Goal: Task Accomplishment & Management: Use online tool/utility

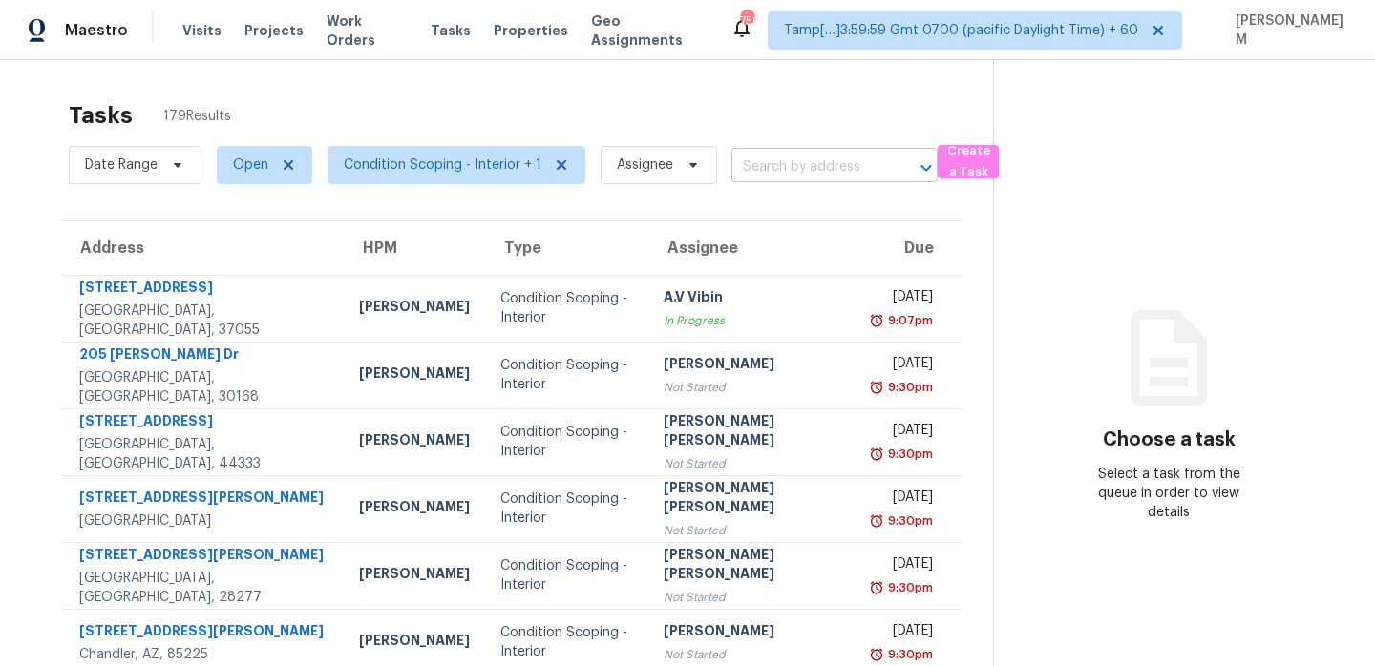
click at [751, 171] on input "text" at bounding box center [807, 168] width 153 height 30
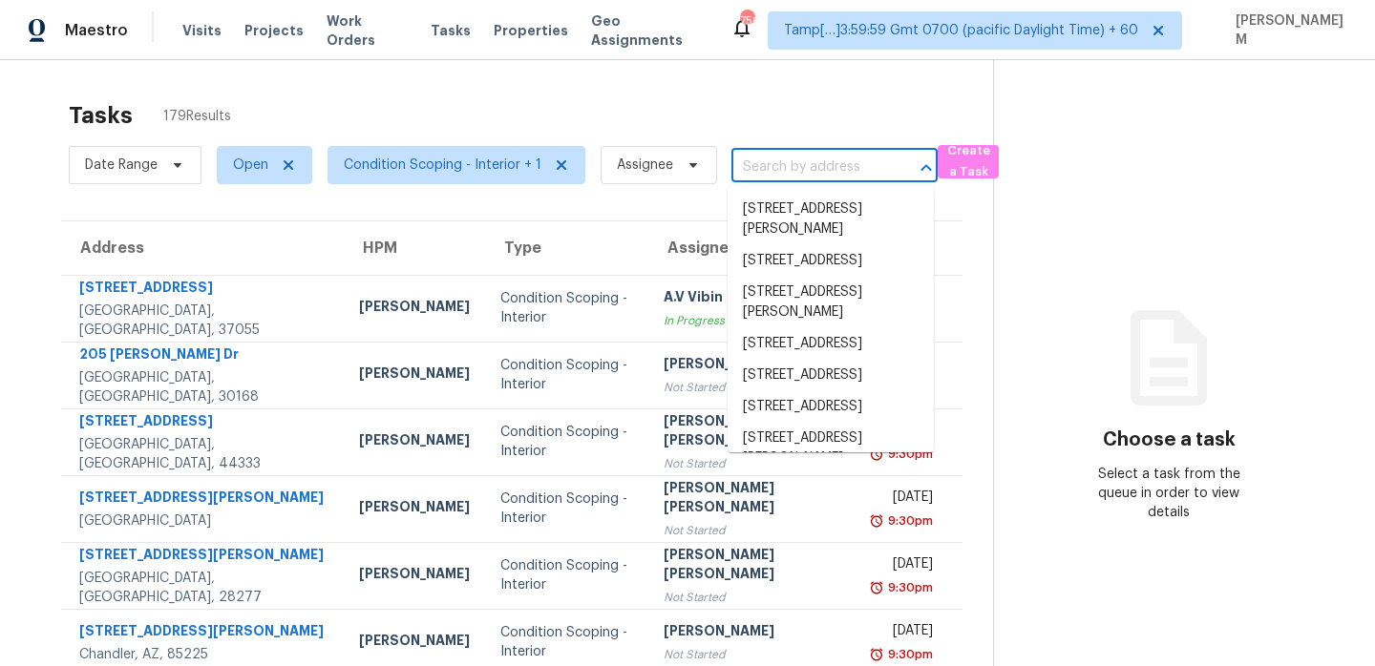
paste input "3168 Whisper Wind Dr Saint Cloud FL 34771"
type input "3168 Whisper Wind Dr Saint Cloud FL 34771"
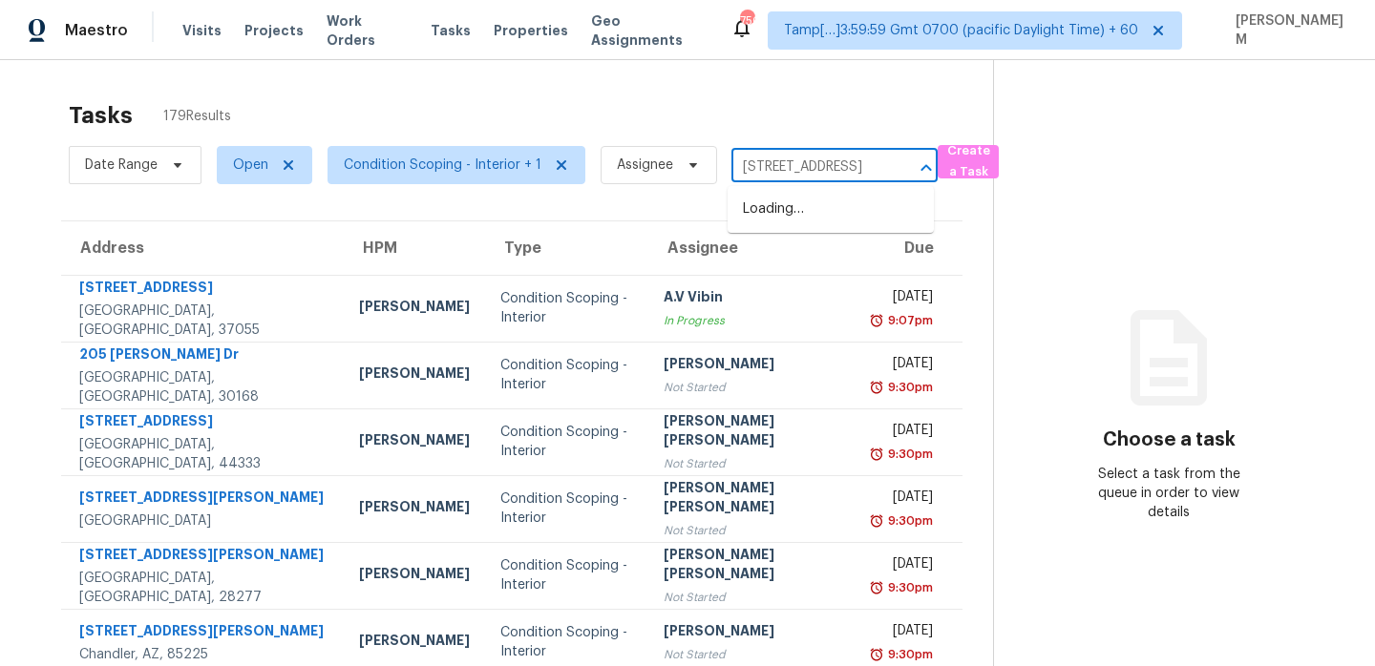
scroll to position [0, 130]
click at [815, 214] on li "3168 Whisper Wind Dr, Saint Cloud, FL 34771" at bounding box center [830, 210] width 206 height 32
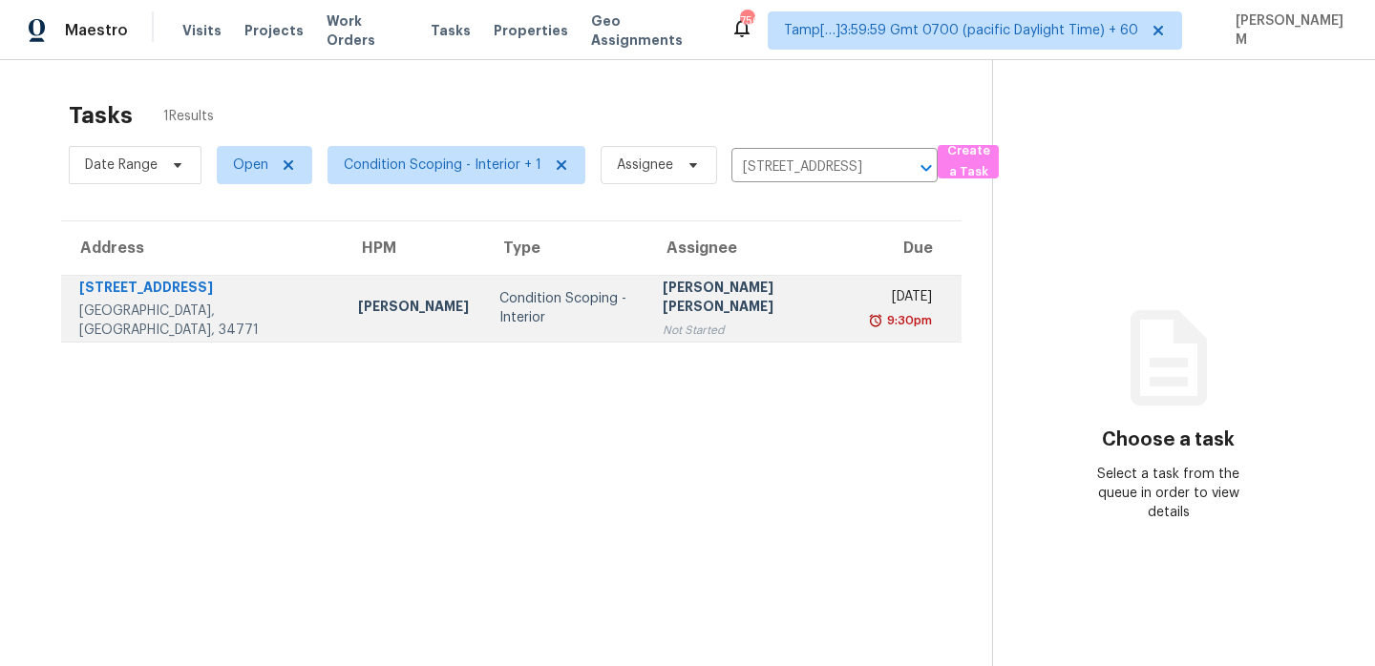
click at [704, 321] on div "Not Started" at bounding box center [753, 330] width 180 height 19
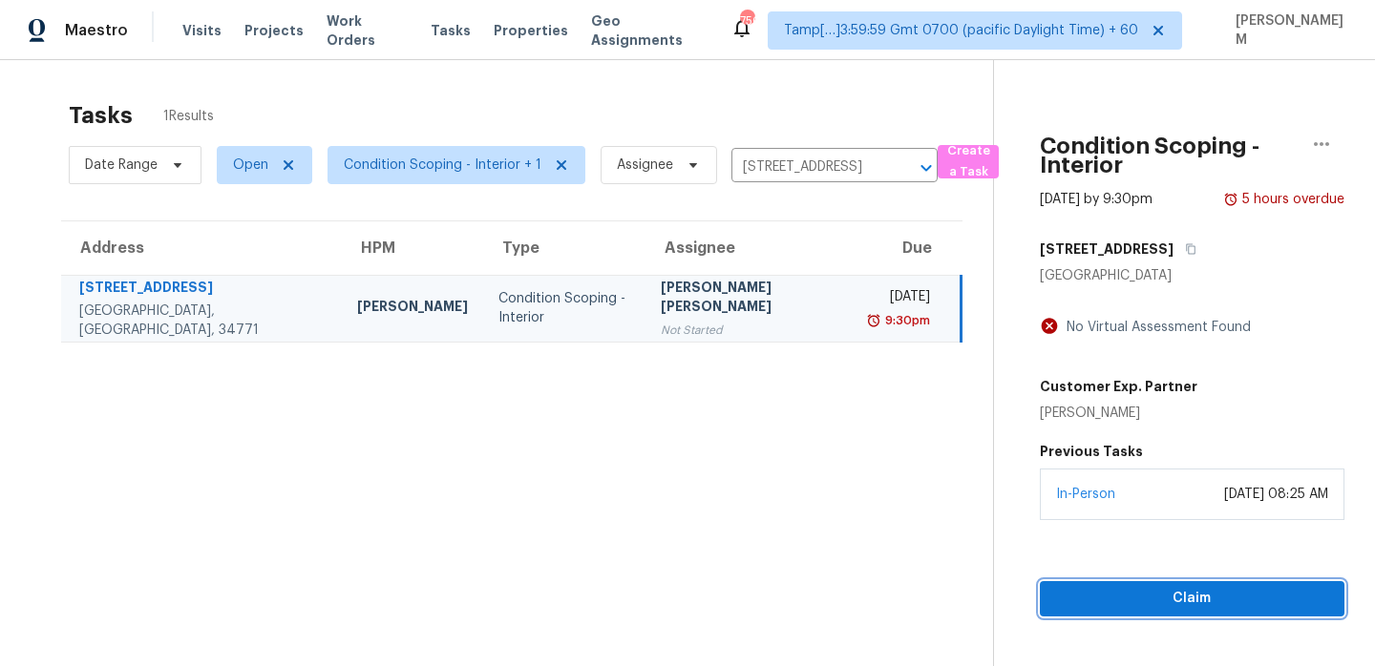
click at [1198, 596] on span "Claim" at bounding box center [1192, 599] width 274 height 24
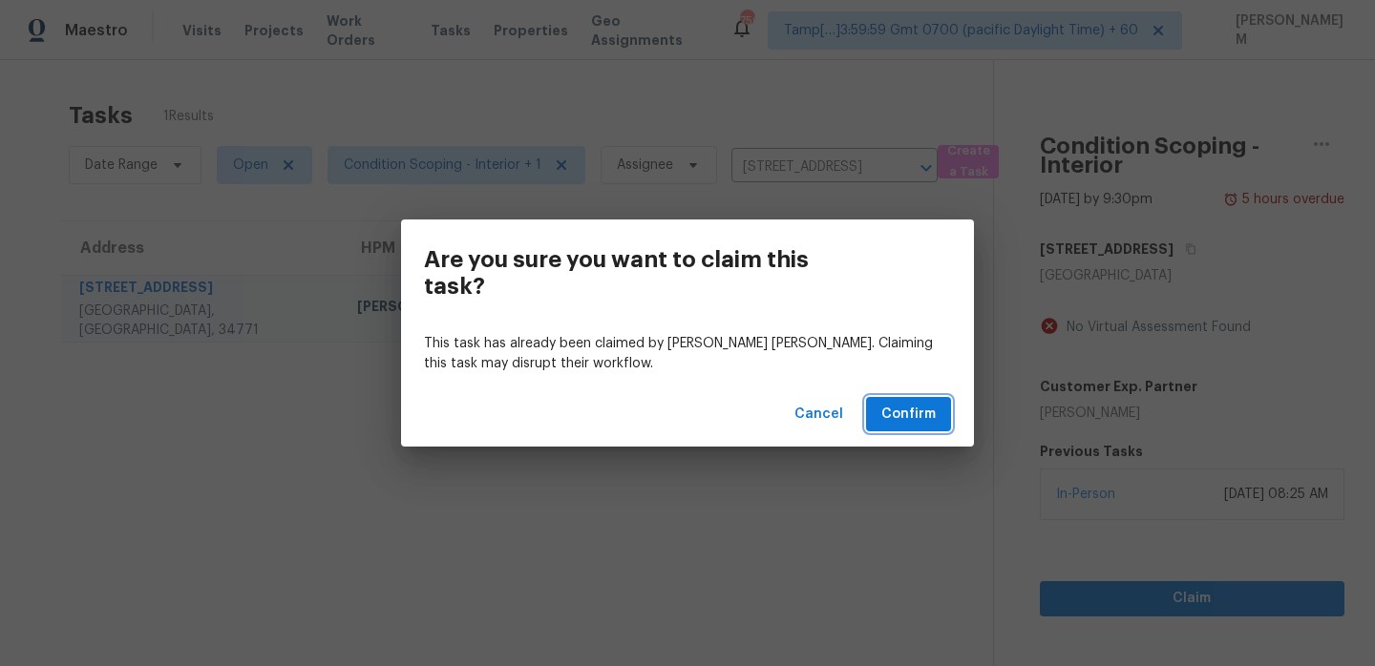
click at [930, 405] on span "Confirm" at bounding box center [908, 415] width 54 height 24
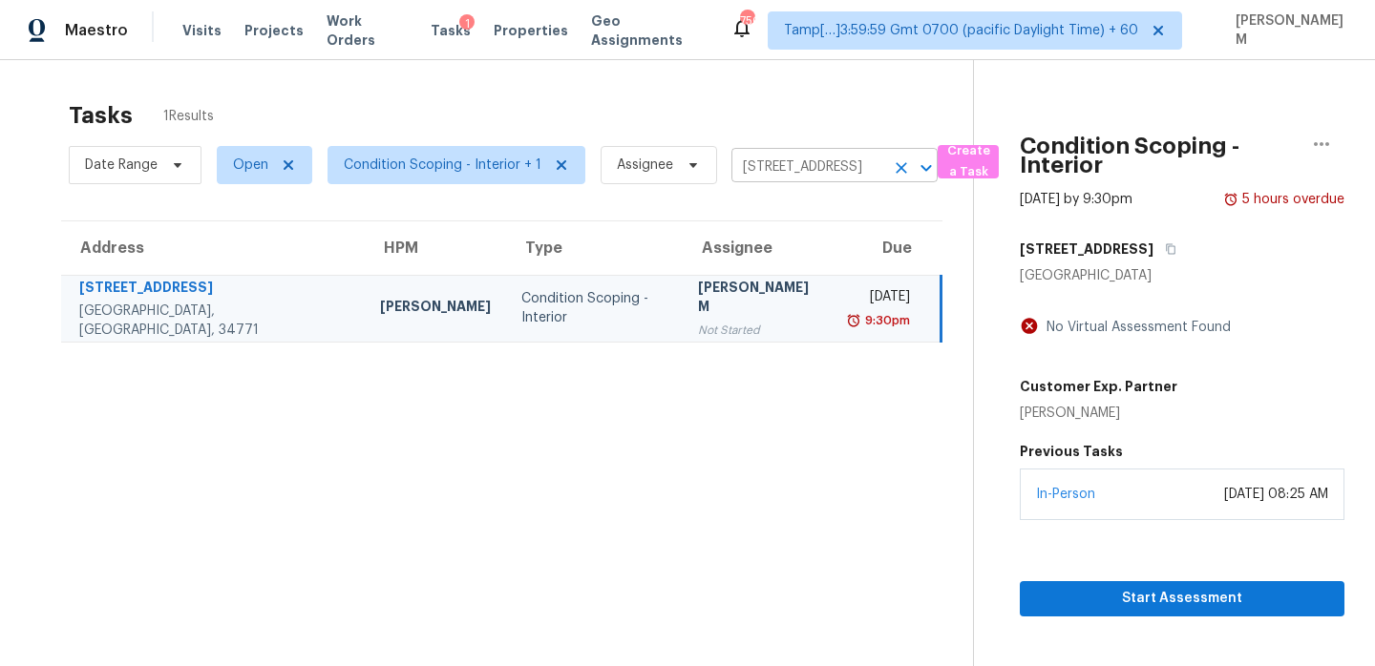
click at [782, 173] on input "3168 Whisper Wind Dr, Saint Cloud, FL 34771" at bounding box center [807, 168] width 153 height 30
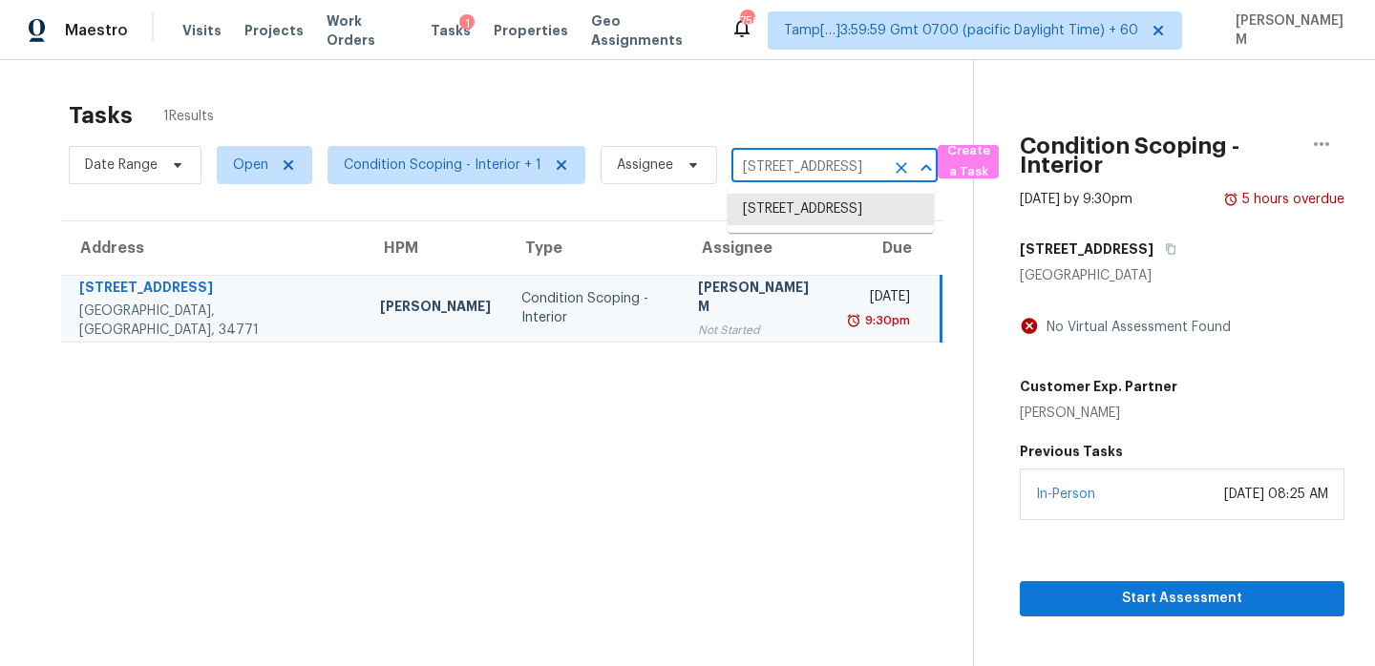
click at [782, 173] on input "3168 Whisper Wind Dr, Saint Cloud, FL 34771" at bounding box center [807, 168] width 153 height 30
paste input "618 Hickory Glade Ct Antioch TN 37013"
type input "618 Hickory Glade Ct Antioch TN 37013"
click at [821, 211] on li "618 Hickory Glade Ct, Antioch, TN 37013" at bounding box center [830, 210] width 206 height 32
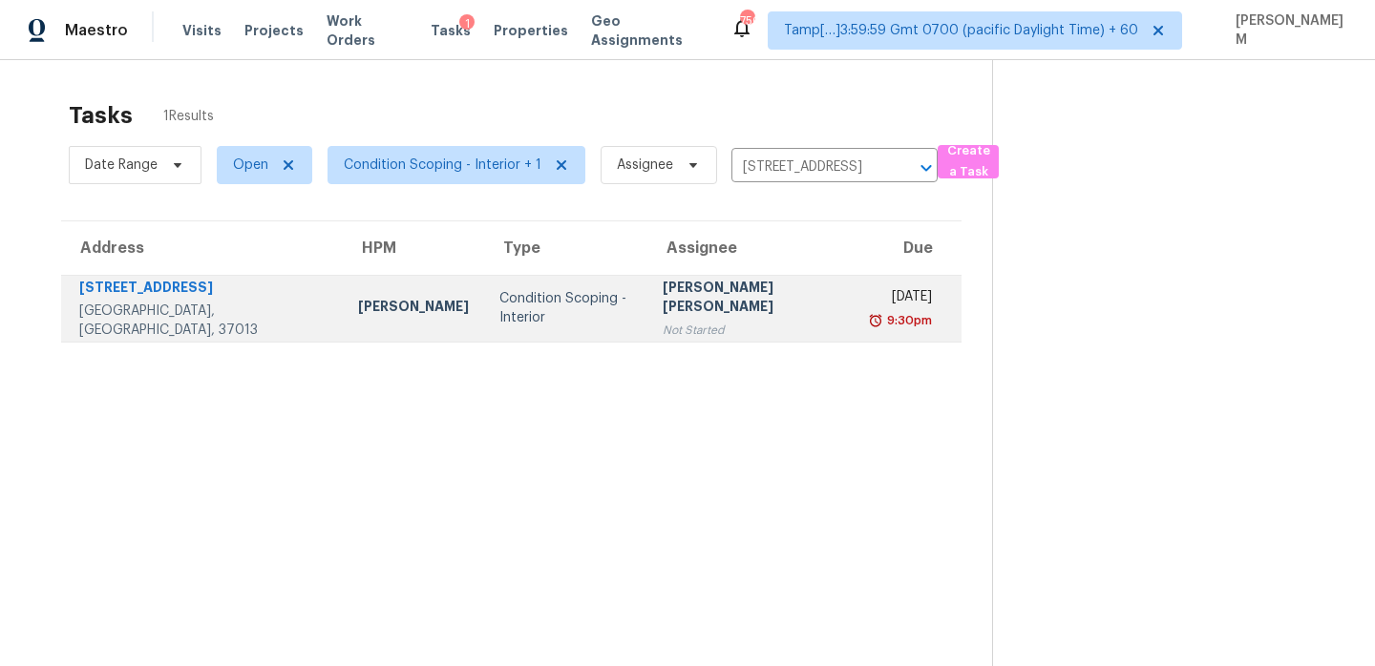
click at [858, 307] on td "Wed, Sep 10th 2025 9:30pm" at bounding box center [909, 308] width 103 height 67
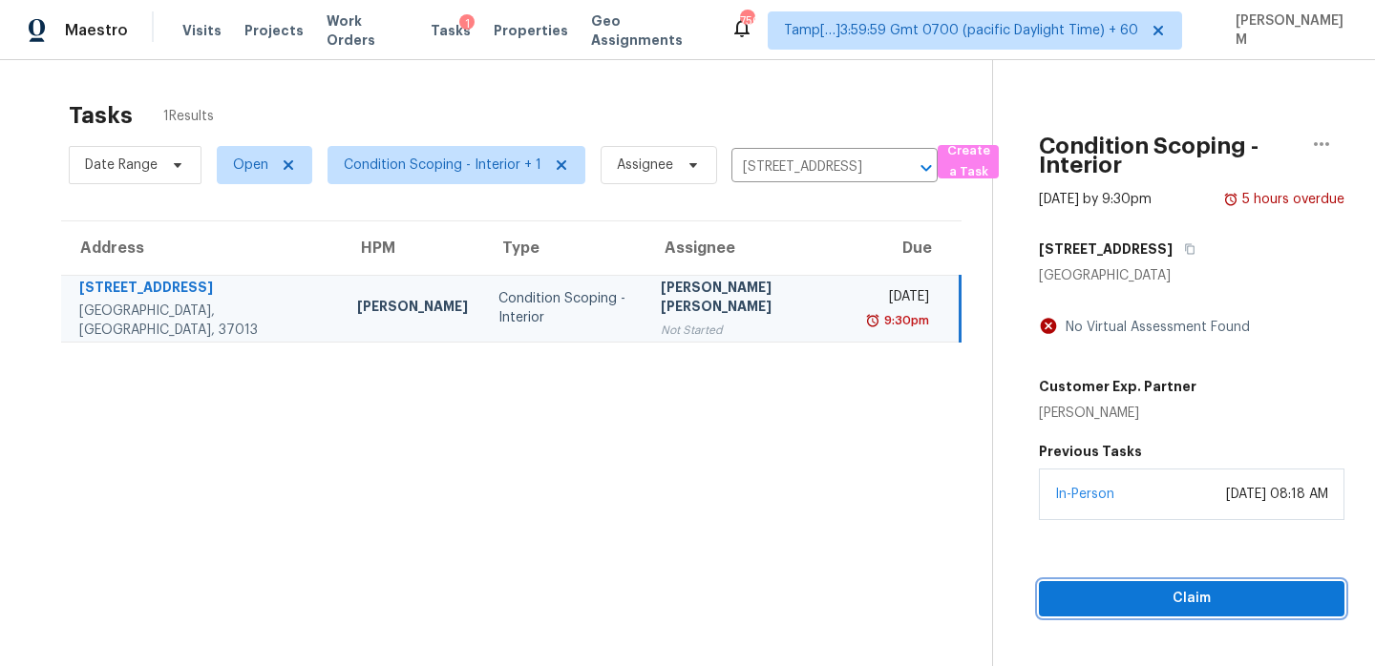
click at [1159, 593] on span "Claim" at bounding box center [1191, 599] width 275 height 24
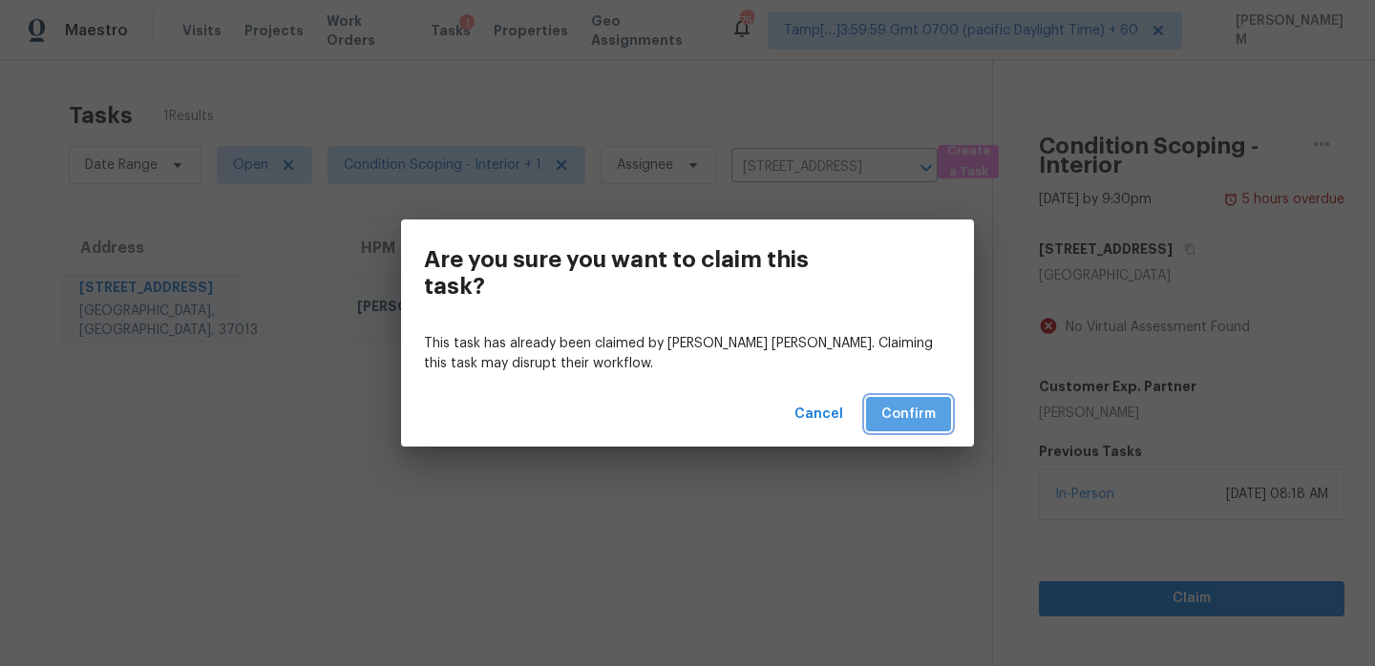
click at [911, 413] on span "Confirm" at bounding box center [908, 415] width 54 height 24
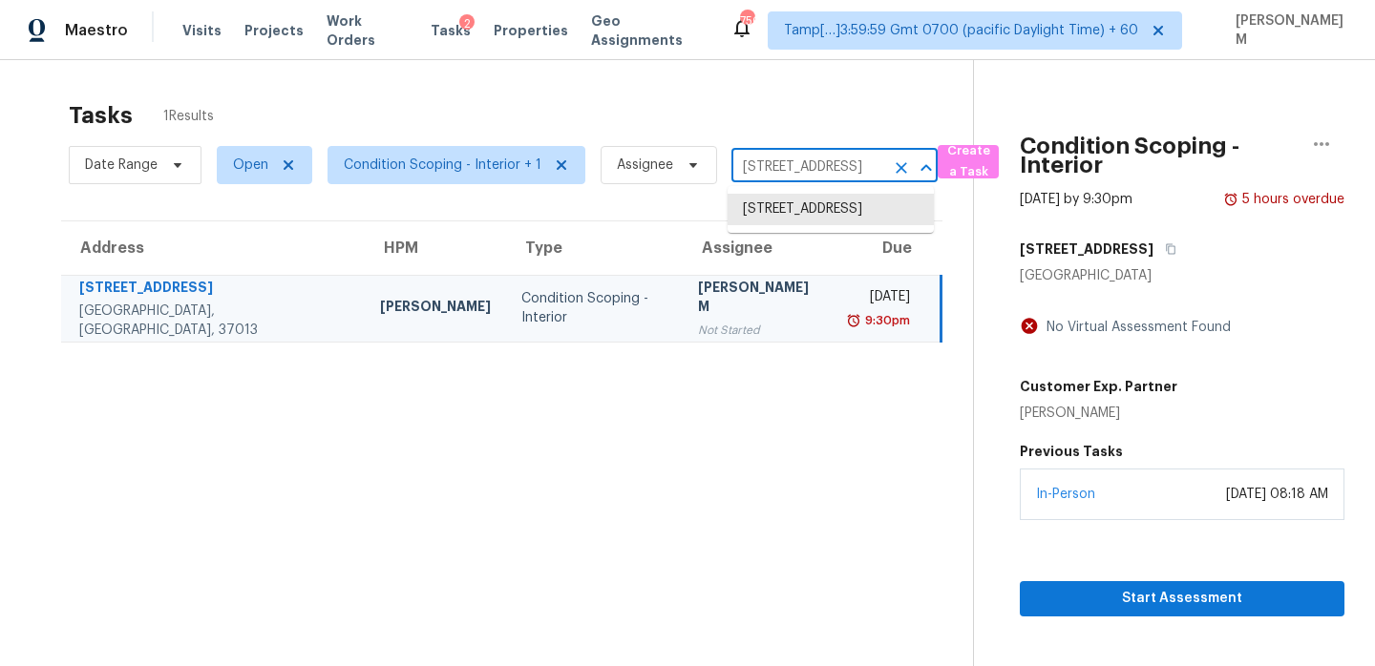
click at [807, 168] on input "618 Hickory Glade Ct, Antioch, TN 37013" at bounding box center [807, 168] width 153 height 30
paste input "9029 Woodview Ct # 54 Fort Mill SC 29707"
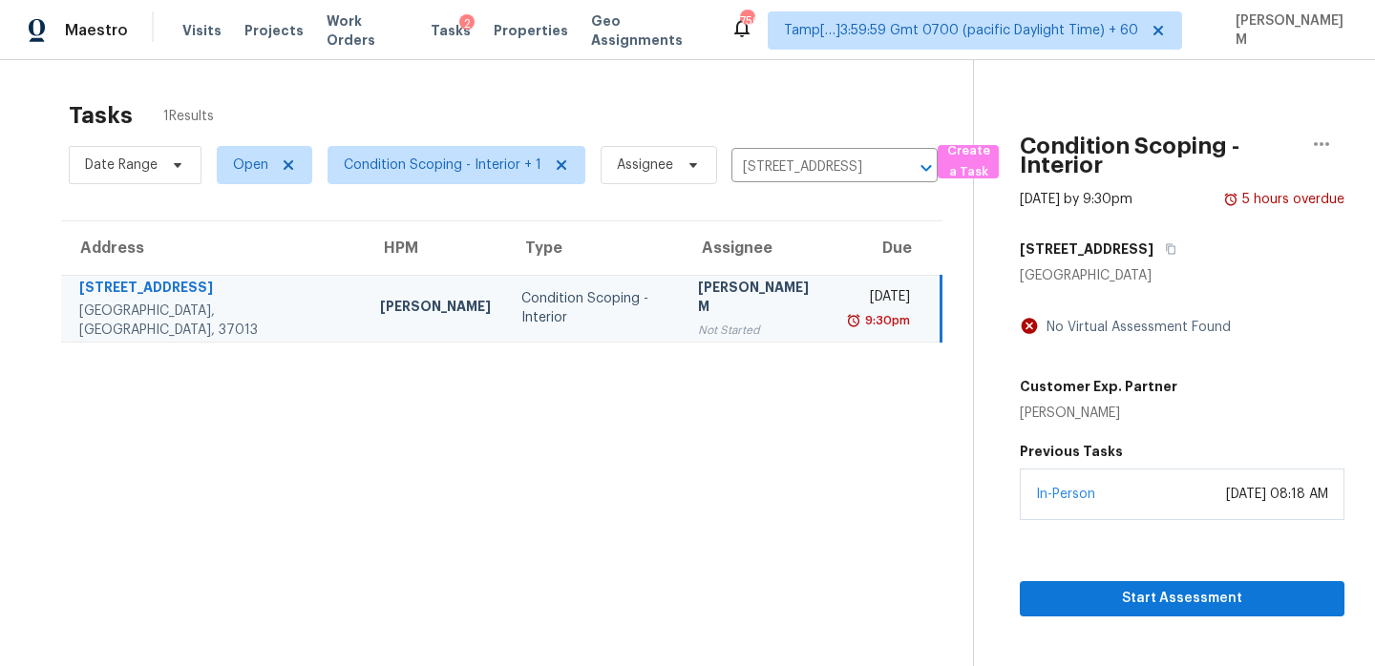
click at [798, 145] on div "Date Range Open Condition Scoping - Interior + 1 Assignee 618 Hickory Glade Ct,…" at bounding box center [503, 165] width 869 height 50
click at [800, 158] on input "618 Hickory Glade Ct, Antioch, TN 37013" at bounding box center [807, 168] width 153 height 30
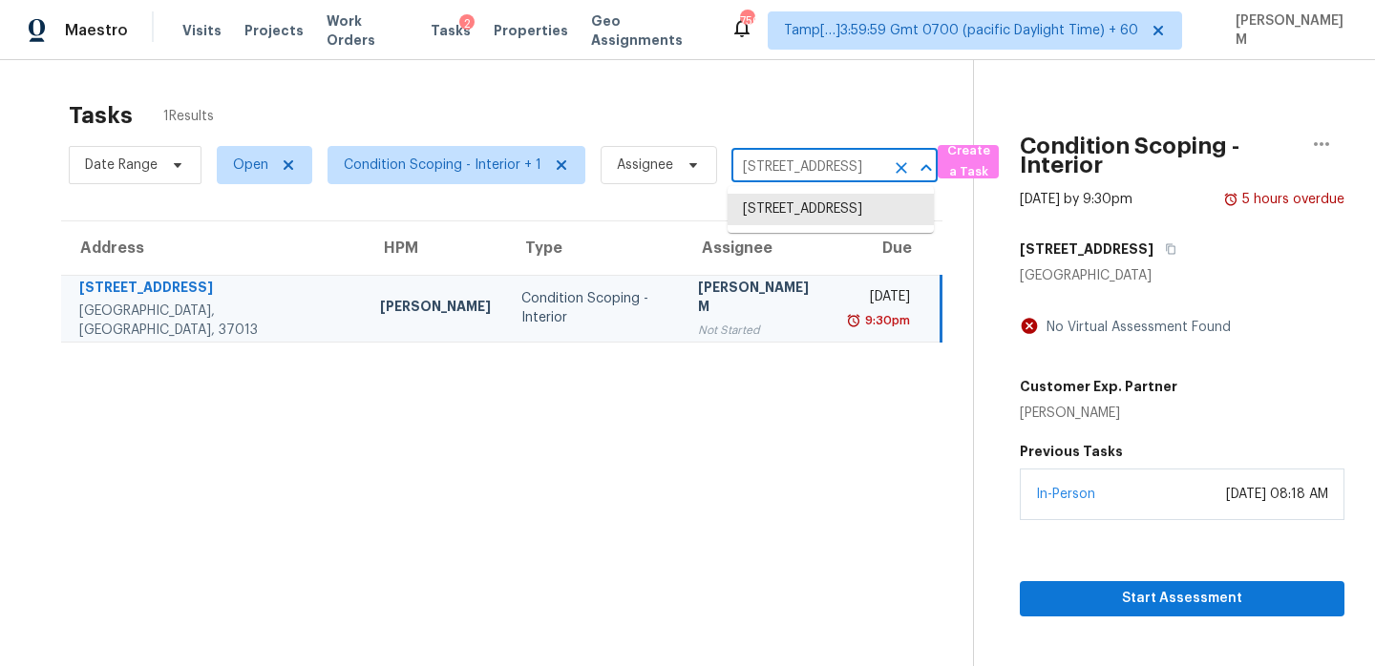
click at [800, 158] on input "618 Hickory Glade Ct, Antioch, TN 37013" at bounding box center [807, 168] width 153 height 30
click at [816, 165] on input "618 Hickory Glade Ct, Antioch, TN 37013" at bounding box center [807, 168] width 153 height 30
type input "618 Hickory Glade Ct"
click at [827, 225] on li "618 Hickory Glade Ct, Antioch, TN 37013" at bounding box center [830, 210] width 206 height 32
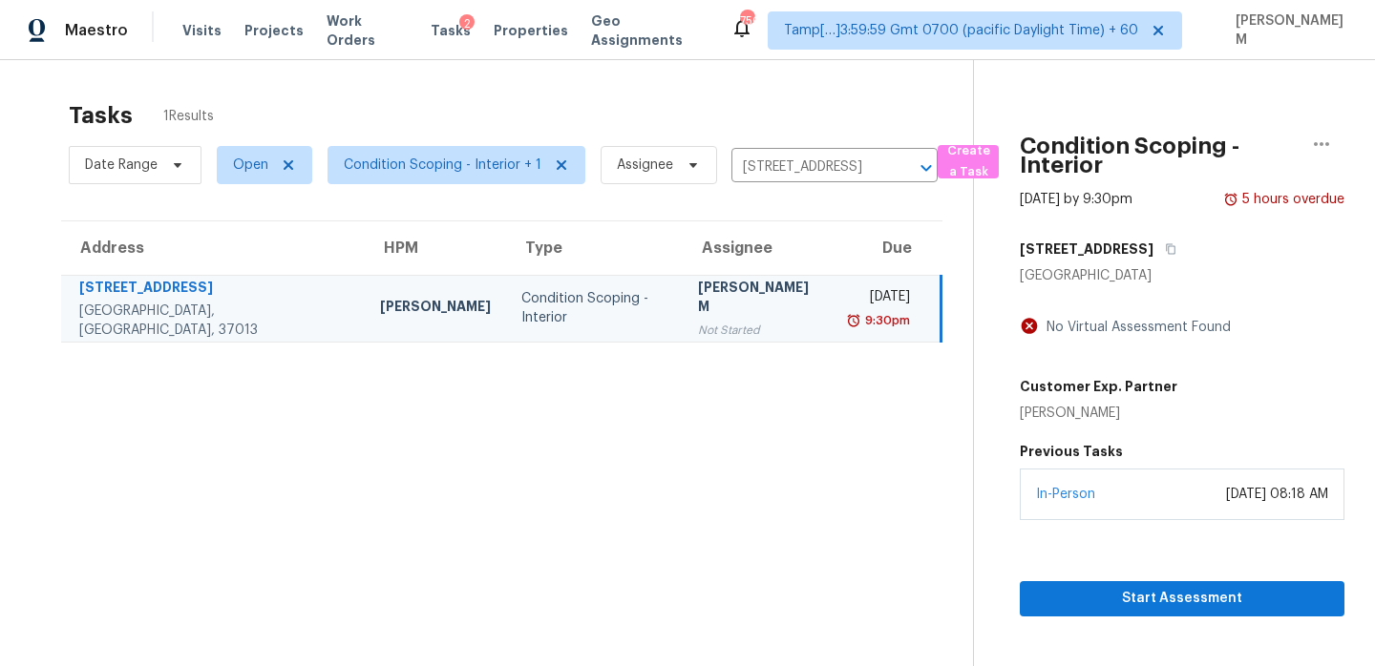
click at [850, 303] on div "Wed, Sep 10th 2025" at bounding box center [880, 299] width 60 height 24
click at [701, 297] on div "[PERSON_NAME] M" at bounding box center [758, 299] width 121 height 43
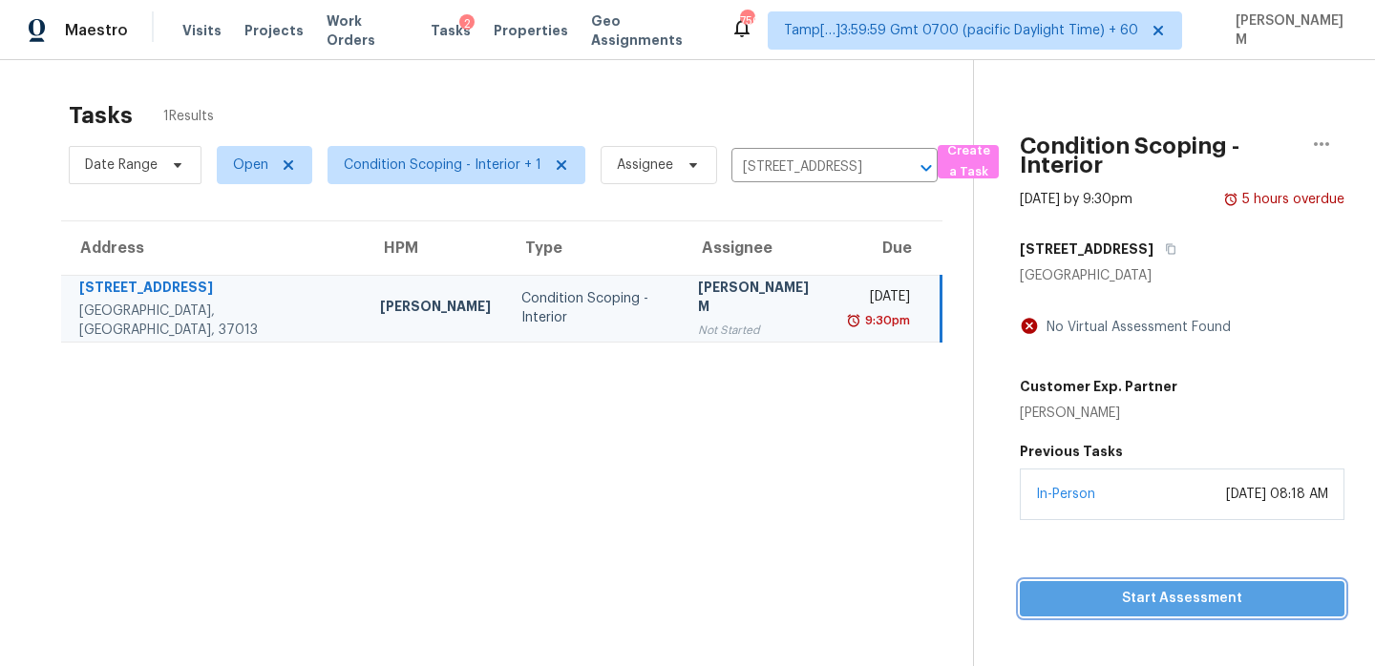
click at [1165, 600] on span "Start Assessment" at bounding box center [1182, 599] width 294 height 24
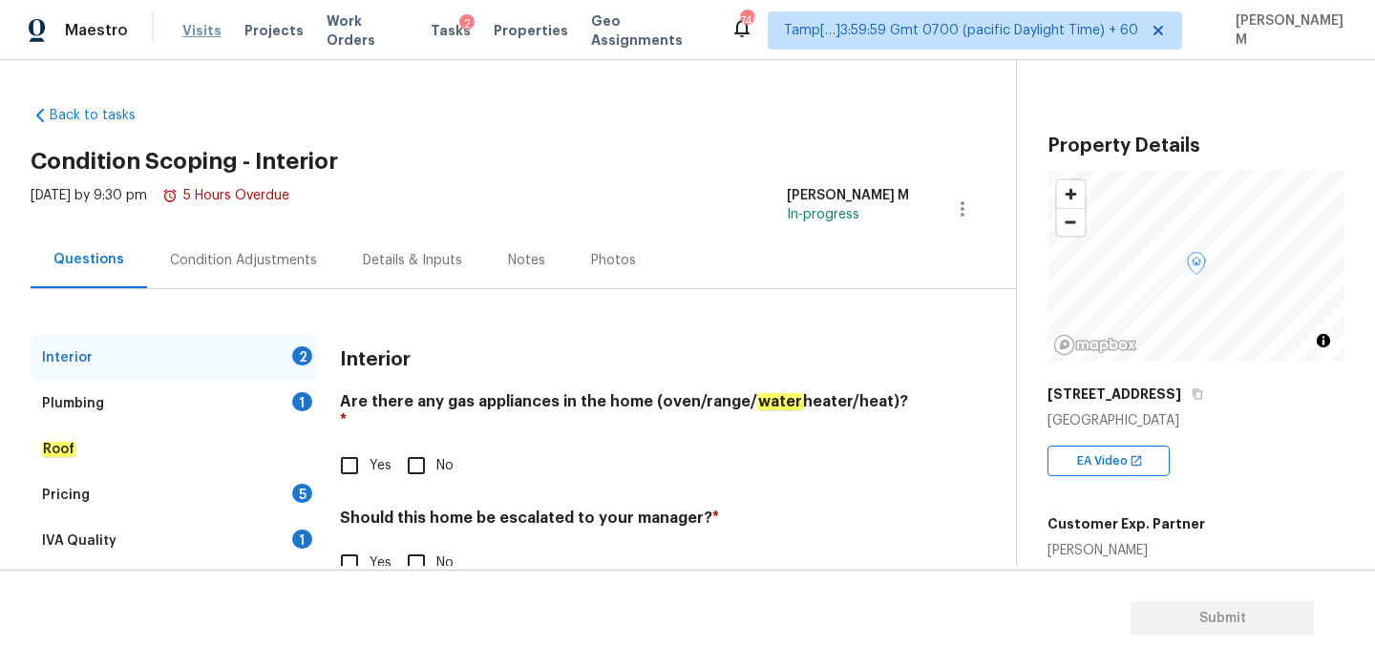
click at [189, 32] on span "Visits" at bounding box center [201, 30] width 39 height 19
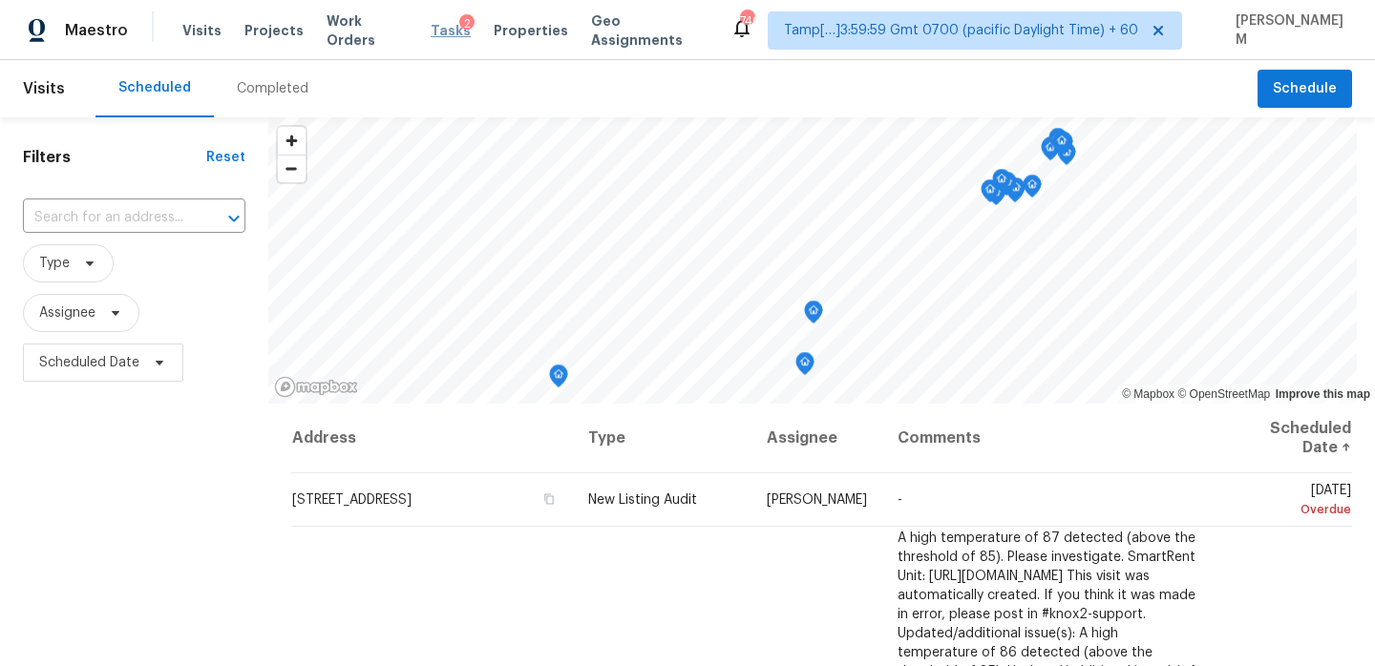
click at [433, 34] on span "Tasks" at bounding box center [451, 30] width 40 height 13
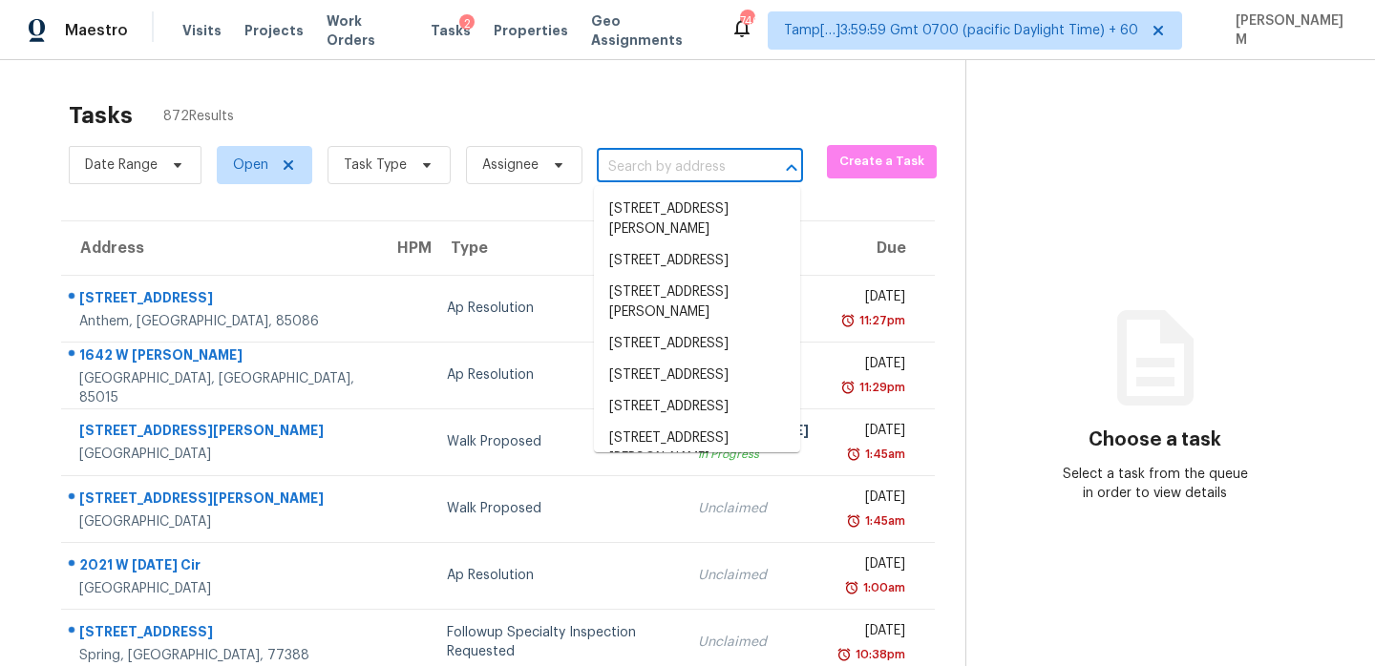
click at [639, 162] on input "text" at bounding box center [673, 168] width 153 height 30
paste input "214 Serena Dr Hixson TN 37343"
type input "214 Serena Dr Hixson TN 37343"
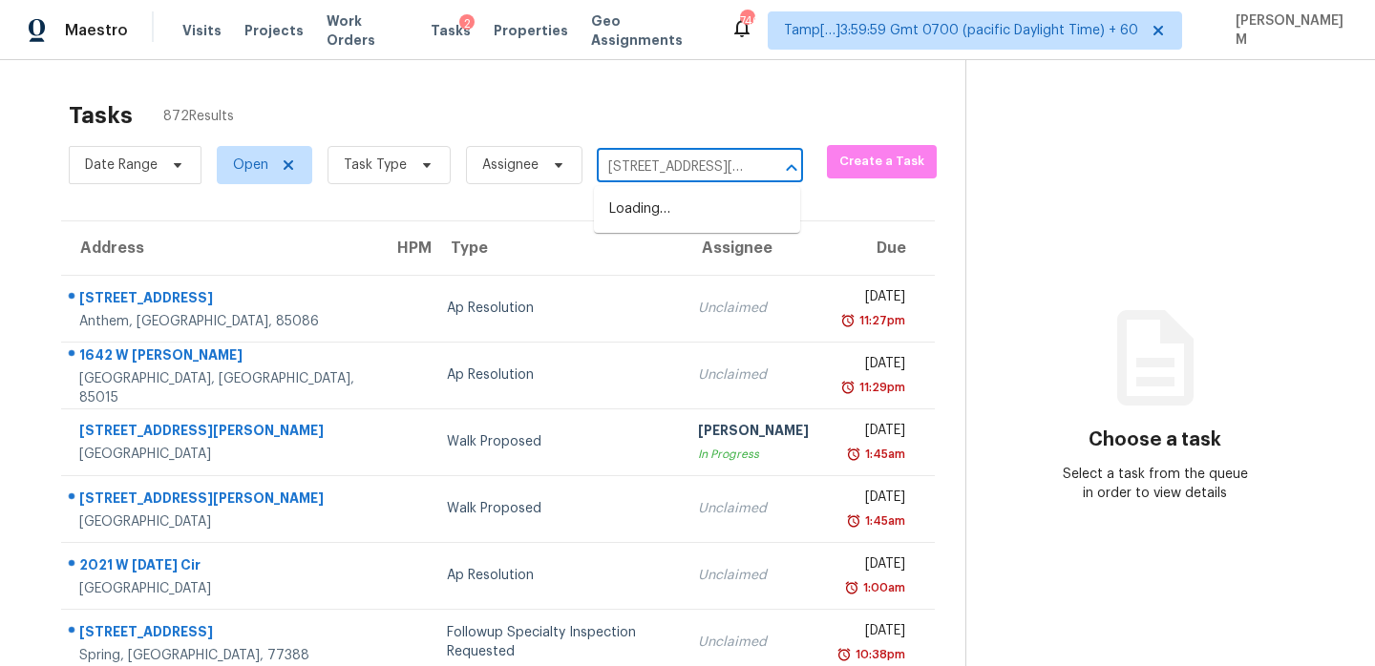
scroll to position [0, 53]
click at [671, 203] on li "214 Serena Dr, Hixson, TN 37343" at bounding box center [697, 220] width 206 height 52
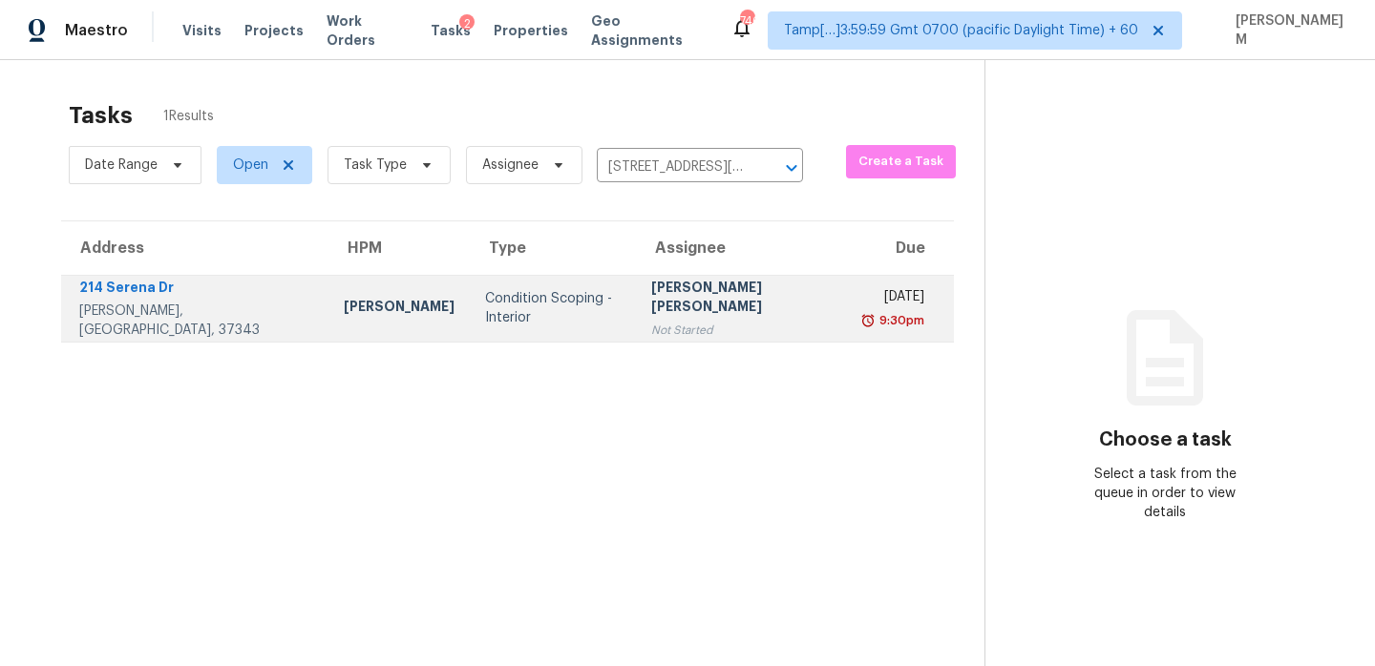
click at [866, 305] on div "[DATE]" at bounding box center [895, 299] width 58 height 24
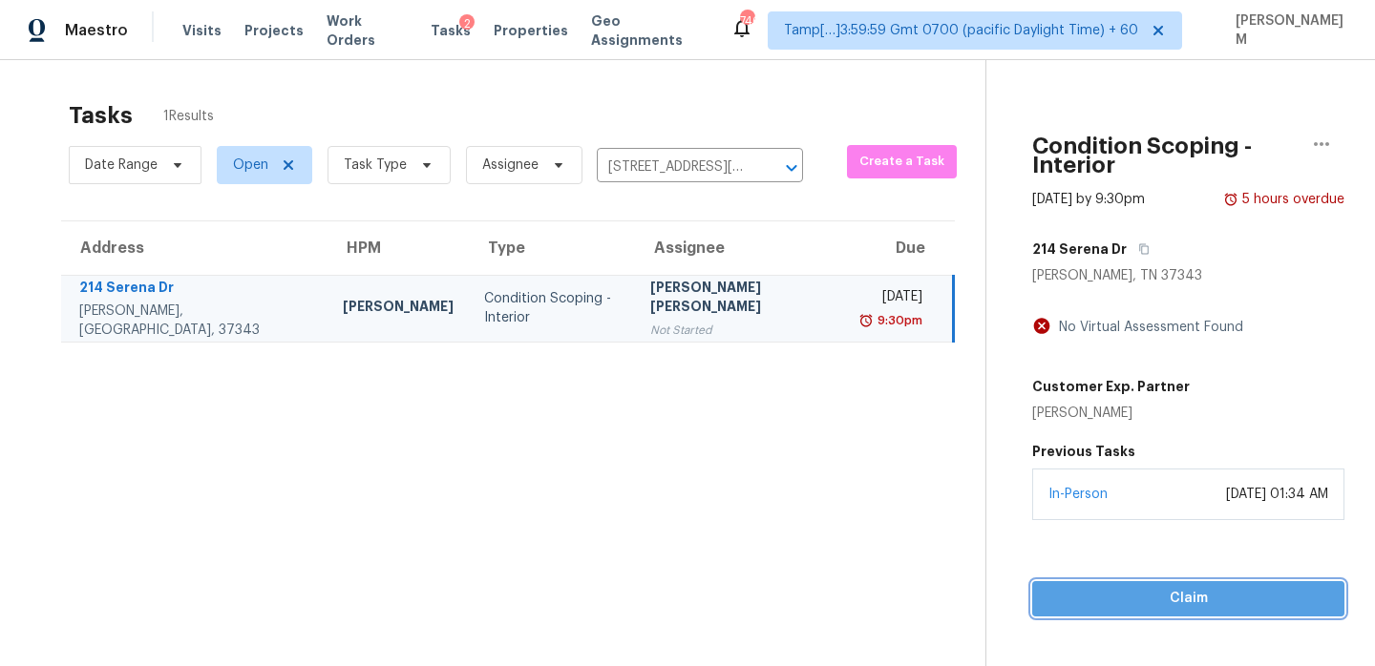
click at [1132, 587] on span "Claim" at bounding box center [1188, 599] width 282 height 24
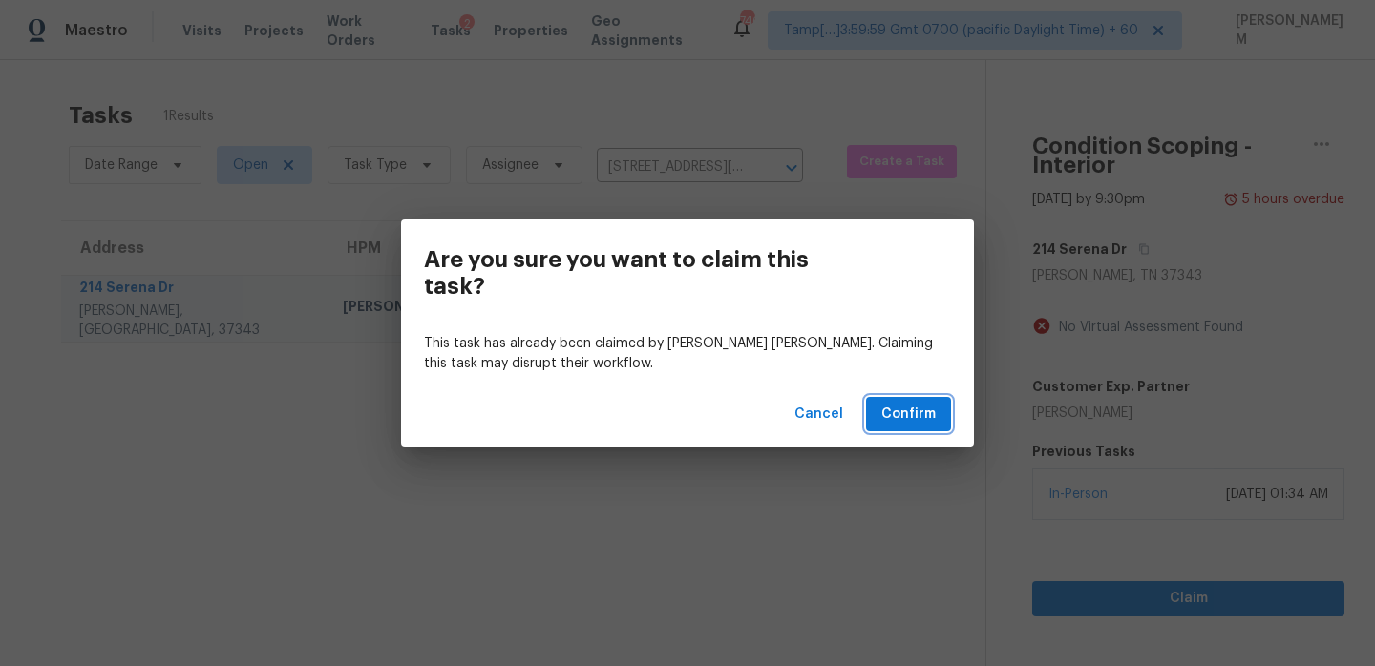
click at [928, 414] on span "Confirm" at bounding box center [908, 415] width 54 height 24
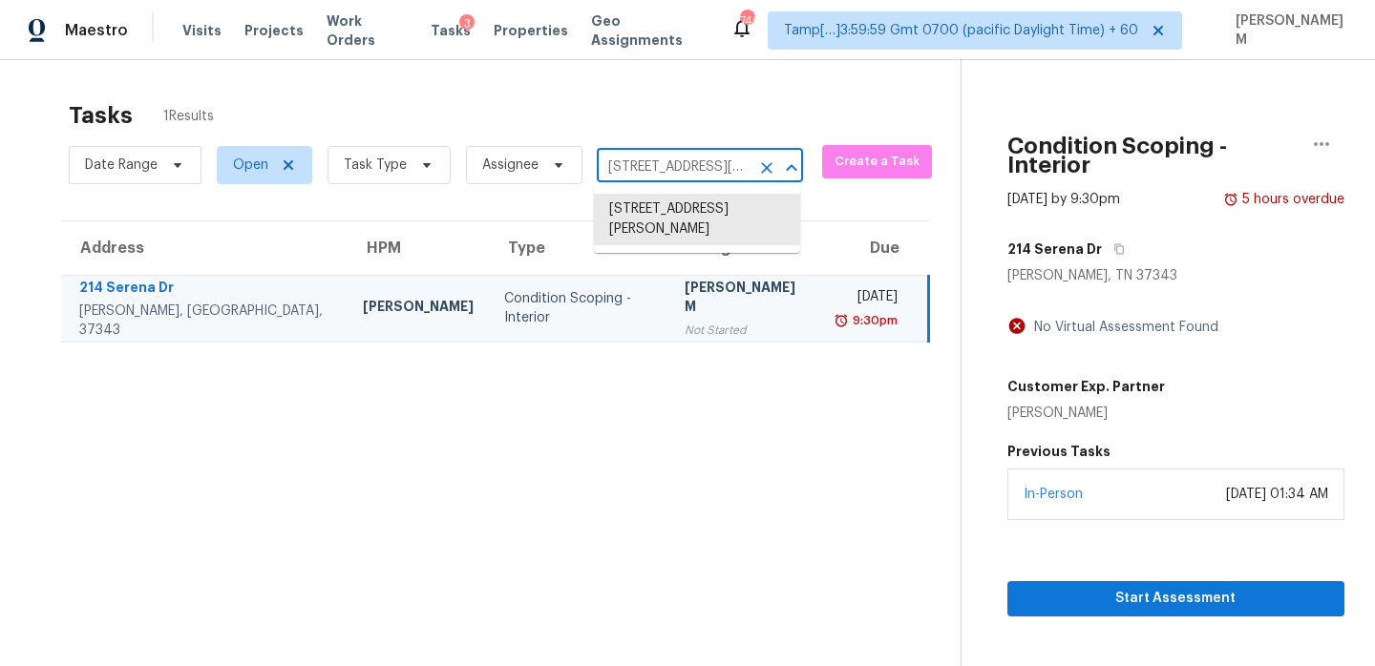
click at [659, 167] on input "214 Serena Dr, Hixson, TN 37343" at bounding box center [673, 168] width 153 height 30
paste input "1025 SW Pacific Dr Lees Summit MO 64081"
type input "1025 SW Pacific Dr Lees Summit MO 64081"
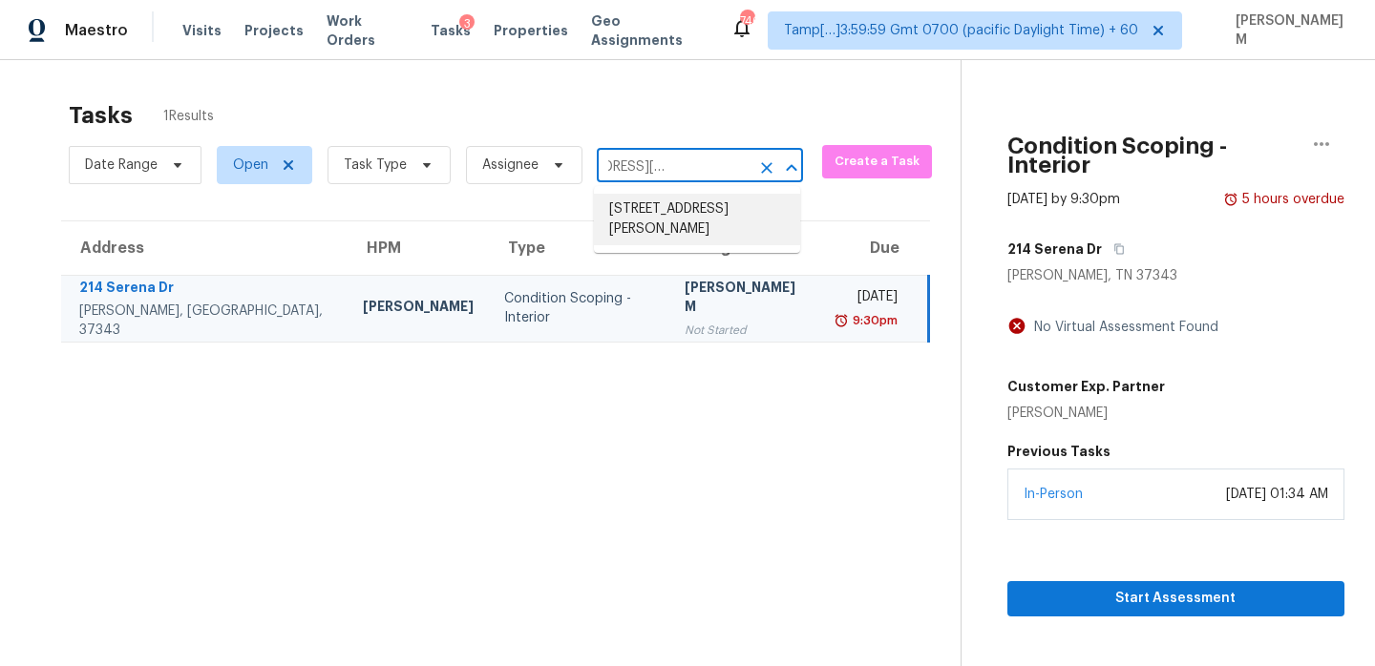
click at [711, 217] on li "1025 SW Pacific Dr, Lees Summit, MO 64081" at bounding box center [697, 220] width 206 height 52
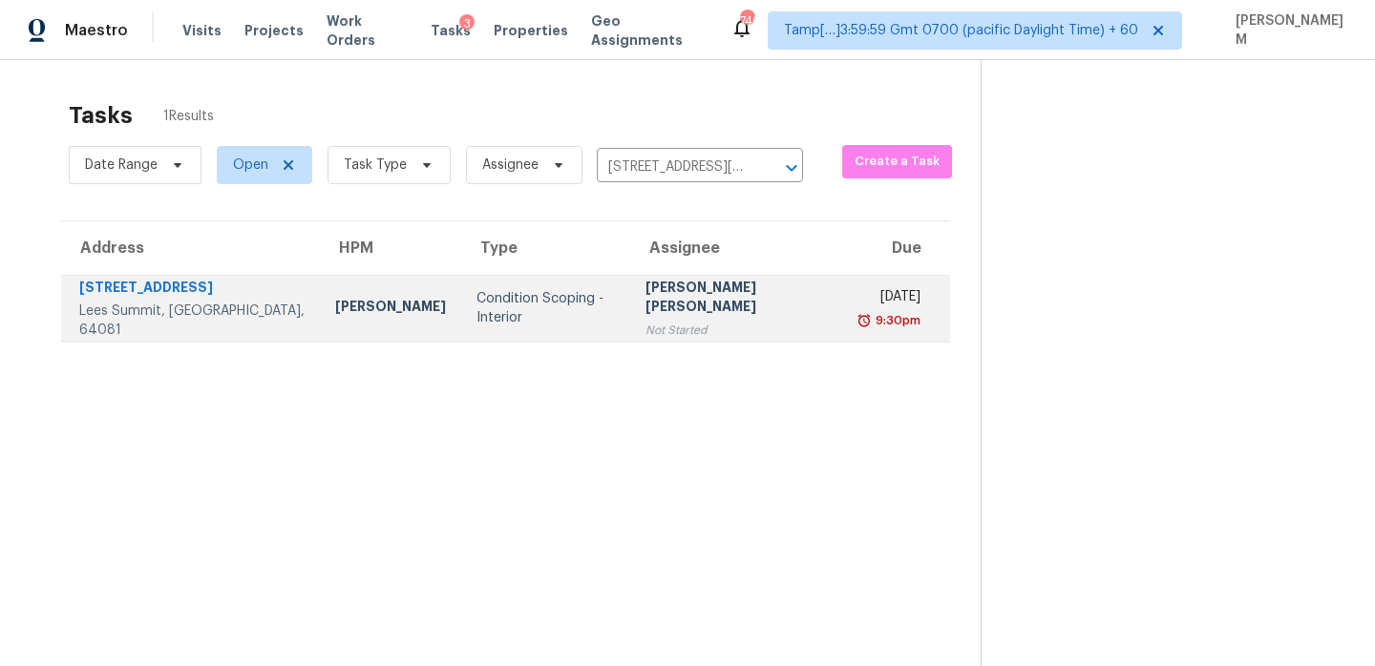
click at [708, 315] on td "Jishnu Manoj Not Started" at bounding box center [738, 308] width 217 height 67
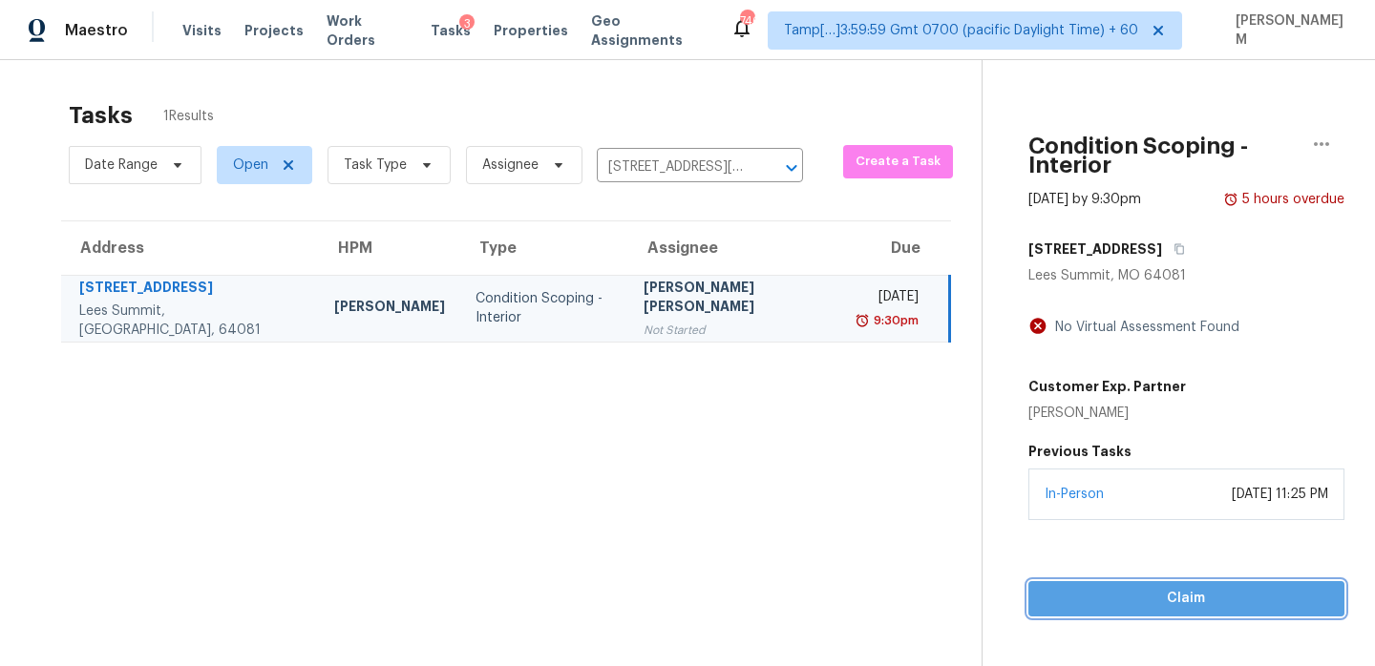
click at [1076, 581] on button "Claim" at bounding box center [1186, 598] width 316 height 35
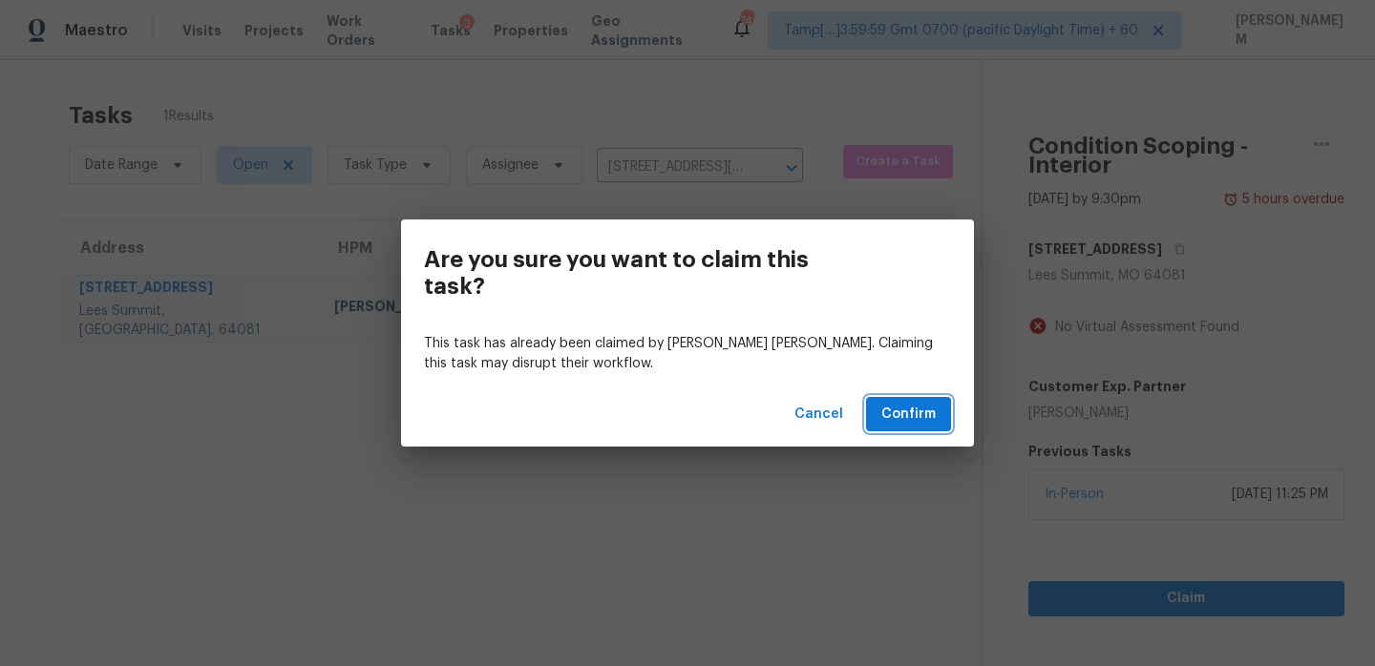
click at [900, 406] on span "Confirm" at bounding box center [908, 415] width 54 height 24
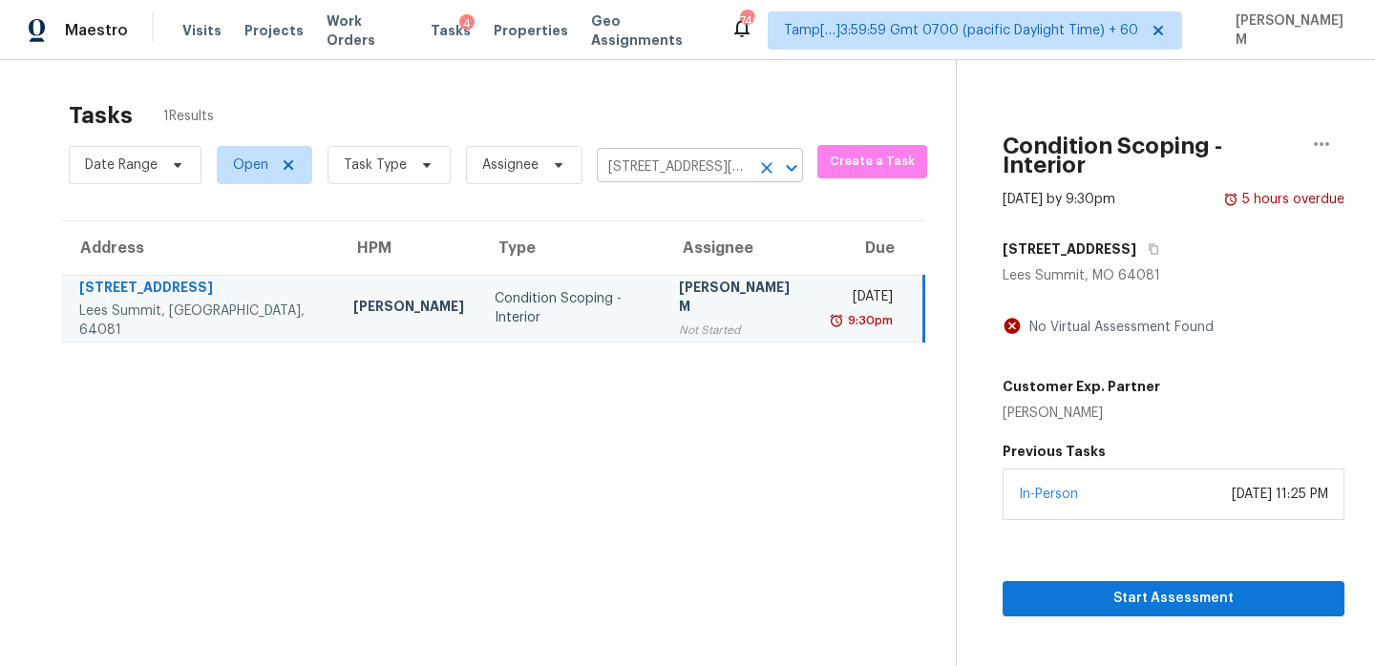
click at [677, 163] on input "1025 SW Pacific Dr, Lees Summit, MO 64081" at bounding box center [673, 168] width 153 height 30
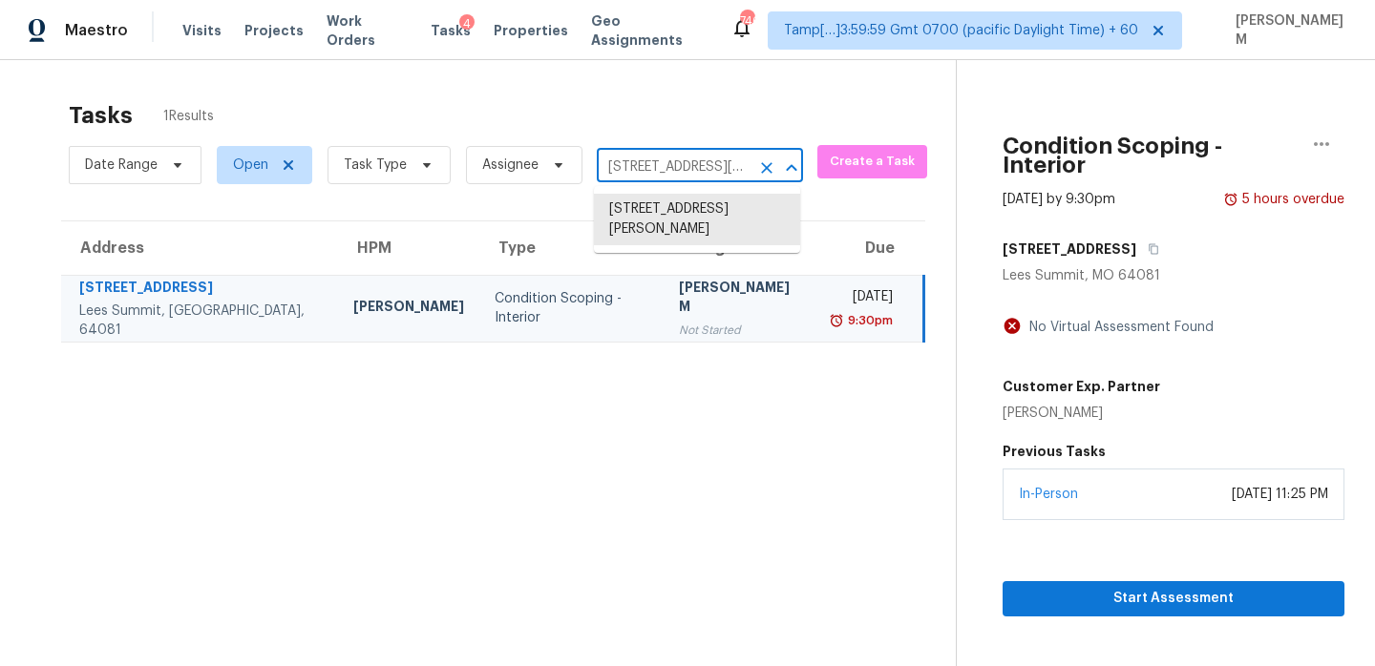
click at [677, 163] on input "1025 SW Pacific Dr, Lees Summit, MO 64081" at bounding box center [673, 168] width 153 height 30
paste input "295 Campbell Rd Goodlettsville TN 37072"
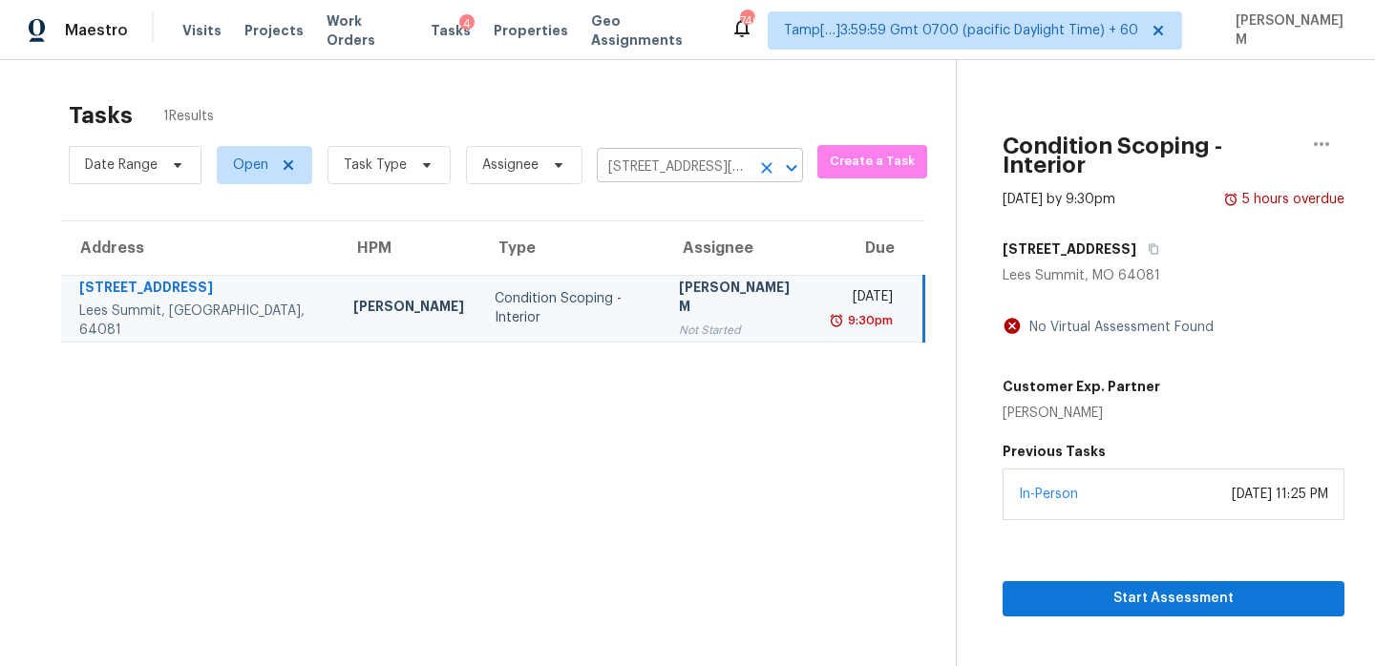
click at [701, 171] on input "1025 SW Pacific Dr, Lees Summit, MO 64081" at bounding box center [673, 168] width 153 height 30
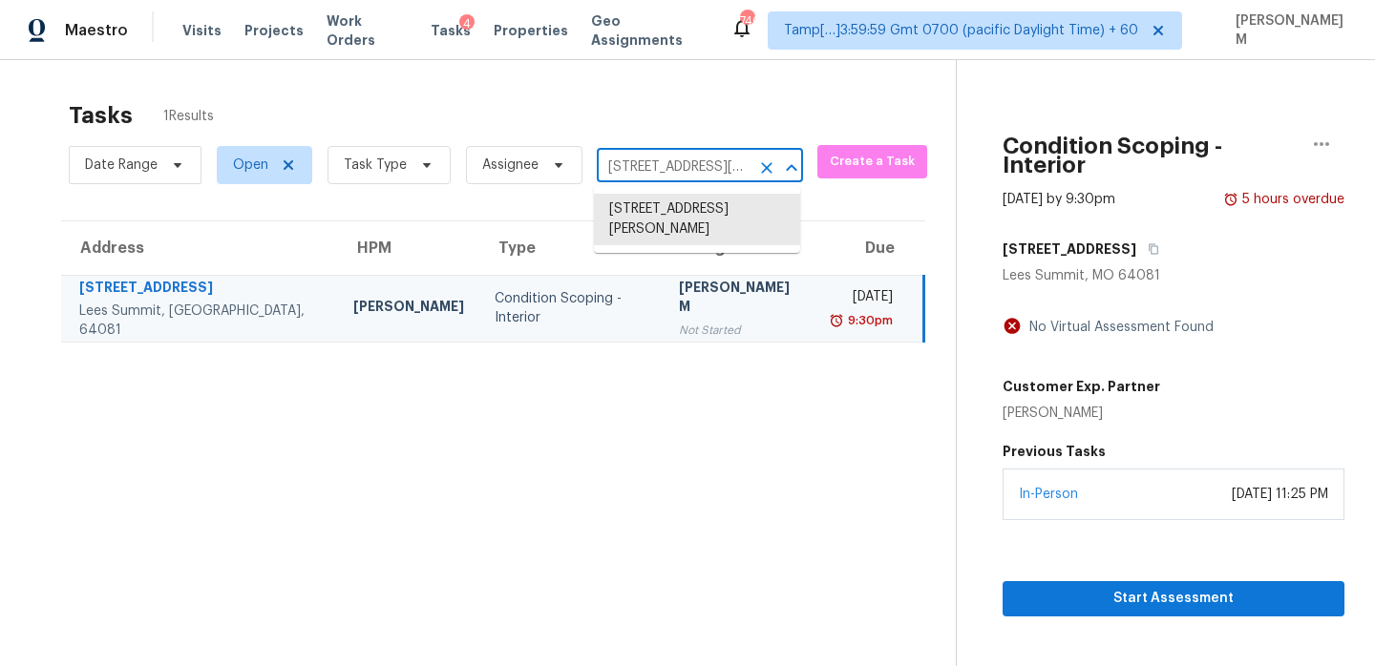
click at [701, 171] on input "1025 SW Pacific Dr, Lees Summit, MO 64081" at bounding box center [673, 168] width 153 height 30
click at [705, 215] on li "1025 SW Pacific Dr, Lees Summit, MO 64081" at bounding box center [697, 220] width 206 height 52
click at [720, 306] on td "MANIKANDAN M Not Started" at bounding box center [739, 308] width 153 height 67
click at [658, 166] on input "1025 SW Pacific Dr, Lees Summit, MO 64081" at bounding box center [673, 168] width 153 height 30
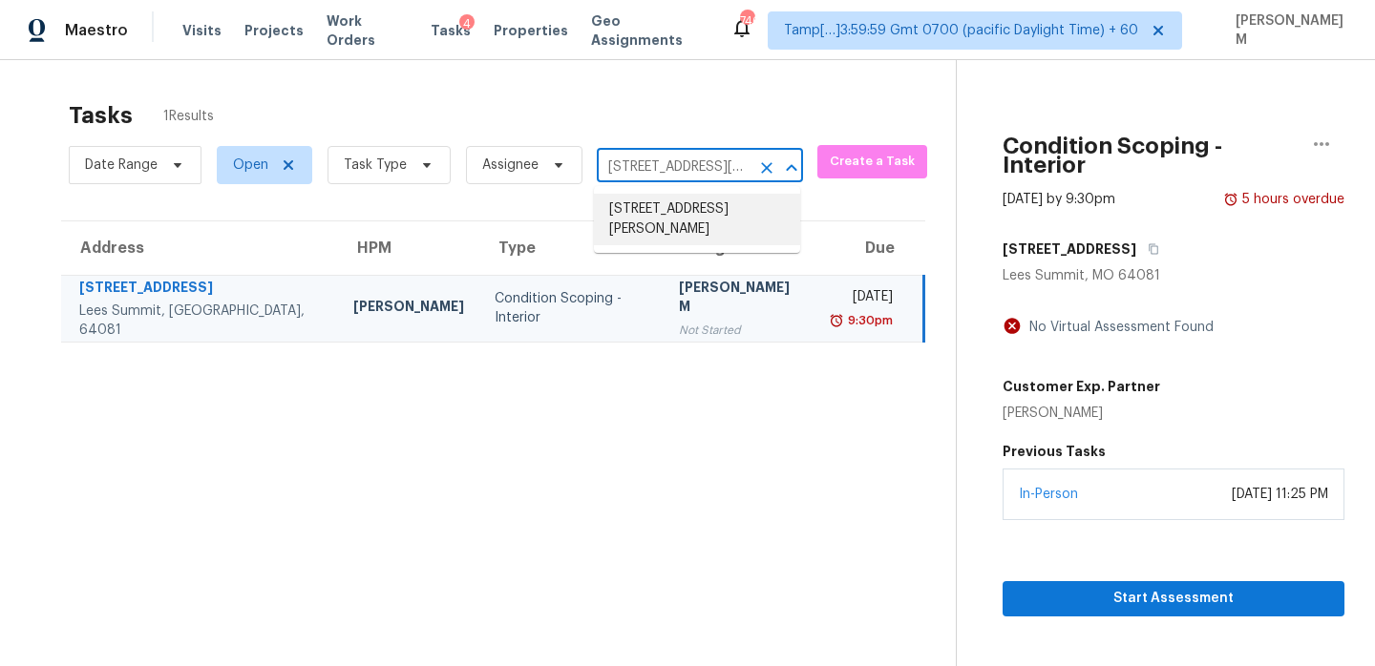
click at [658, 166] on input "1025 SW Pacific Dr, Lees Summit, MO 64081" at bounding box center [673, 168] width 153 height 30
paste input "295 Campbell Rd Goodlettsville TN 37072"
type input "1295 Campbell Rd Goodlettsville TN 37072"
click at [712, 222] on li "1295 Campbell Rd, Goodlettsville, TN 37072" at bounding box center [697, 220] width 206 height 52
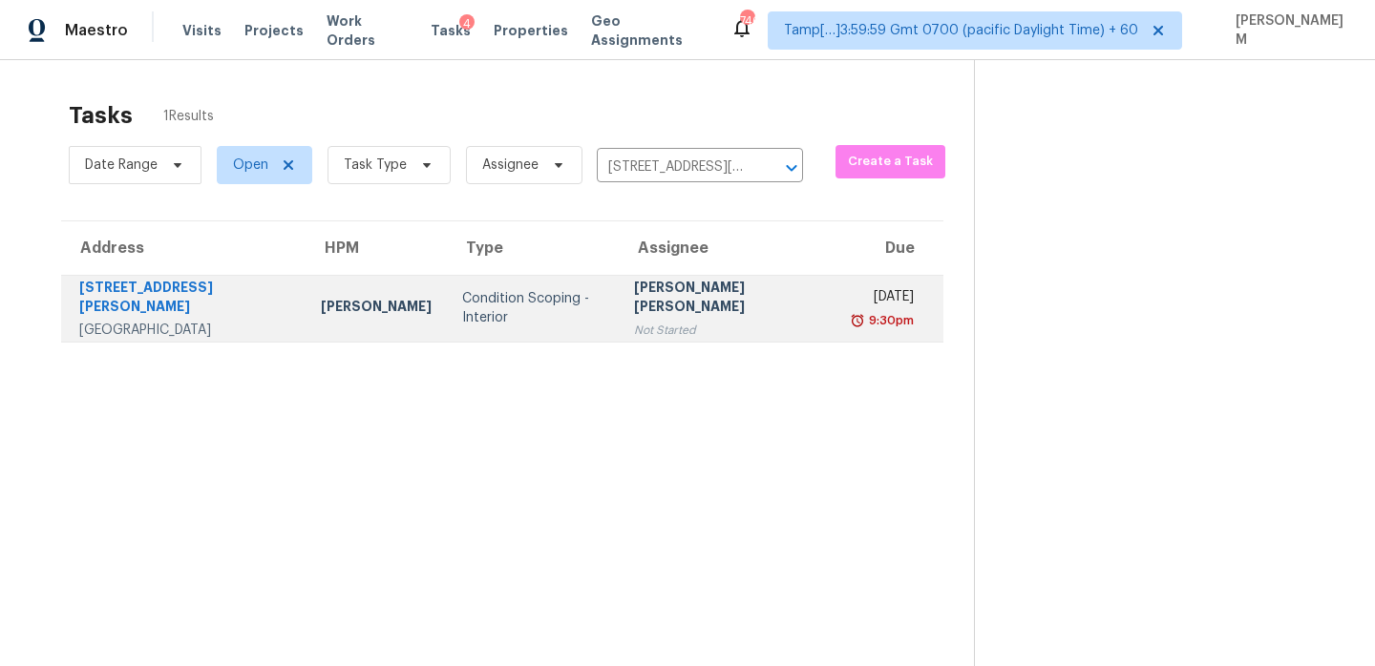
click at [854, 303] on div "Wed, Sep 10th 2025" at bounding box center [883, 299] width 59 height 24
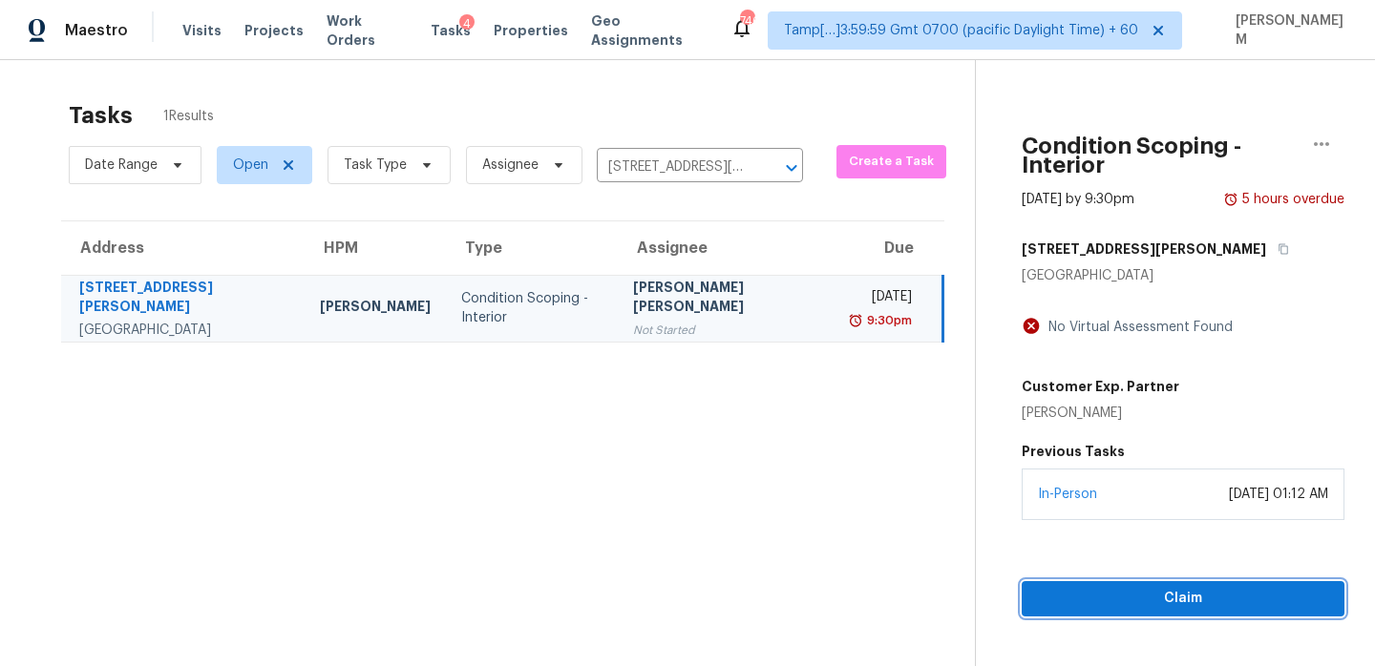
click at [1153, 587] on span "Claim" at bounding box center [1183, 599] width 292 height 24
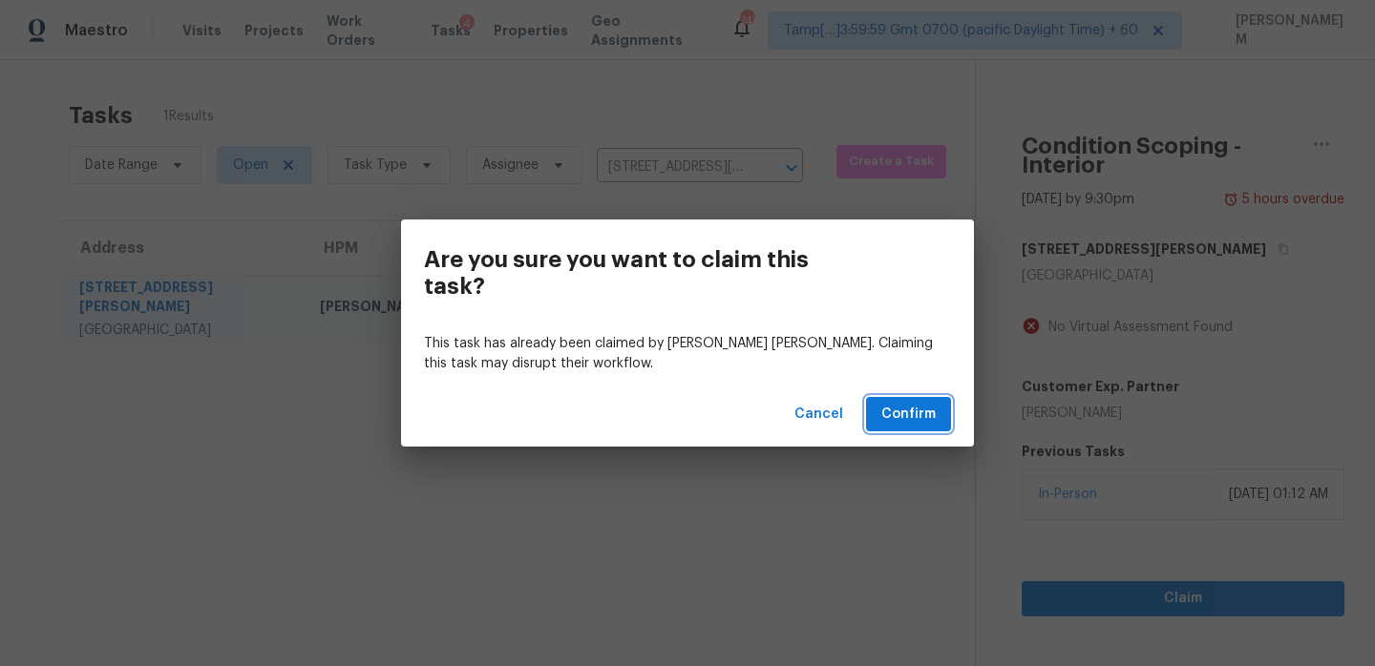
click at [880, 407] on button "Confirm" at bounding box center [908, 414] width 85 height 35
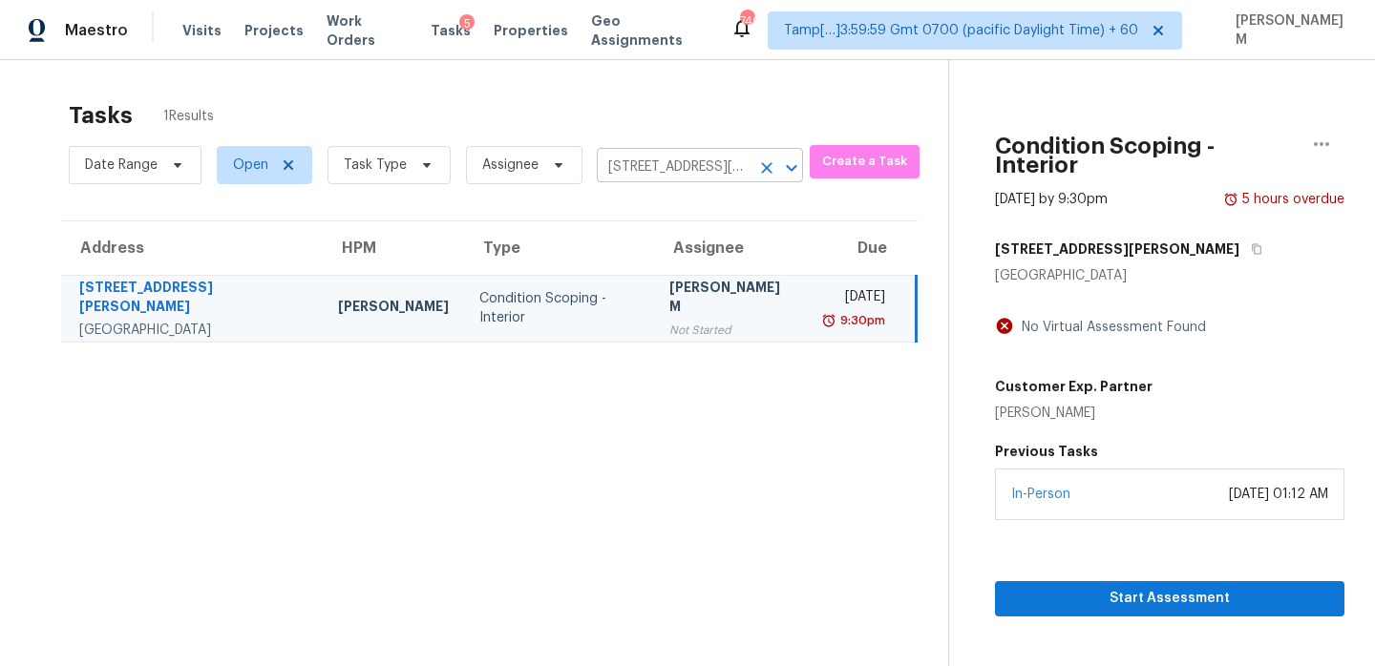
click at [679, 172] on input "1295 Campbell Rd, Goodlettsville, TN 37072" at bounding box center [673, 168] width 153 height 30
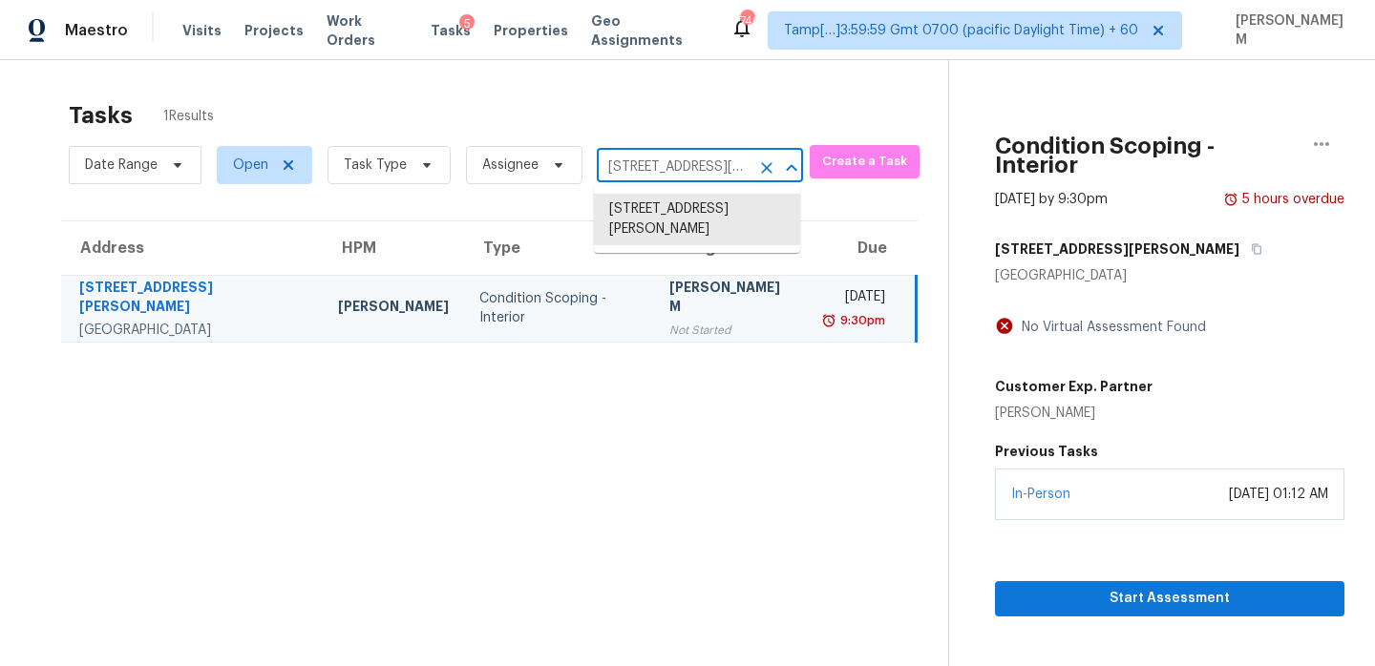
click at [679, 172] on input "1295 Campbell Rd, Goodlettsville, TN 37072" at bounding box center [673, 168] width 153 height 30
paste input "3021 Phyllis St Jacksonville FL 32205"
type input "3021 Phyllis St Jacksonville FL 32205"
click at [688, 205] on li "3021 Phyllis St, Jacksonville, FL 32205" at bounding box center [697, 220] width 206 height 52
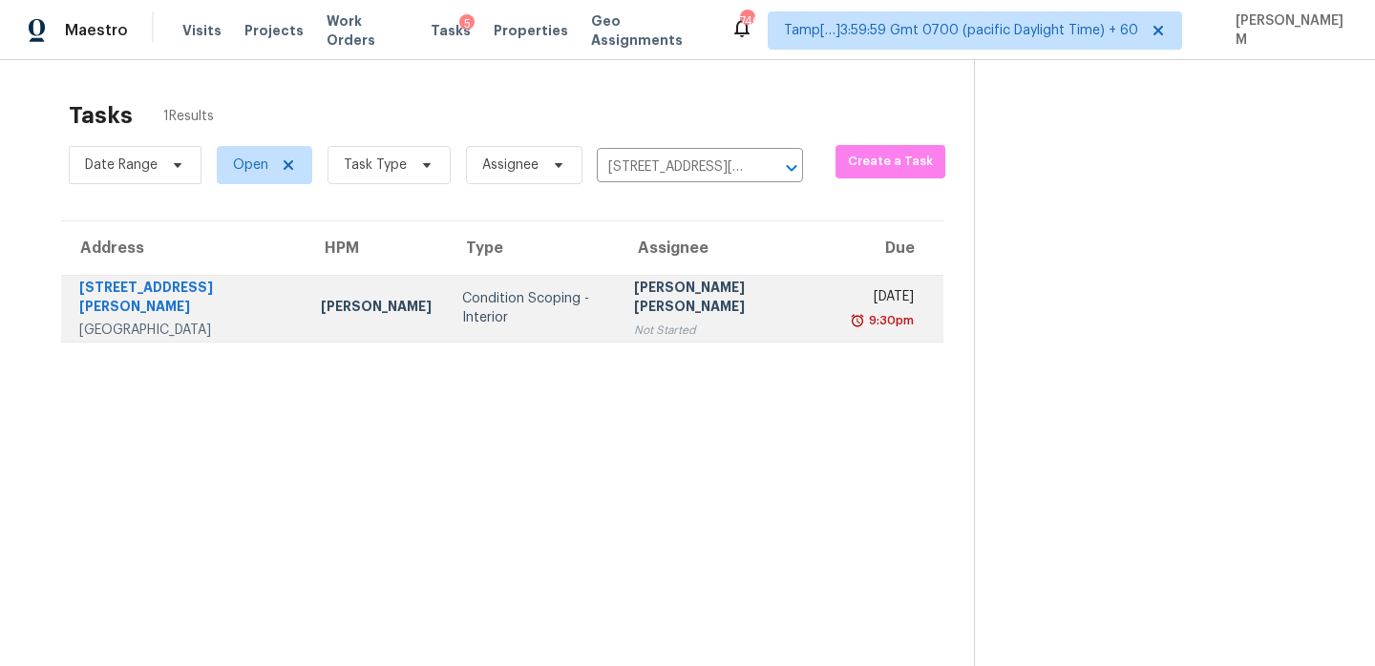
click at [680, 325] on div "Not Started" at bounding box center [729, 330] width 190 height 19
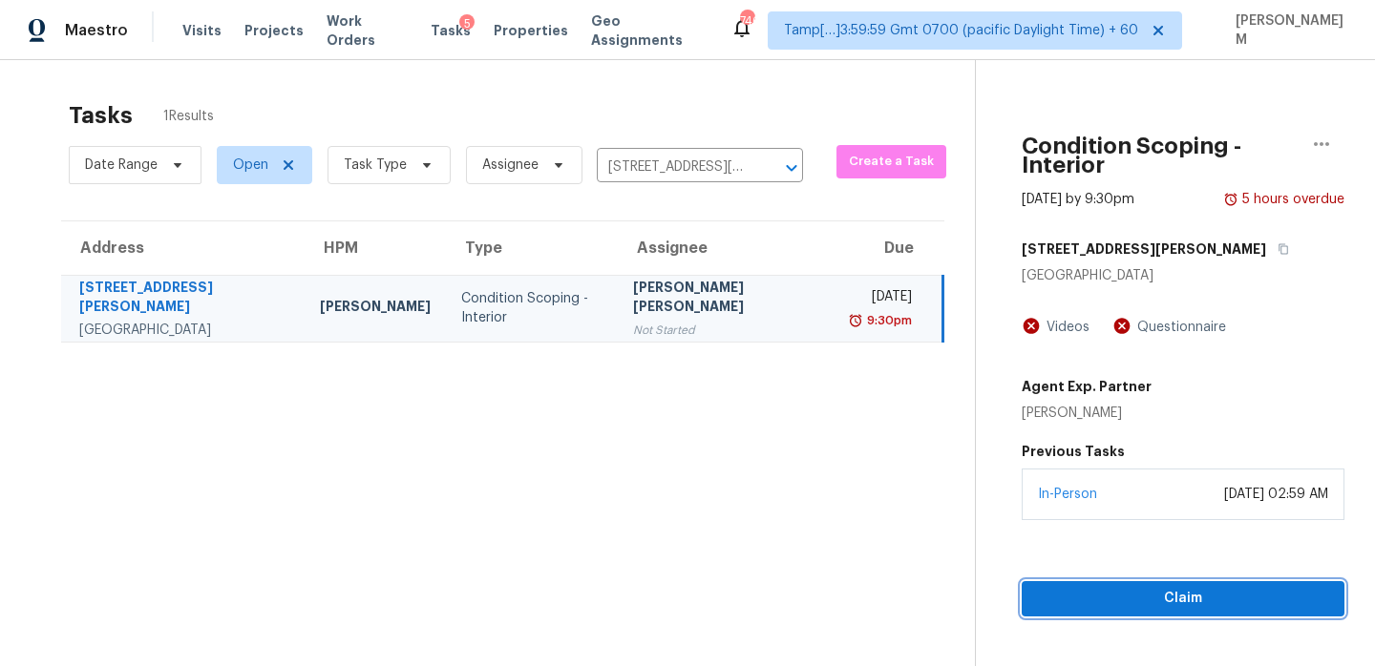
click at [1097, 587] on span "Claim" at bounding box center [1183, 599] width 292 height 24
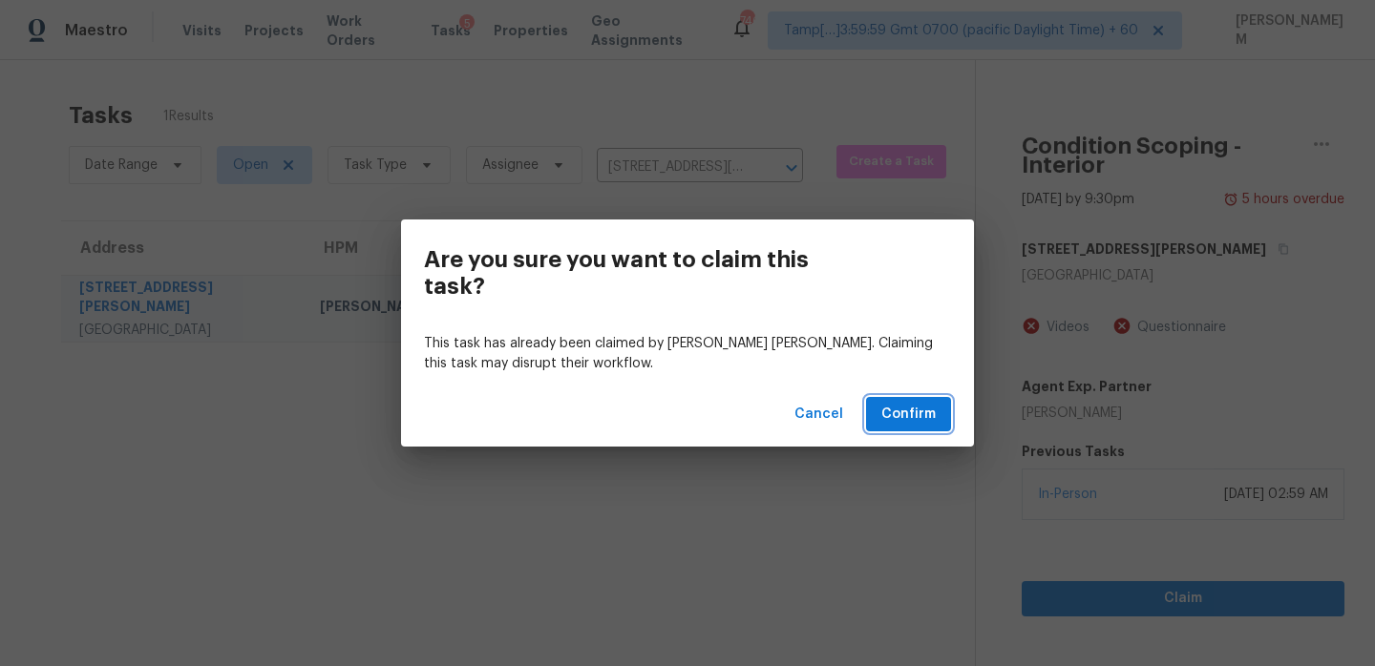
click at [926, 424] on span "Confirm" at bounding box center [908, 415] width 54 height 24
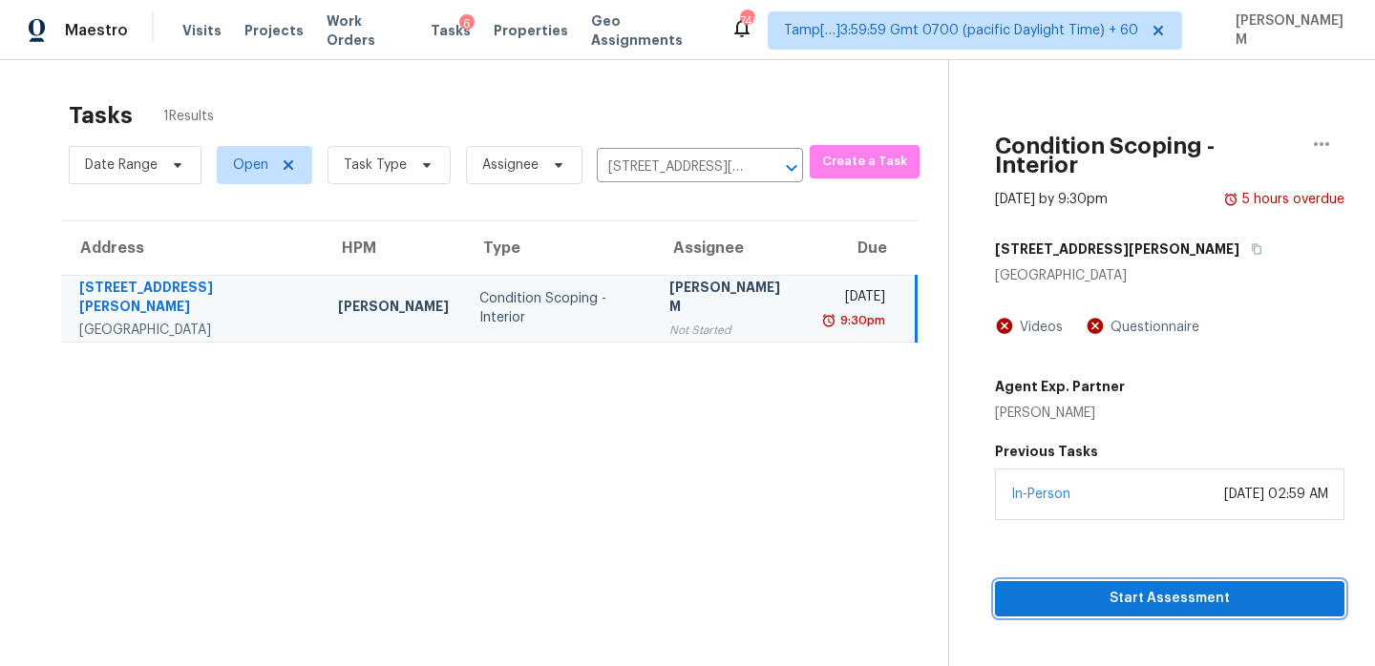
click at [1162, 587] on span "Start Assessment" at bounding box center [1169, 599] width 319 height 24
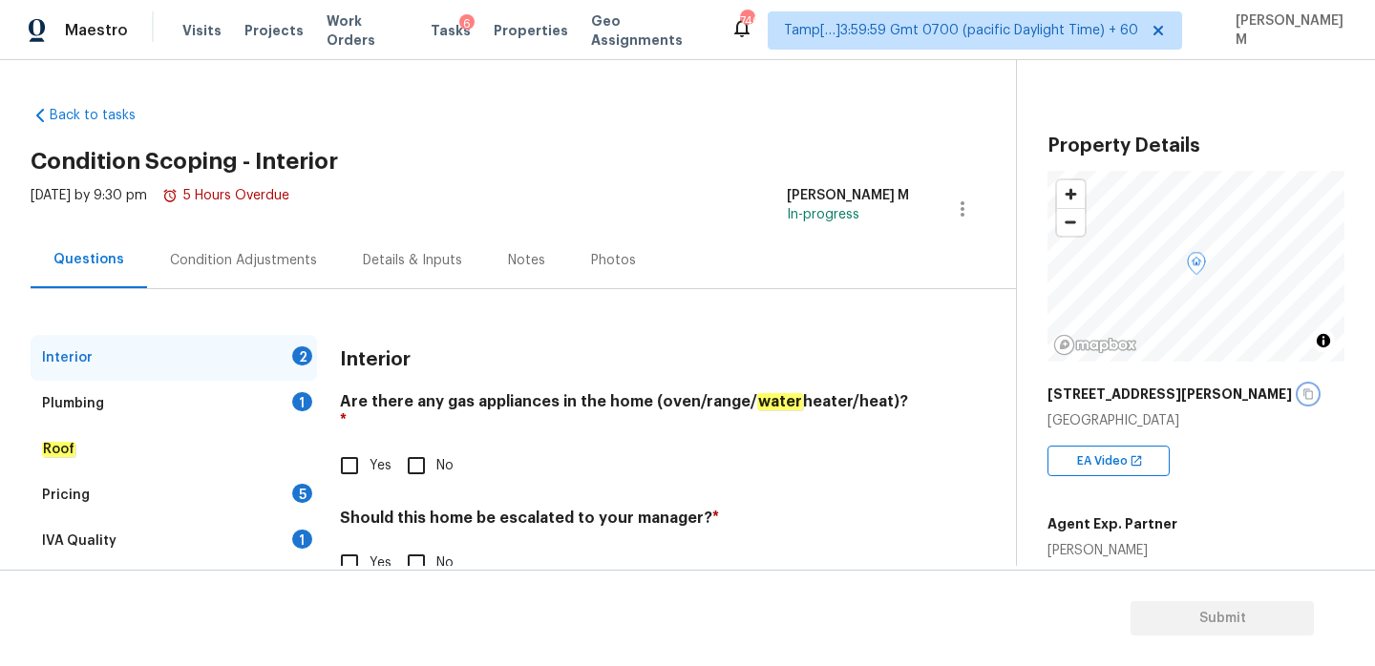
click at [1299, 397] on button "button" at bounding box center [1307, 394] width 17 height 17
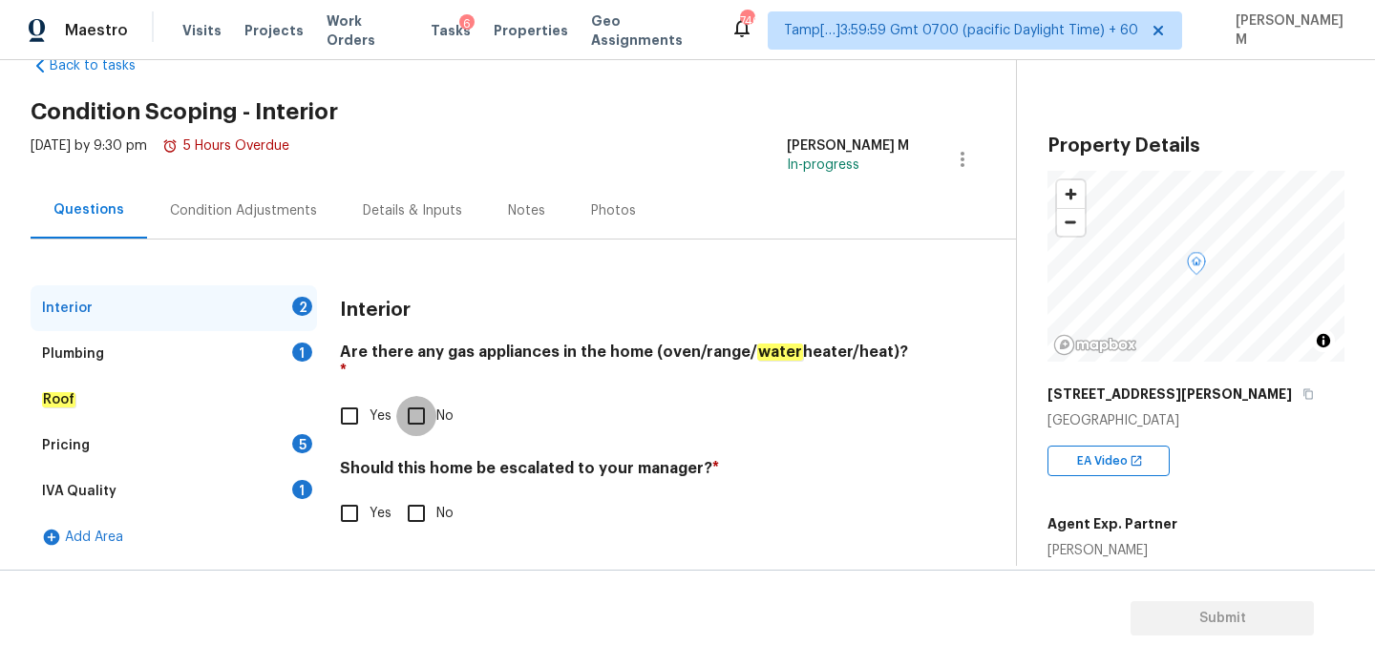
click at [418, 405] on input "No" at bounding box center [416, 416] width 40 height 40
checkbox input "true"
click at [348, 494] on input "Yes" at bounding box center [349, 514] width 40 height 40
checkbox input "true"
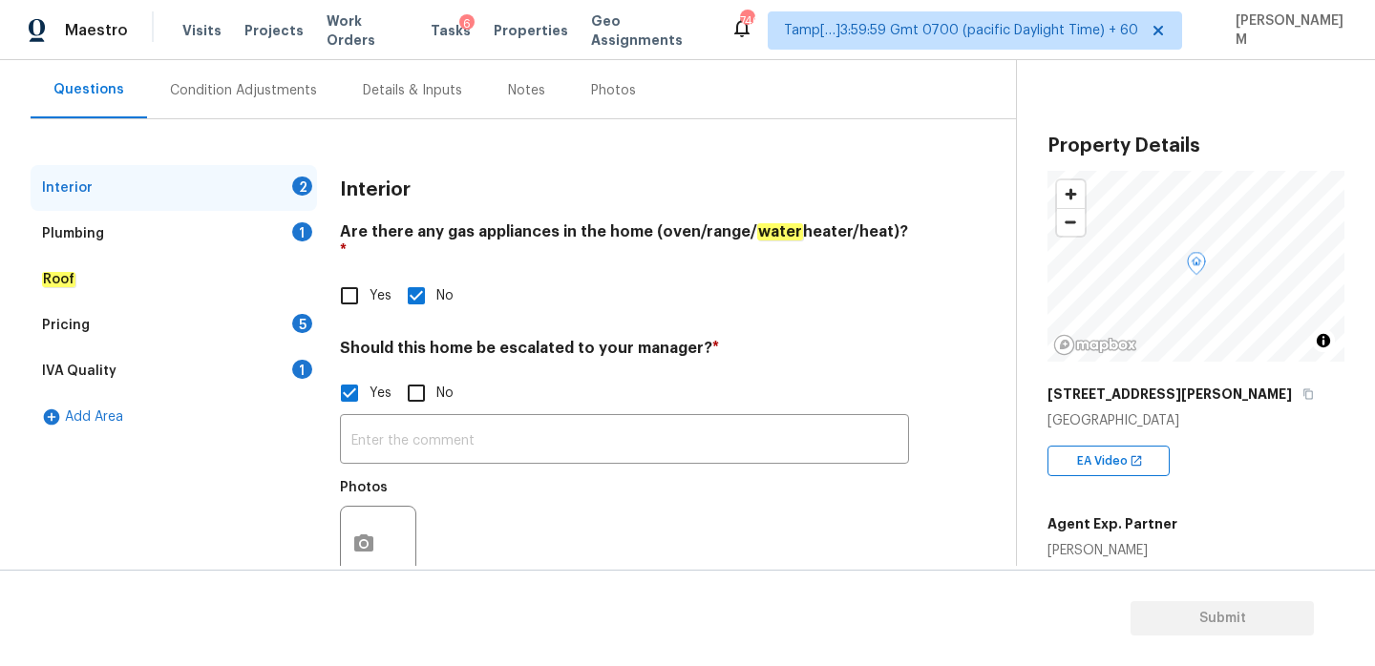
scroll to position [198, 0]
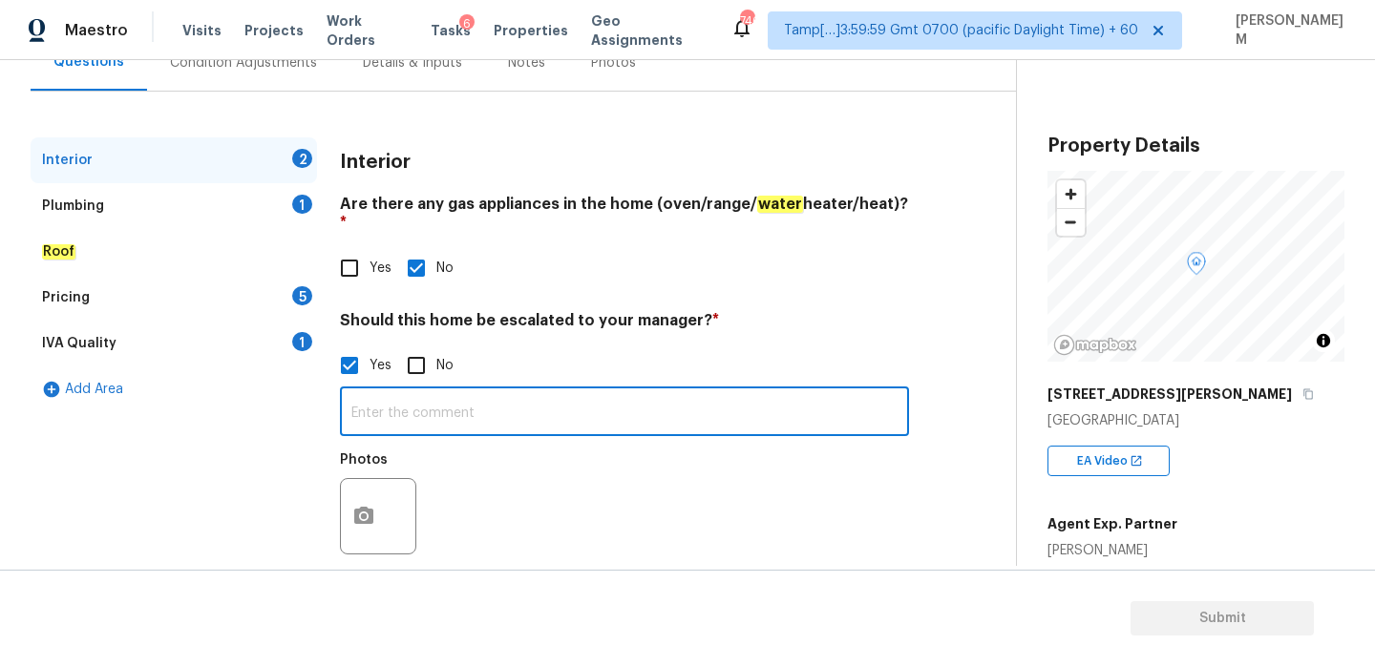
click at [449, 391] on input "text" at bounding box center [624, 413] width 569 height 45
paste input "The home is located in a high traffic location near a main road and intersectio…"
type input "As per HPM notes " The home is located in a high traffic location near a main r…"
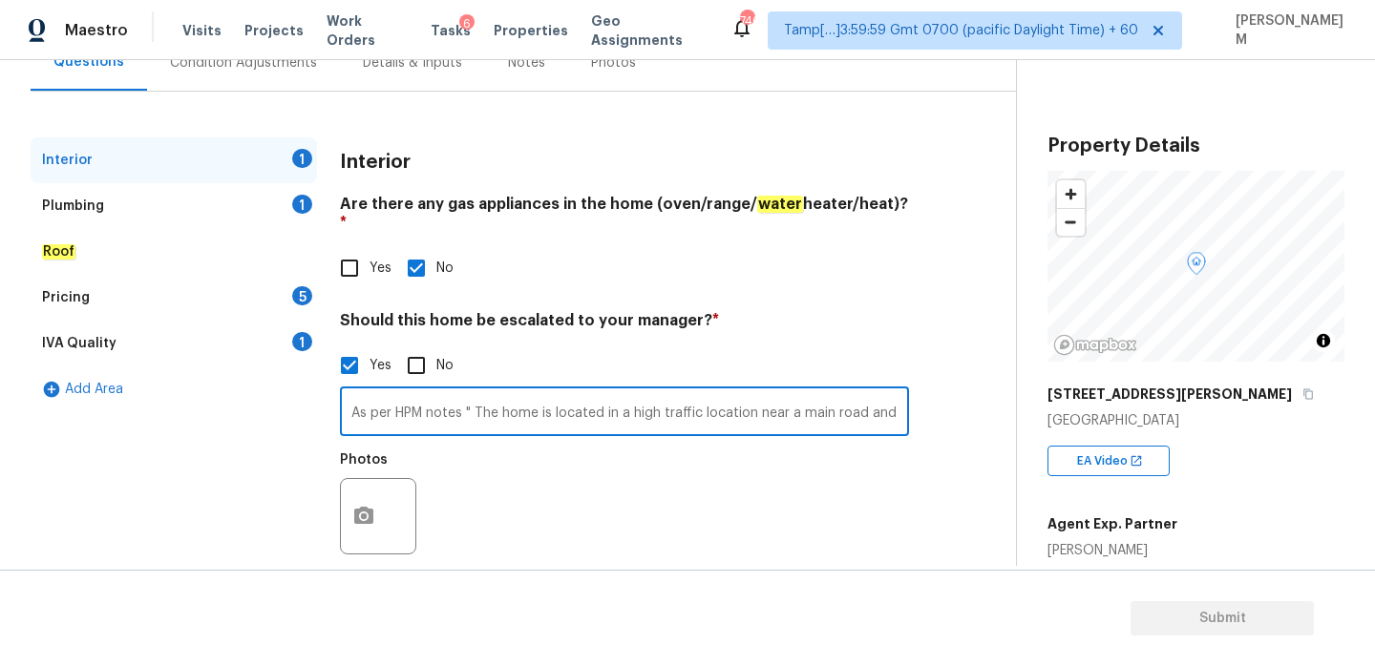
click at [170, 185] on div "Plumbing 1" at bounding box center [174, 206] width 286 height 46
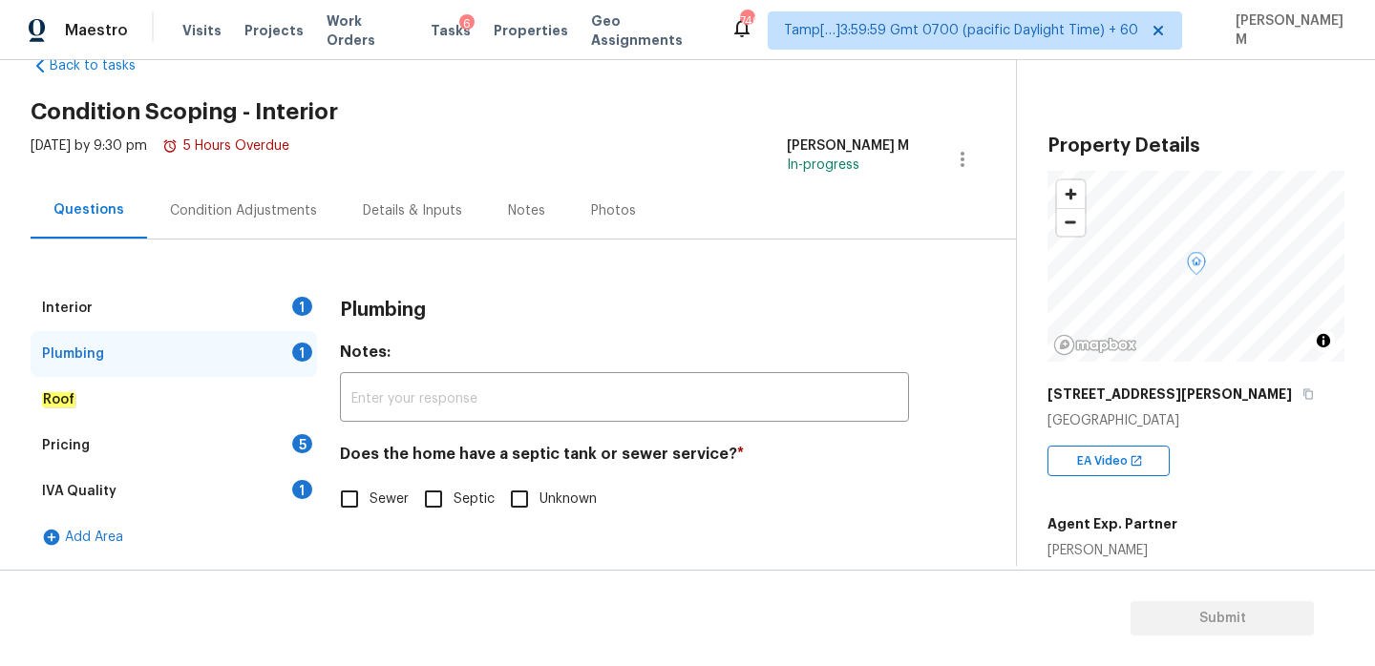
scroll to position [50, 0]
click at [195, 301] on div "Interior 1" at bounding box center [174, 308] width 286 height 46
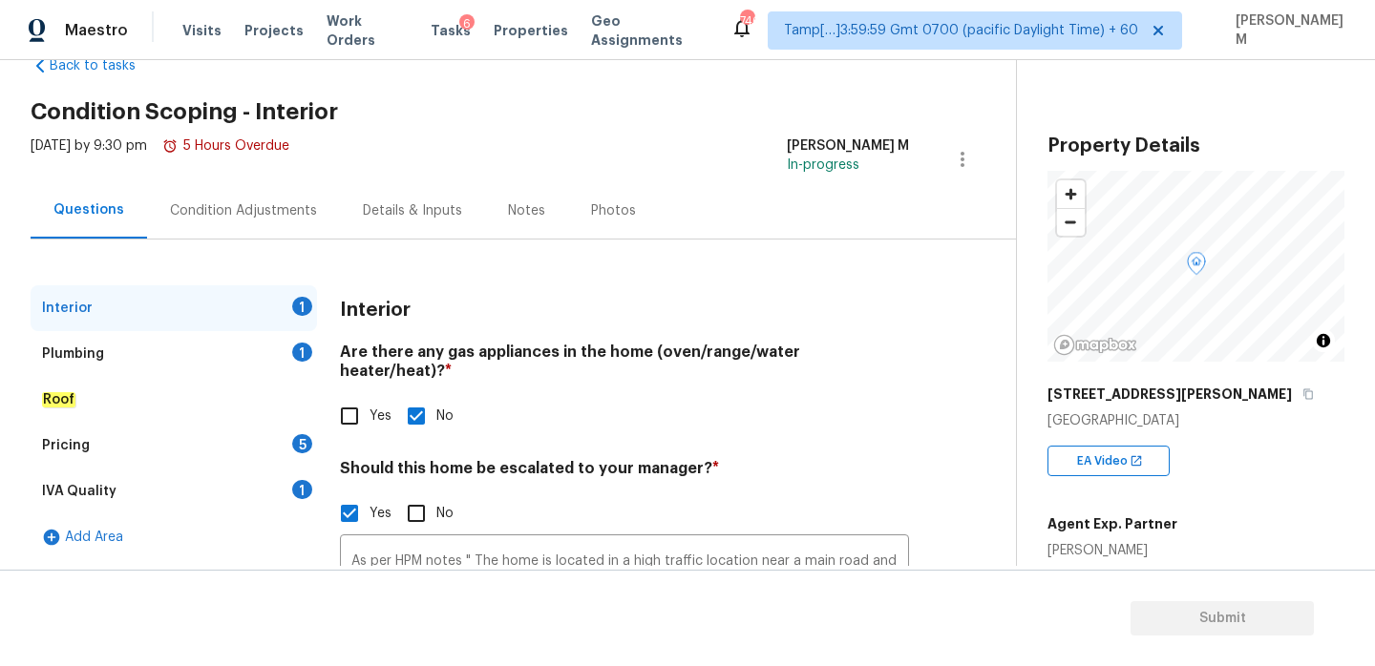
scroll to position [198, 0]
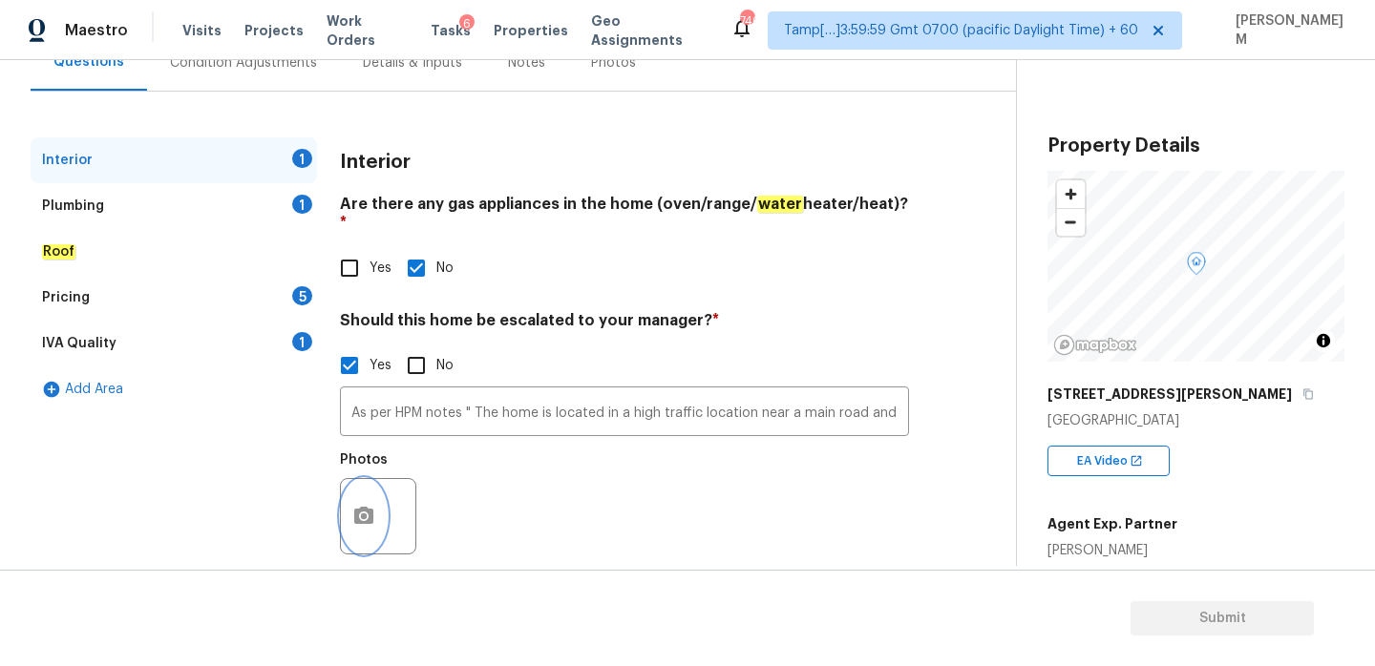
click at [367, 505] on icon "button" at bounding box center [363, 516] width 23 height 23
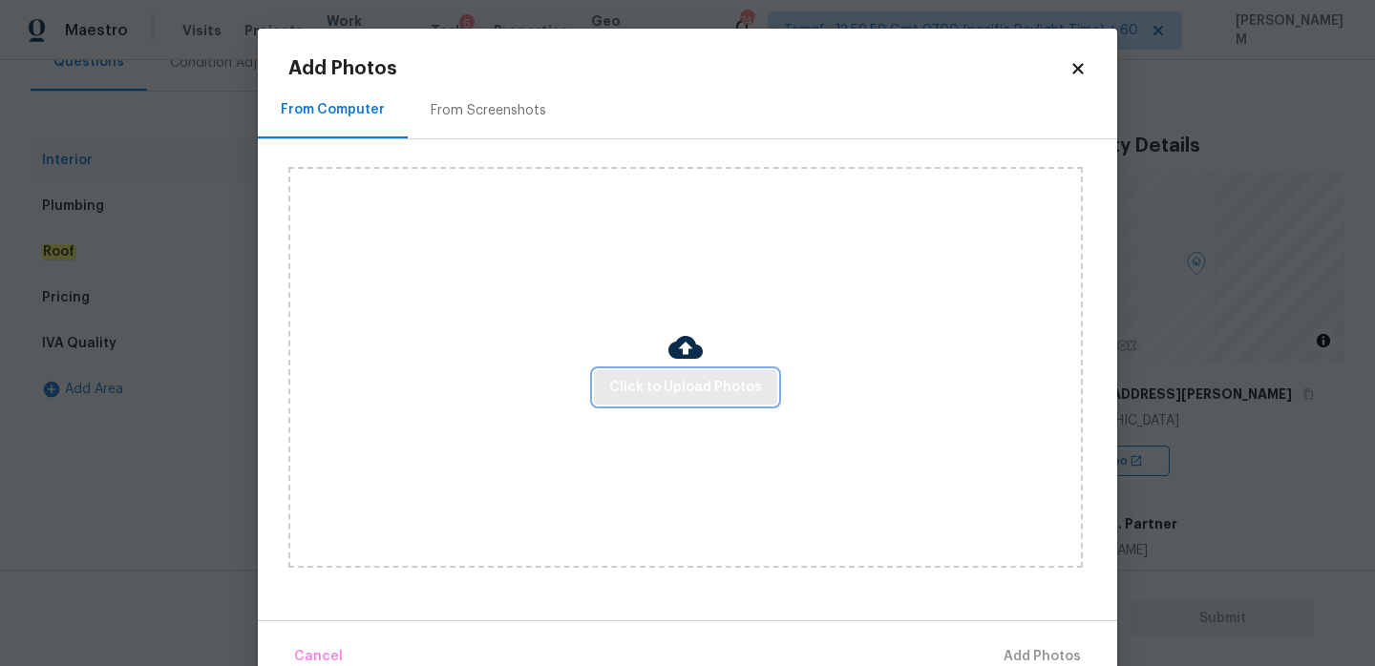
click at [642, 389] on span "Click to Upload Photos" at bounding box center [685, 388] width 153 height 24
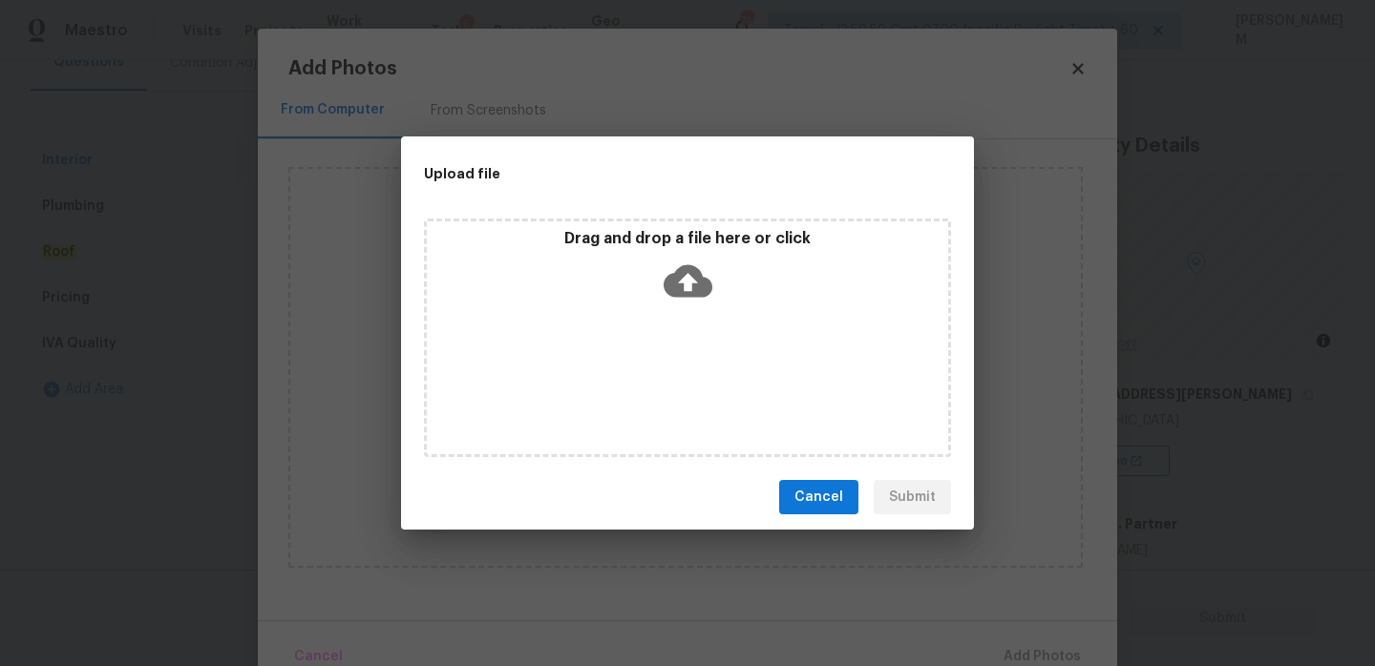
click at [684, 280] on icon at bounding box center [687, 281] width 49 height 49
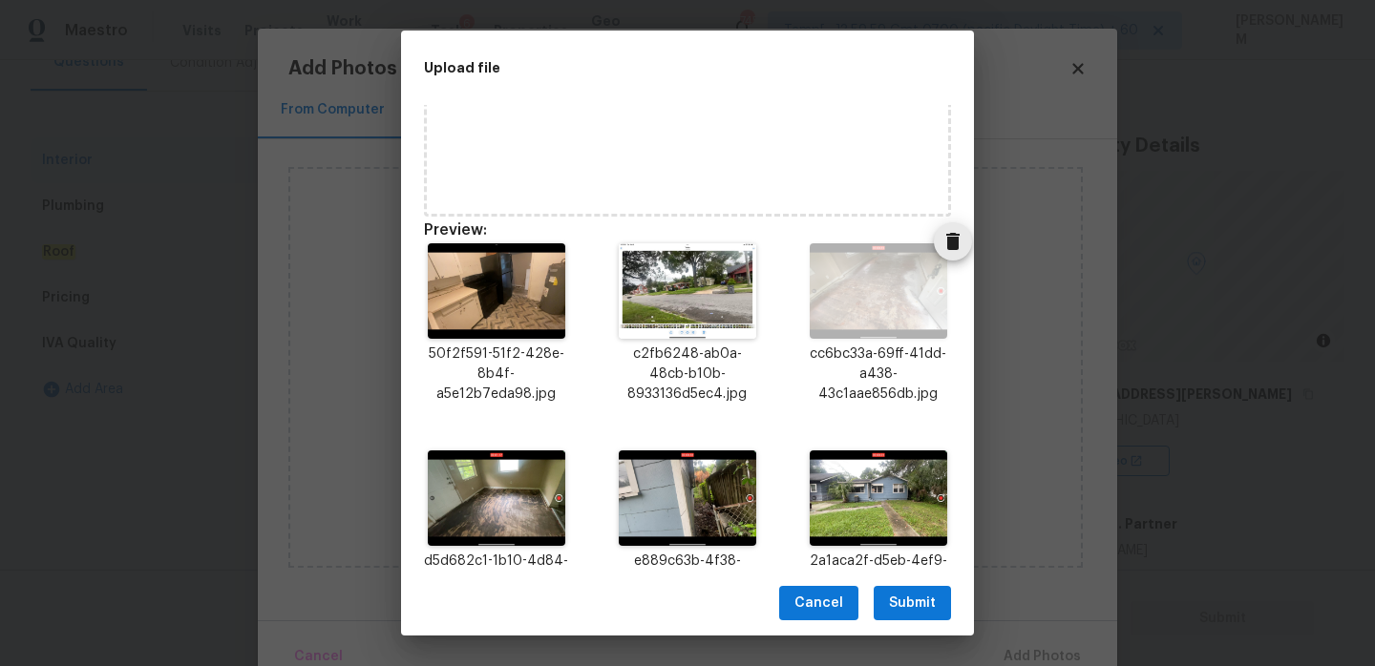
scroll to position [199, 0]
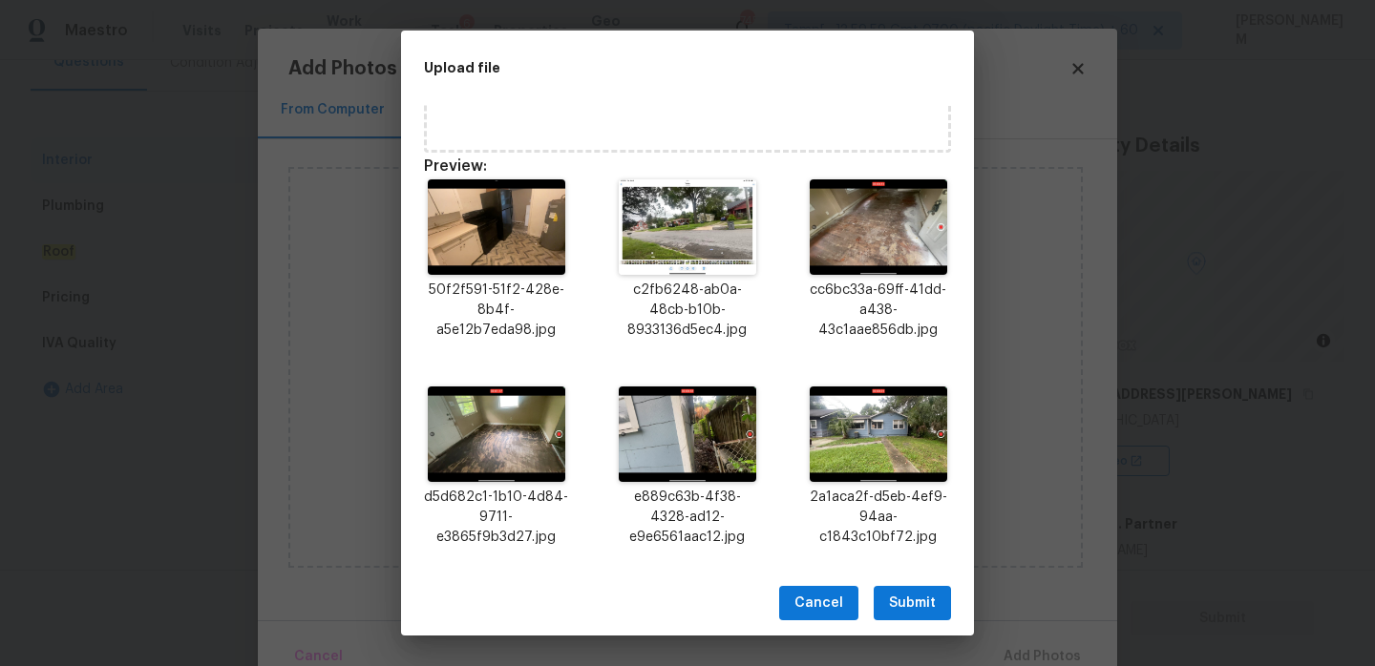
click at [899, 602] on span "Submit" at bounding box center [912, 604] width 47 height 24
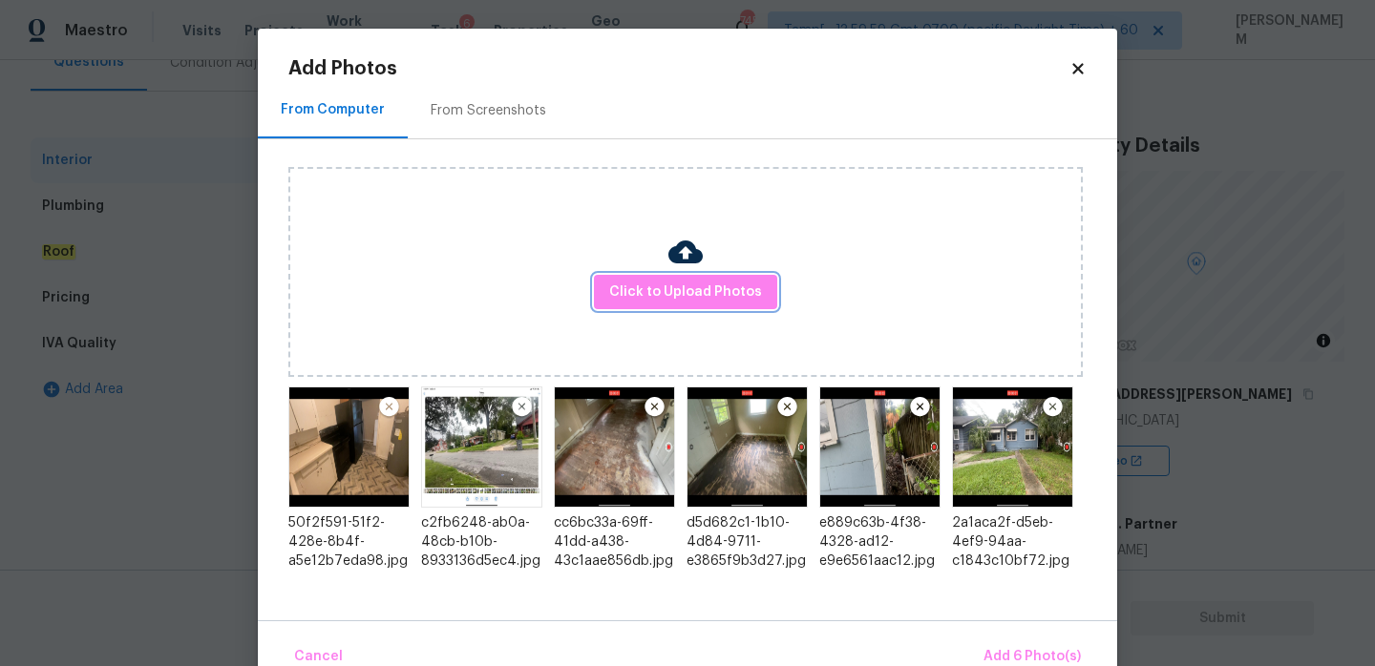
scroll to position [40, 0]
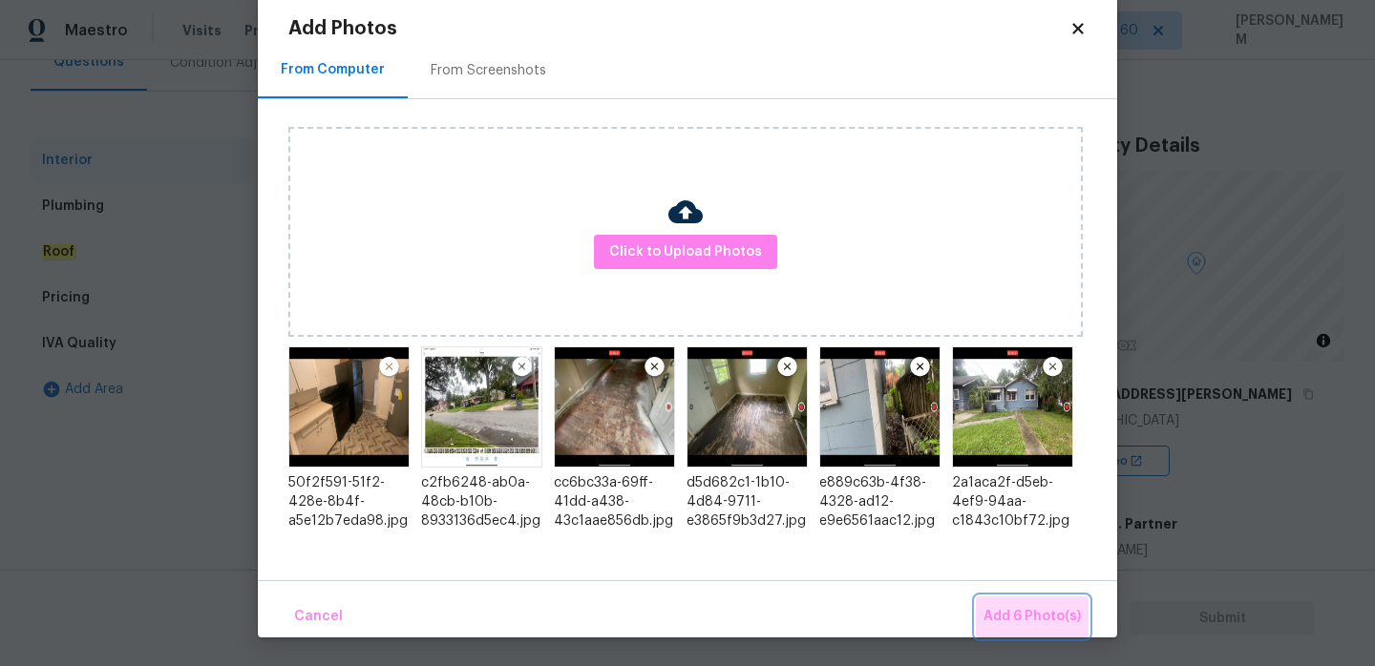
click at [1049, 623] on span "Add 6 Photo(s)" at bounding box center [1031, 617] width 97 height 24
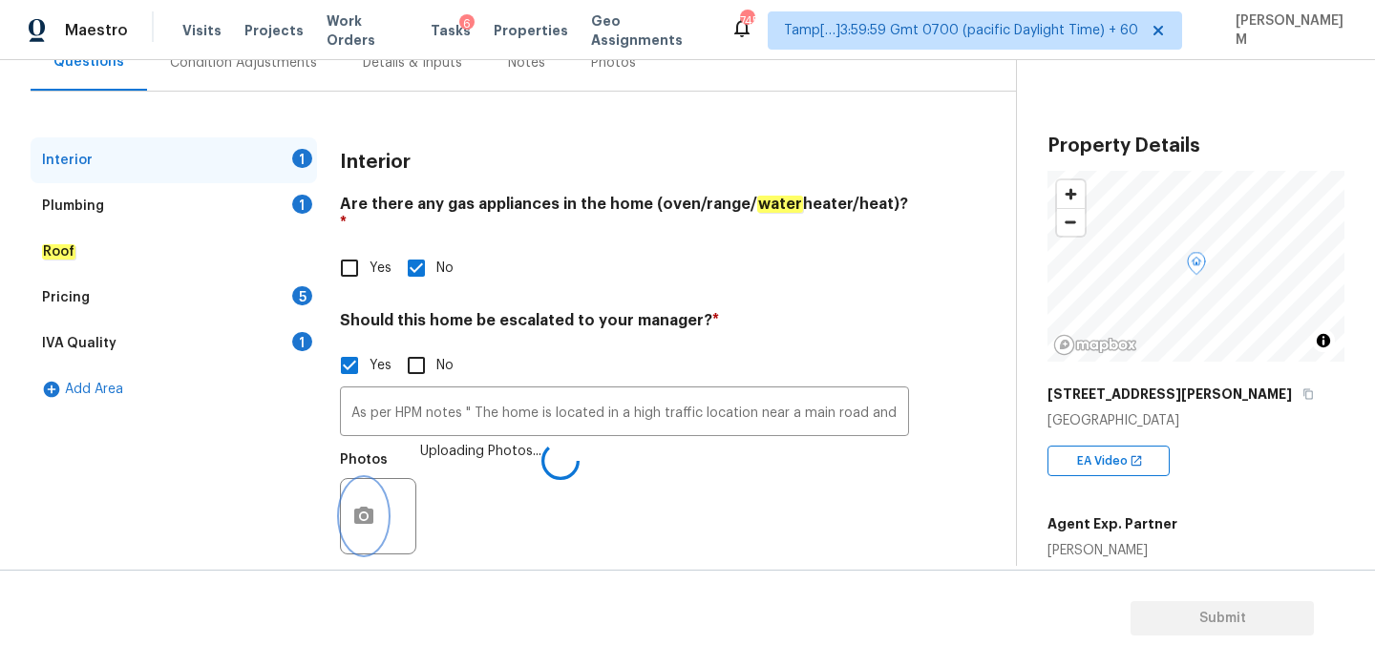
scroll to position [0, 0]
click at [115, 205] on div "Plumbing 1" at bounding box center [174, 206] width 286 height 46
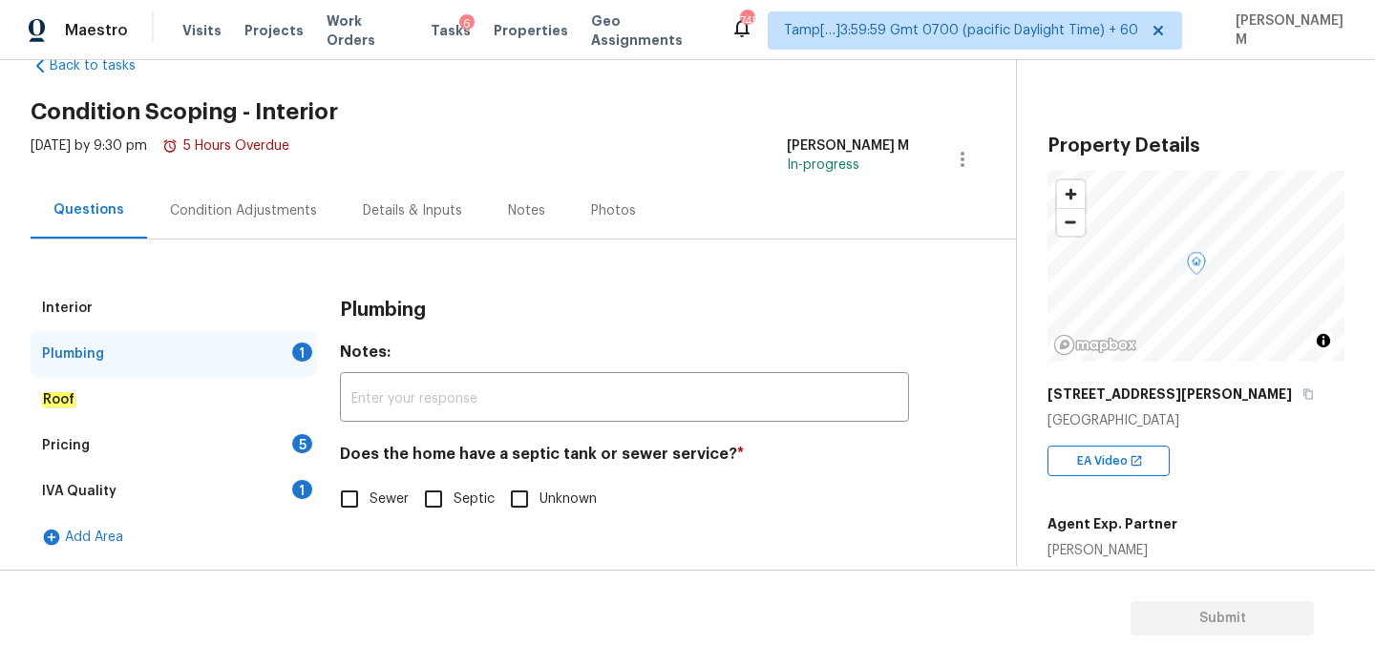
scroll to position [50, 0]
click at [347, 494] on input "Sewer" at bounding box center [349, 499] width 40 height 40
checkbox input "true"
click at [519, 499] on input "Unknown" at bounding box center [523, 499] width 40 height 40
checkbox input "true"
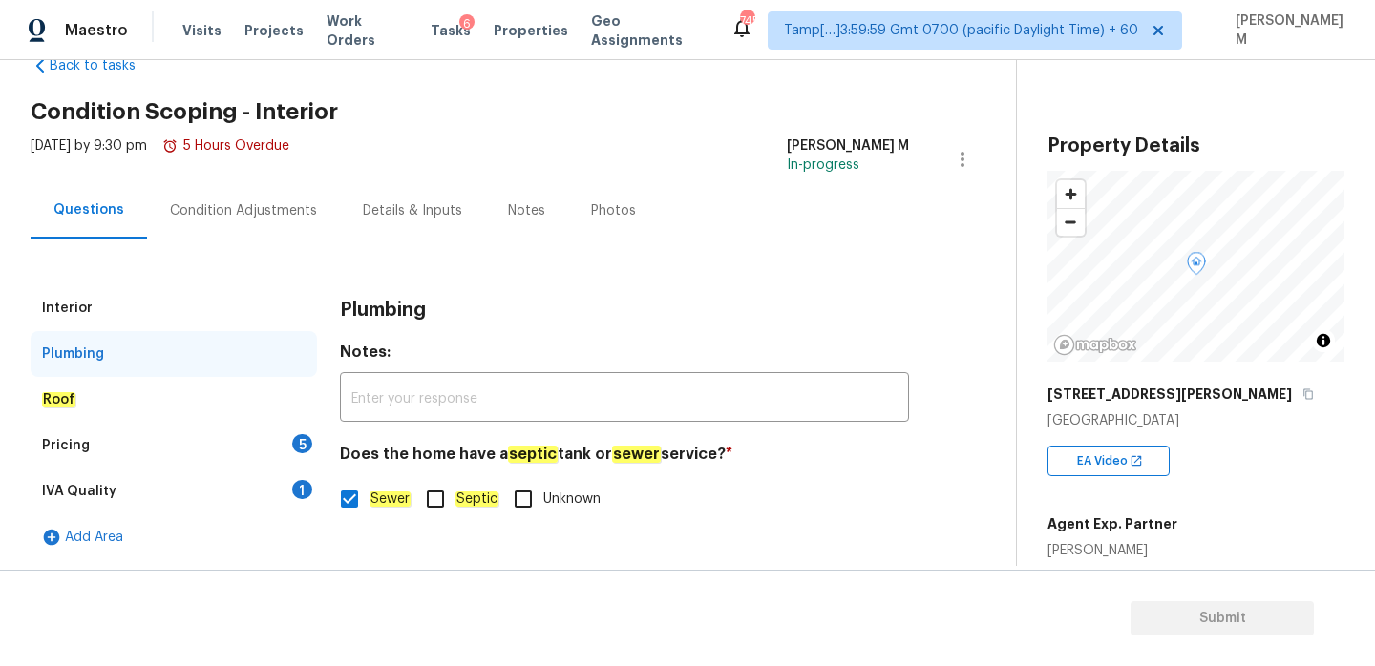
checkbox input "false"
click at [151, 385] on div "Roof" at bounding box center [174, 400] width 286 height 46
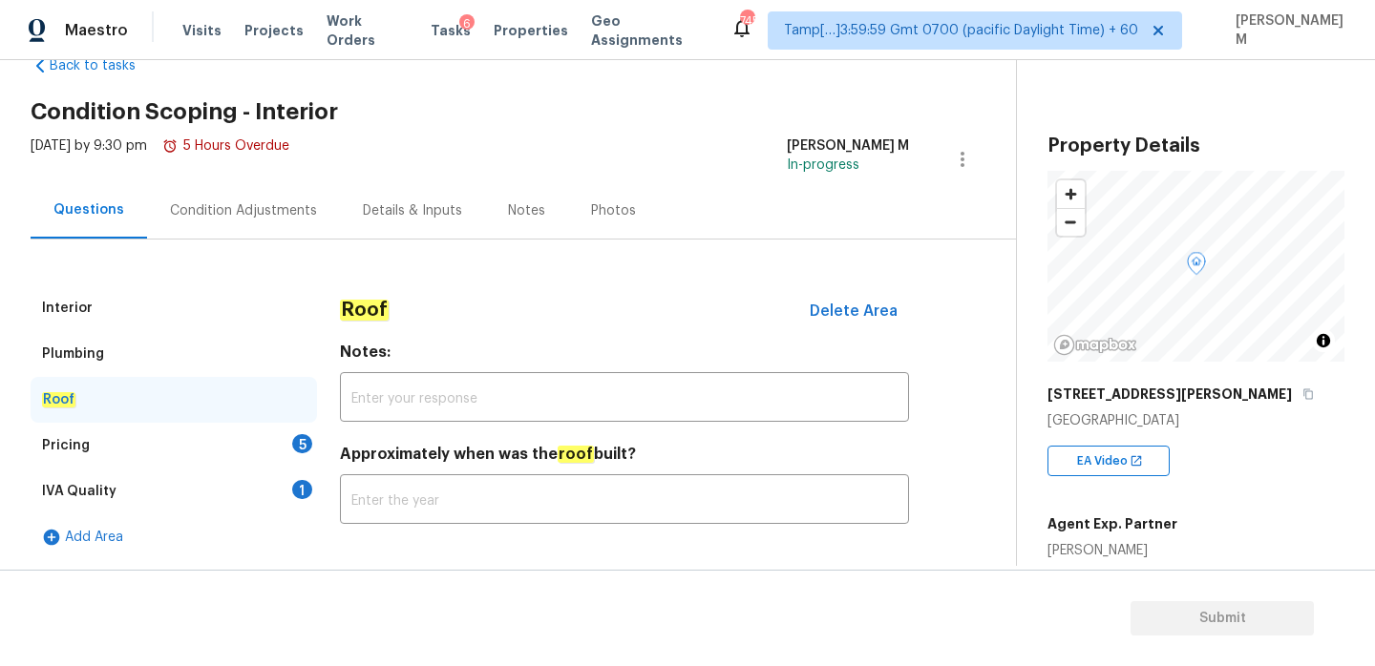
click at [151, 418] on div "Roof" at bounding box center [174, 400] width 286 height 46
click at [199, 430] on div "Pricing 5" at bounding box center [174, 446] width 286 height 46
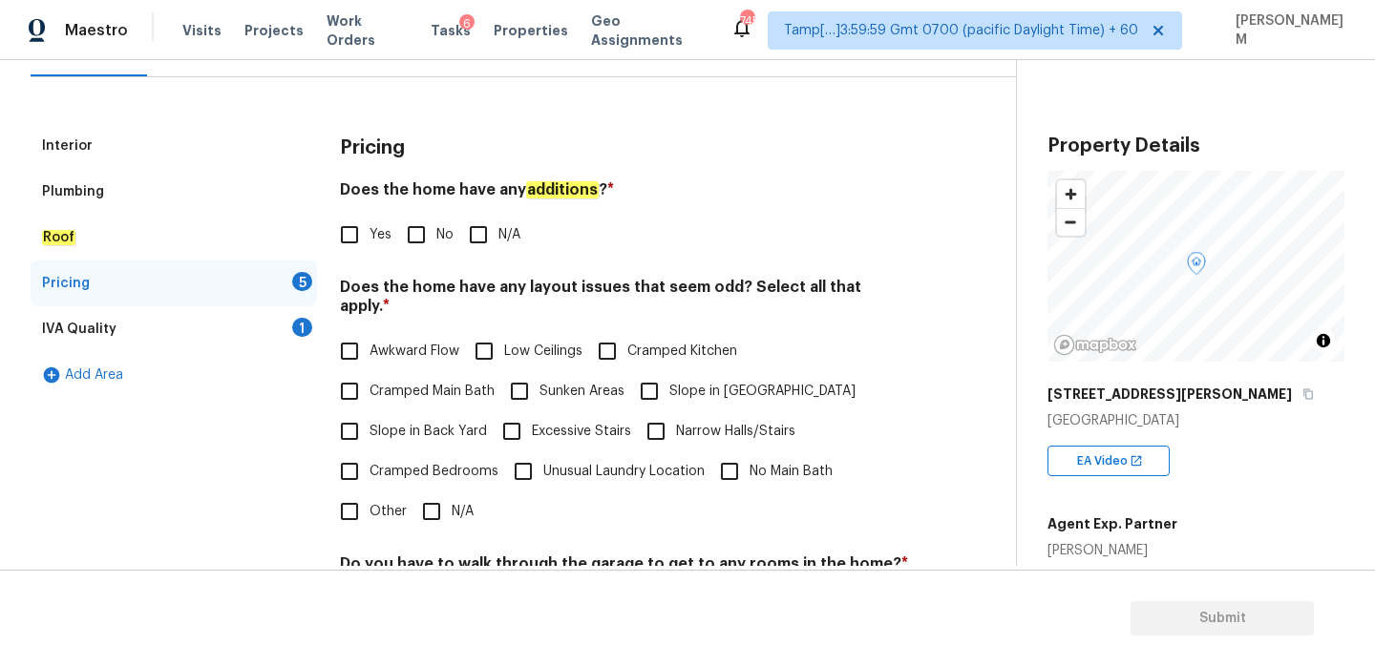
scroll to position [332, 0]
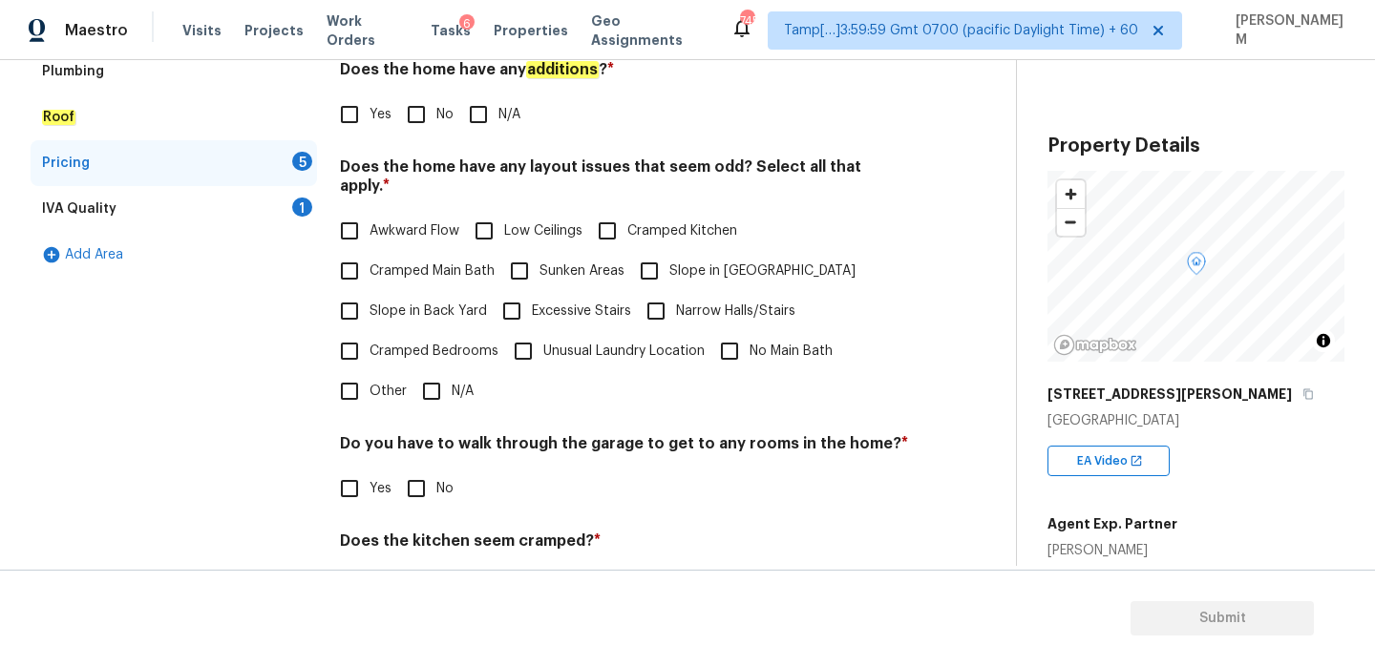
click at [351, 114] on input "Yes" at bounding box center [349, 115] width 40 height 40
checkbox input "true"
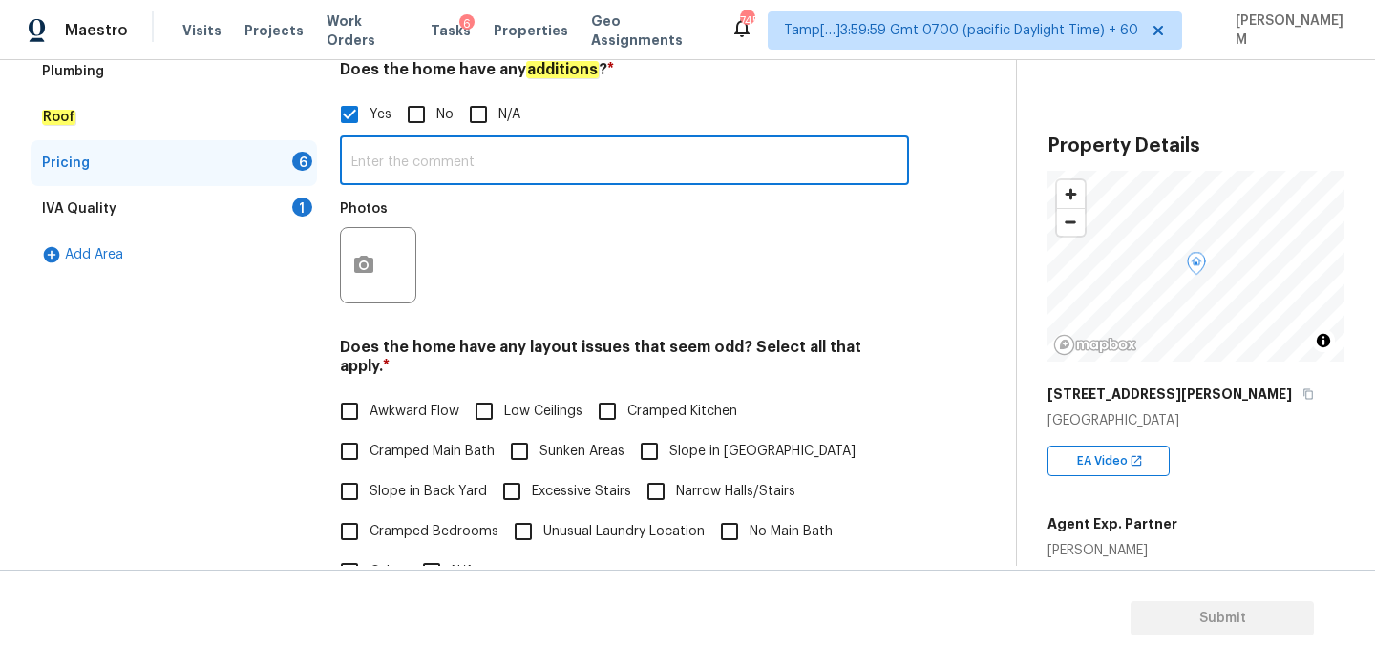
click at [415, 166] on input "text" at bounding box center [624, 162] width 569 height 45
paste input "Small addition on back of home"
type input "Small addition on back of home"
click at [362, 263] on icon "button" at bounding box center [363, 265] width 23 height 23
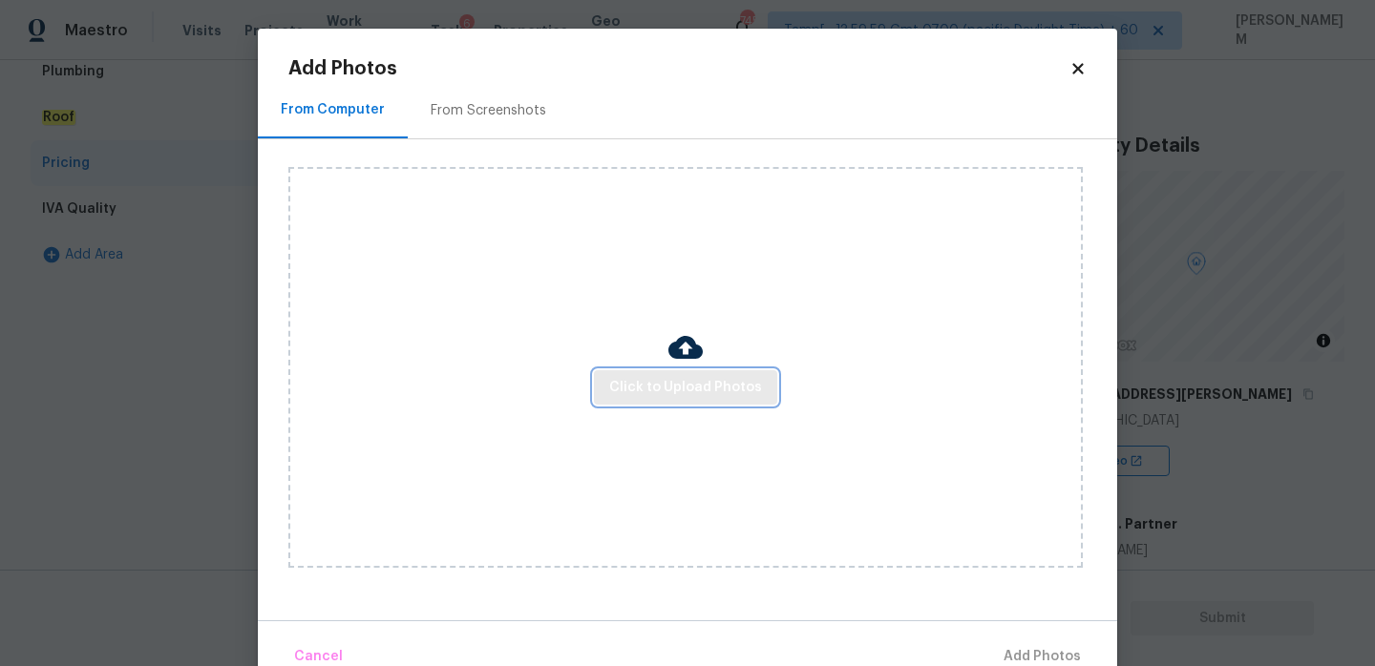
click at [649, 395] on span "Click to Upload Photos" at bounding box center [685, 388] width 153 height 24
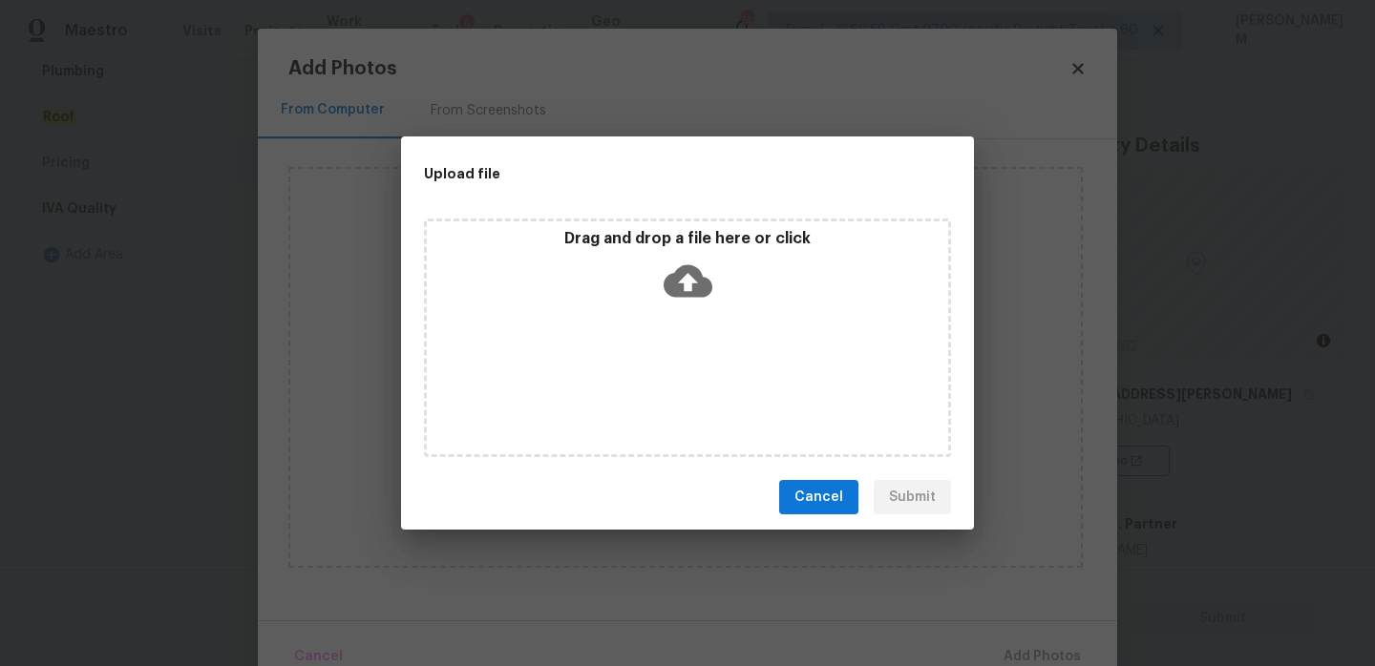
click at [688, 282] on icon at bounding box center [687, 281] width 49 height 49
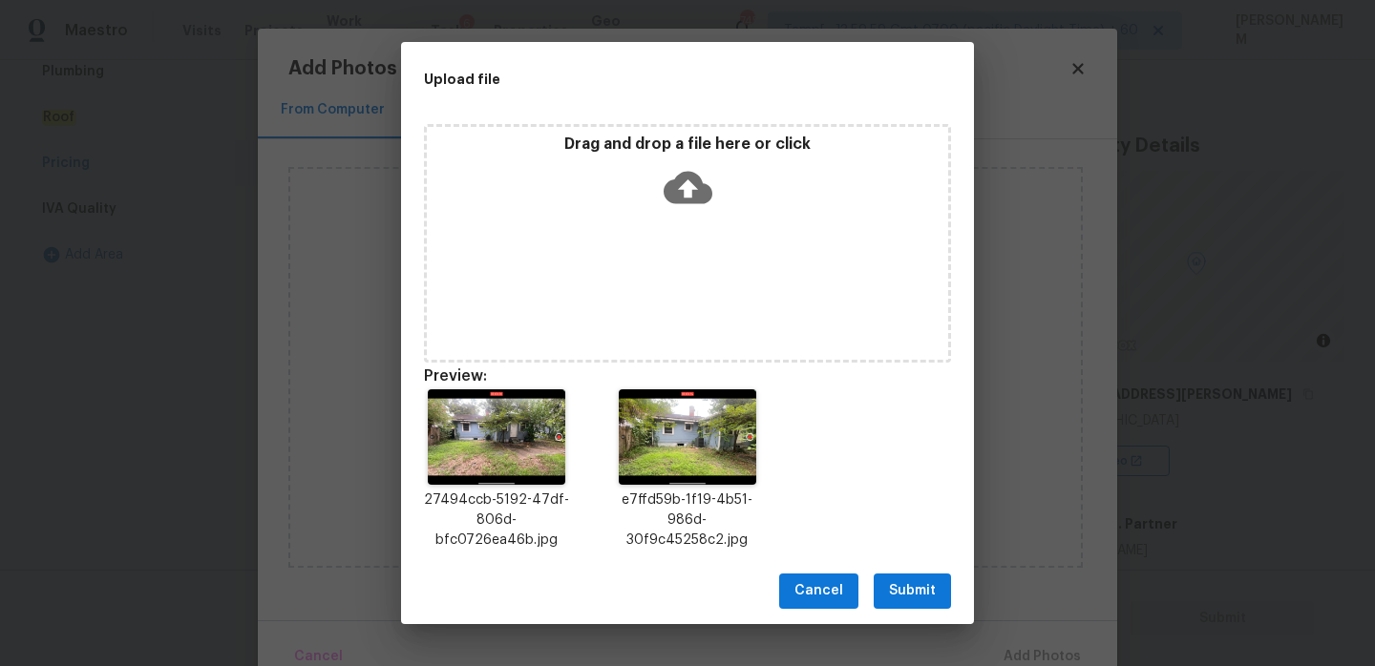
click at [889, 588] on button "Submit" at bounding box center [911, 591] width 77 height 35
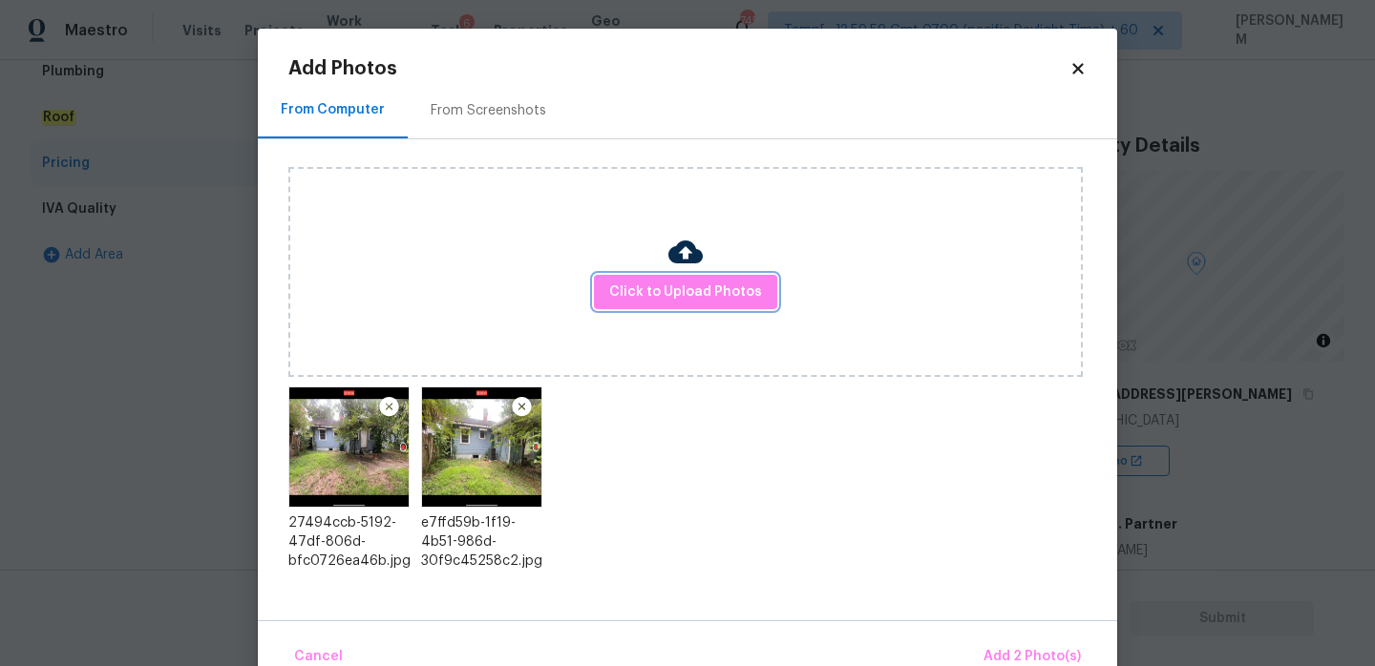
scroll to position [40, 0]
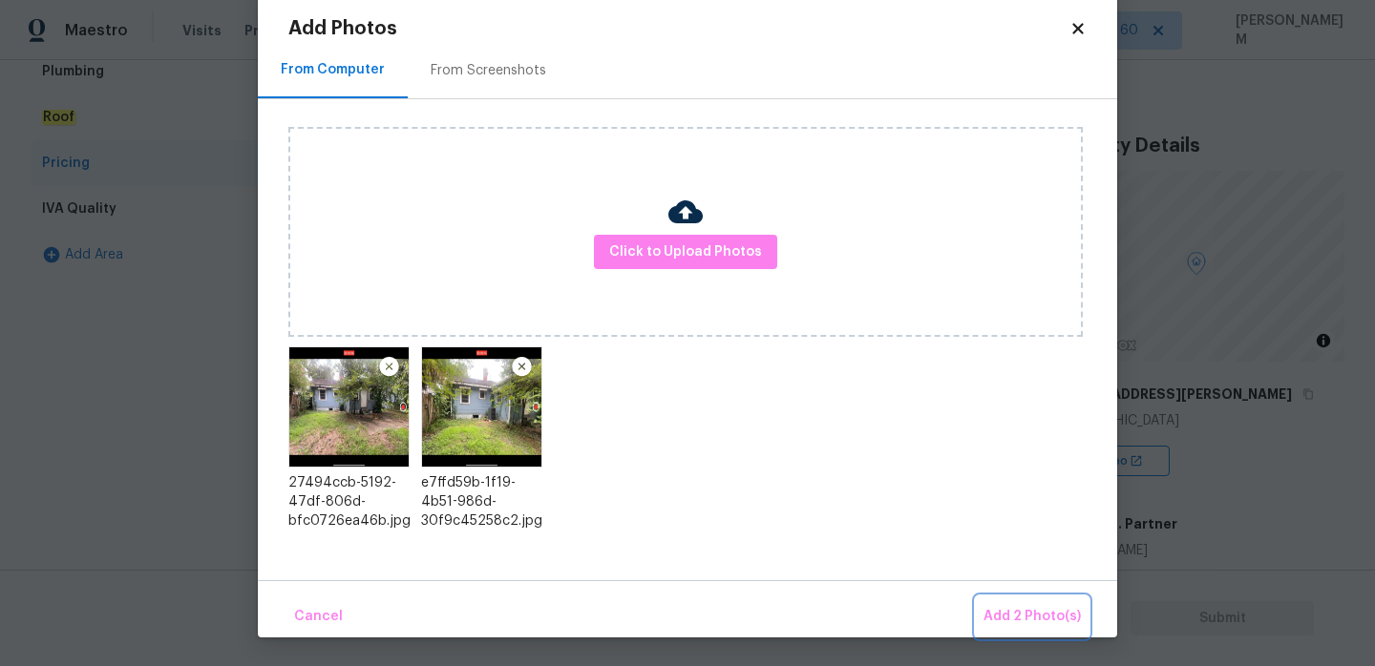
click at [1029, 613] on span "Add 2 Photo(s)" at bounding box center [1031, 617] width 97 height 24
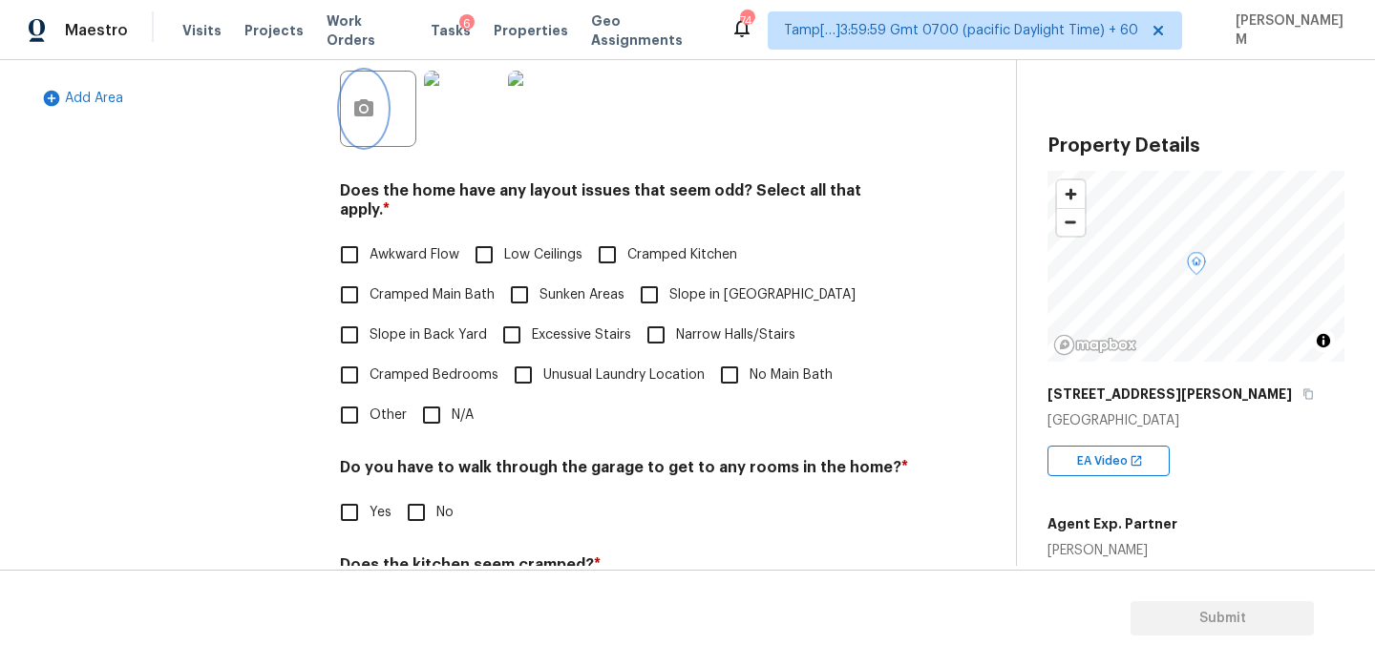
scroll to position [461, 0]
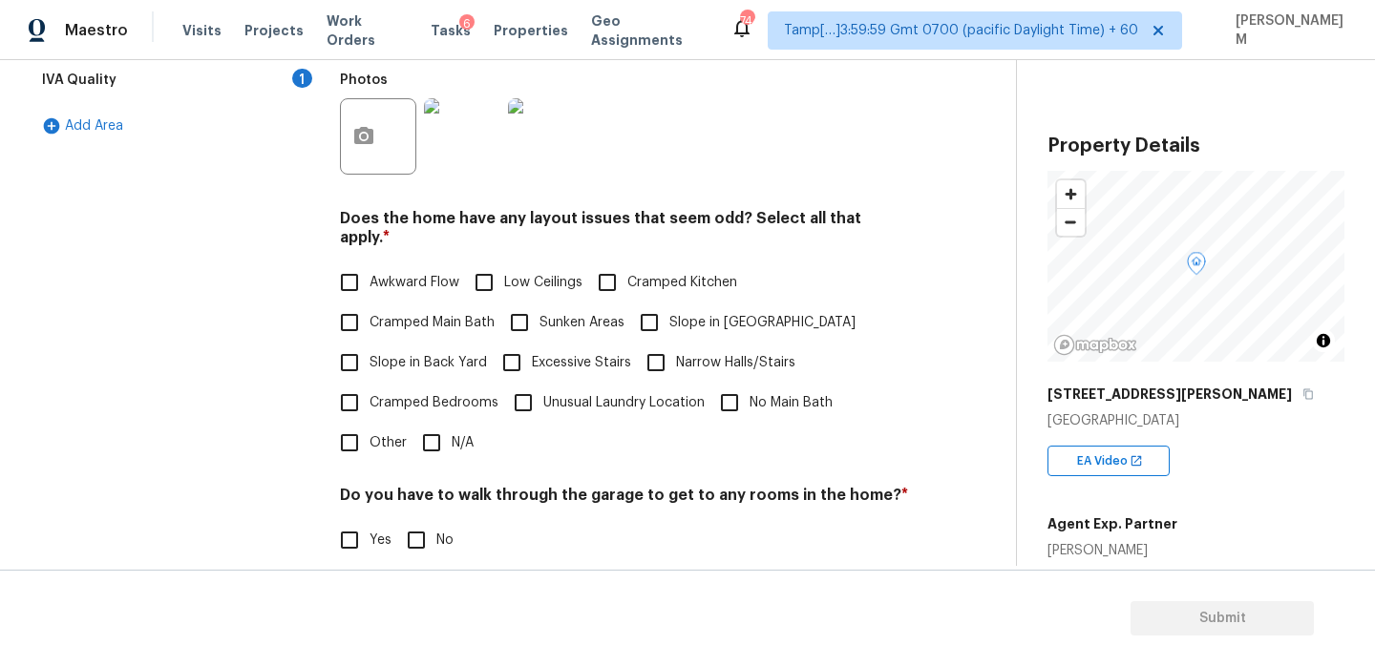
click at [362, 267] on input "Awkward Flow" at bounding box center [349, 283] width 40 height 40
checkbox input "true"
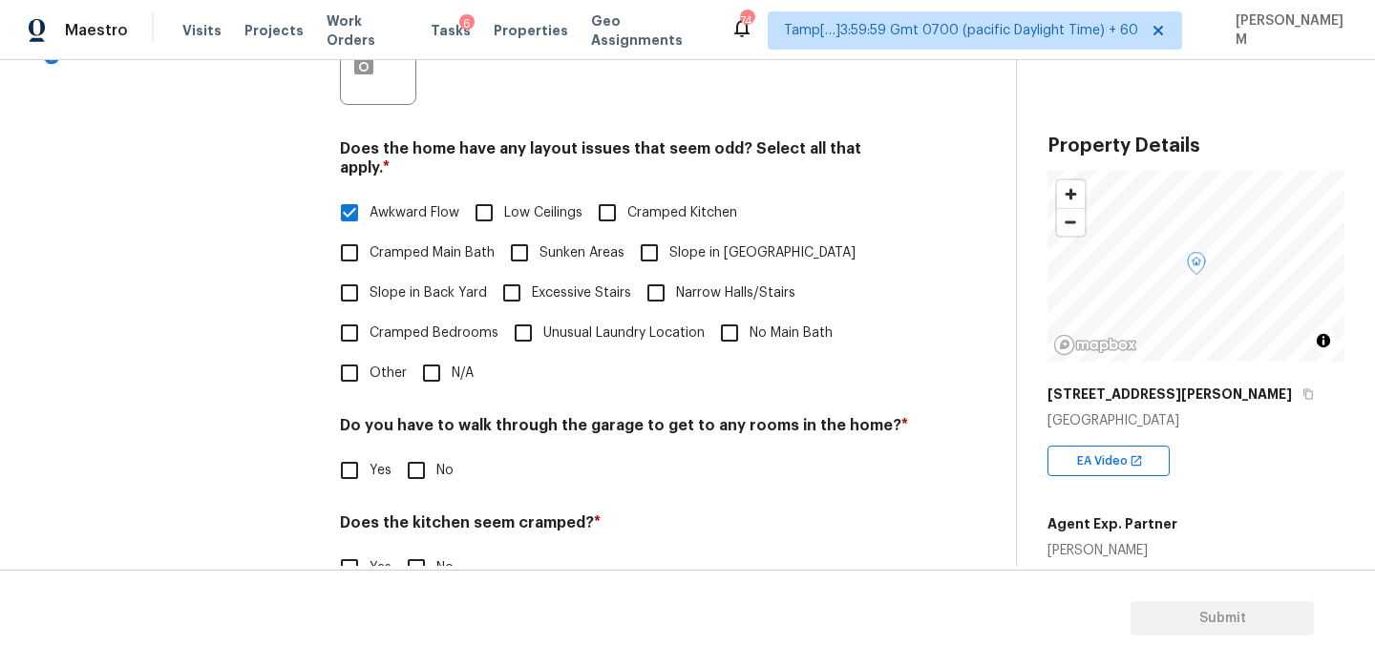
click at [440, 354] on input "N/A" at bounding box center [431, 373] width 40 height 40
checkbox input "true"
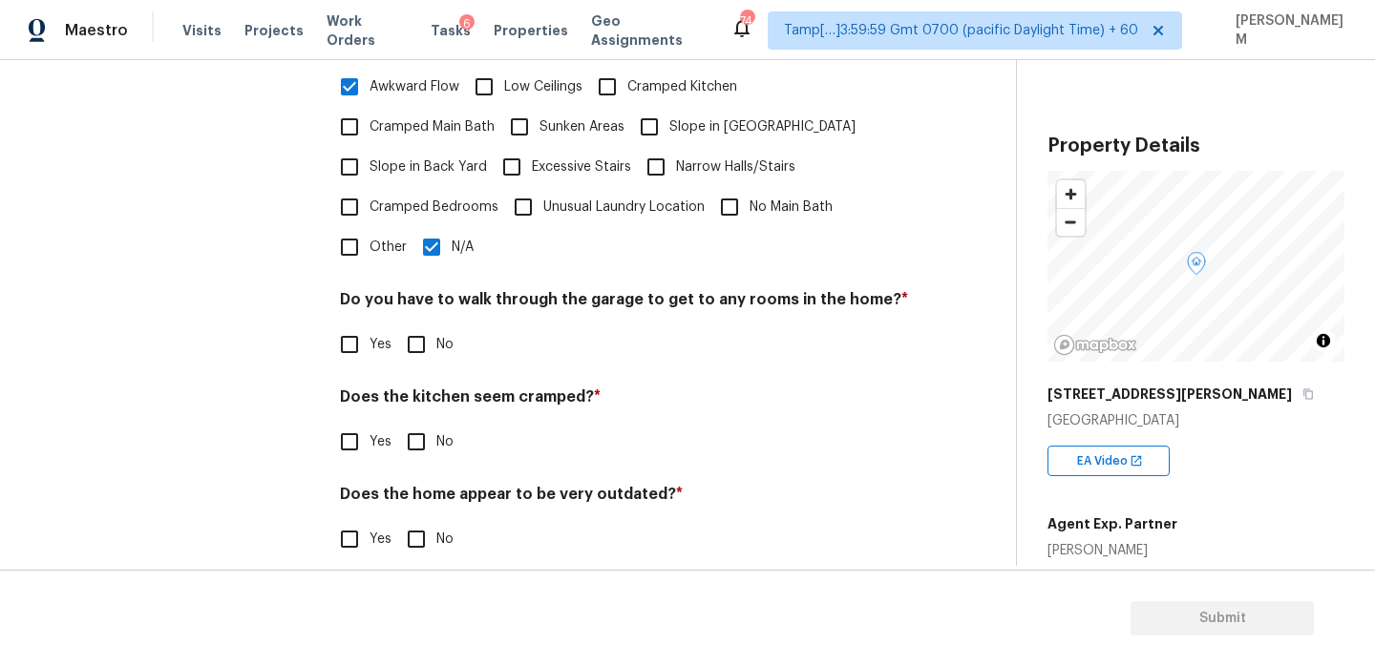
scroll to position [660, 0]
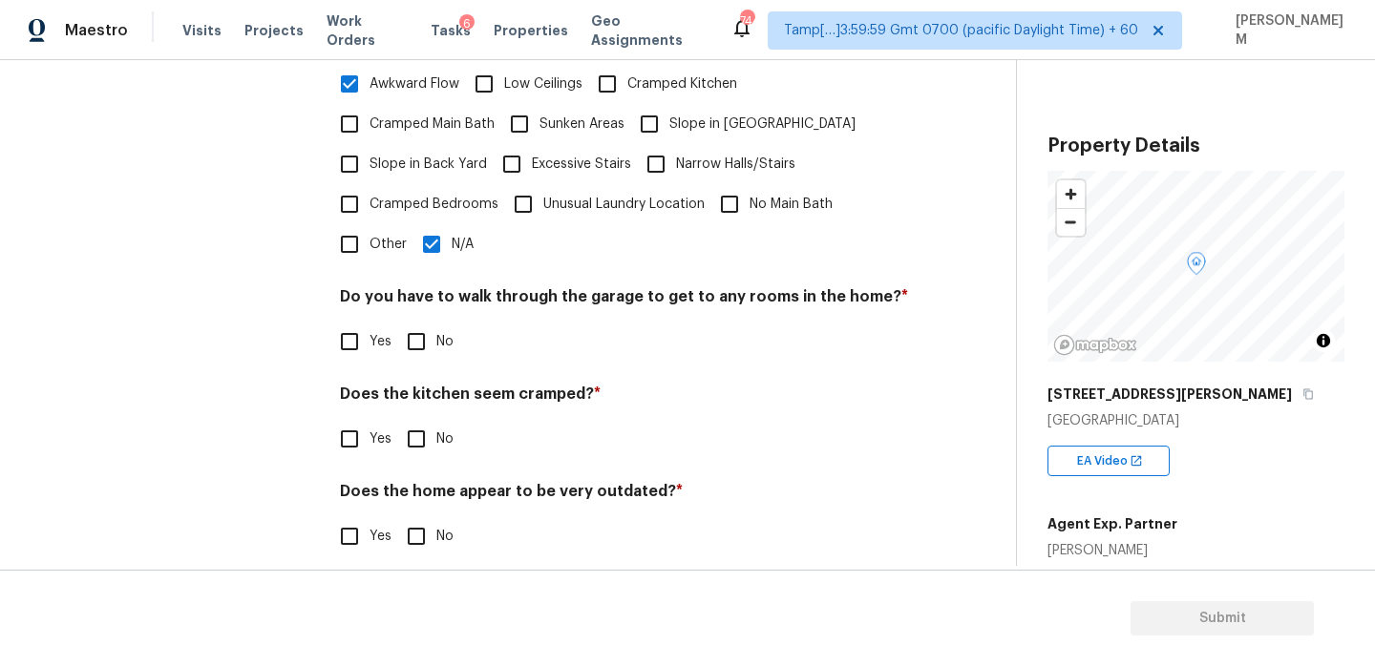
click at [418, 331] on input "No" at bounding box center [416, 342] width 40 height 40
checkbox input "true"
click at [419, 431] on input "No" at bounding box center [416, 439] width 40 height 40
checkbox input "true"
click at [415, 528] on input "No" at bounding box center [416, 536] width 40 height 40
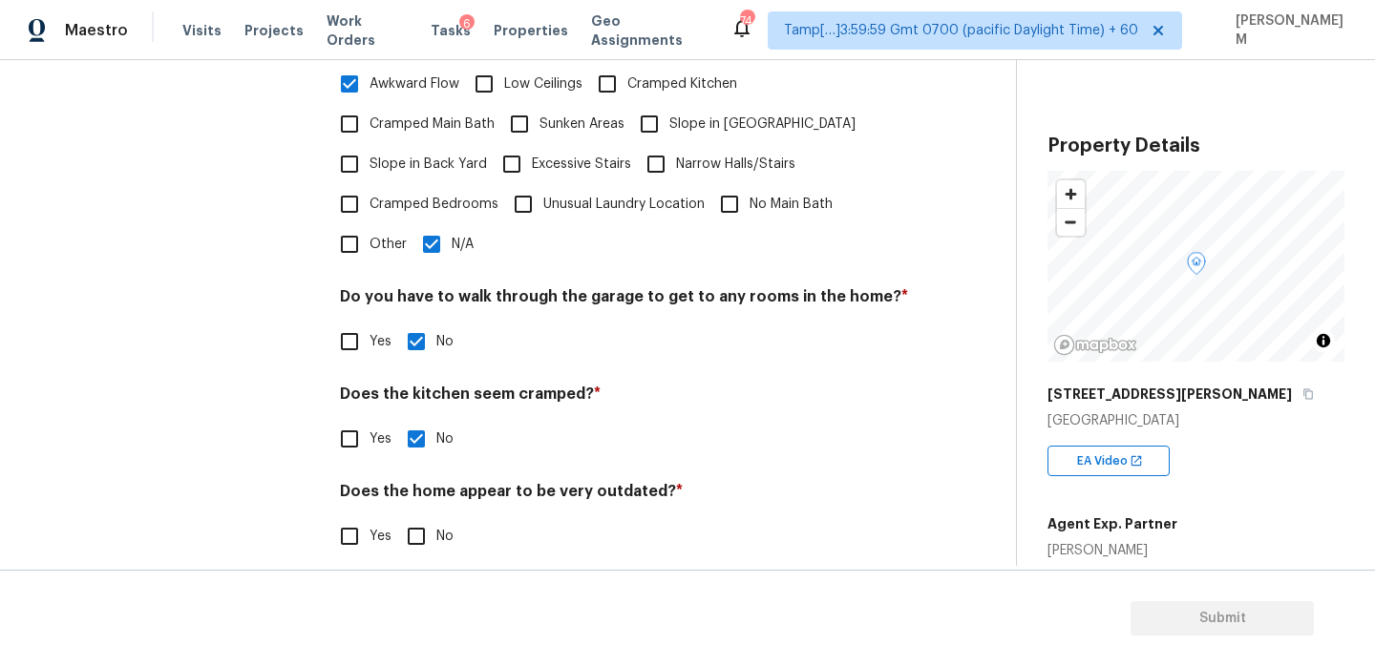
checkbox input "true"
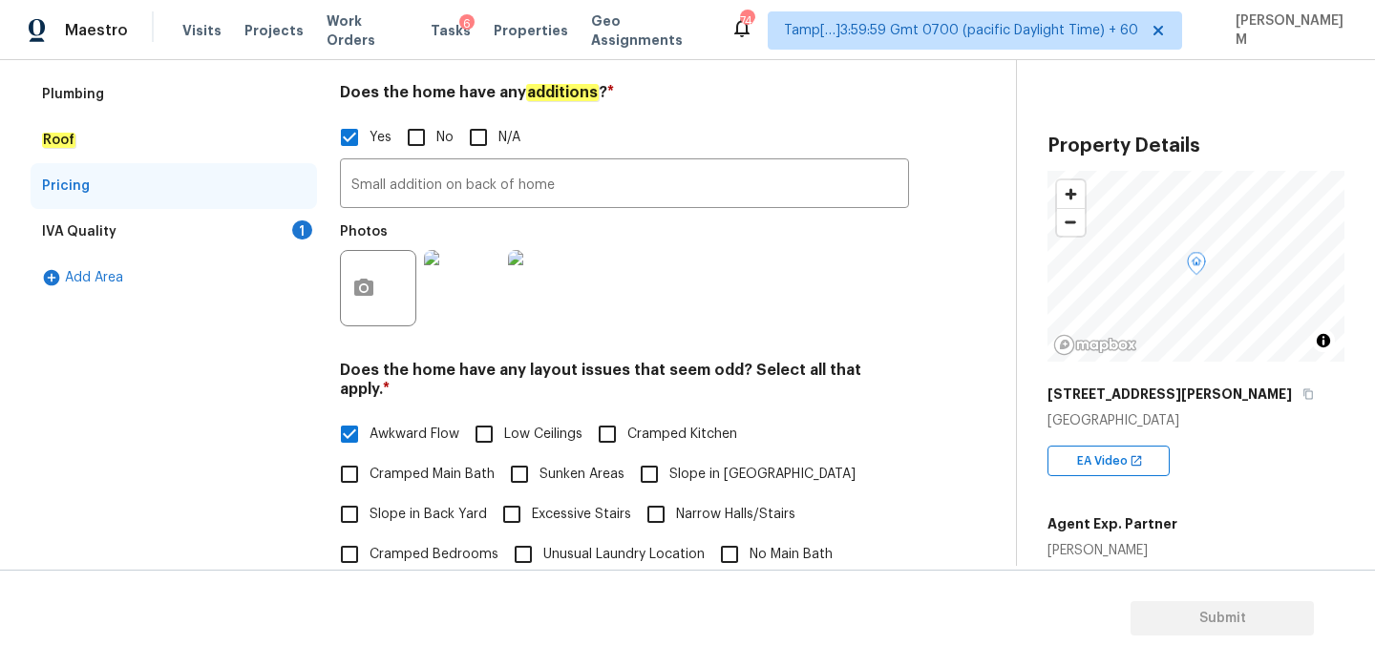
click at [201, 242] on div "IVA Quality 1" at bounding box center [174, 232] width 286 height 46
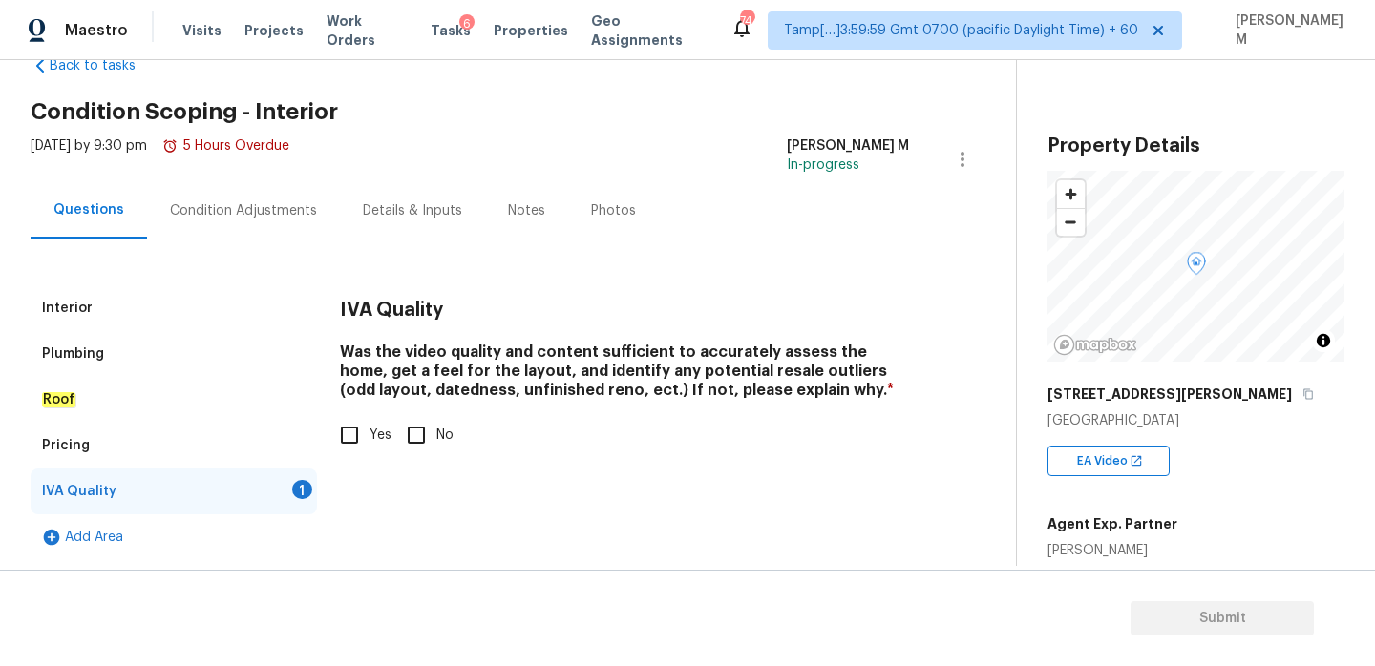
scroll to position [50, 0]
click at [357, 429] on input "Yes" at bounding box center [349, 435] width 40 height 40
checkbox input "true"
click at [204, 235] on div "Condition Adjustments" at bounding box center [243, 210] width 193 height 56
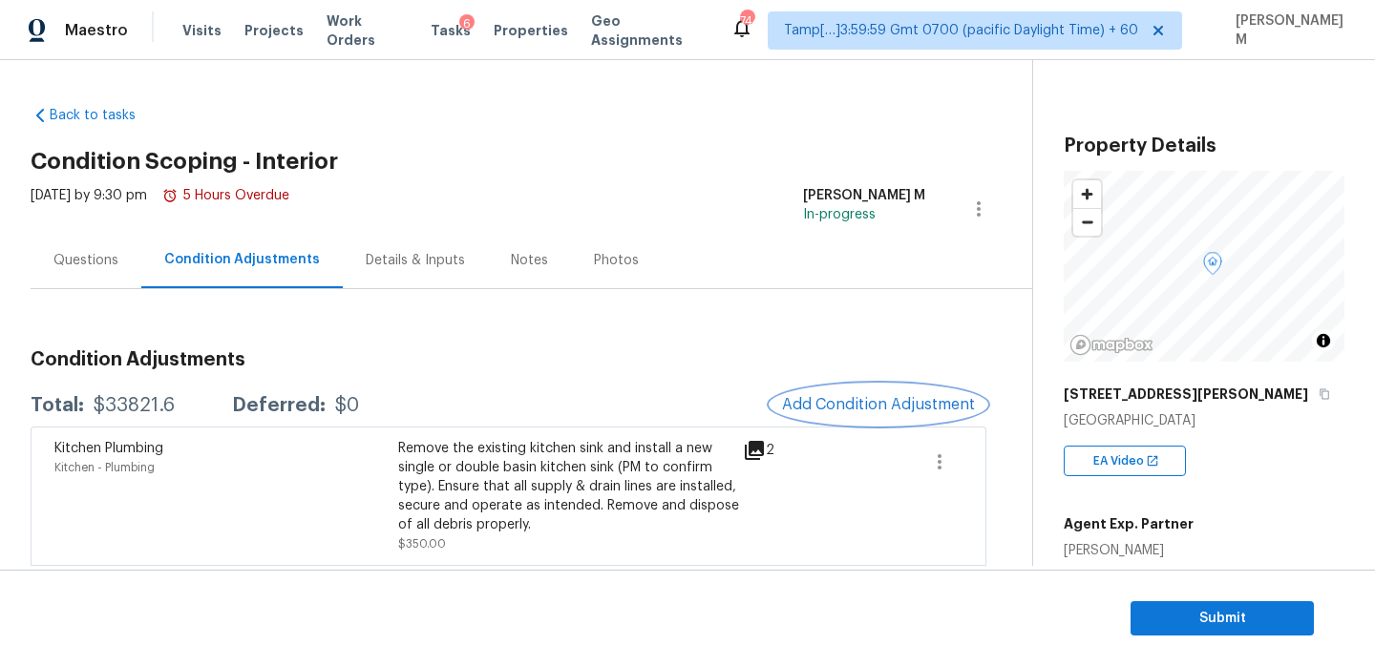
click at [831, 416] on button "Add Condition Adjustment" at bounding box center [878, 405] width 216 height 40
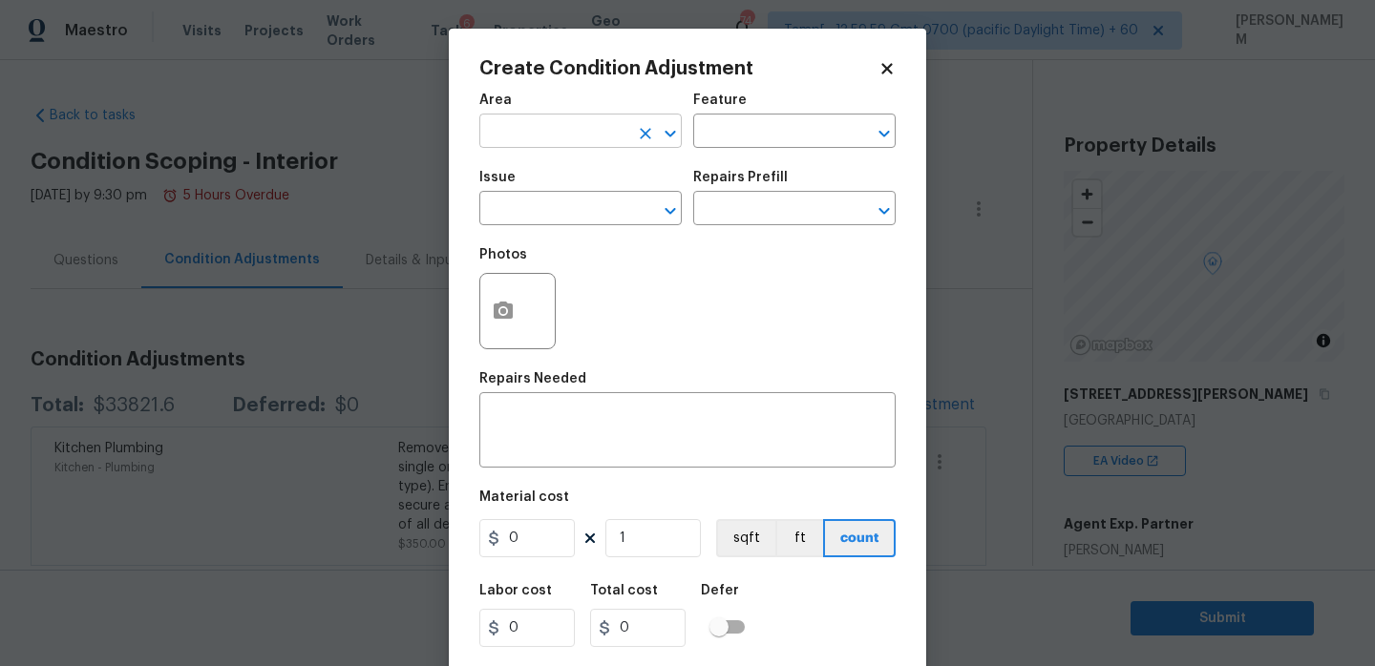
click at [525, 131] on input "text" at bounding box center [553, 133] width 149 height 30
click at [556, 206] on li "Interior Overall" at bounding box center [580, 208] width 202 height 32
type input "Interior Overall"
click at [761, 136] on input "text" at bounding box center [767, 133] width 149 height 30
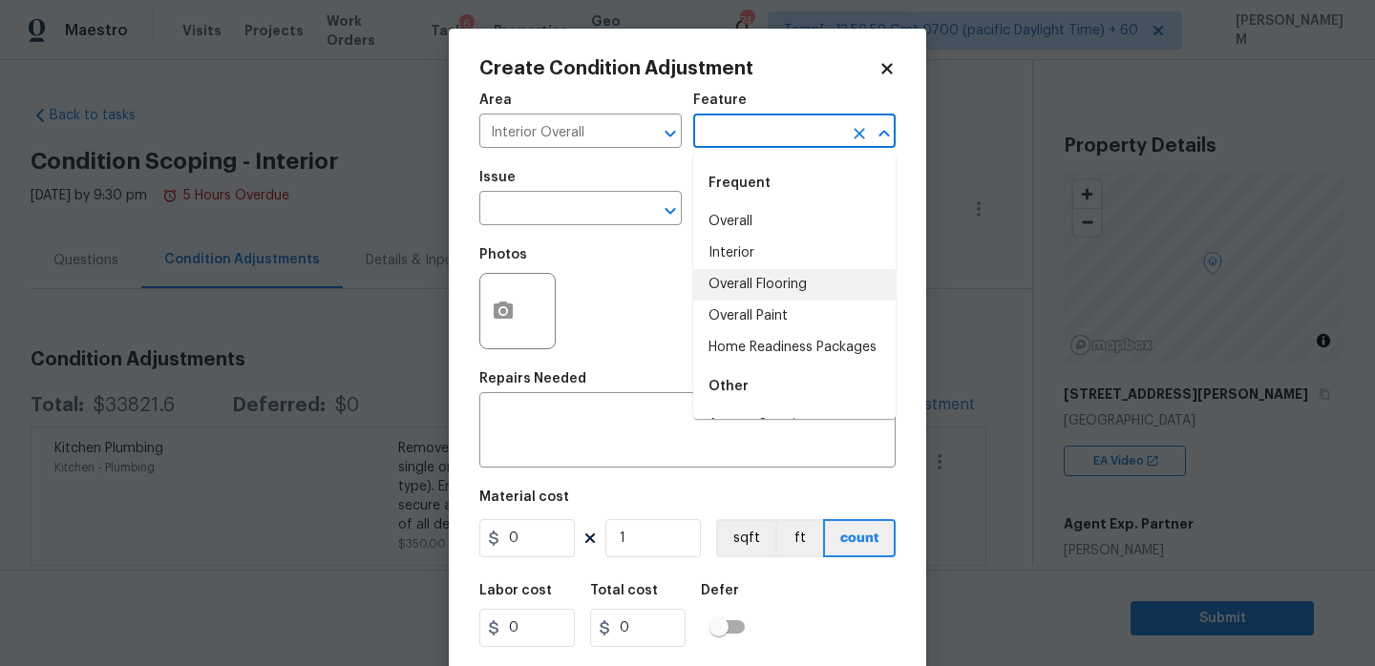
click at [800, 288] on li "Overall Flooring" at bounding box center [794, 285] width 202 height 32
type input "Overall Flooring"
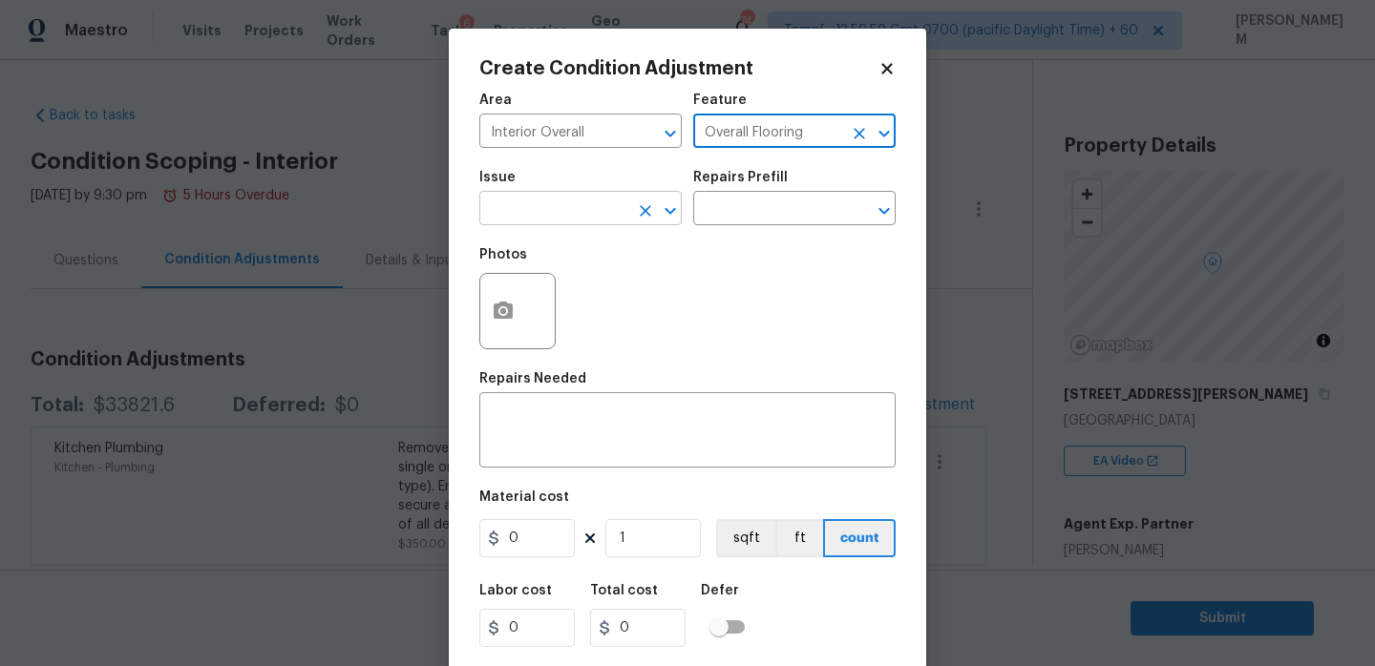
click at [615, 214] on input "text" at bounding box center [553, 211] width 149 height 30
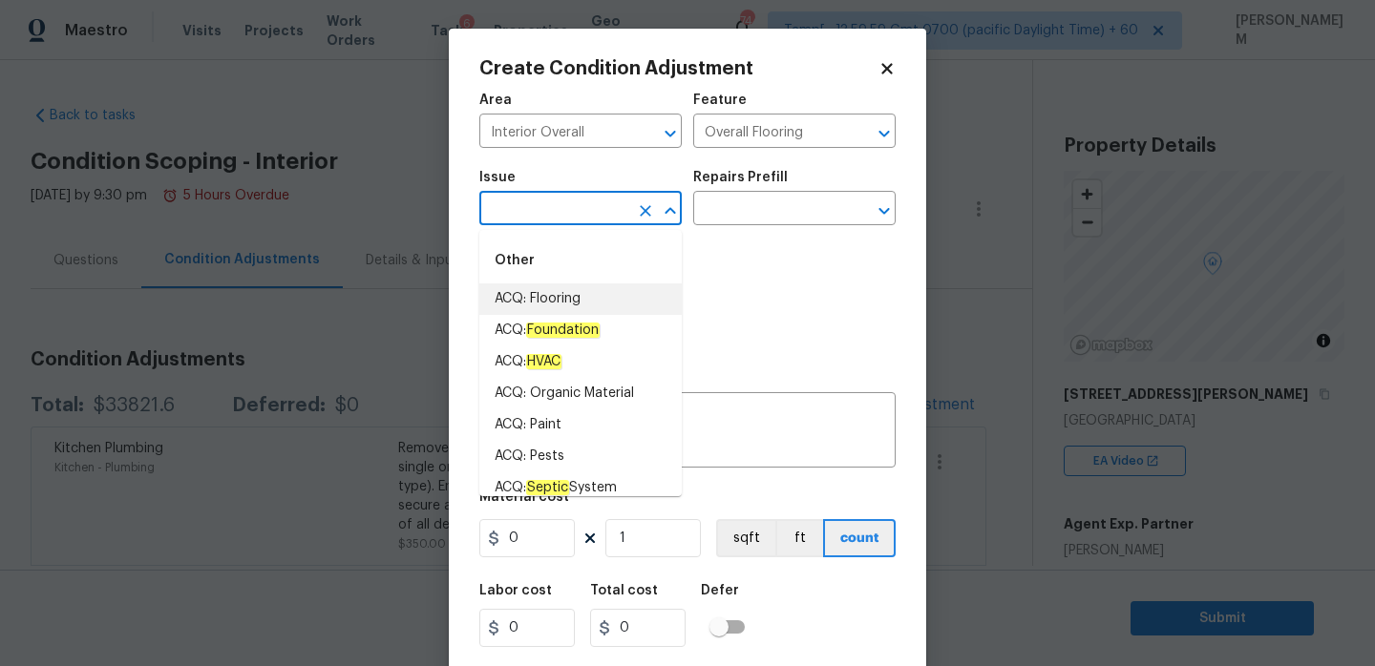
click at [593, 302] on li "ACQ: Flooring" at bounding box center [580, 300] width 202 height 32
type input "ACQ: Flooring"
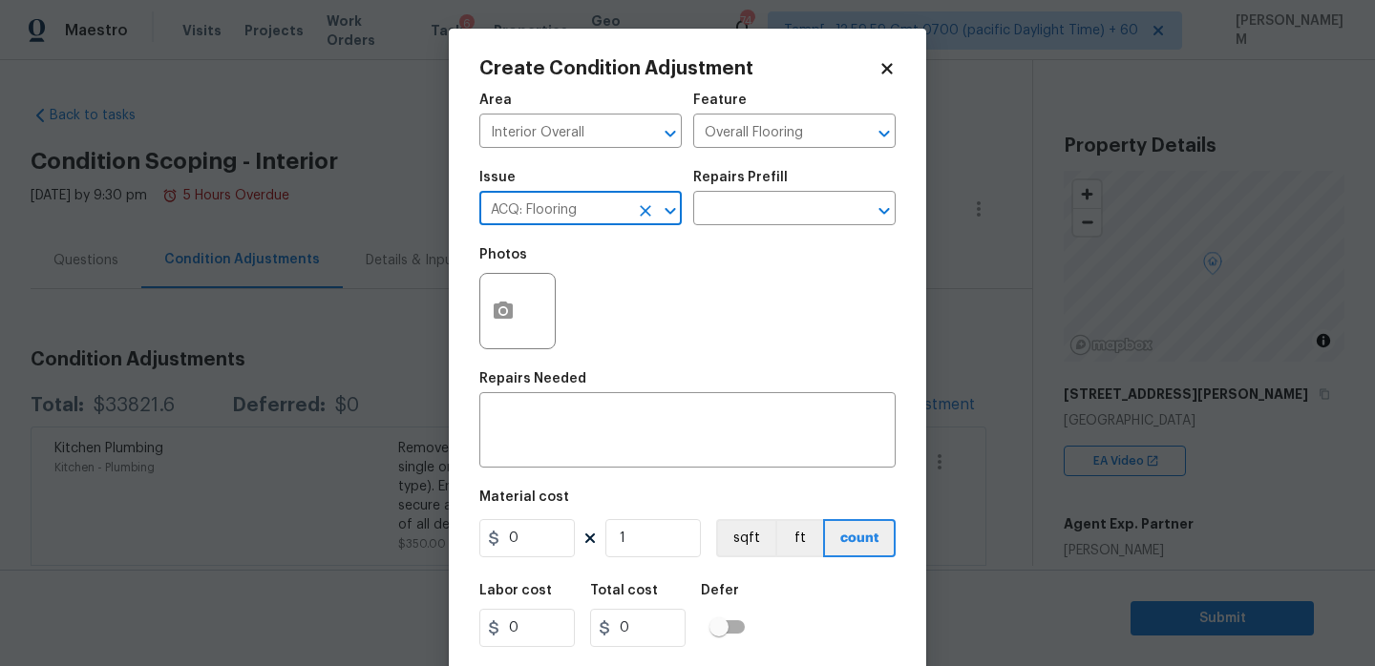
click at [767, 195] on div "Repairs Prefill" at bounding box center [794, 183] width 202 height 25
click at [767, 217] on input "text" at bounding box center [767, 211] width 149 height 30
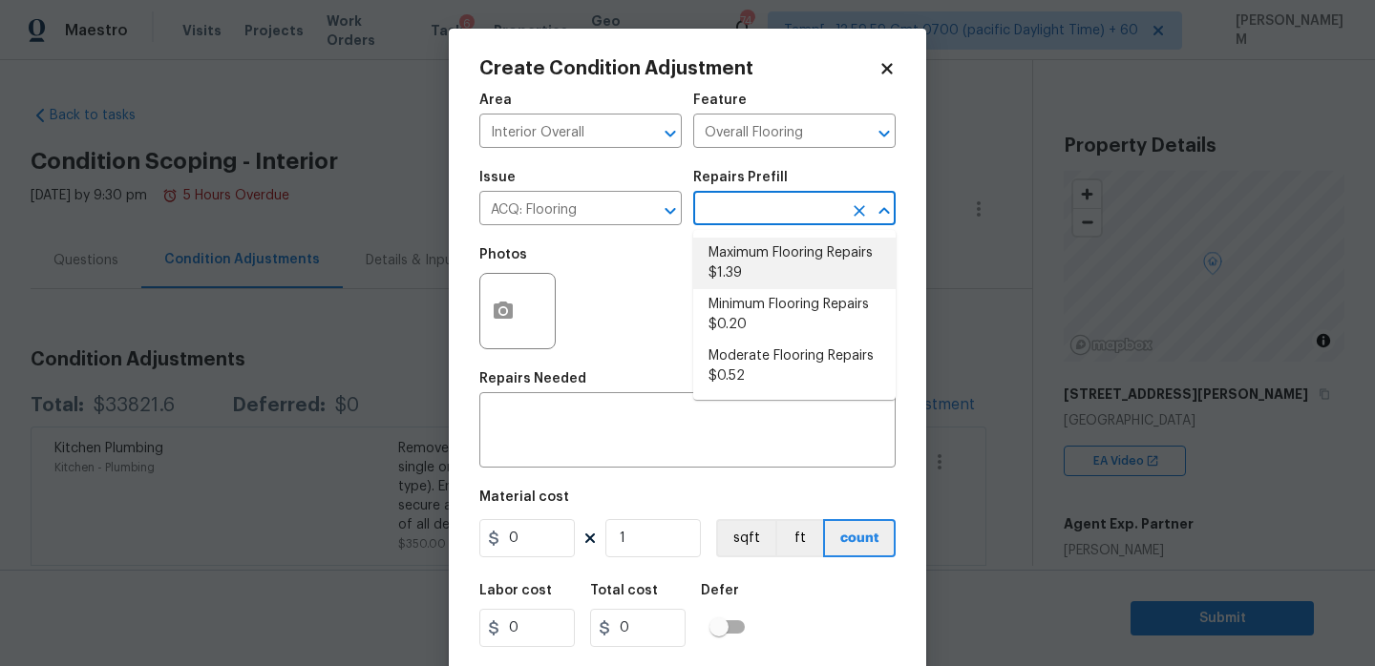
click at [788, 263] on li "Maximum Flooring Repairs $1.39" at bounding box center [794, 264] width 202 height 52
type input "Acquisition"
type textarea "Acquisition Scope: Maximum flooring repairs"
type input "1.39"
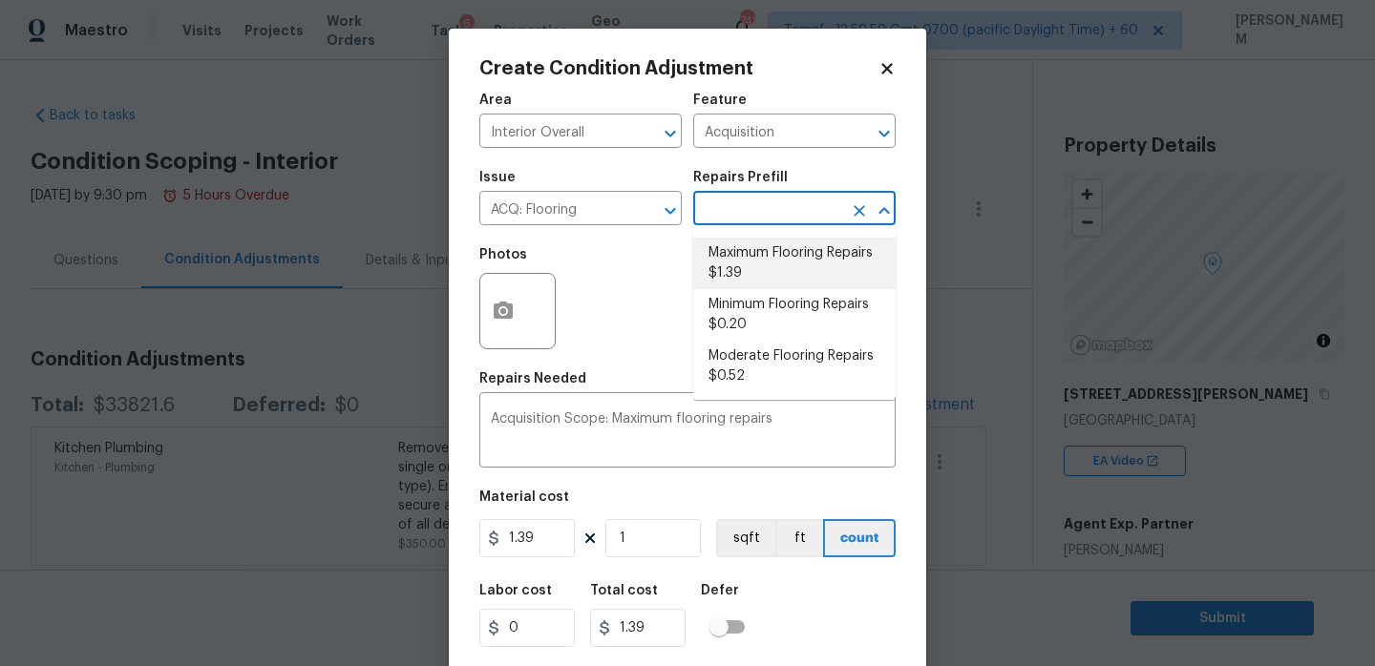
click at [756, 264] on li "Maximum Flooring Repairs $1.39" at bounding box center [794, 264] width 202 height 52
click at [771, 263] on li "Maximum Flooring Repairs $1.39" at bounding box center [794, 264] width 202 height 52
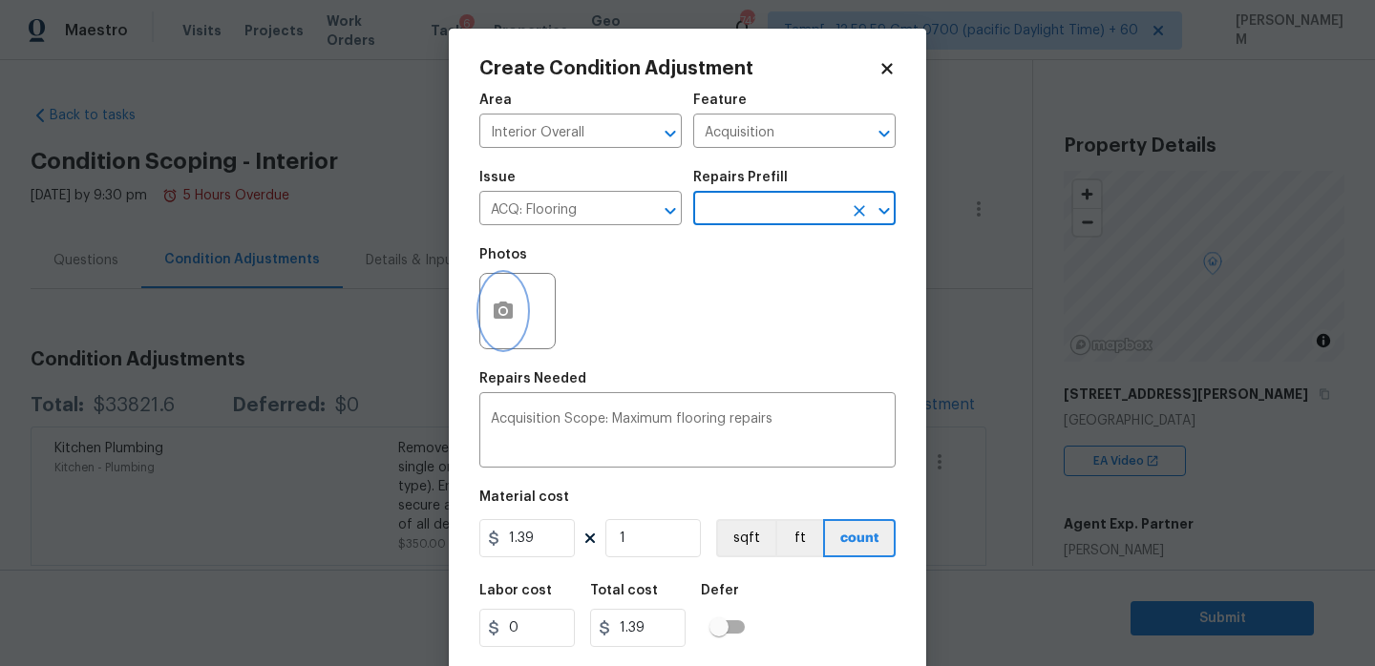
click at [503, 316] on icon "button" at bounding box center [503, 310] width 19 height 17
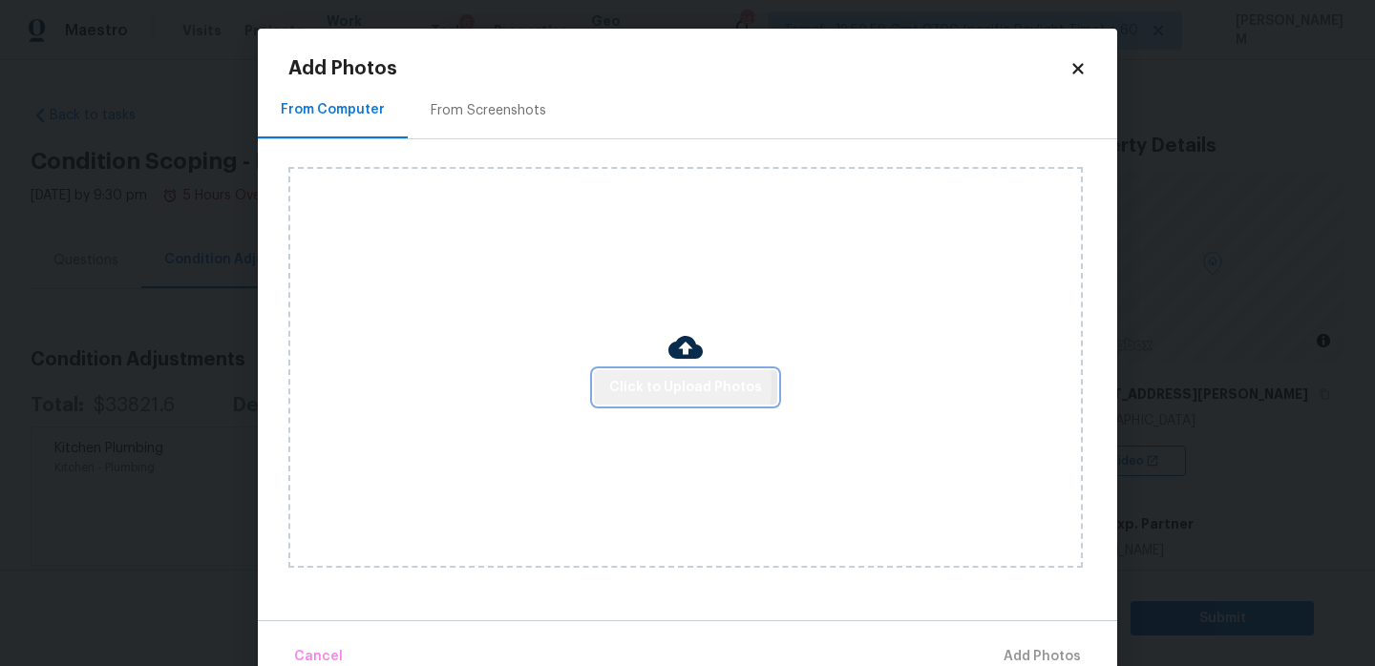
click at [634, 384] on span "Click to Upload Photos" at bounding box center [685, 388] width 153 height 24
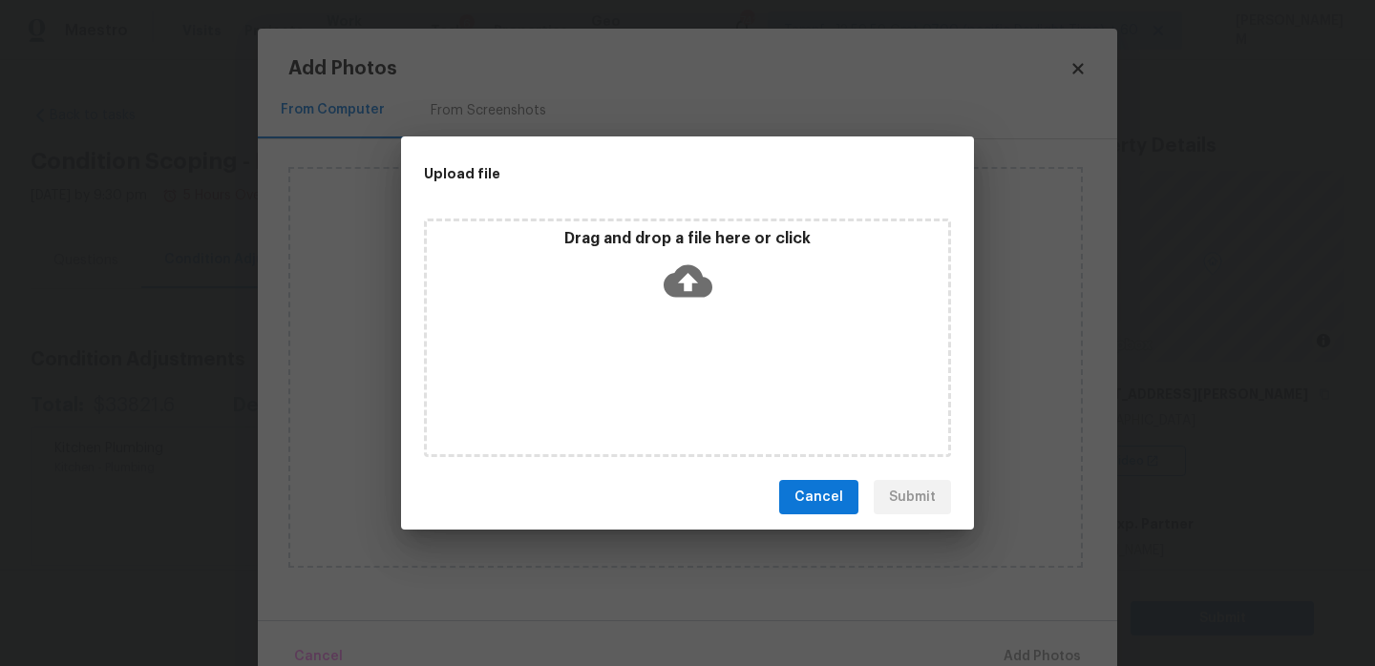
click at [692, 275] on icon at bounding box center [687, 281] width 49 height 32
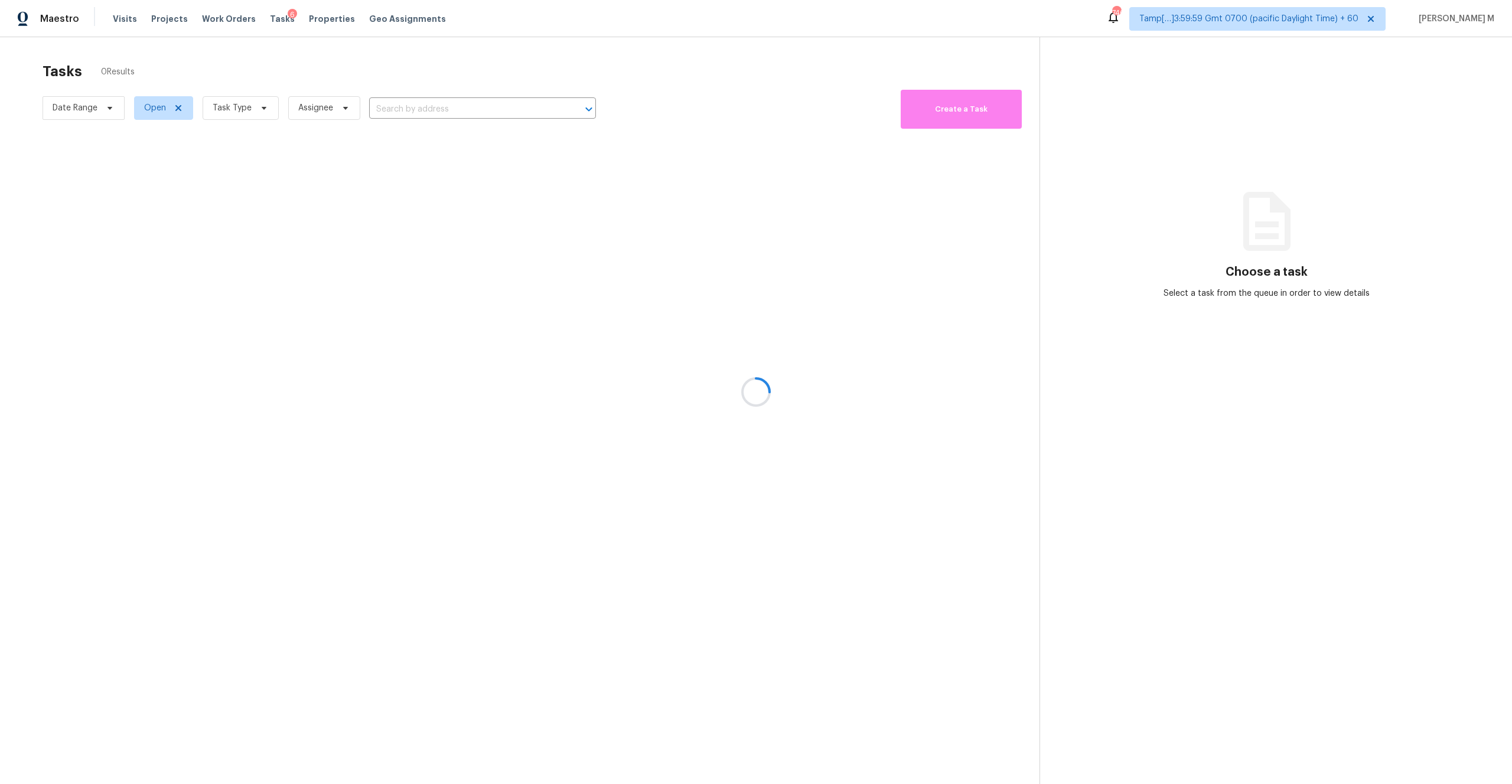
click at [209, 16] on div at bounding box center [756, 392] width 1512 height 784
click at [127, 27] on div at bounding box center [756, 392] width 1512 height 784
click at [125, 23] on div at bounding box center [756, 392] width 1512 height 784
click at [124, 17] on div at bounding box center [756, 392] width 1512 height 784
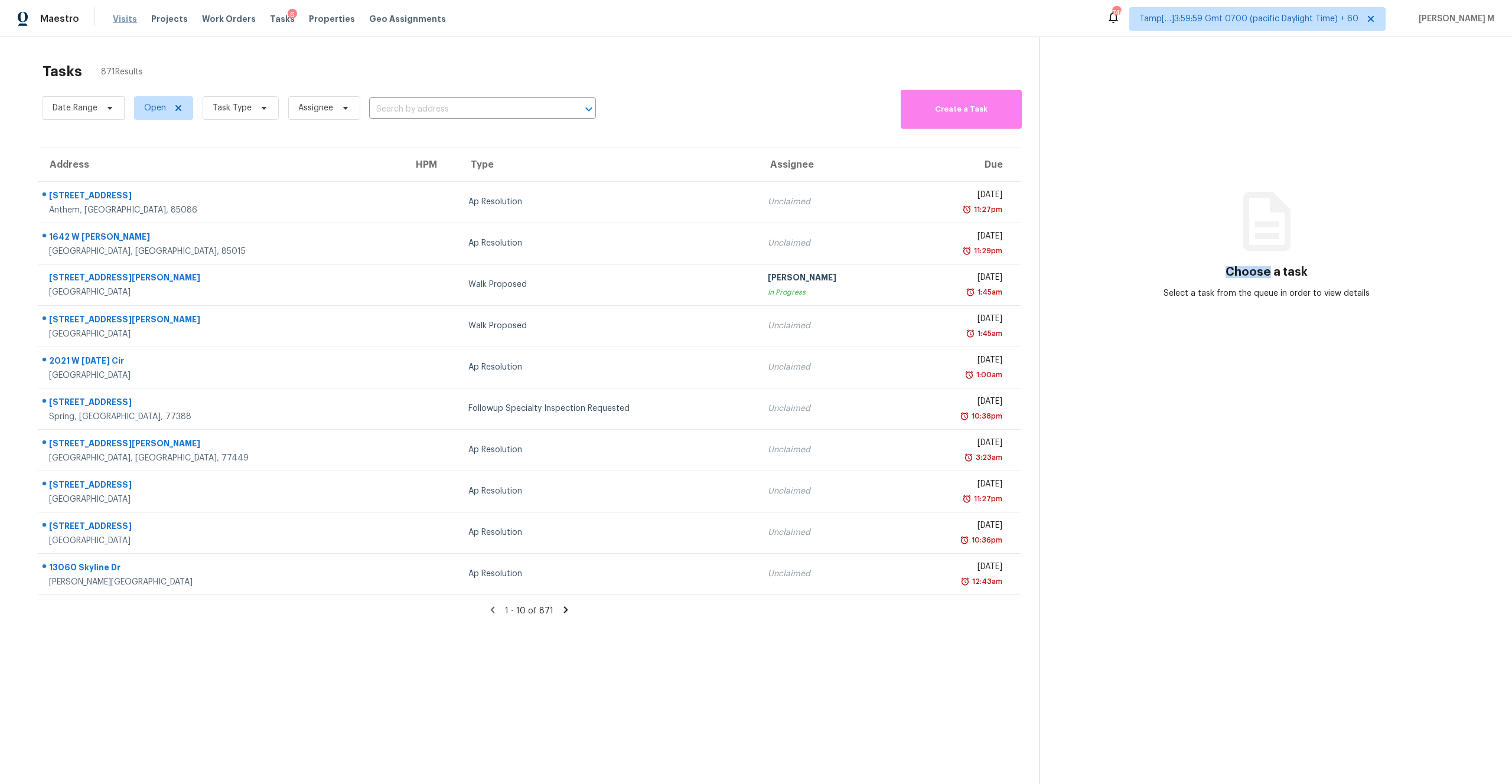
click at [122, 23] on span "Visits" at bounding box center [124, 19] width 24 height 12
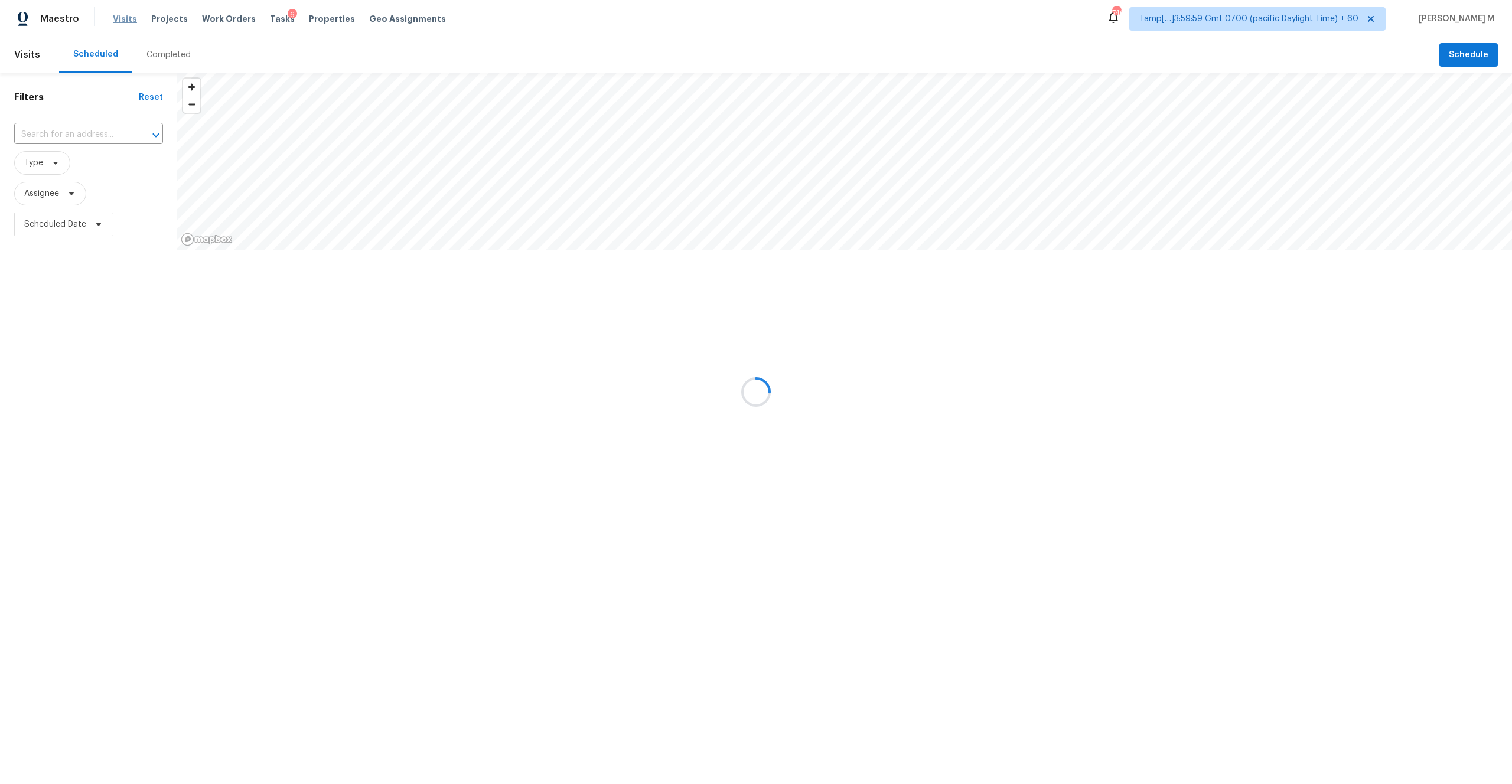
click at [122, 23] on div at bounding box center [756, 392] width 1512 height 784
click at [157, 49] on div at bounding box center [756, 392] width 1512 height 784
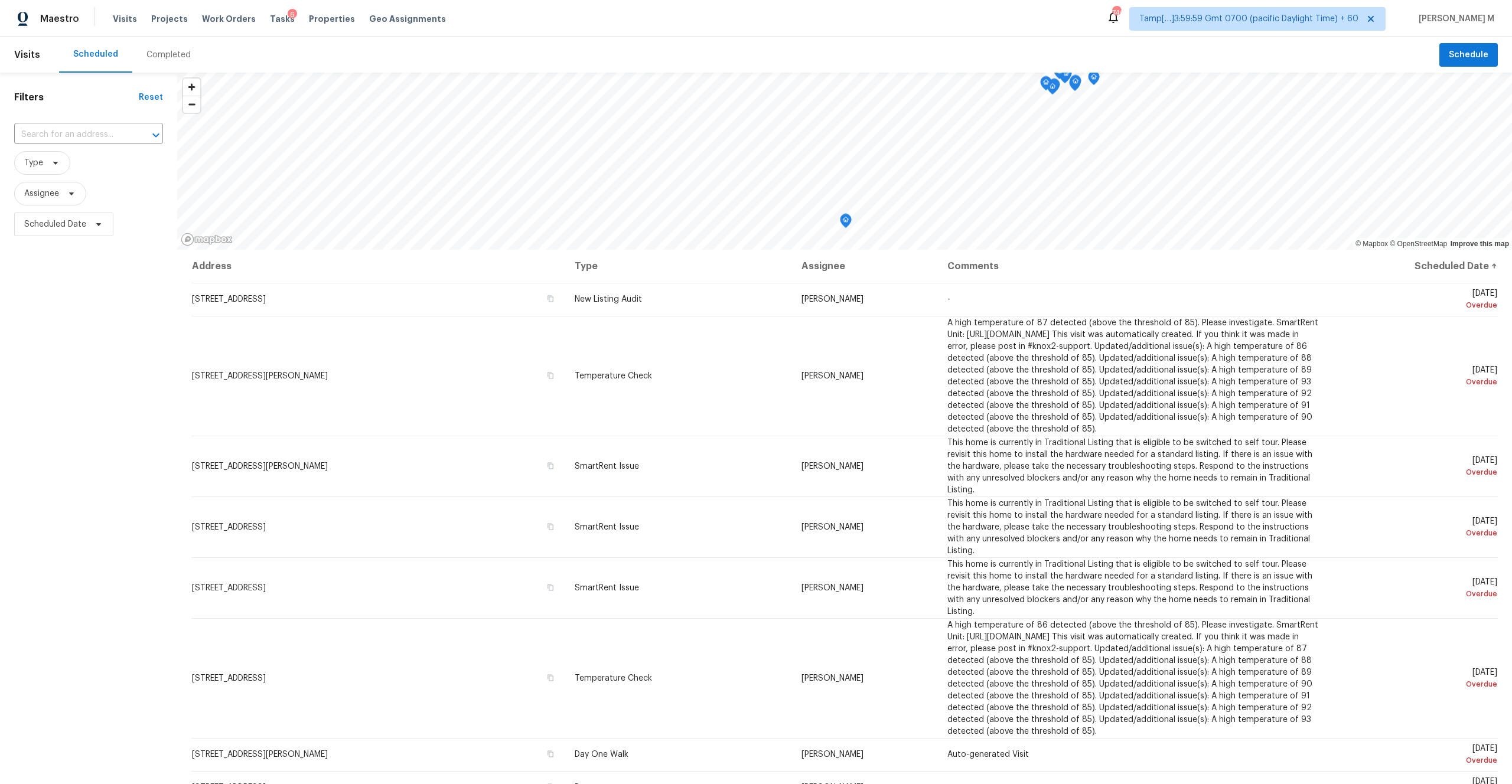
click at [166, 59] on div "Completed" at bounding box center [169, 54] width 45 height 12
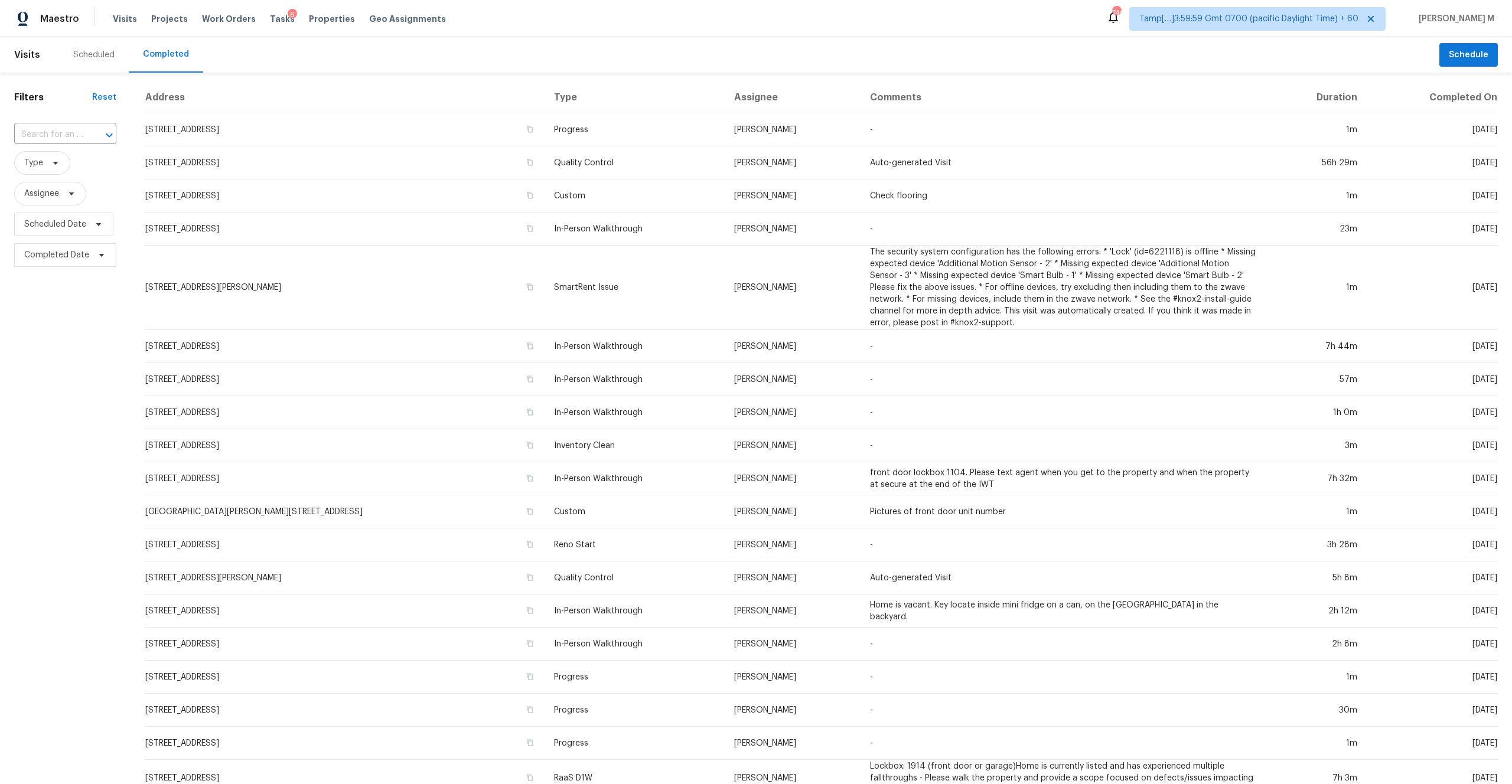
click at [106, 128] on icon "Open" at bounding box center [109, 135] width 14 height 14
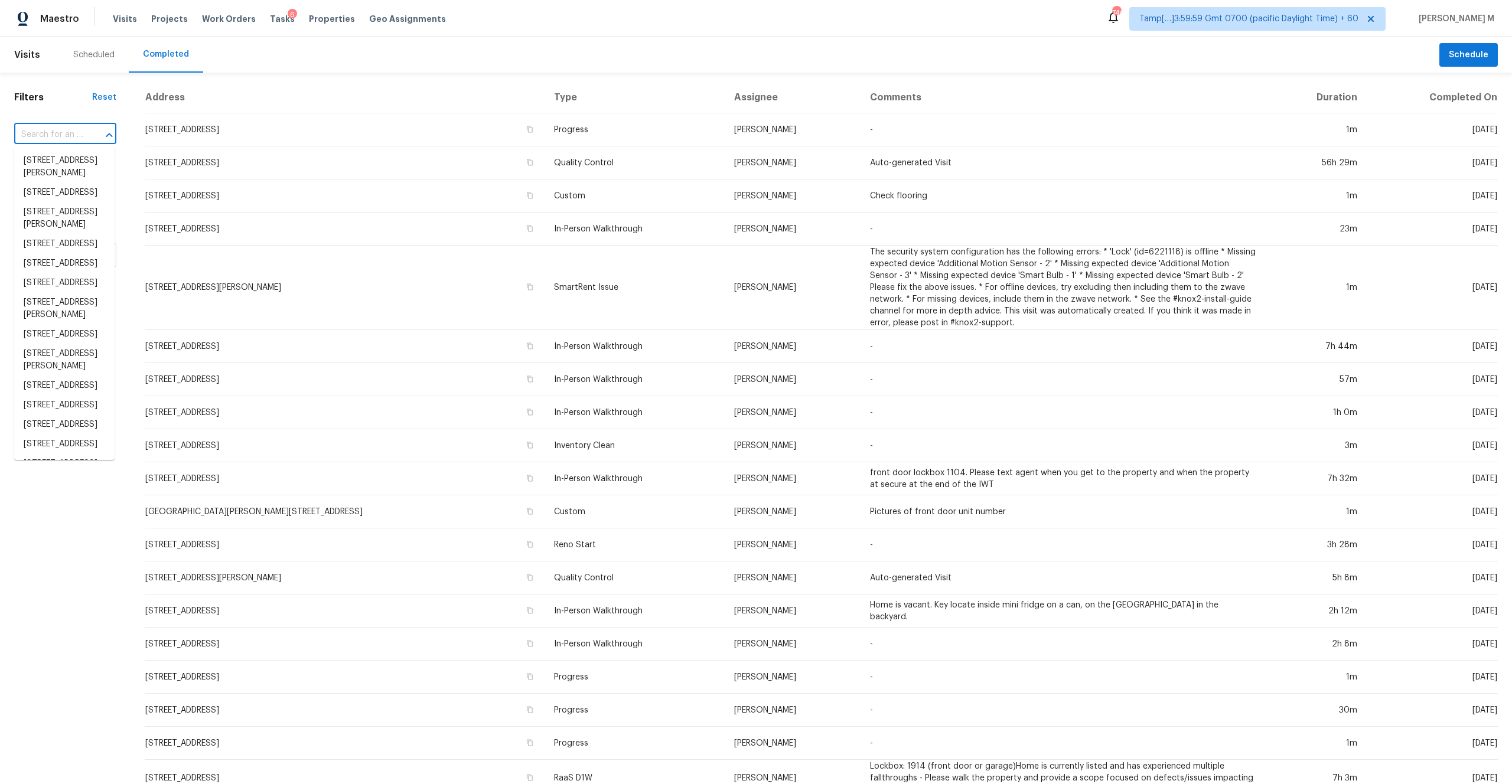
paste input "https://maestro.ops.opendoor.com/tasks?markets=tamp%5B%E2%80%A6%5D3%3A59%3A59+G…"
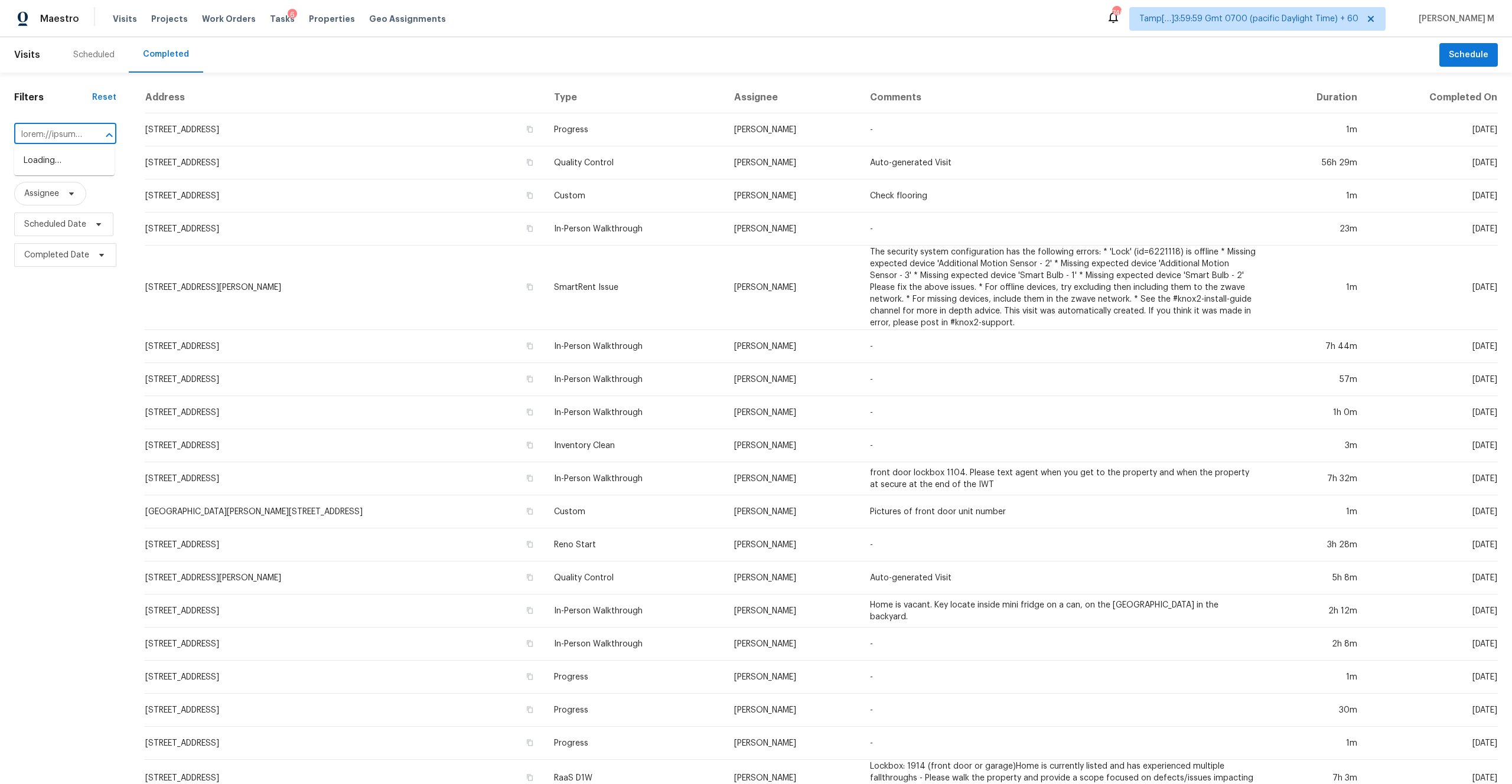
scroll to position [0, 5797]
type input "https://maestro.ops.opendoor.com/tasks?markets=tamp%5B%E2%80%A6%5D3%3A59%3A59+G…"
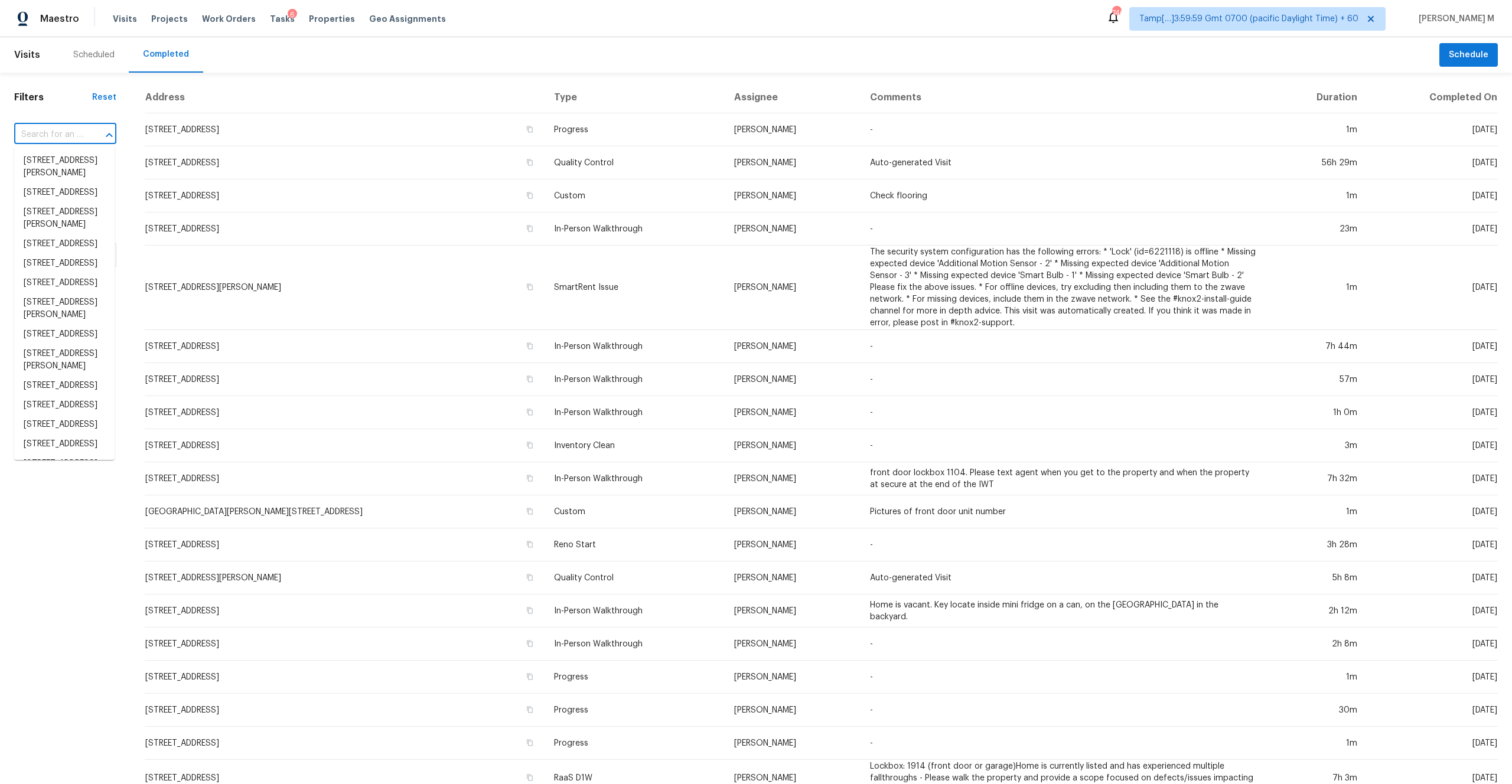
paste input "3021 Phyllis St, Jacksonville, FL 32205"
type input "3021 Phyllis St, Jacksonville, FL 32205"
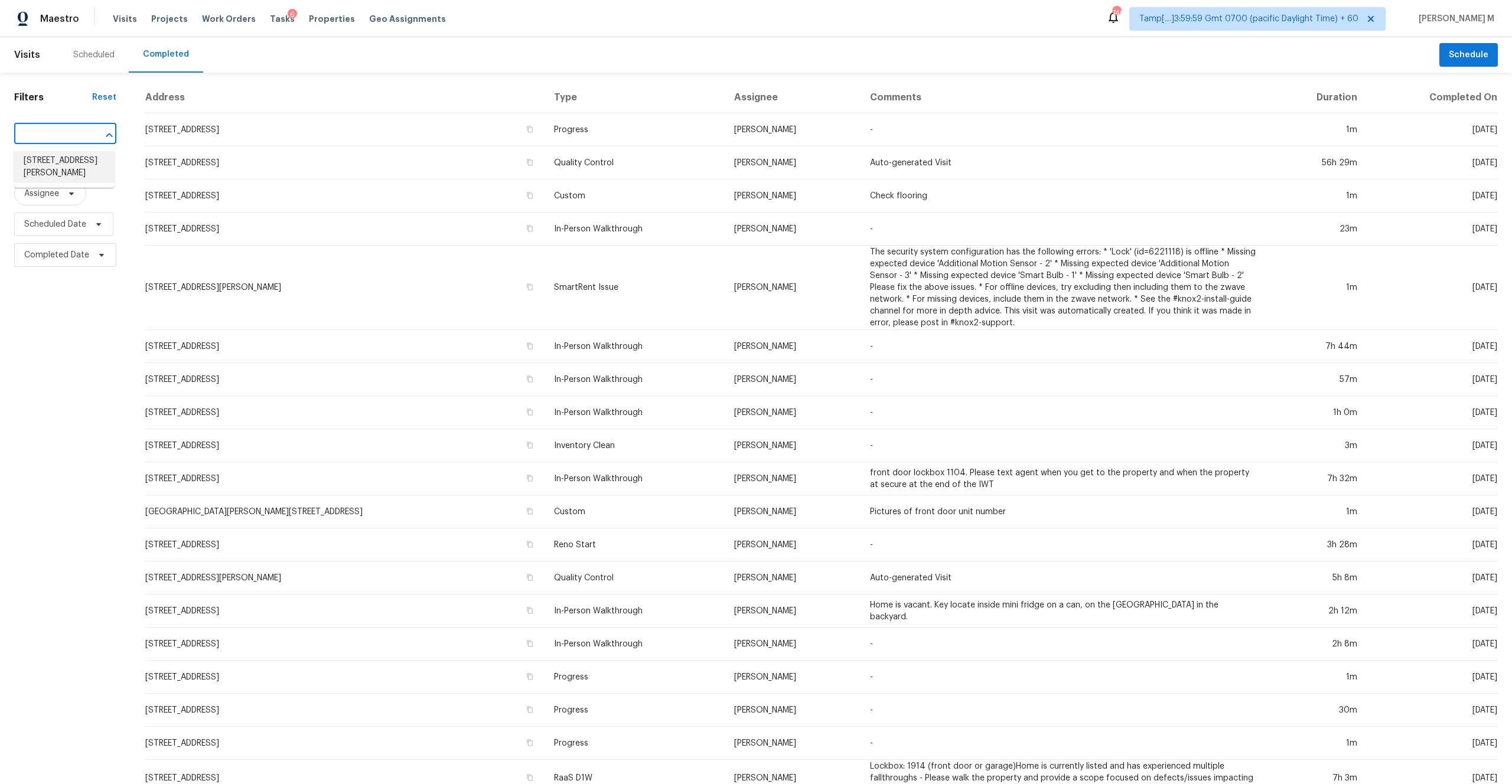
click at [60, 158] on li "3021 Phyllis St, Jacksonville, FL 32205" at bounding box center [64, 167] width 100 height 32
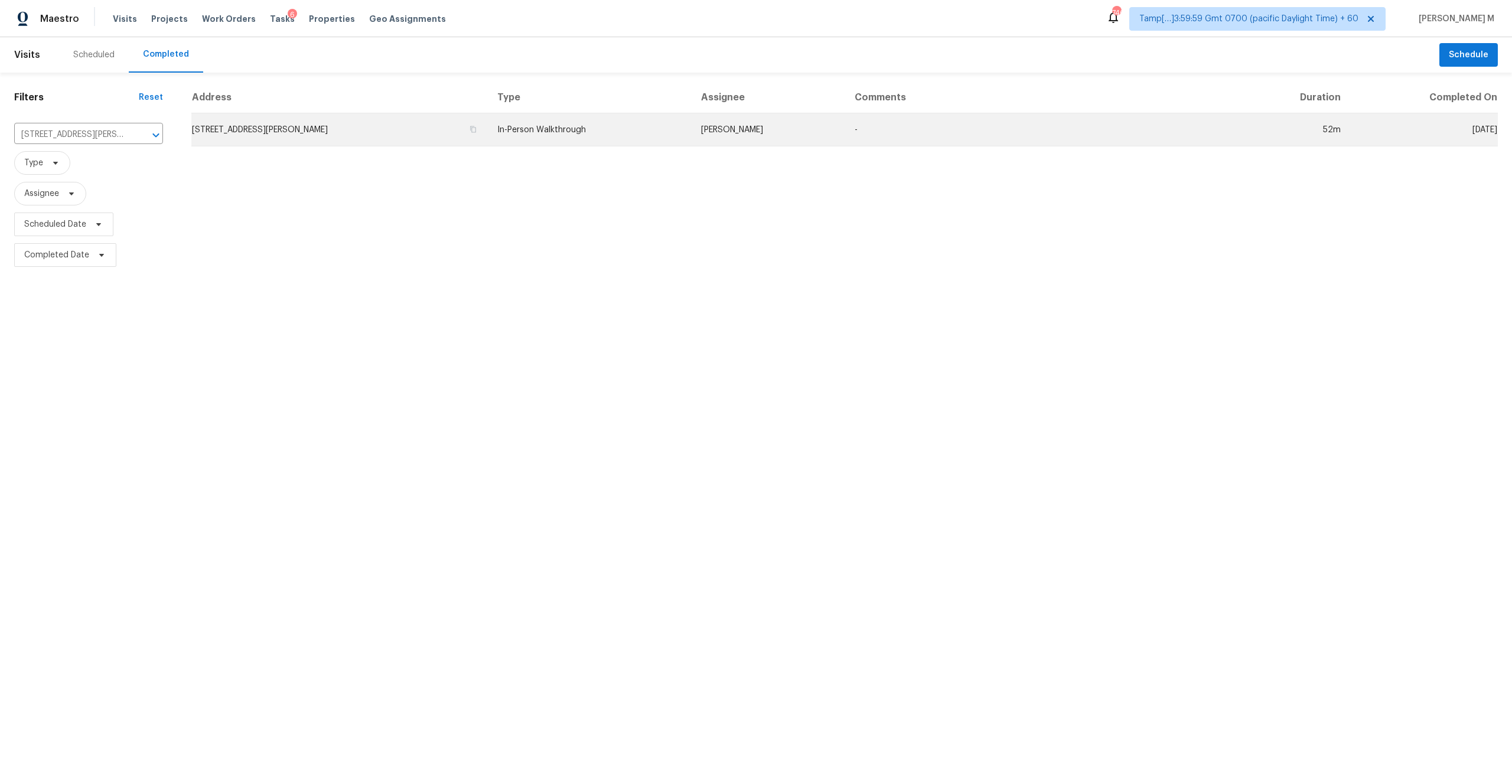
click at [332, 124] on td "[STREET_ADDRESS][PERSON_NAME]" at bounding box center [339, 129] width 296 height 33
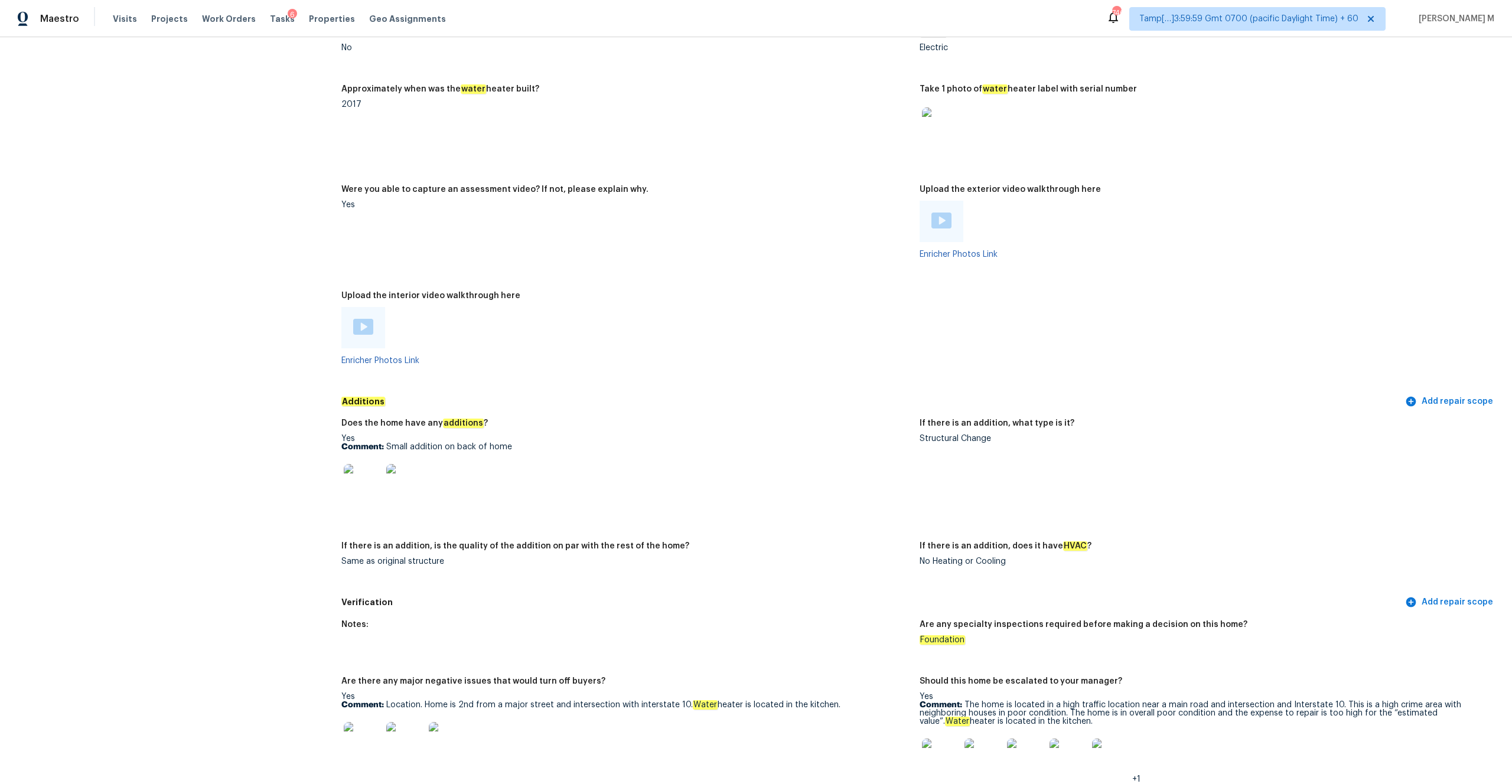
scroll to position [2056, 0]
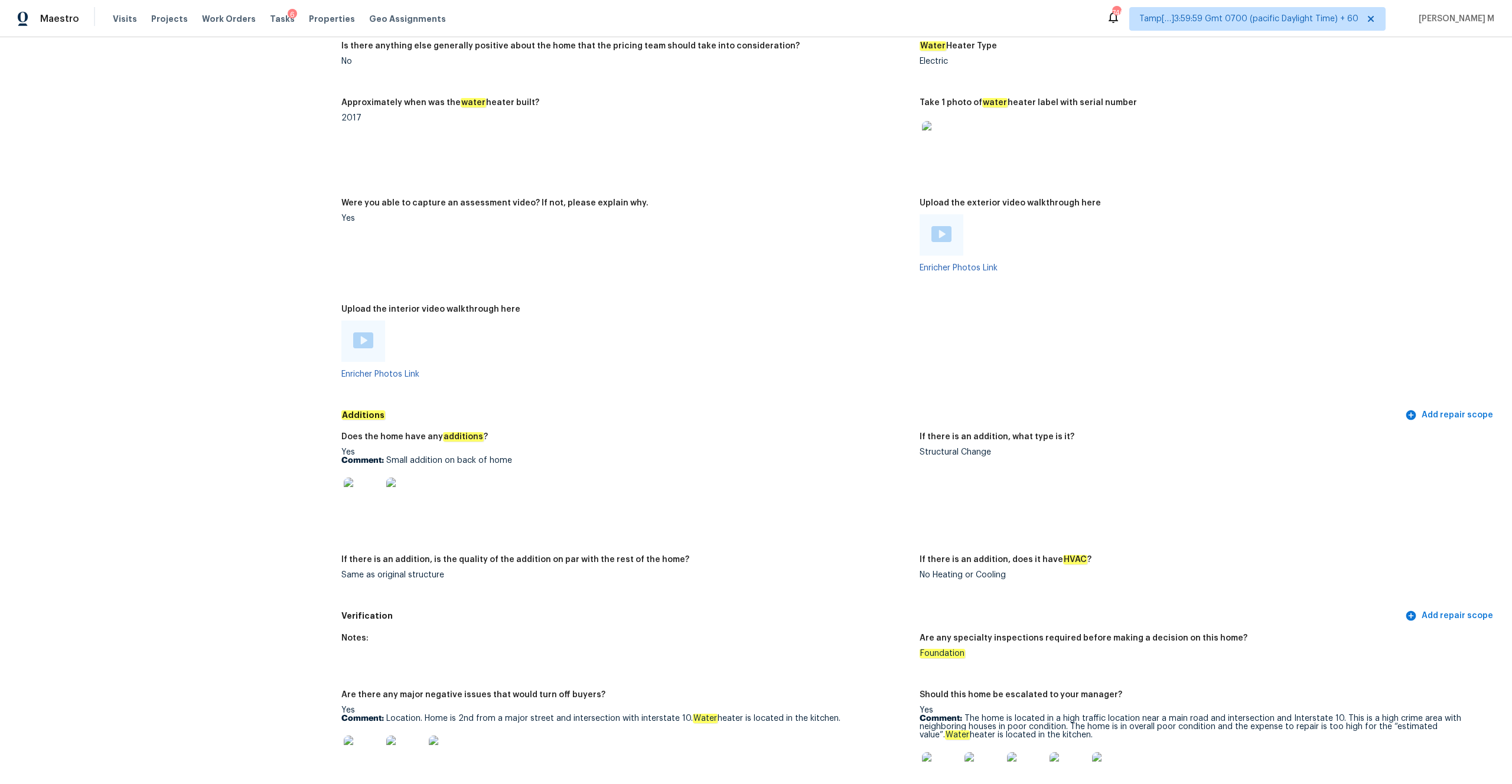
click at [361, 337] on img at bounding box center [363, 340] width 20 height 16
click at [850, 231] on img at bounding box center [941, 234] width 20 height 16
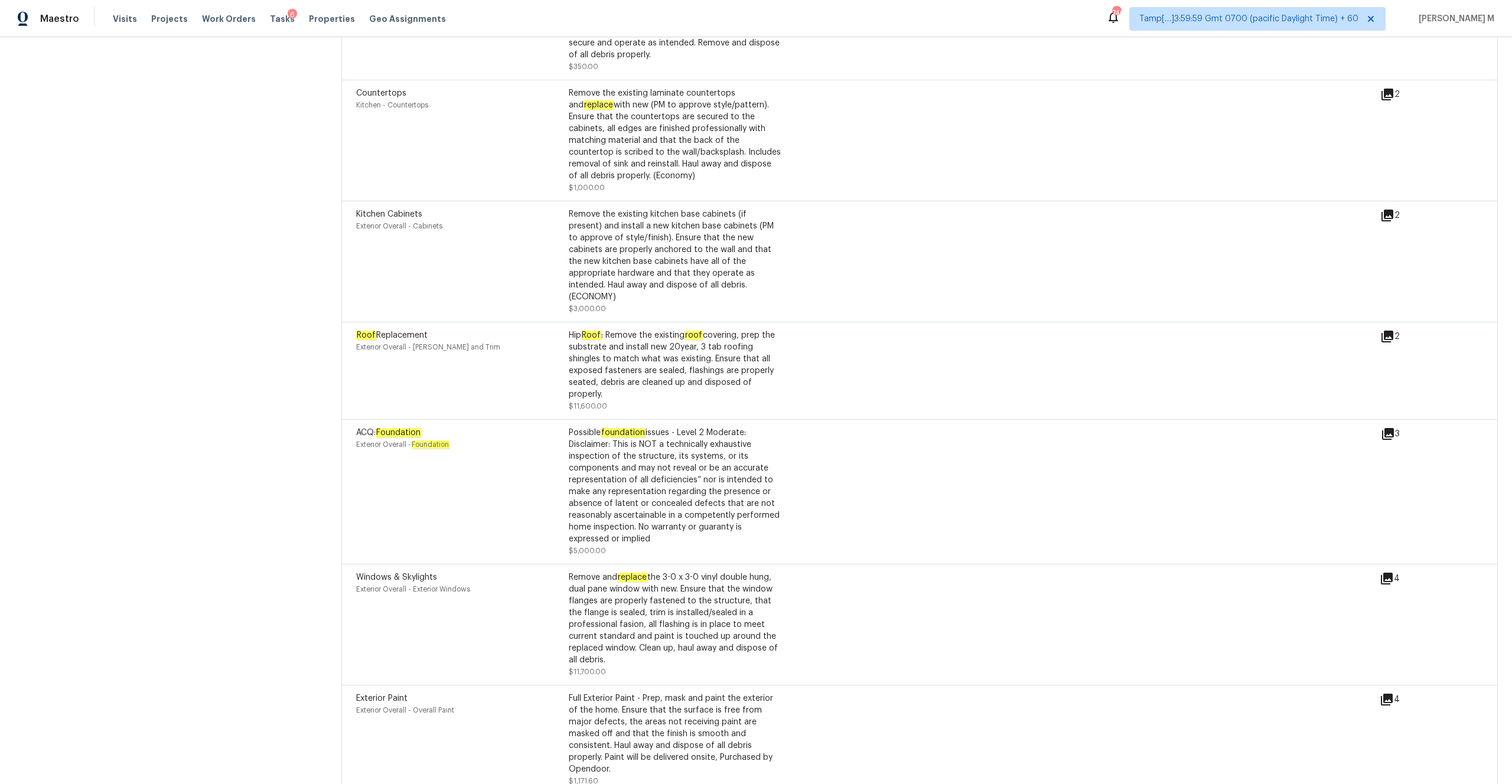
scroll to position [3128, 0]
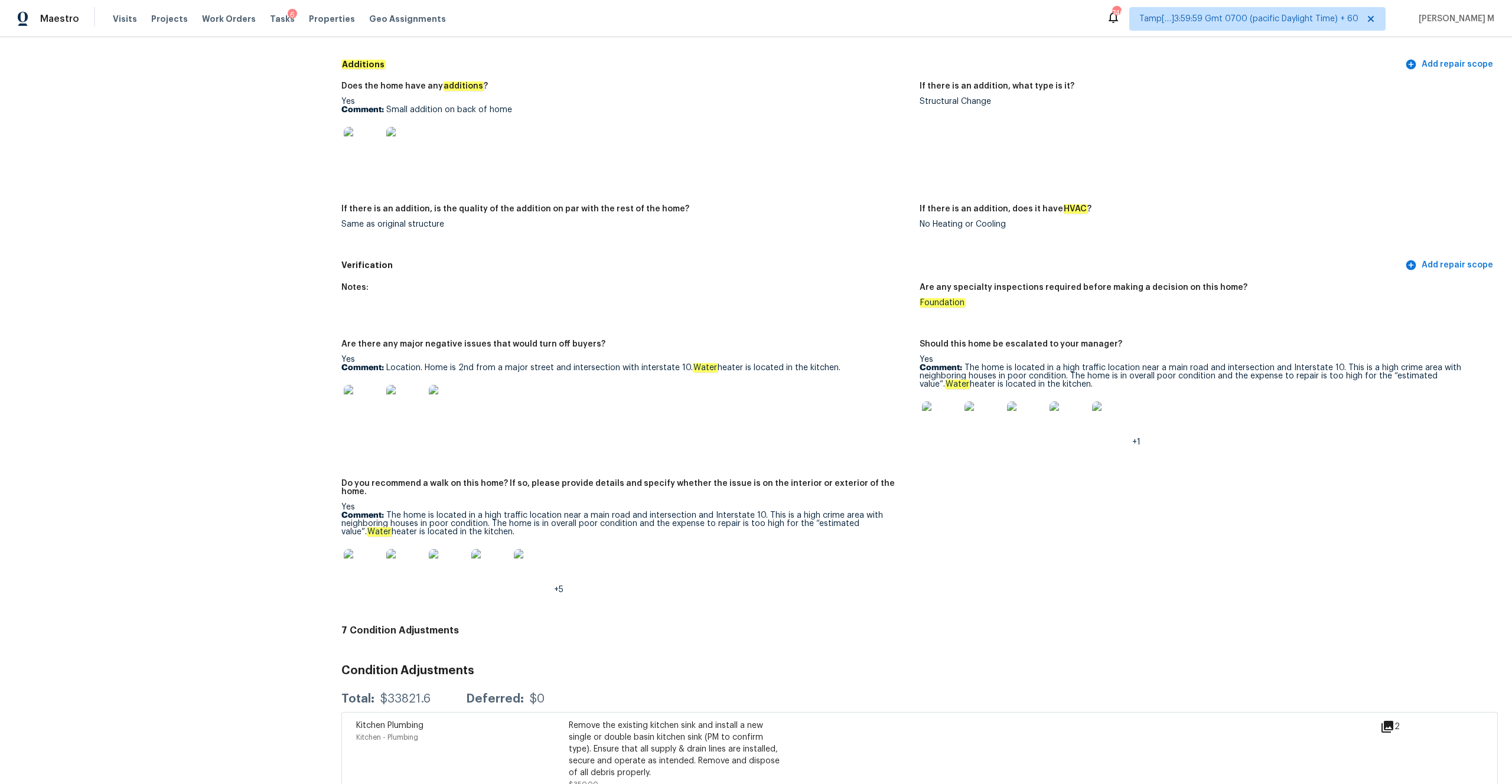
scroll to position [2456, 0]
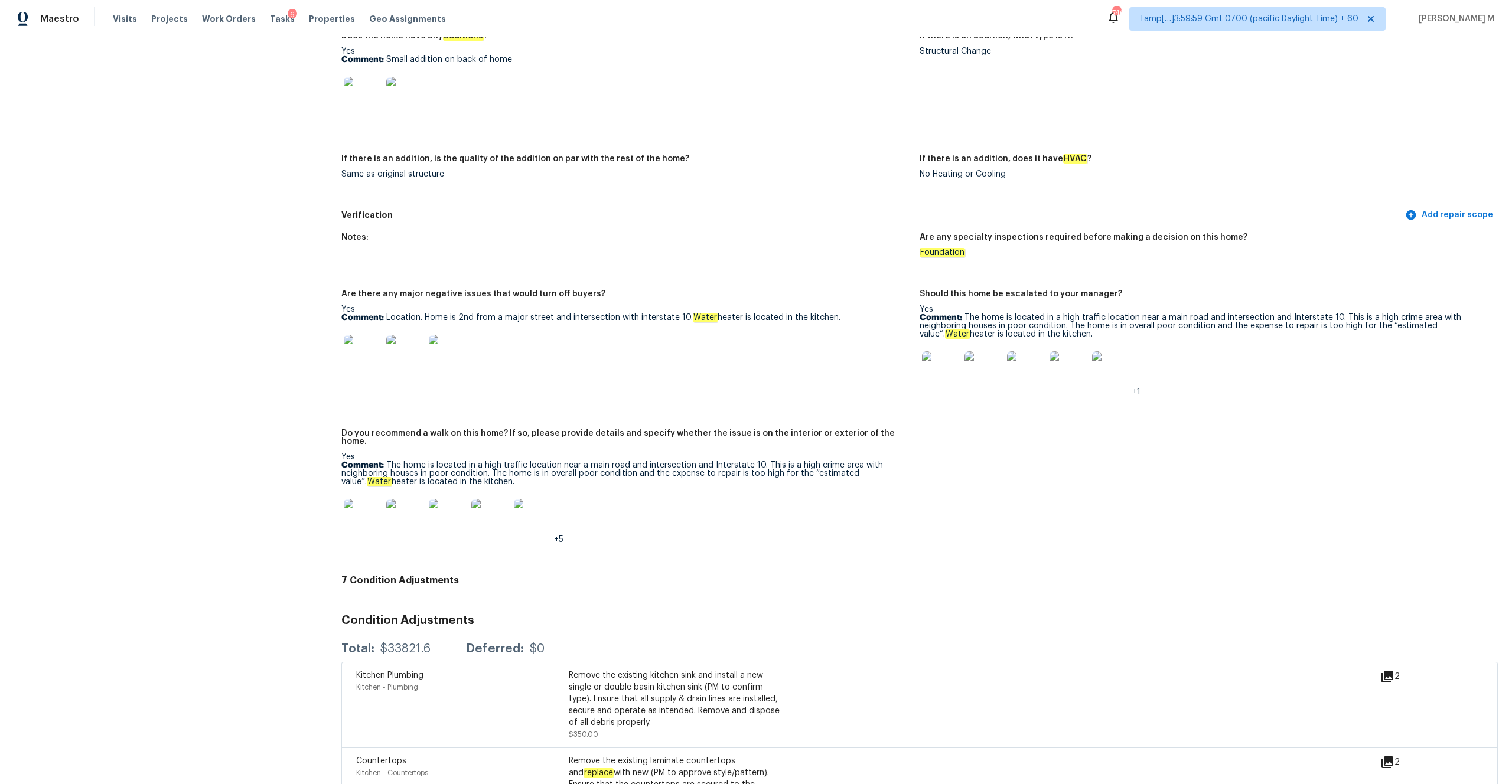
copy p "The home is located in a high traffic location near a main road and intersectio…"
drag, startPoint x: 964, startPoint y: 310, endPoint x: 1047, endPoint y: 326, distance: 84.5
click at [850, 327] on p "Comment: The home is located in a high traffic location near a main road and in…" at bounding box center [1203, 326] width 569 height 25
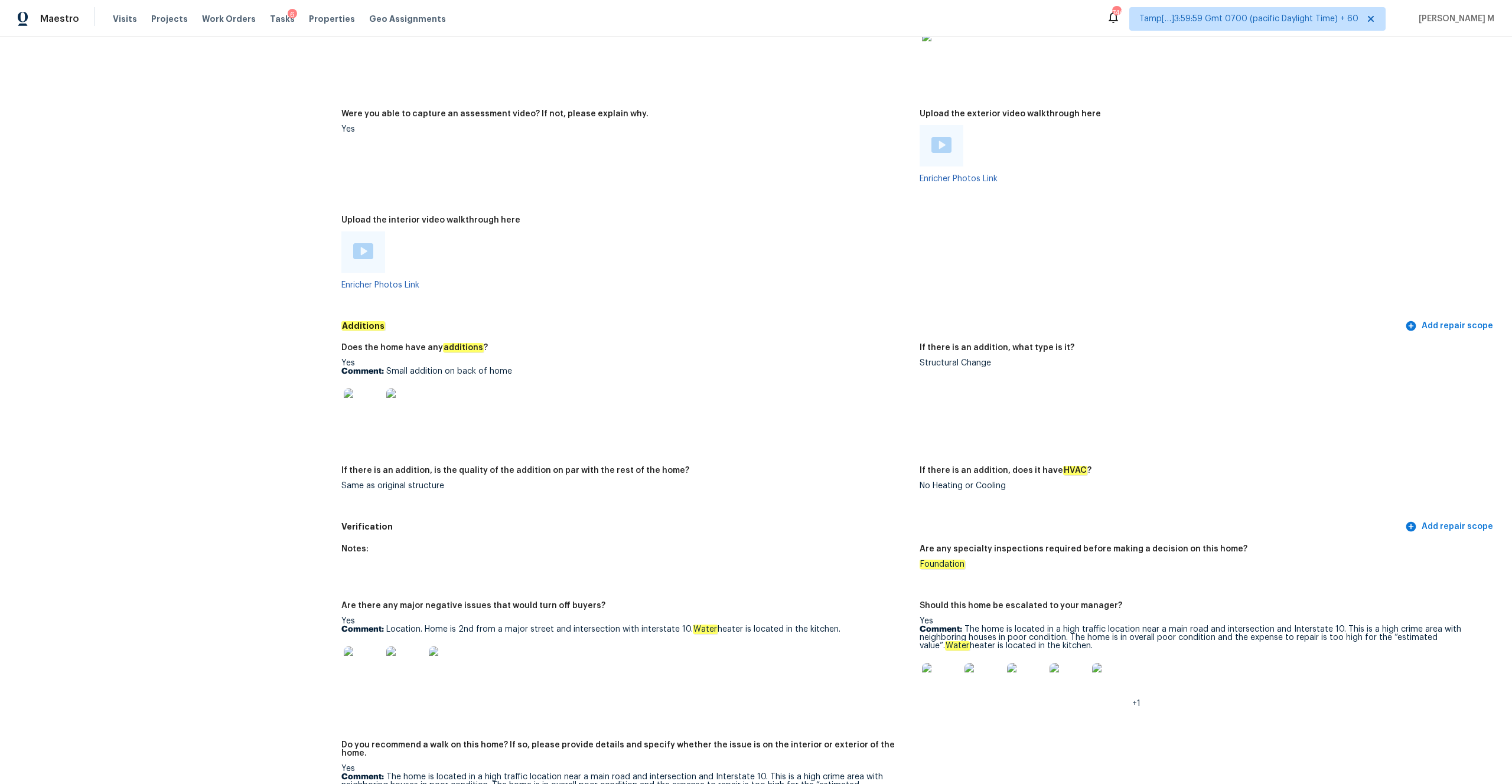
scroll to position [2144, 0]
click at [850, 411] on img at bounding box center [940, 682] width 38 height 38
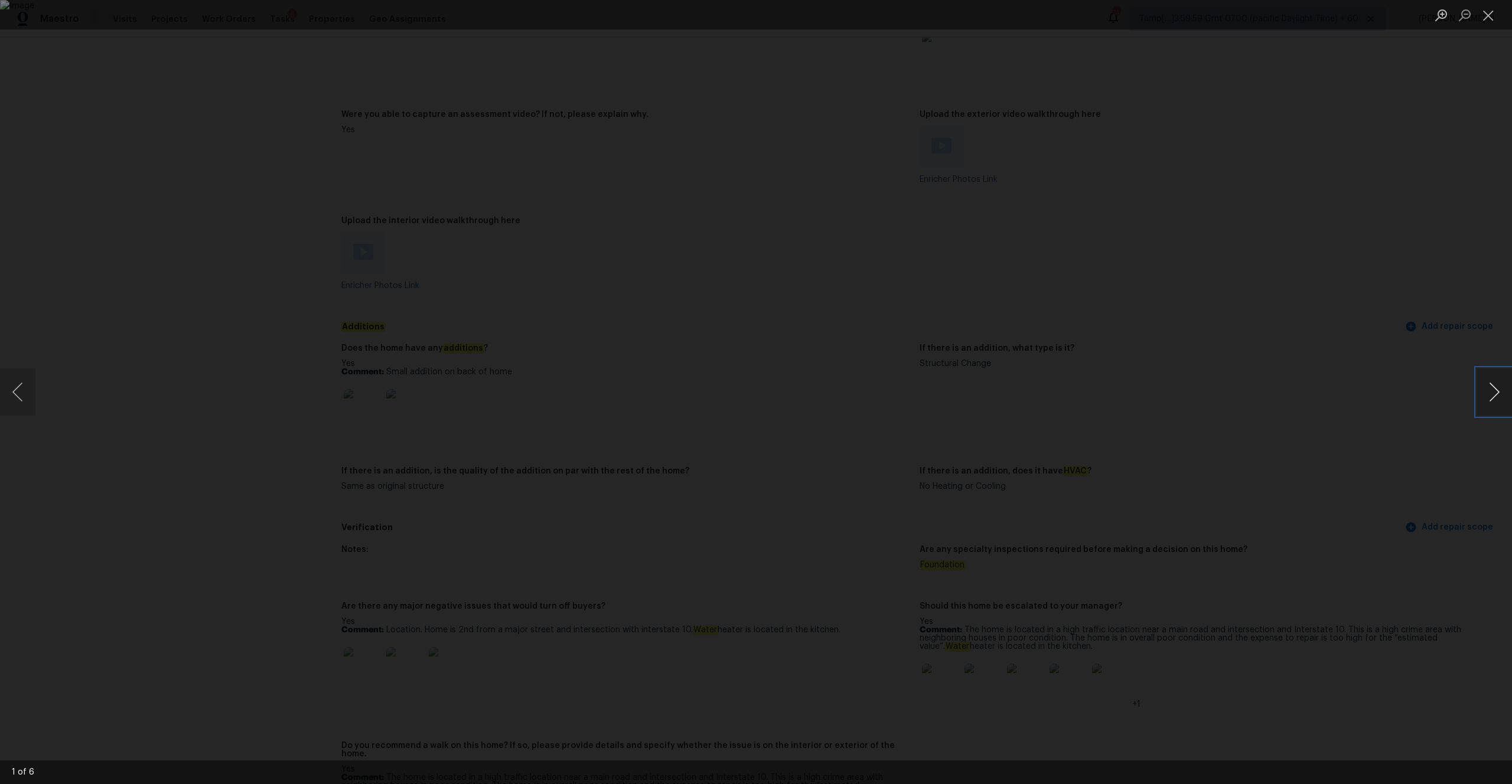
click at [850, 381] on button "Next image" at bounding box center [1494, 392] width 35 height 47
click at [850, 381] on button "Next image" at bounding box center [1494, 392] width 35 height 47
click at [850, 389] on button "Next image" at bounding box center [1494, 392] width 35 height 47
click at [850, 411] on img "Lightbox" at bounding box center [756, 392] width 1512 height 784
click at [850, 378] on button "Next image" at bounding box center [1494, 392] width 35 height 47
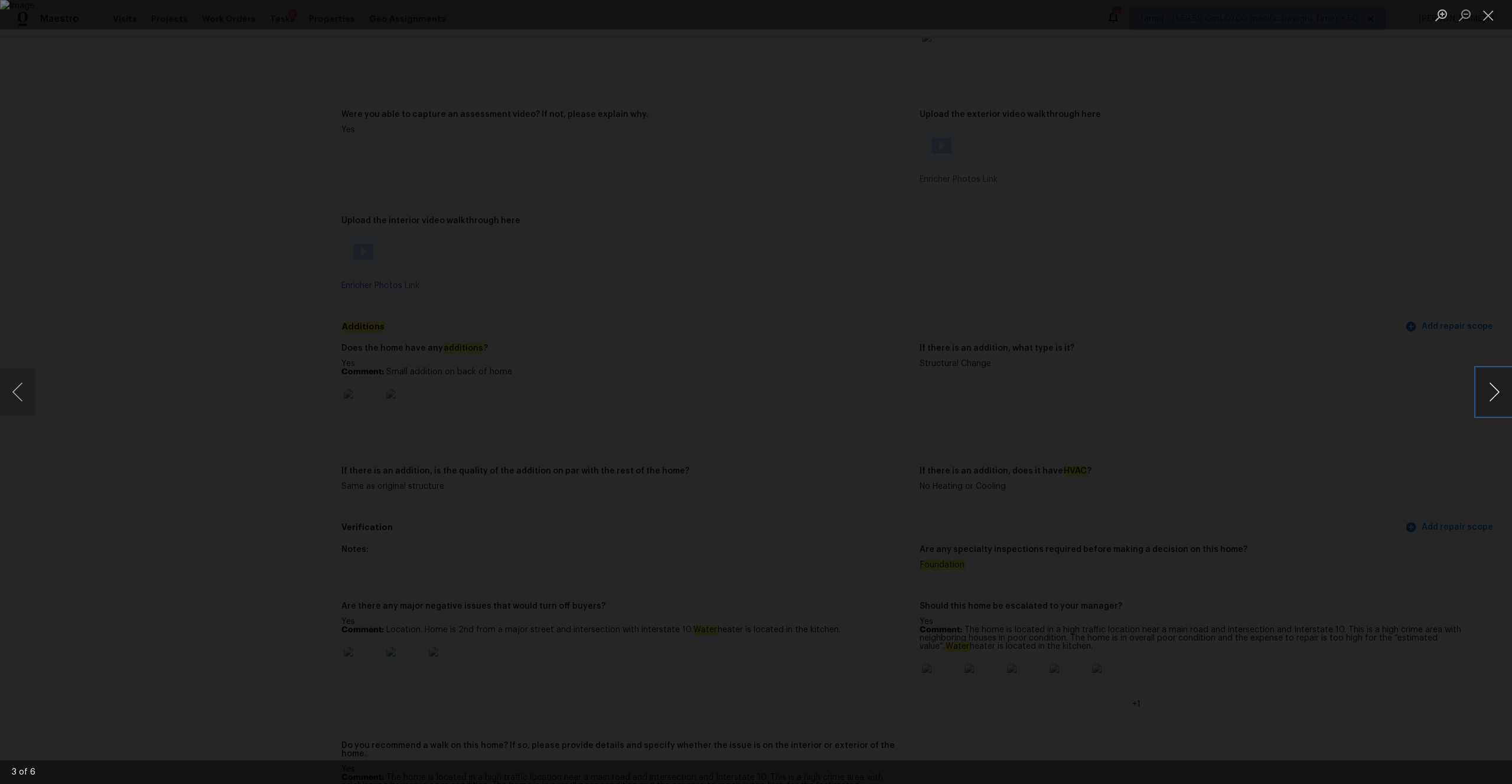
click at [850, 382] on button "Next image" at bounding box center [1494, 392] width 35 height 47
click at [850, 391] on button "Next image" at bounding box center [1494, 392] width 35 height 47
click at [166, 169] on div "Lightbox" at bounding box center [756, 392] width 1512 height 784
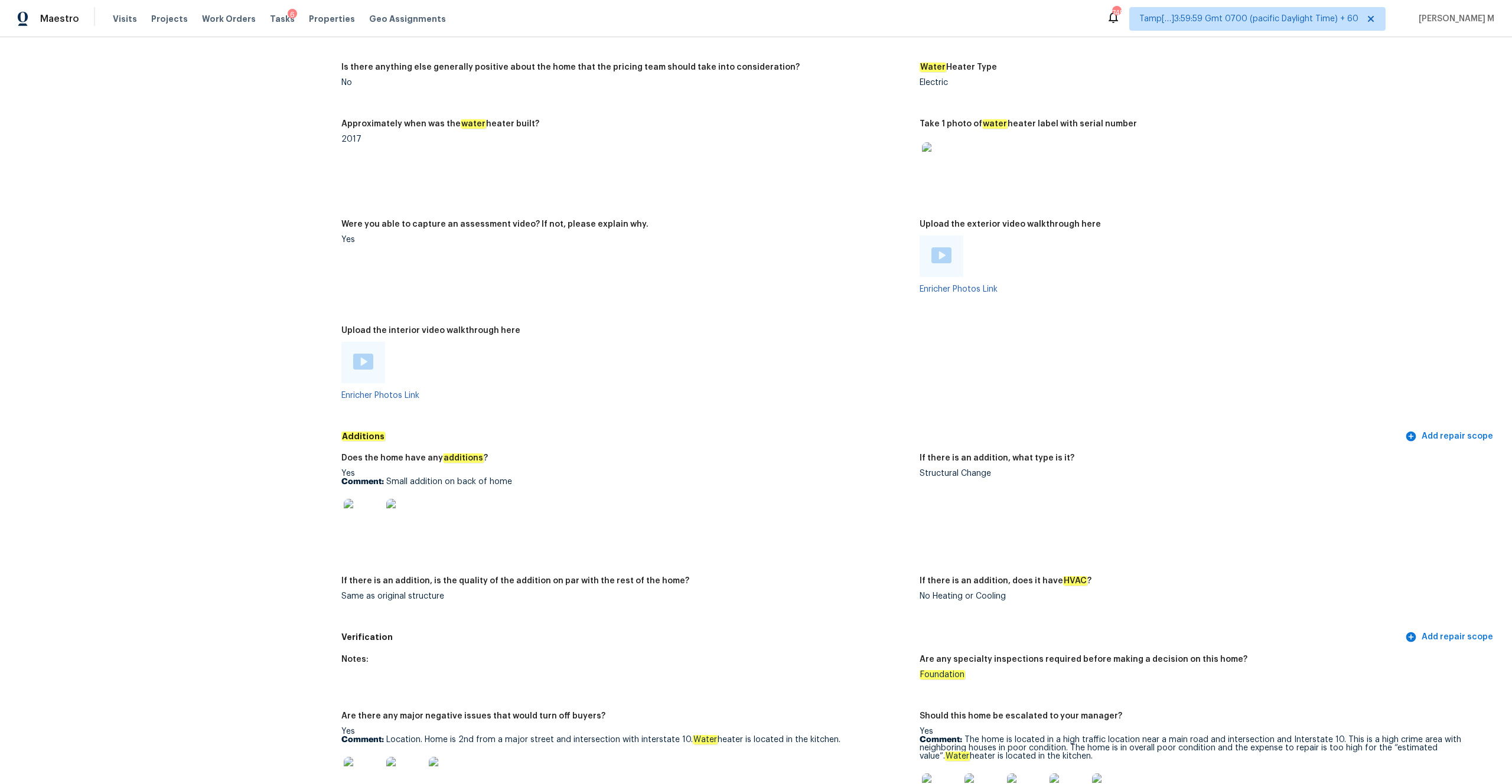
scroll to position [2034, 0]
drag, startPoint x: 387, startPoint y: 479, endPoint x: 522, endPoint y: 474, distance: 135.1
click at [522, 411] on p "Comment: Small addition on back of home" at bounding box center [625, 482] width 569 height 8
copy p "Small addition on back of home"
click at [368, 411] on img at bounding box center [363, 519] width 38 height 38
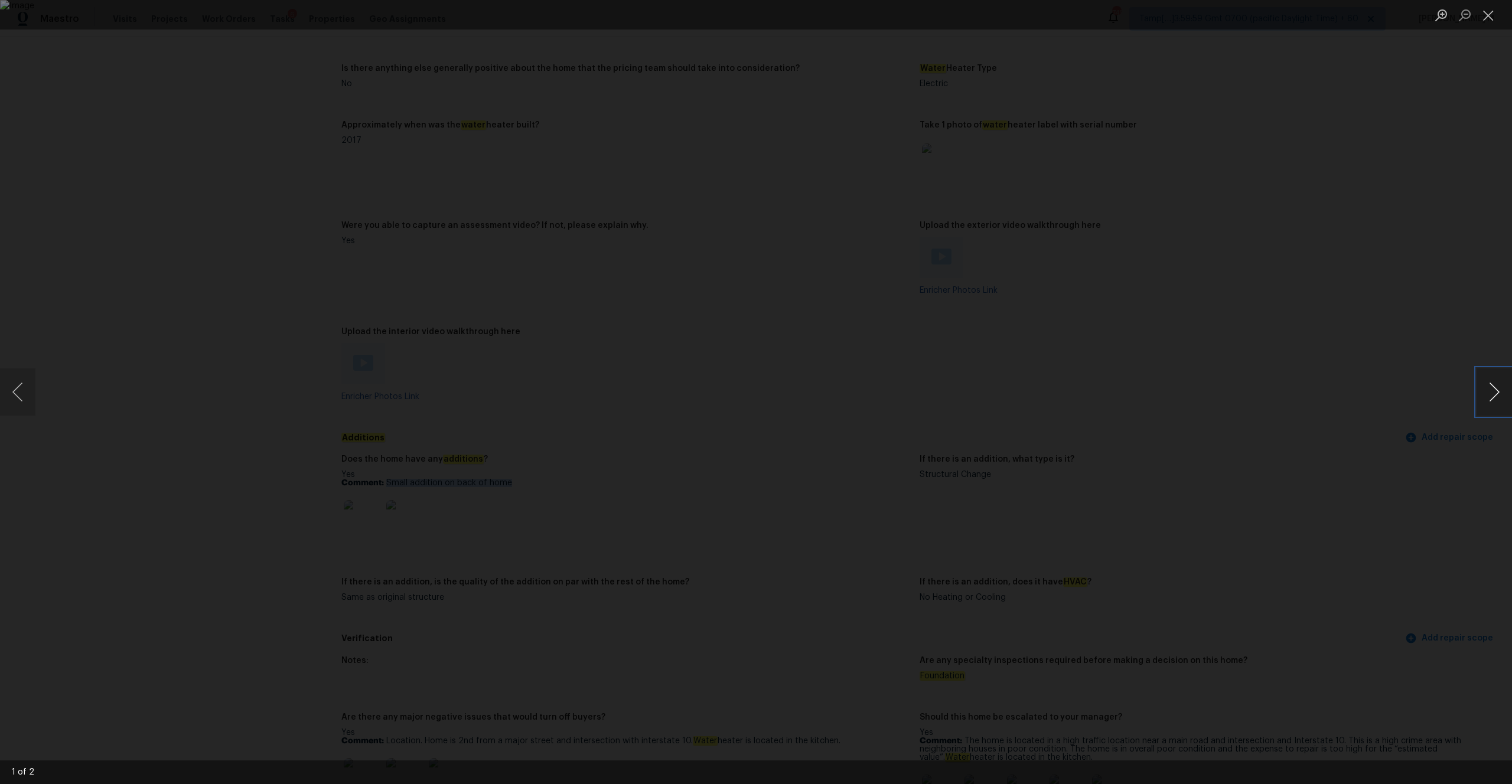
click at [850, 391] on button "Next image" at bounding box center [1494, 392] width 35 height 47
click at [186, 271] on div "Lightbox" at bounding box center [756, 392] width 1512 height 784
click at [850, 15] on button "Close lightbox" at bounding box center [1488, 15] width 24 height 20
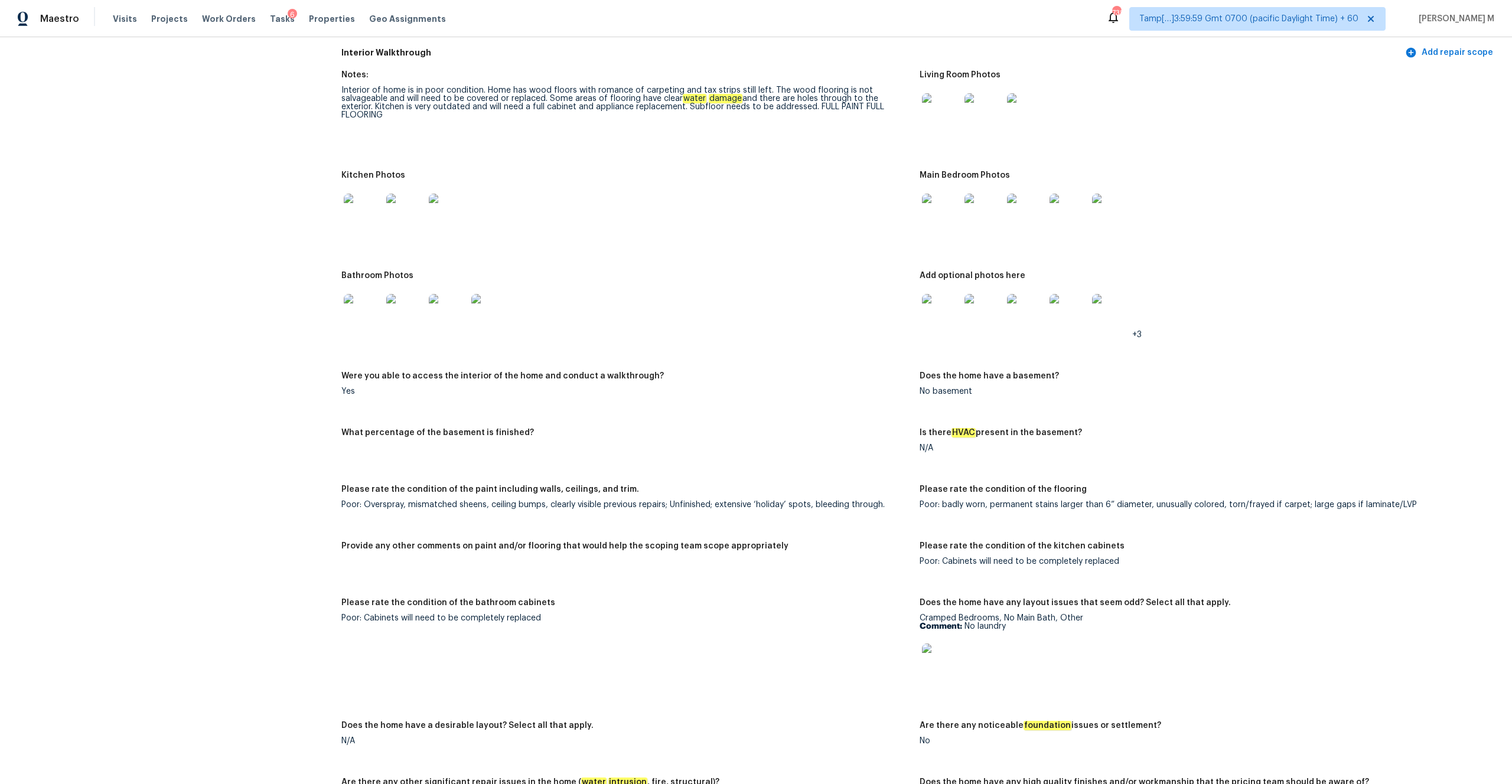
scroll to position [1280, 0]
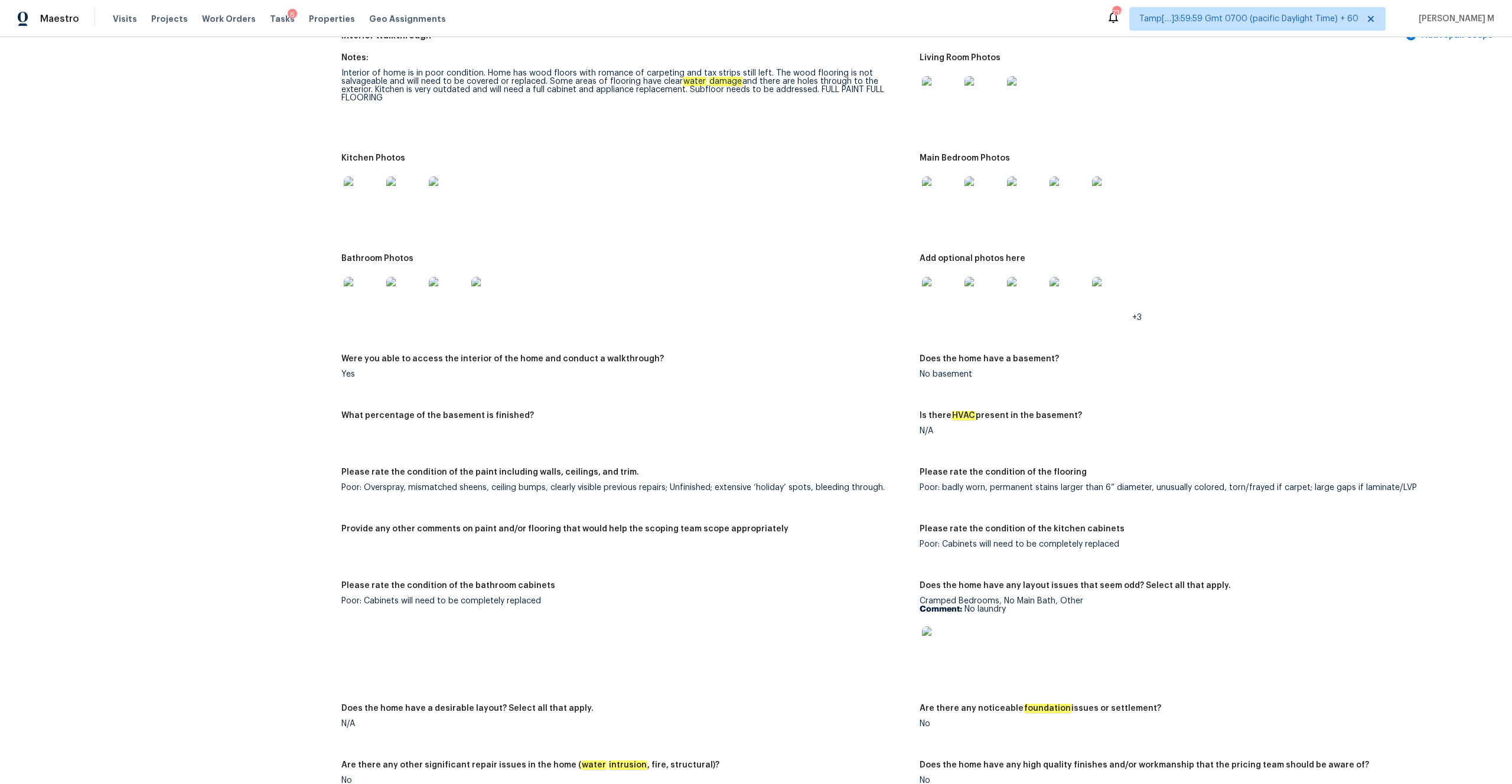
click at [374, 284] on img at bounding box center [363, 296] width 38 height 38
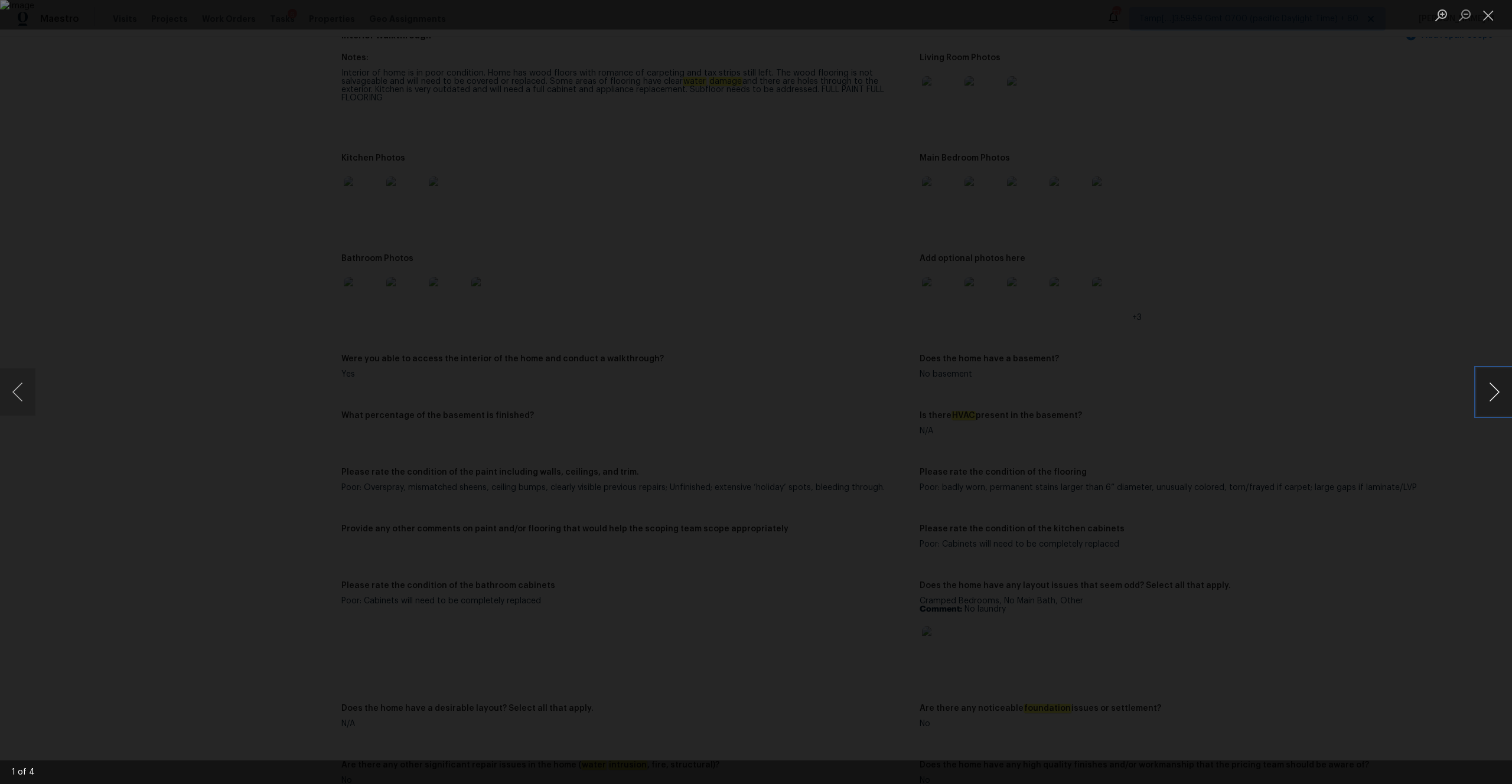
click at [850, 380] on button "Next image" at bounding box center [1494, 392] width 35 height 47
click at [850, 18] on button "Close lightbox" at bounding box center [1488, 15] width 24 height 20
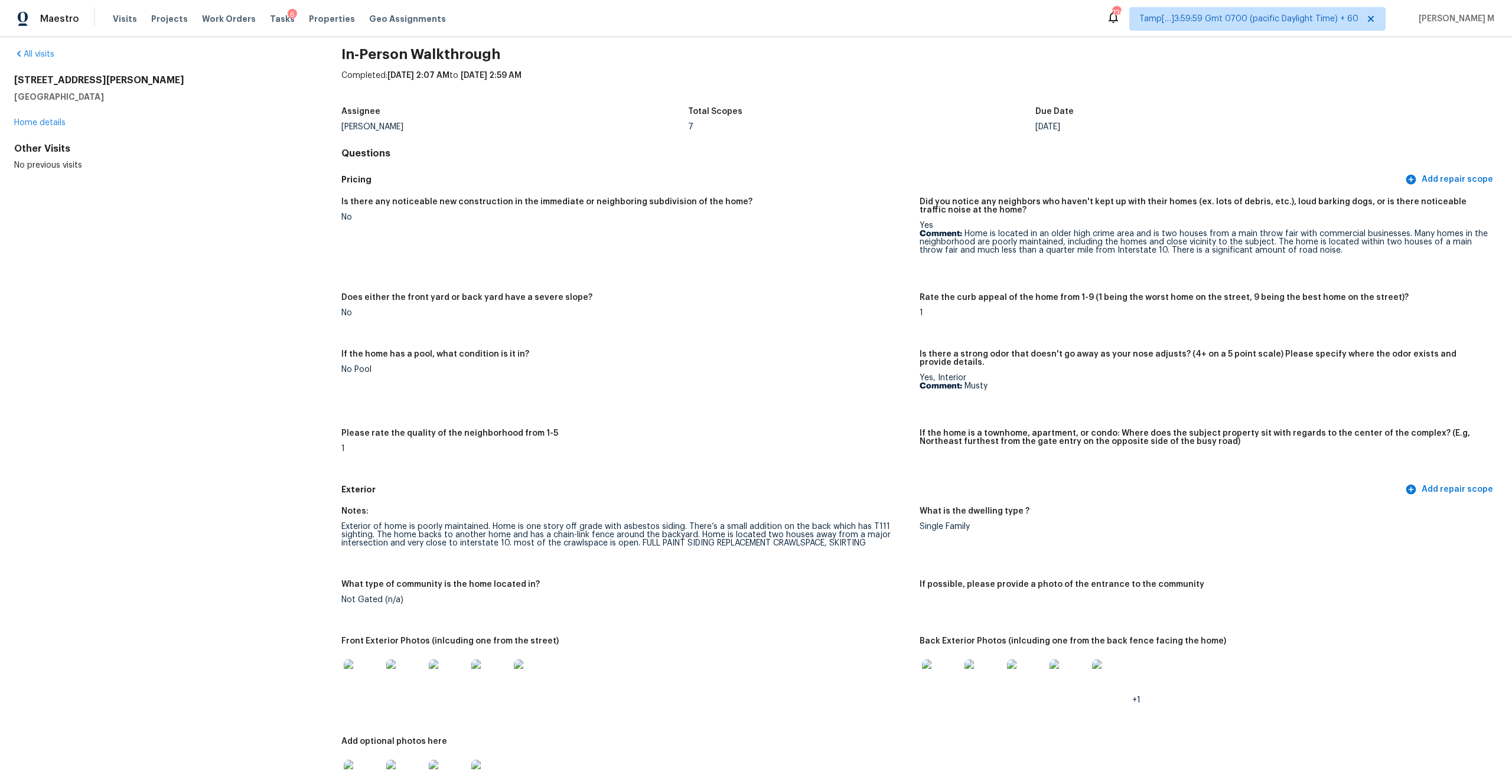
scroll to position [0, 0]
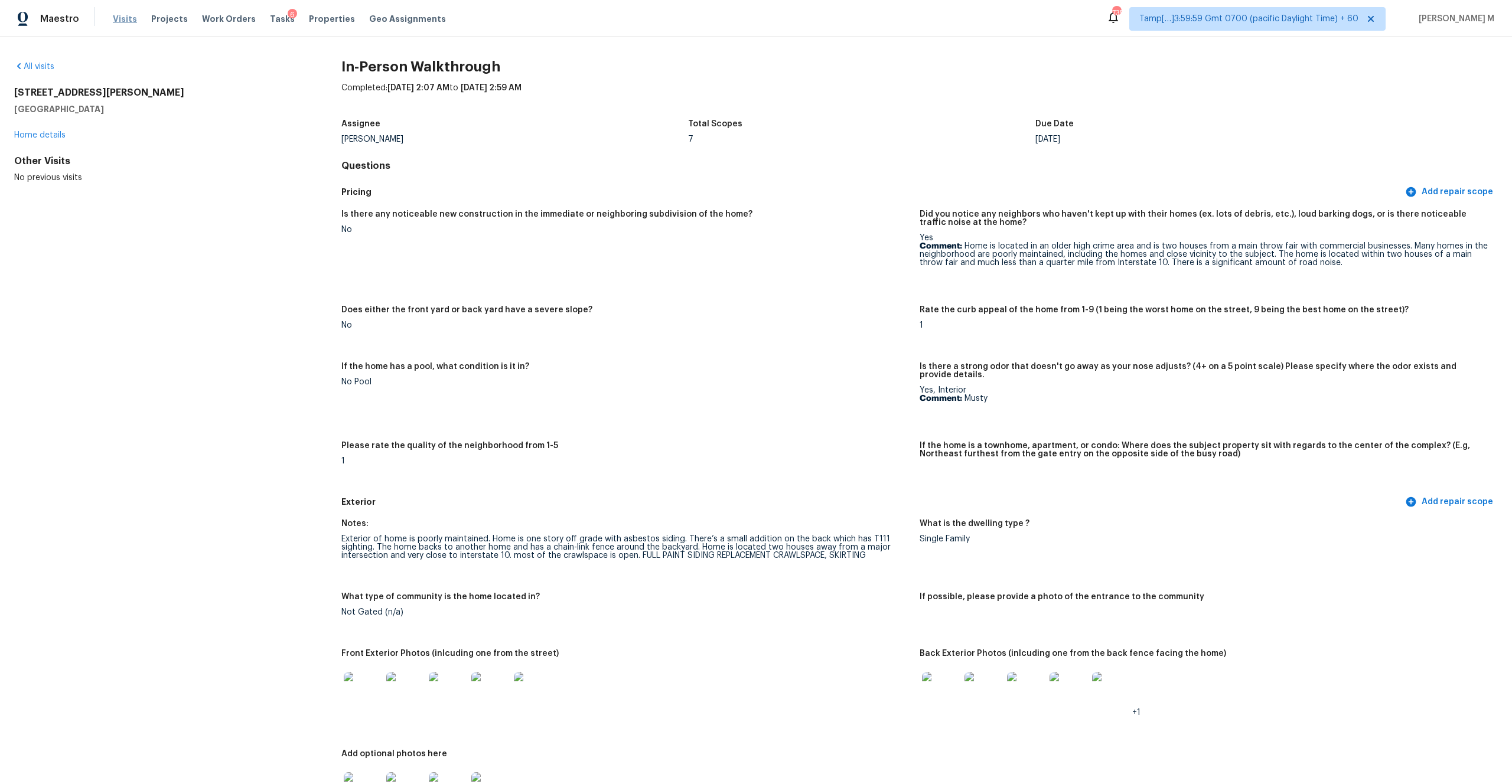
click at [122, 15] on span "Visits" at bounding box center [124, 19] width 24 height 12
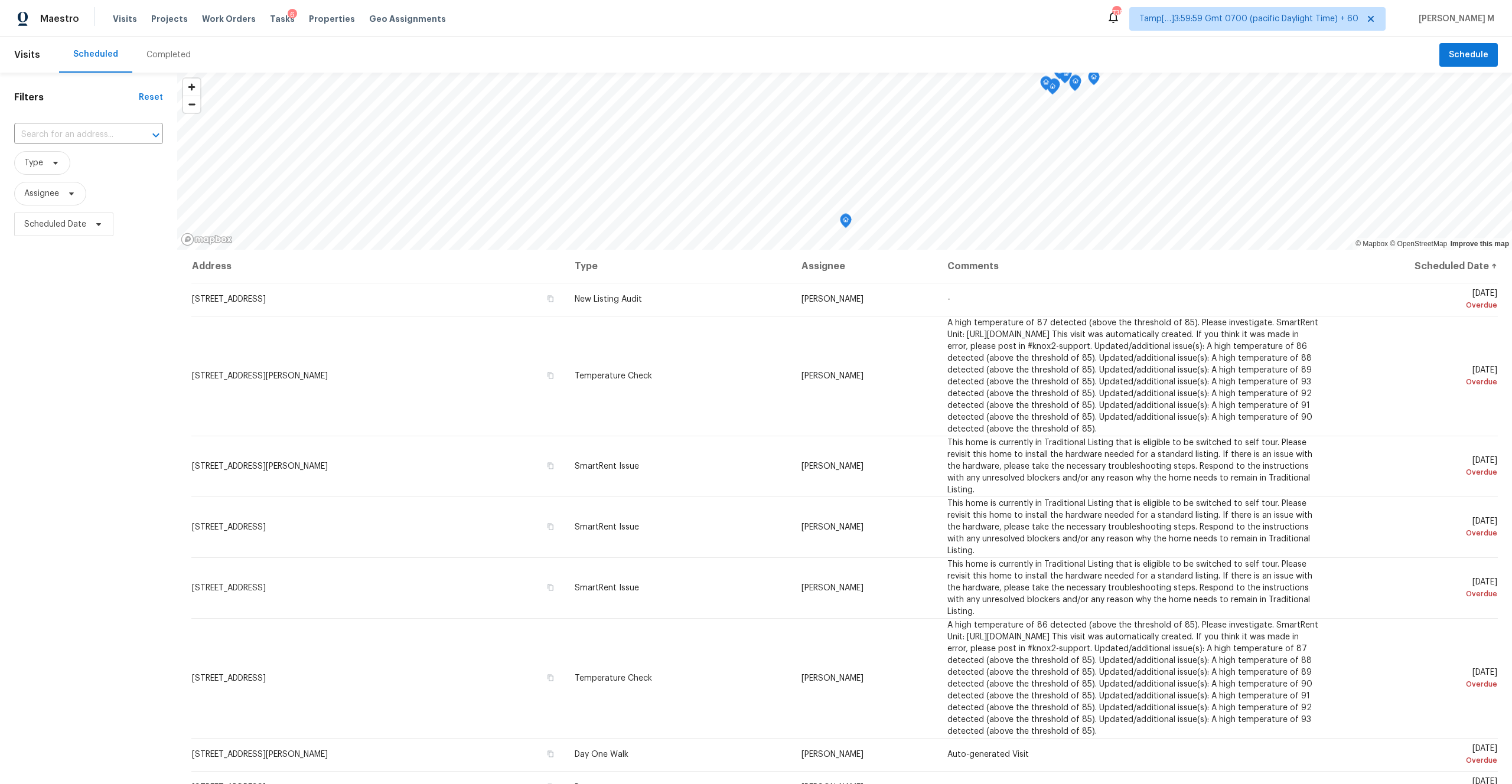
click at [163, 52] on div "Completed" at bounding box center [169, 54] width 45 height 12
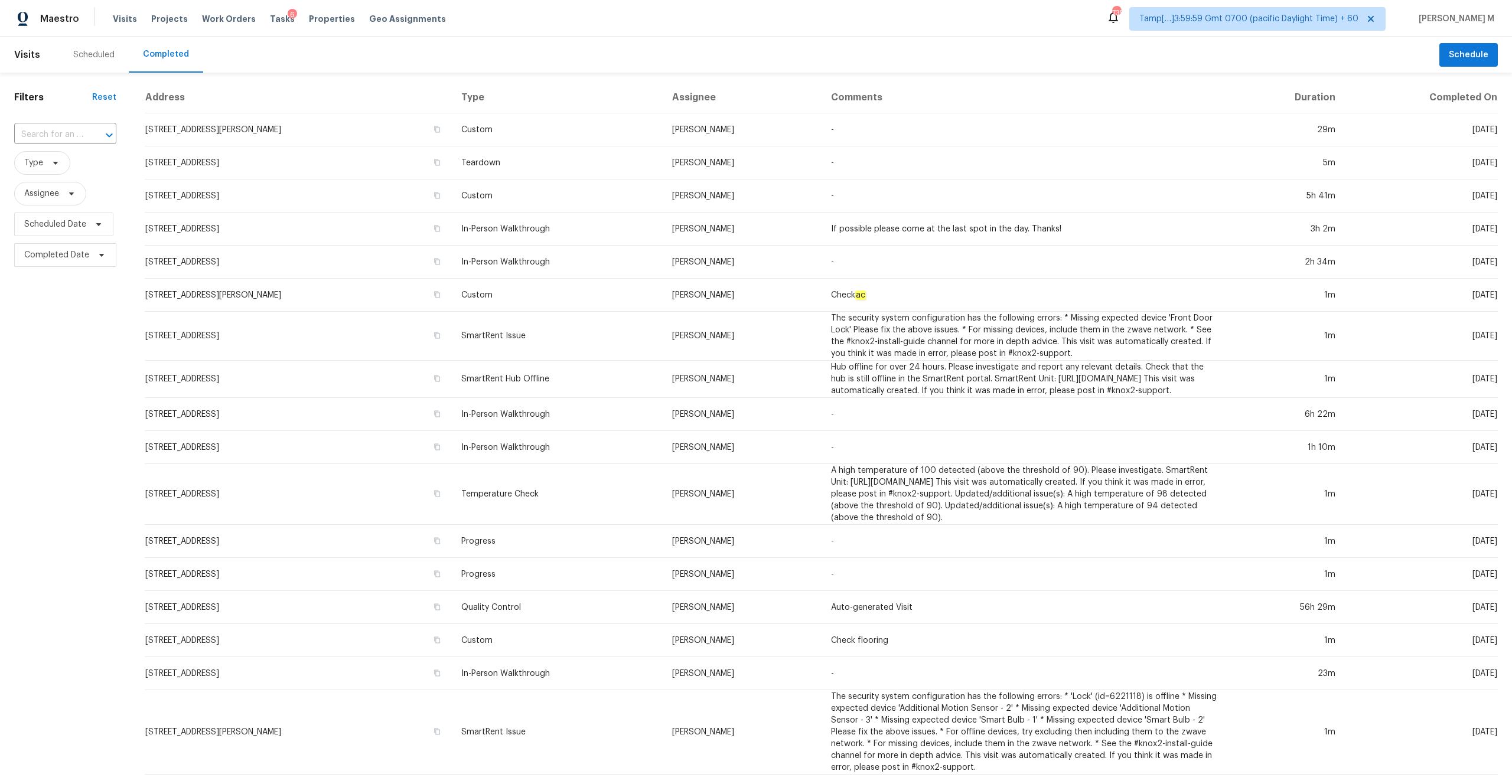
click at [86, 137] on div at bounding box center [101, 135] width 31 height 17
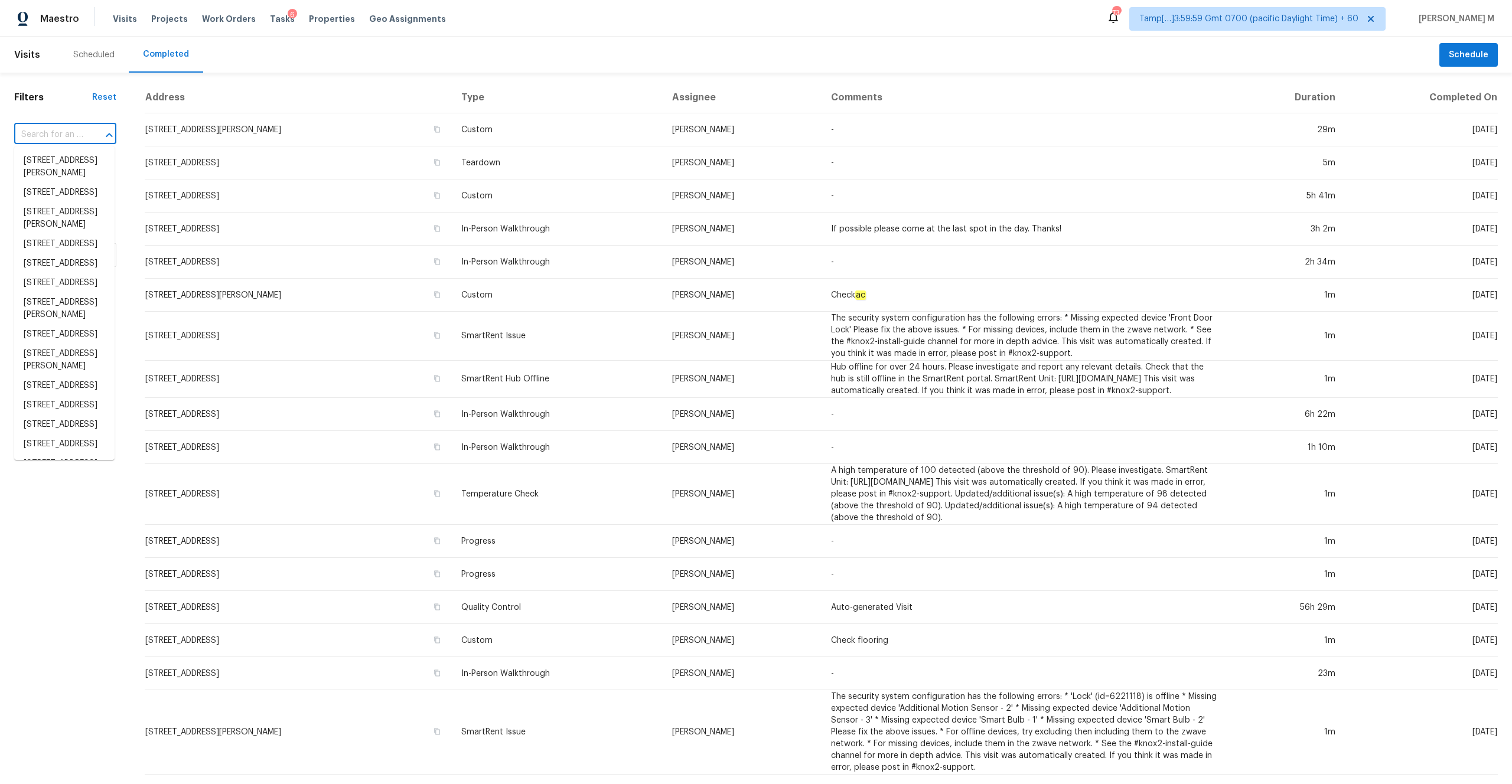
paste input "[STREET_ADDRESS]"
type input "[STREET_ADDRESS]"
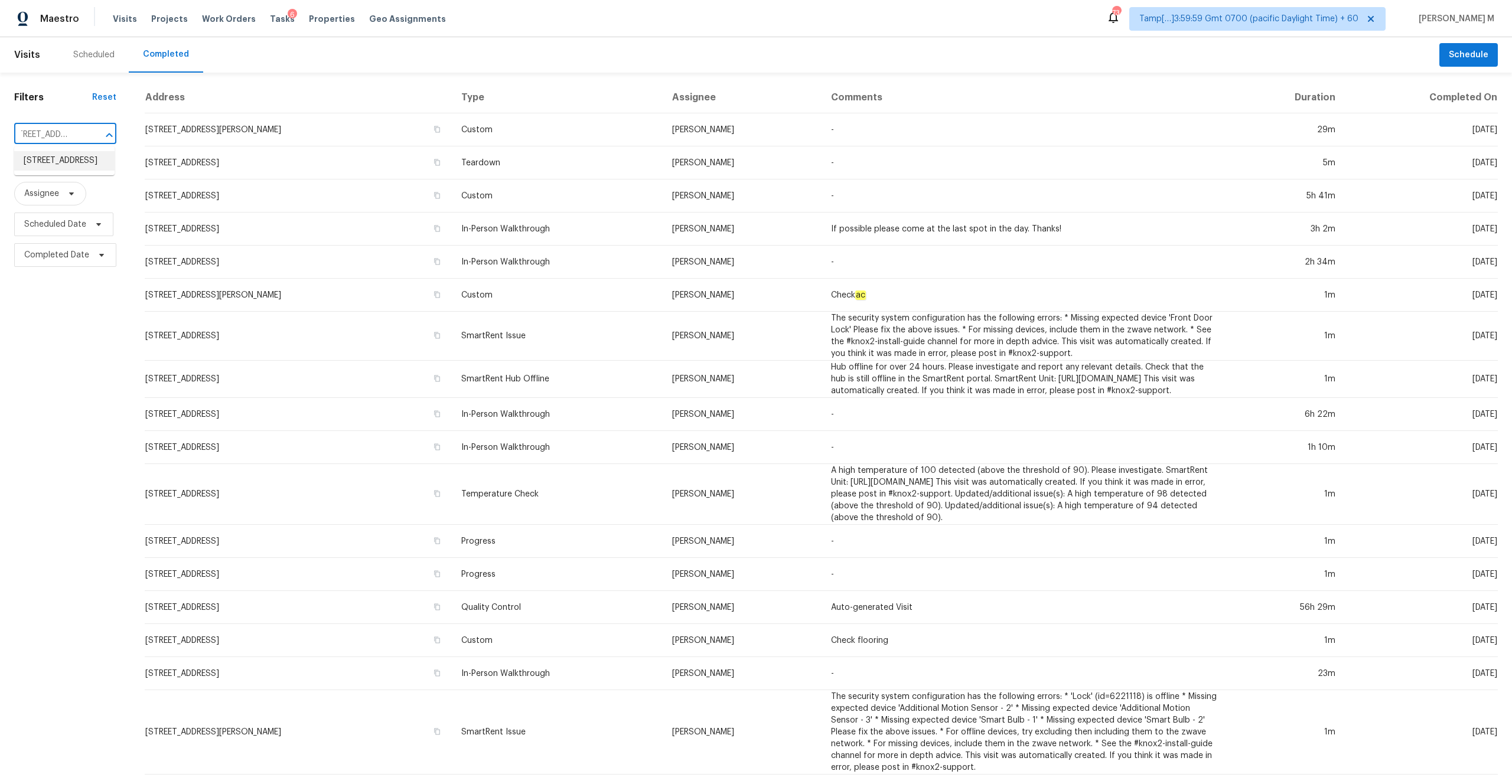
click at [81, 160] on li "[STREET_ADDRESS]" at bounding box center [64, 161] width 100 height 20
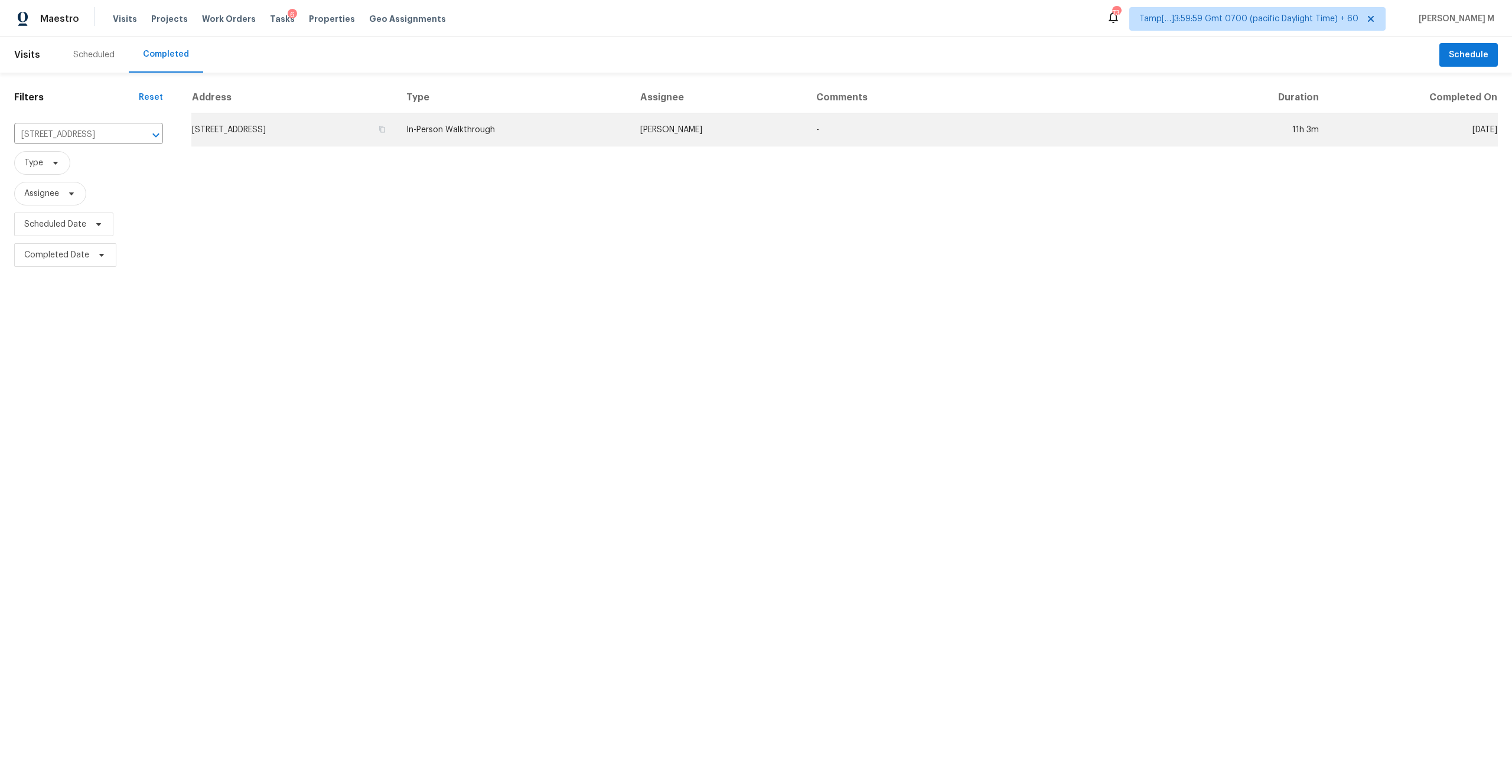
click at [345, 131] on td "[STREET_ADDRESS]" at bounding box center [294, 129] width 205 height 33
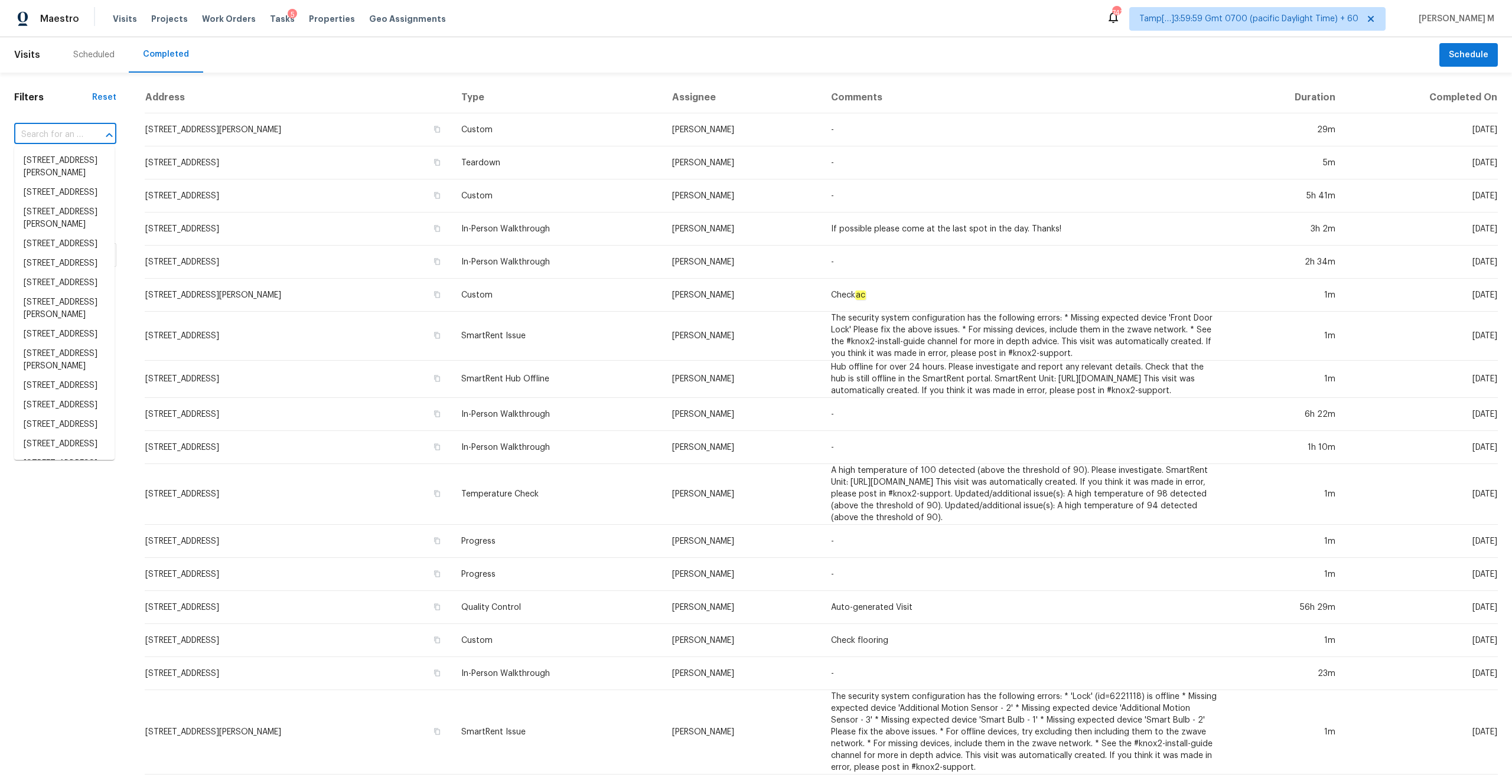
click at [60, 129] on input "text" at bounding box center [49, 135] width 69 height 19
paste input "[STREET_ADDRESS]"
type input "[STREET_ADDRESS]"
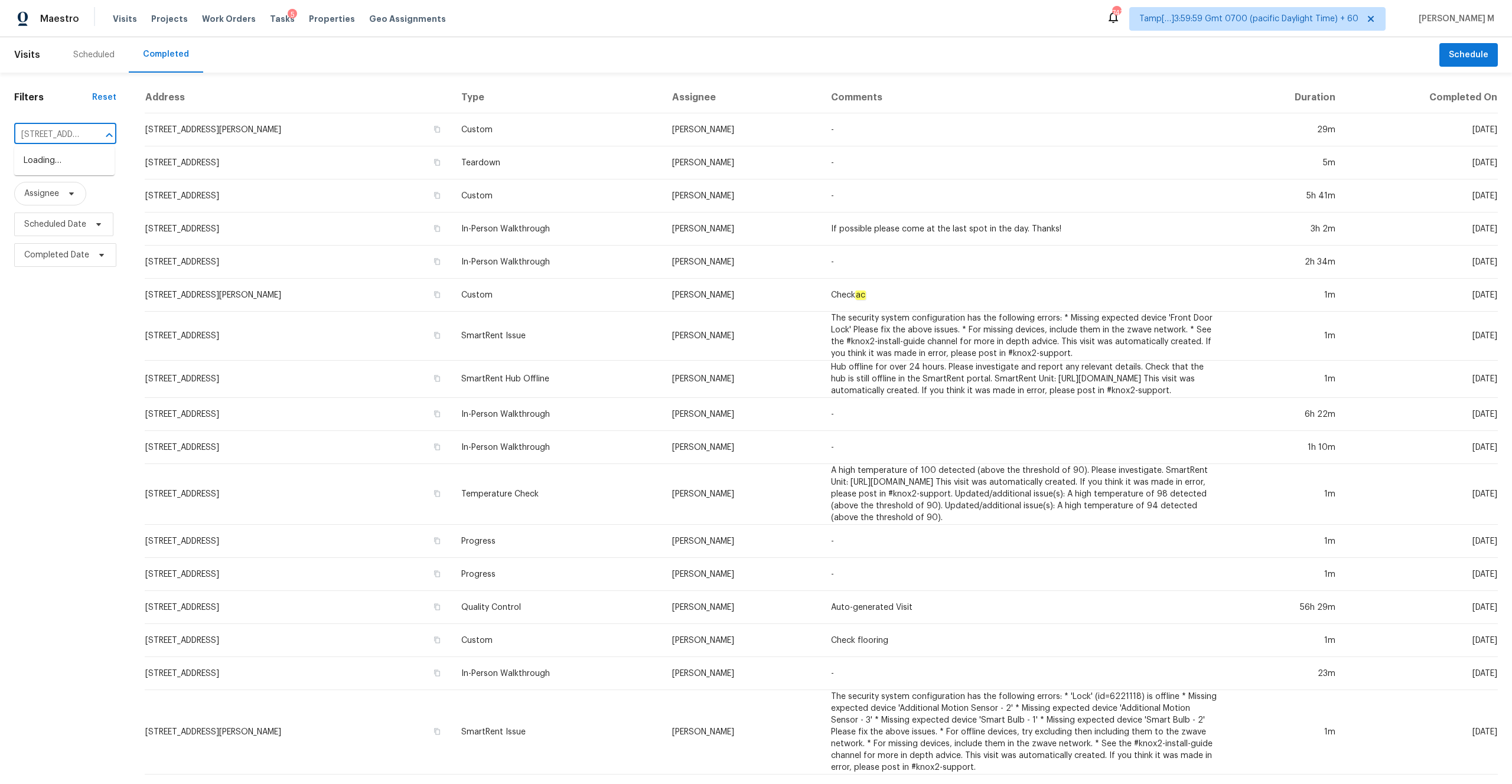
scroll to position [0, 111]
click at [71, 164] on li "[STREET_ADDRESS]" at bounding box center [64, 161] width 100 height 20
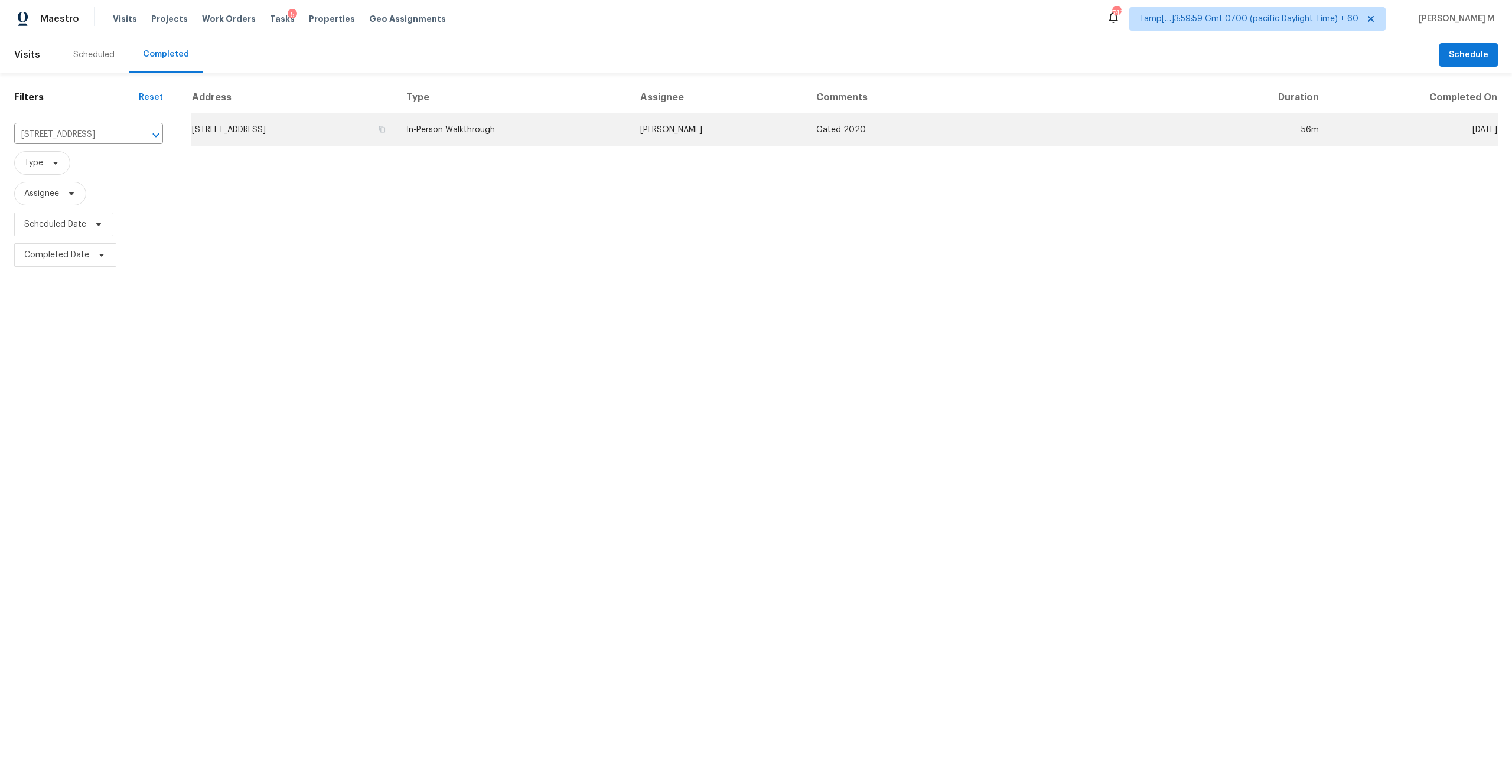
click at [397, 129] on td "3168 Whisper Wind Dr, Saint Cloud, FL 34771" at bounding box center [294, 129] width 205 height 33
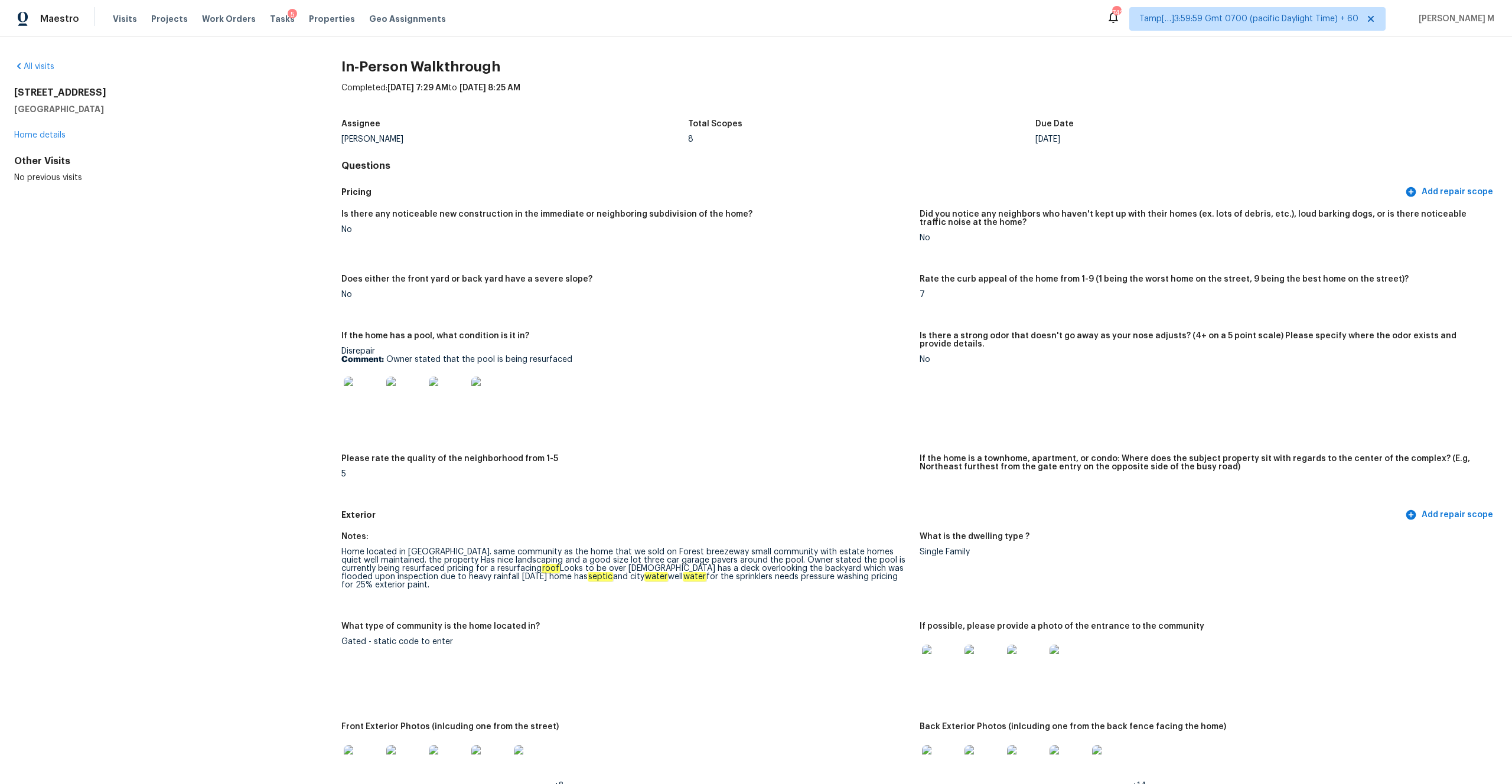
click at [765, 592] on figure "Notes: Home located in Lake Ajay. same community as the home that we sold on Fo…" at bounding box center [630, 570] width 578 height 75
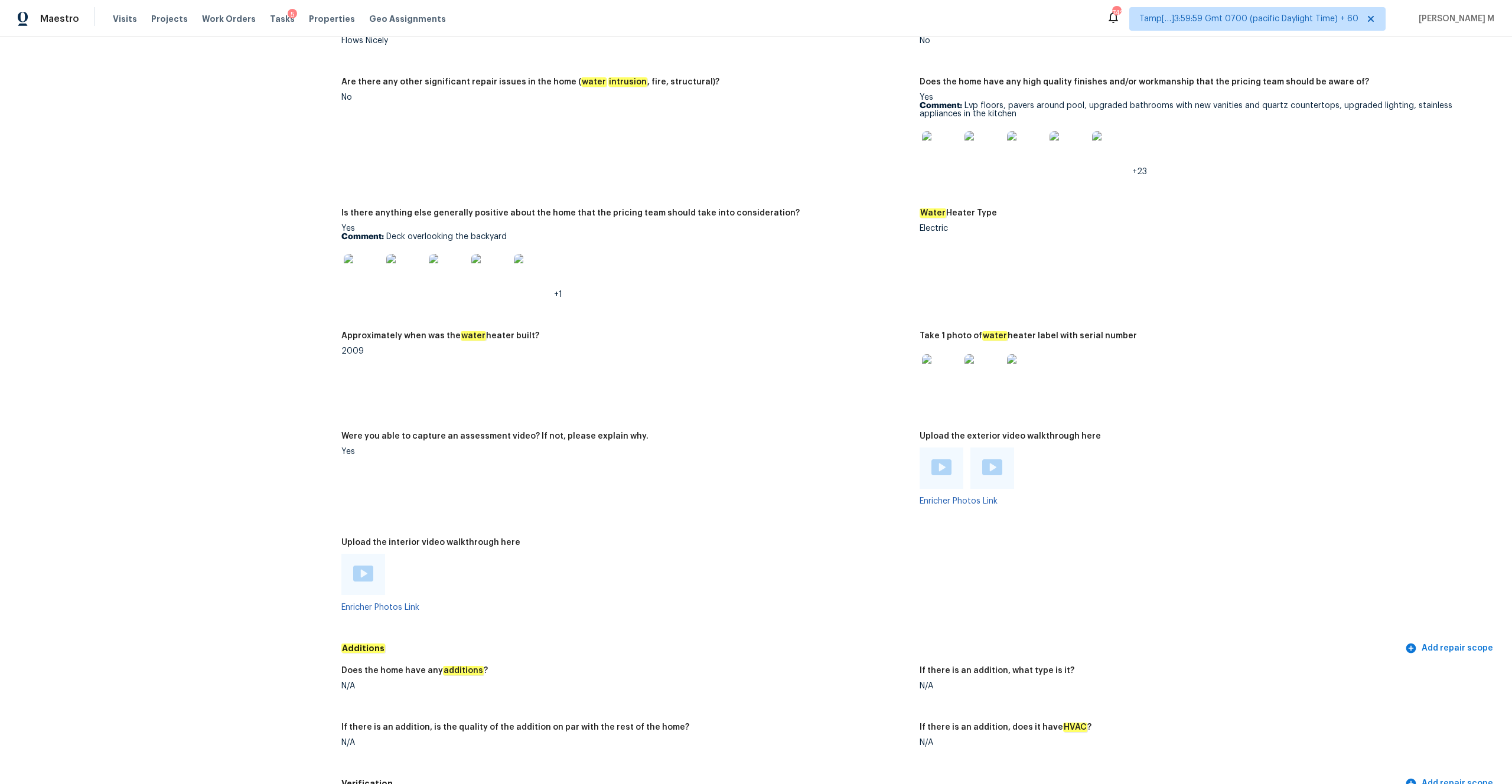
scroll to position [2175, 0]
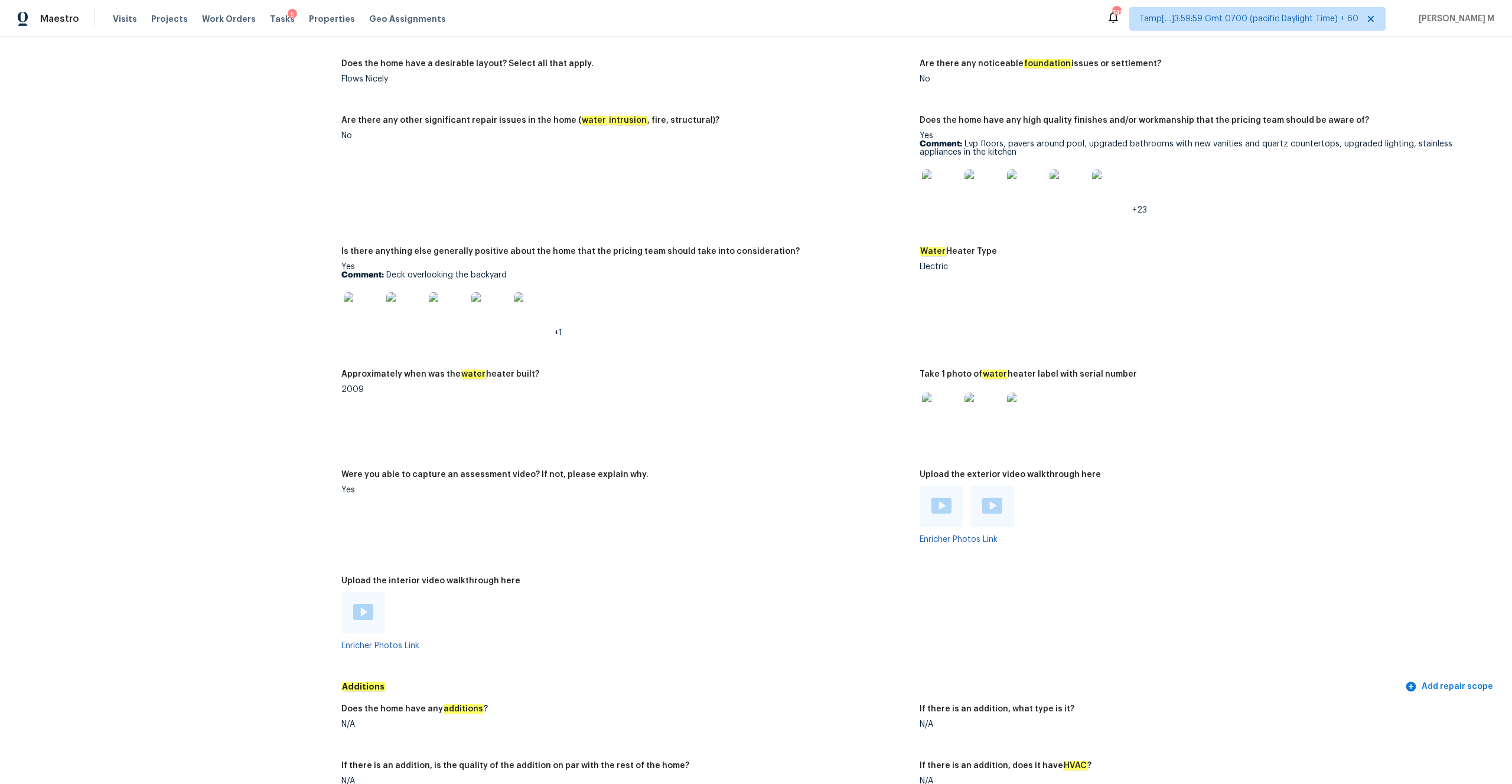
click at [368, 626] on div at bounding box center [363, 612] width 44 height 41
click at [366, 616] on img at bounding box center [363, 612] width 20 height 16
click at [943, 509] on img at bounding box center [941, 506] width 20 height 16
click at [993, 515] on div at bounding box center [992, 506] width 20 height 18
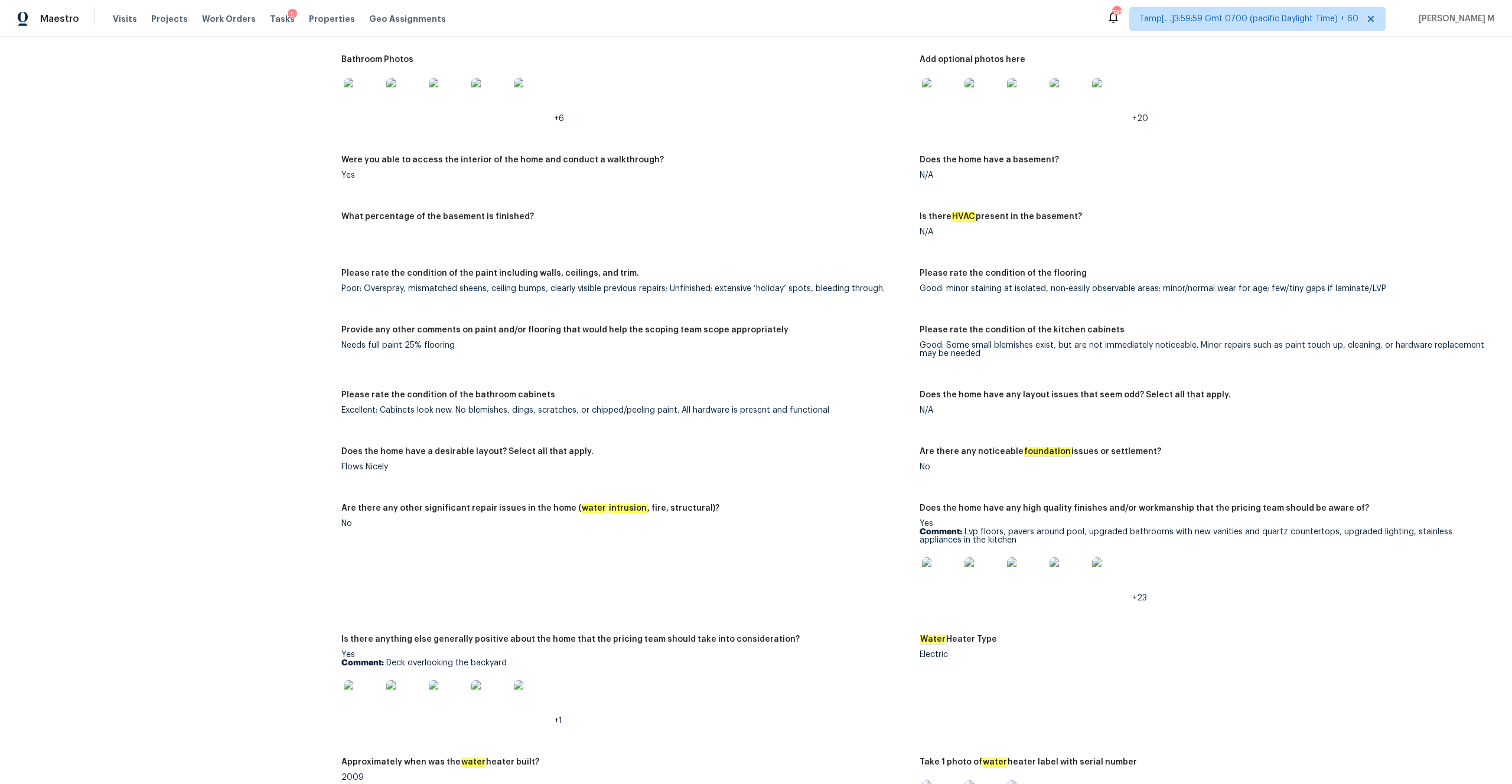
scroll to position [1785, 0]
click at [947, 576] on img at bounding box center [940, 578] width 38 height 38
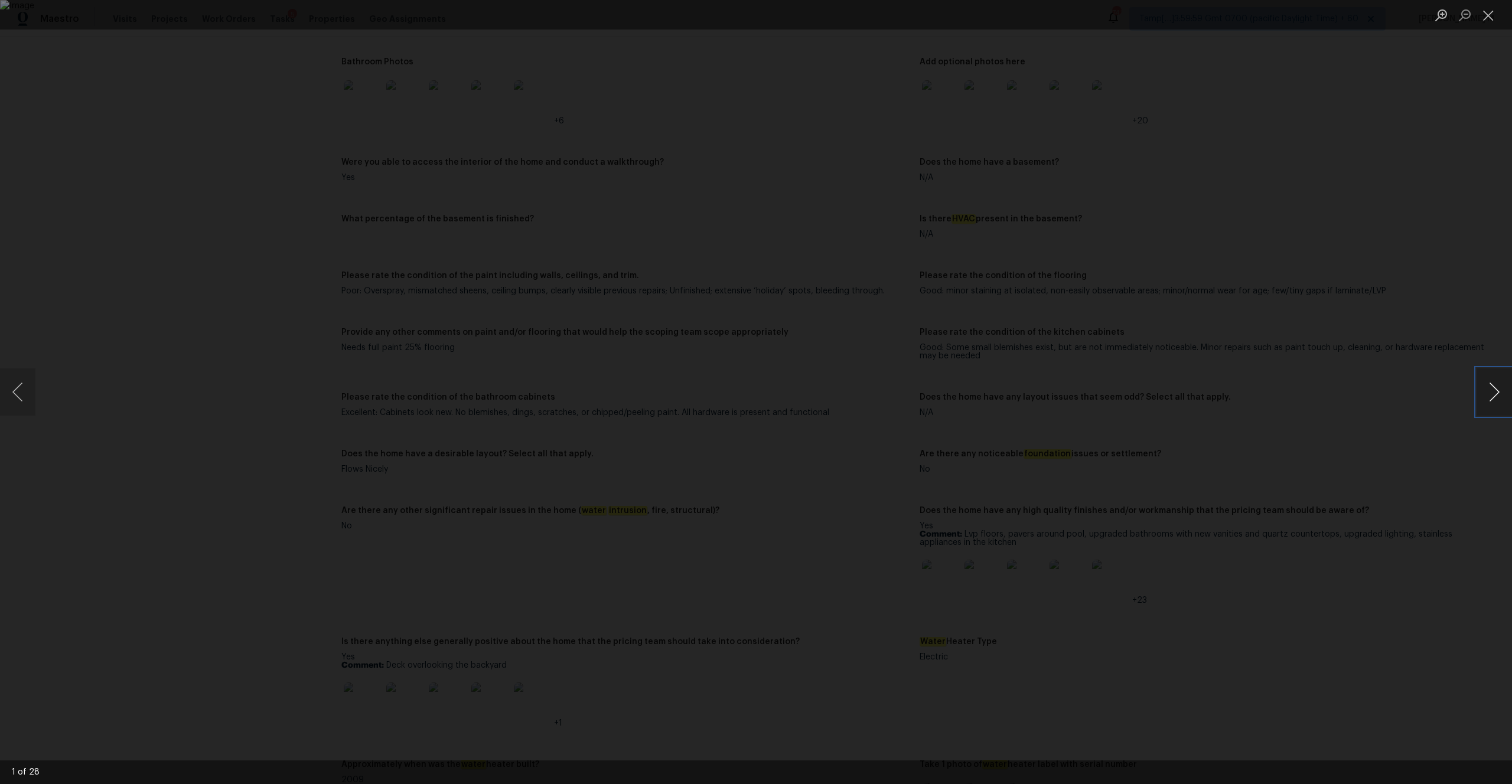
click at [1497, 399] on button "Next image" at bounding box center [1494, 392] width 35 height 47
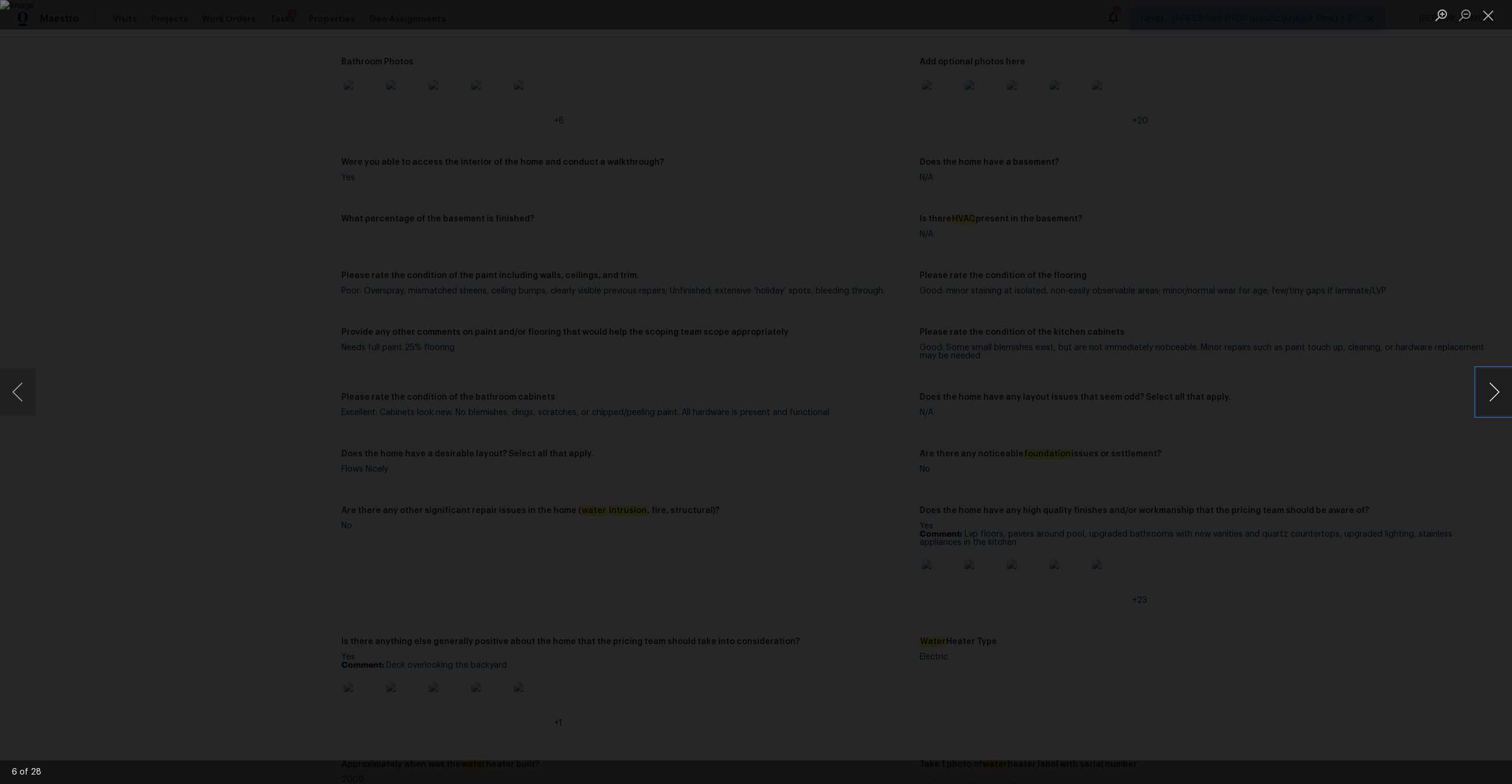
click at [1497, 399] on button "Next image" at bounding box center [1494, 392] width 35 height 47
click at [1484, 19] on button "Close lightbox" at bounding box center [1488, 15] width 24 height 20
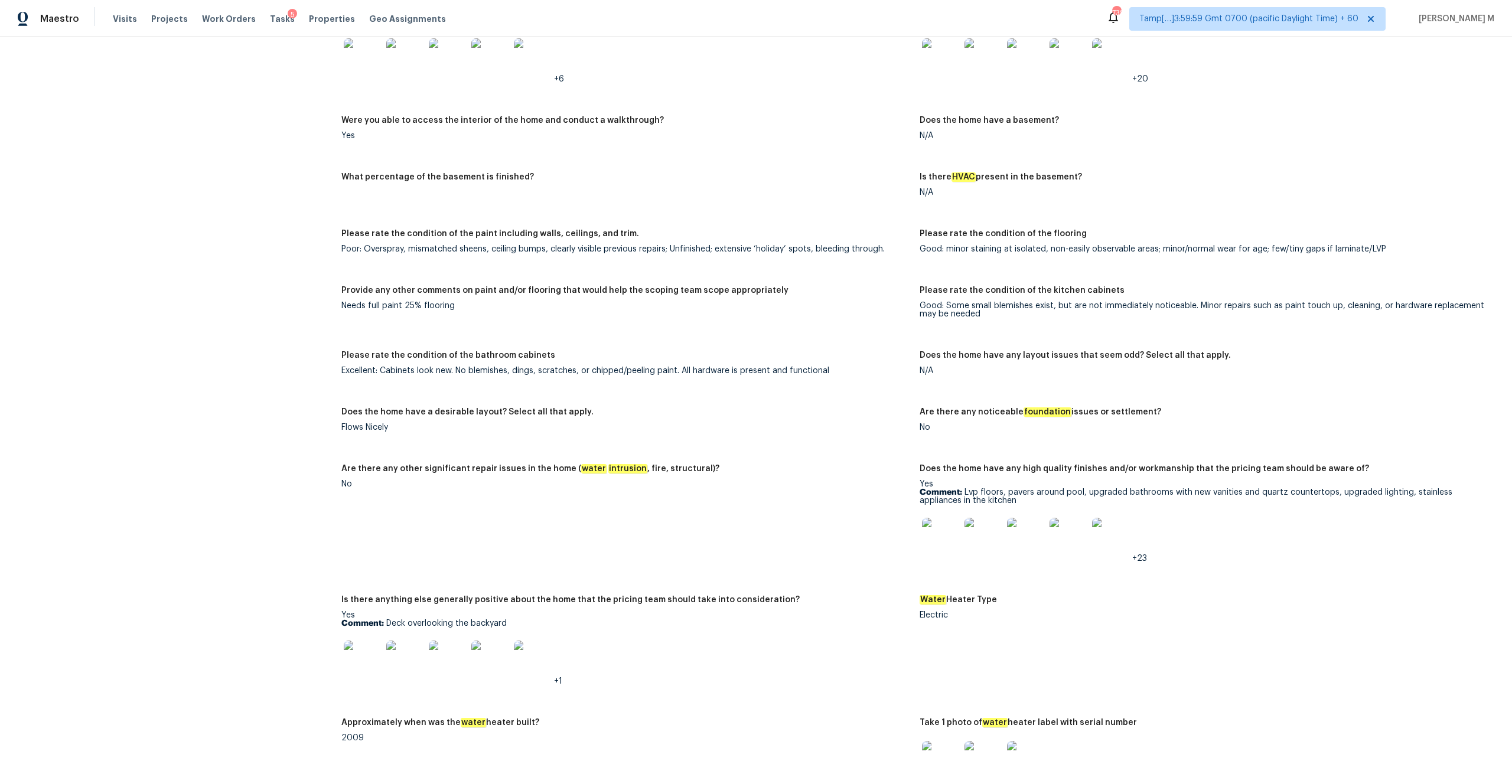
scroll to position [1823, 0]
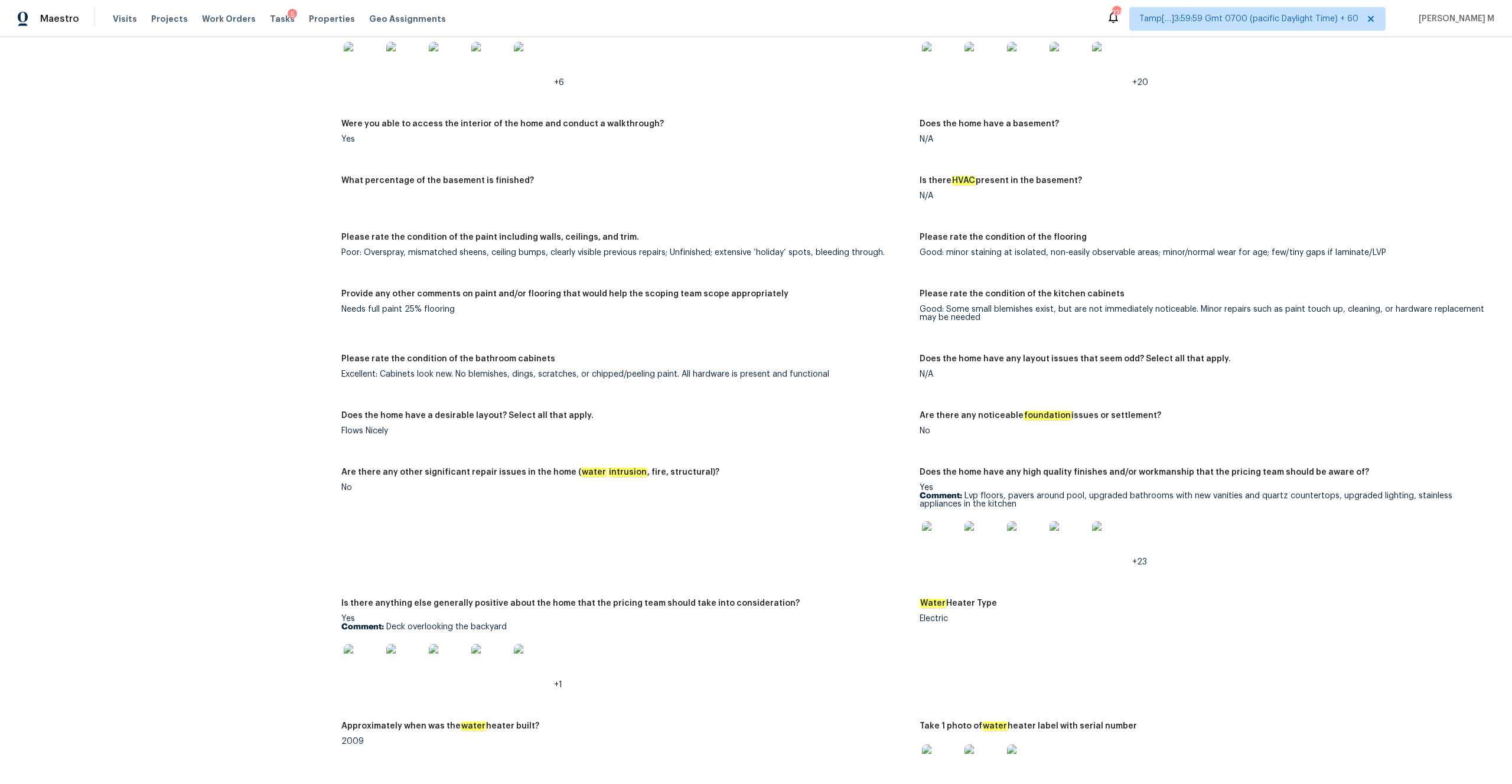
click at [369, 667] on img at bounding box center [363, 662] width 38 height 38
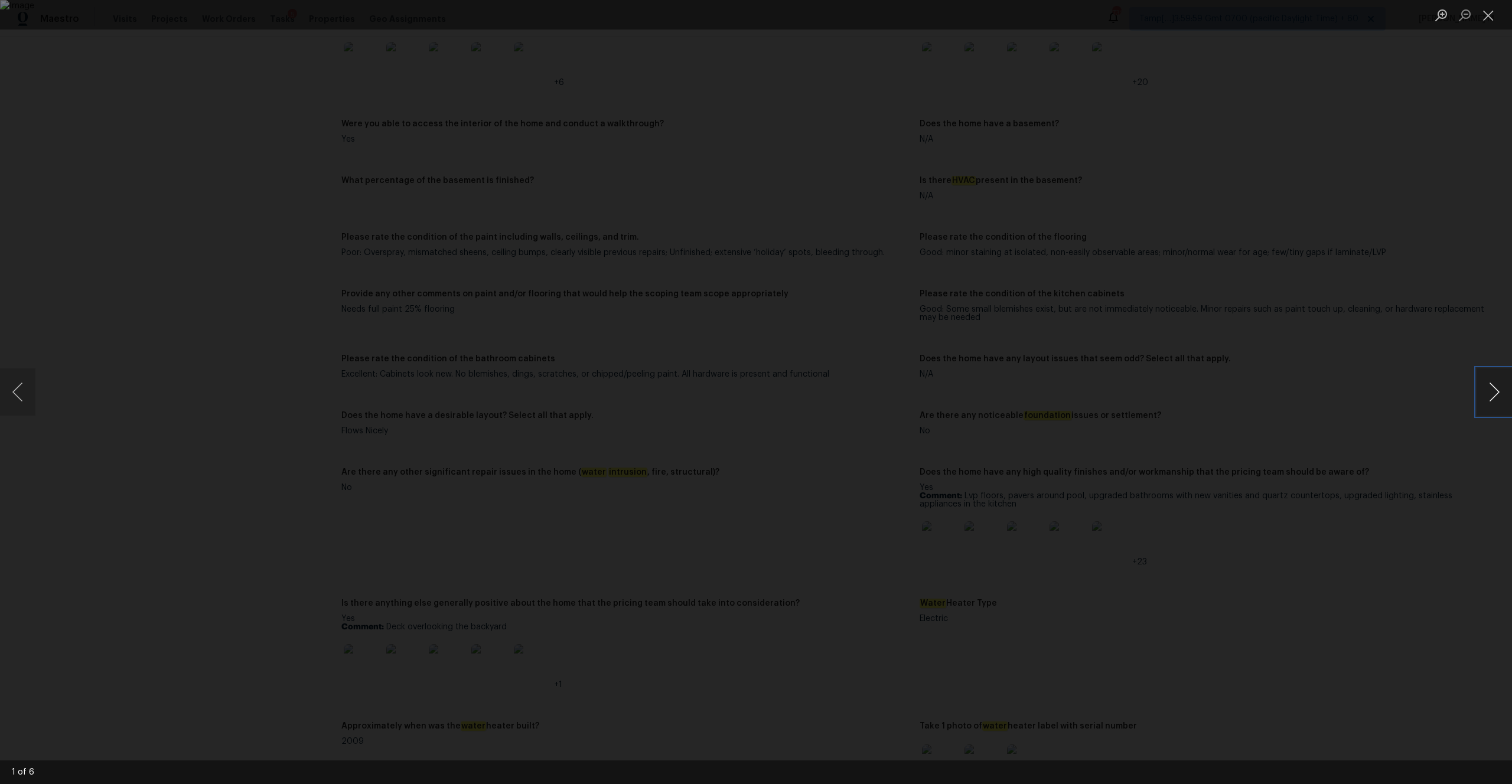
click at [1492, 397] on button "Next image" at bounding box center [1494, 392] width 35 height 47
click at [13, 400] on button "Previous image" at bounding box center [17, 392] width 35 height 47
click at [1488, 399] on button "Next image" at bounding box center [1494, 392] width 35 height 47
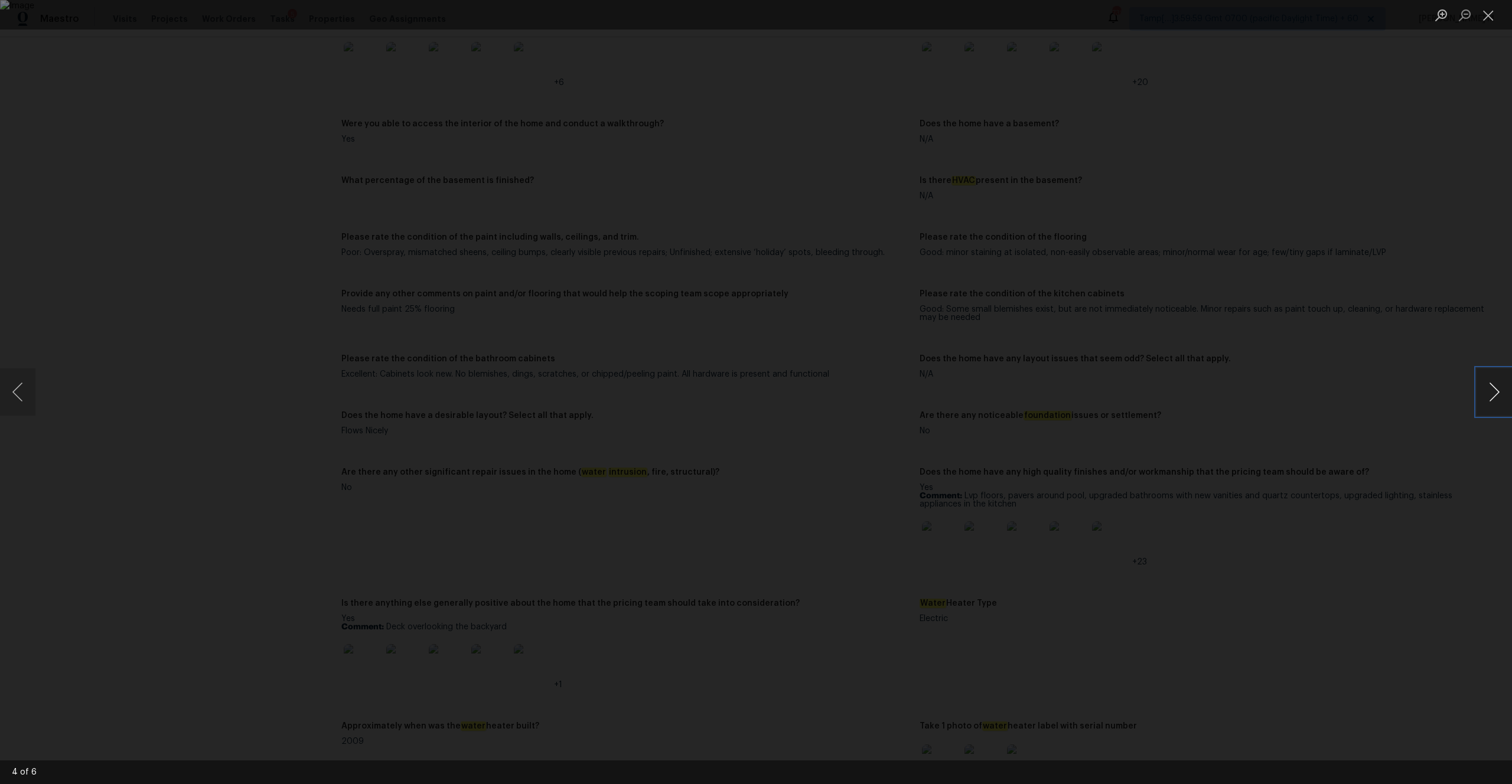
click at [1488, 399] on button "Next image" at bounding box center [1494, 392] width 35 height 47
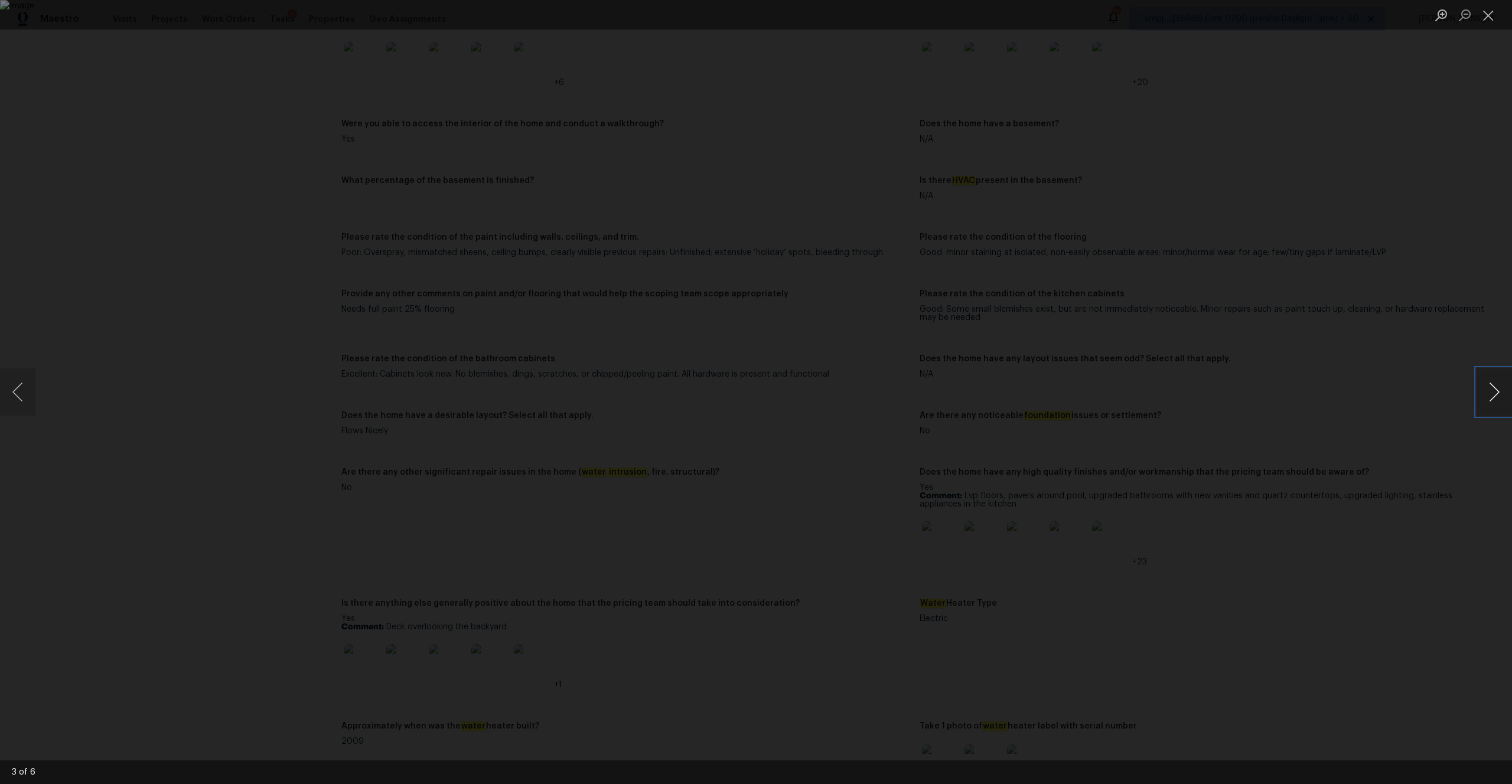
click at [1488, 399] on button "Next image" at bounding box center [1494, 392] width 35 height 47
click at [1488, 18] on button "Close lightbox" at bounding box center [1488, 15] width 24 height 20
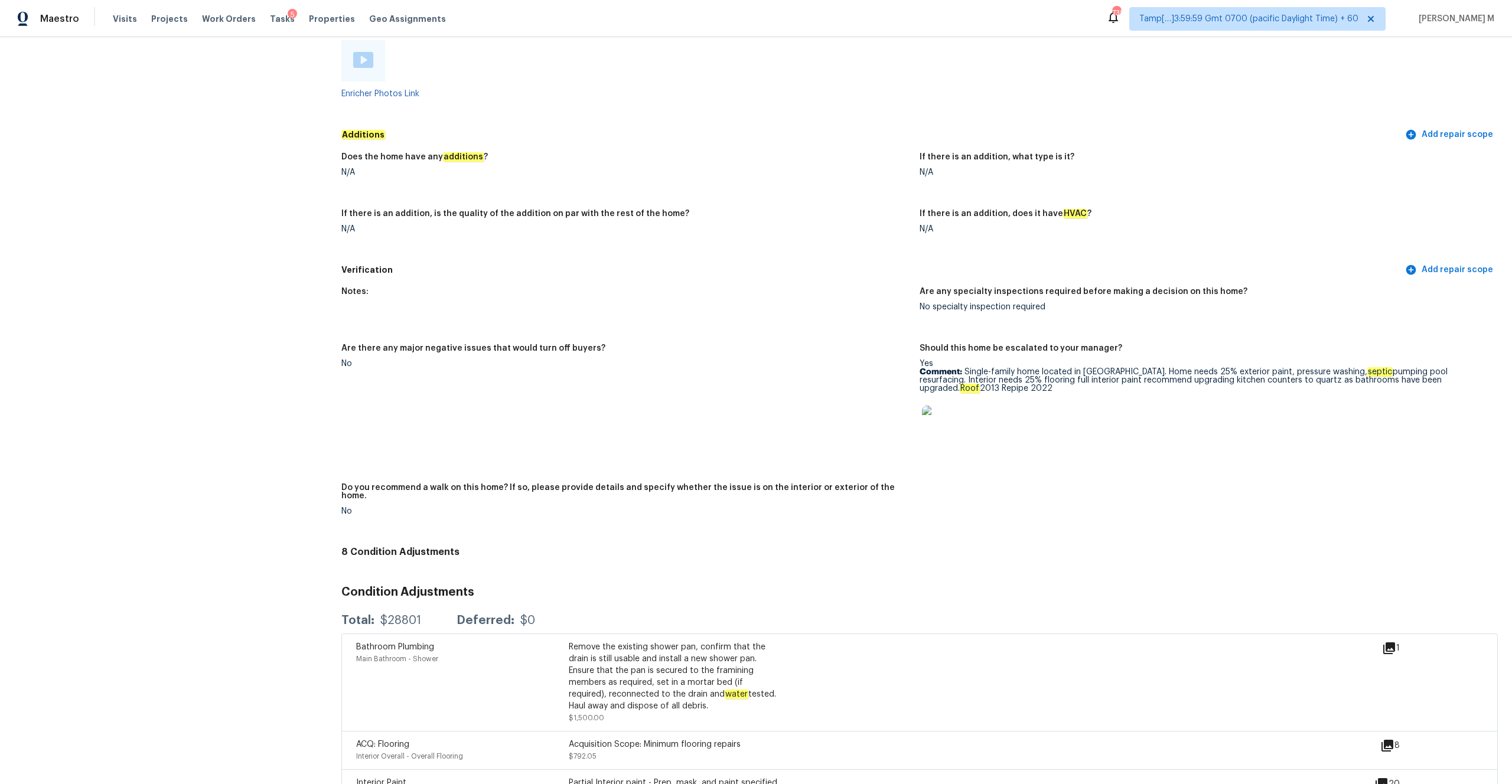
scroll to position [2733, 0]
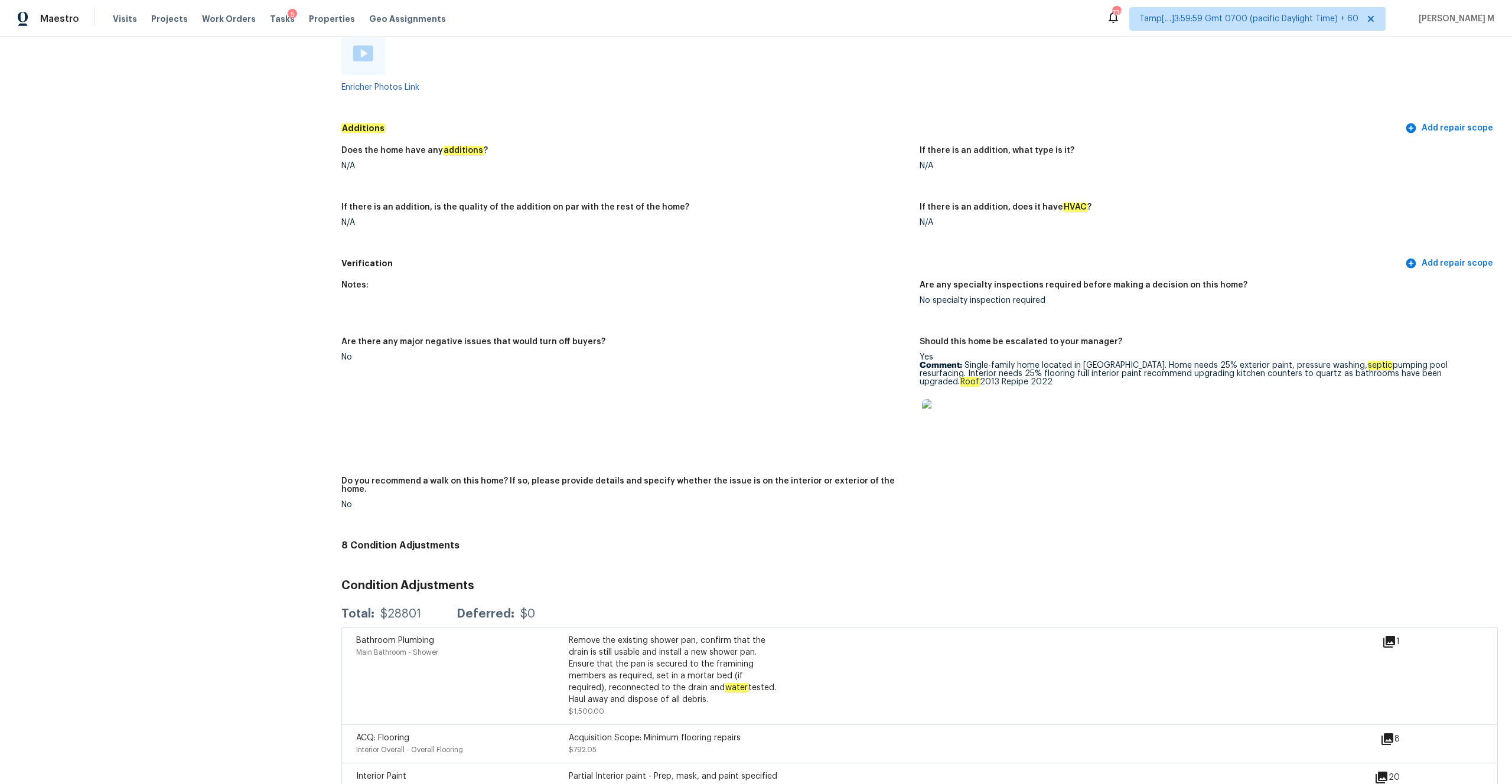
drag, startPoint x: 965, startPoint y: 369, endPoint x: 1497, endPoint y: 375, distance: 532.0
click at [1497, 375] on figure "Should this home be escalated to your manager? Yes Comment: Single-family home …" at bounding box center [1208, 400] width 578 height 125
copy p "Single-family home located in Lake Ajay. Home needs 25% exterior paint, pressur…"
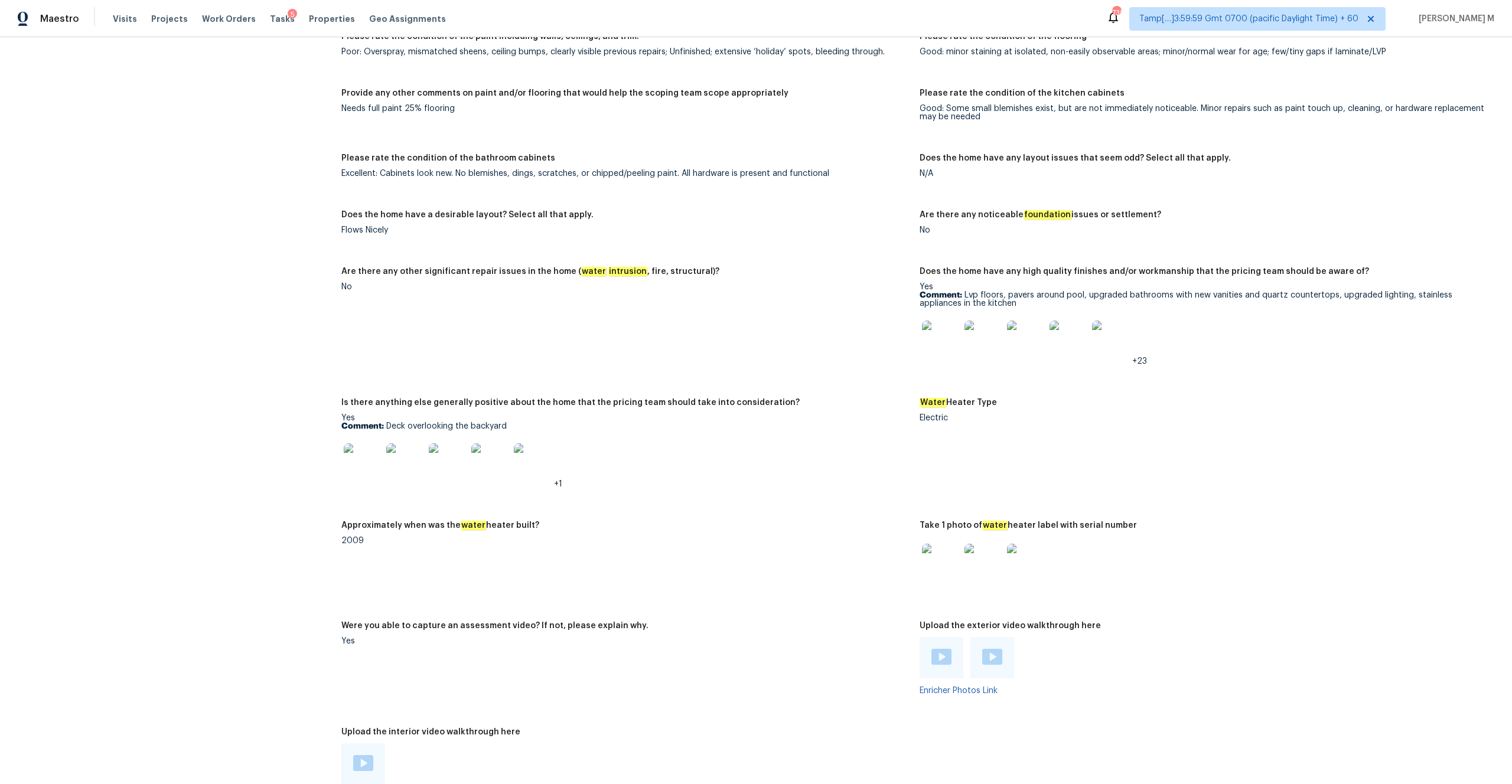
scroll to position [1995, 0]
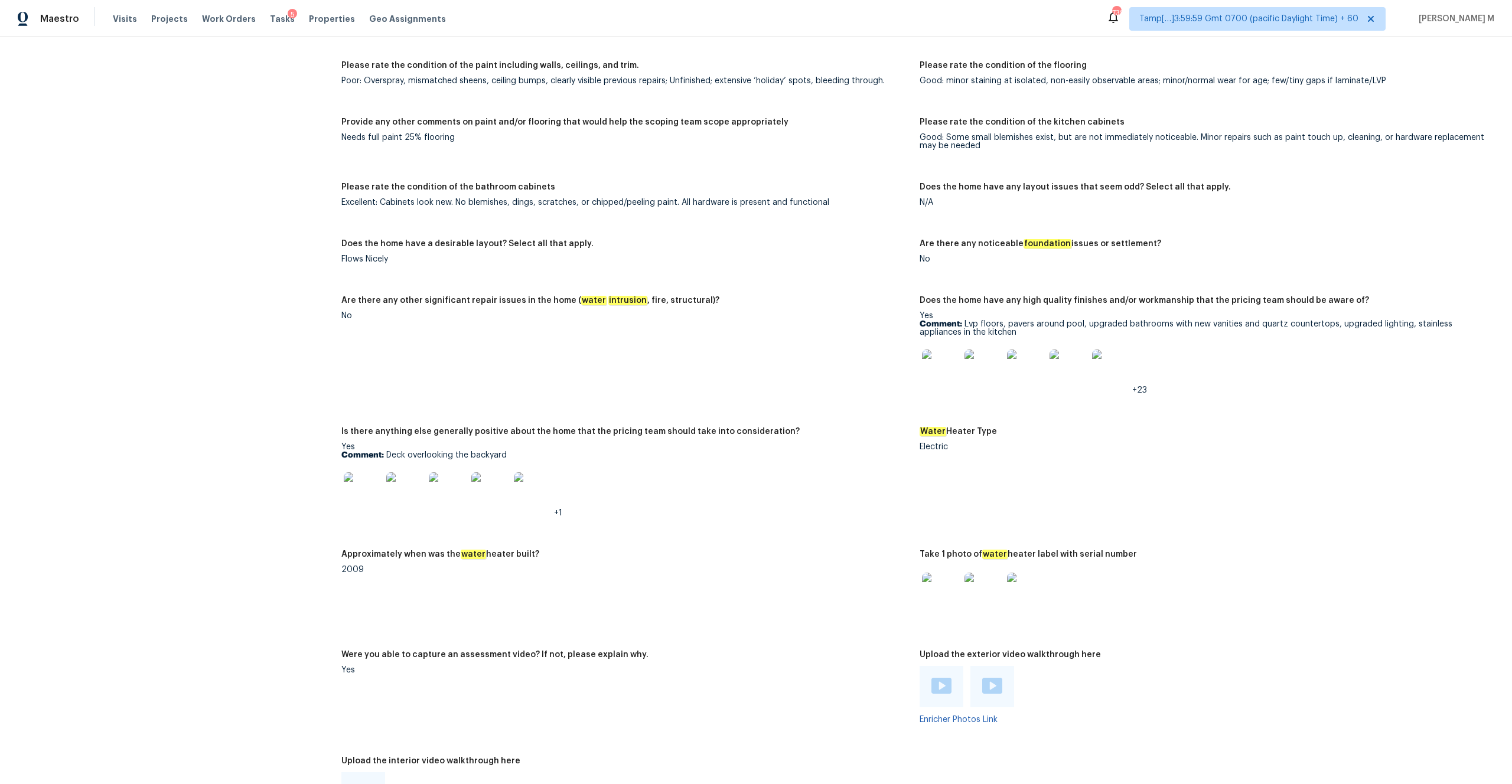
click at [956, 376] on img at bounding box center [940, 368] width 38 height 38
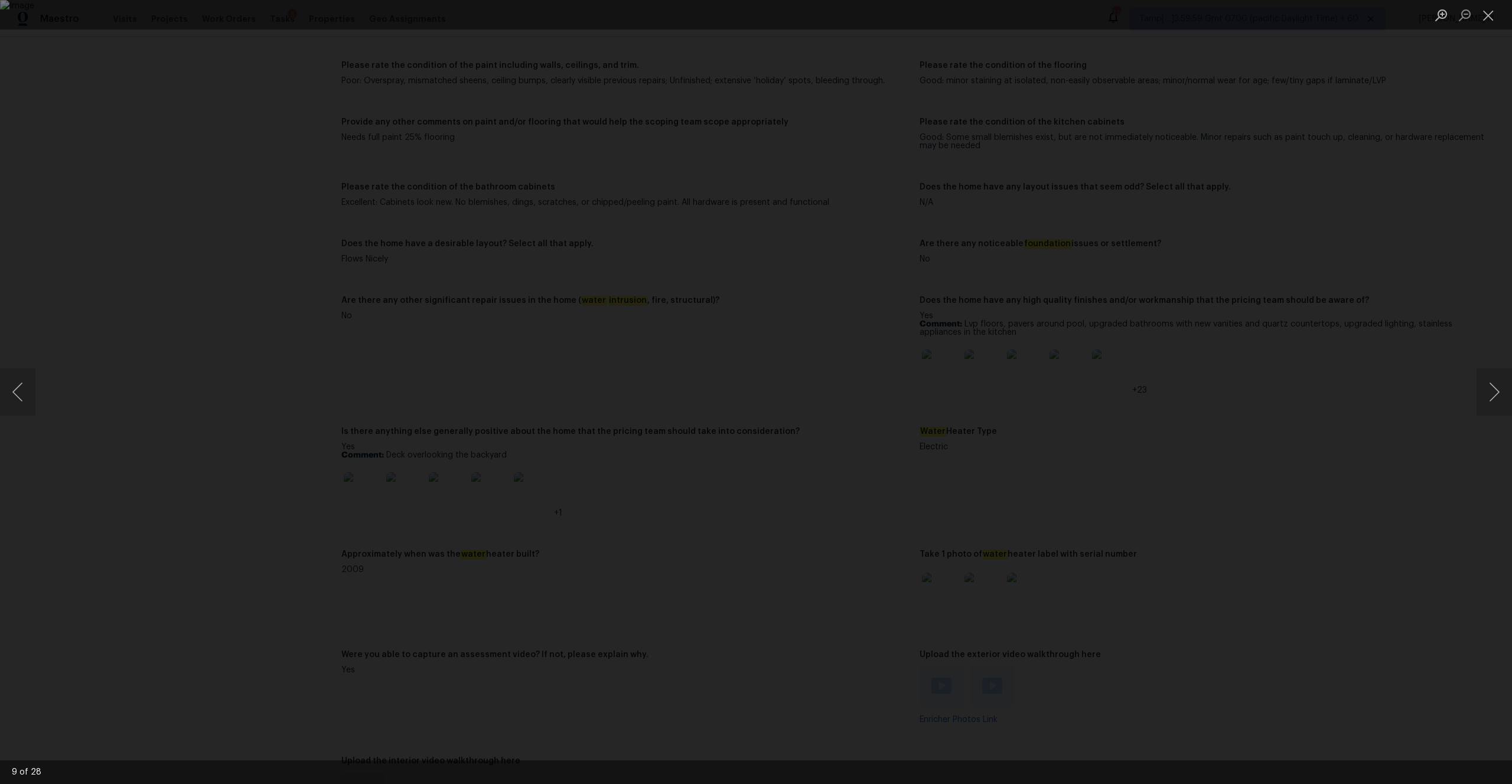
click at [1415, 204] on div "Lightbox" at bounding box center [756, 392] width 1512 height 784
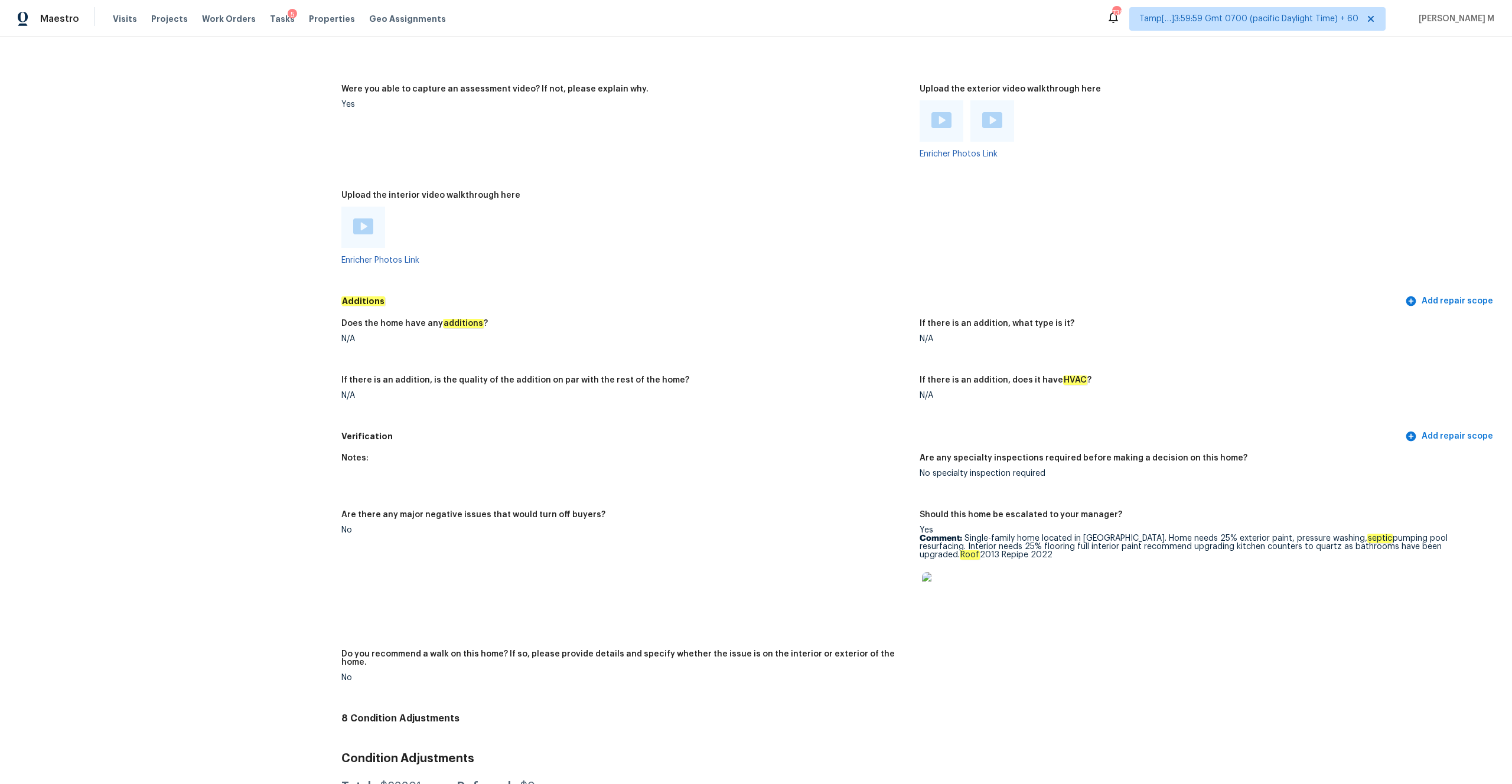
scroll to position [2750, 0]
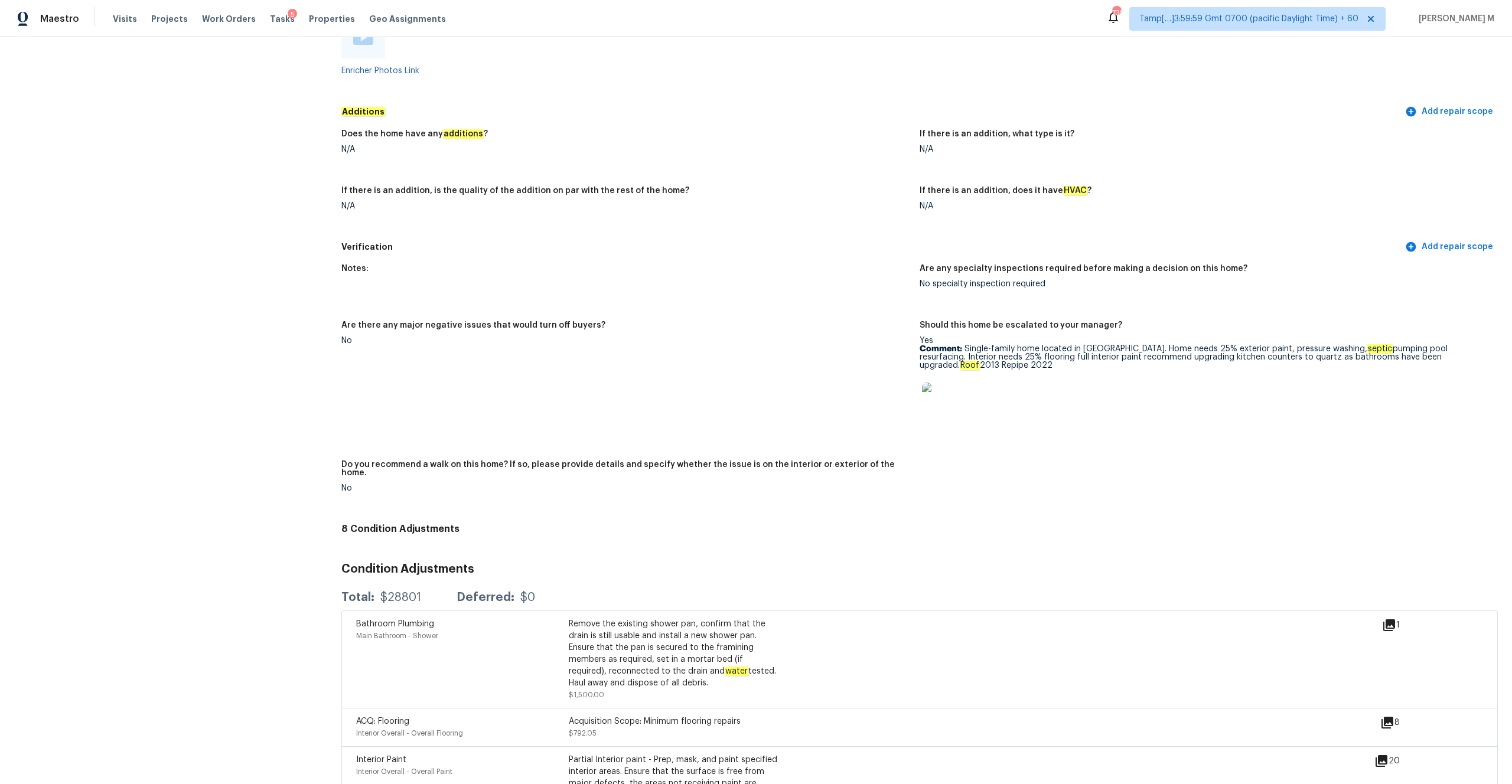
click at [942, 394] on img at bounding box center [940, 401] width 38 height 38
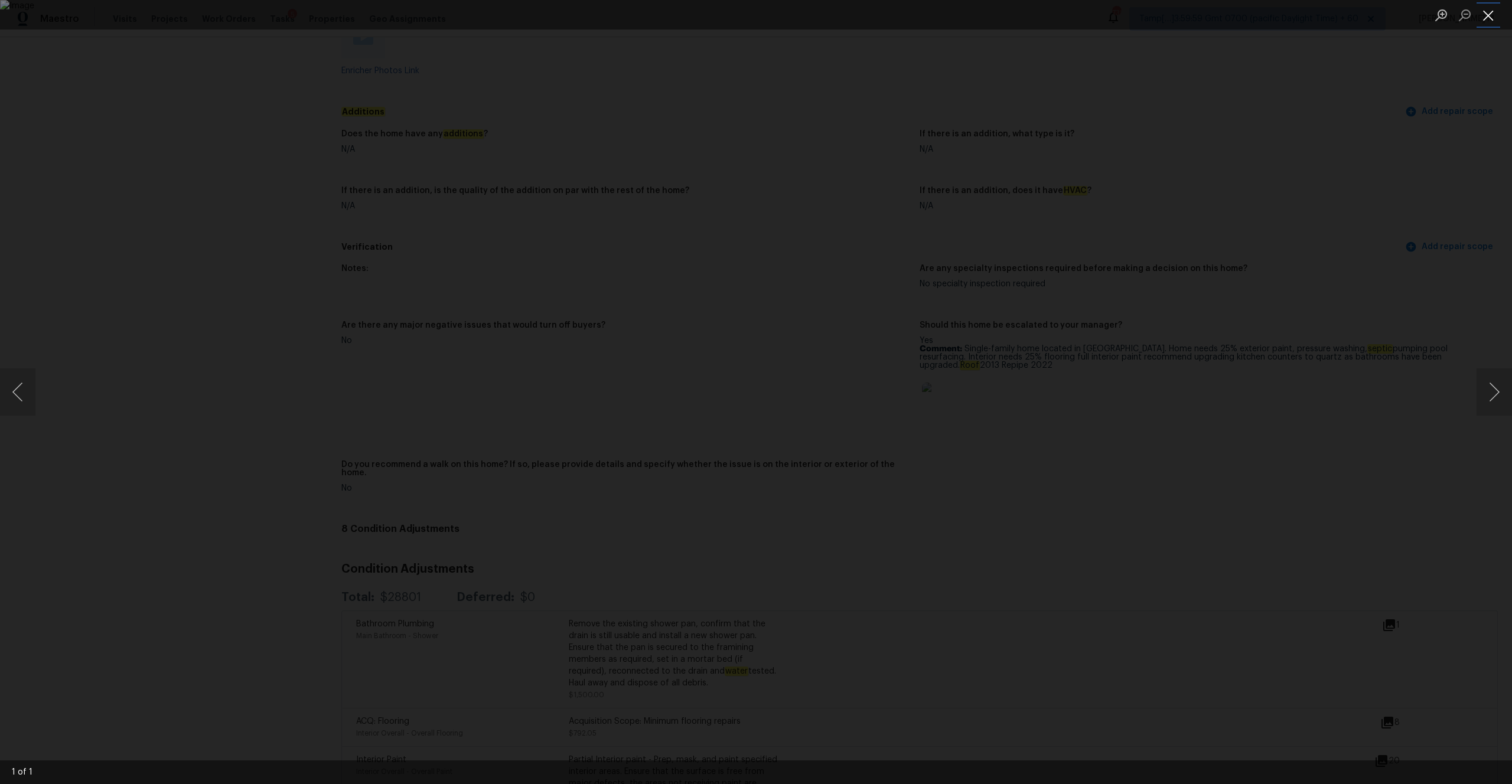
click at [1492, 12] on button "Close lightbox" at bounding box center [1488, 15] width 24 height 20
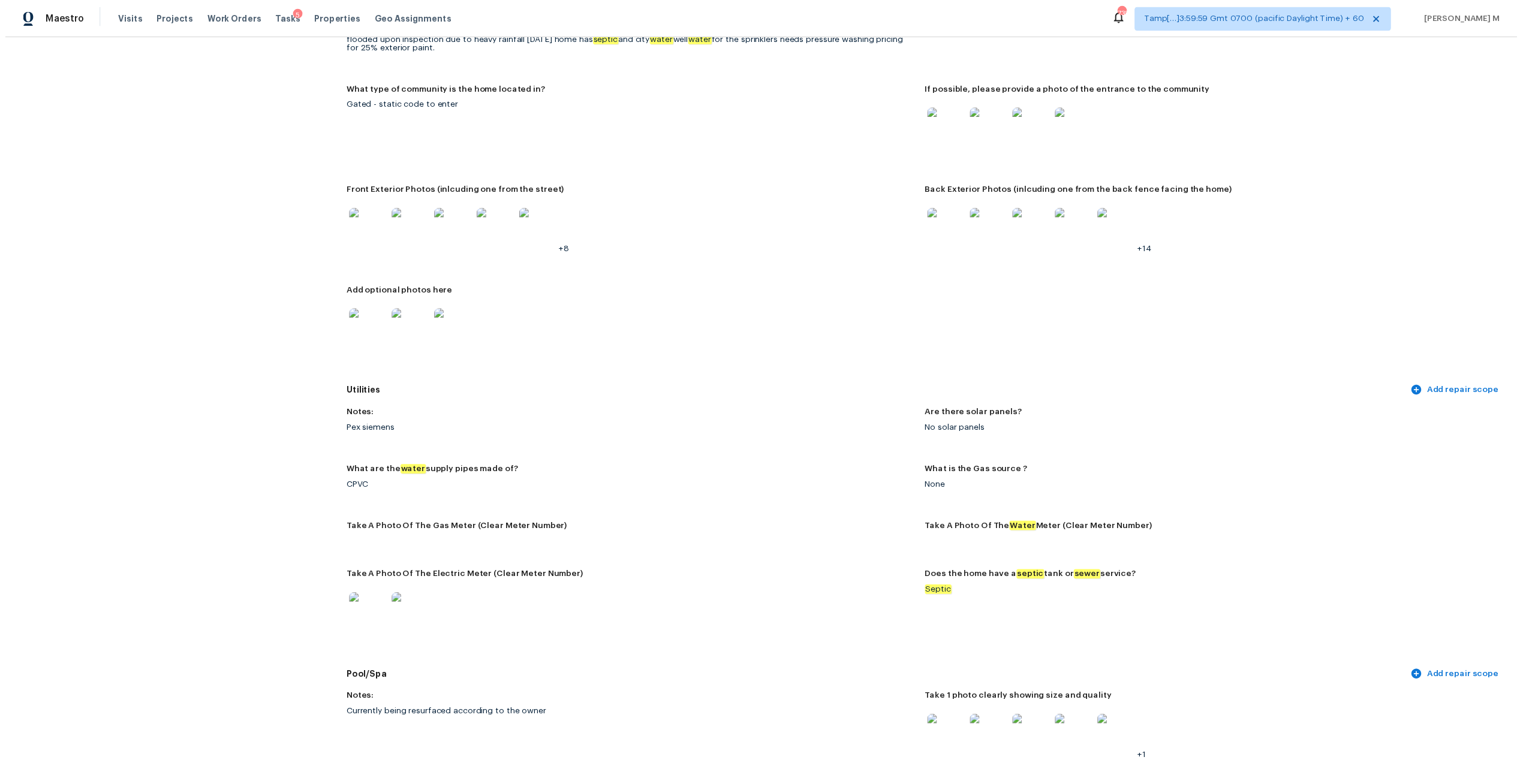
scroll to position [0, 0]
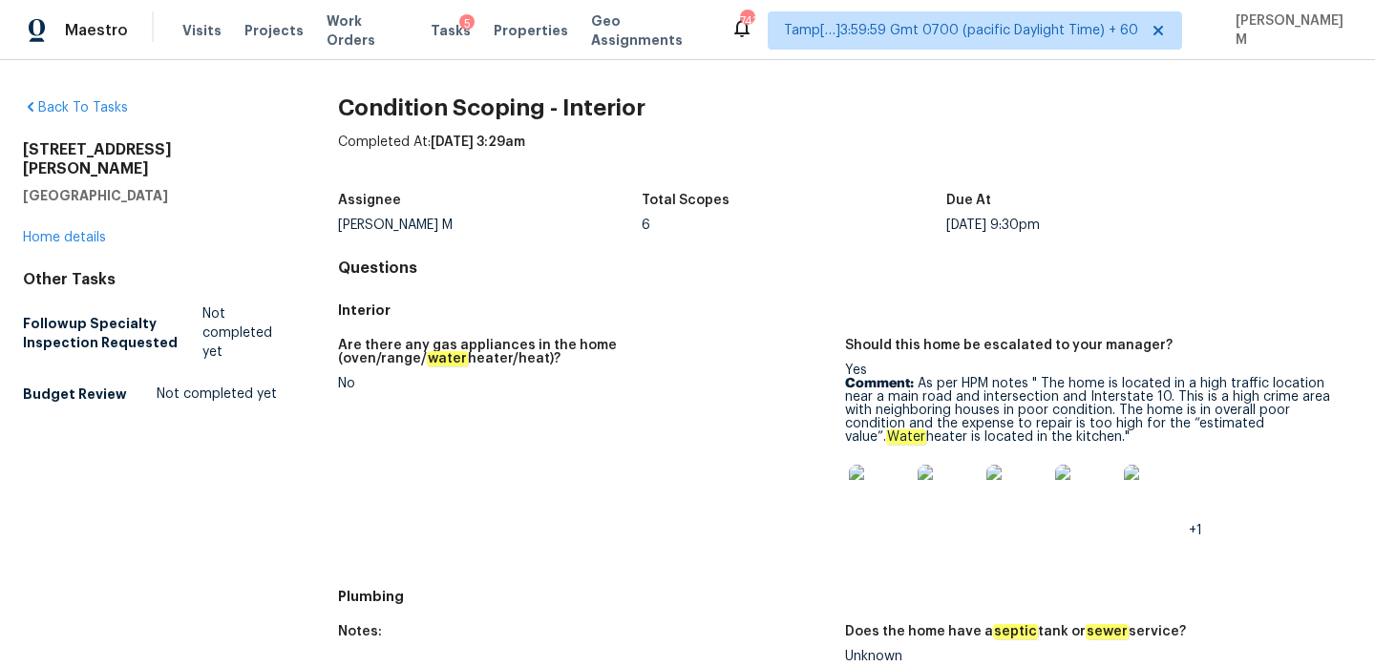
drag, startPoint x: 916, startPoint y: 384, endPoint x: 1102, endPoint y: 431, distance: 191.2
click at [1102, 431] on p "Comment: As per HPM notes " The home is located in a high traffic location near…" at bounding box center [1091, 410] width 492 height 67
copy p "As per HPM notes " The home is located in a high traffic location near a main r…"
click at [99, 116] on div "Back To Tasks" at bounding box center [150, 107] width 254 height 19
click at [96, 104] on link "Back To Tasks" at bounding box center [75, 107] width 105 height 13
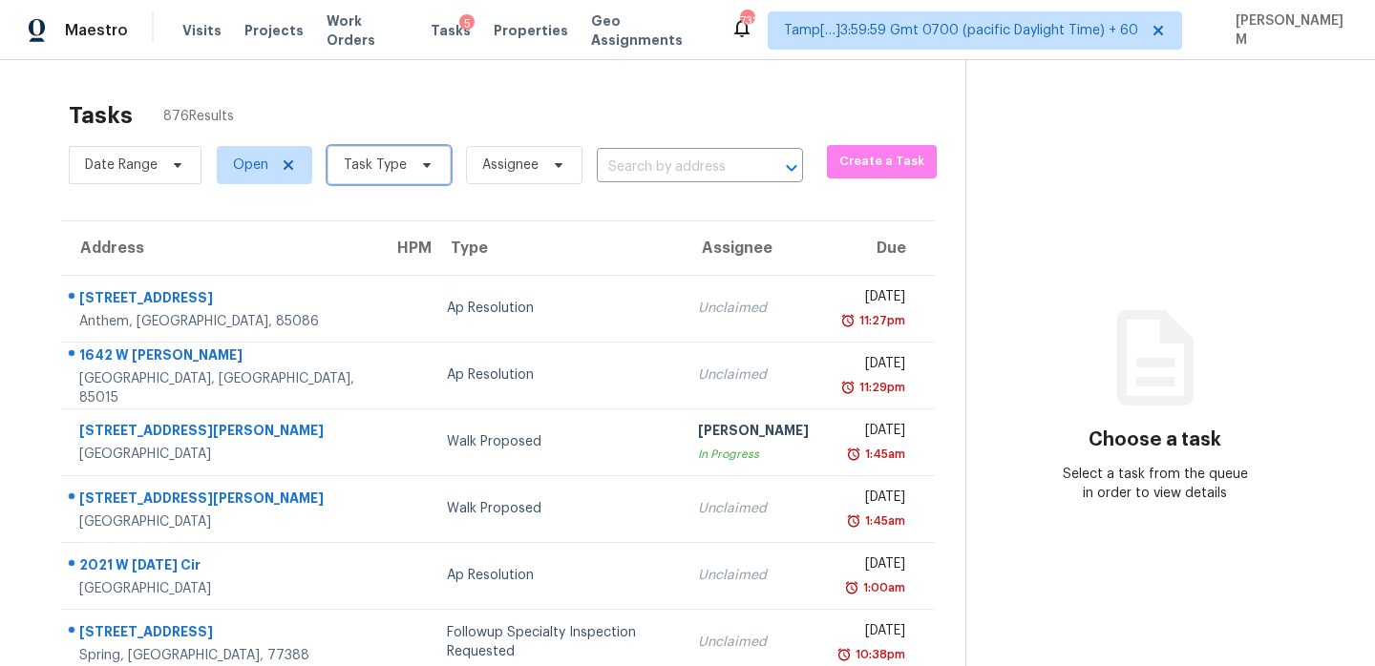
click at [439, 175] on span "Task Type" at bounding box center [388, 165] width 123 height 38
click at [199, 34] on span "Visits" at bounding box center [201, 30] width 39 height 19
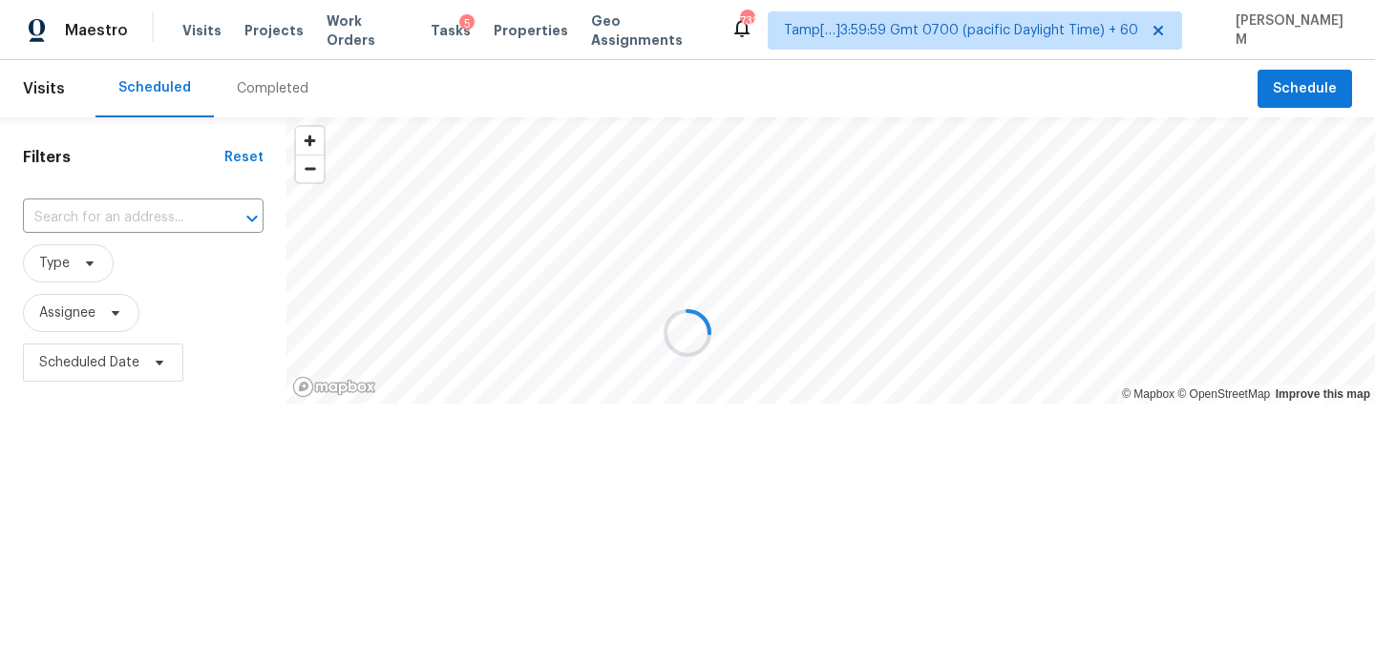
click at [230, 88] on div at bounding box center [687, 333] width 1375 height 666
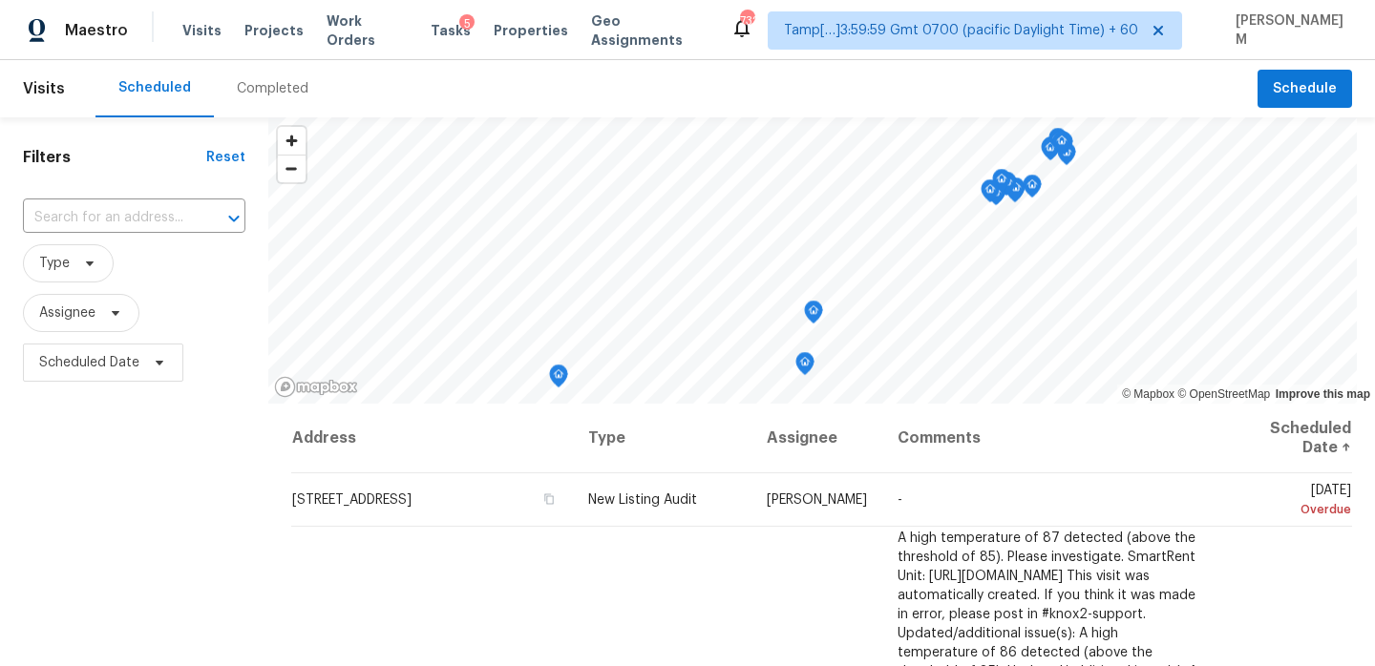
click at [262, 93] on div "Completed" at bounding box center [273, 88] width 72 height 19
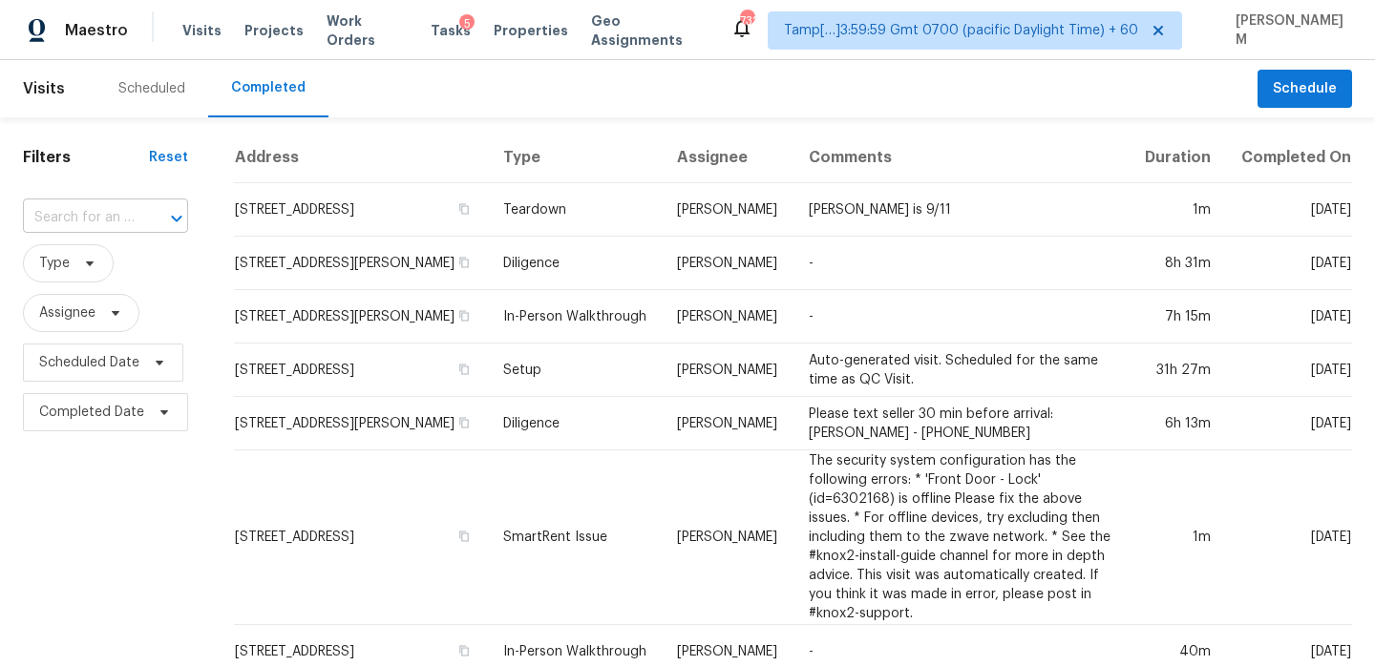
click at [150, 221] on div at bounding box center [163, 218] width 50 height 27
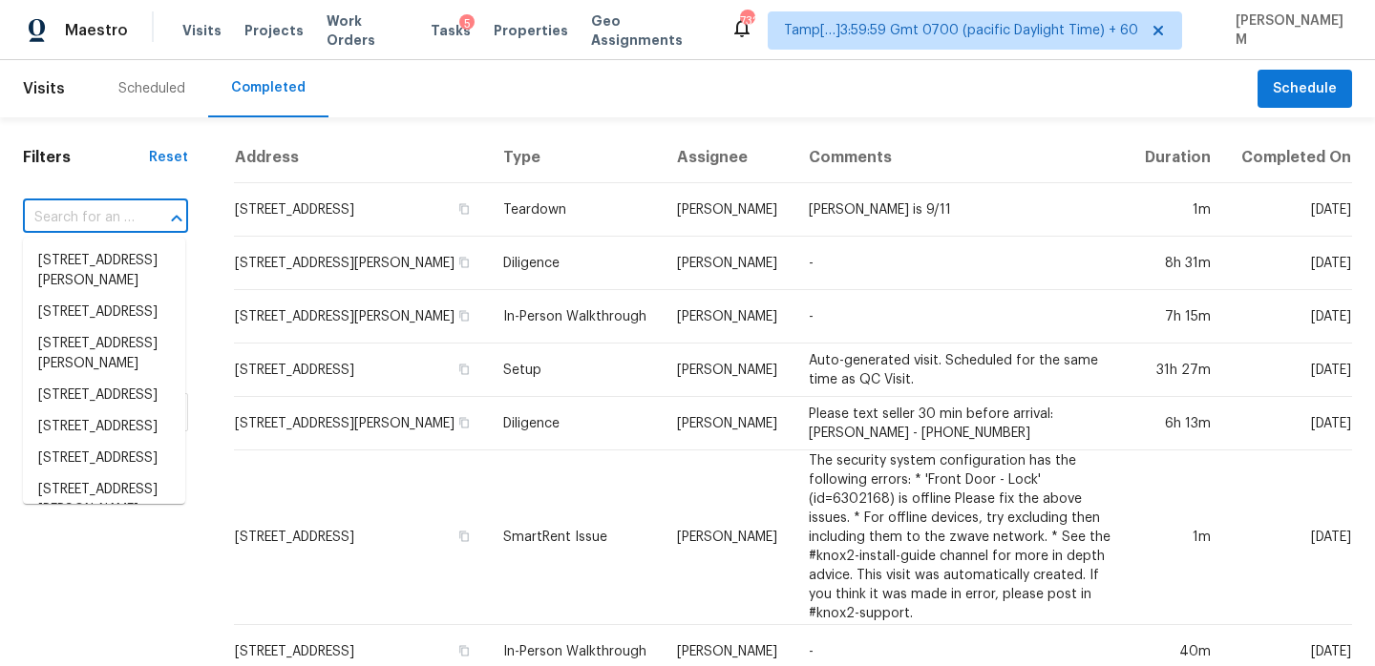
paste input "[STREET_ADDRESS][PERSON_NAME]"
type input "[STREET_ADDRESS][PERSON_NAME]"
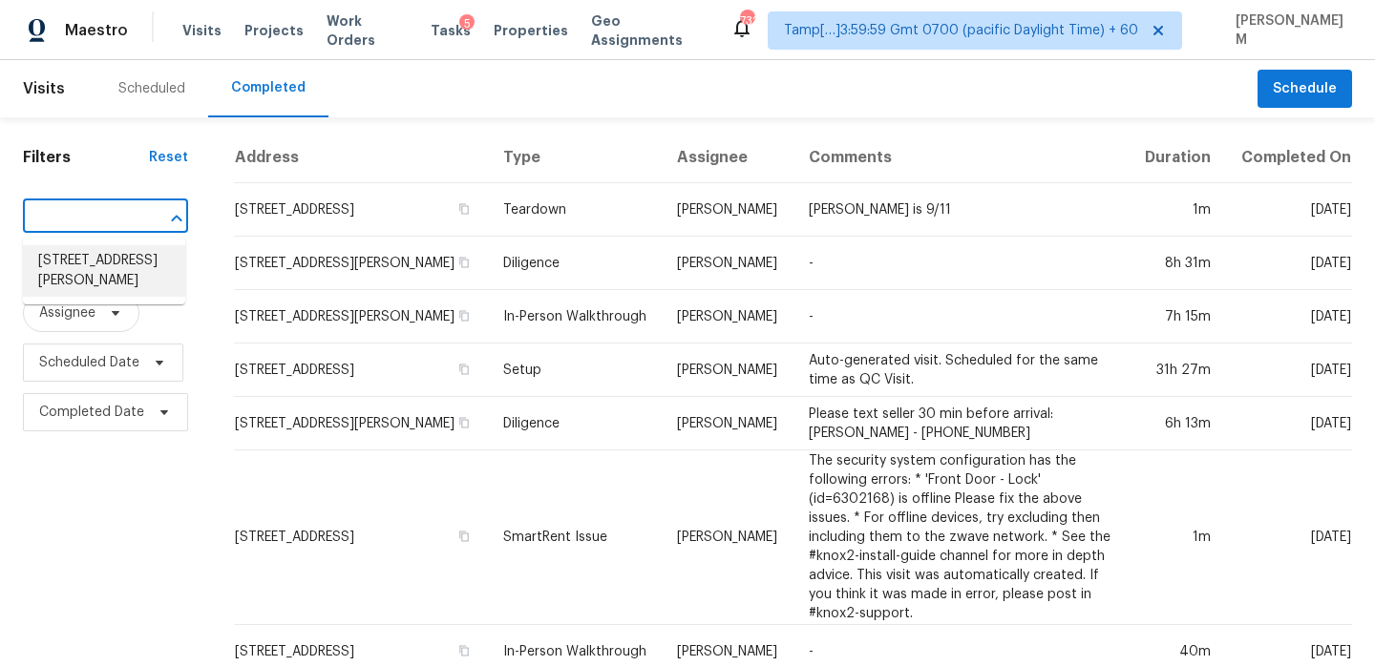
click at [105, 259] on li "[STREET_ADDRESS][PERSON_NAME]" at bounding box center [104, 271] width 162 height 52
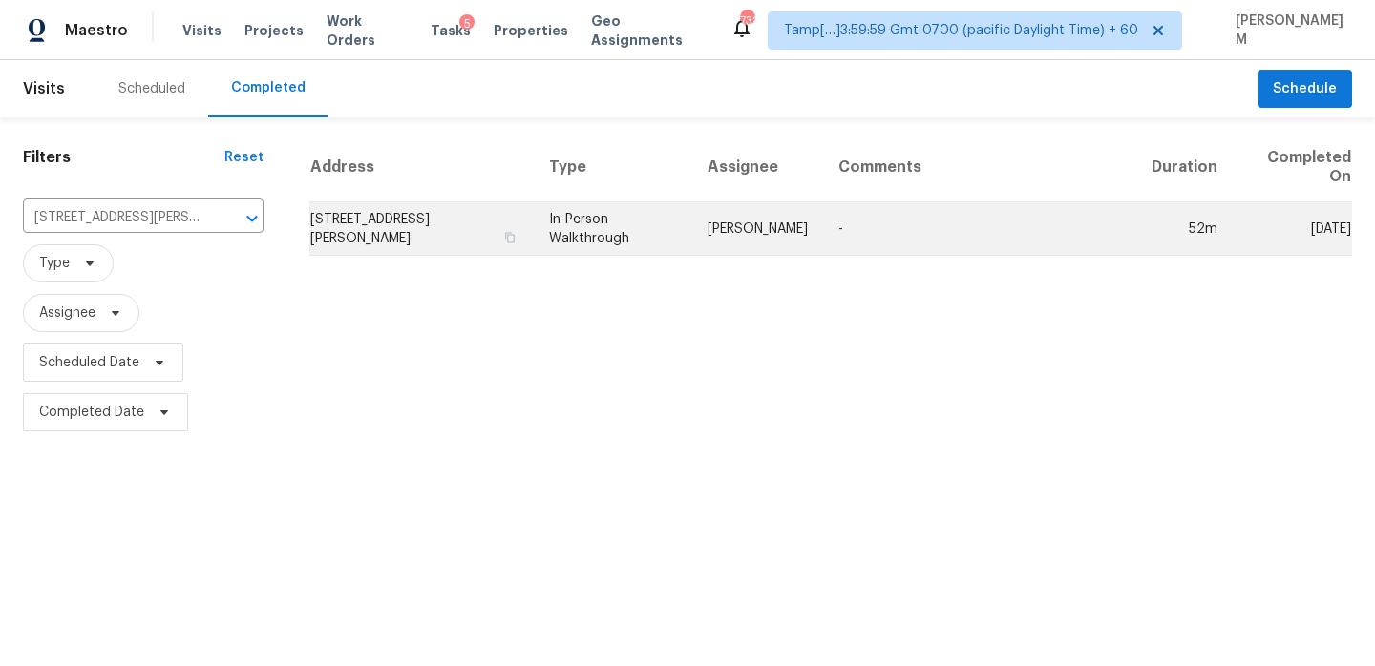
click at [326, 237] on td "[STREET_ADDRESS][PERSON_NAME]" at bounding box center [421, 228] width 224 height 53
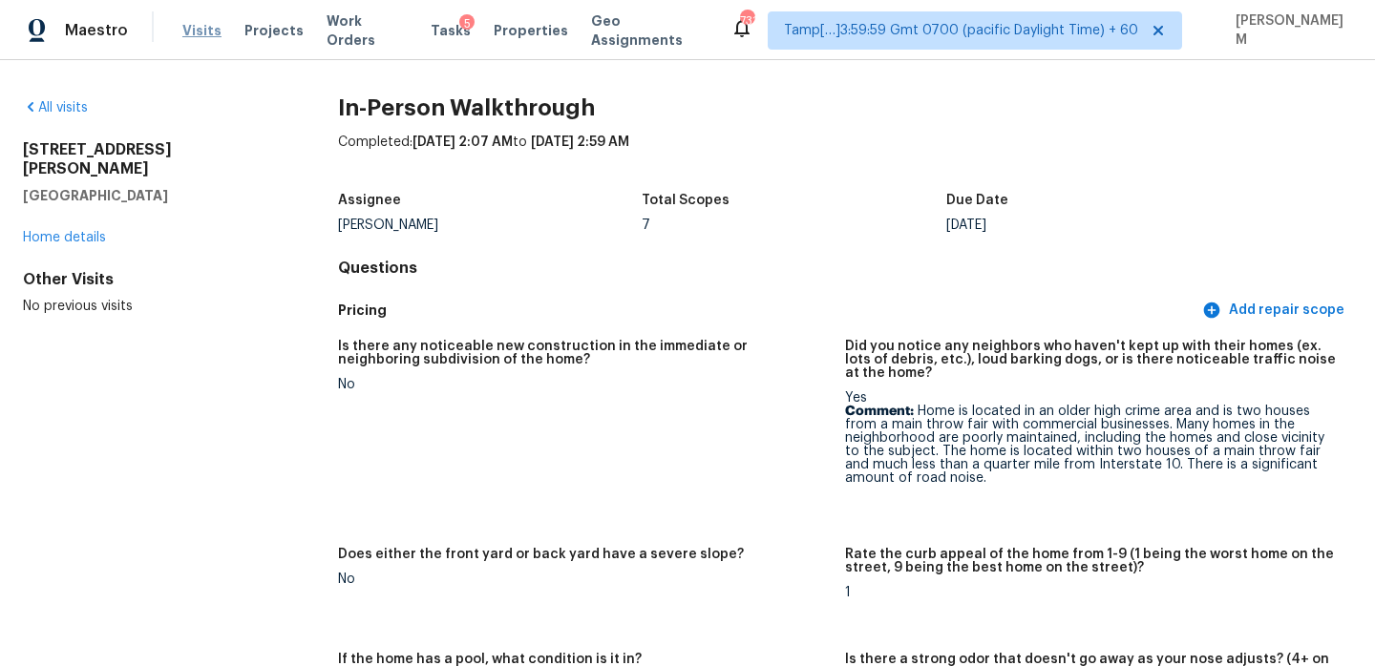
click at [206, 30] on span "Visits" at bounding box center [201, 30] width 39 height 19
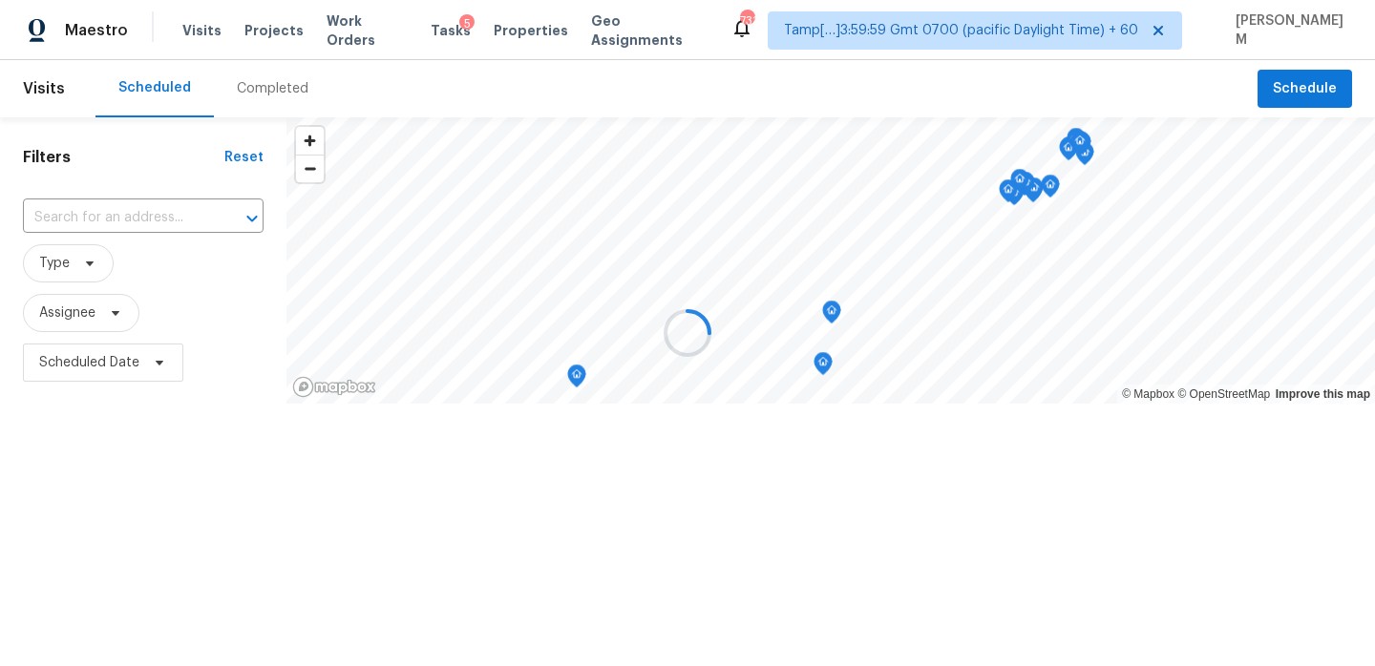
click at [260, 89] on div at bounding box center [687, 333] width 1375 height 666
click at [260, 89] on div "Completed" at bounding box center [273, 88] width 72 height 19
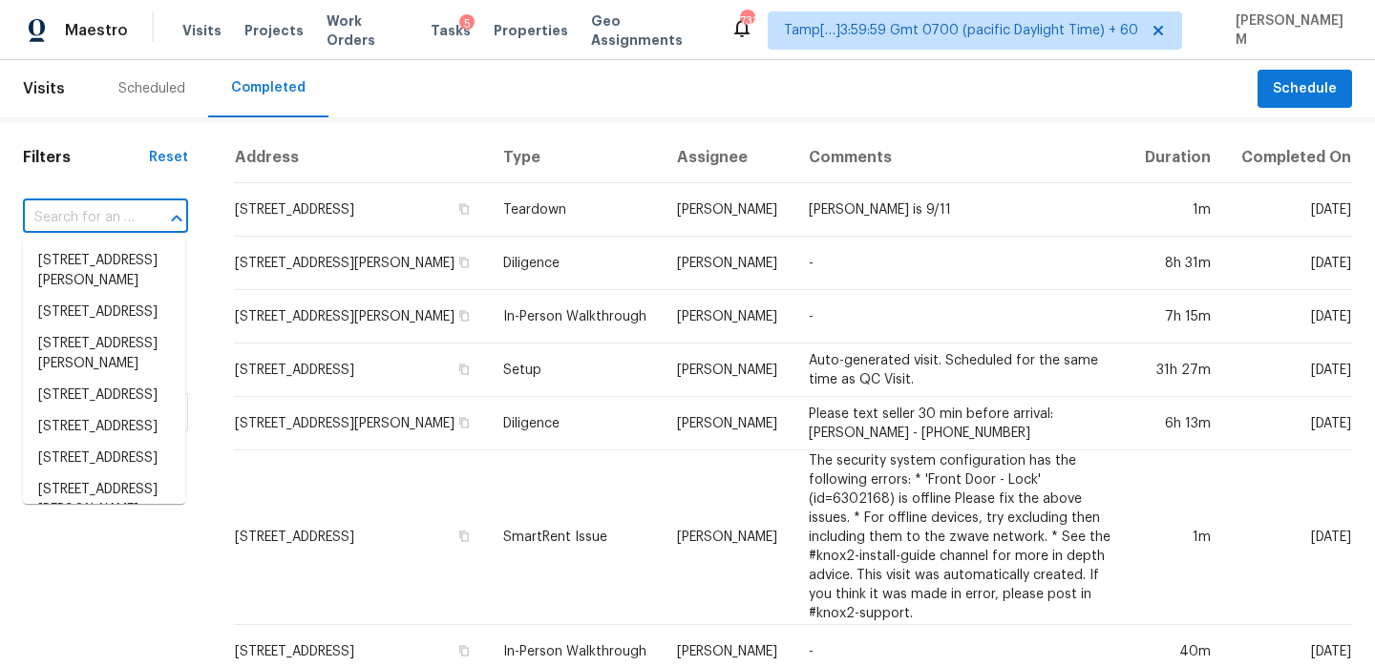
click at [116, 220] on input "text" at bounding box center [79, 218] width 112 height 30
paste input "[STREET_ADDRESS][PERSON_NAME]"
type input "[STREET_ADDRESS][PERSON_NAME]"
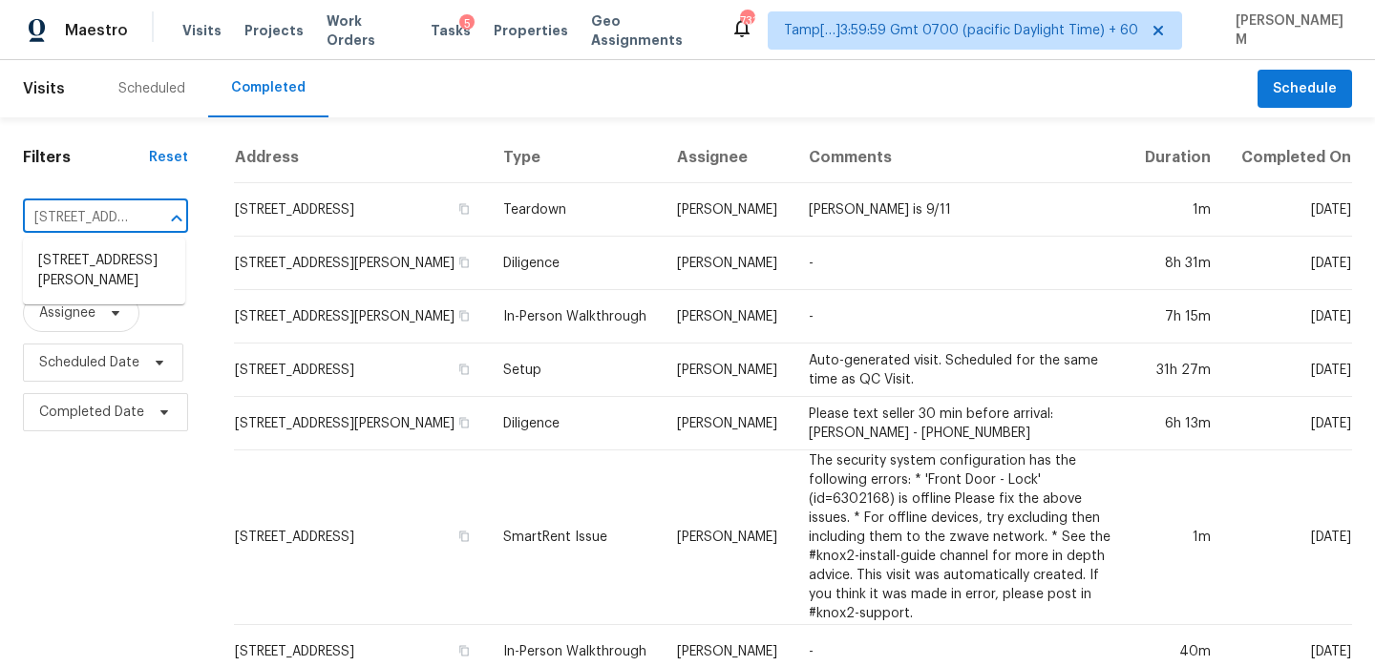
scroll to position [0, 131]
click at [108, 293] on li "[STREET_ADDRESS][PERSON_NAME]" at bounding box center [104, 271] width 162 height 52
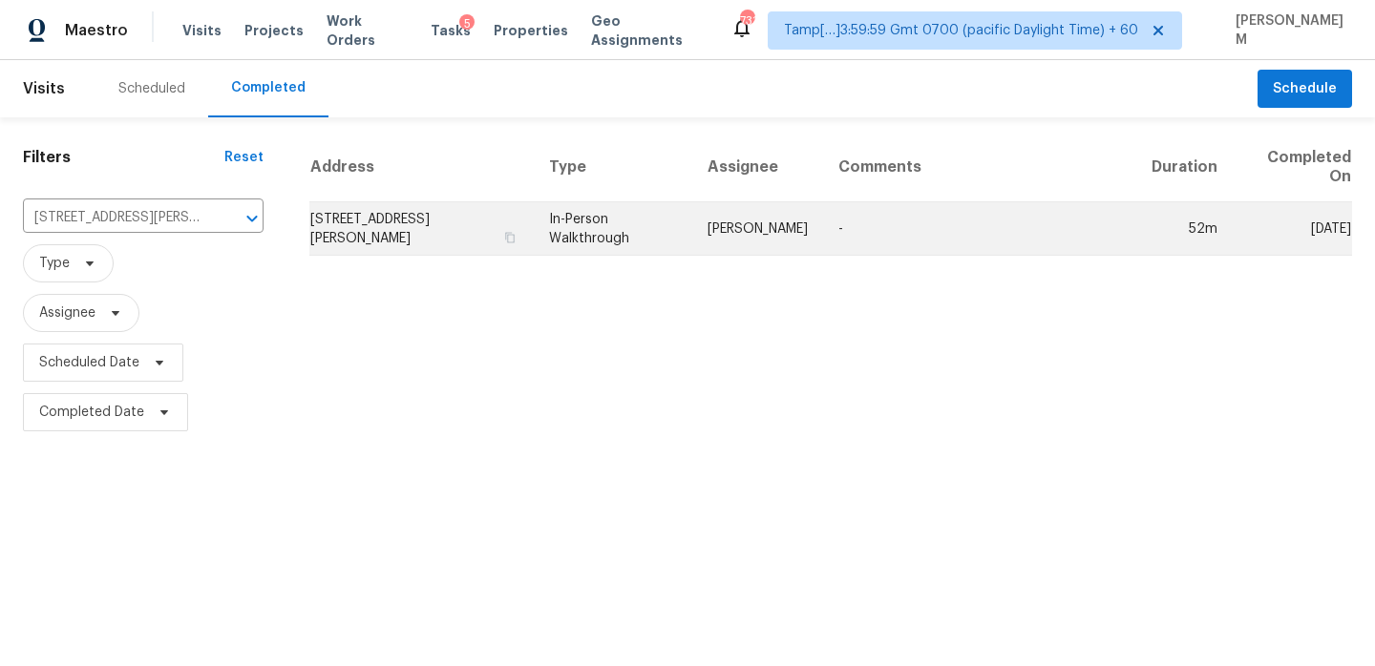
click at [556, 242] on td "In-Person Walkthrough" at bounding box center [613, 228] width 158 height 53
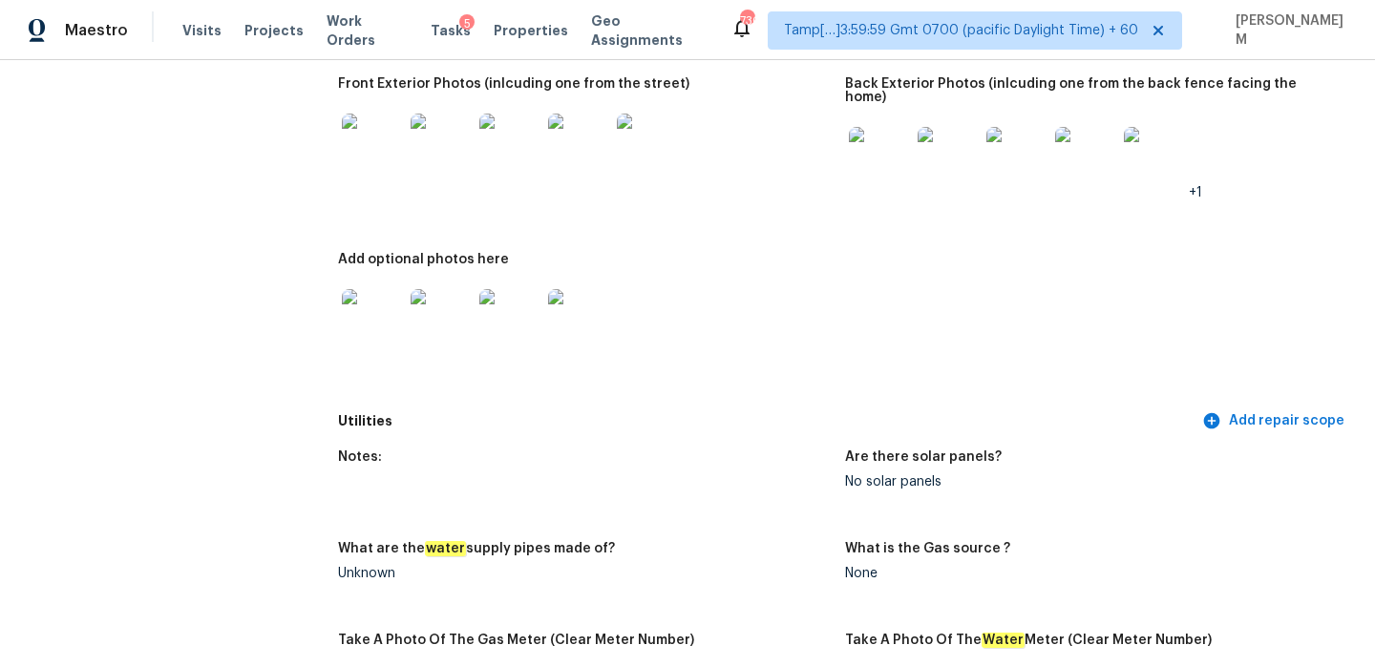
scroll to position [1045, 0]
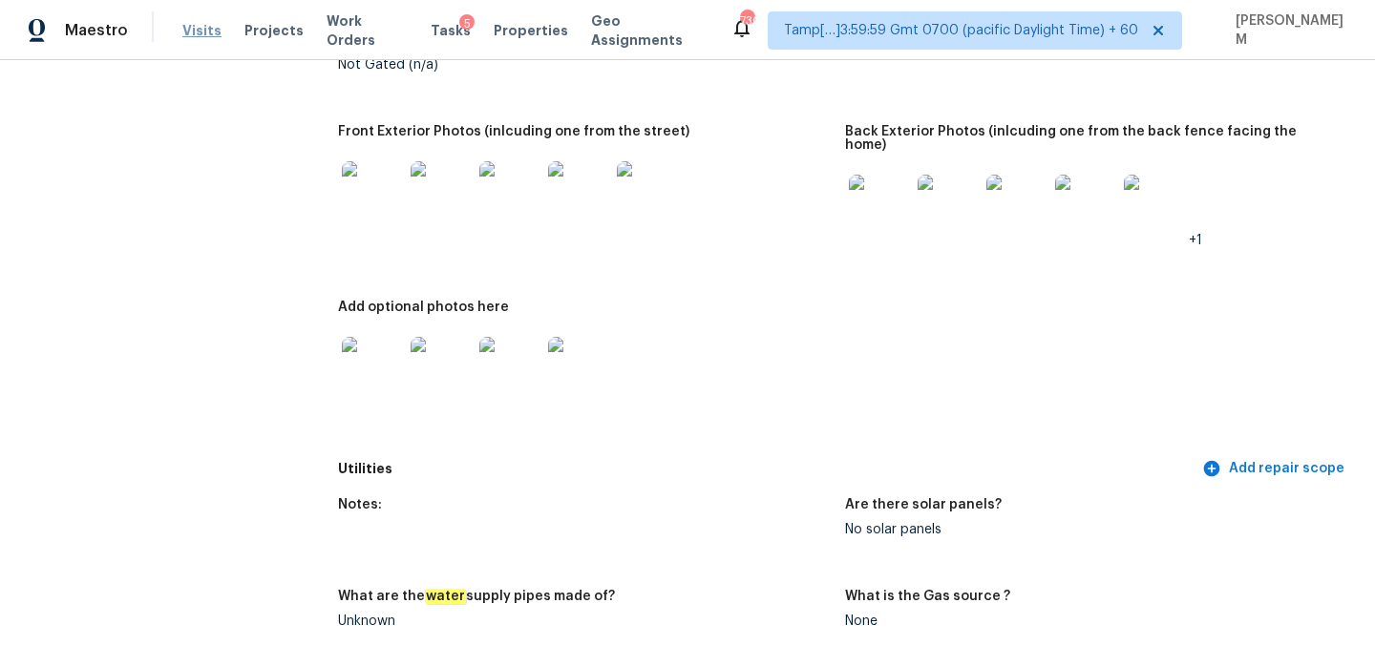
click at [200, 33] on span "Visits" at bounding box center [201, 30] width 39 height 19
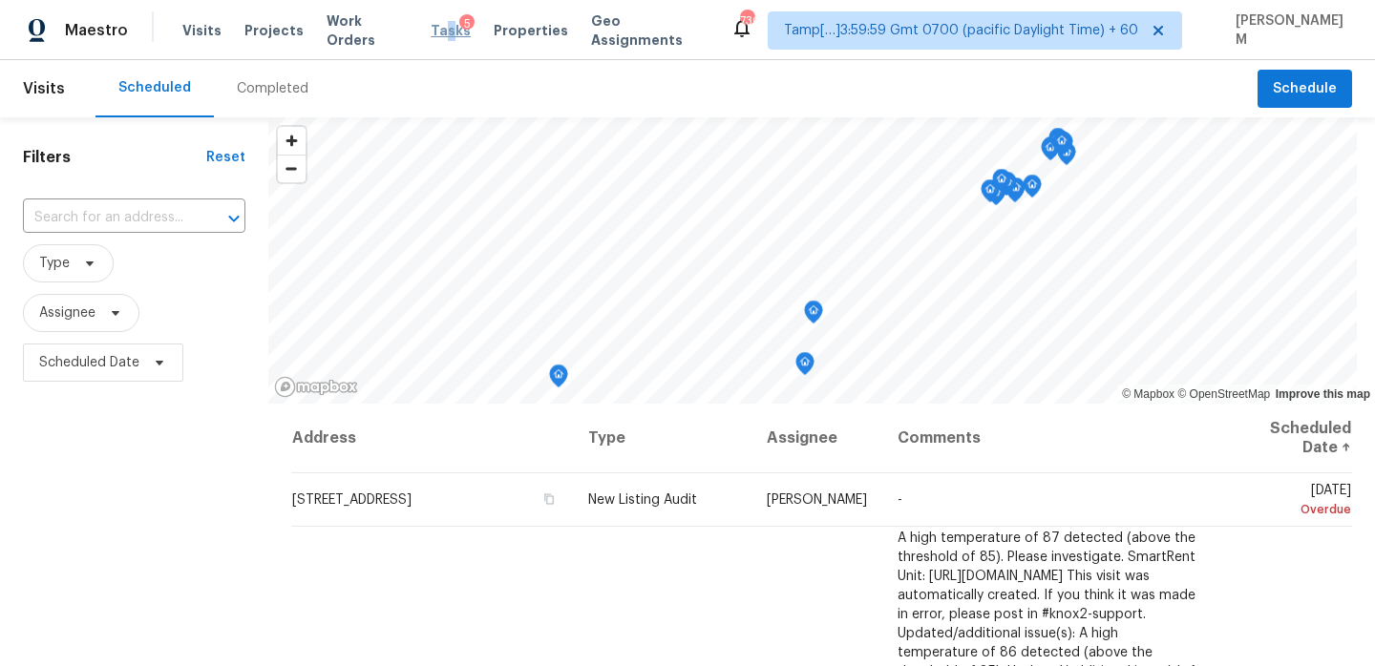
click at [434, 26] on span "Tasks" at bounding box center [451, 30] width 40 height 13
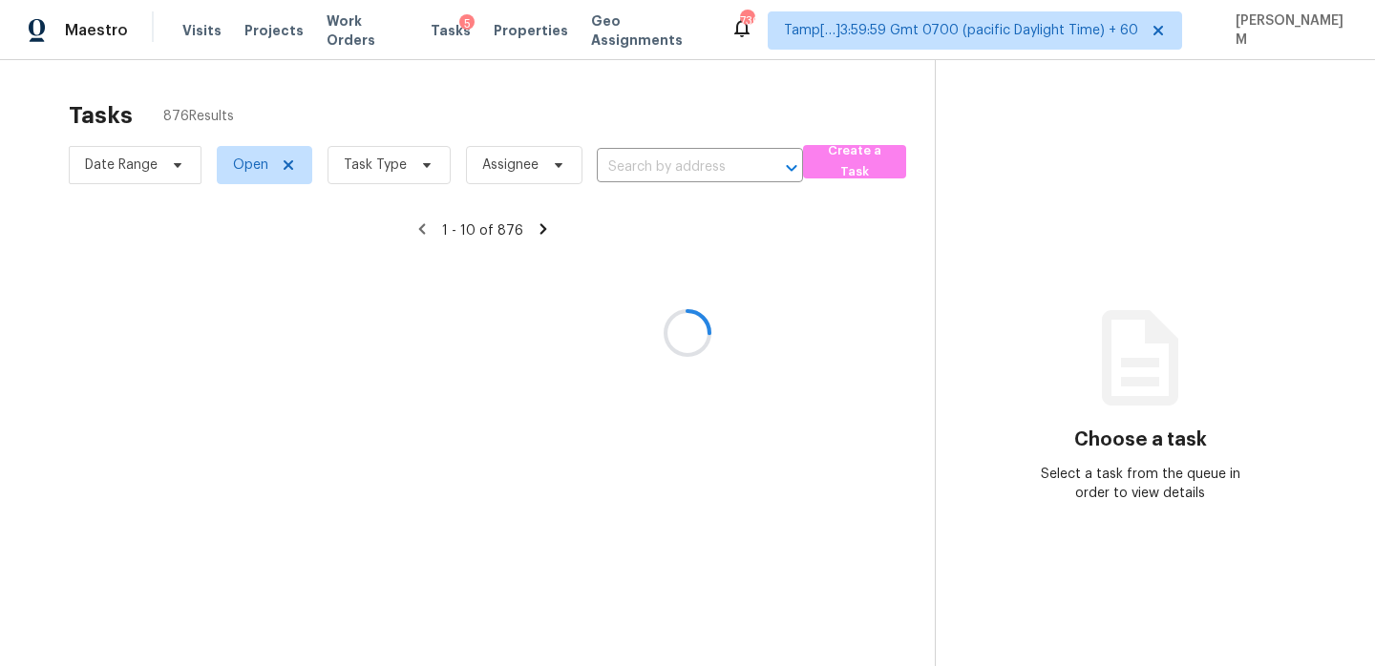
click at [661, 172] on div at bounding box center [687, 333] width 1375 height 666
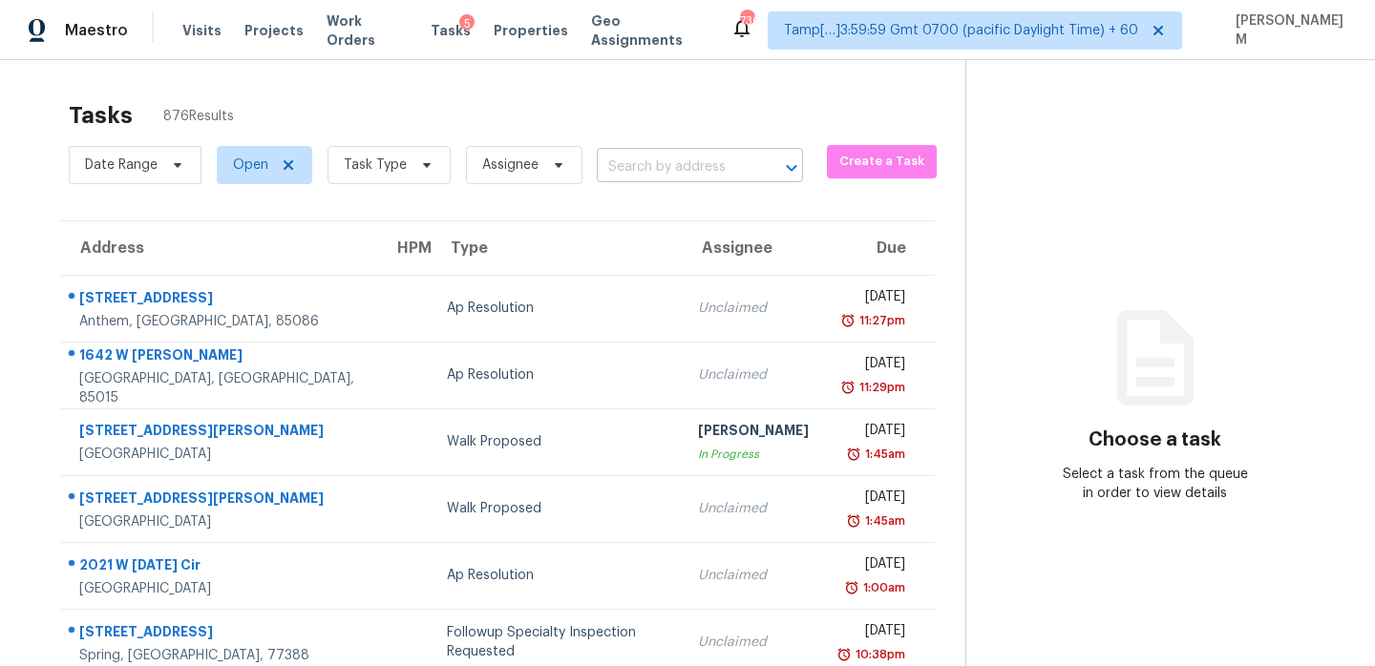
click at [637, 159] on input "text" at bounding box center [673, 168] width 153 height 30
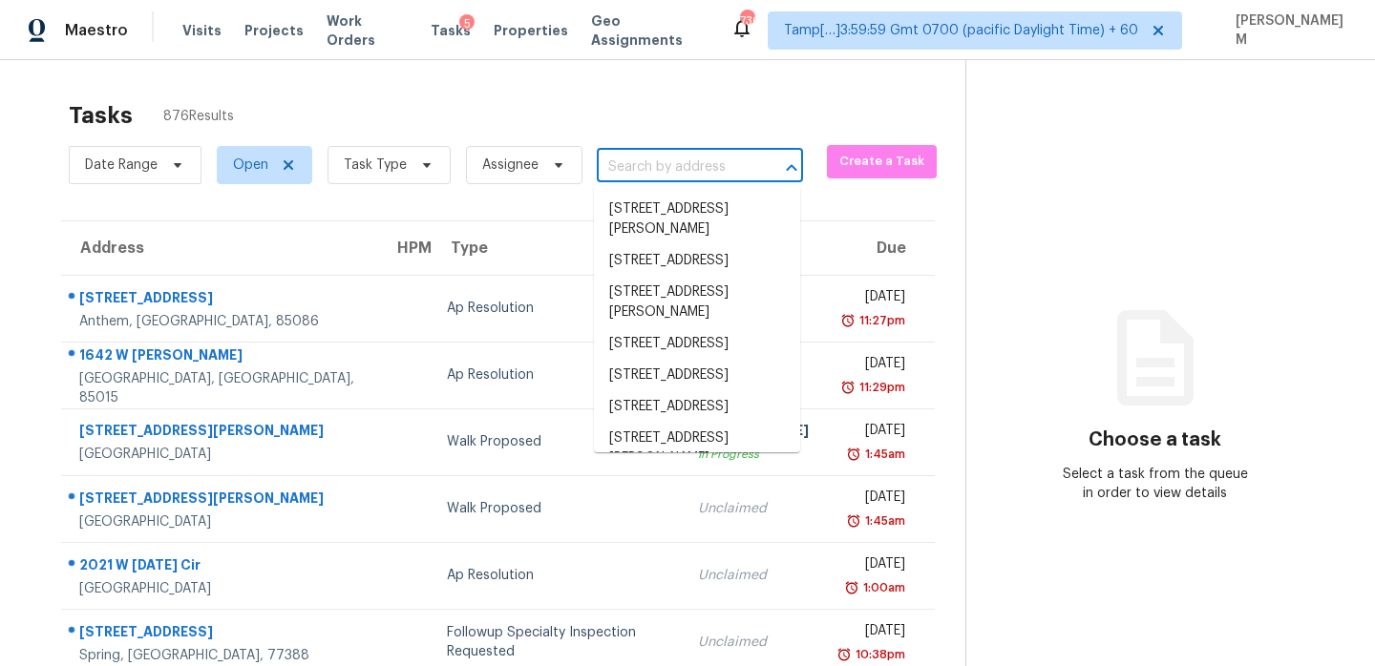
paste input "[STREET_ADDRESS]"
type input "[STREET_ADDRESS]"
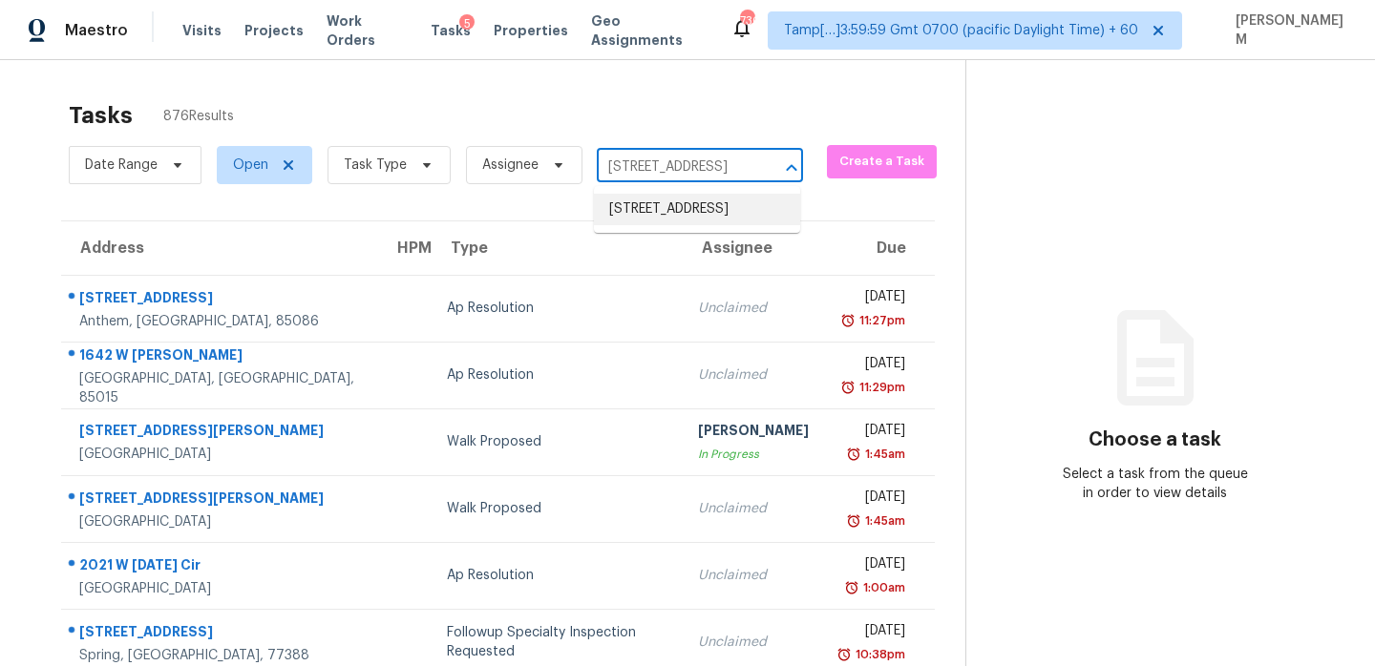
click at [691, 209] on li "[STREET_ADDRESS]" at bounding box center [697, 210] width 206 height 32
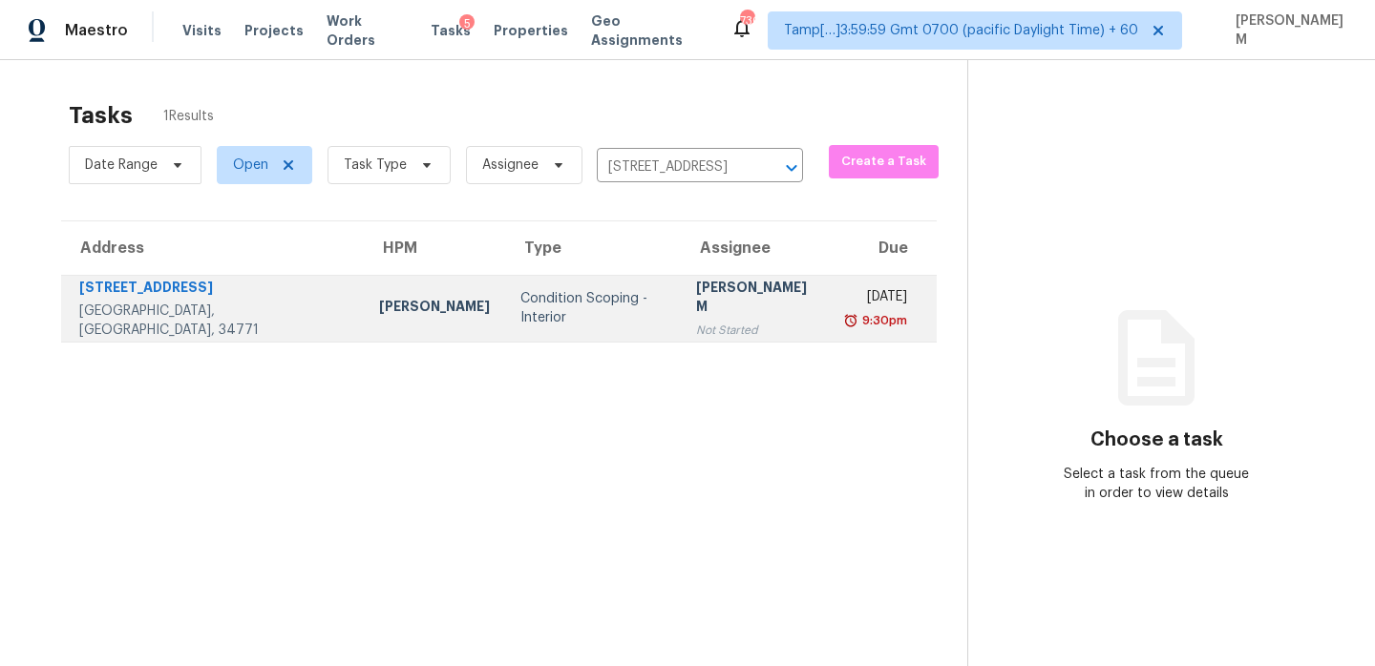
click at [848, 299] on div "[DATE]" at bounding box center [878, 299] width 60 height 24
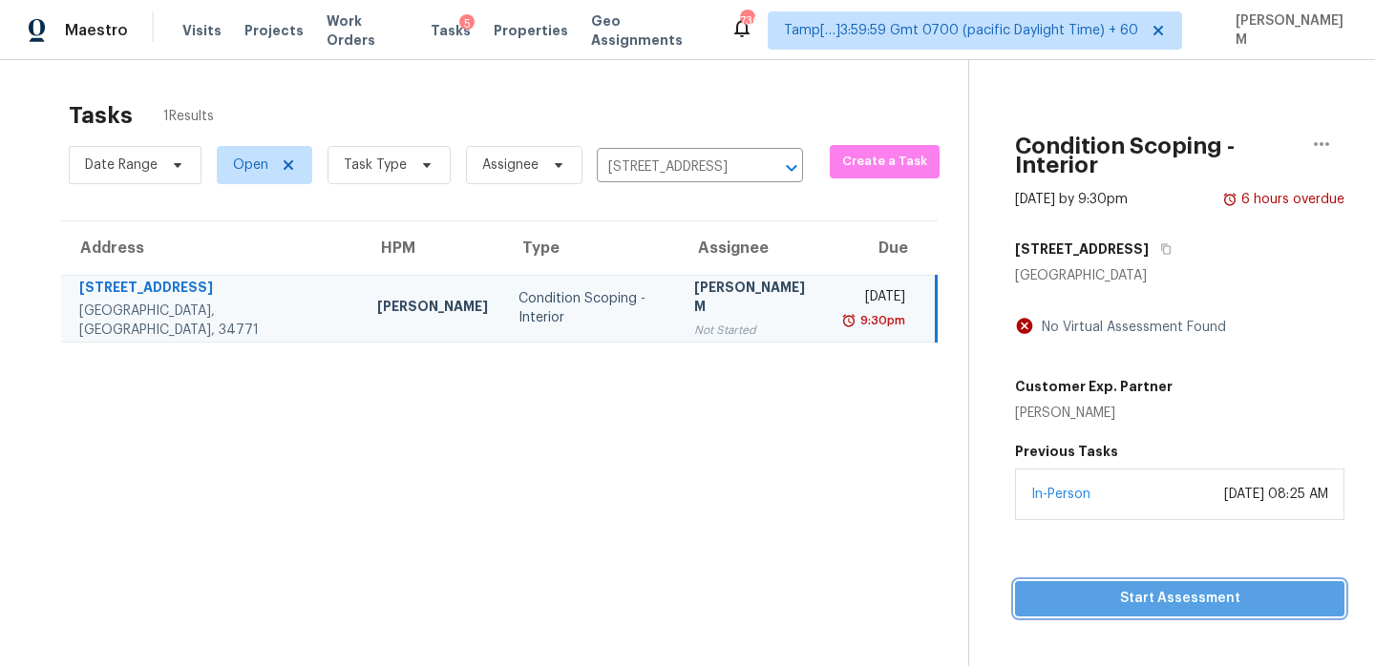
click at [1130, 587] on span "Start Assessment" at bounding box center [1179, 599] width 299 height 24
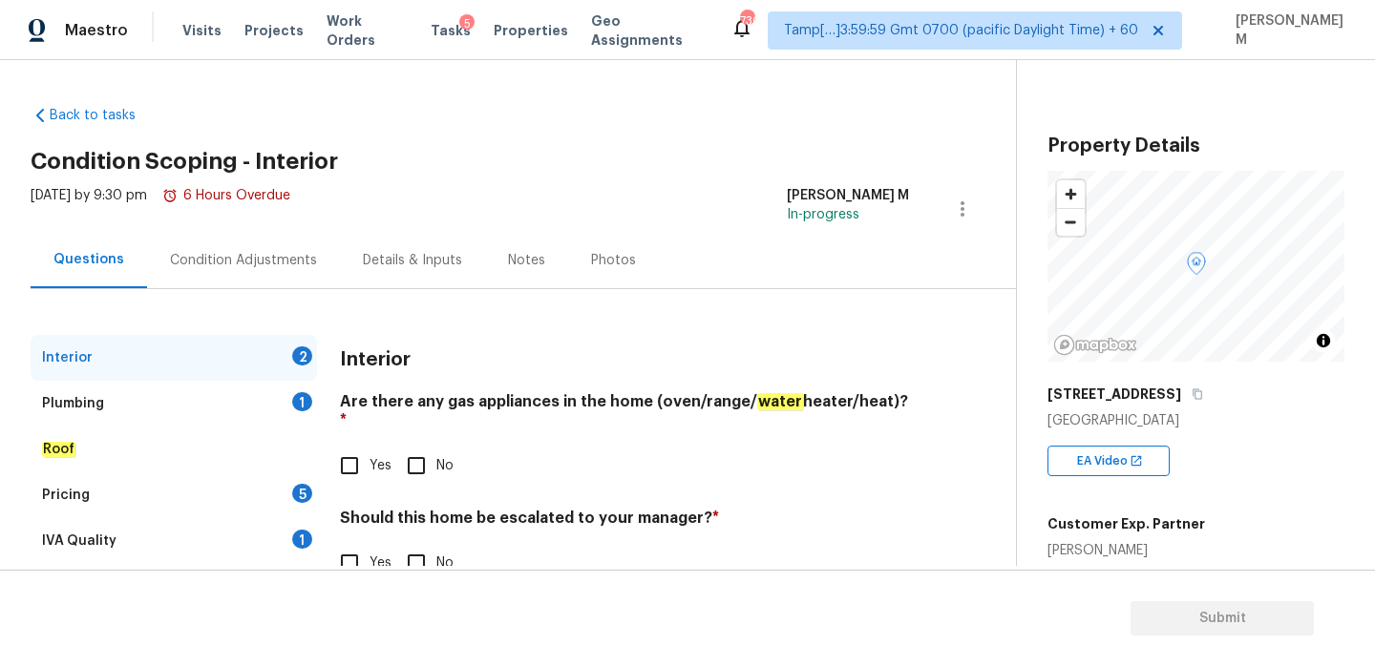
scroll to position [50, 0]
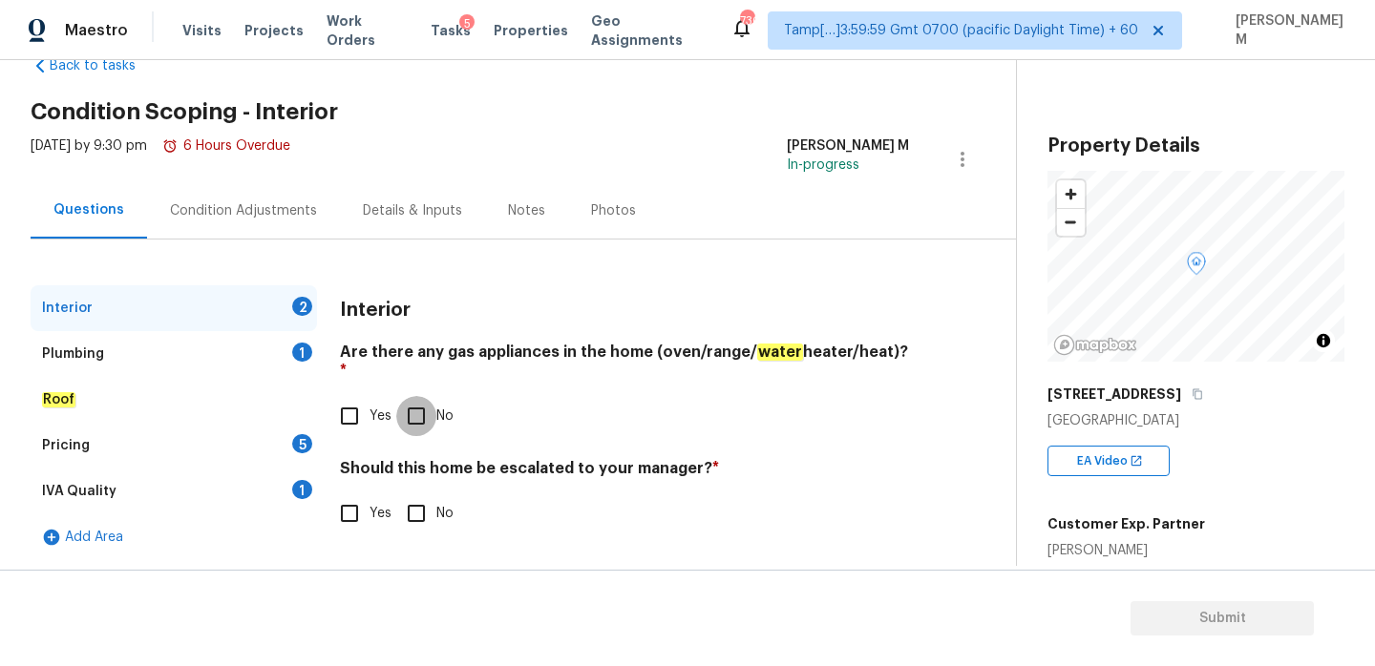
click at [414, 409] on input "No" at bounding box center [416, 416] width 40 height 40
checkbox input "true"
click at [348, 497] on input "Yes" at bounding box center [349, 514] width 40 height 40
checkbox input "true"
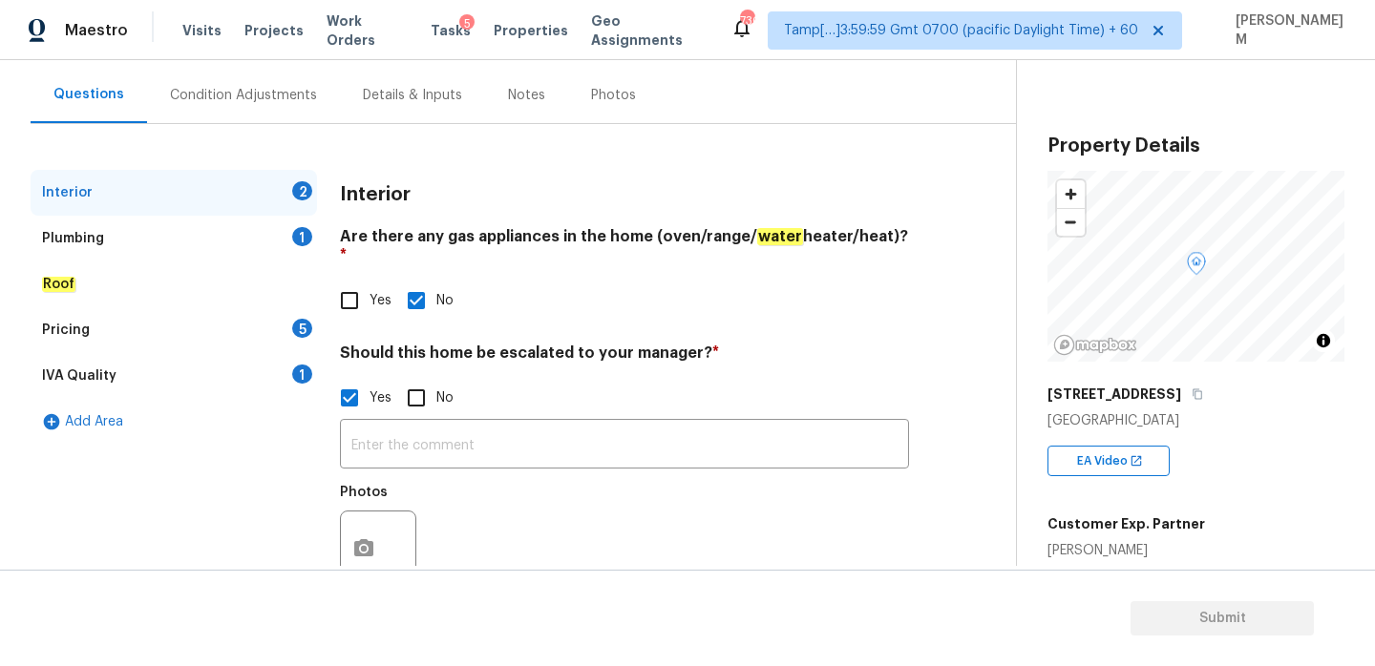
scroll to position [207, 0]
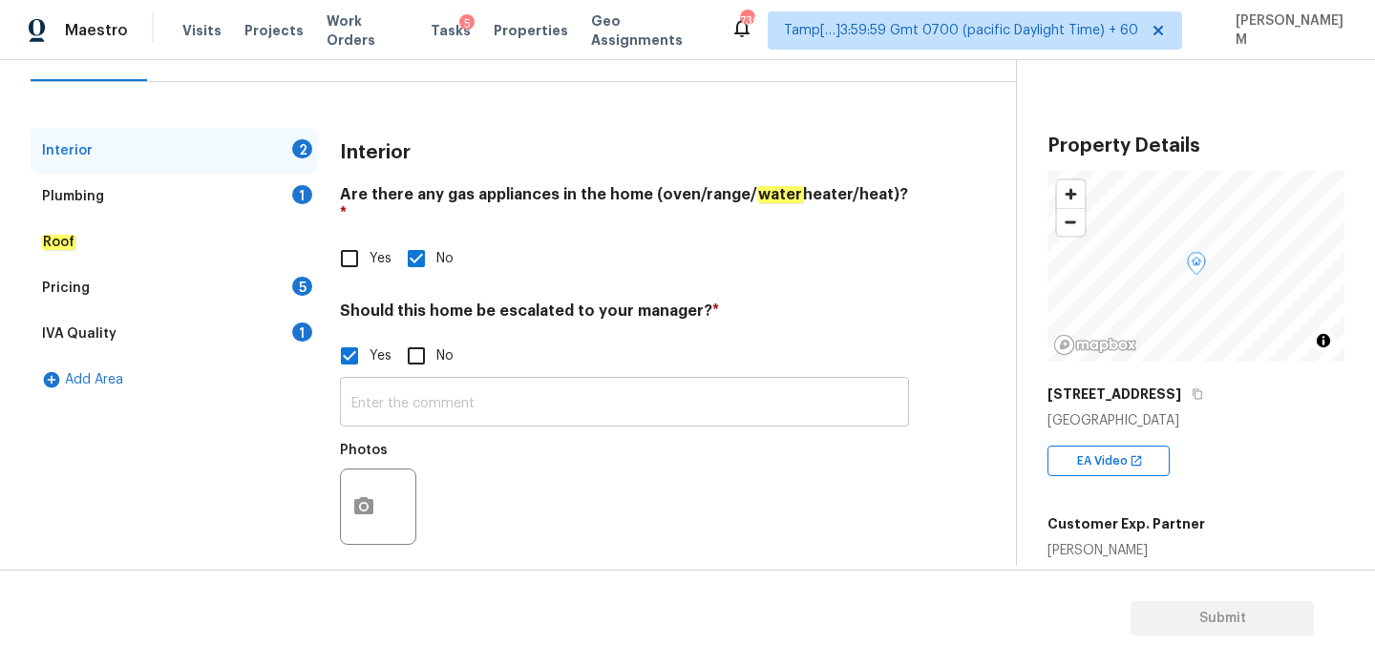
click at [494, 382] on input "text" at bounding box center [624, 404] width 569 height 45
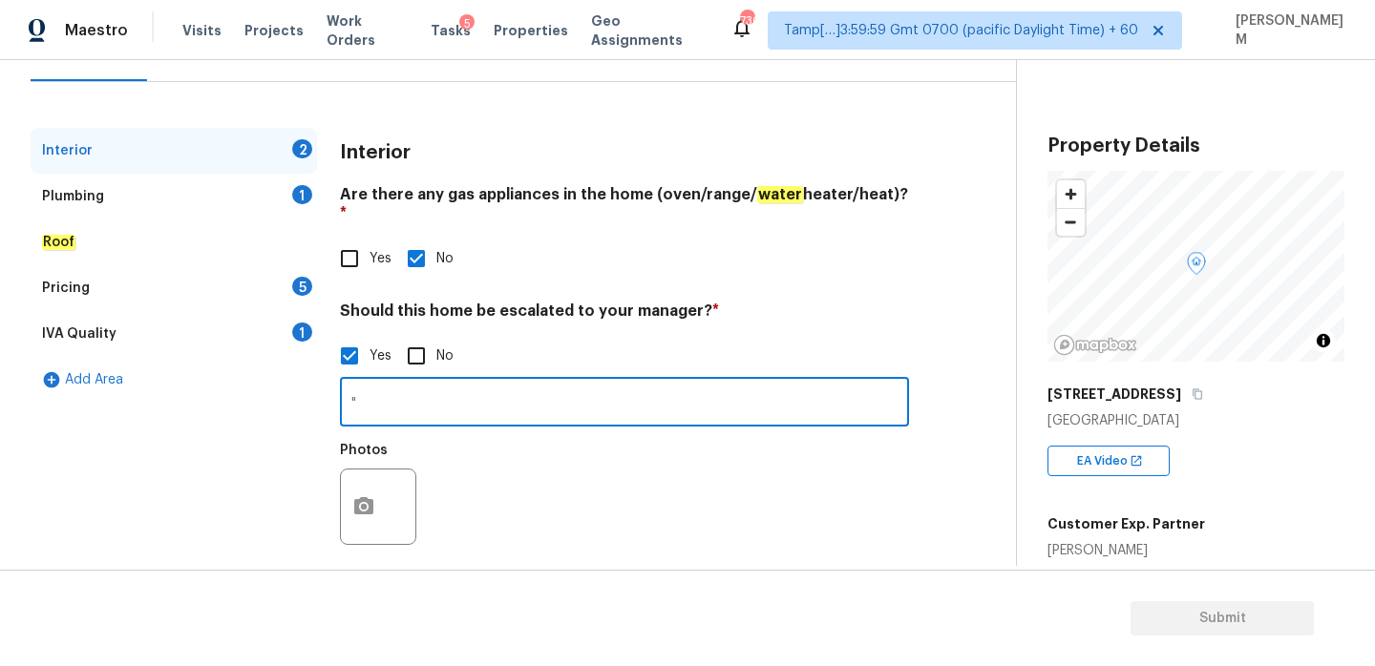
paste input "Single-family home located in [GEOGRAPHIC_DATA]. Home needs 25% exterior paint,…"
click at [434, 389] on input ""Single-family home located in [GEOGRAPHIC_DATA]. Home needs 25% exterior paint…" at bounding box center [624, 404] width 569 height 45
click at [349, 384] on input ""Single-family home located in [GEOGRAPHIC_DATA]. Home needs 25% exterior paint…" at bounding box center [624, 404] width 569 height 45
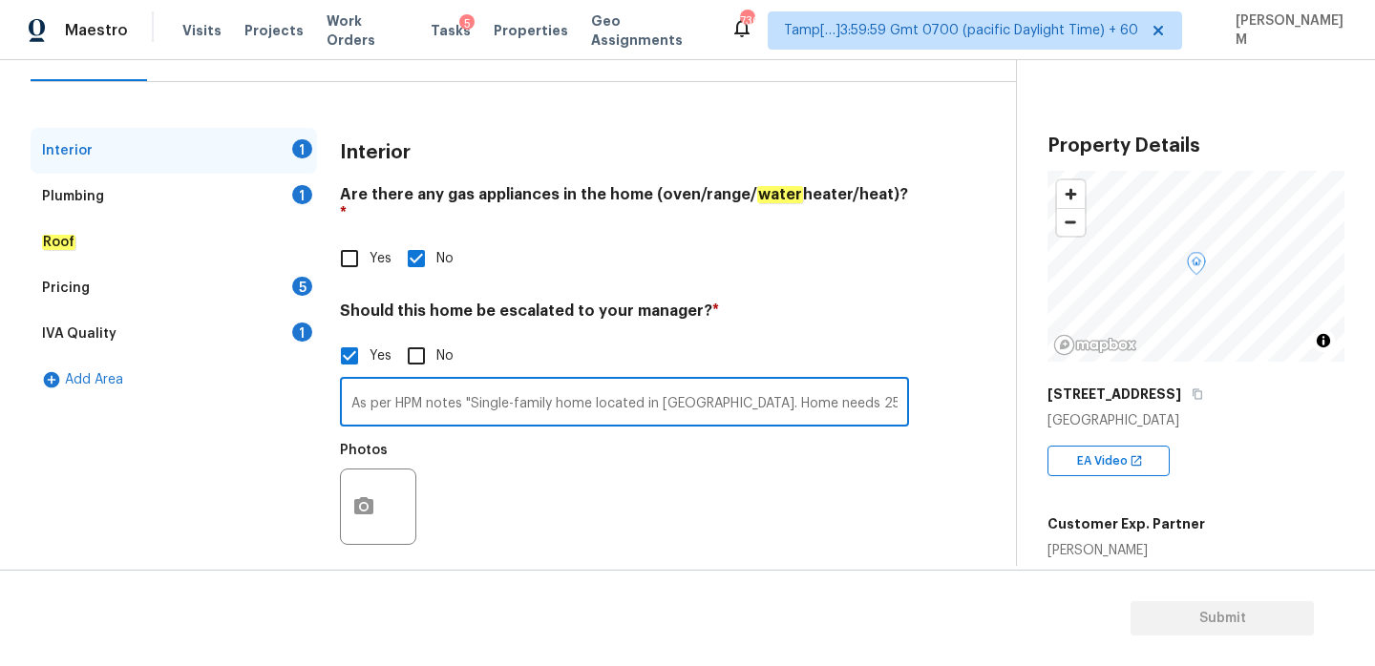
type input "As per HPM notes "Single-family home located in [GEOGRAPHIC_DATA]. Home needs 2…"
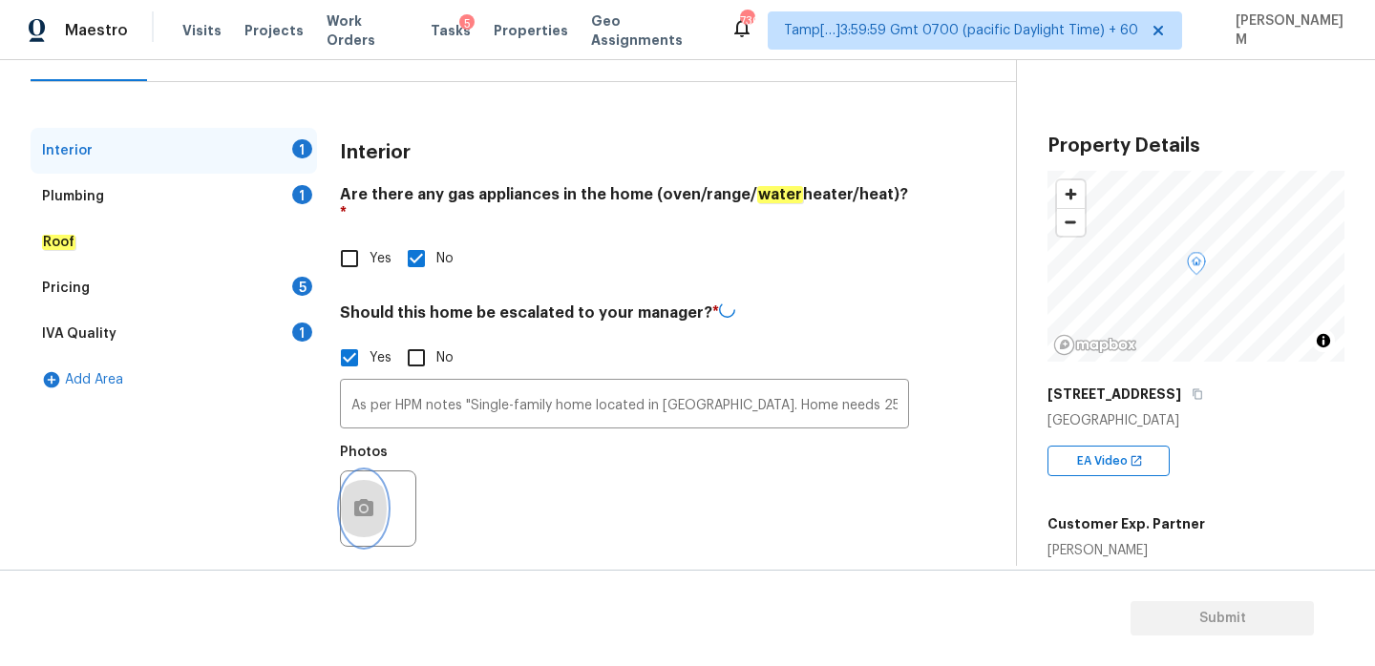
click at [365, 497] on icon "button" at bounding box center [363, 508] width 23 height 23
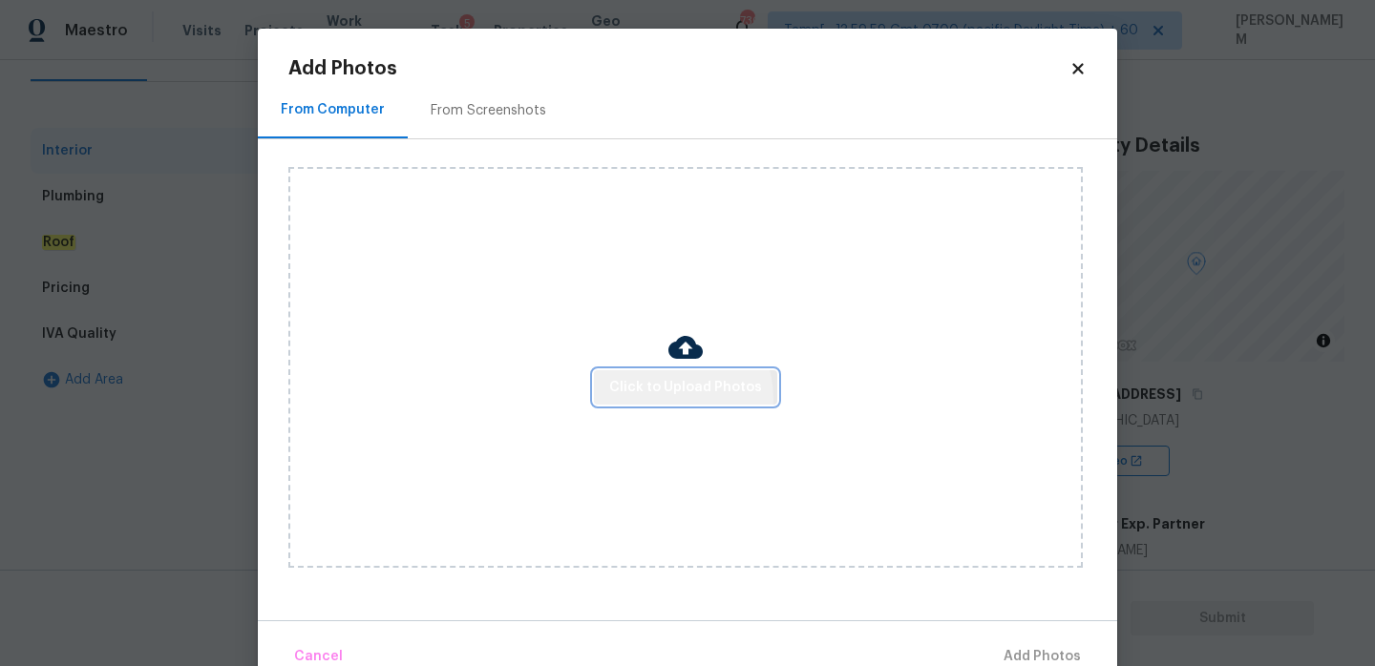
click at [672, 398] on span "Click to Upload Photos" at bounding box center [685, 388] width 153 height 24
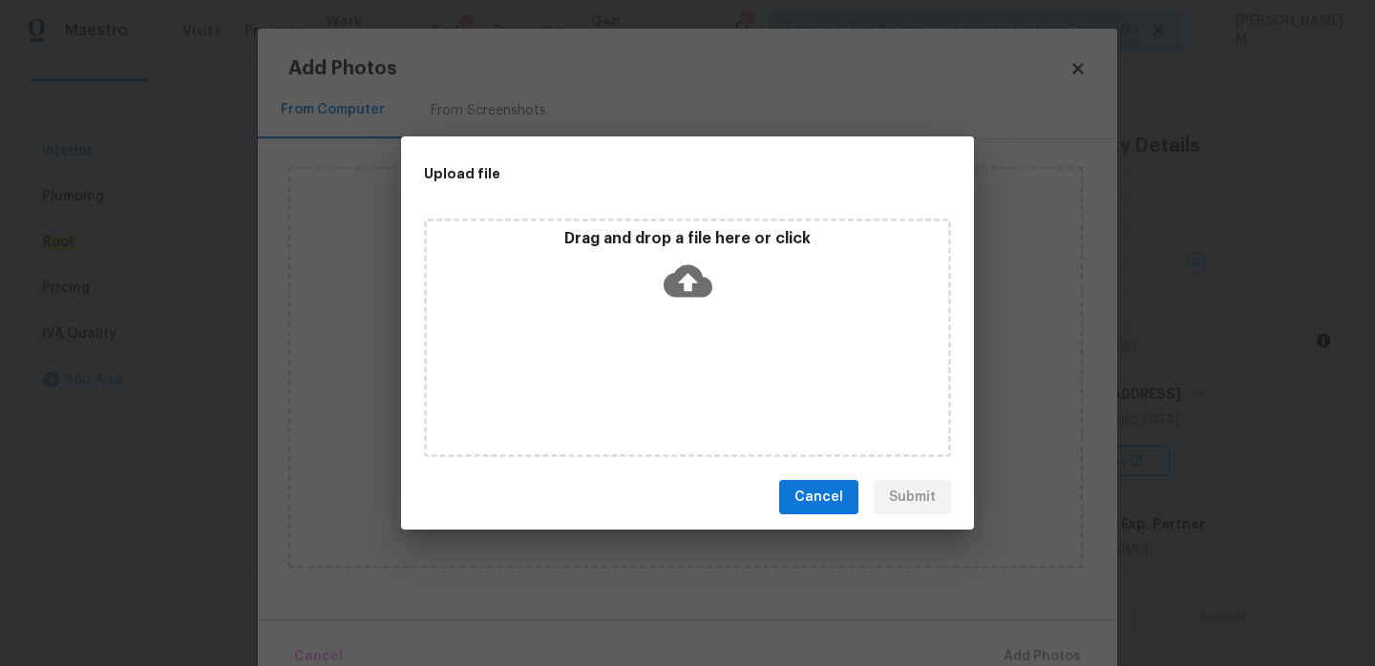
click at [697, 283] on icon at bounding box center [687, 281] width 49 height 32
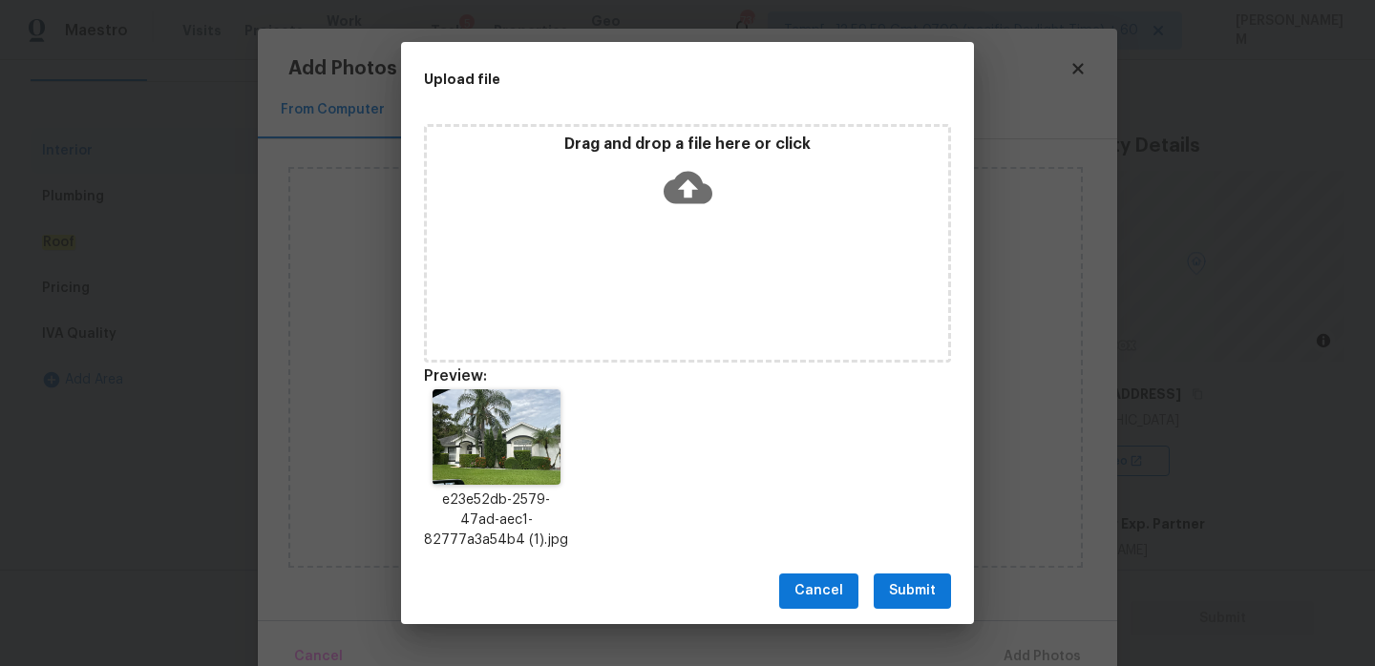
click at [893, 587] on span "Submit" at bounding box center [912, 591] width 47 height 24
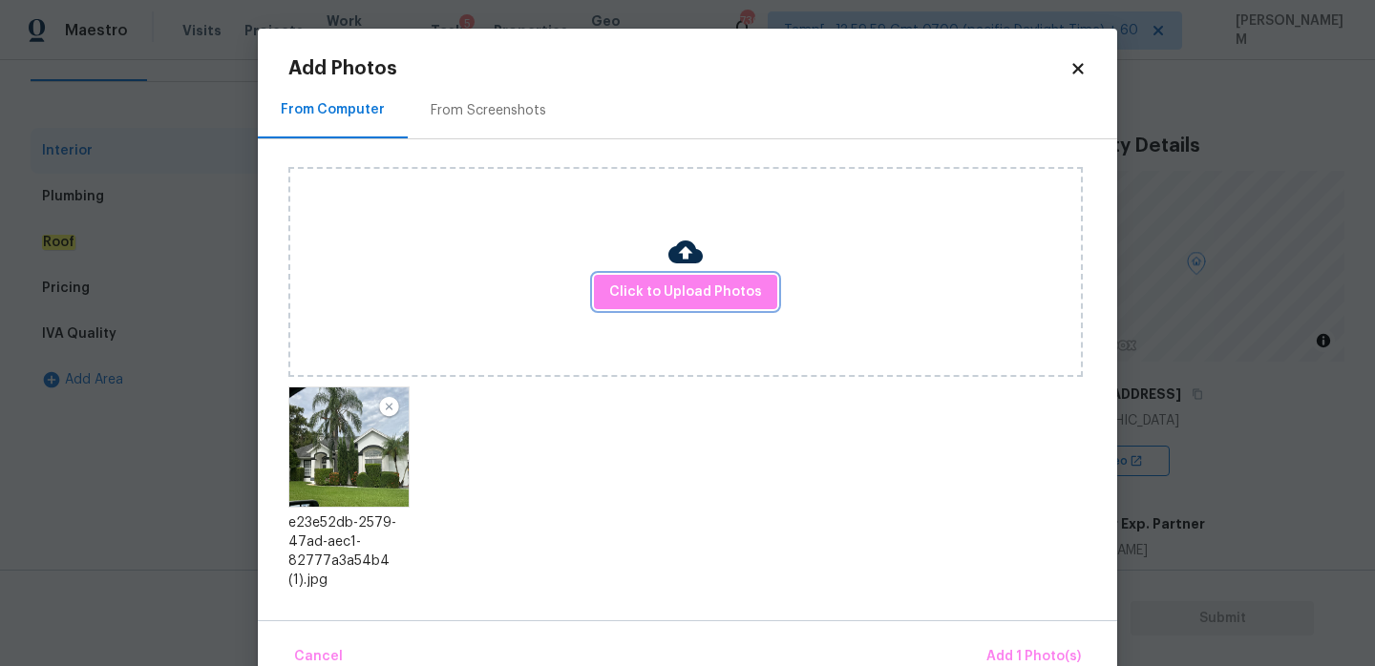
scroll to position [40, 0]
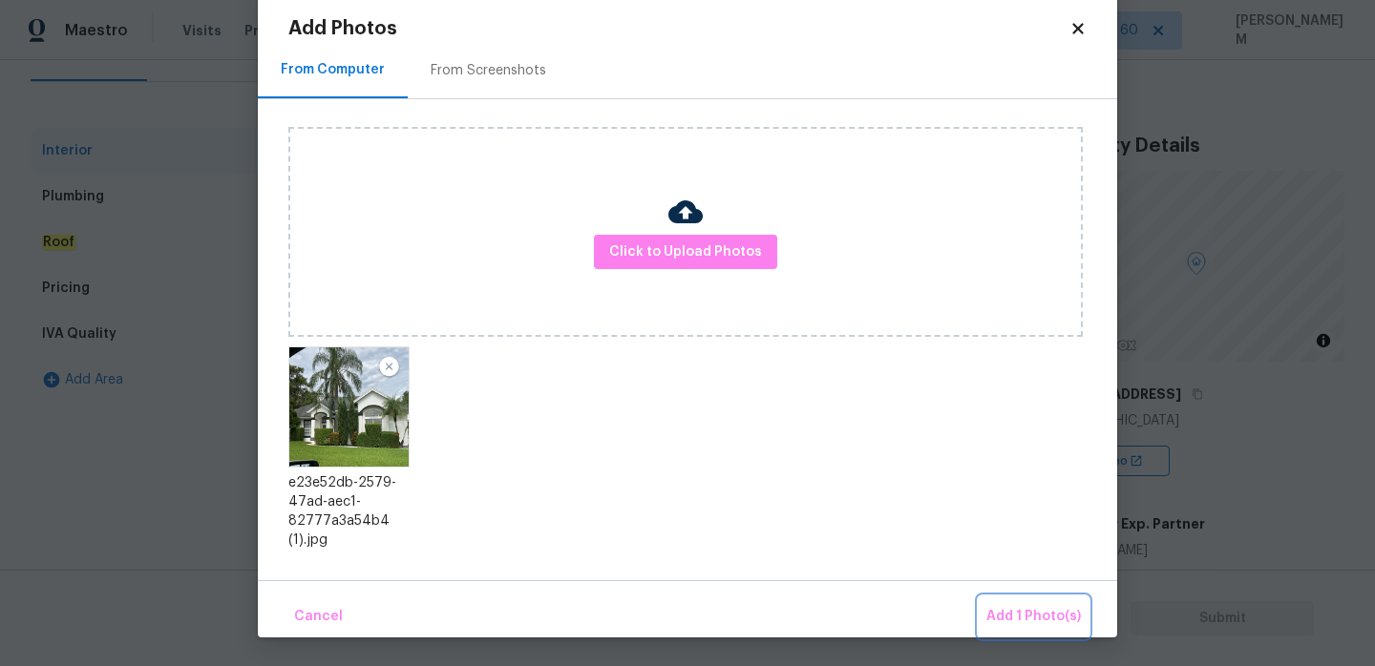
click at [1041, 623] on span "Add 1 Photo(s)" at bounding box center [1033, 617] width 95 height 24
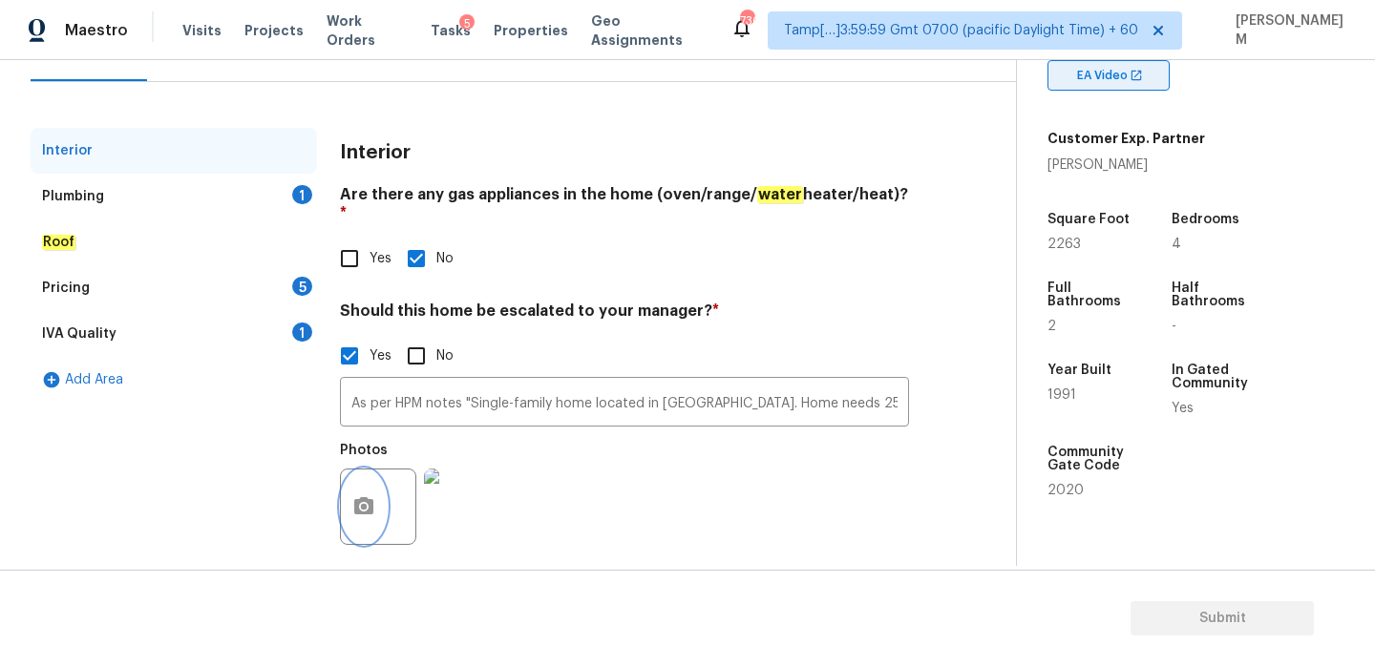
scroll to position [372, 0]
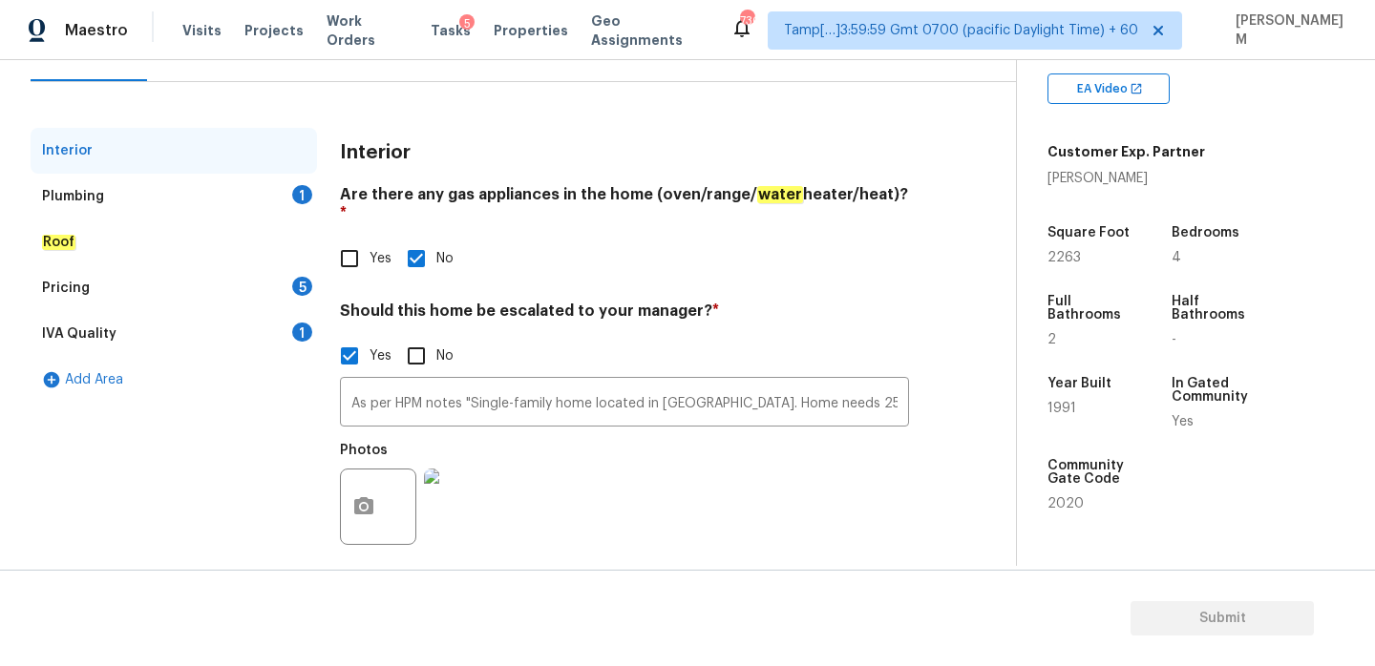
click at [212, 193] on div "Plumbing 1" at bounding box center [174, 197] width 286 height 46
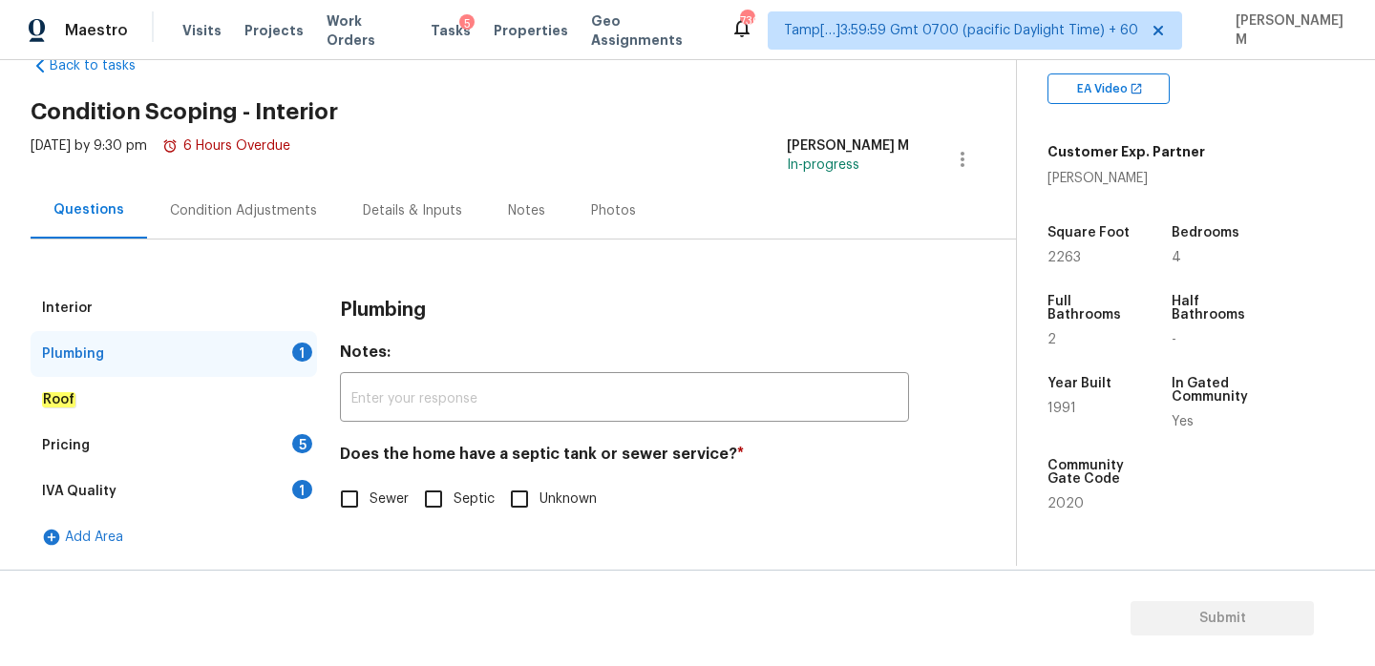
scroll to position [50, 0]
click at [442, 494] on input "Septic" at bounding box center [435, 499] width 40 height 40
checkbox input "true"
click at [200, 397] on div "Roof" at bounding box center [174, 400] width 286 height 46
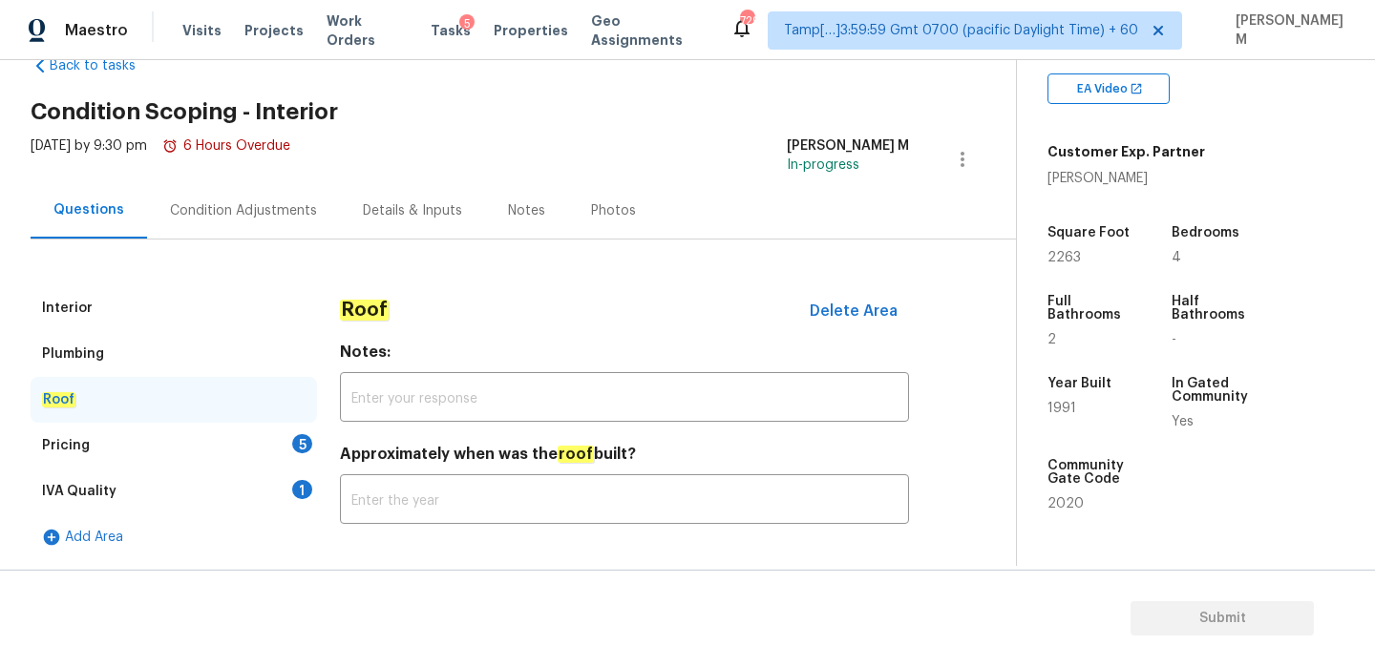
click at [187, 437] on div "Pricing 5" at bounding box center [174, 446] width 286 height 46
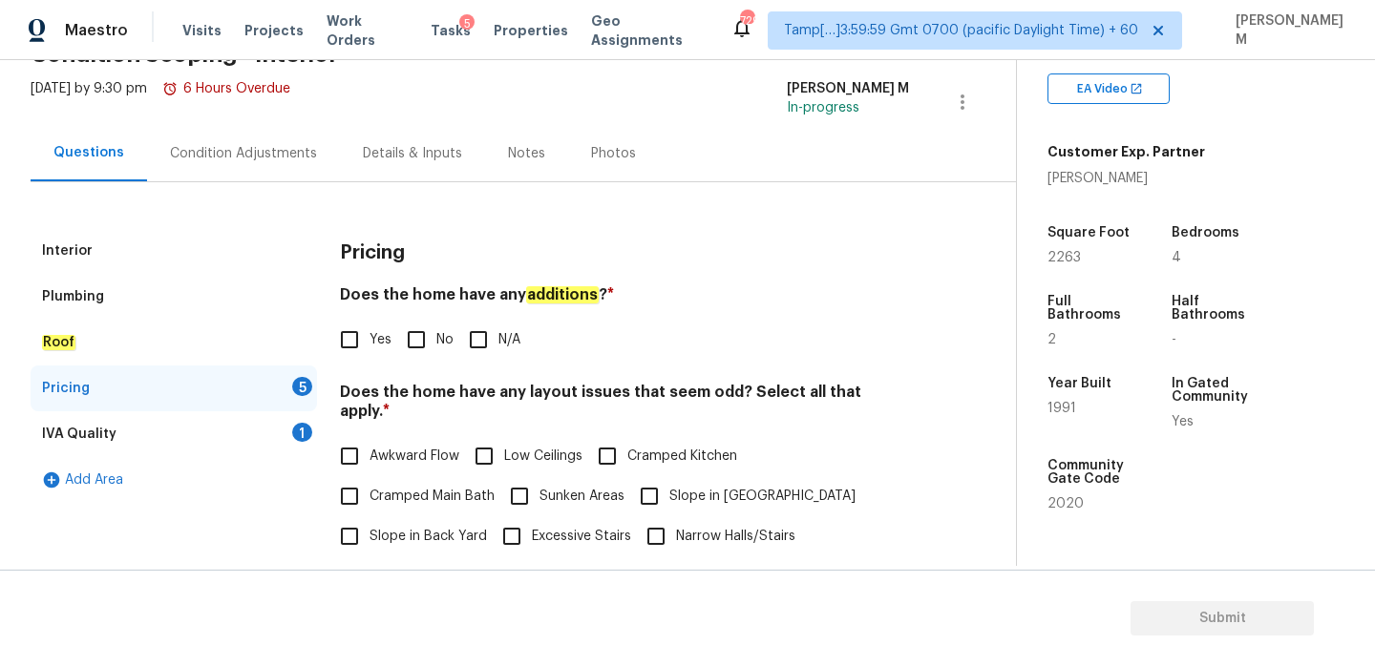
scroll to position [95, 0]
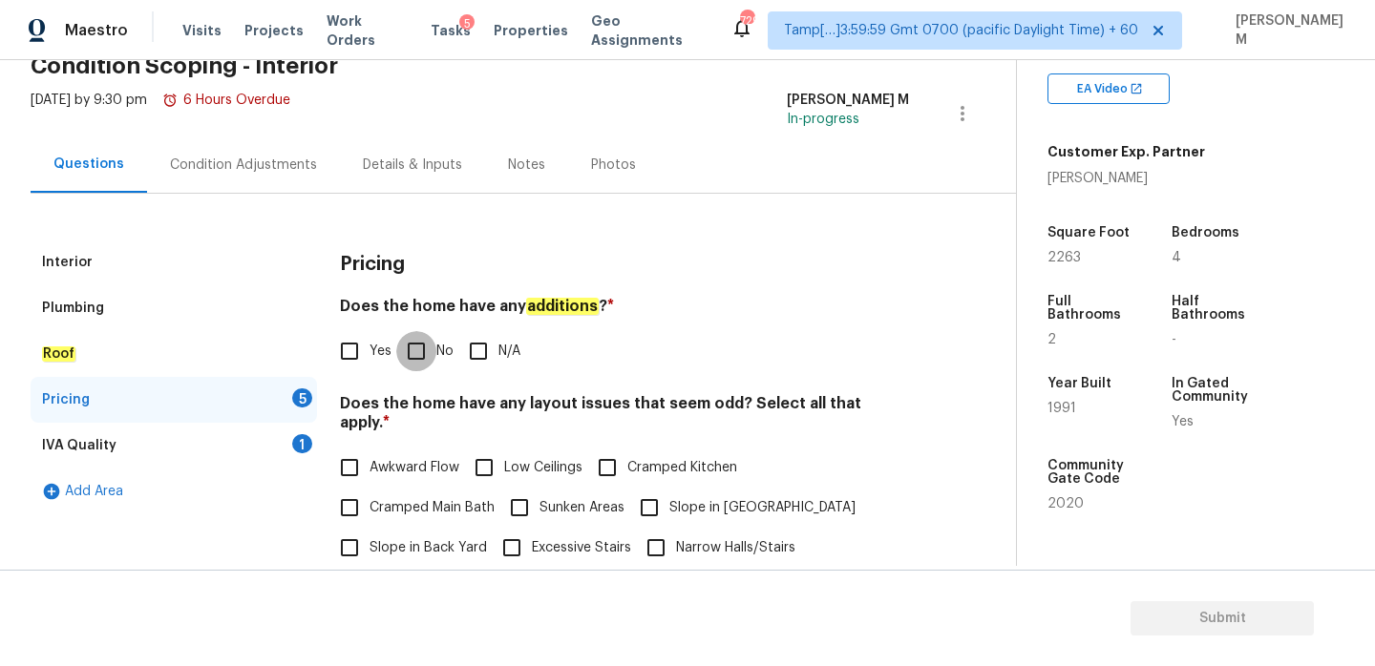
click at [425, 357] on input "No" at bounding box center [416, 351] width 40 height 40
checkbox input "true"
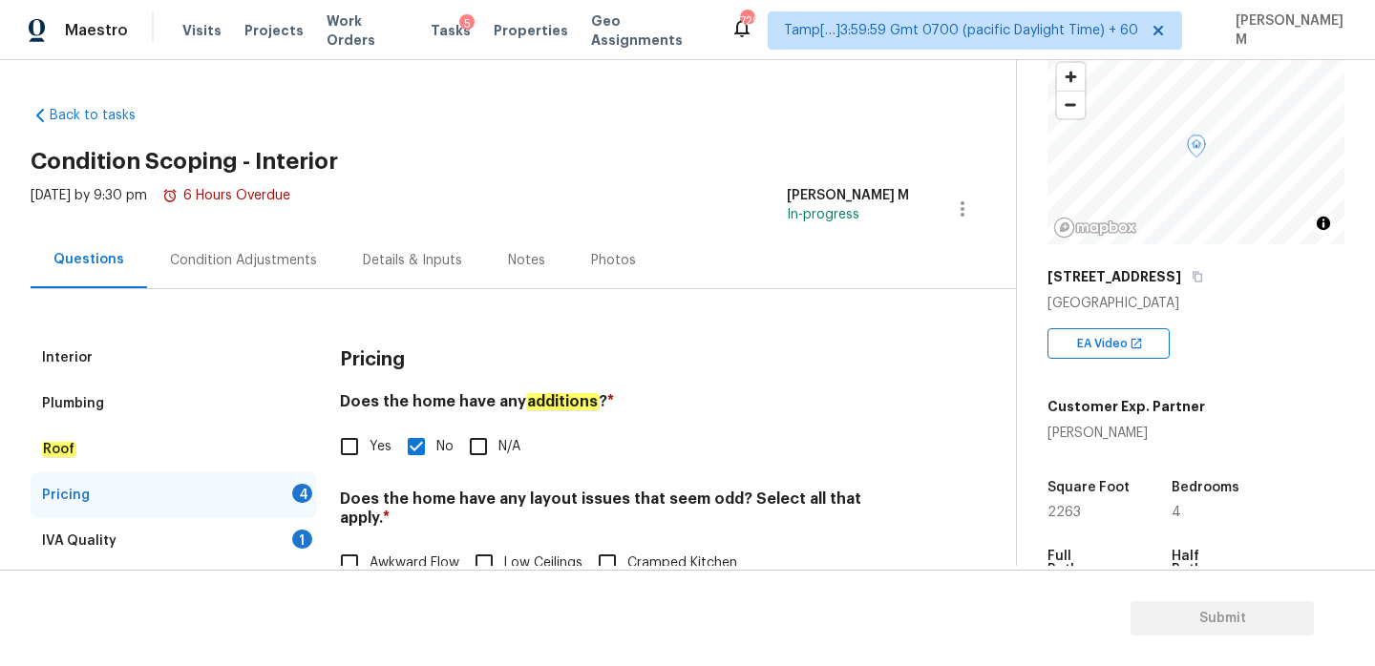
scroll to position [0, 0]
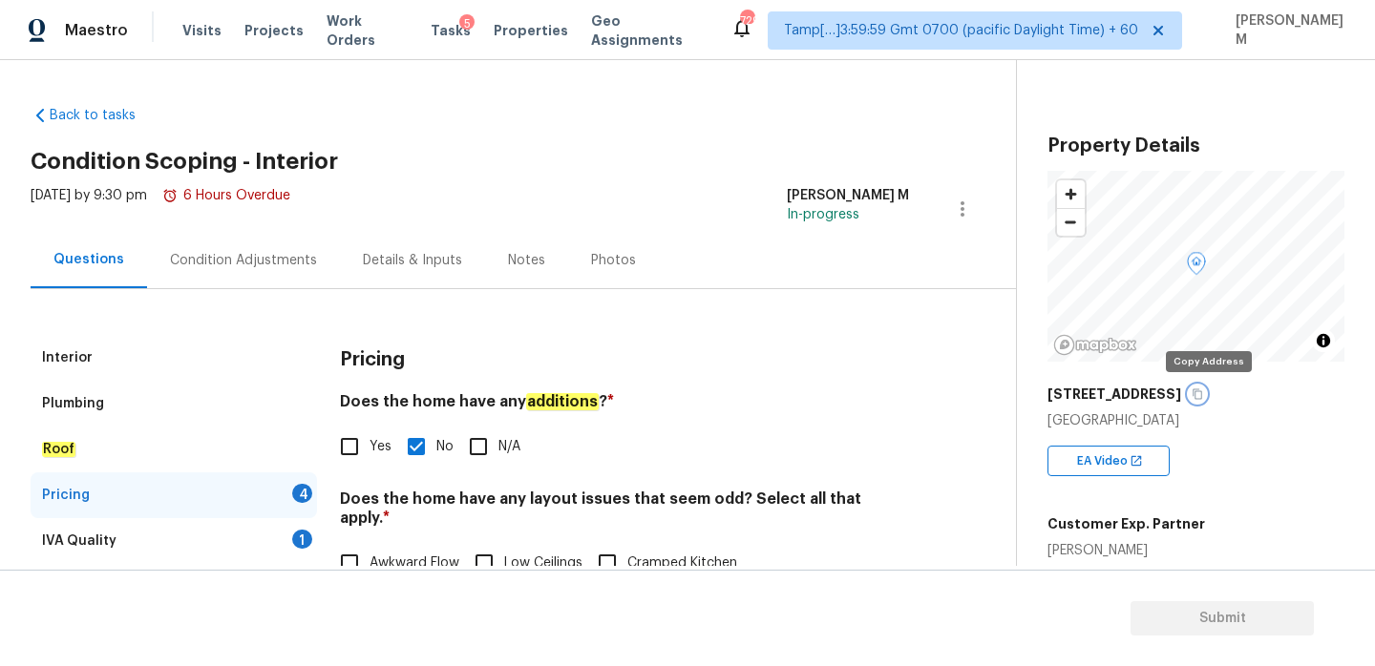
click at [1202, 391] on icon "button" at bounding box center [1197, 394] width 10 height 11
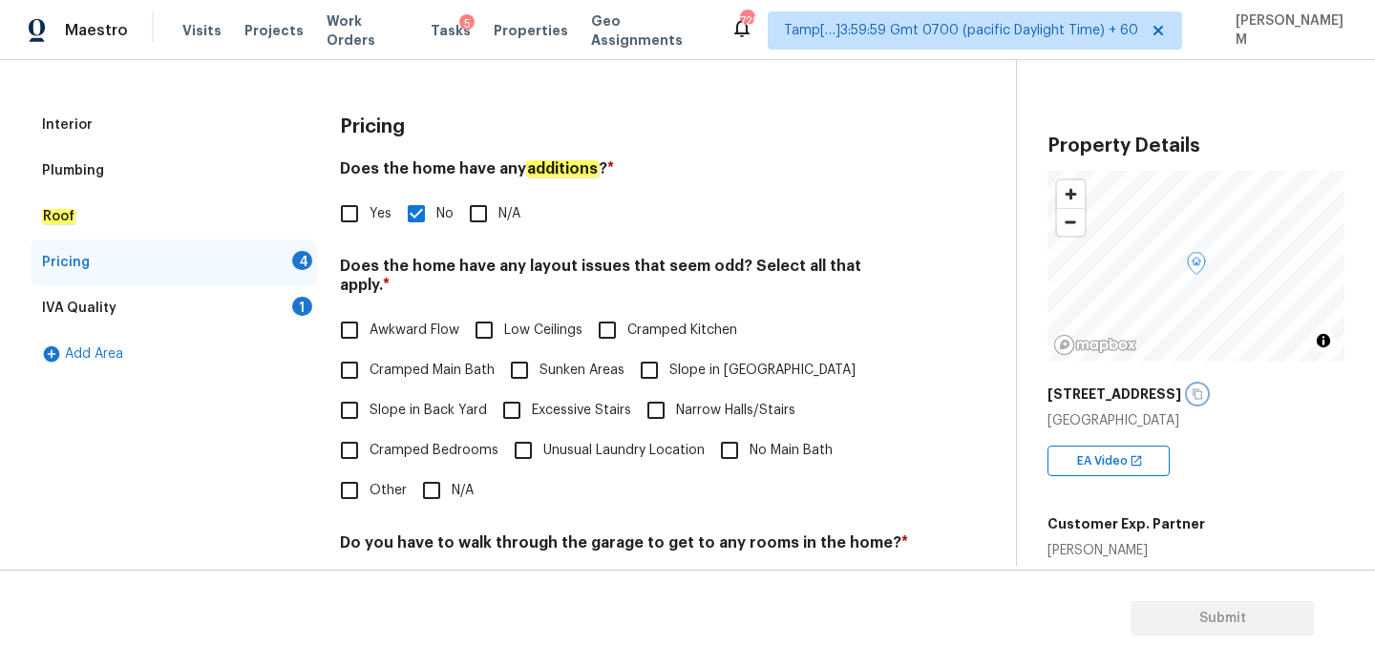
scroll to position [295, 0]
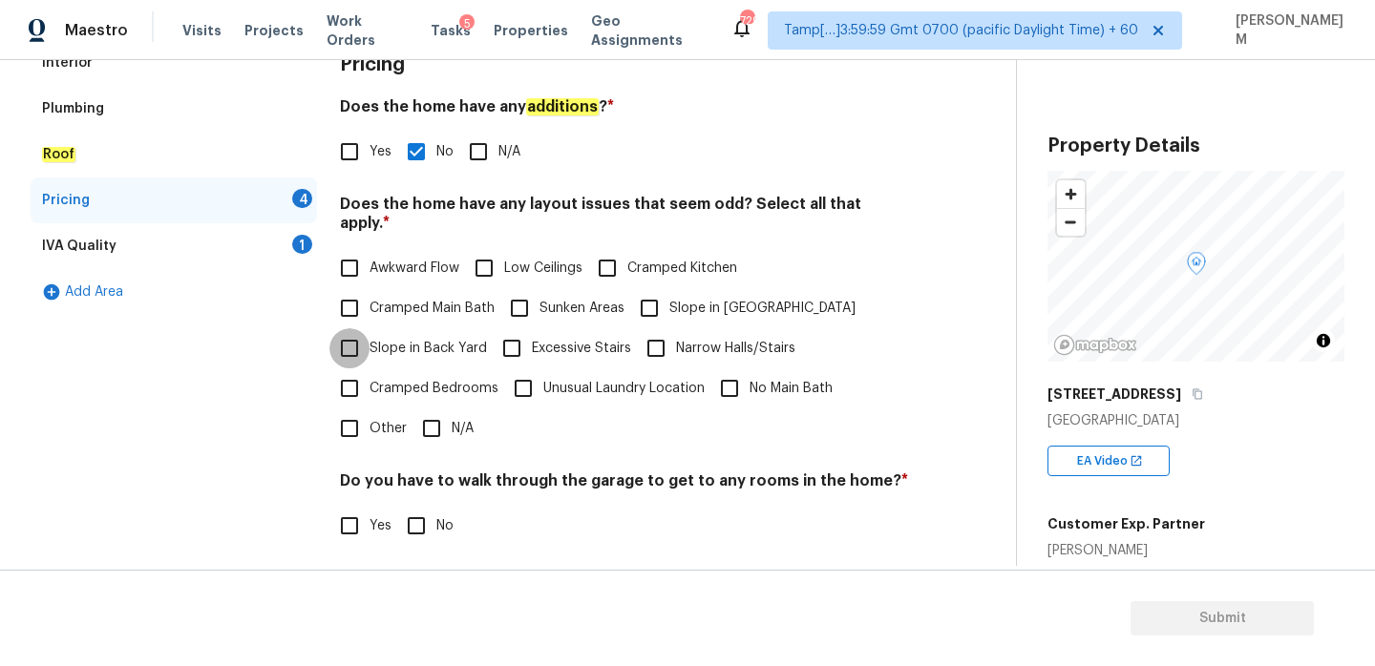
click at [347, 334] on input "Slope in Back Yard" at bounding box center [349, 348] width 40 height 40
checkbox input "true"
click at [647, 288] on input "Slope in [GEOGRAPHIC_DATA]" at bounding box center [649, 308] width 40 height 40
checkbox input "true"
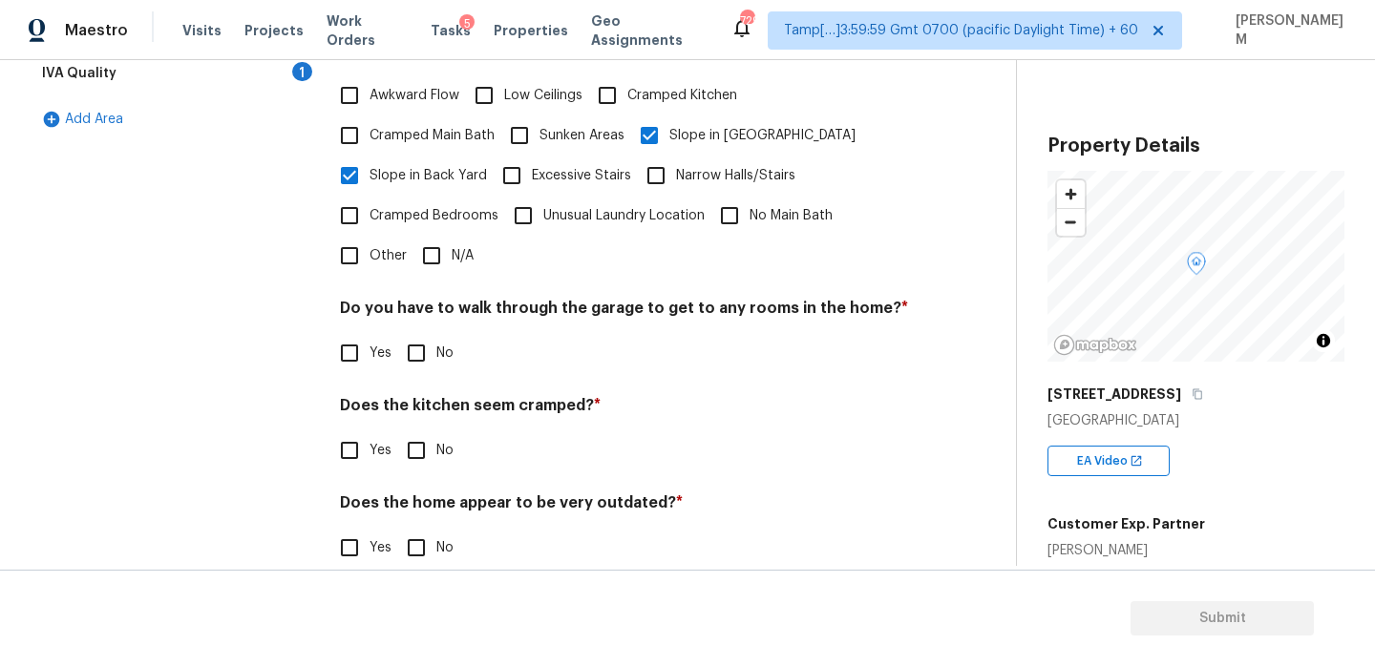
scroll to position [479, 0]
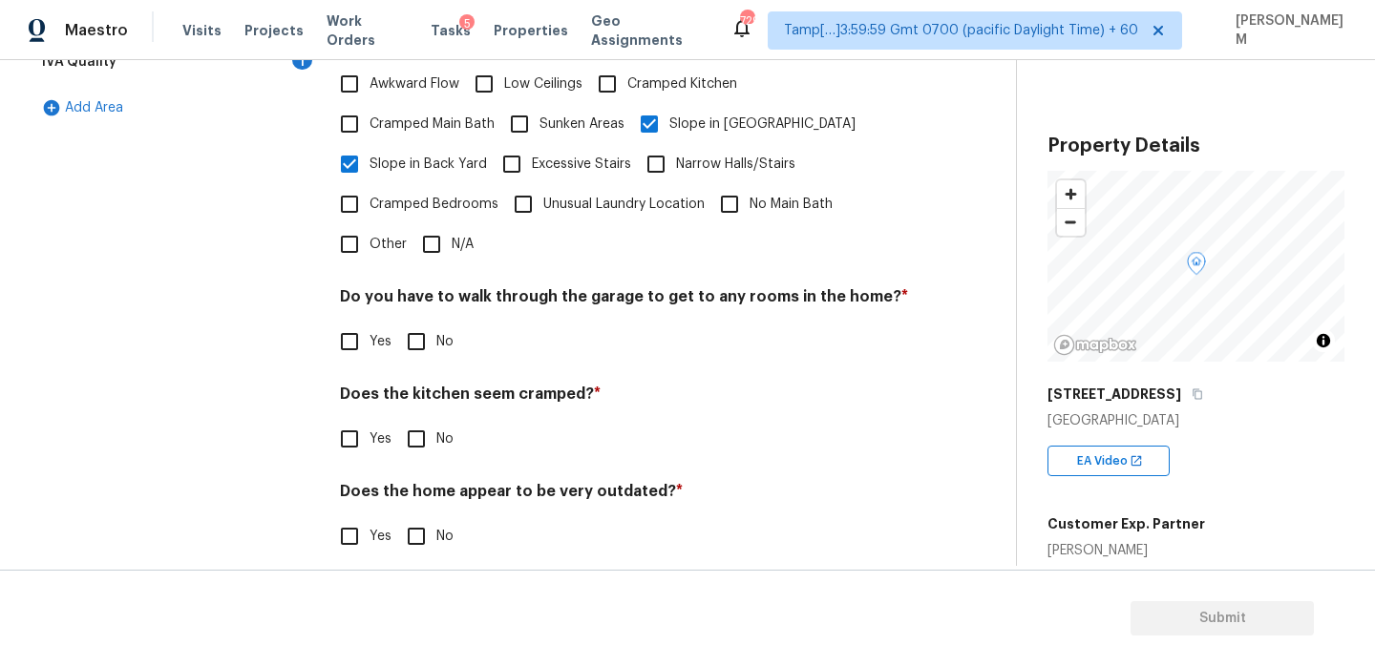
click at [411, 322] on input "No" at bounding box center [416, 342] width 40 height 40
checkbox input "true"
click at [416, 426] on input "No" at bounding box center [416, 439] width 40 height 40
checkbox input "true"
click at [424, 516] on input "No" at bounding box center [416, 536] width 40 height 40
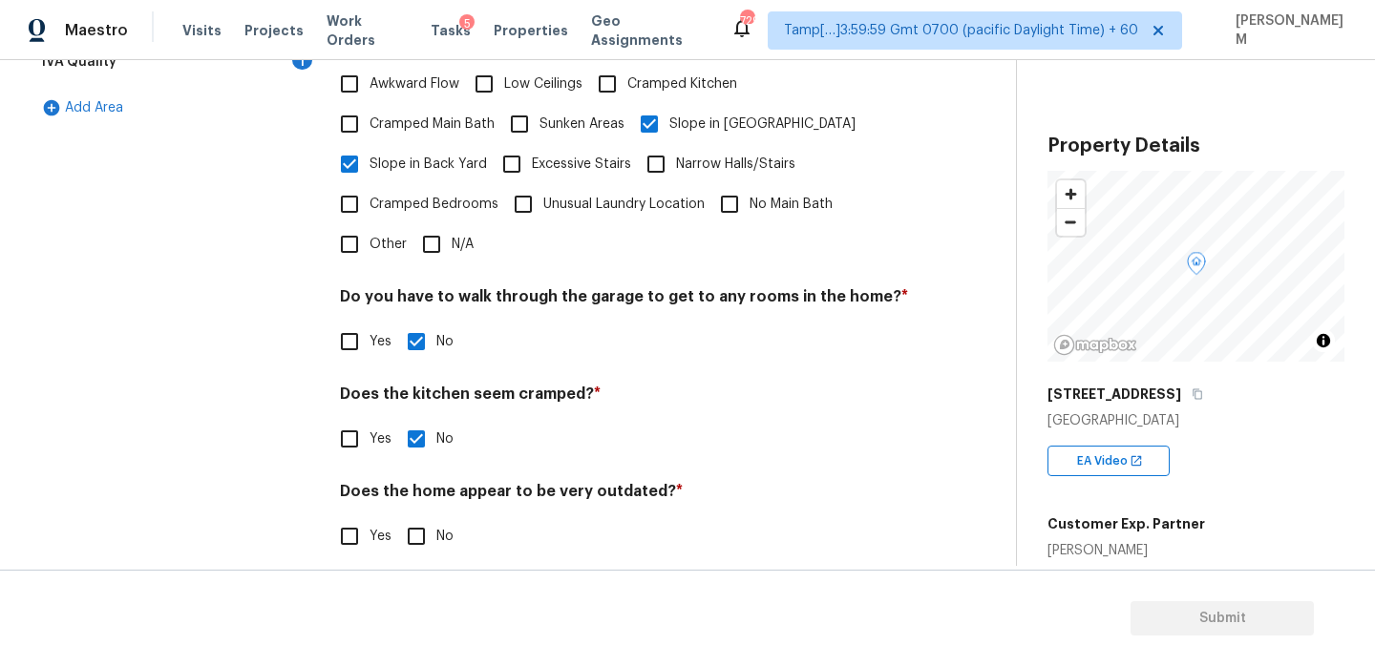
checkbox input "true"
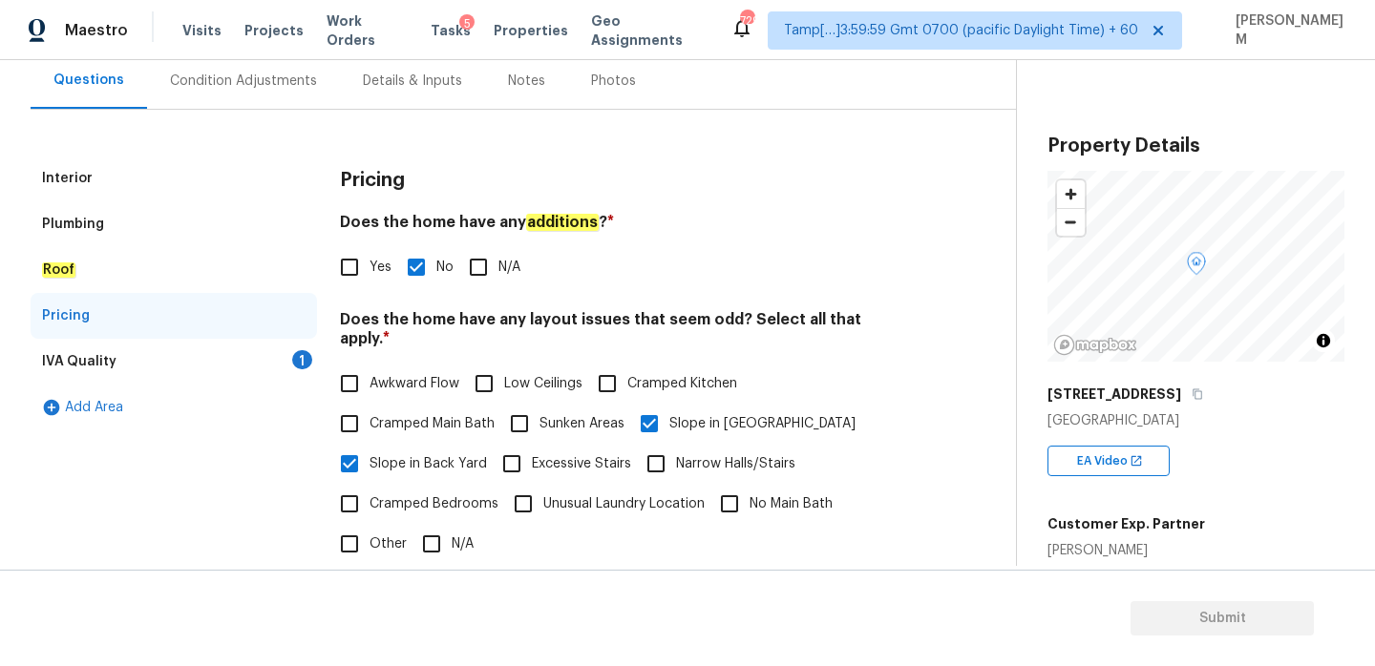
click at [204, 365] on div "IVA Quality 1" at bounding box center [174, 362] width 286 height 46
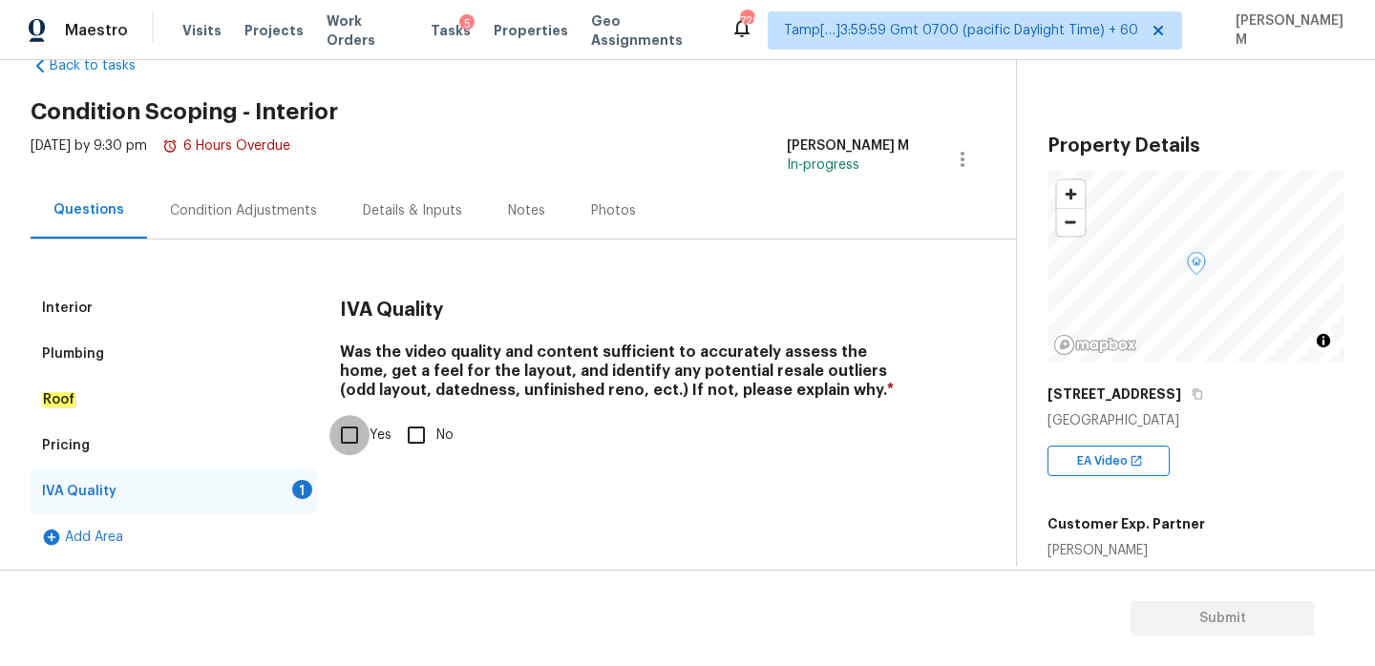
click at [358, 439] on input "Yes" at bounding box center [349, 435] width 40 height 40
checkbox input "true"
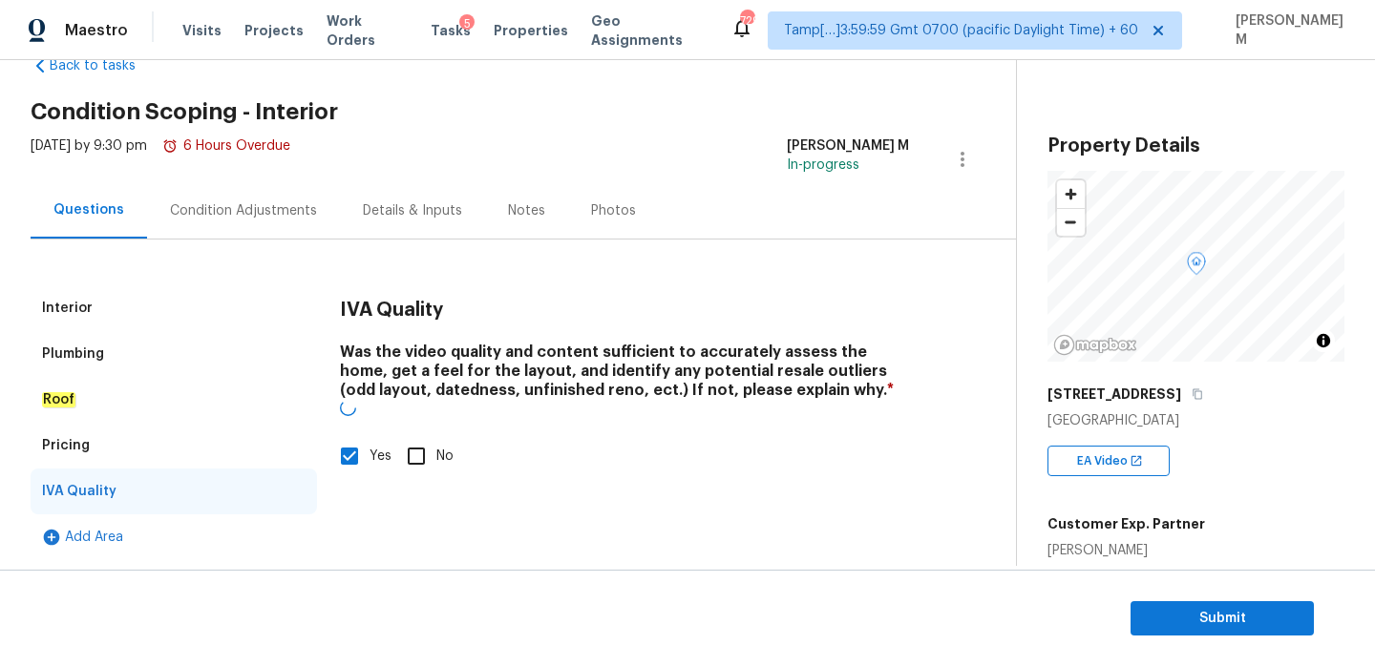
click at [216, 449] on div "Pricing" at bounding box center [174, 446] width 286 height 46
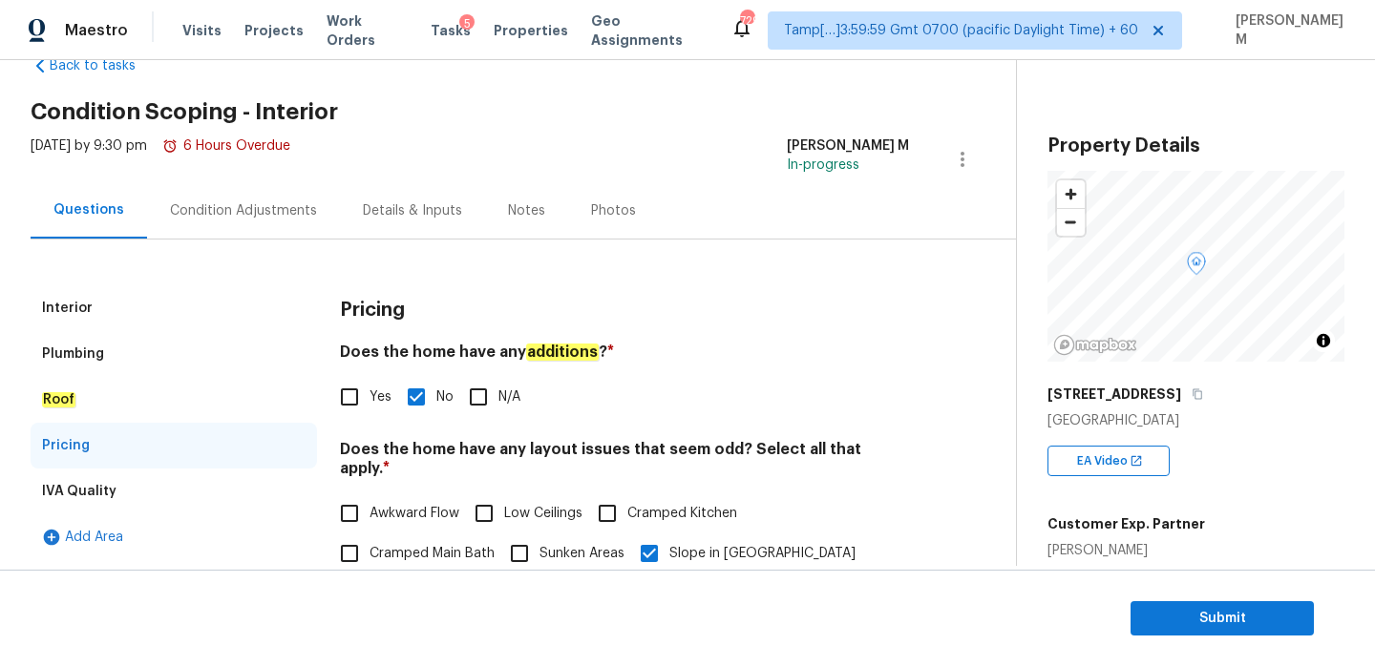
click at [205, 391] on div "Roof" at bounding box center [174, 400] width 286 height 46
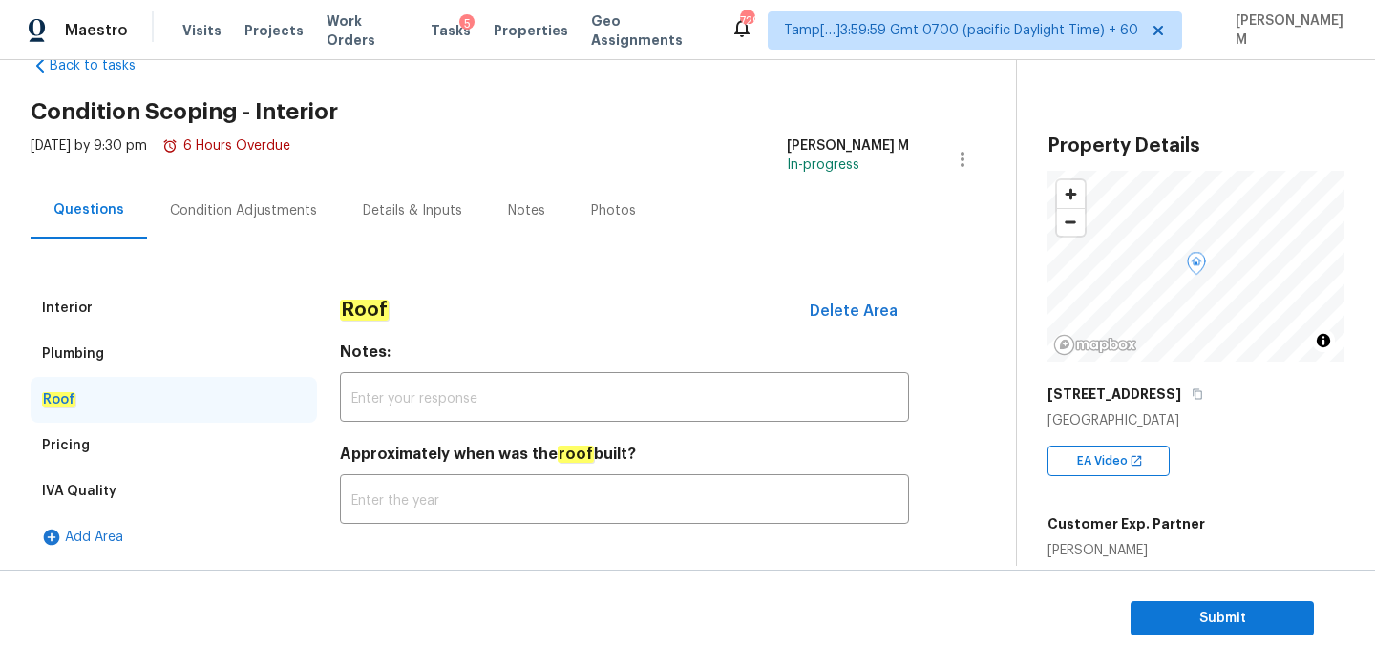
click at [191, 342] on div "Plumbing" at bounding box center [174, 354] width 286 height 46
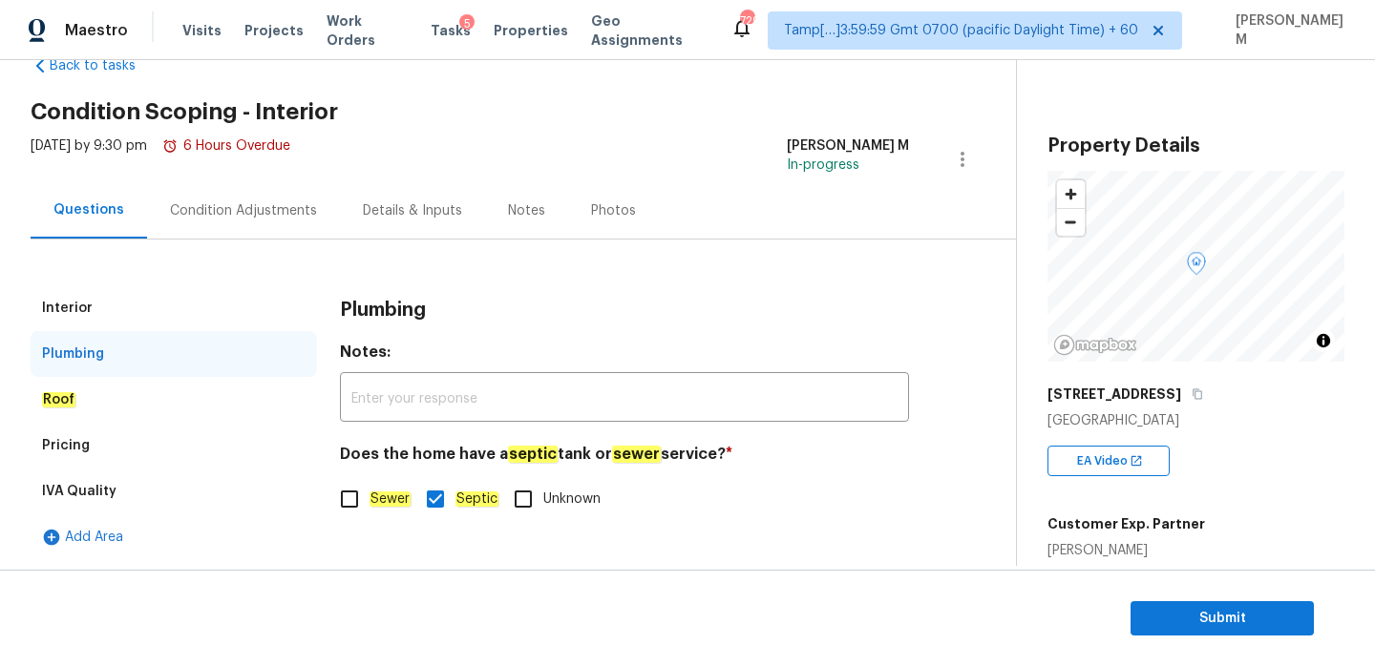
click at [114, 288] on div "Interior" at bounding box center [174, 308] width 286 height 46
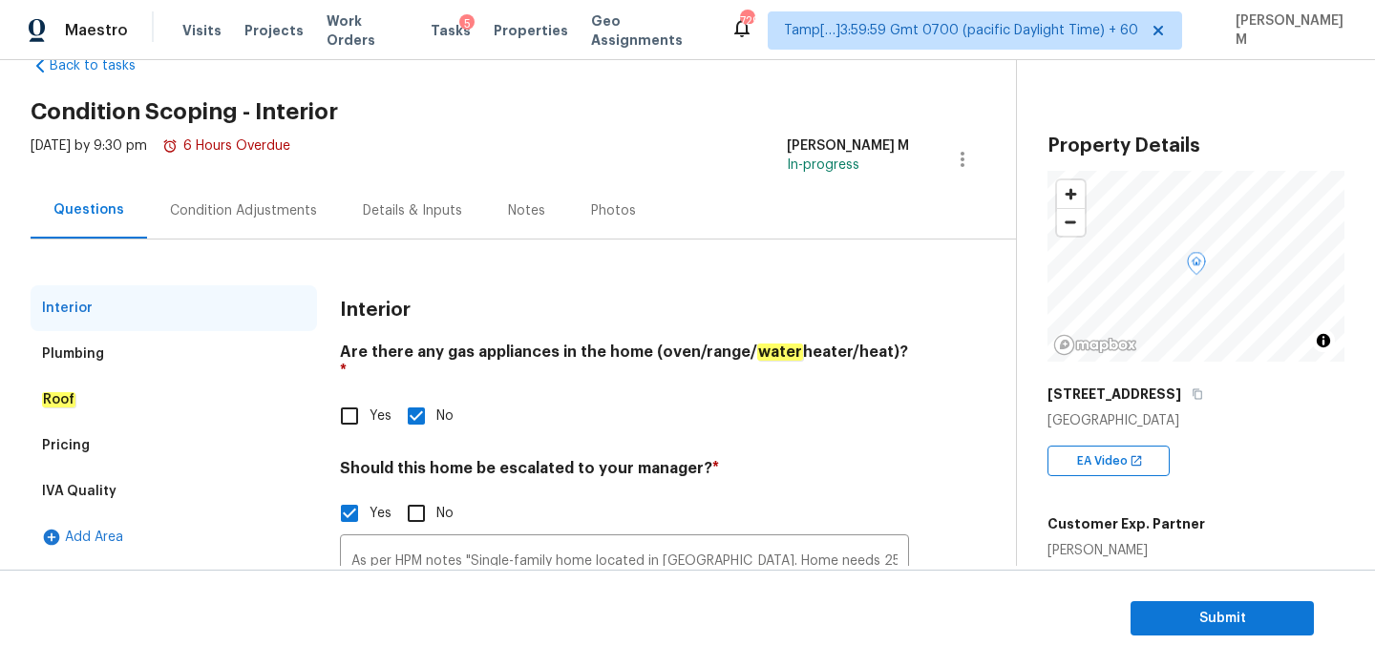
scroll to position [207, 0]
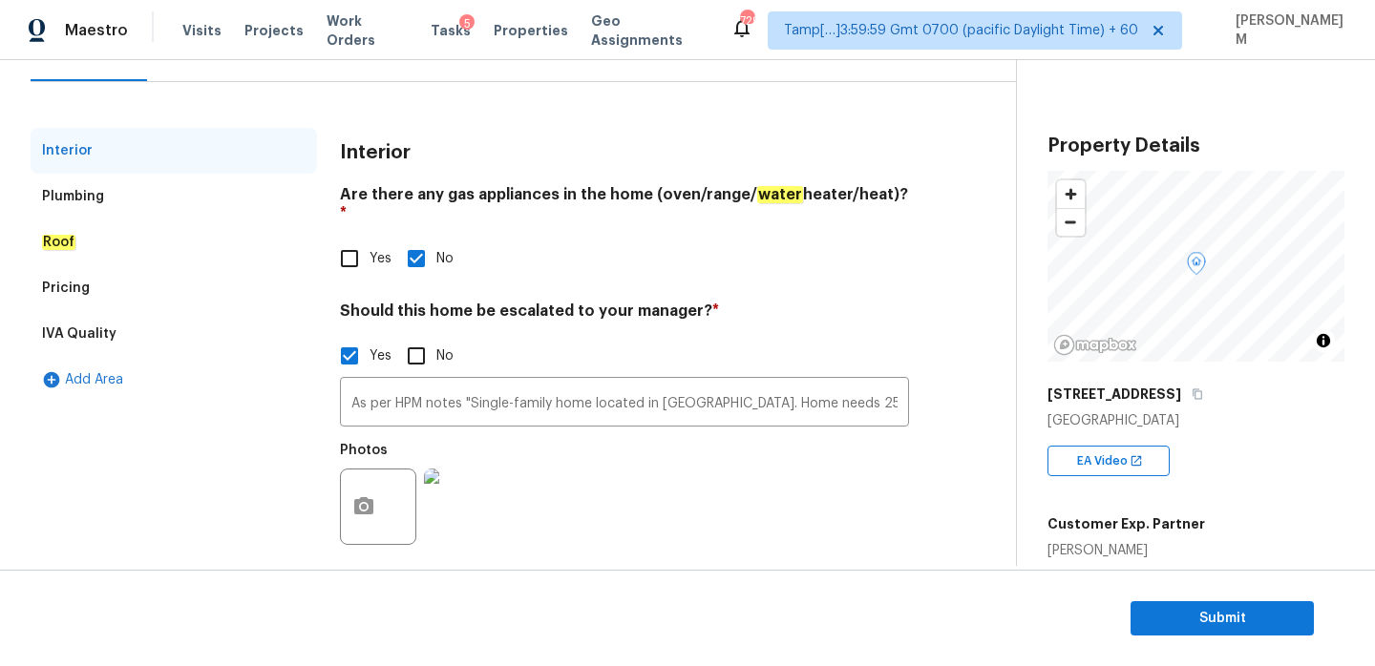
click at [137, 201] on div "Plumbing" at bounding box center [174, 197] width 286 height 46
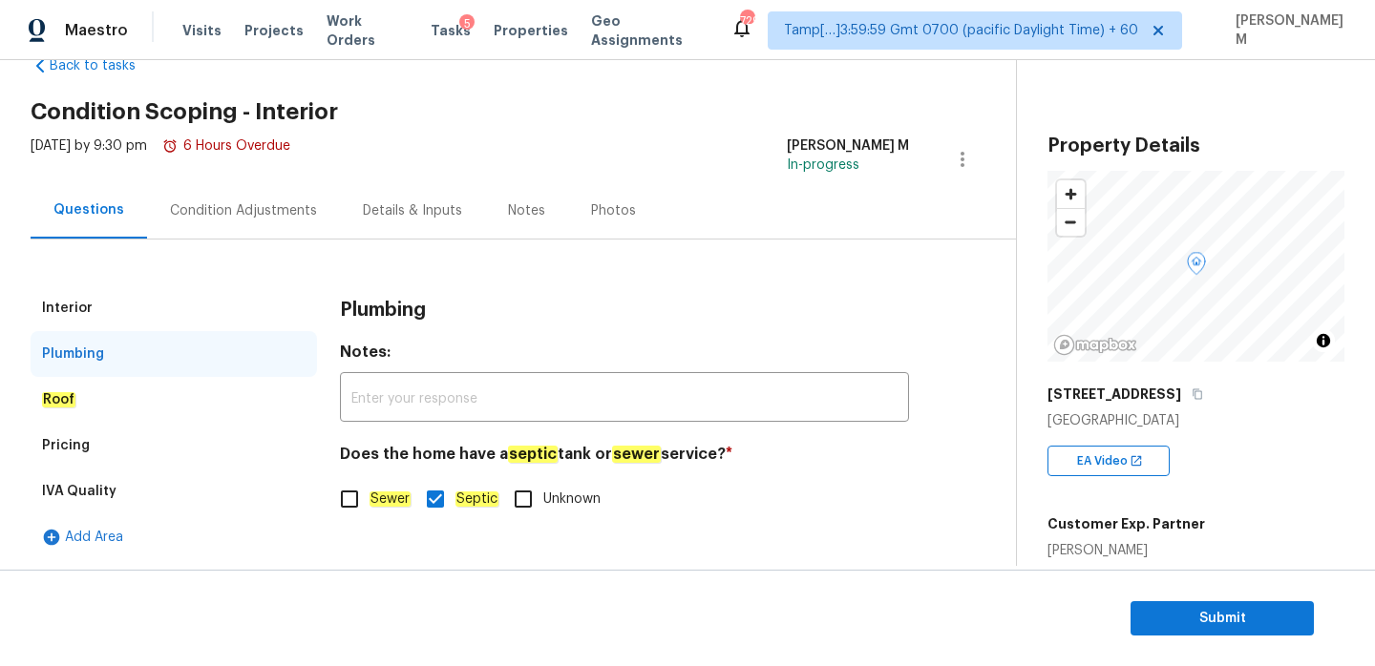
click at [176, 404] on div "Roof" at bounding box center [174, 400] width 286 height 46
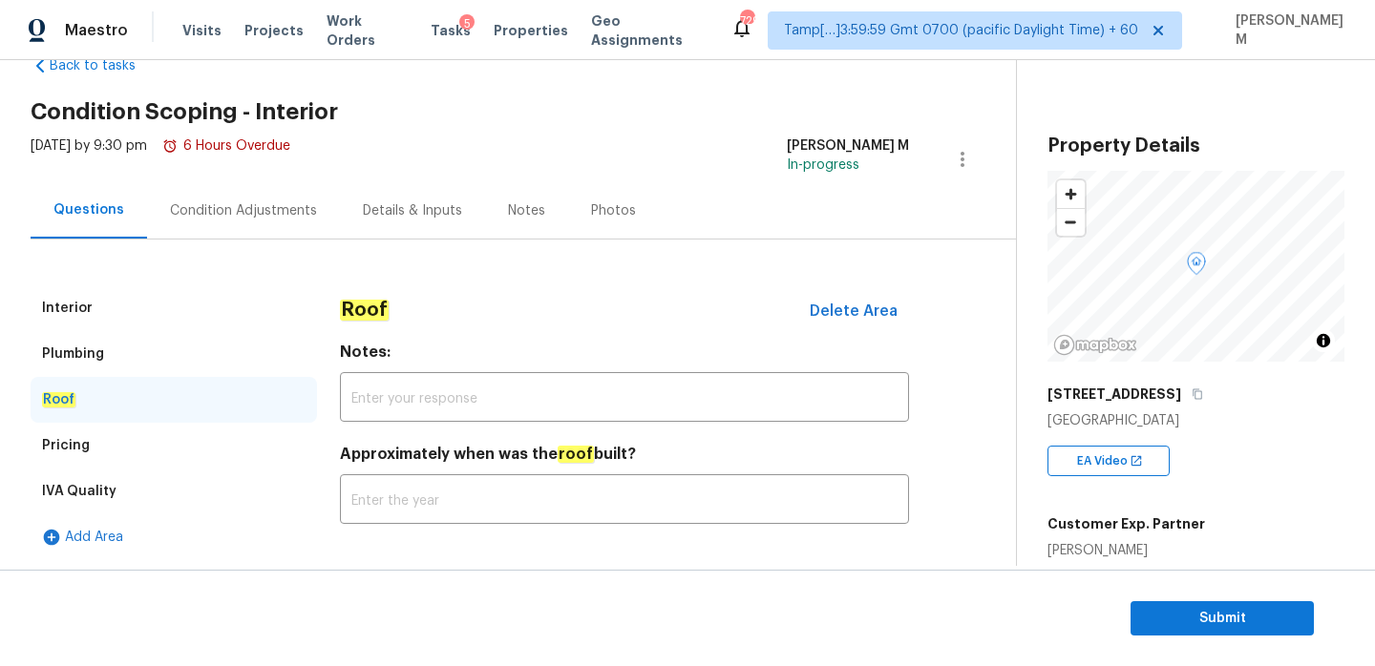
click at [202, 449] on div "Pricing" at bounding box center [174, 446] width 286 height 46
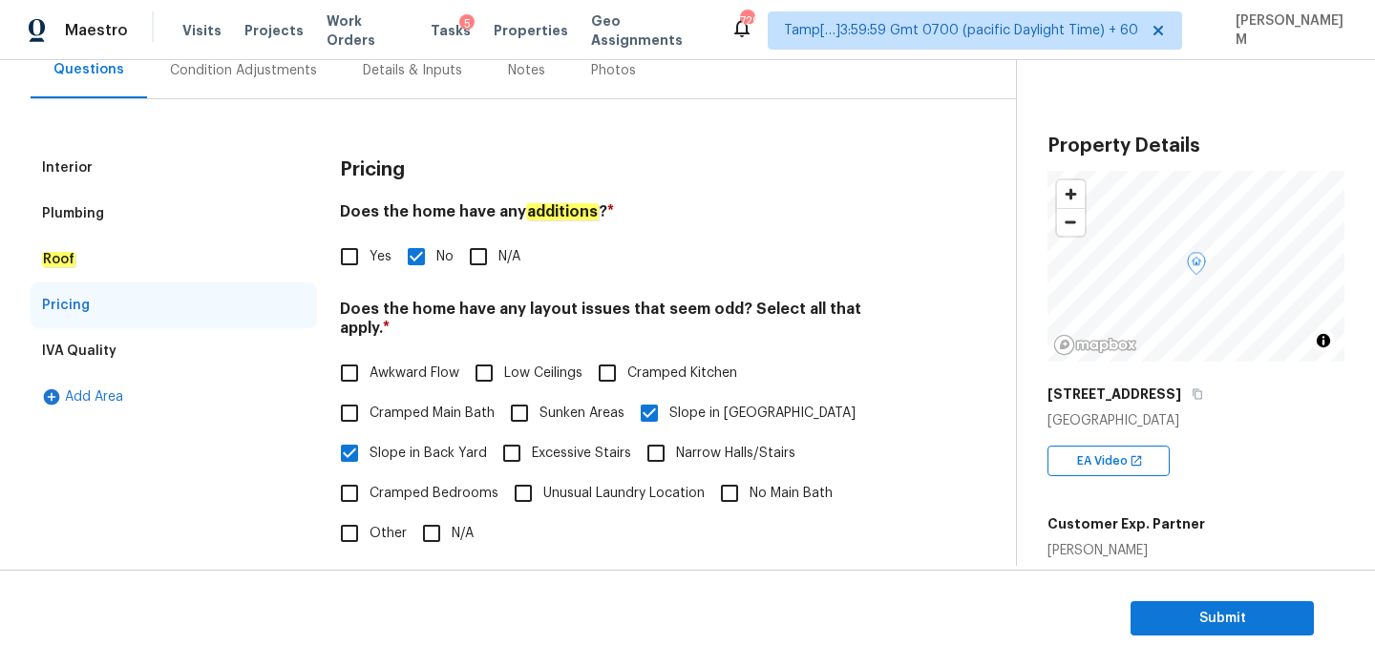
scroll to position [0, 0]
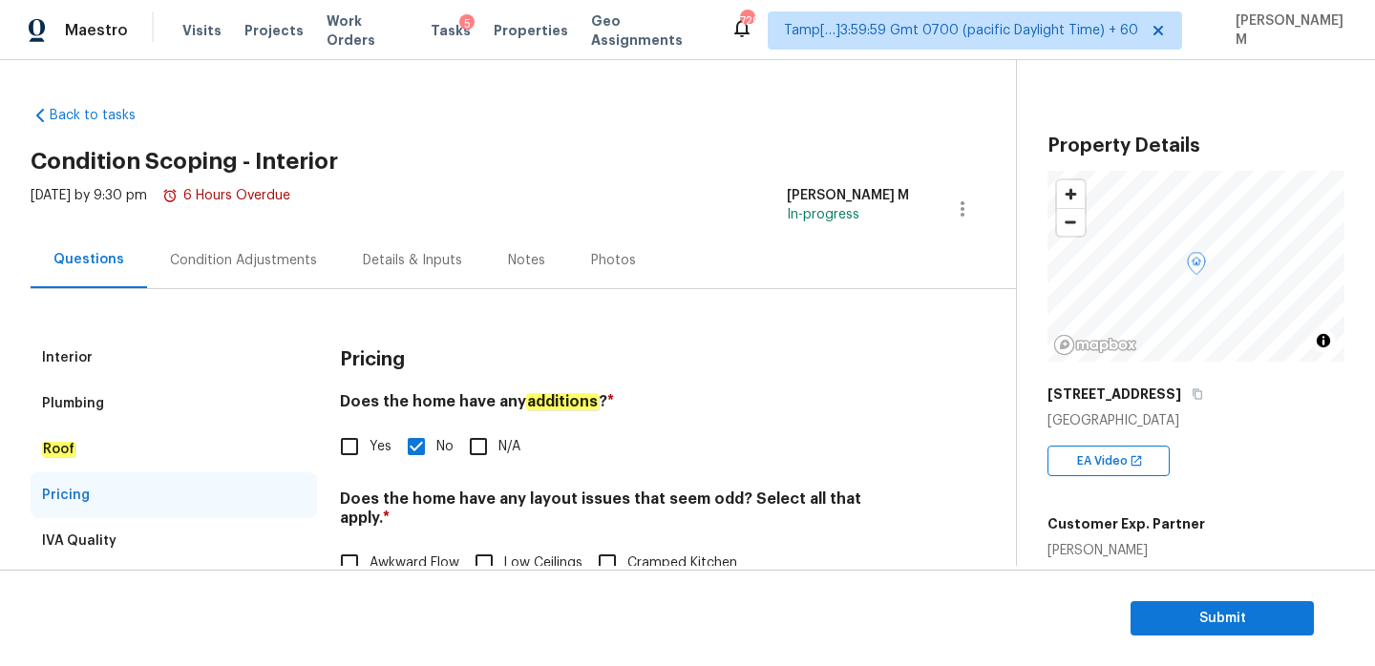
click at [260, 273] on div "Condition Adjustments" at bounding box center [243, 260] width 193 height 56
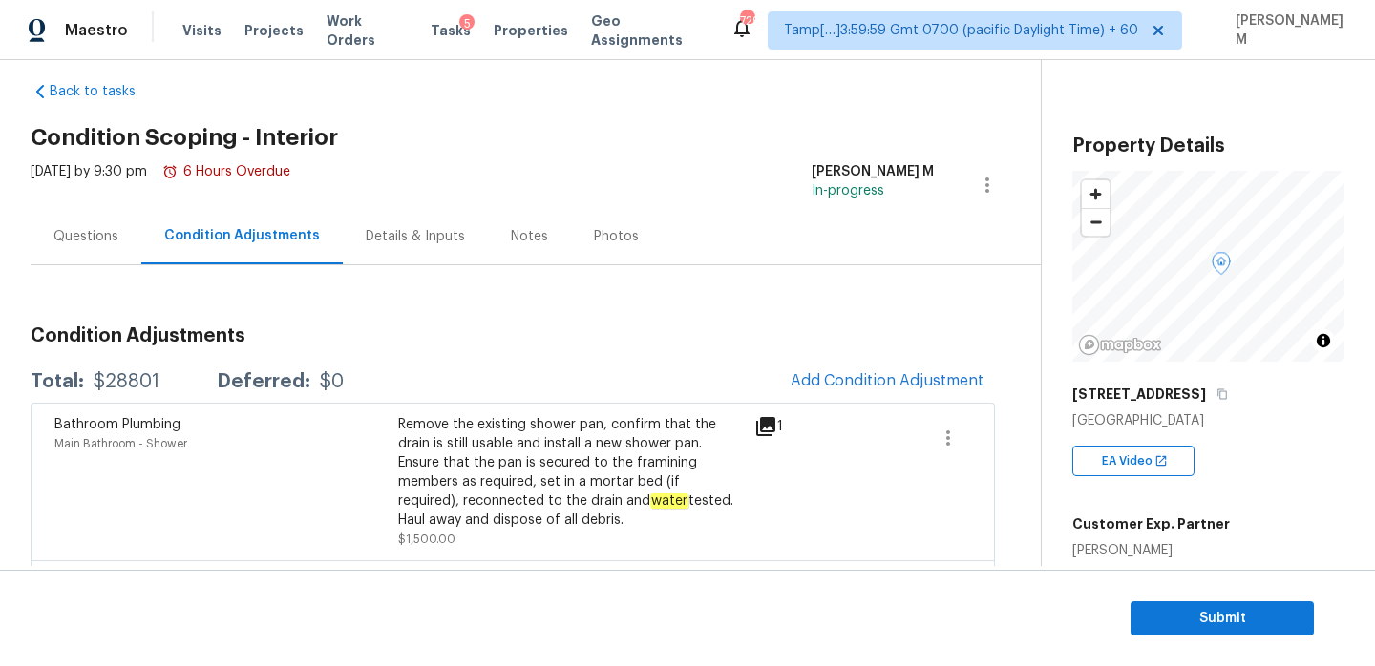
scroll to position [20, 0]
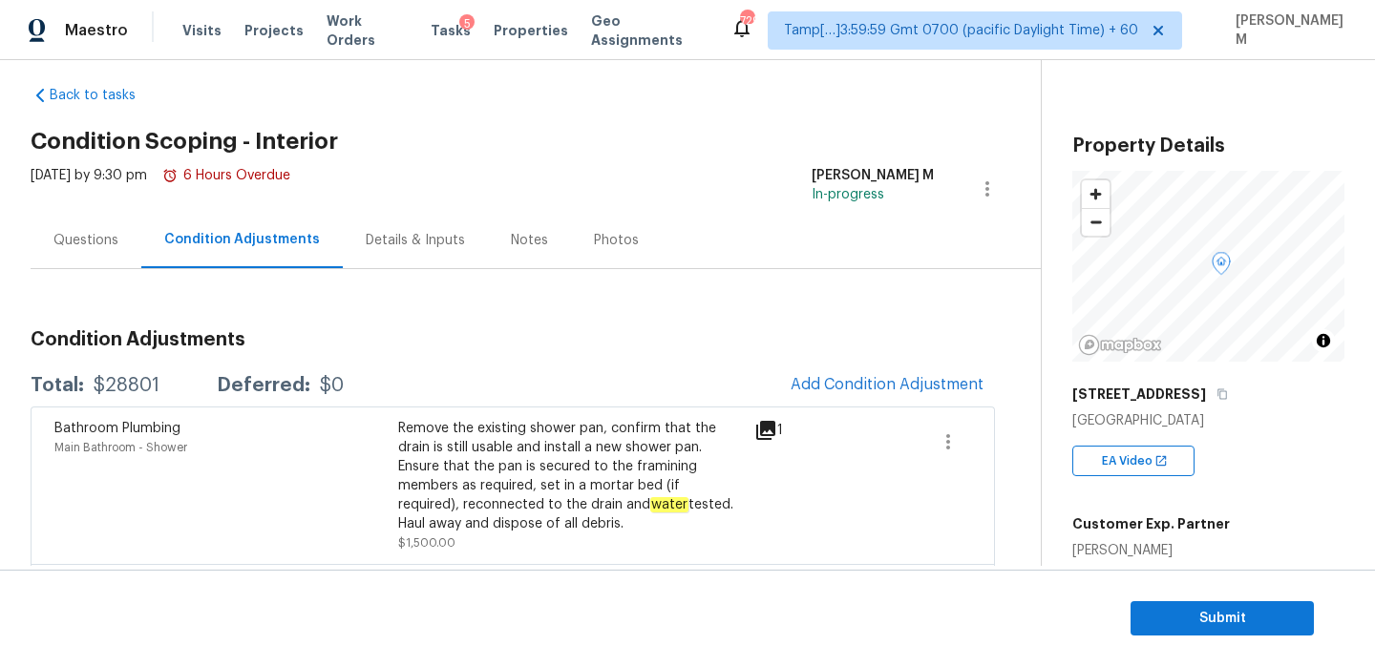
click at [51, 219] on div "Questions" at bounding box center [86, 240] width 111 height 56
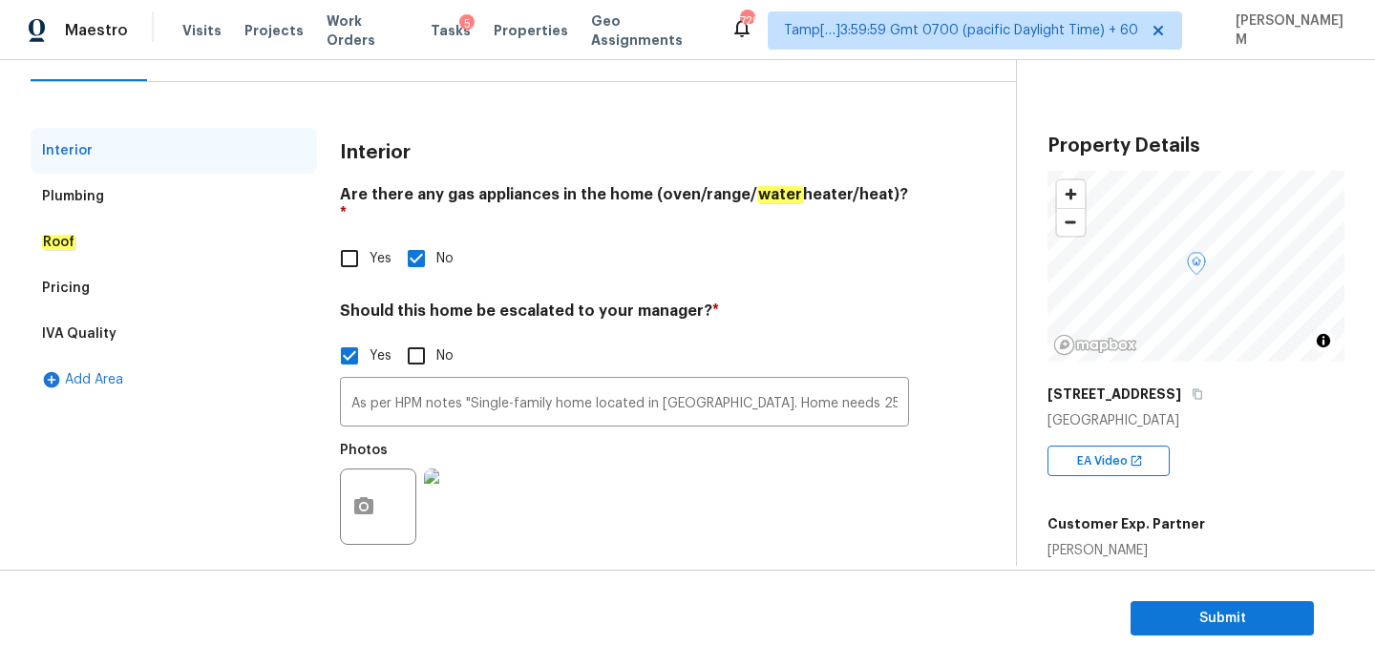
click at [104, 190] on div "Plumbing" at bounding box center [174, 197] width 286 height 46
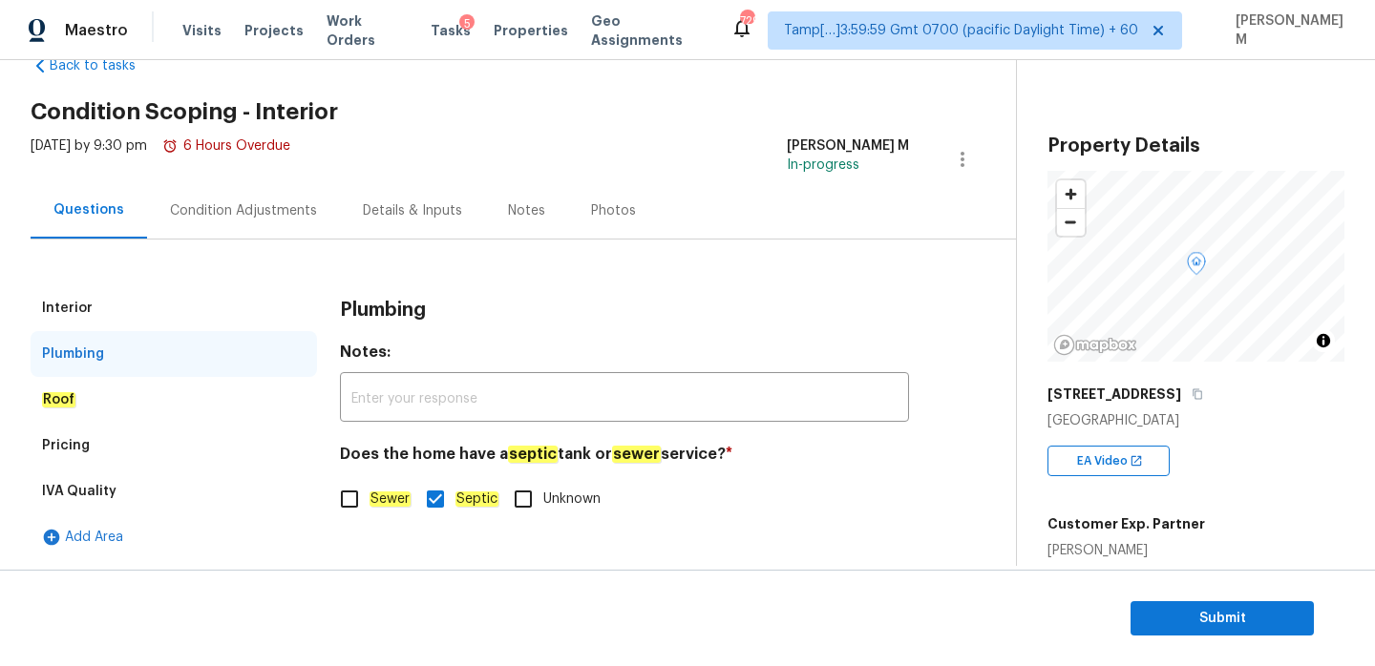
click at [123, 401] on div "Roof" at bounding box center [174, 400] width 286 height 46
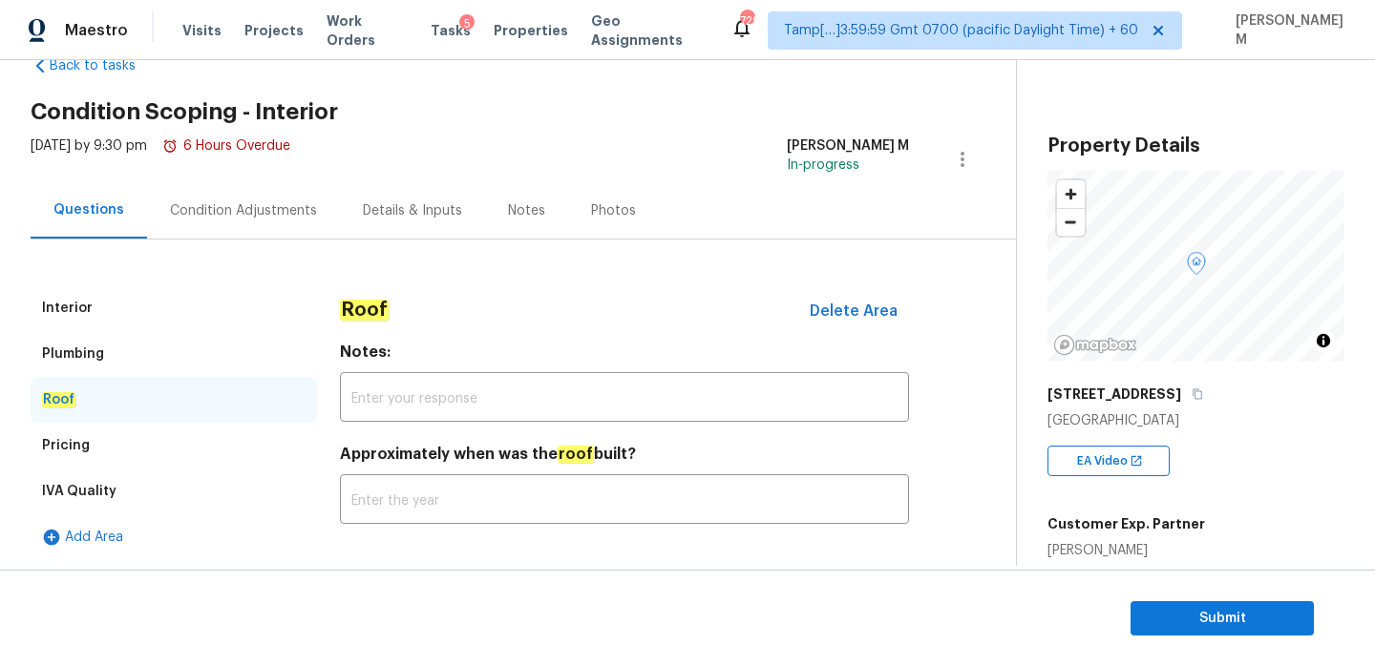
click at [135, 463] on div "Pricing" at bounding box center [174, 446] width 286 height 46
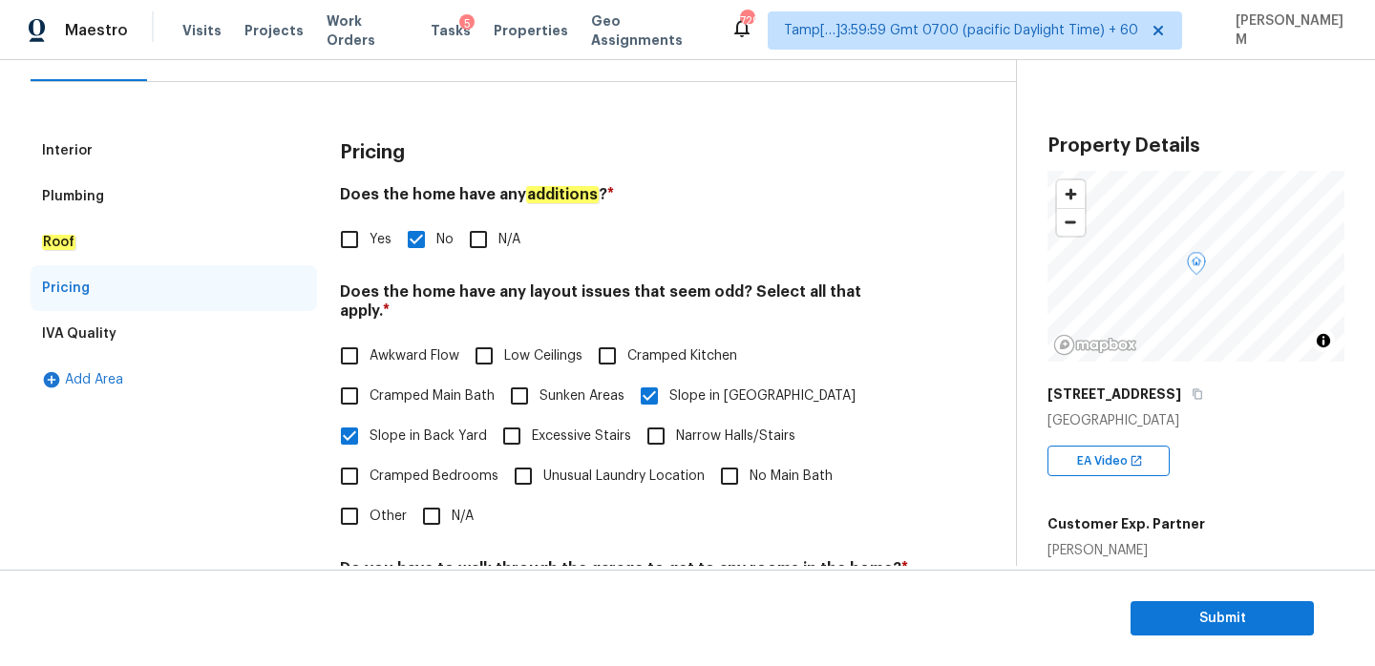
scroll to position [0, 0]
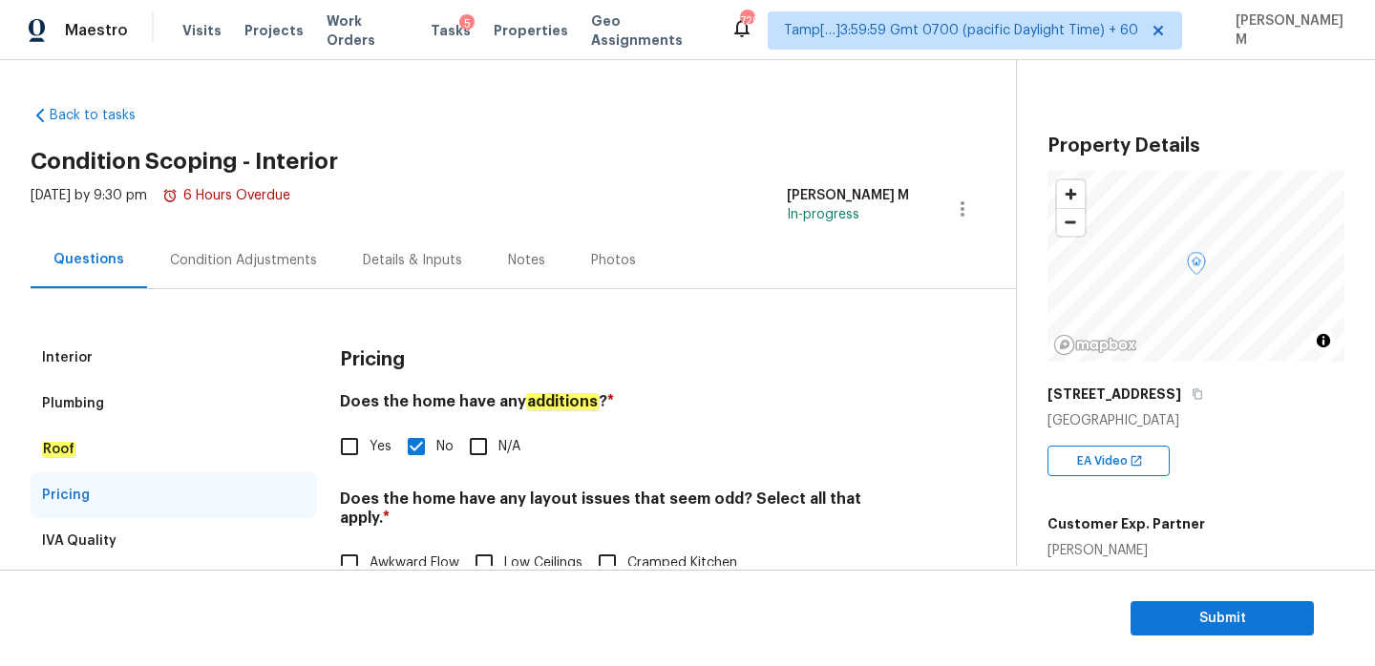
click at [110, 368] on div "Interior" at bounding box center [174, 358] width 286 height 46
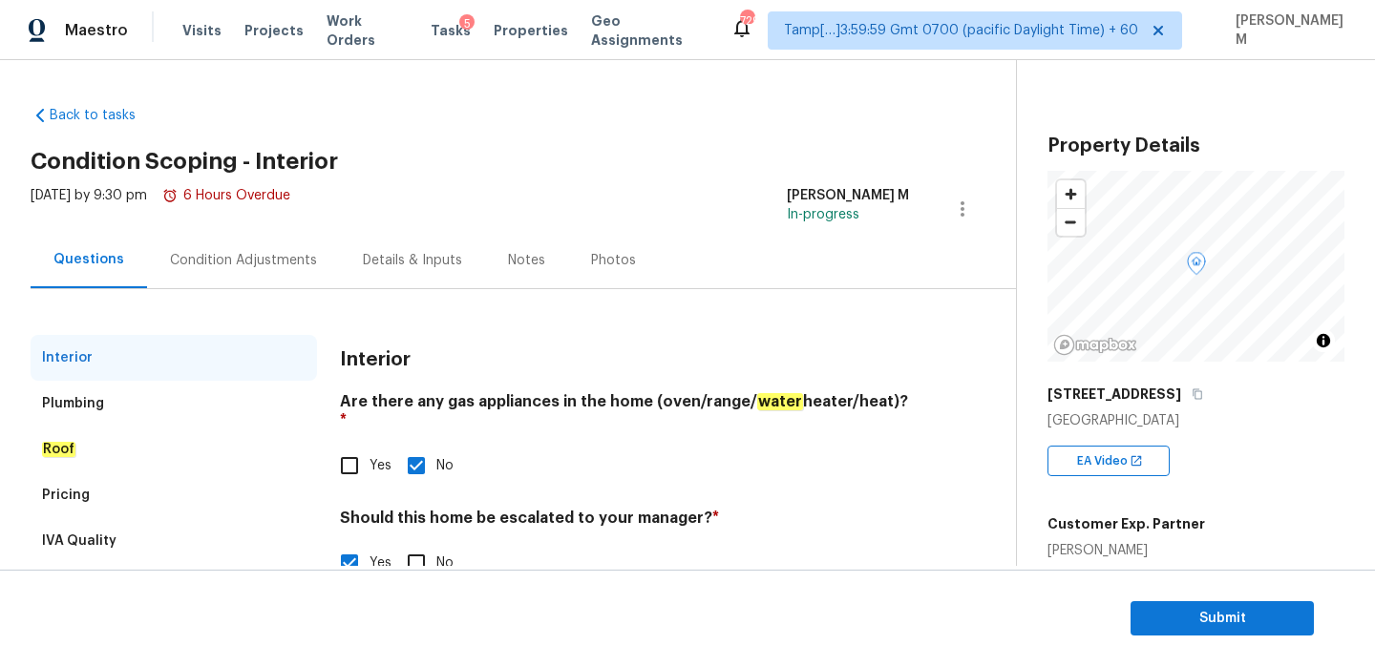
click at [270, 252] on div "Condition Adjustments" at bounding box center [243, 260] width 147 height 19
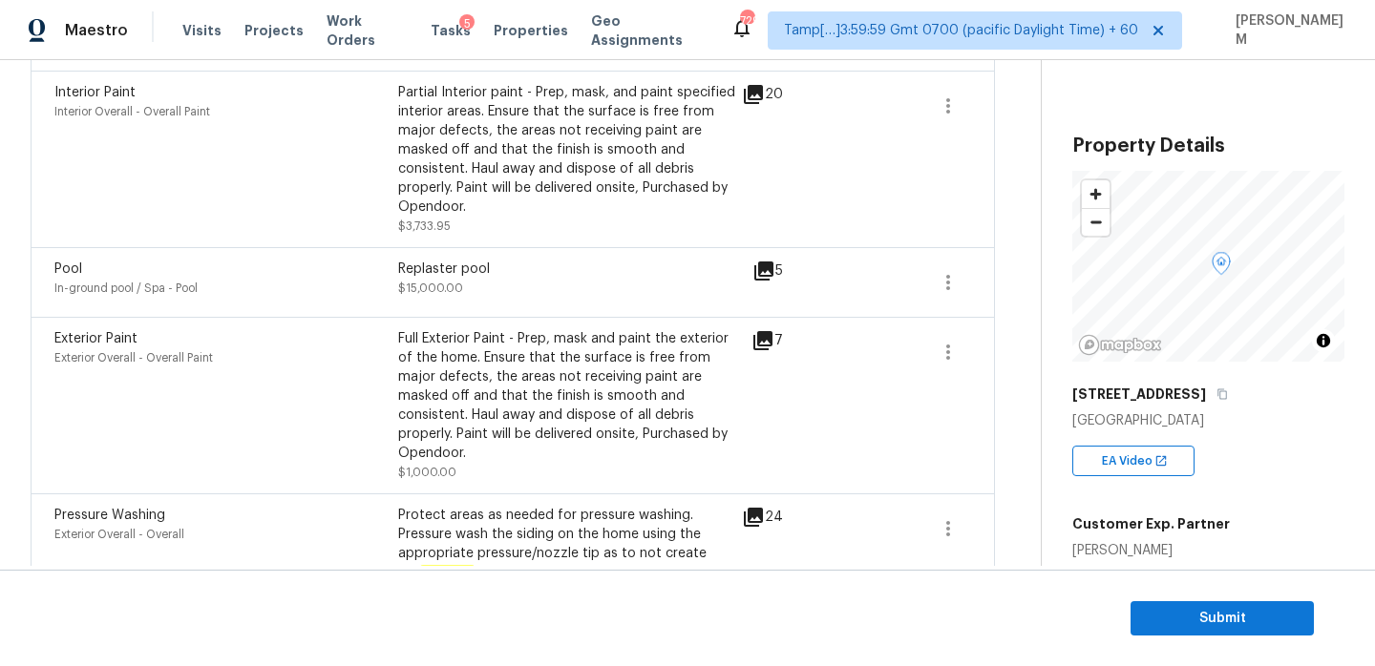
scroll to position [923, 0]
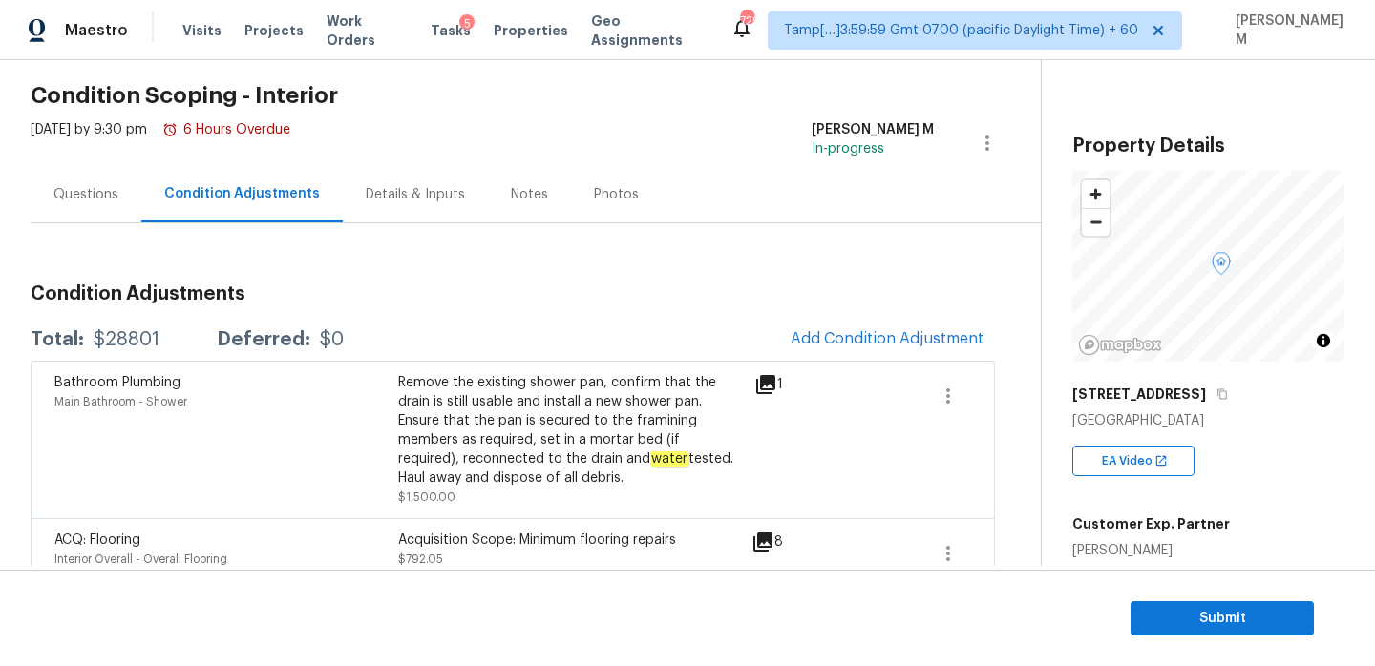
click at [108, 200] on div "Questions" at bounding box center [85, 194] width 65 height 19
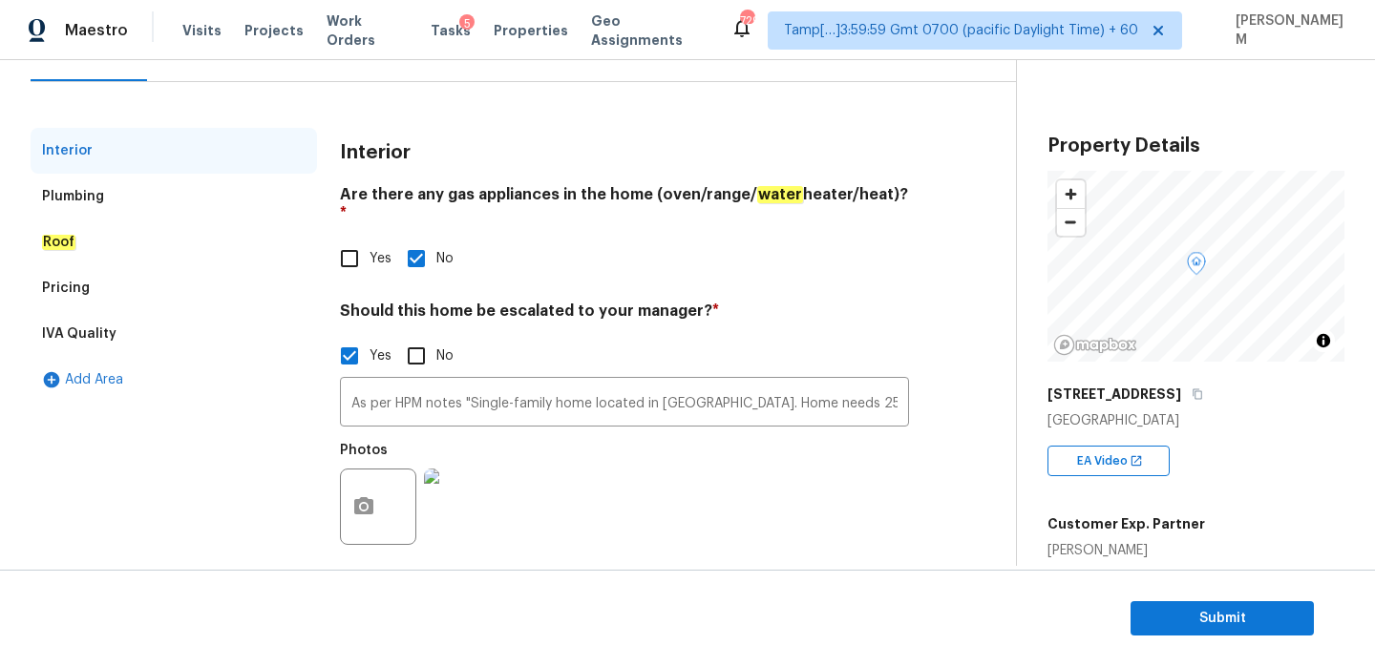
click at [208, 182] on div "Plumbing" at bounding box center [174, 197] width 286 height 46
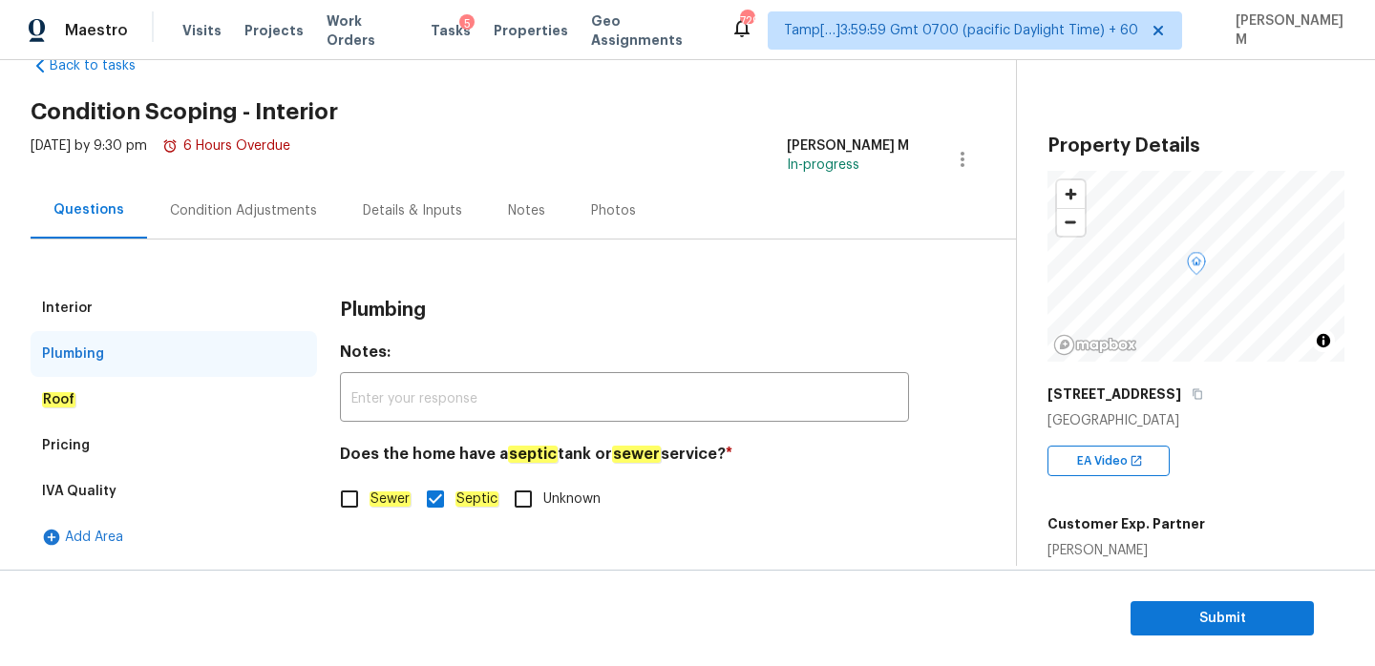
click at [181, 417] on div "Roof" at bounding box center [174, 400] width 286 height 46
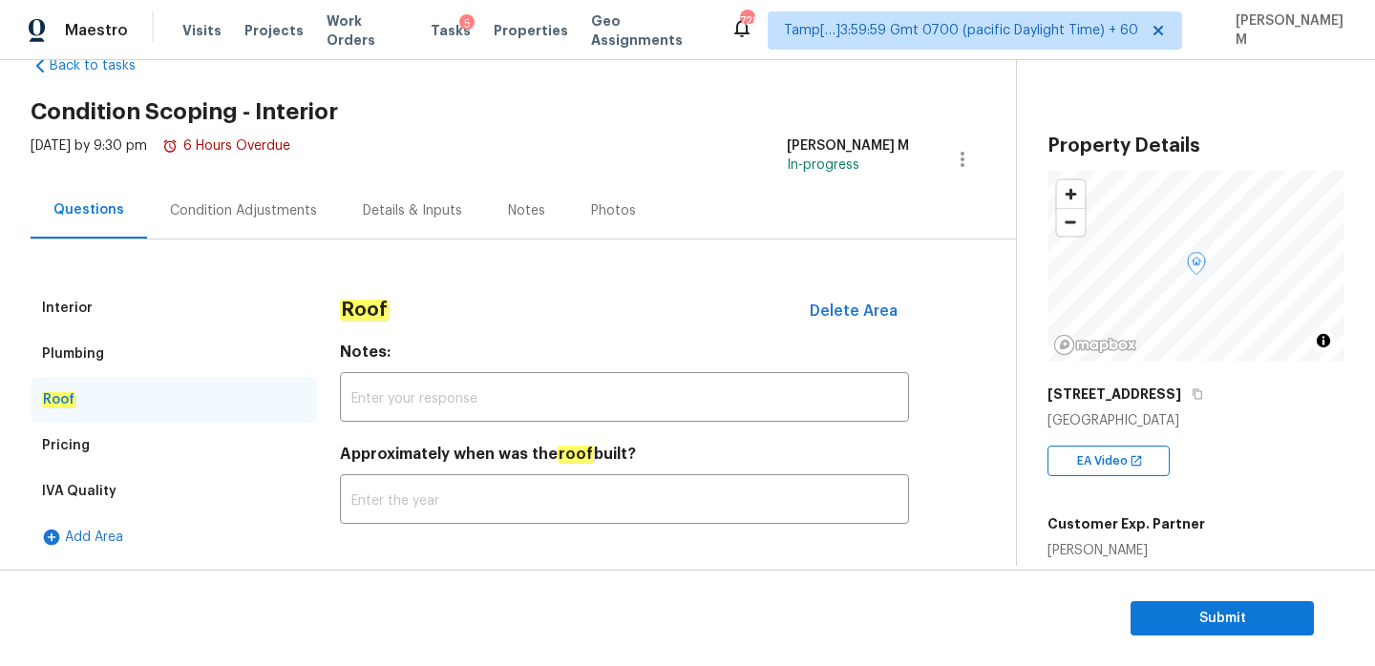
click at [115, 297] on div "Interior" at bounding box center [174, 308] width 286 height 46
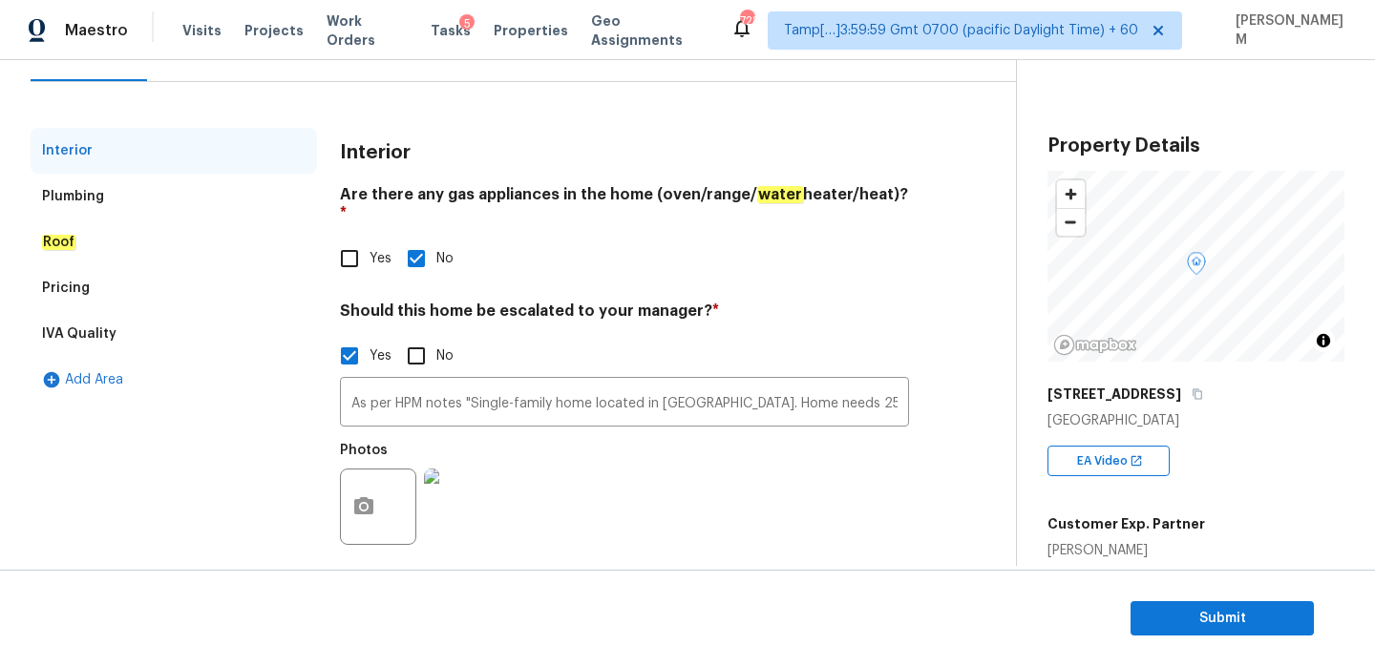
click at [133, 198] on div "Plumbing" at bounding box center [174, 197] width 286 height 46
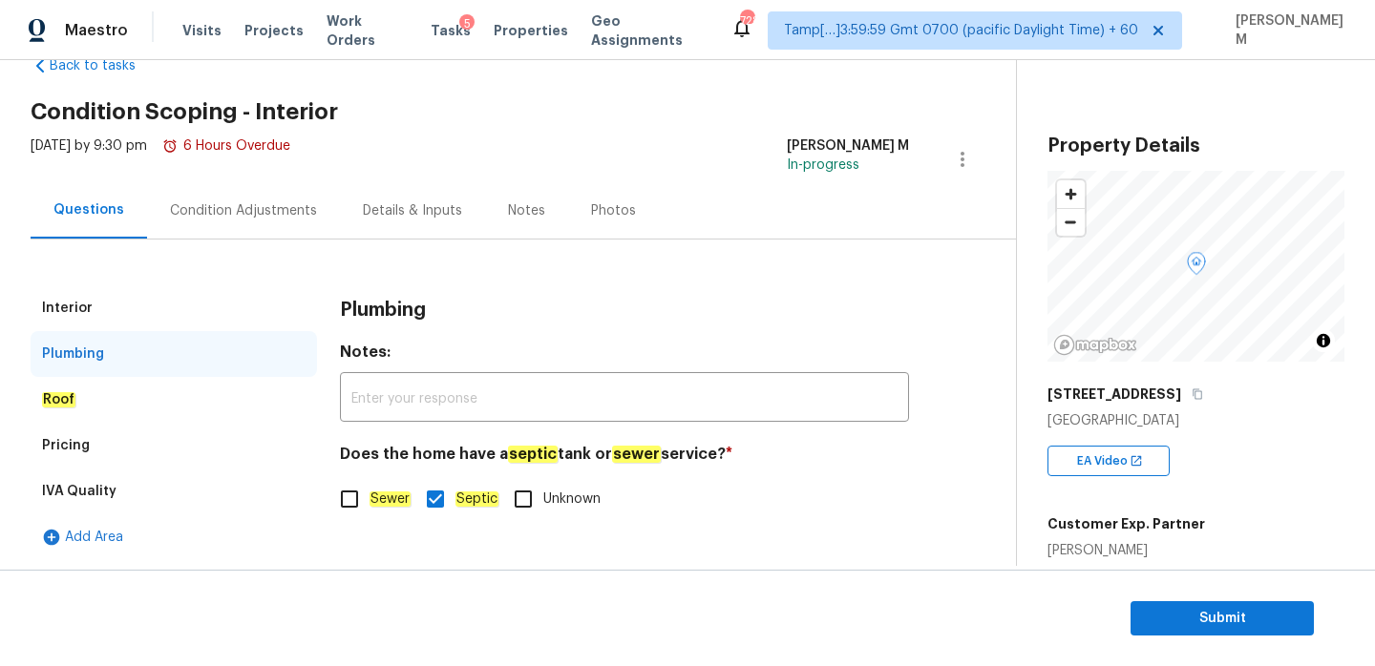
click at [160, 391] on div "Roof" at bounding box center [174, 400] width 286 height 46
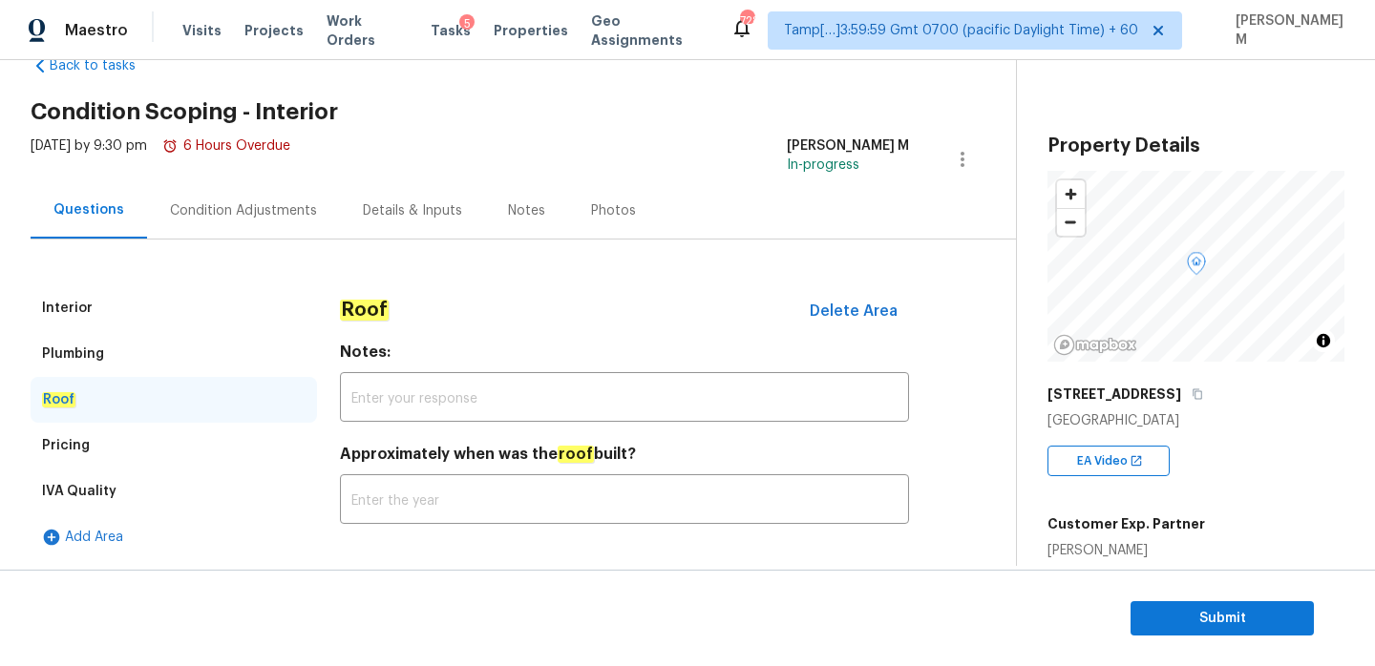
click at [154, 418] on div "Roof" at bounding box center [174, 400] width 286 height 46
click at [159, 443] on div "Pricing" at bounding box center [174, 446] width 286 height 46
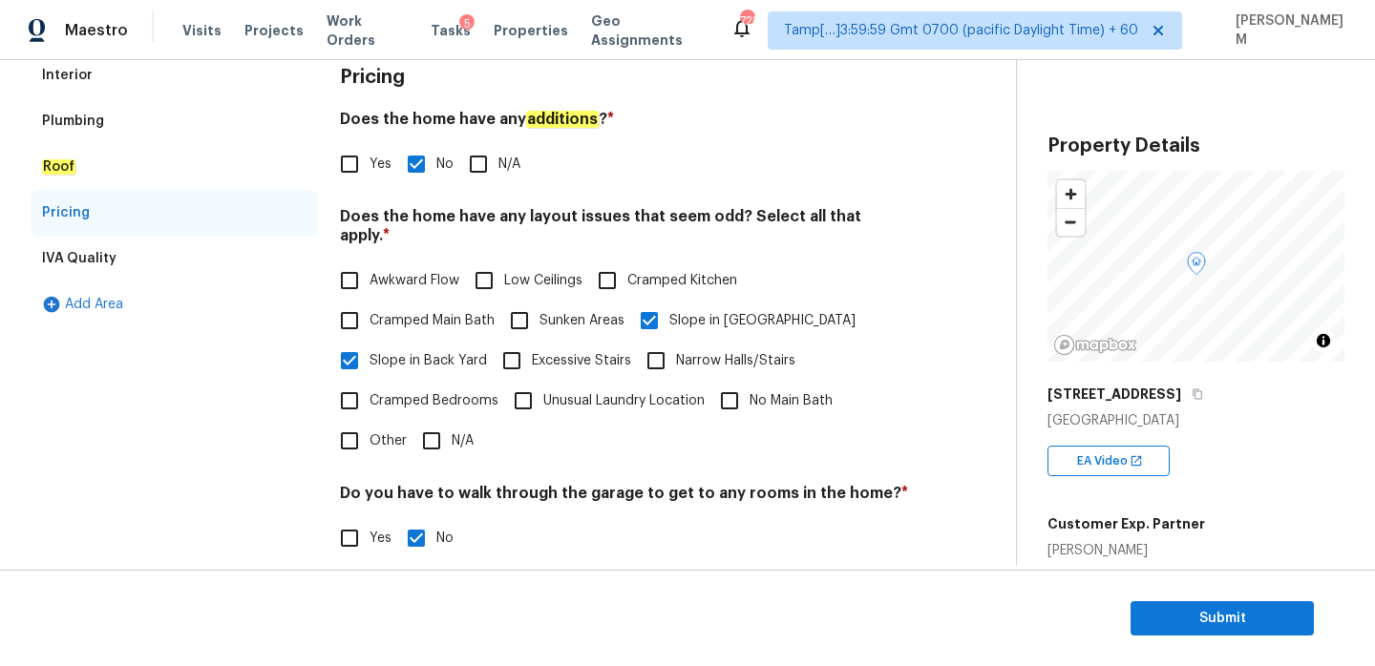
scroll to position [0, 0]
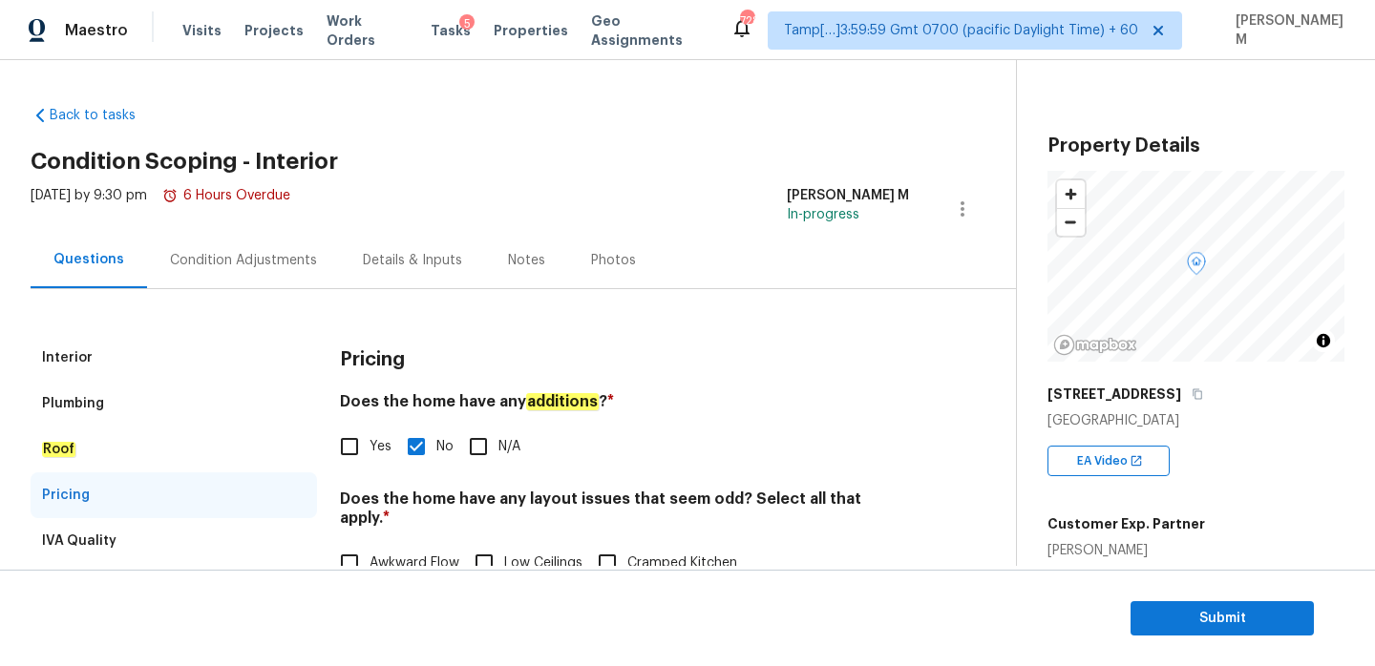
click at [224, 256] on div "Condition Adjustments" at bounding box center [243, 260] width 147 height 19
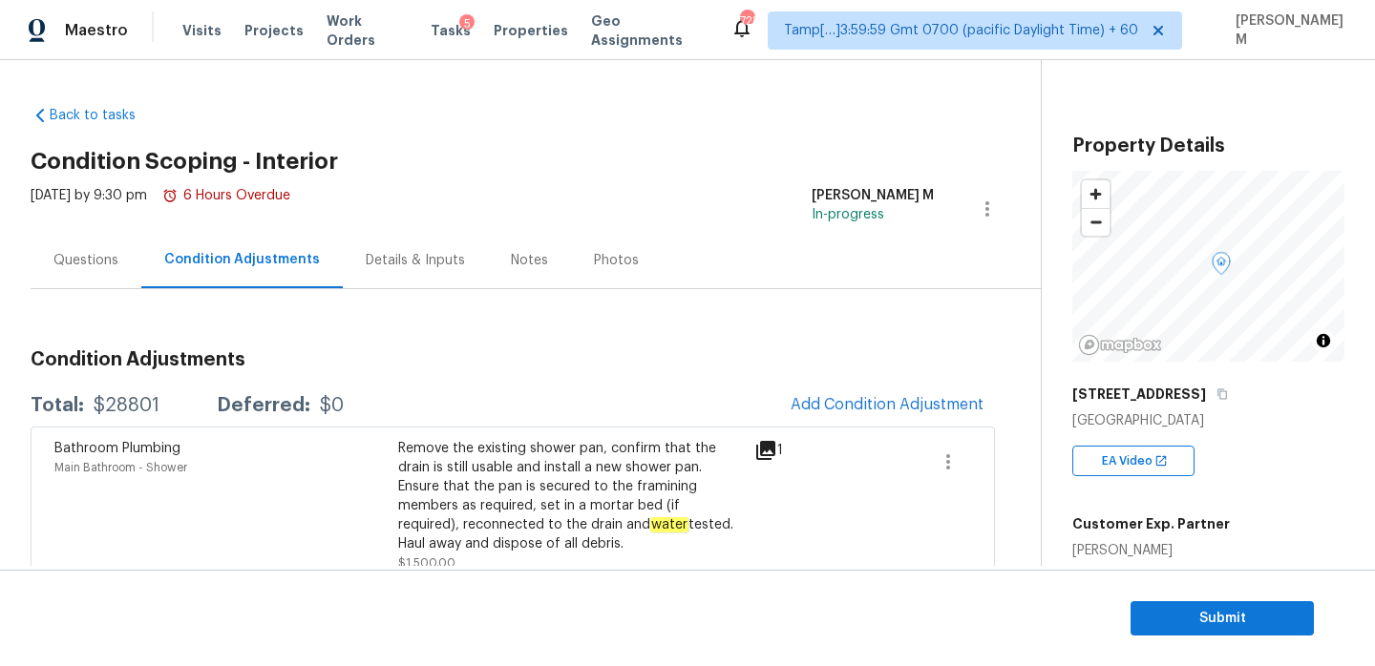
click at [103, 270] on div "Questions" at bounding box center [86, 260] width 111 height 56
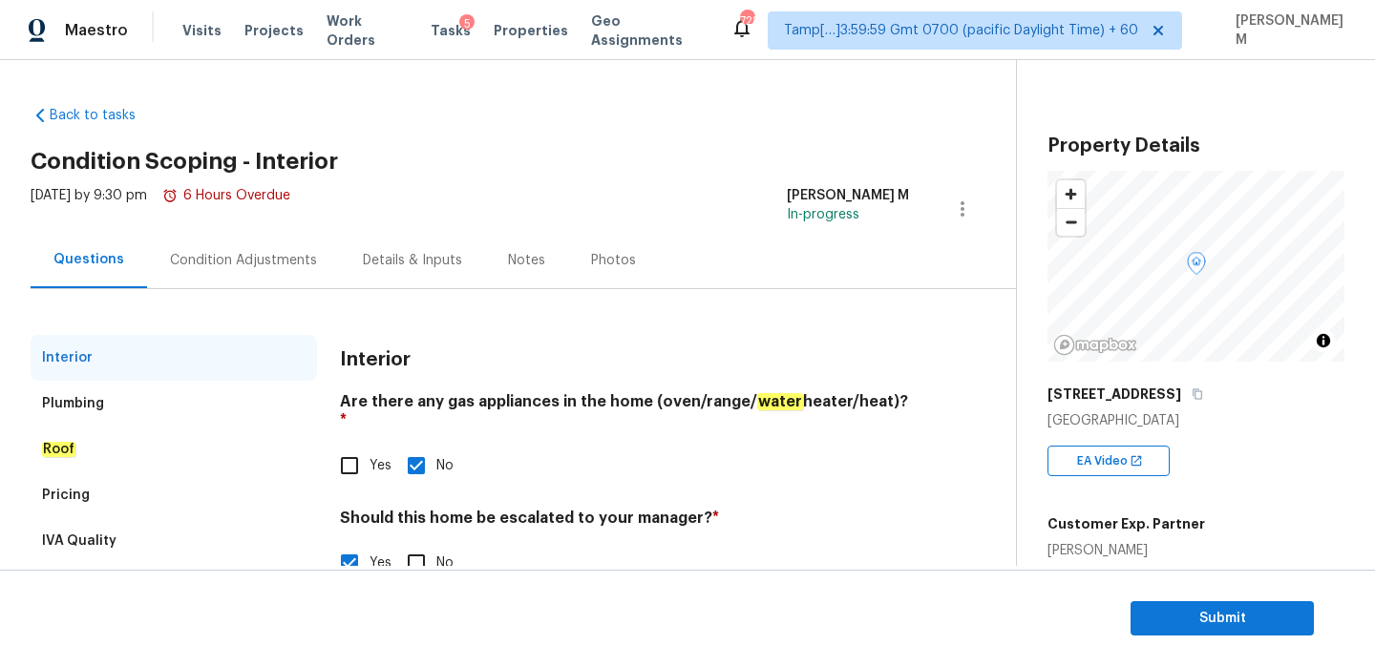
scroll to position [207, 0]
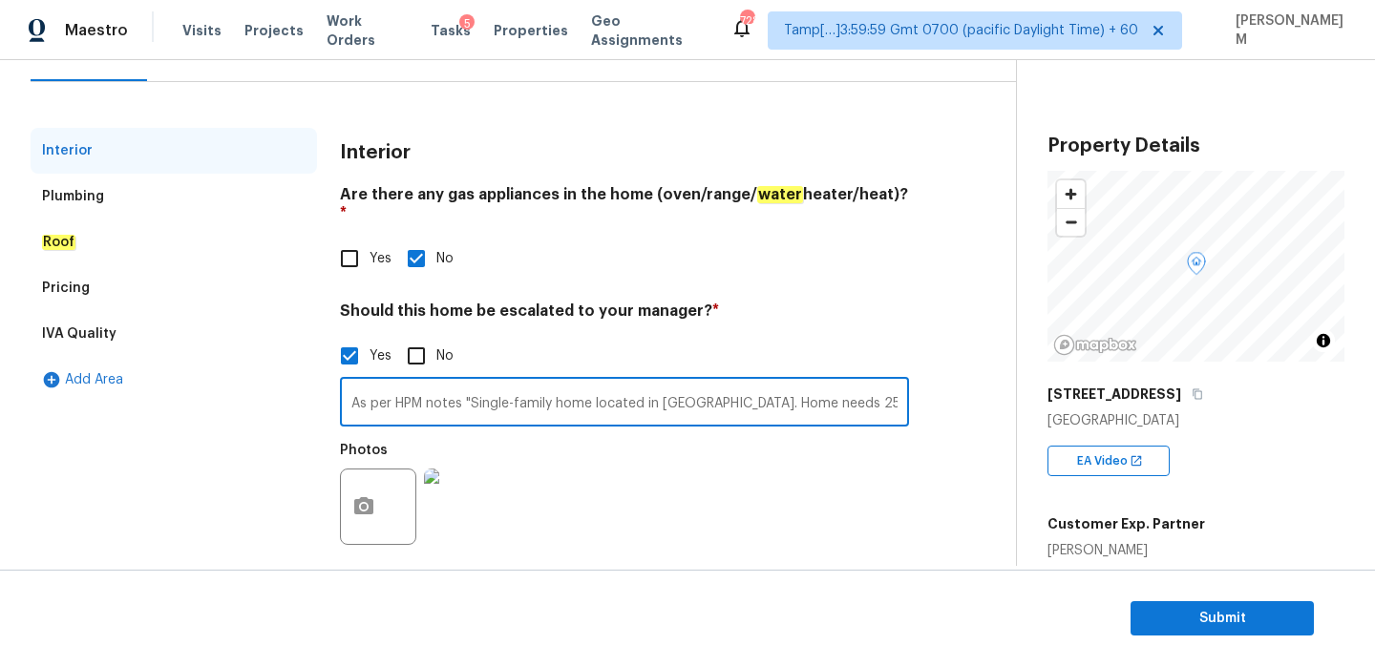
click at [485, 400] on input "As per HPM notes "Single-family home located in Lake Ajay. Home needs 25% exter…" at bounding box center [624, 404] width 569 height 45
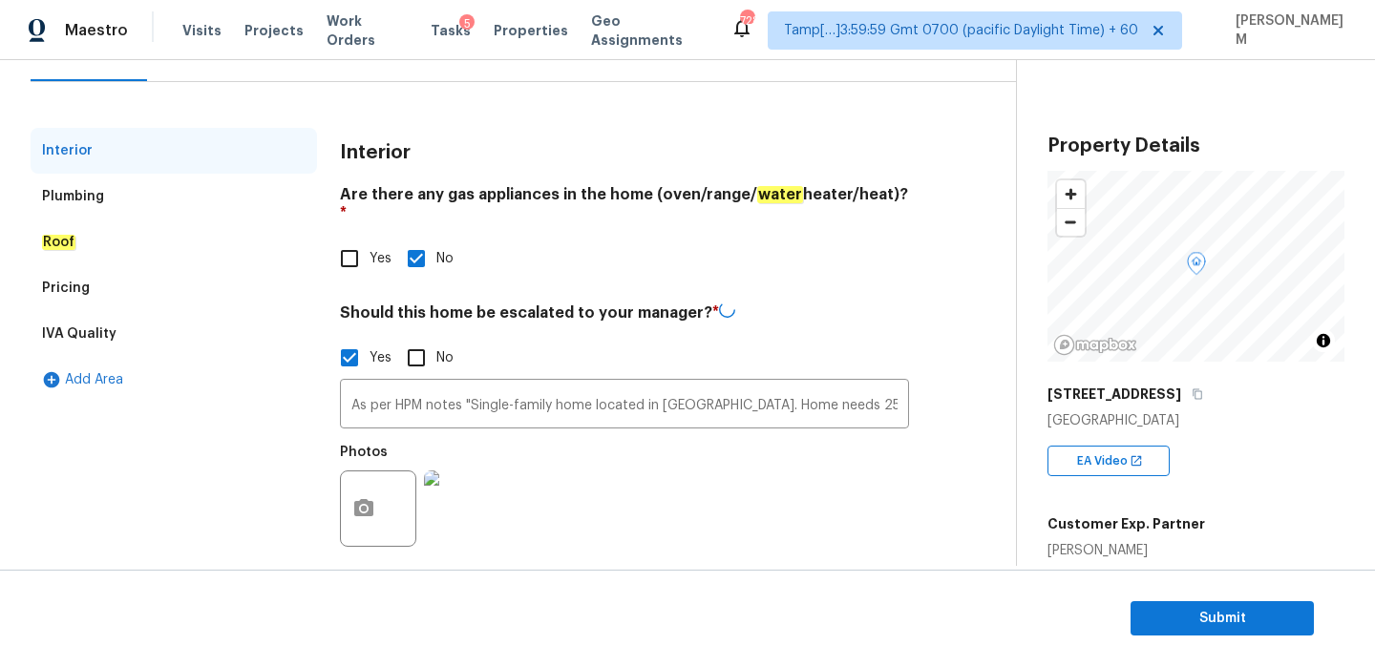
click at [220, 191] on div "Plumbing" at bounding box center [174, 197] width 286 height 46
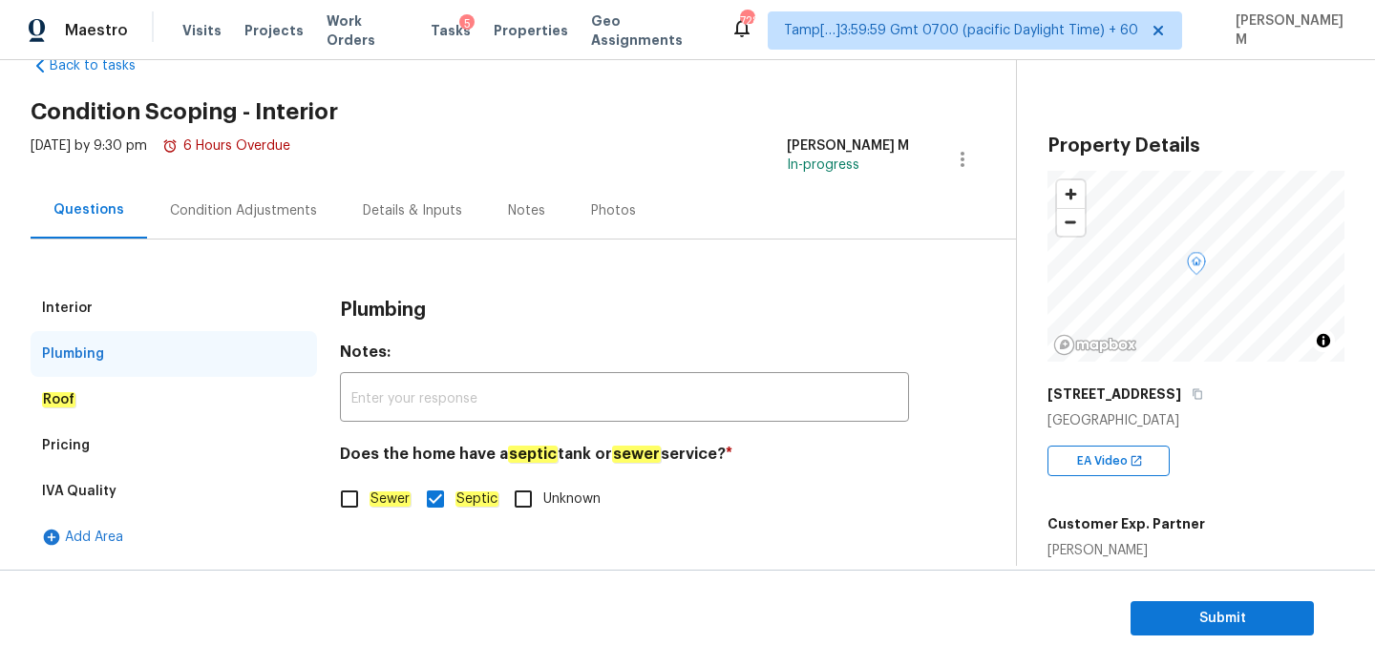
click at [194, 421] on div "Roof" at bounding box center [174, 400] width 286 height 46
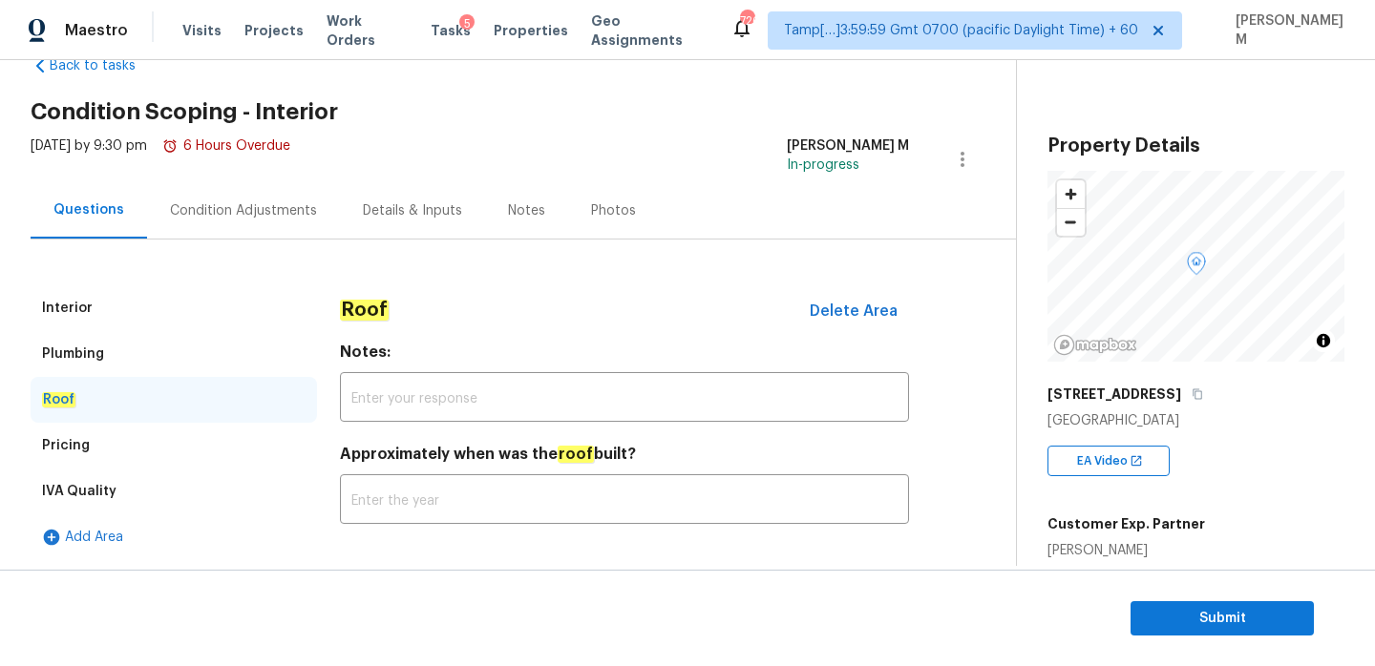
click at [190, 463] on div "Pricing" at bounding box center [174, 446] width 286 height 46
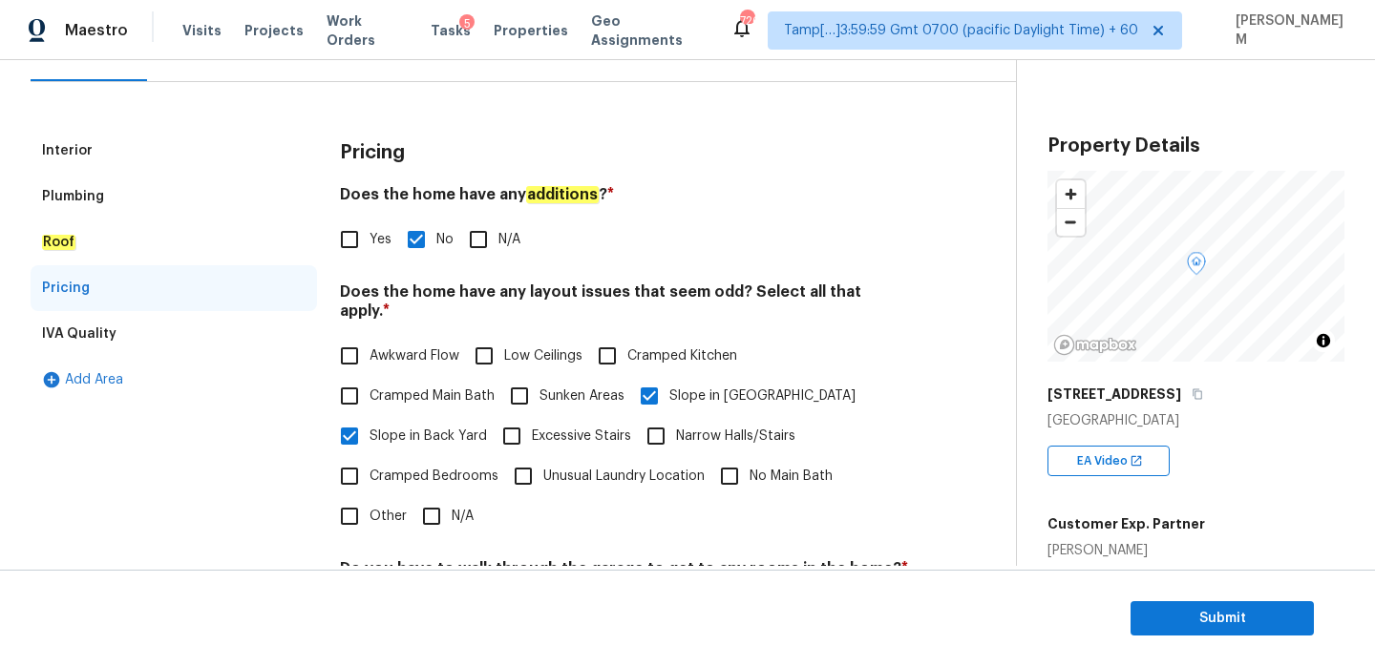
click at [154, 315] on div "IVA Quality" at bounding box center [174, 334] width 286 height 46
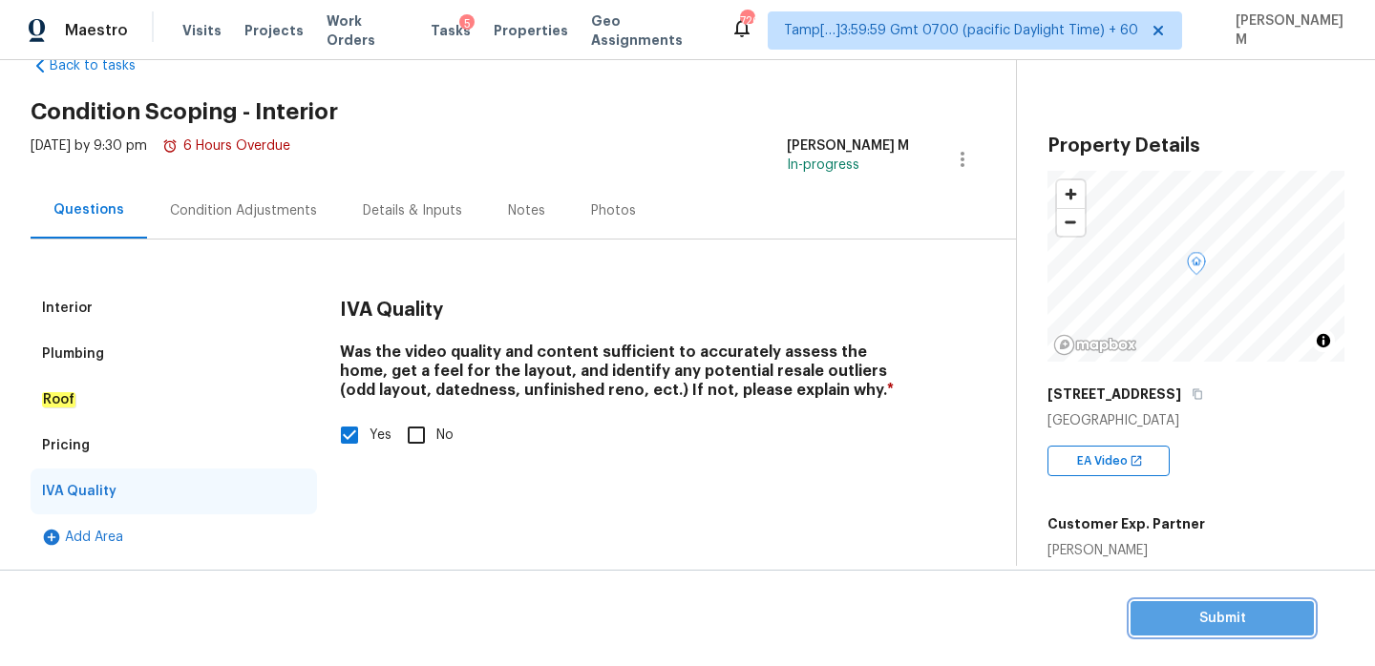
click at [1221, 626] on span "Submit" at bounding box center [1222, 619] width 153 height 24
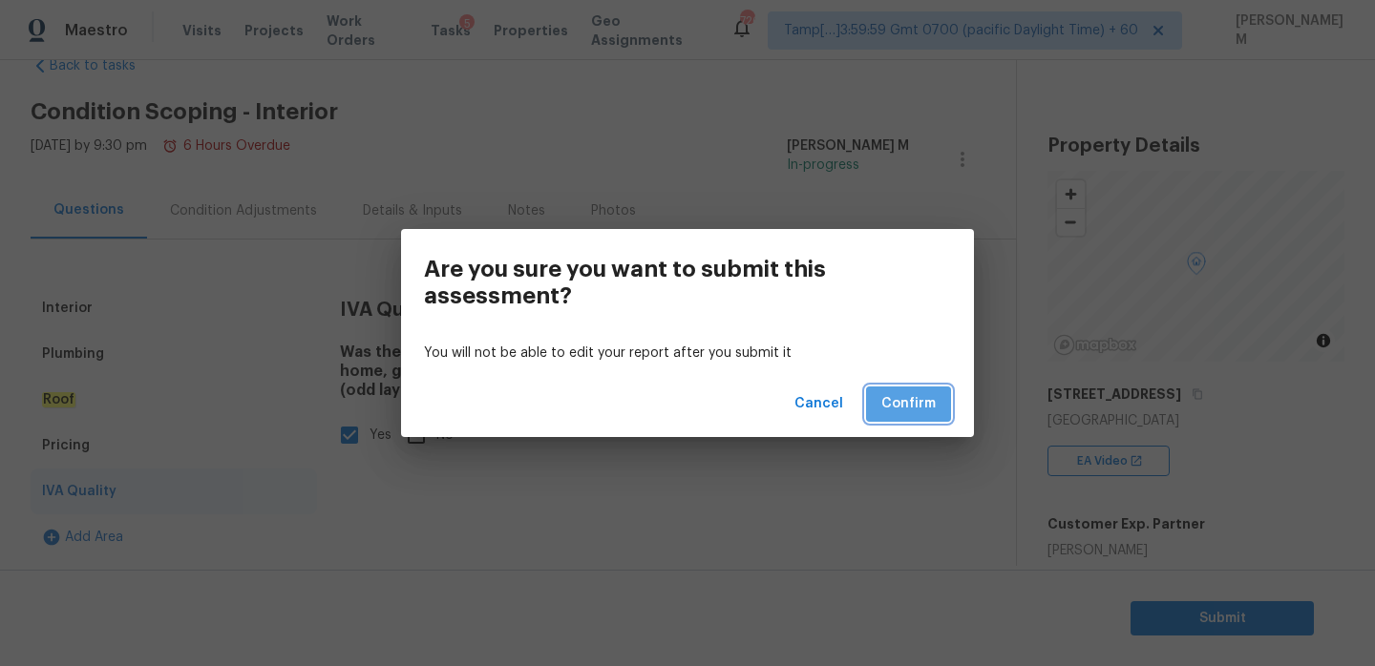
click at [898, 402] on span "Confirm" at bounding box center [908, 404] width 54 height 24
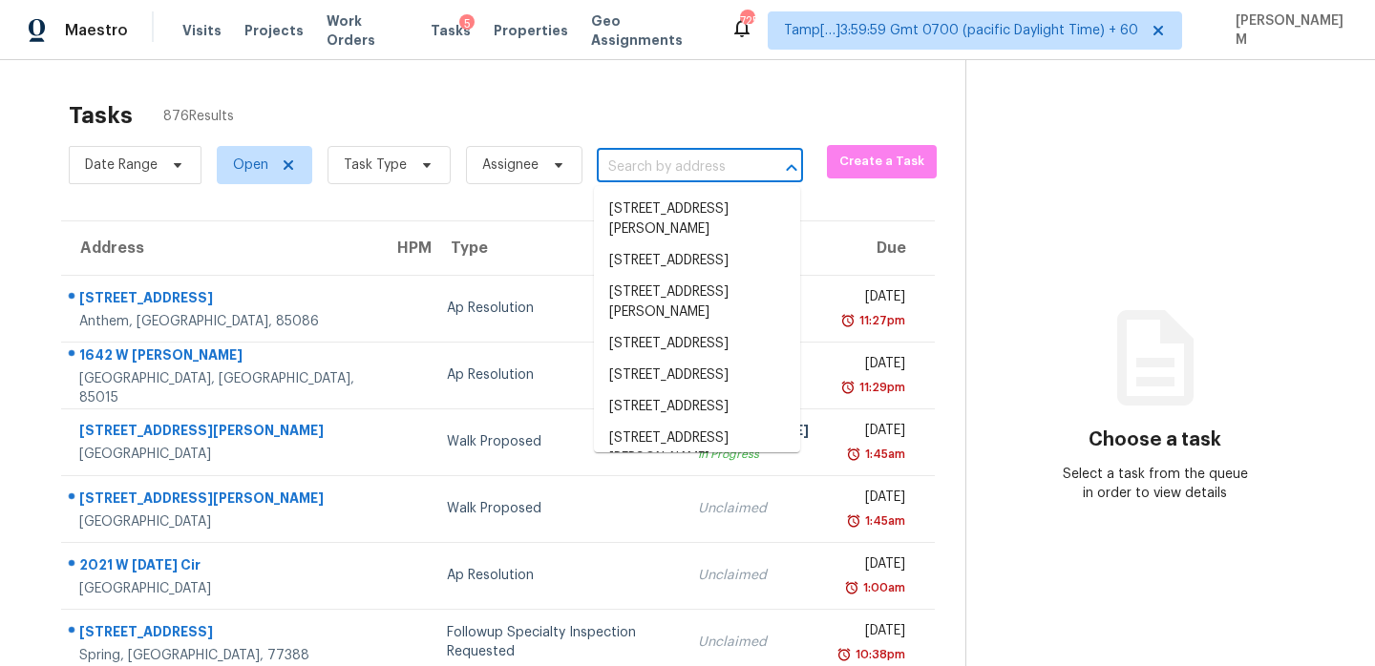
click at [697, 168] on input "text" at bounding box center [673, 168] width 153 height 30
paste input "618 Hickory Glade Ct Antioch, TN 37013"
type input "618 Hickory Glade Ct Antioch, TN 37013"
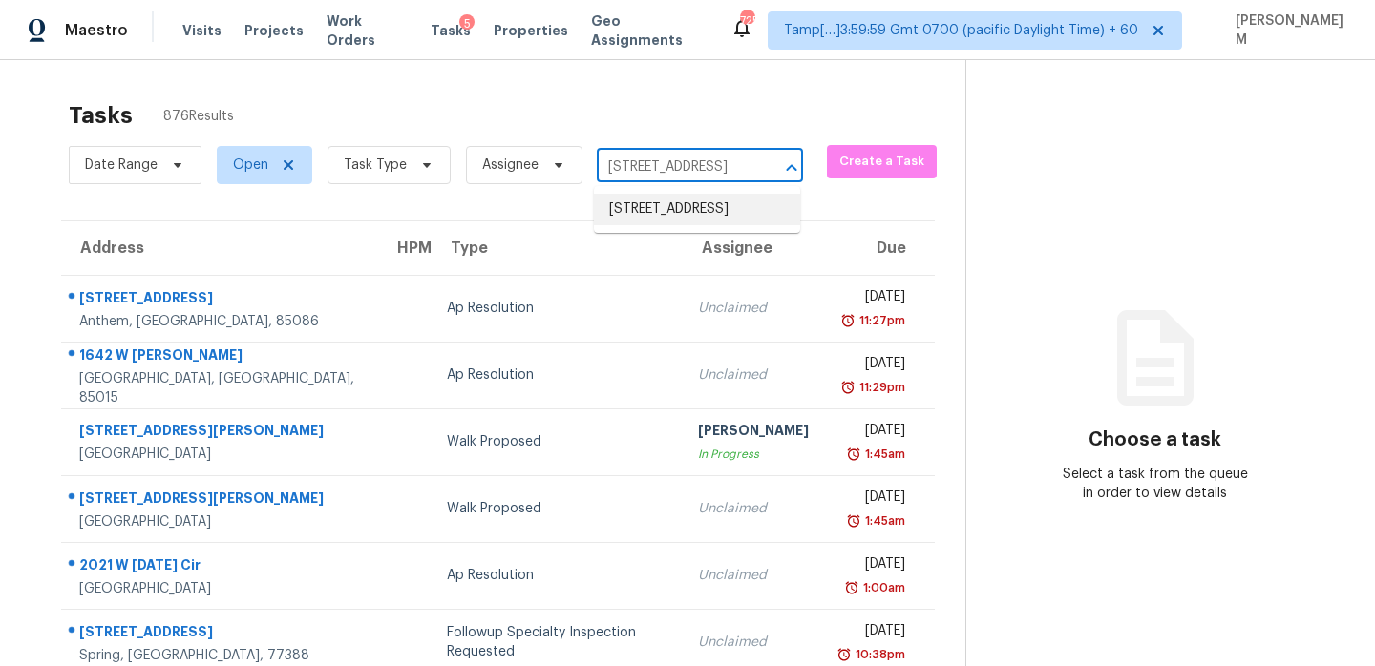
click at [704, 207] on li "618 Hickory Glade Ct, Antioch, TN 37013" at bounding box center [697, 210] width 206 height 32
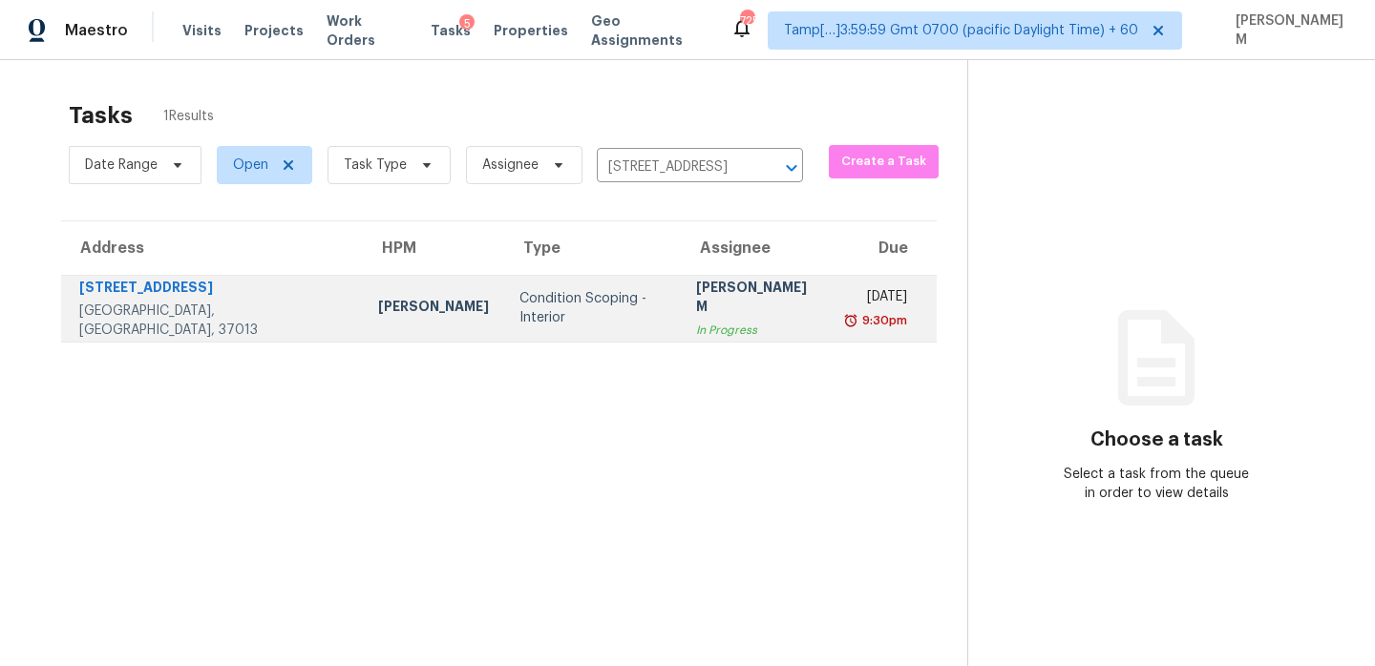
click at [700, 321] on div "In Progress" at bounding box center [756, 330] width 121 height 19
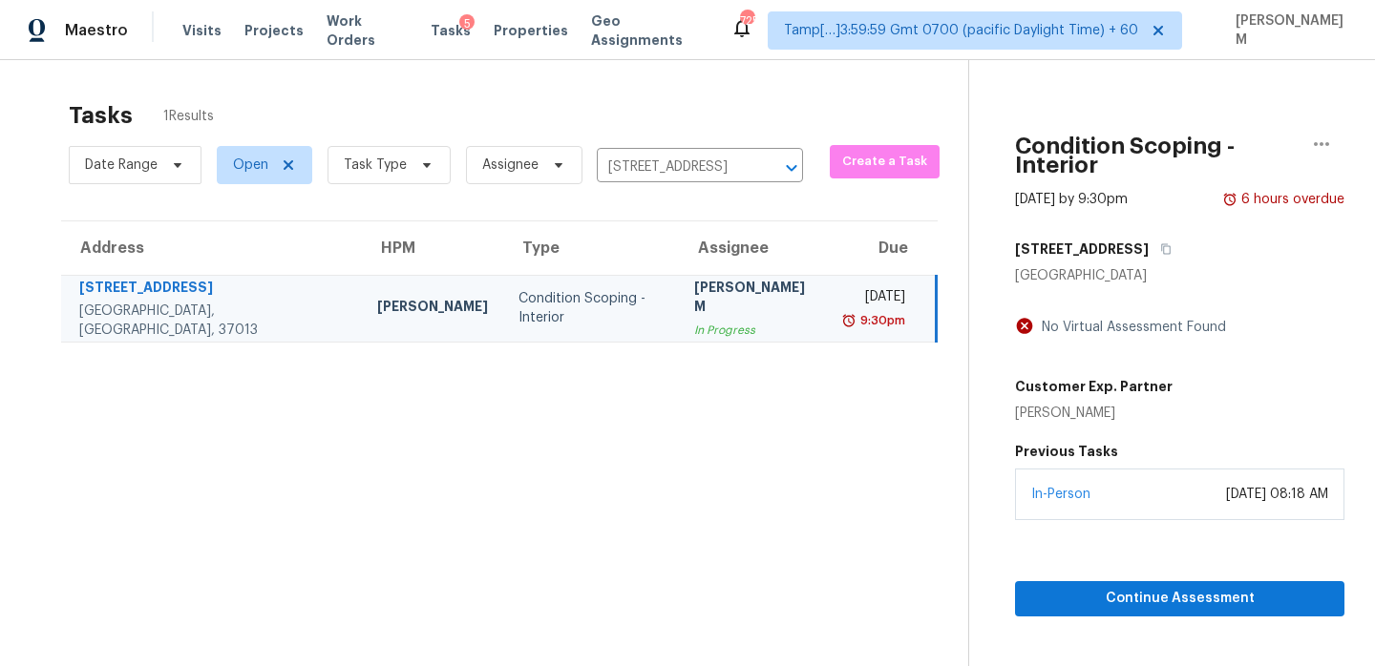
click at [1114, 493] on div "In-Person September 10, 2025 at 08:18 AM" at bounding box center [1179, 495] width 329 height 52
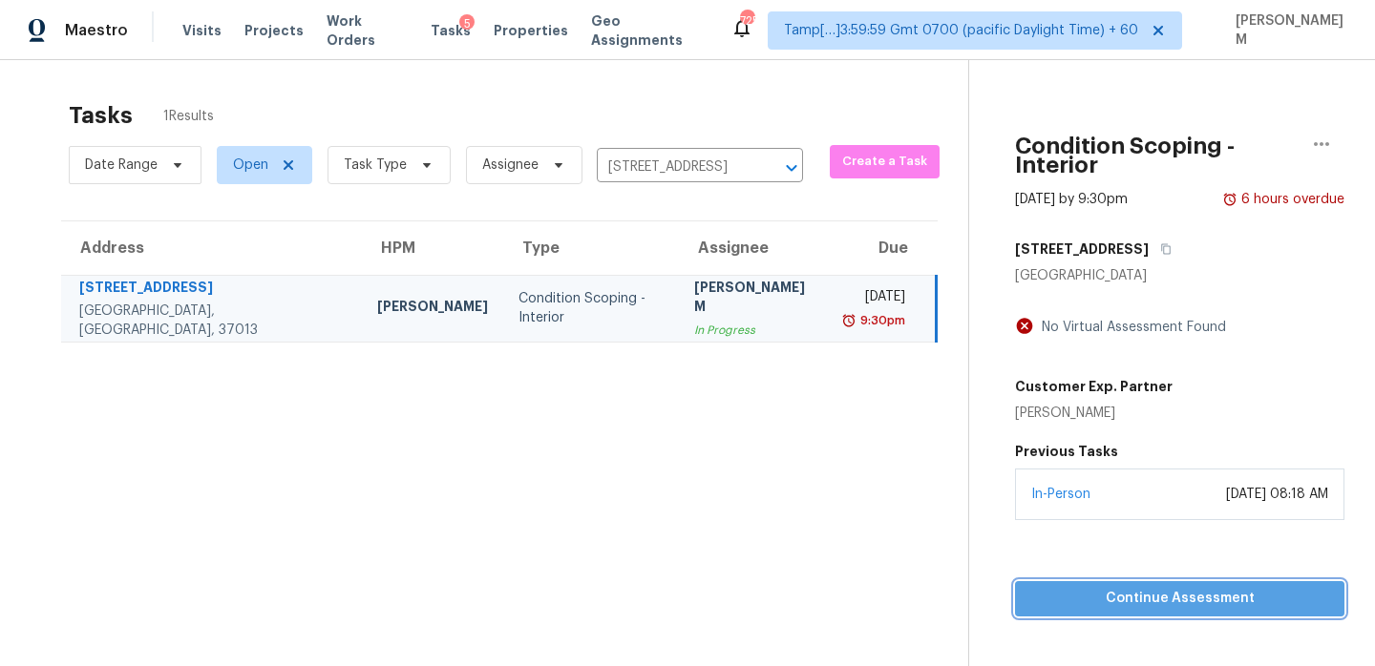
click at [1125, 581] on button "Continue Assessment" at bounding box center [1179, 598] width 329 height 35
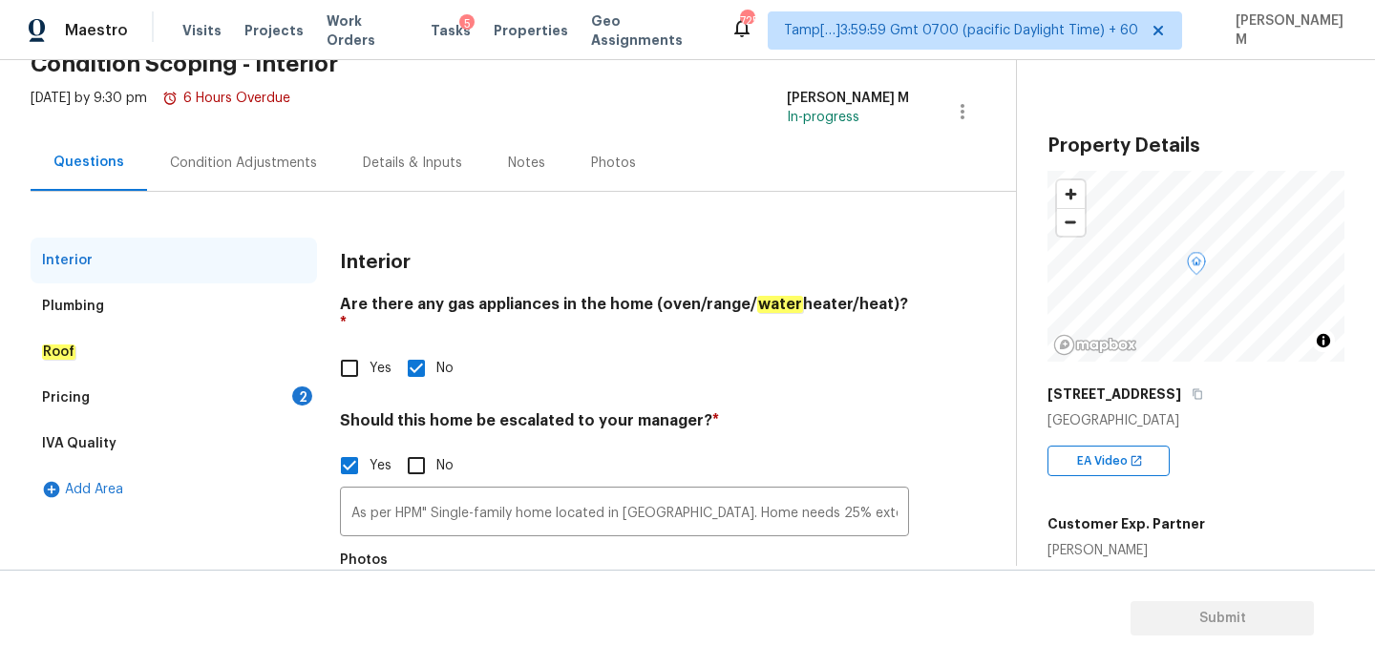
scroll to position [129, 0]
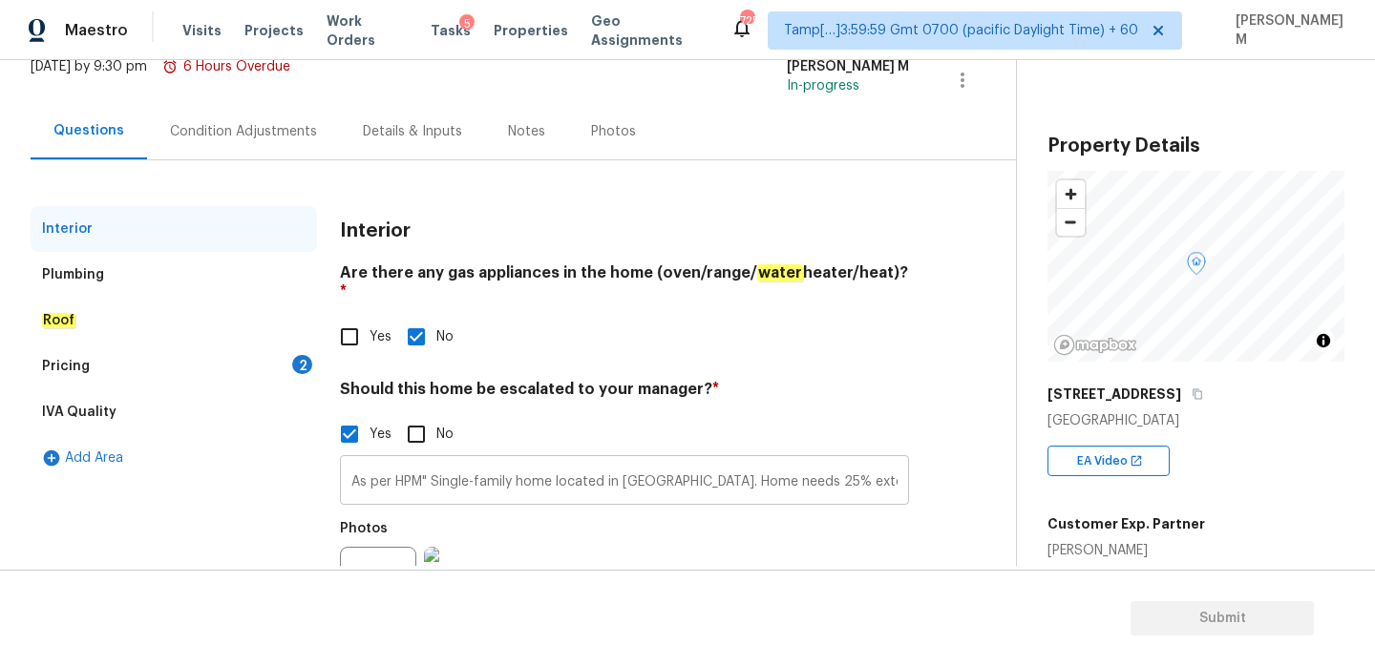
click at [792, 467] on input "As per HPM" Single-family home located in Lake Ajay. Home needs 25% exterior pa…" at bounding box center [624, 482] width 569 height 45
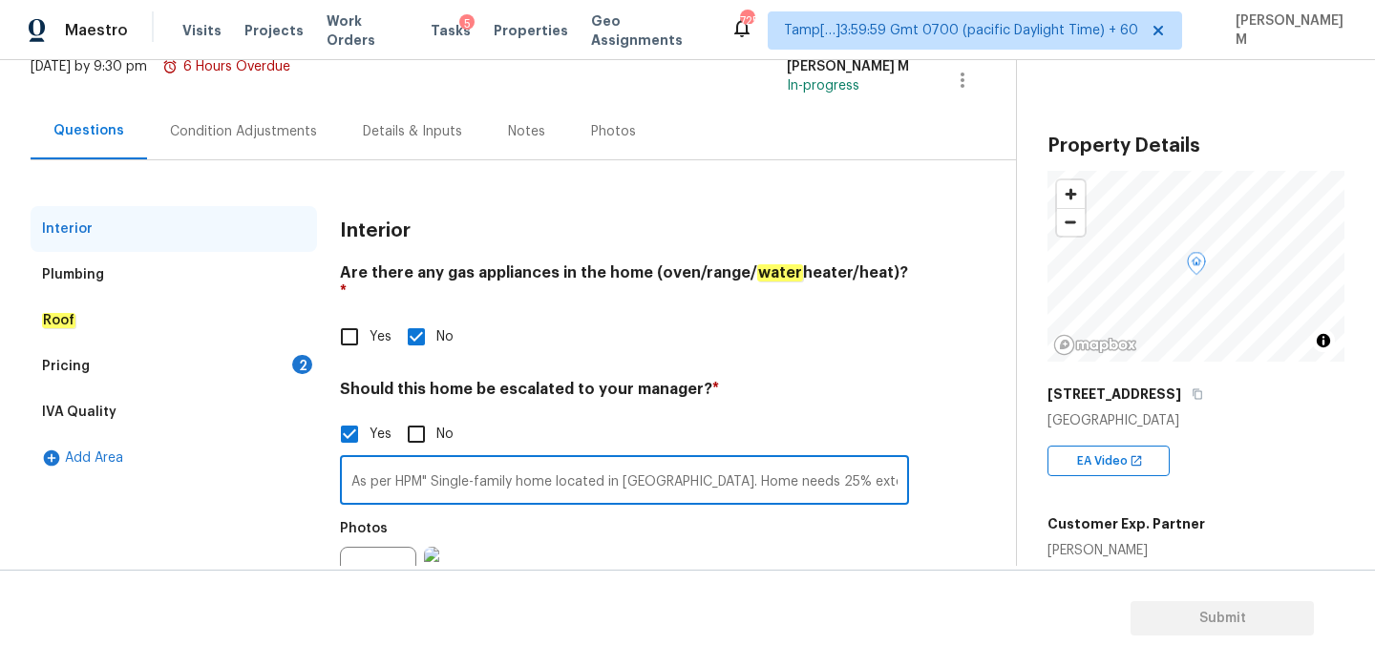
click at [792, 467] on input "As per HPM" Single-family home located in Lake Ajay. Home needs 25% exterior pa…" at bounding box center [624, 482] width 569 height 45
click at [479, 548] on img at bounding box center [462, 585] width 76 height 76
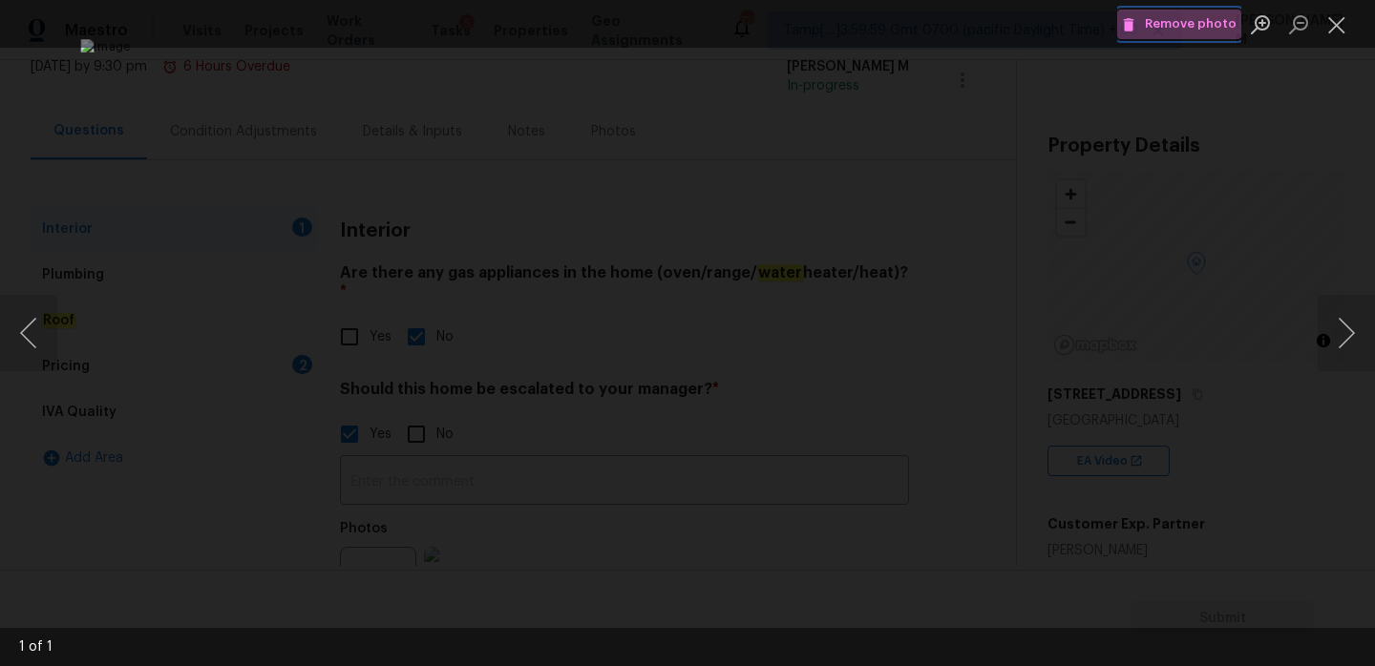
click at [1214, 24] on span "Remove photo" at bounding box center [1179, 24] width 115 height 22
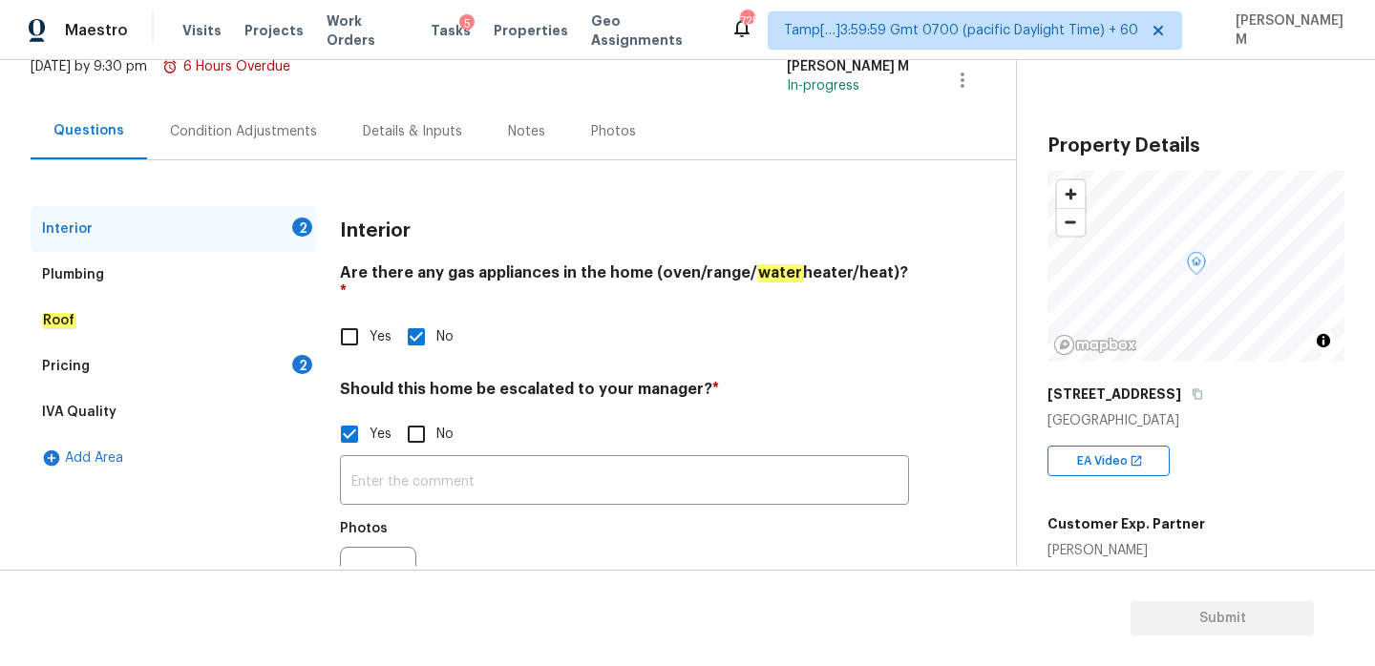
scroll to position [207, 0]
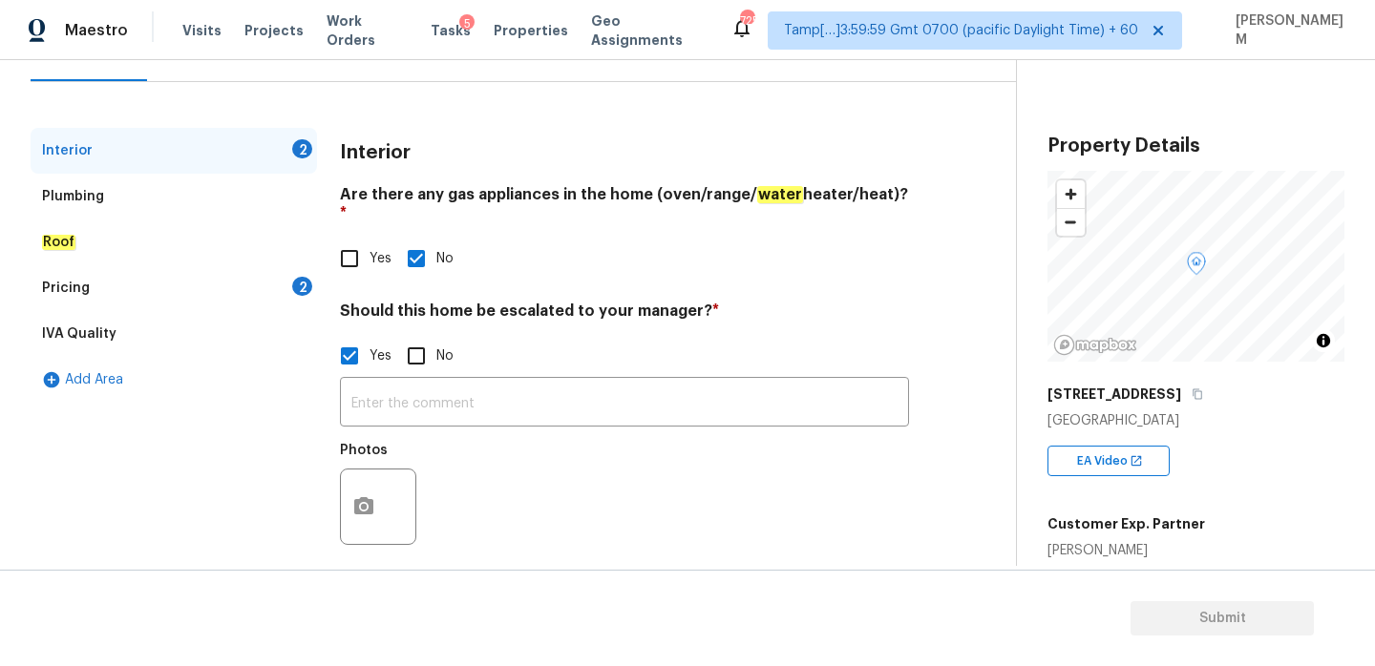
click at [410, 336] on input "No" at bounding box center [416, 356] width 40 height 40
checkbox input "true"
checkbox input "false"
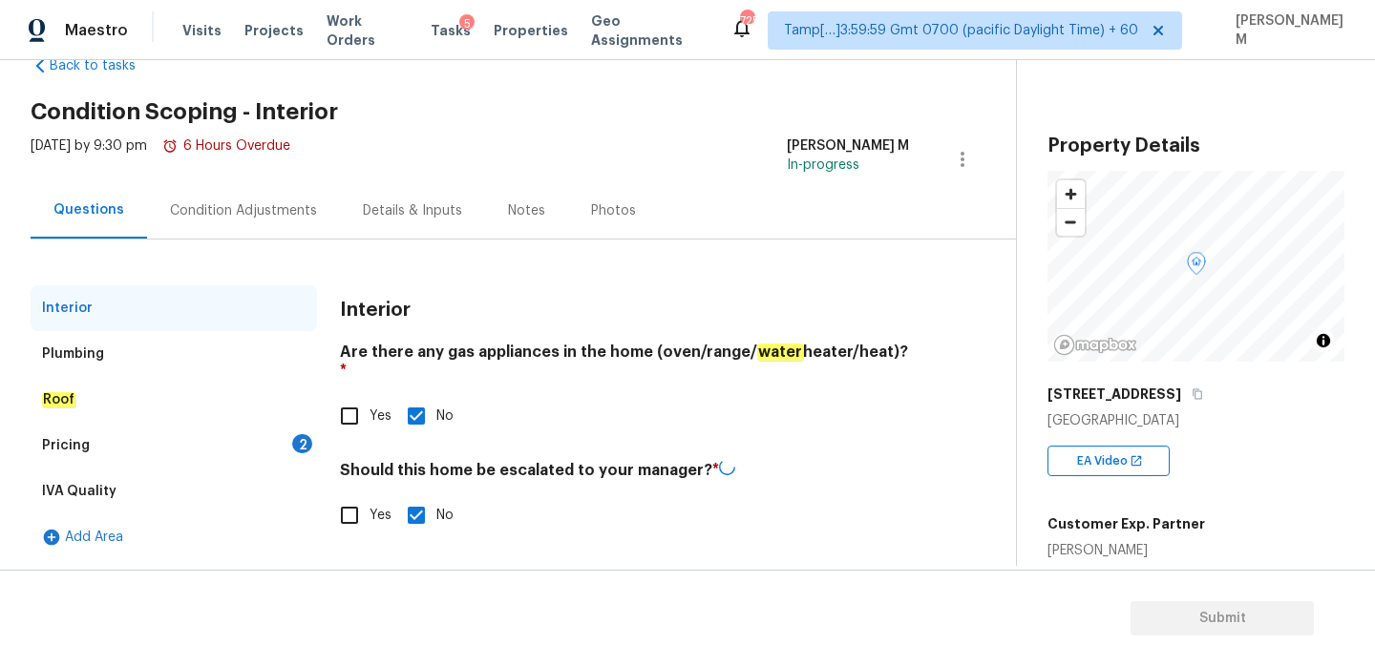
scroll to position [50, 0]
click at [147, 345] on div "Plumbing" at bounding box center [174, 354] width 286 height 46
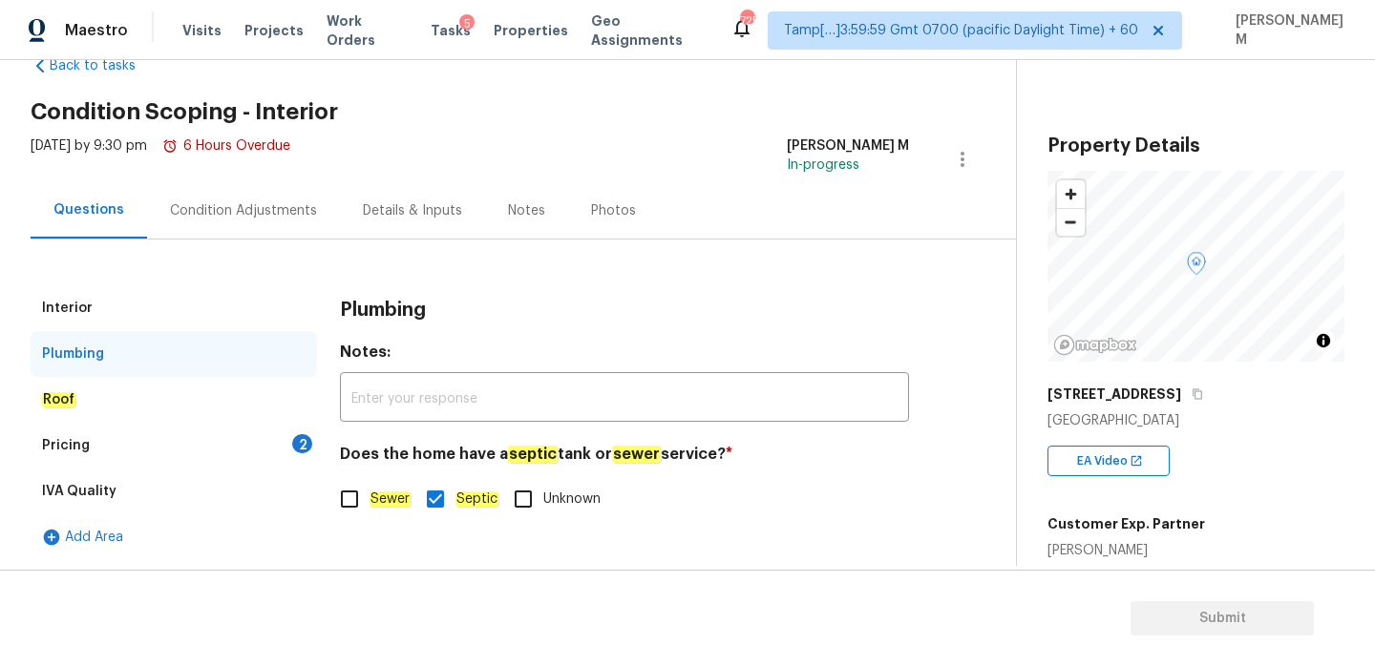
click at [327, 494] on div "Interior Plumbing Roof Pricing 2 IVA Quality Add Area Plumbing Notes: ​ Does th…" at bounding box center [500, 422] width 939 height 275
click at [367, 496] on input "Sewer" at bounding box center [349, 499] width 40 height 40
checkbox input "true"
checkbox input "false"
click at [185, 394] on div "Roof" at bounding box center [174, 400] width 286 height 46
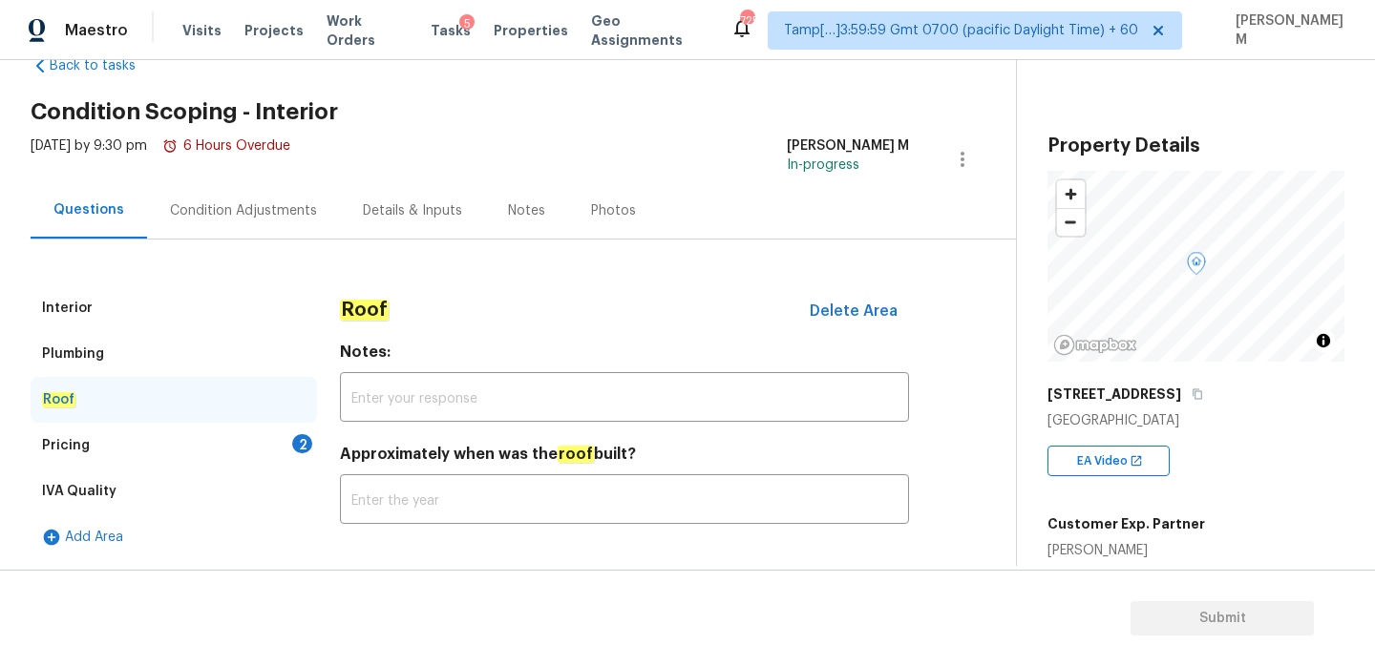
click at [186, 426] on div "Pricing 2" at bounding box center [174, 446] width 286 height 46
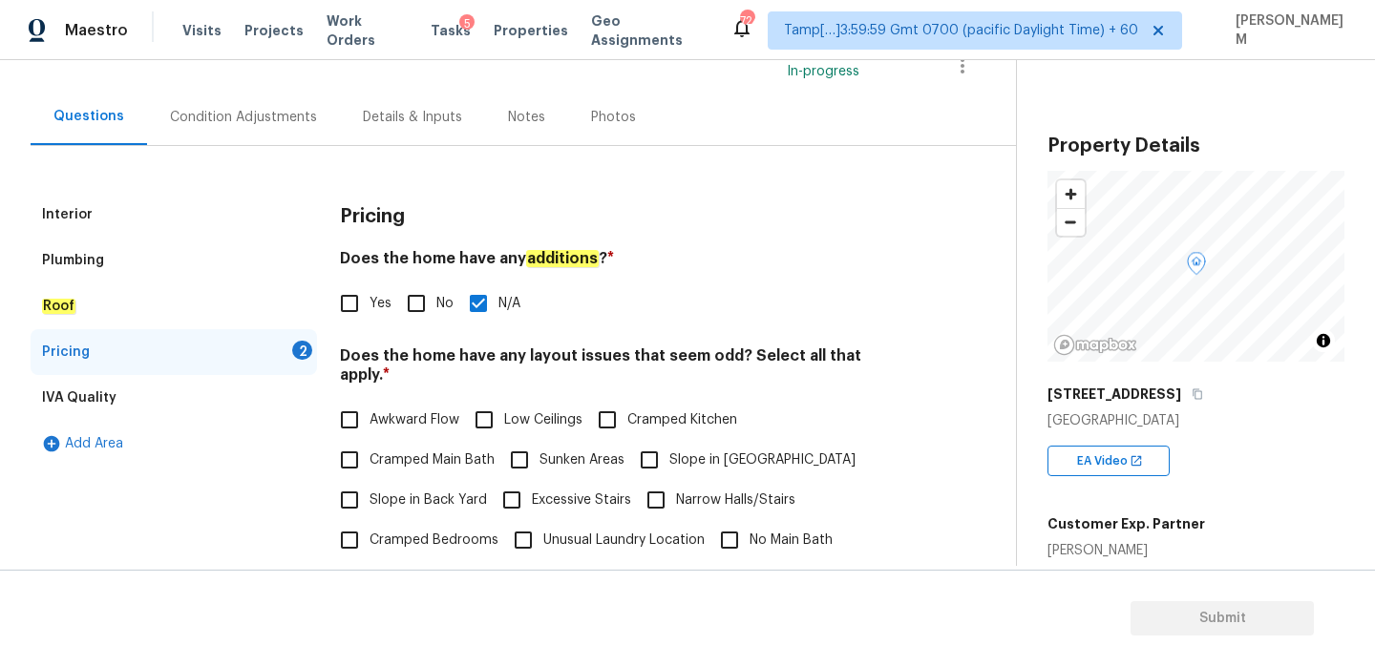
scroll to position [182, 0]
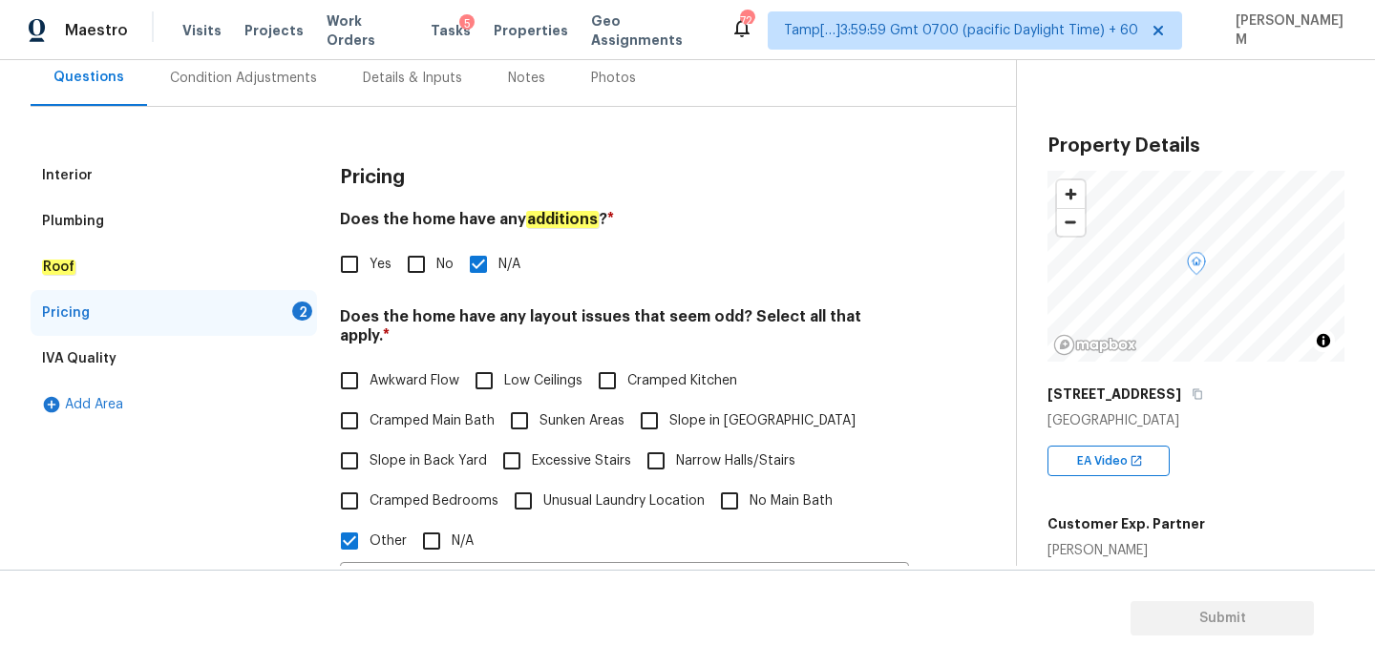
click at [354, 447] on input "Slope in Back Yard" at bounding box center [349, 461] width 40 height 40
checkbox input "true"
click at [355, 534] on input "Other" at bounding box center [349, 541] width 40 height 40
checkbox input "false"
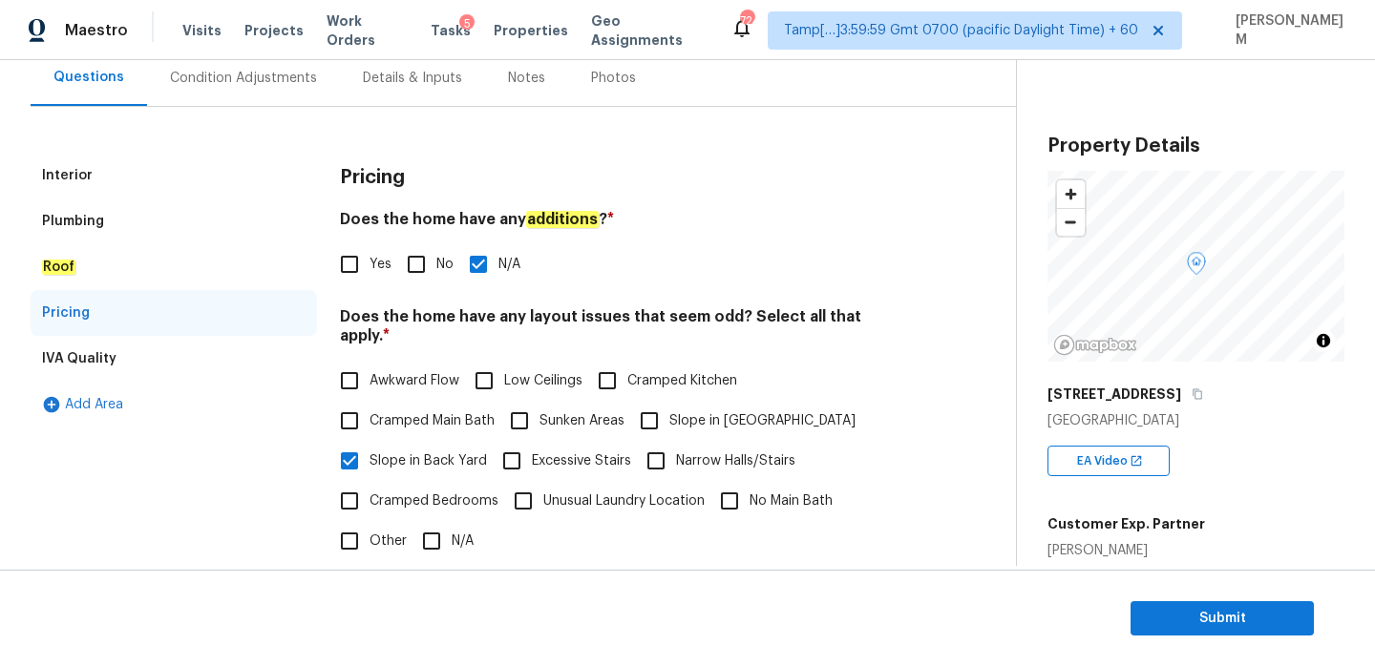
click at [653, 401] on input "Slope in Front Yard" at bounding box center [649, 421] width 40 height 40
checkbox input "true"
click at [348, 443] on input "Slope in Back Yard" at bounding box center [349, 461] width 40 height 40
checkbox input "false"
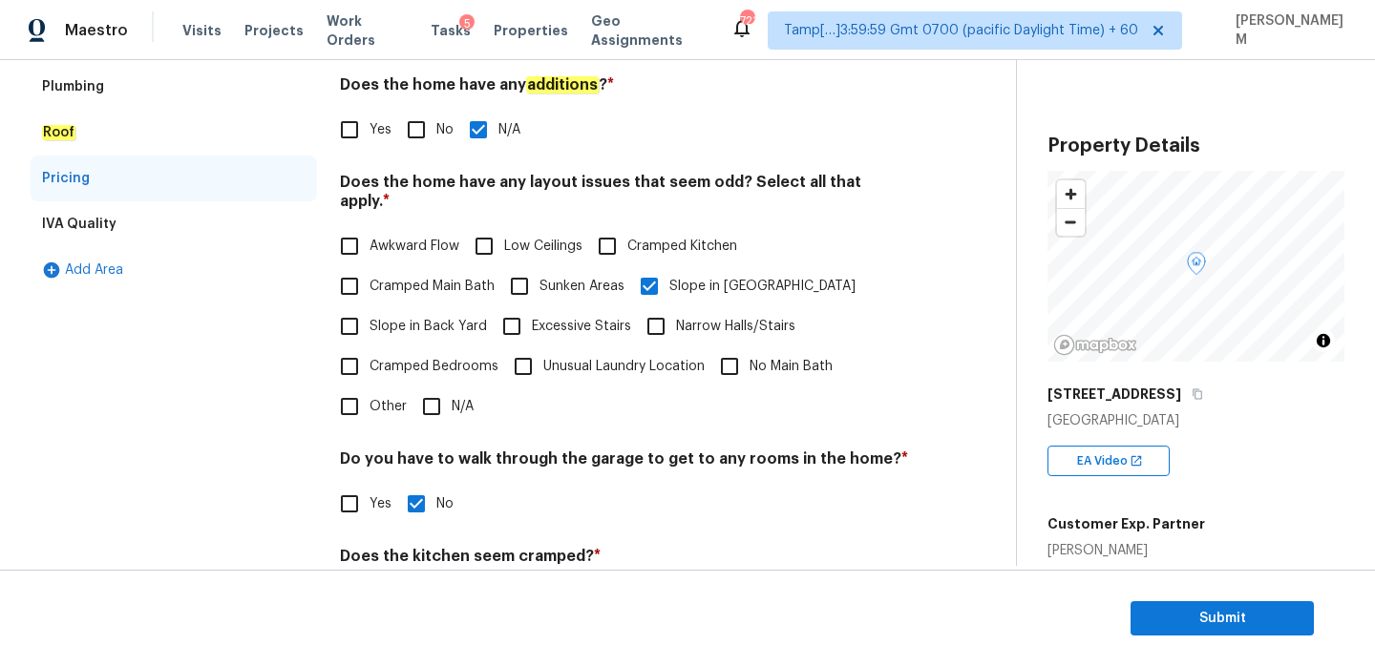
click at [121, 217] on div "IVA Quality" at bounding box center [174, 224] width 286 height 46
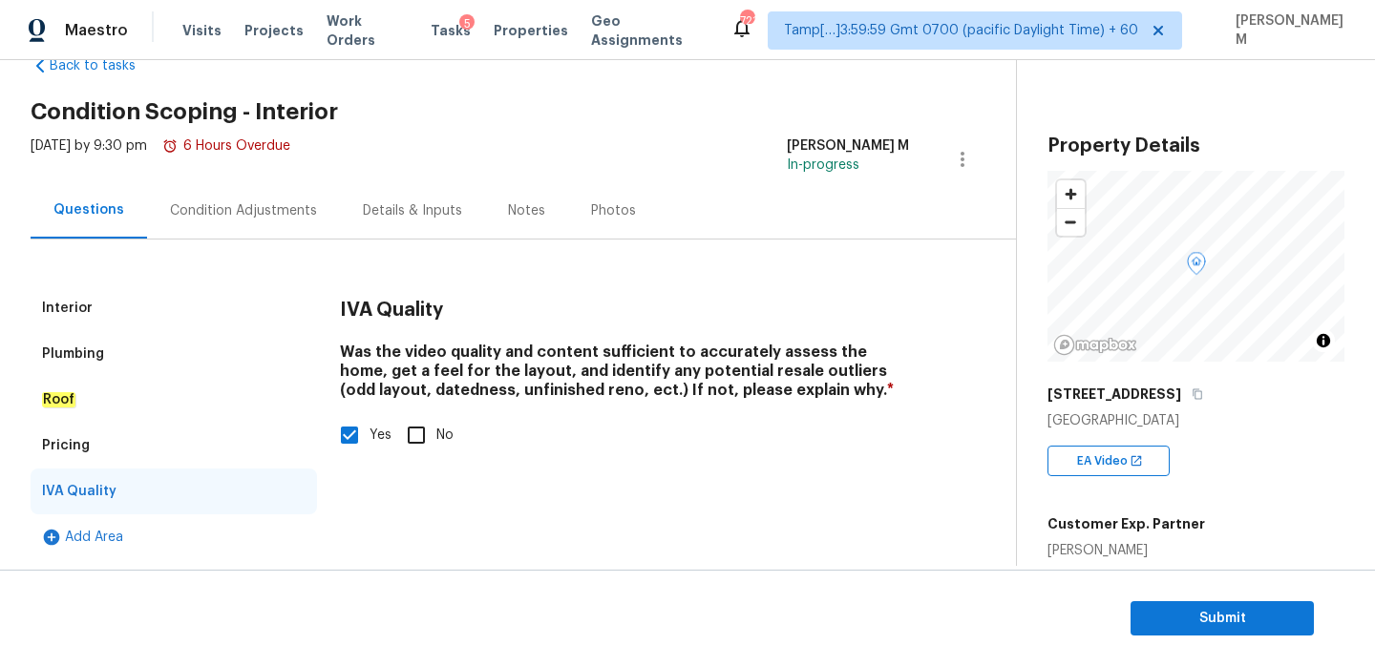
scroll to position [50, 0]
click at [283, 201] on div "Condition Adjustments" at bounding box center [243, 210] width 147 height 19
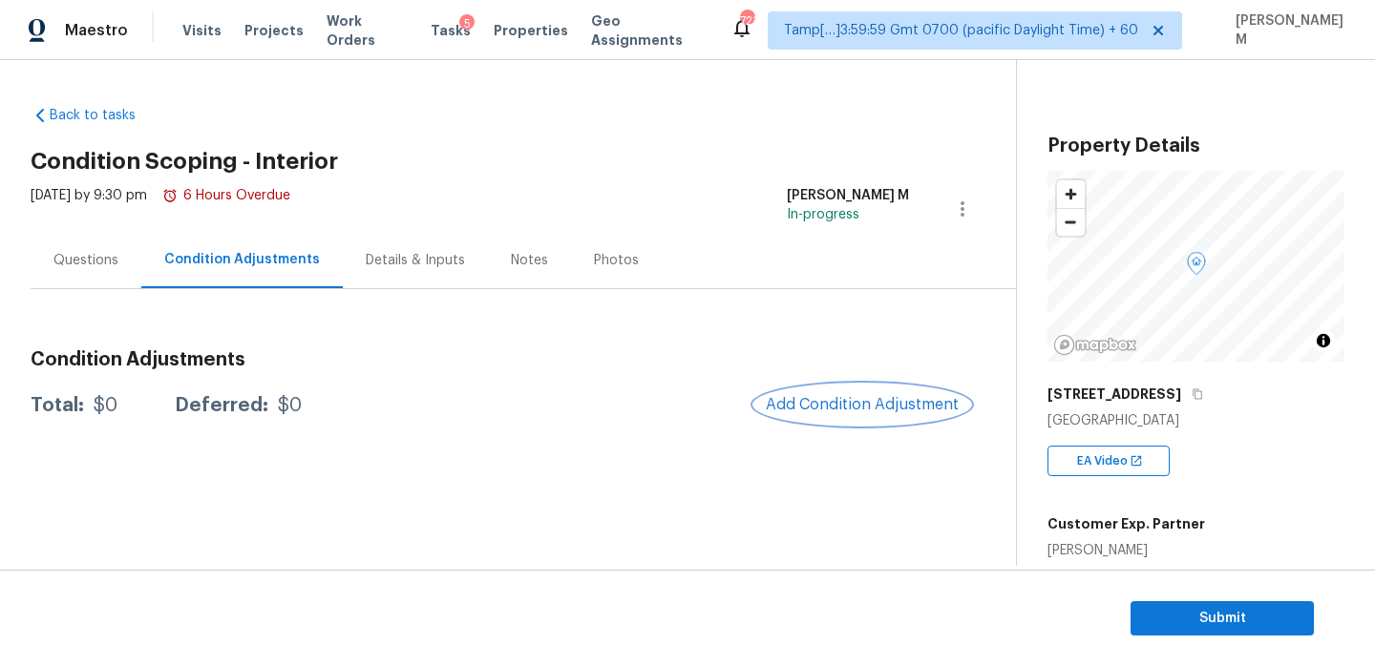
click at [840, 400] on span "Add Condition Adjustment" at bounding box center [862, 404] width 193 height 17
click at [840, 400] on body "Maestro Visits Projects Work Orders Tasks 5 Properties Geo Assignments 721 Tamp…" at bounding box center [687, 333] width 1375 height 666
click at [812, 394] on button "Add Condition Adjustment" at bounding box center [862, 405] width 216 height 40
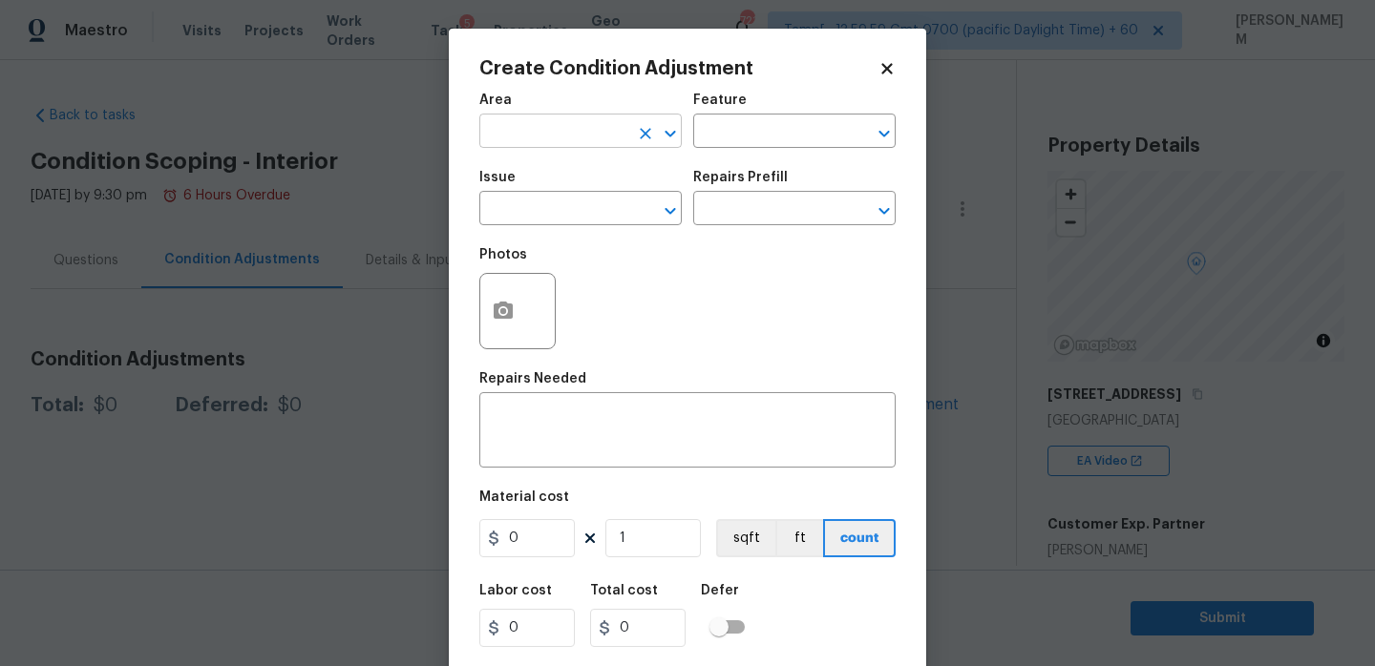
click at [574, 141] on input "text" at bounding box center [553, 133] width 149 height 30
click at [602, 203] on li "Interior Overall" at bounding box center [580, 208] width 202 height 32
type input "Interior Overall"
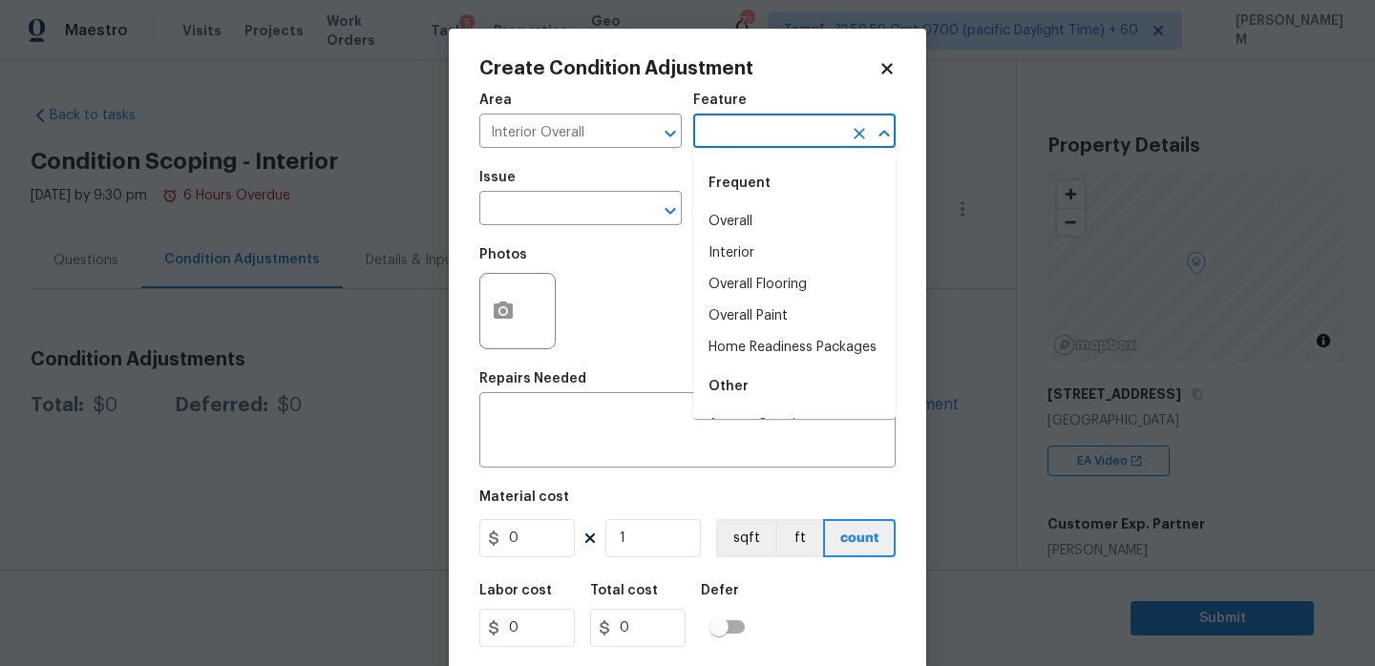
click at [747, 131] on input "text" at bounding box center [767, 133] width 149 height 30
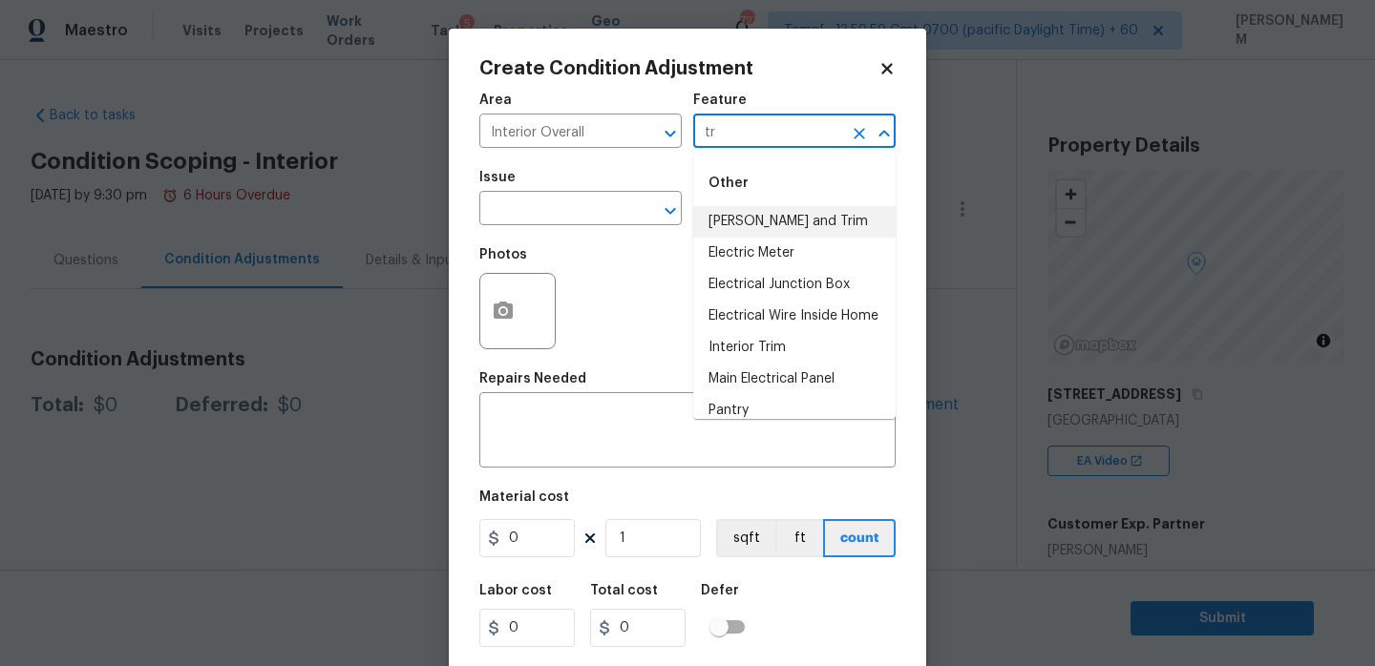
click at [743, 235] on li "[PERSON_NAME] and Trim" at bounding box center [794, 222] width 202 height 32
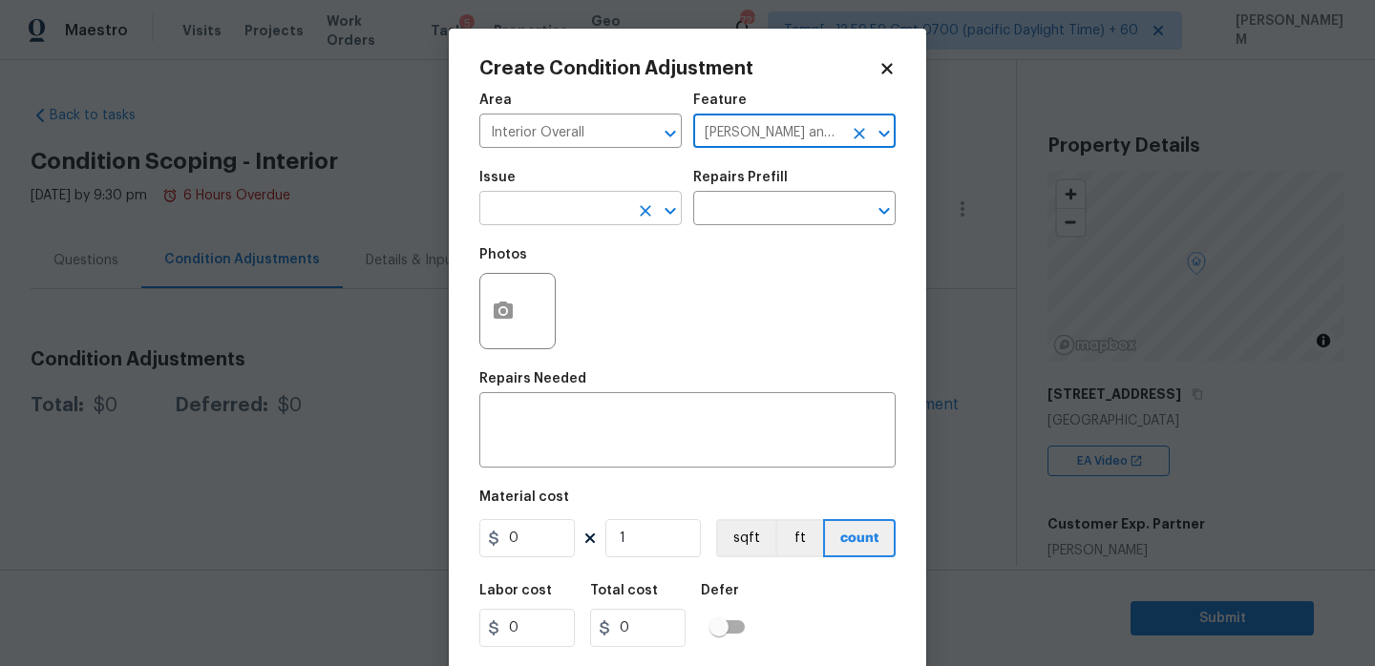
type input "[PERSON_NAME] and Trim"
click at [599, 221] on input "text" at bounding box center [553, 211] width 149 height 30
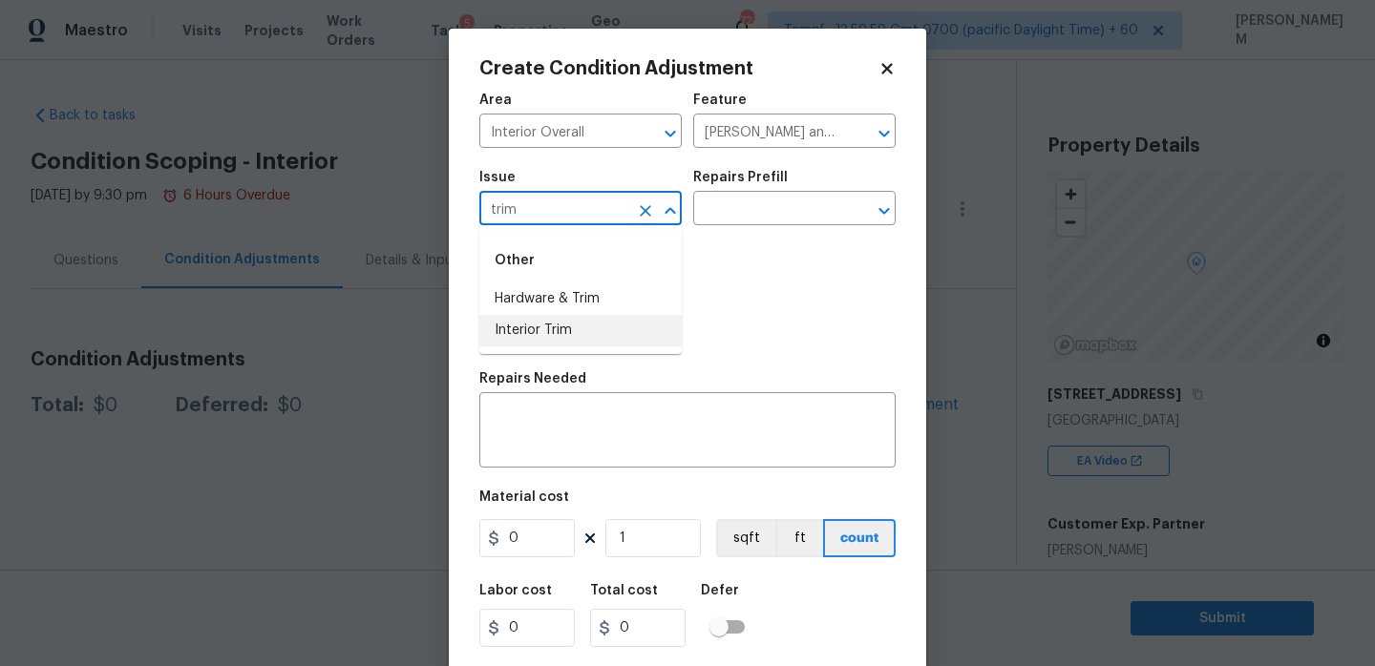
click at [575, 332] on li "Interior Trim" at bounding box center [580, 331] width 202 height 32
type input "Interior Trim"
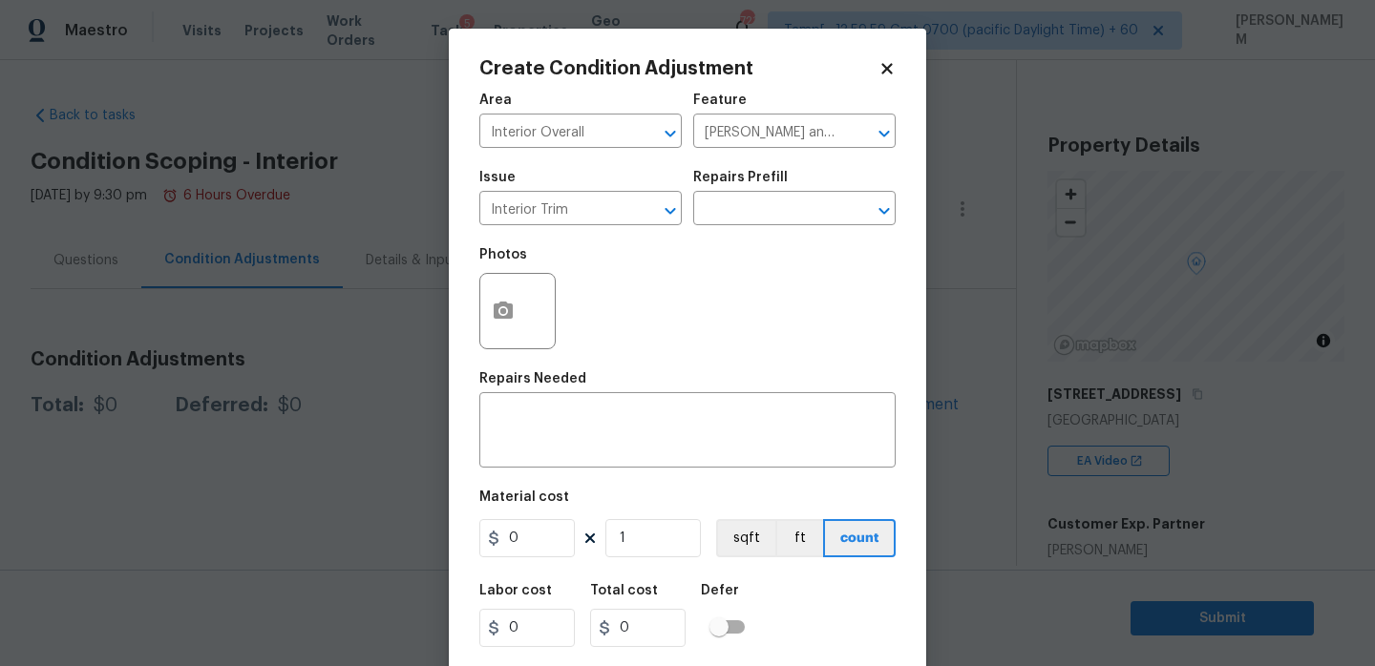
click at [763, 242] on div "Photos" at bounding box center [687, 299] width 416 height 124
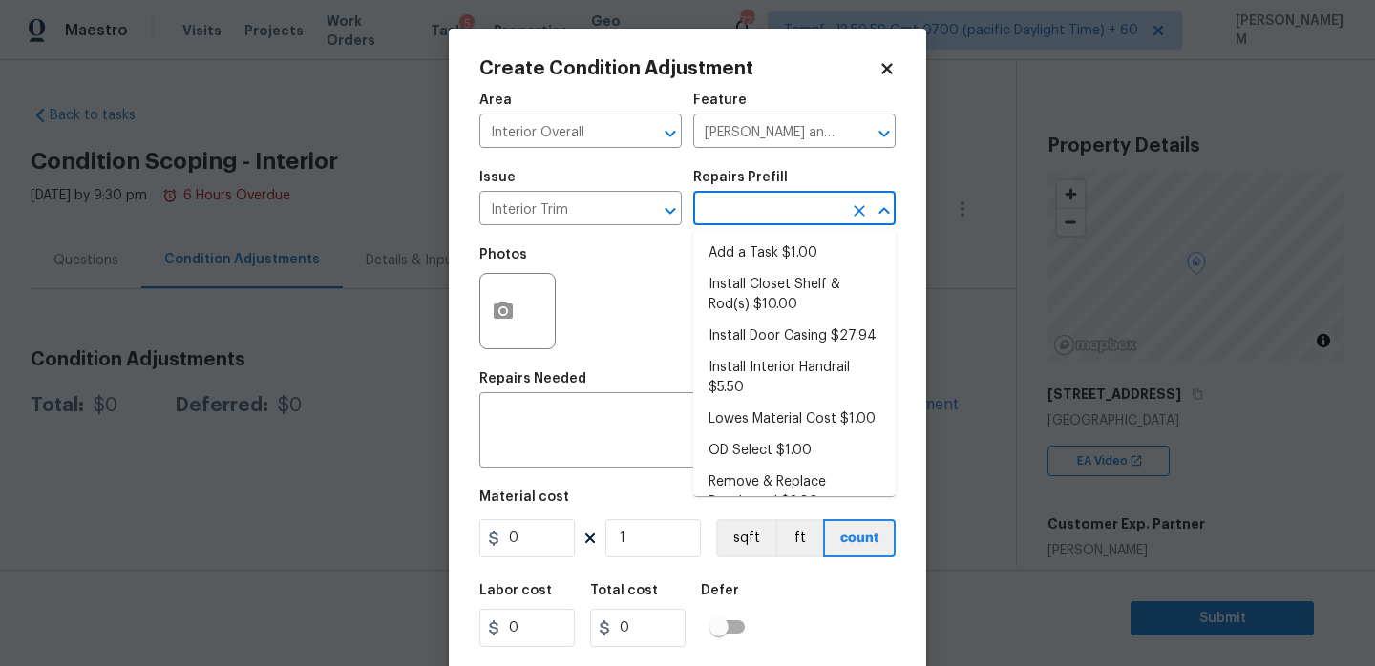
click at [768, 206] on input "text" at bounding box center [767, 211] width 149 height 30
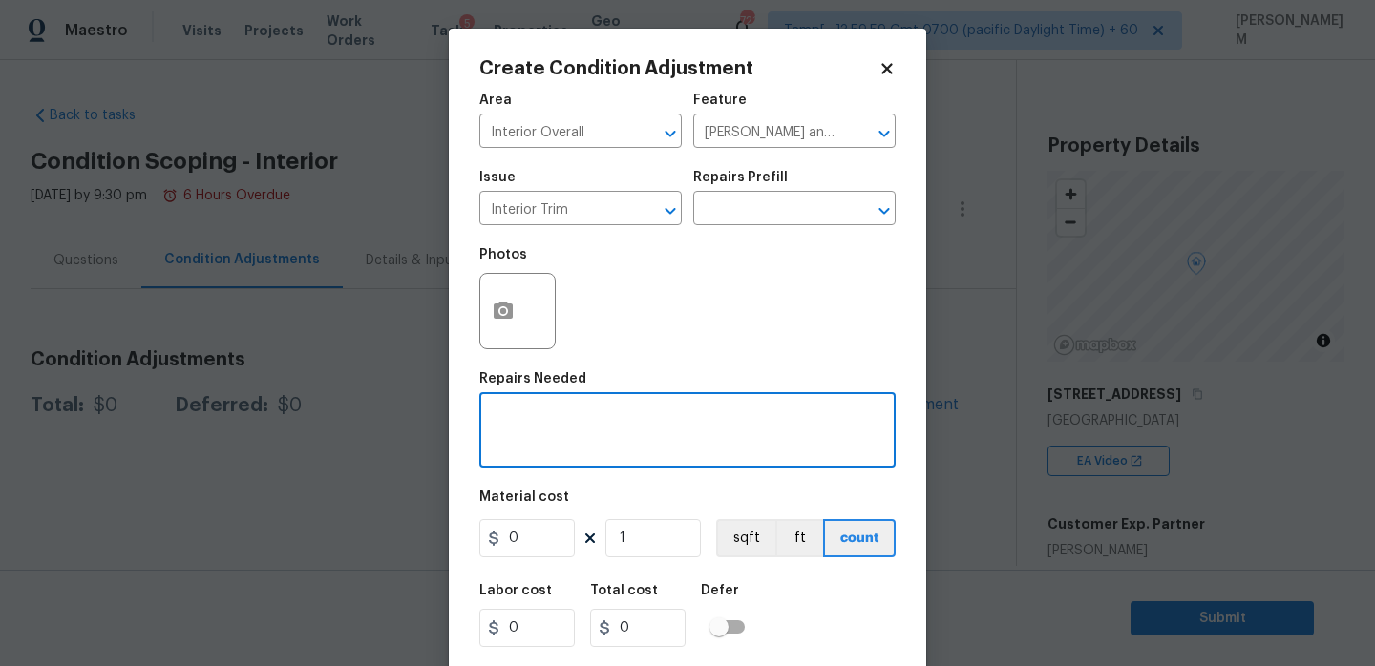
click at [585, 433] on textarea at bounding box center [687, 432] width 393 height 40
paste textarea "trim repairs at shed doo"
type textarea "trim repairs at shed door"
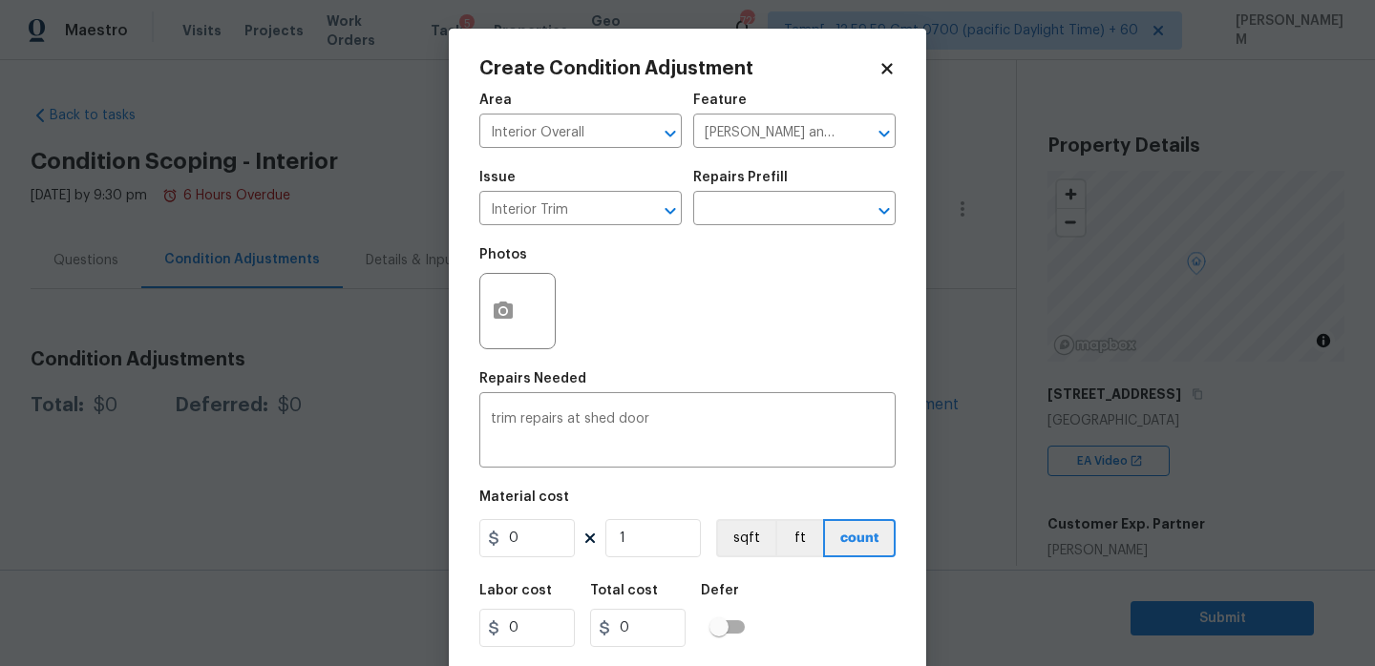
click at [532, 512] on div "Material cost" at bounding box center [687, 503] width 416 height 25
click at [519, 532] on input "0" at bounding box center [526, 538] width 95 height 38
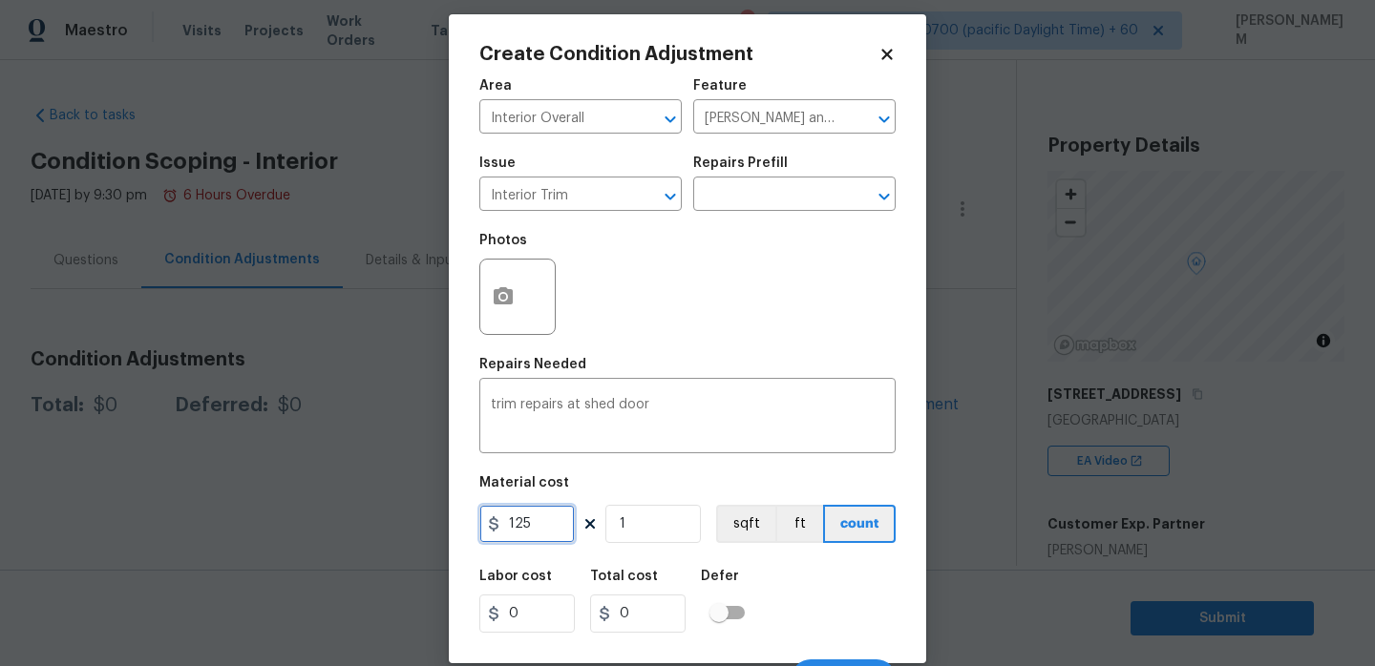
scroll to position [0, 0]
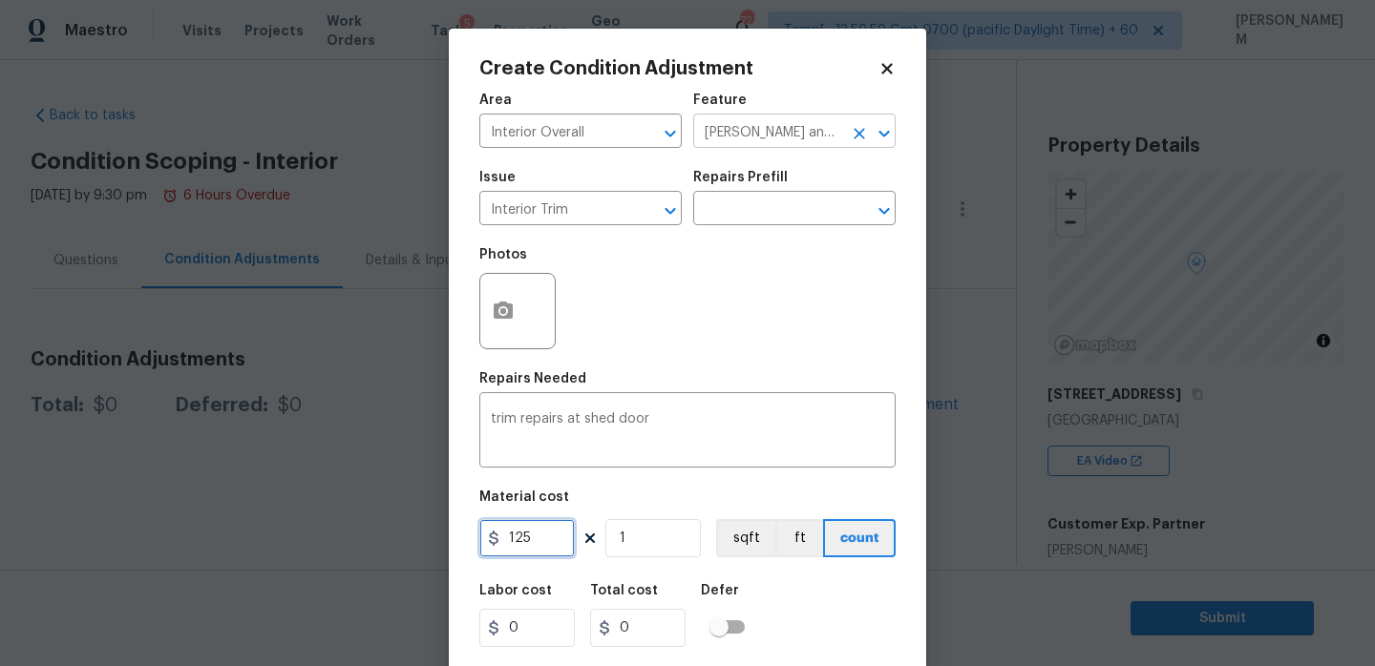
type input "125"
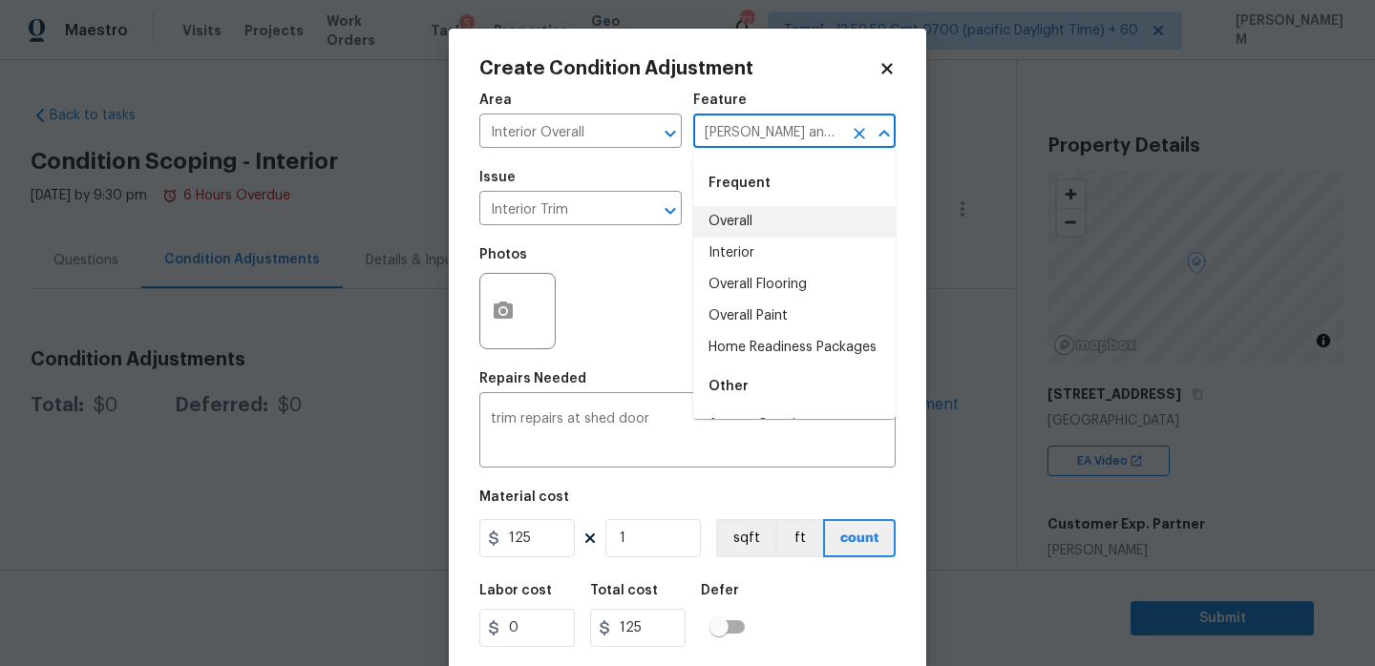
click at [766, 137] on input "[PERSON_NAME] and Trim" at bounding box center [767, 133] width 149 height 30
click at [769, 251] on li "Interior" at bounding box center [794, 254] width 202 height 32
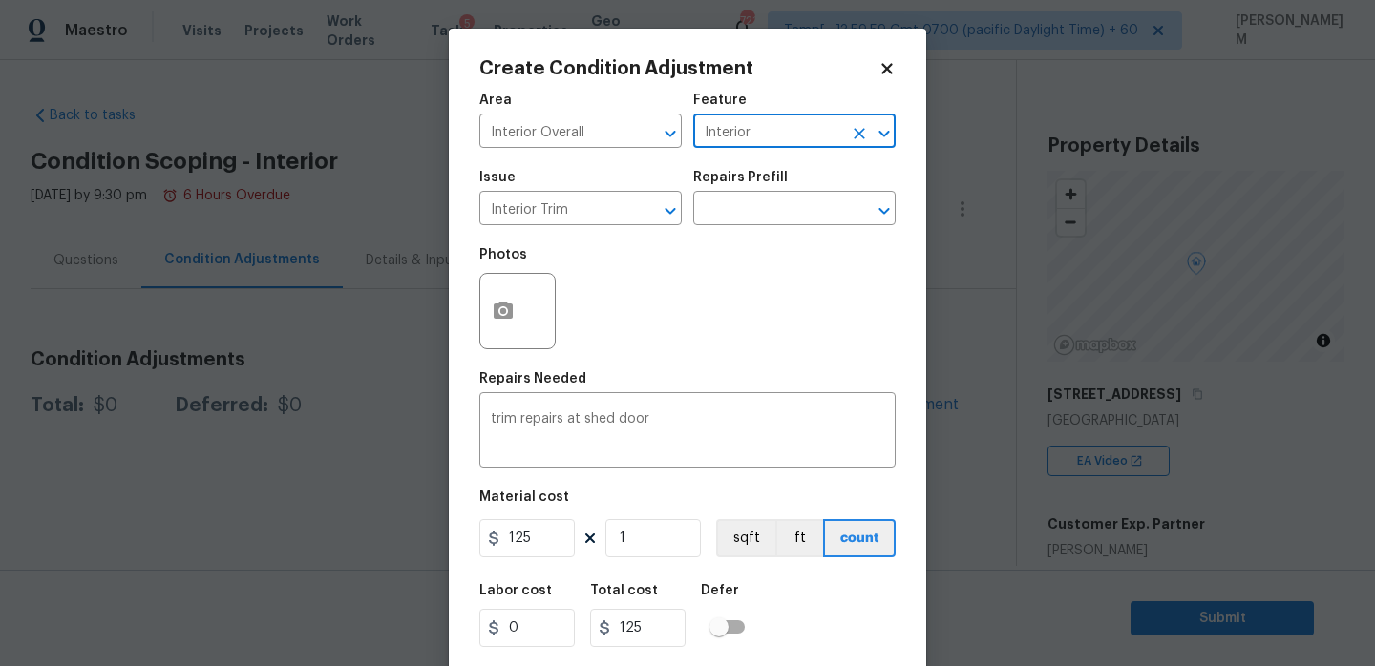
click at [764, 133] on input "Interior" at bounding box center [767, 133] width 149 height 30
click at [787, 224] on li "[PERSON_NAME] and Trim" at bounding box center [794, 222] width 202 height 32
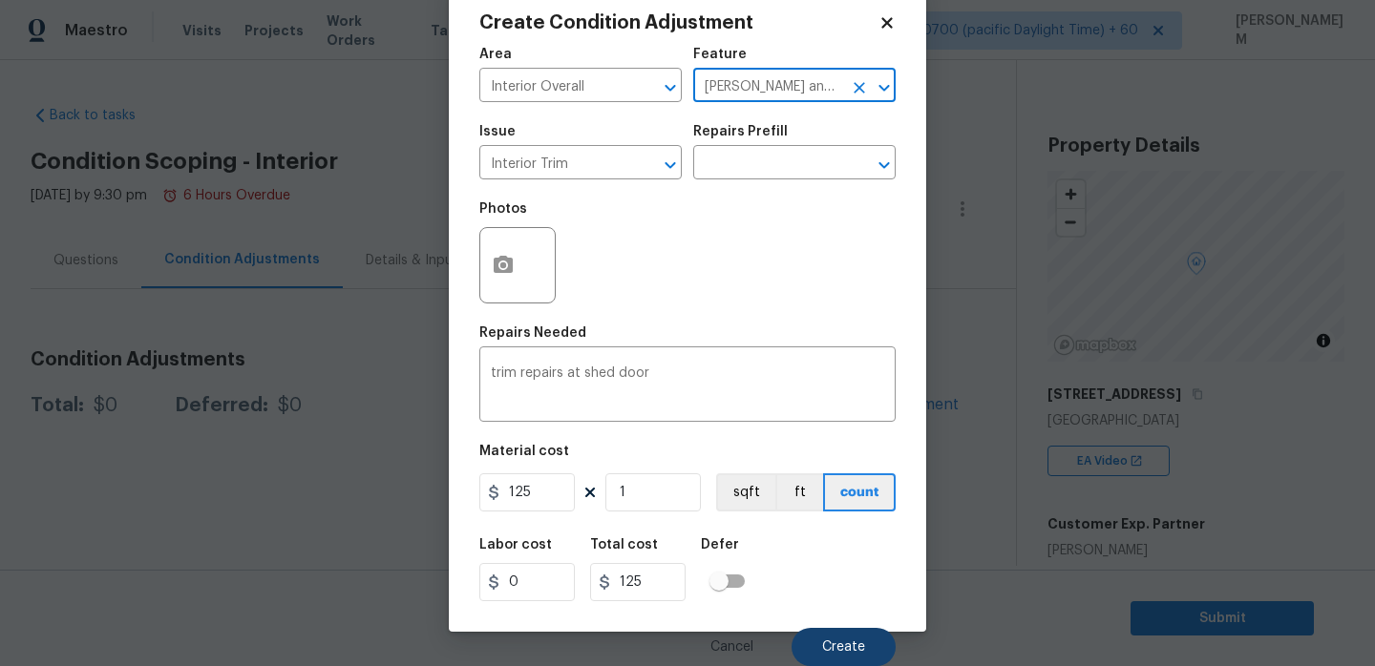
type input "[PERSON_NAME] and Trim"
click at [836, 638] on button "Create" at bounding box center [843, 647] width 104 height 38
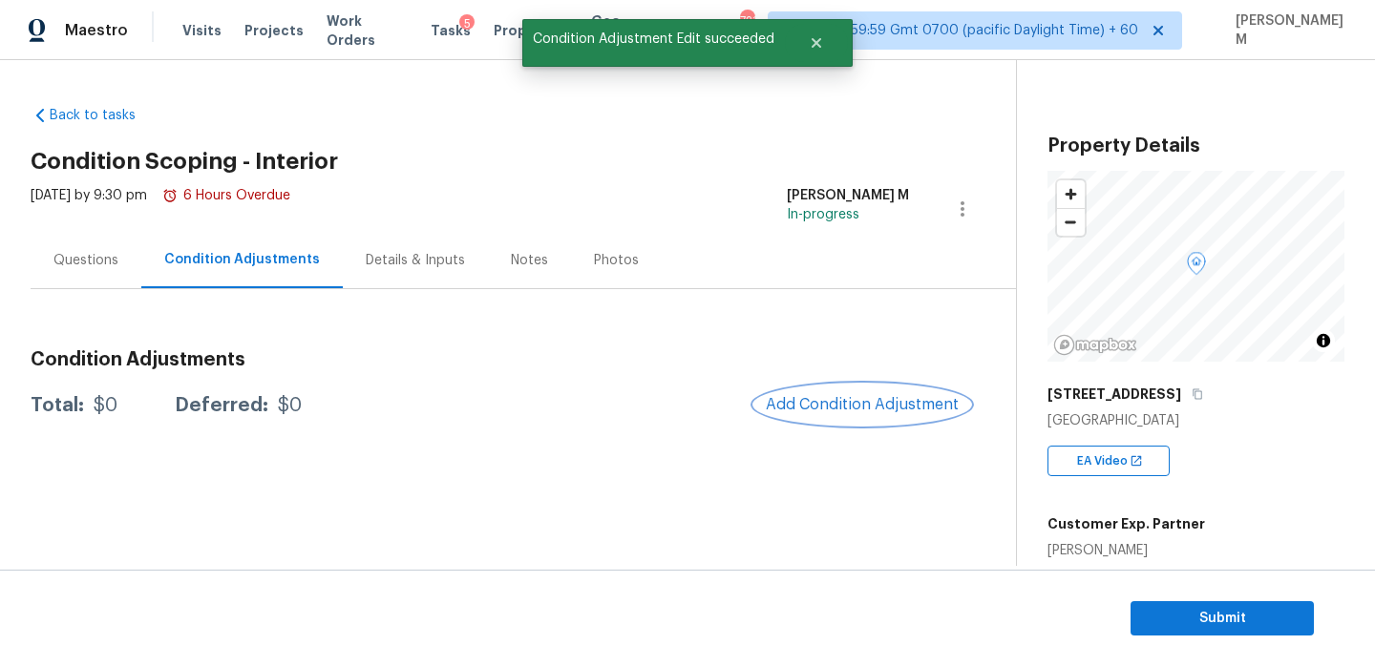
scroll to position [0, 0]
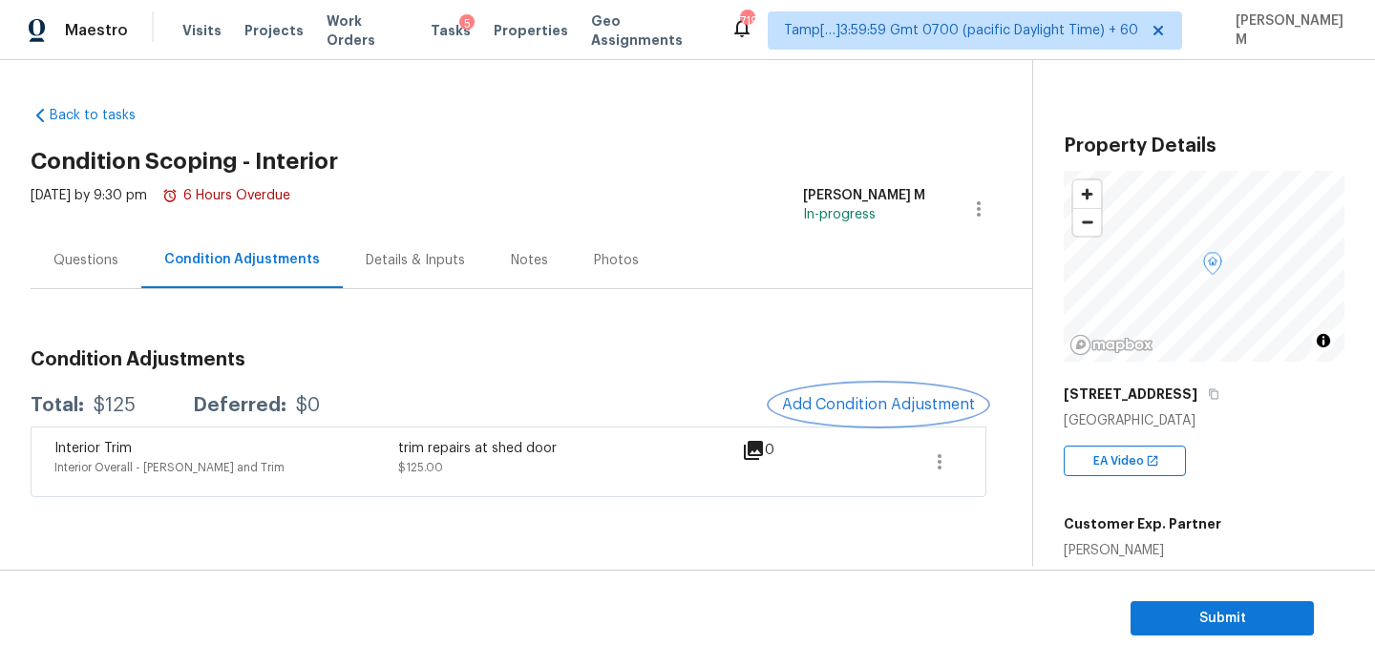
click at [873, 407] on span "Add Condition Adjustment" at bounding box center [878, 404] width 193 height 17
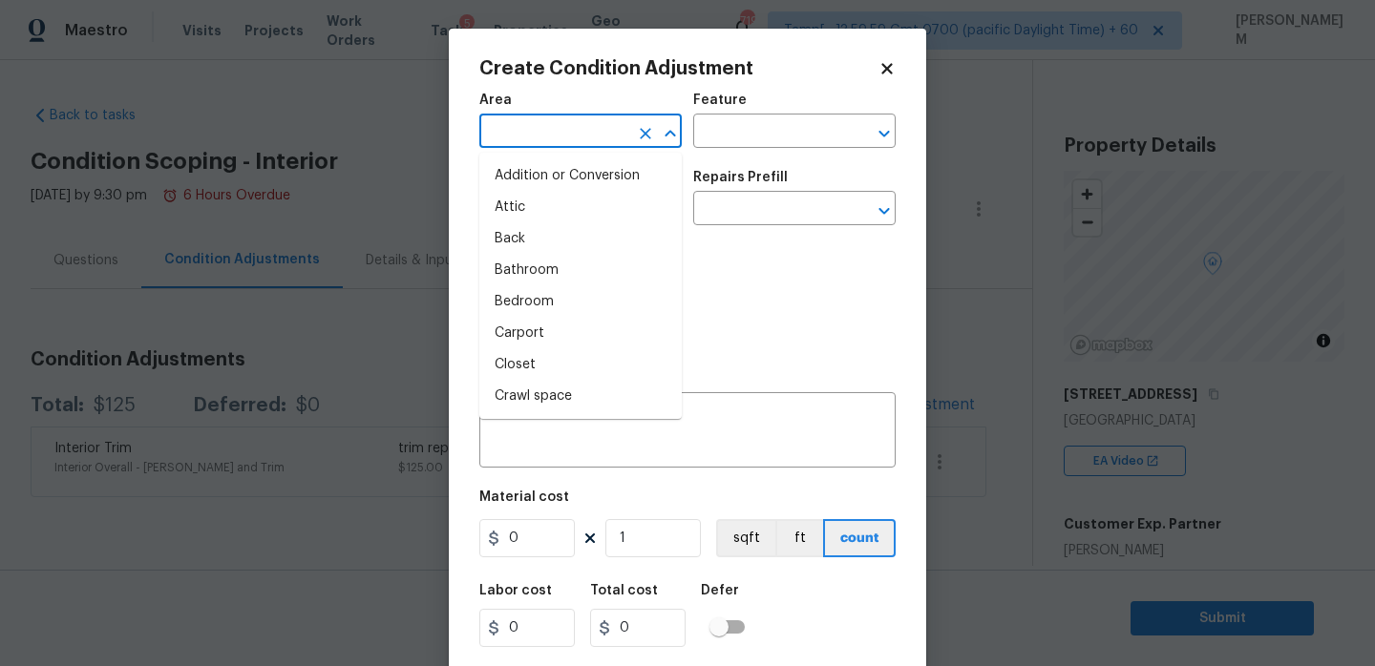
click at [567, 132] on input "text" at bounding box center [553, 133] width 149 height 30
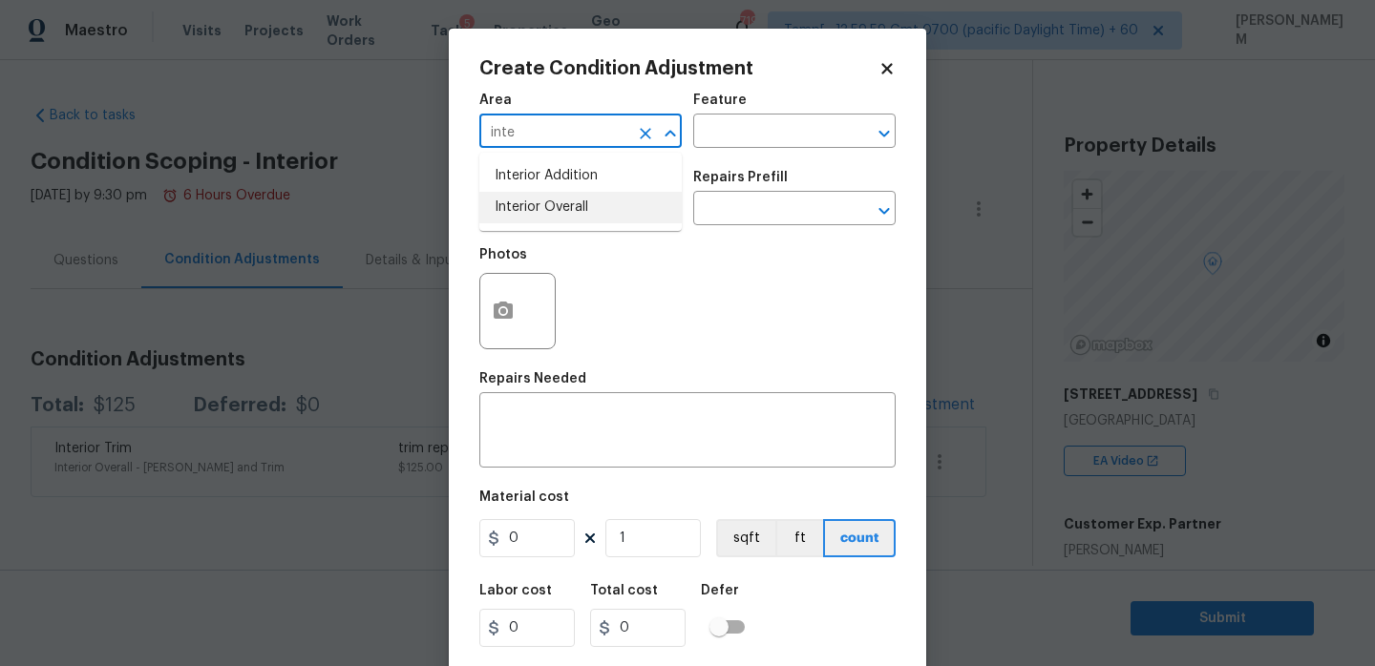
click at [579, 211] on li "Interior Overall" at bounding box center [580, 208] width 202 height 32
type input "Interior Overall"
click at [777, 145] on input "text" at bounding box center [767, 133] width 149 height 30
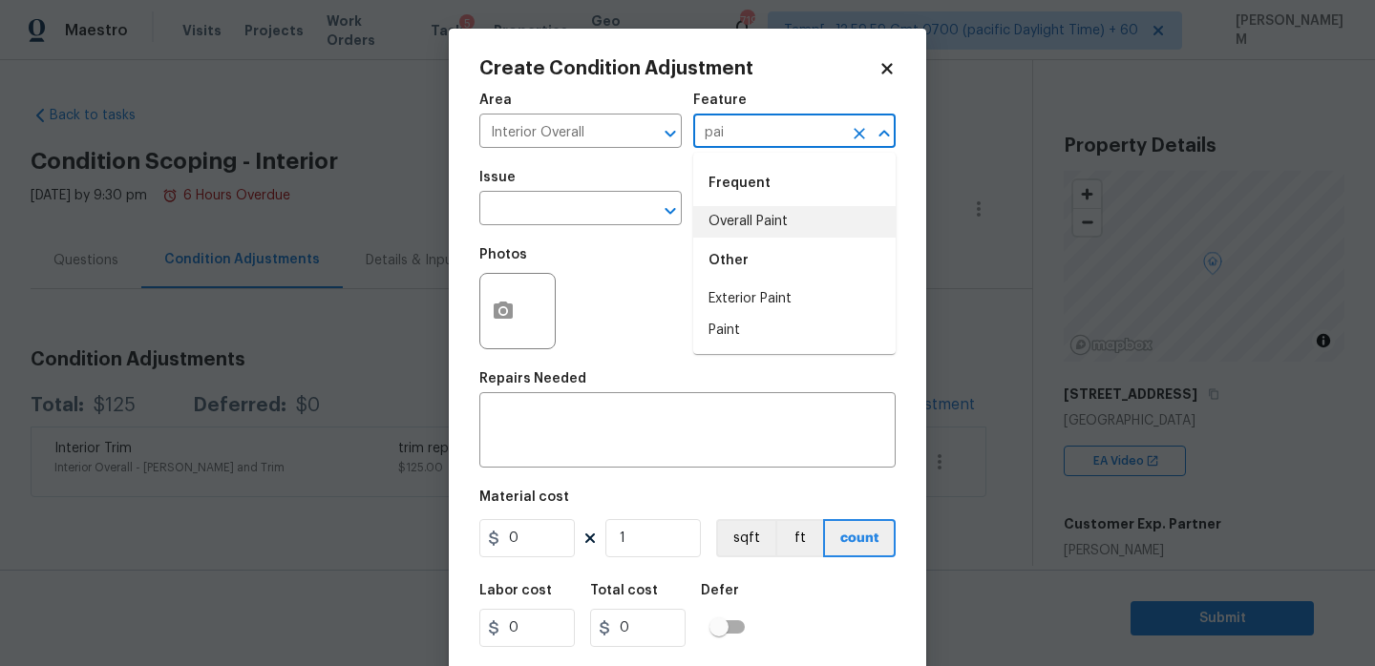
click at [794, 223] on li "Overall Paint" at bounding box center [794, 222] width 202 height 32
type input "Overall Paint"
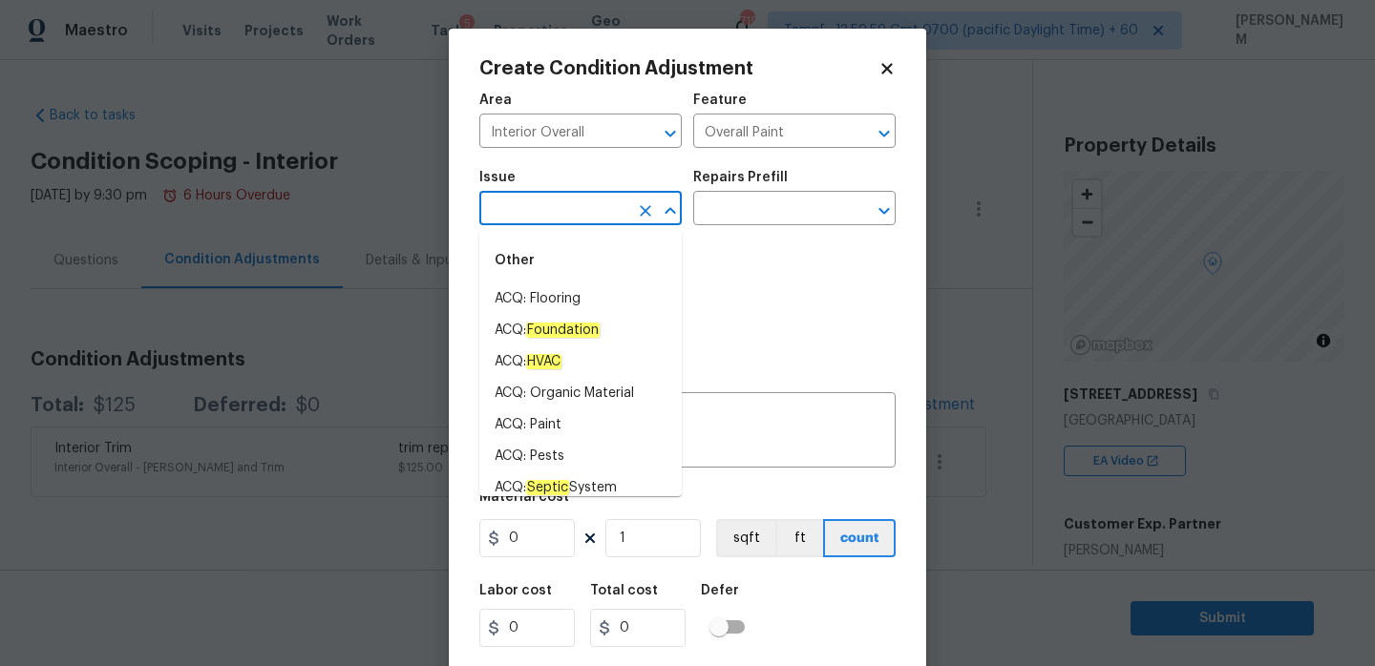
click at [536, 224] on input "text" at bounding box center [553, 211] width 149 height 30
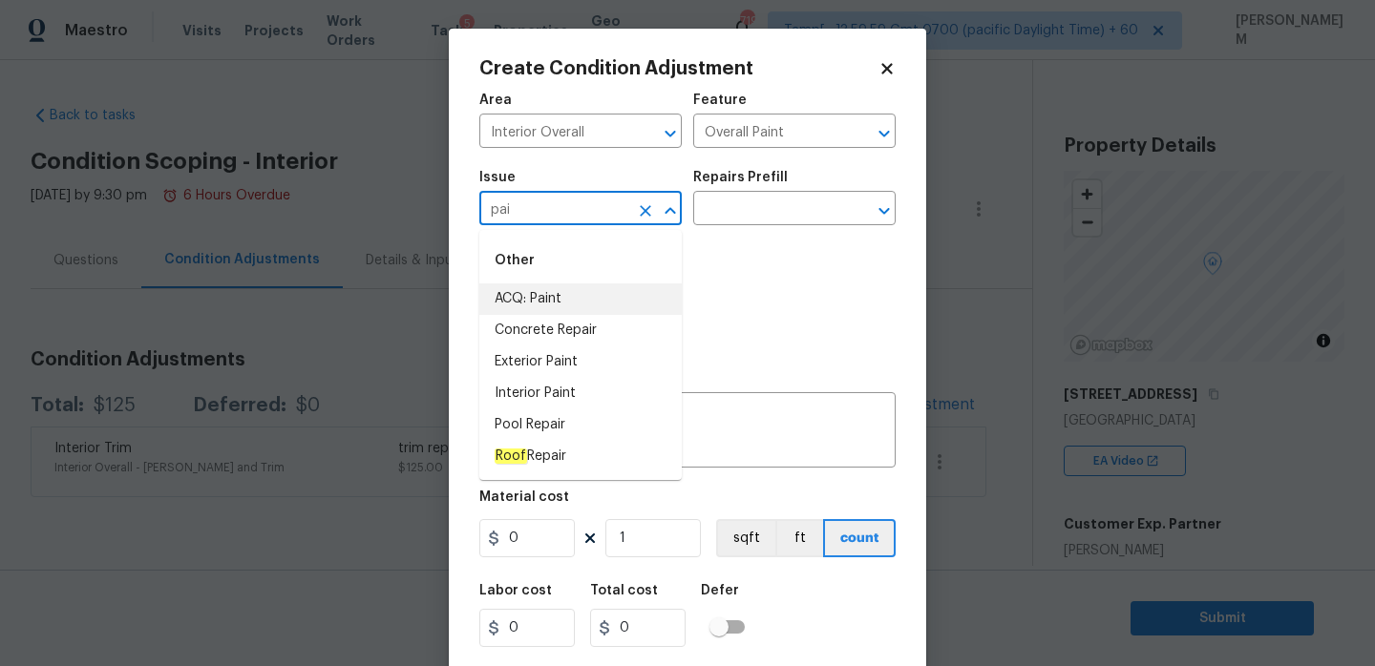
click at [570, 304] on li "ACQ: Paint" at bounding box center [580, 300] width 202 height 32
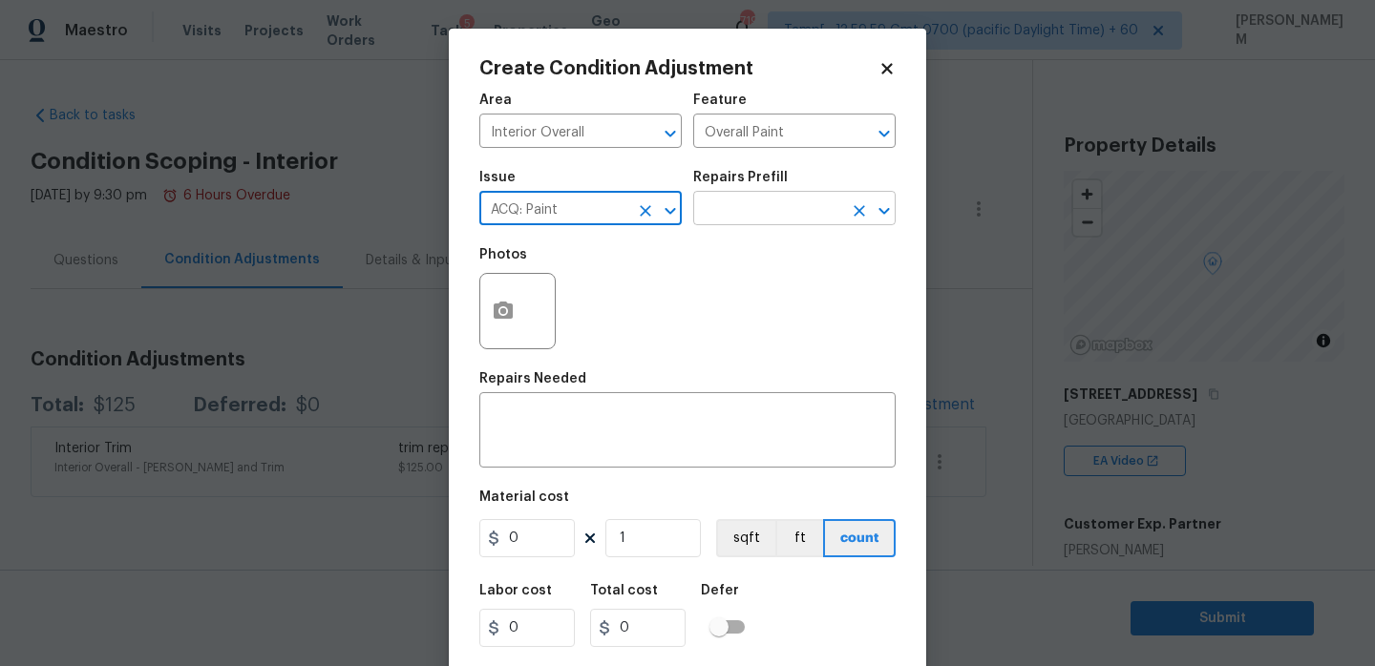
type input "ACQ: Paint"
click at [764, 223] on input "text" at bounding box center [767, 211] width 149 height 30
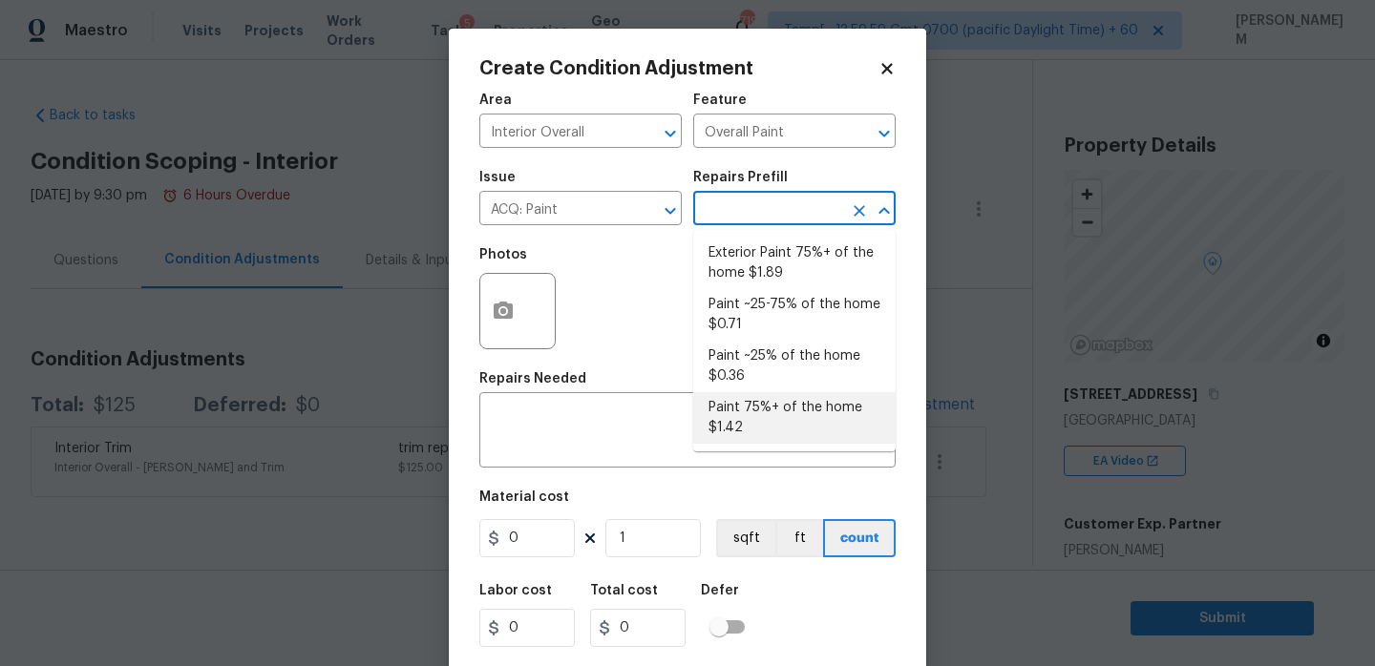
click at [823, 410] on li "Paint 75%+ of the home $1.42" at bounding box center [794, 418] width 202 height 52
type input "Acquisition"
type textarea "Acquisition Scope: 75%+ of the home will likely require interior paint"
type input "1.42"
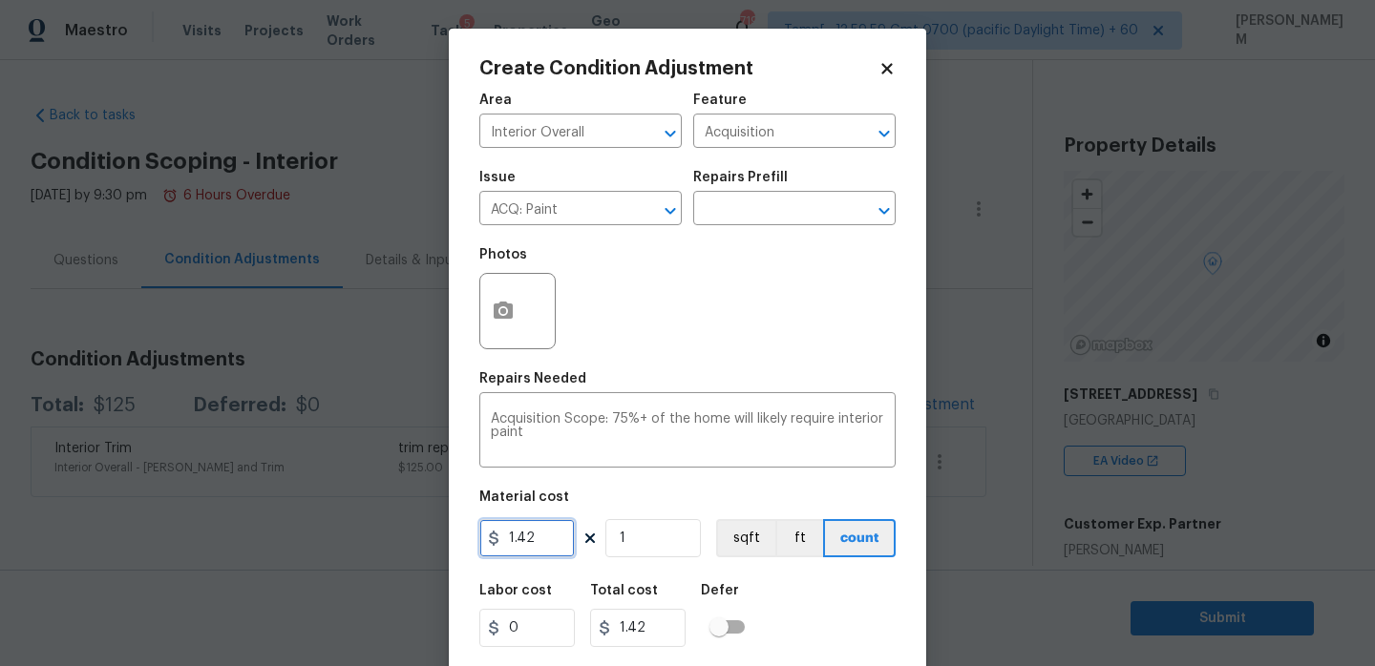
click at [545, 526] on input "1.42" at bounding box center [526, 538] width 95 height 38
paste input "2.20"
type input "2.2"
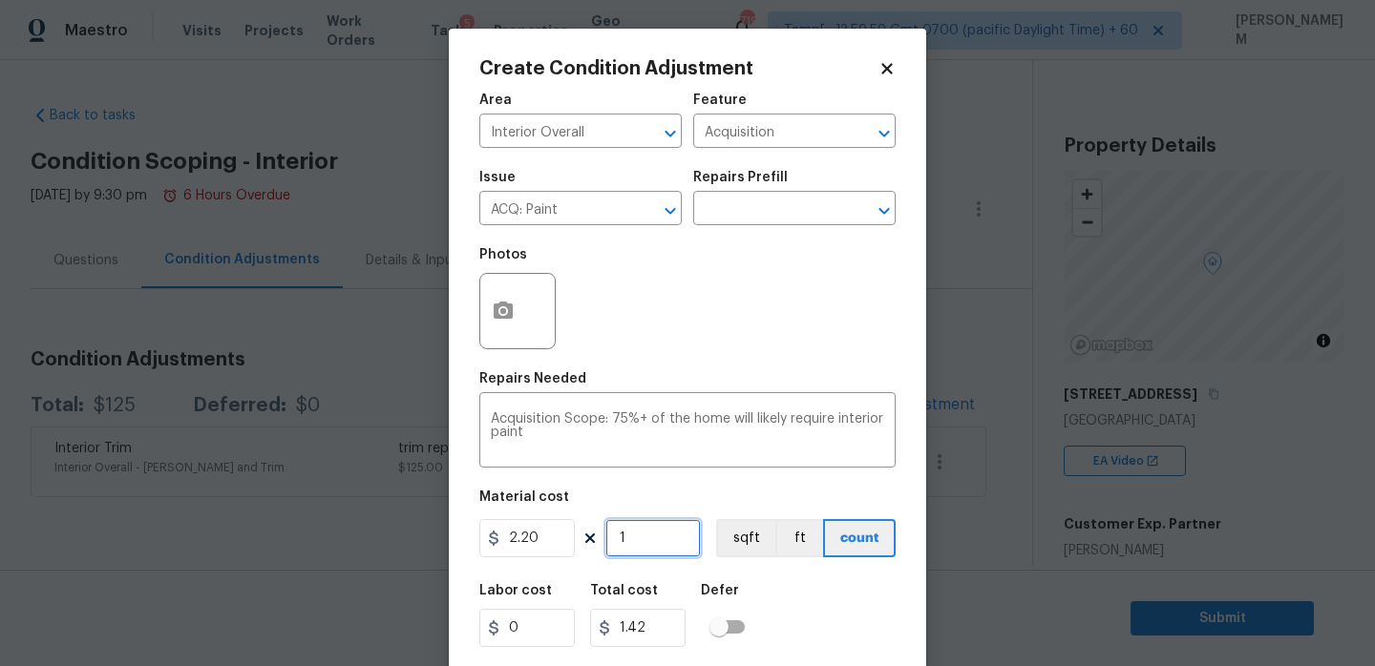
type input "2.2"
click at [645, 552] on input "1" at bounding box center [652, 538] width 95 height 38
type input "11"
type input "24.200000000000003"
type input "112"
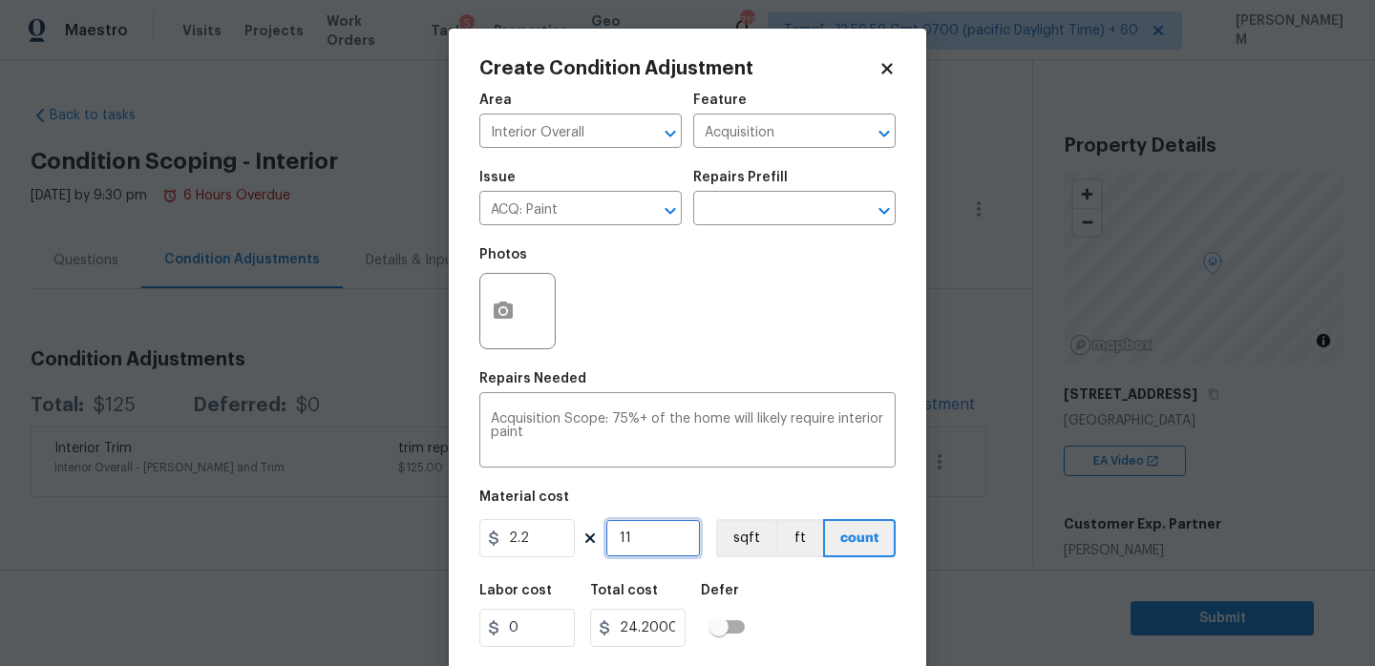
type input "246.40000000000003"
type input "1122"
type input "2468.4"
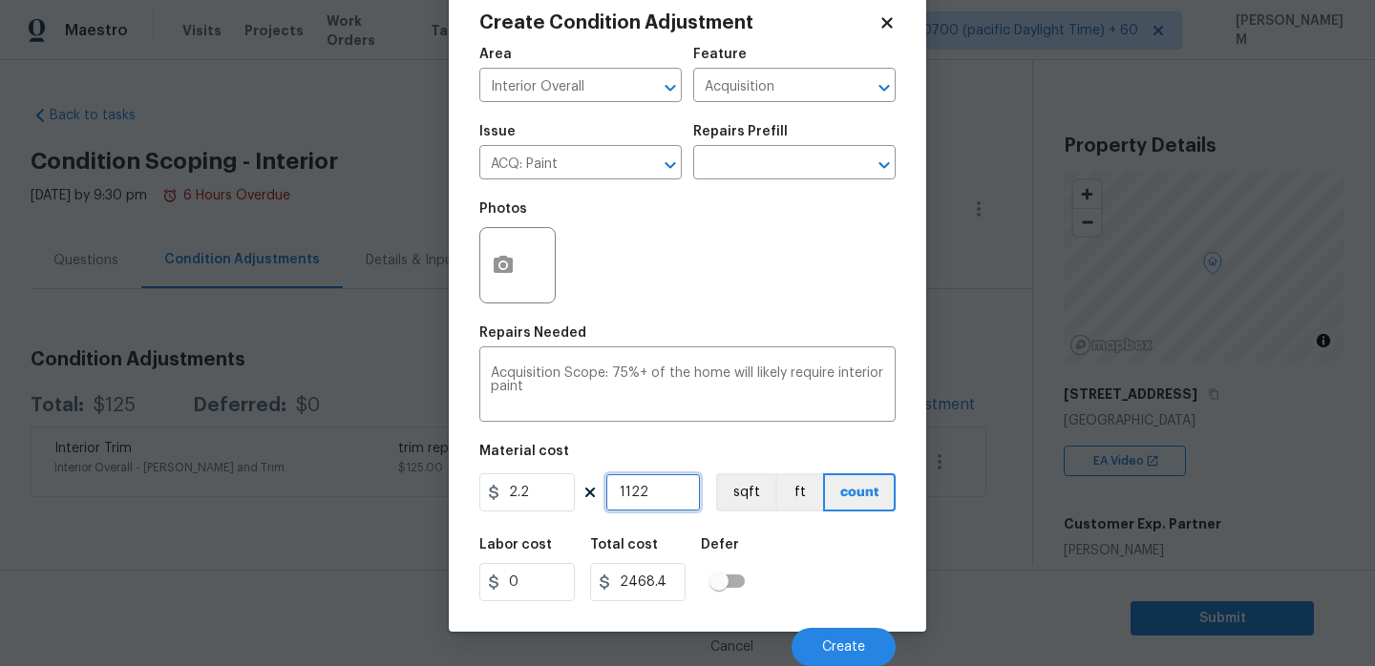
type input "1122"
click at [504, 259] on icon "button" at bounding box center [503, 264] width 19 height 17
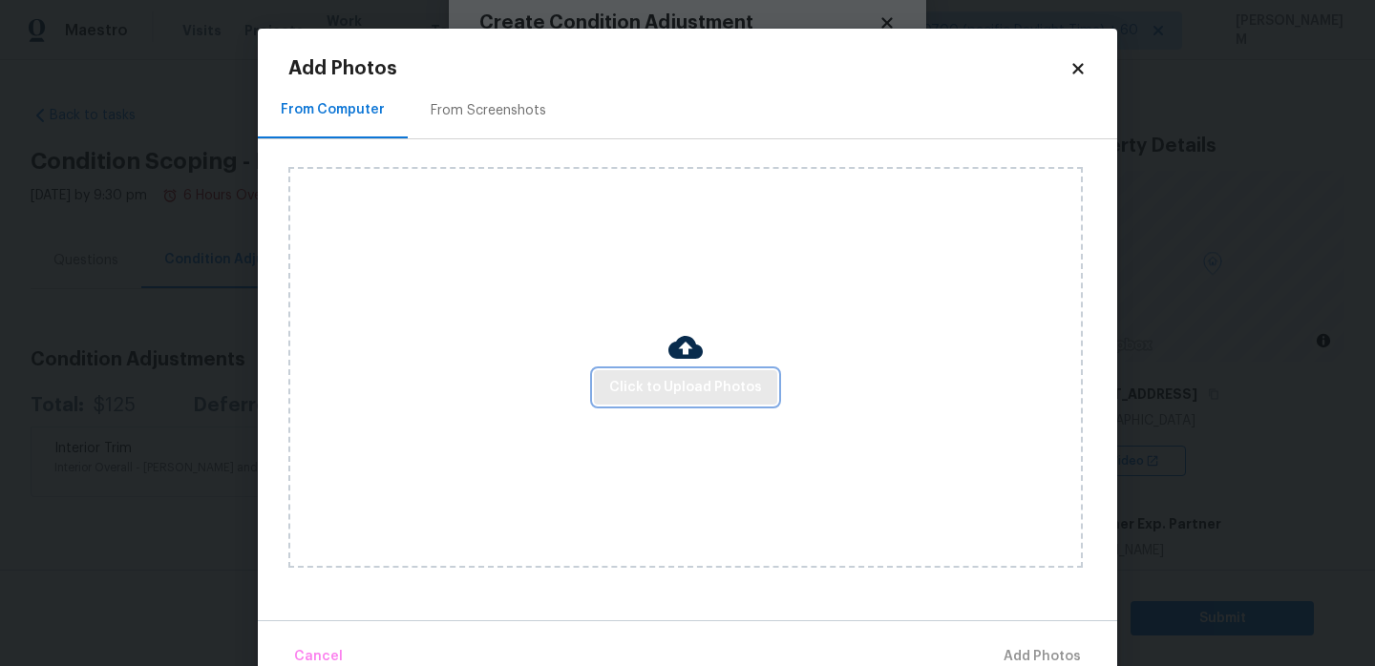
click at [685, 387] on span "Click to Upload Photos" at bounding box center [685, 388] width 153 height 24
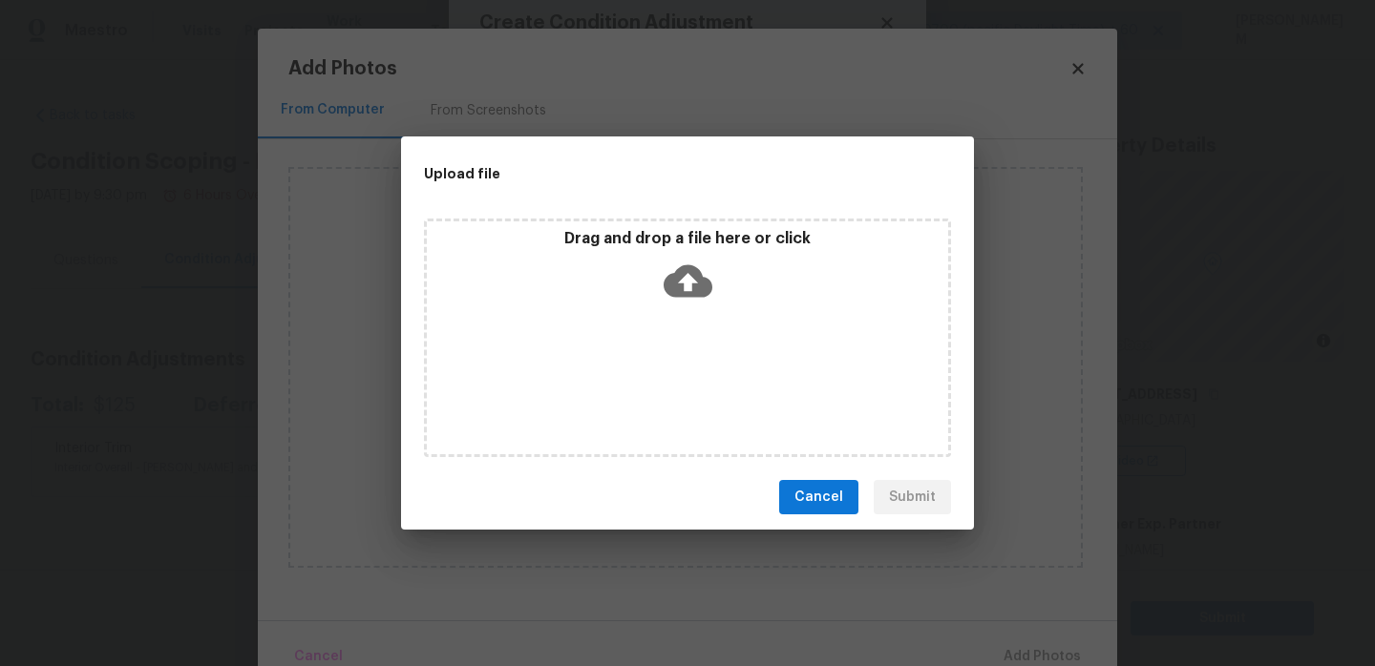
click at [690, 287] on icon at bounding box center [687, 281] width 49 height 49
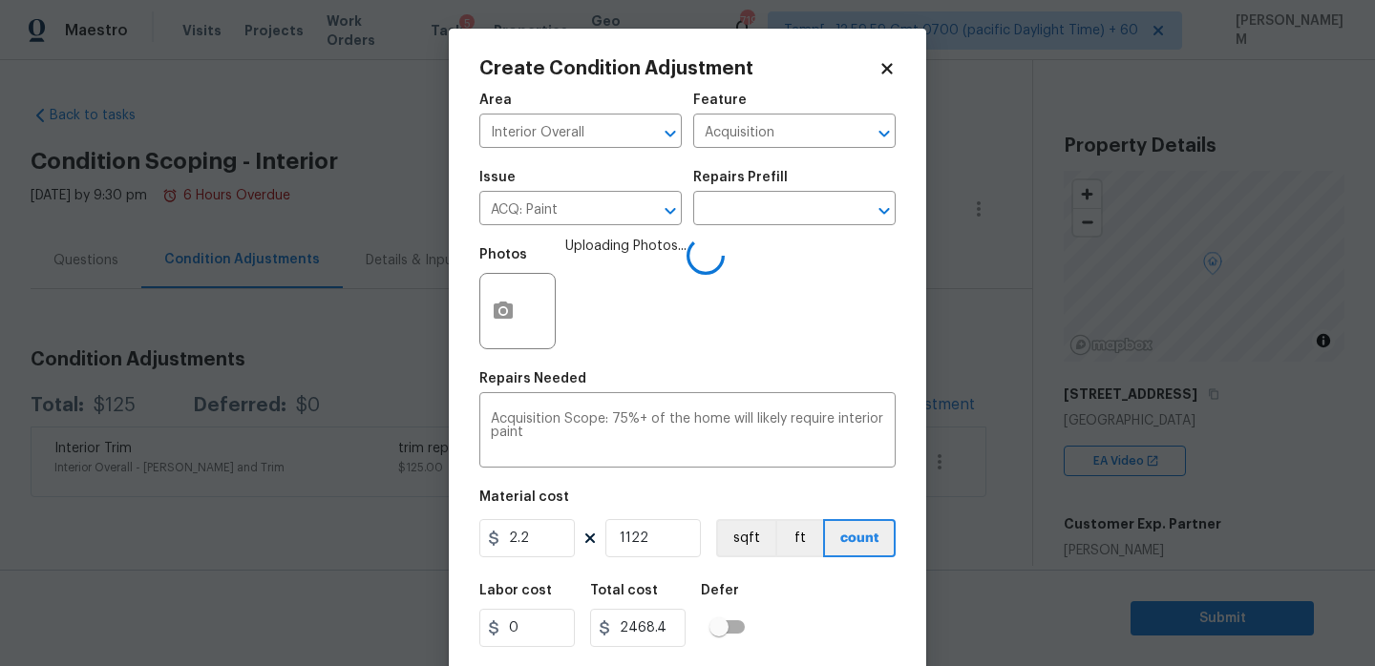
scroll to position [47, 0]
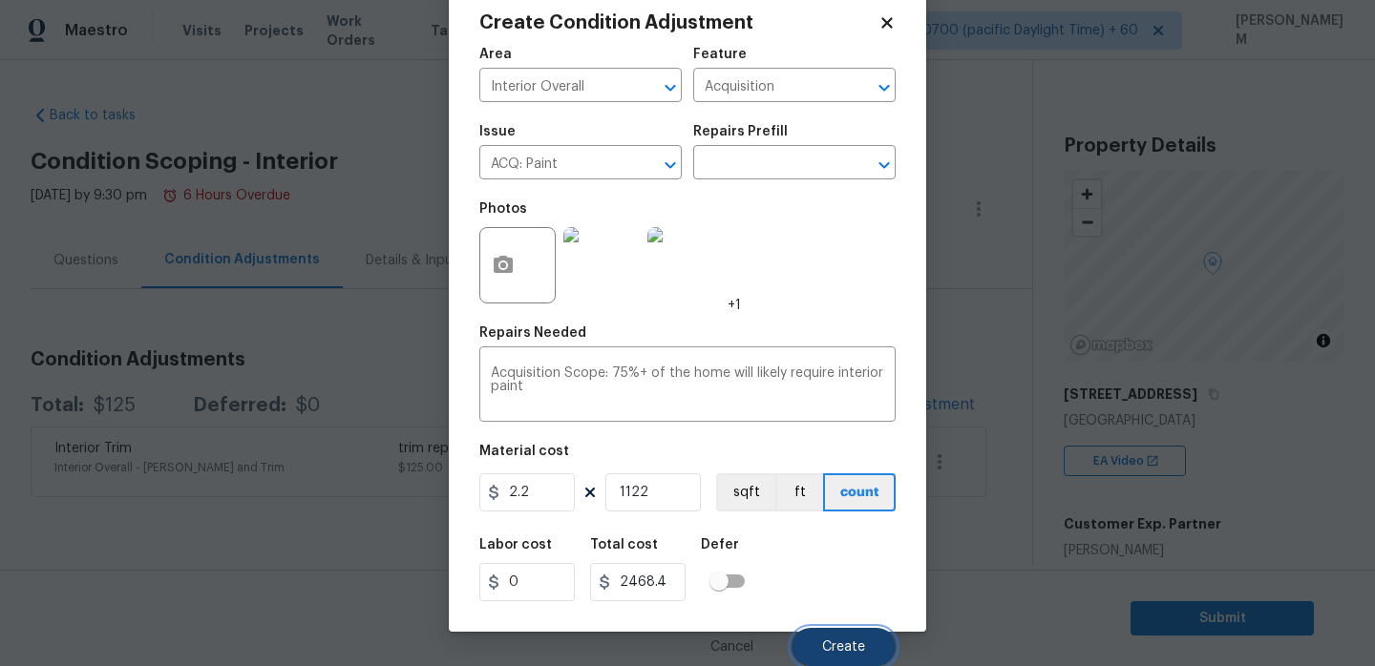
click at [842, 646] on span "Create" at bounding box center [843, 648] width 43 height 14
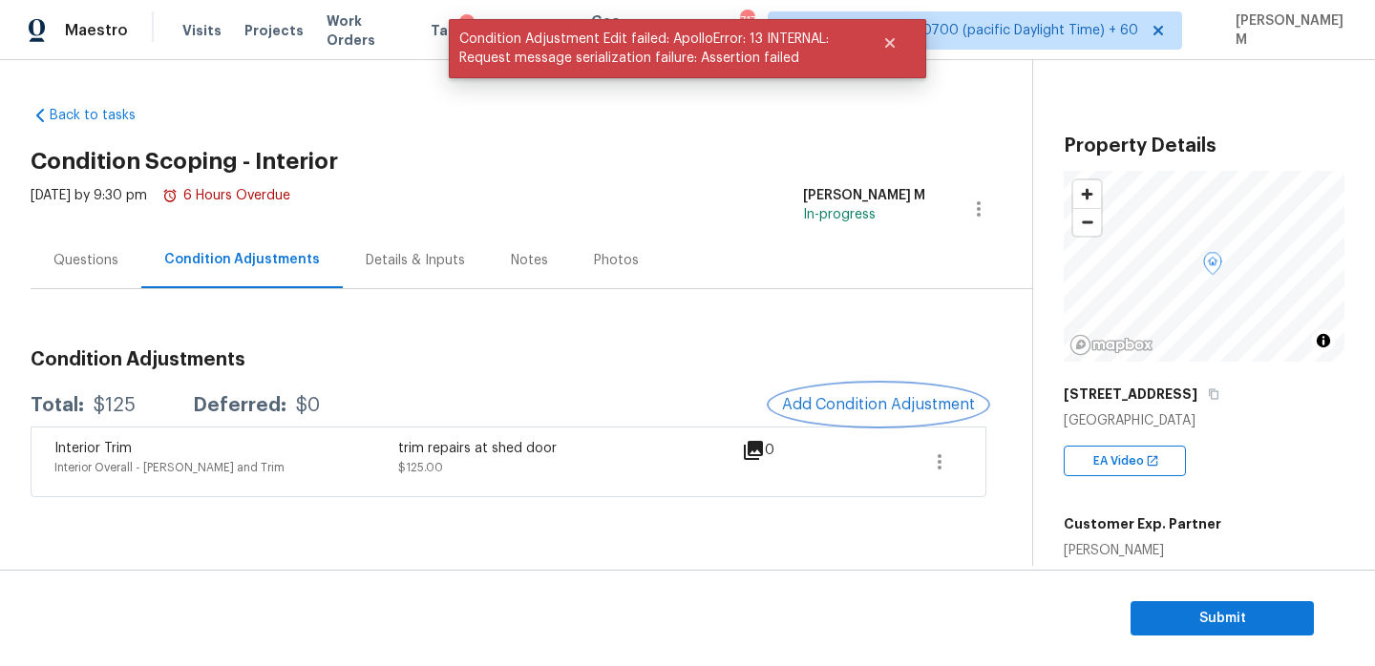
scroll to position [0, 0]
click at [870, 392] on button "Add Condition Adjustment" at bounding box center [878, 405] width 216 height 40
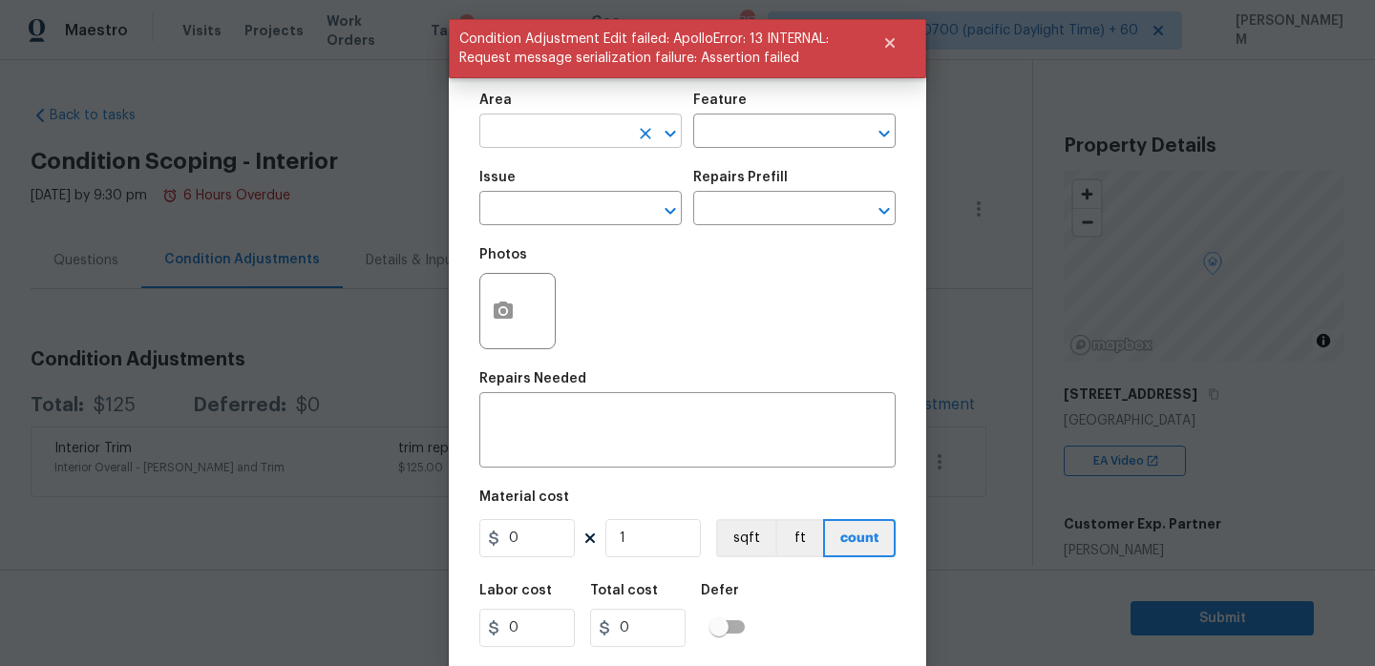
click at [571, 131] on input "text" at bounding box center [553, 133] width 149 height 30
click at [579, 206] on li "Interior Overall" at bounding box center [580, 208] width 202 height 32
type input "Interior Overall"
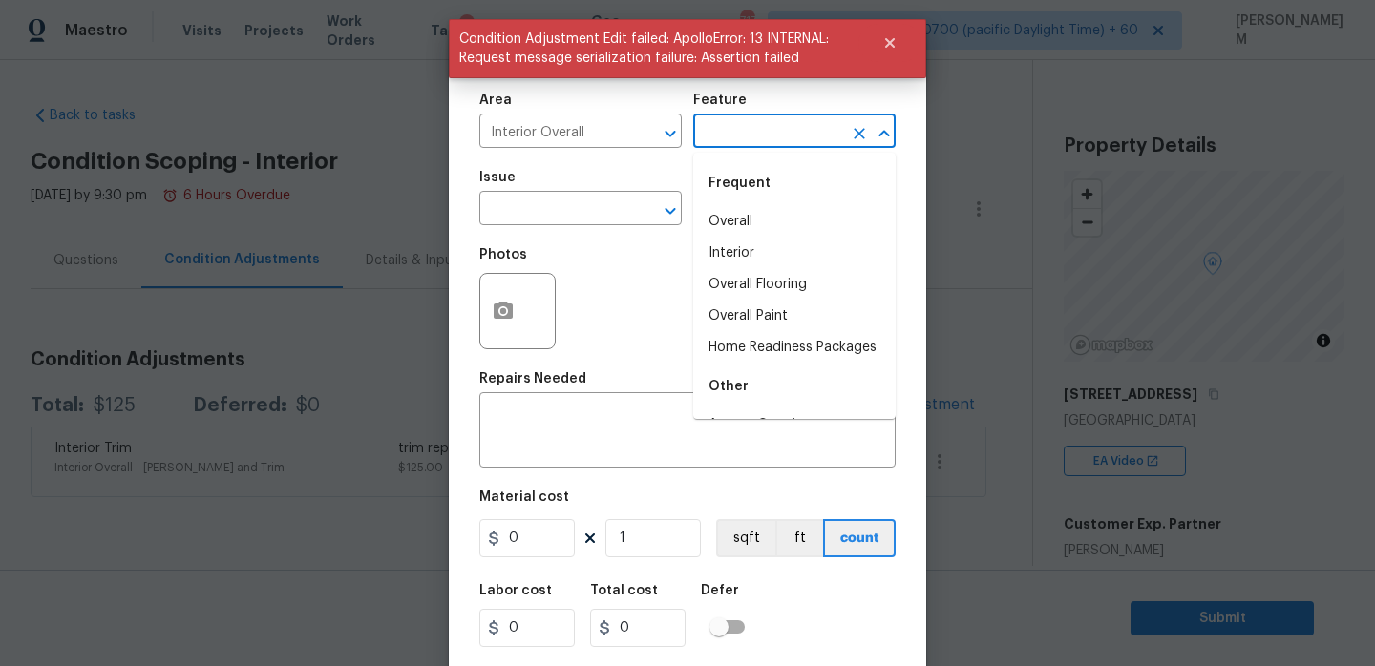
click at [747, 128] on input "text" at bounding box center [767, 133] width 149 height 30
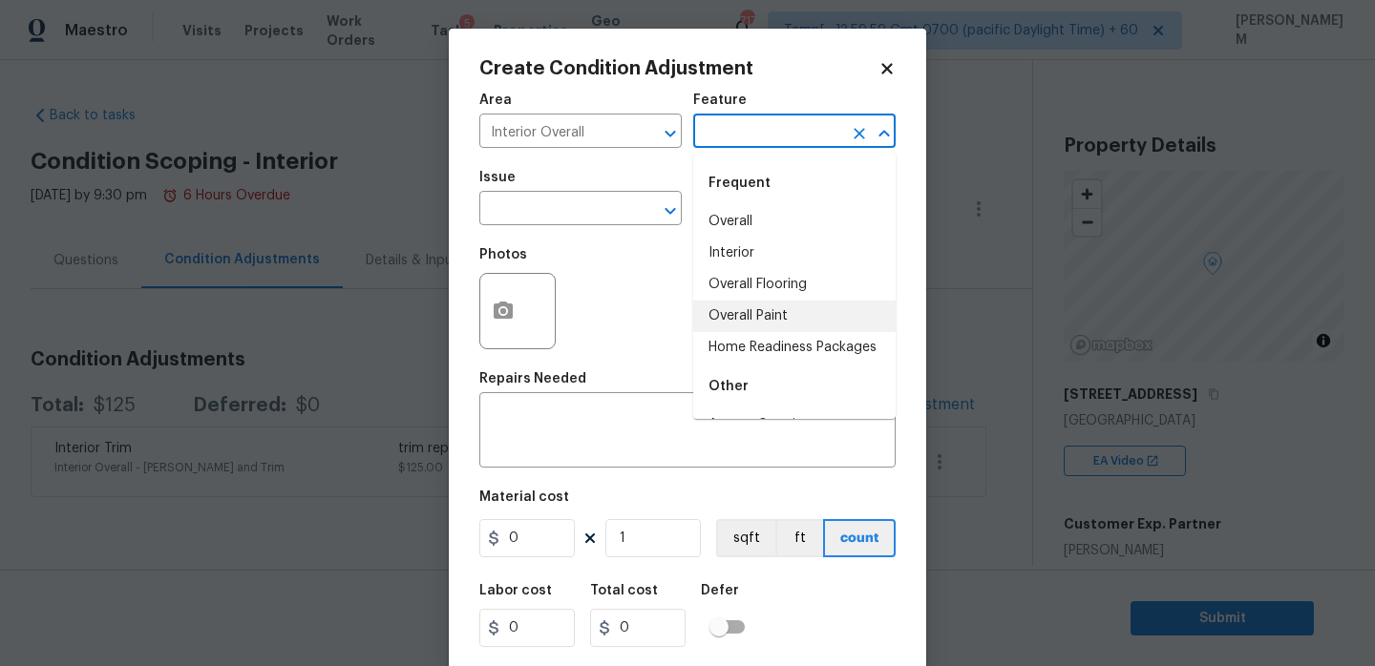
click at [800, 316] on li "Overall Paint" at bounding box center [794, 317] width 202 height 32
type input "Overall Paint"
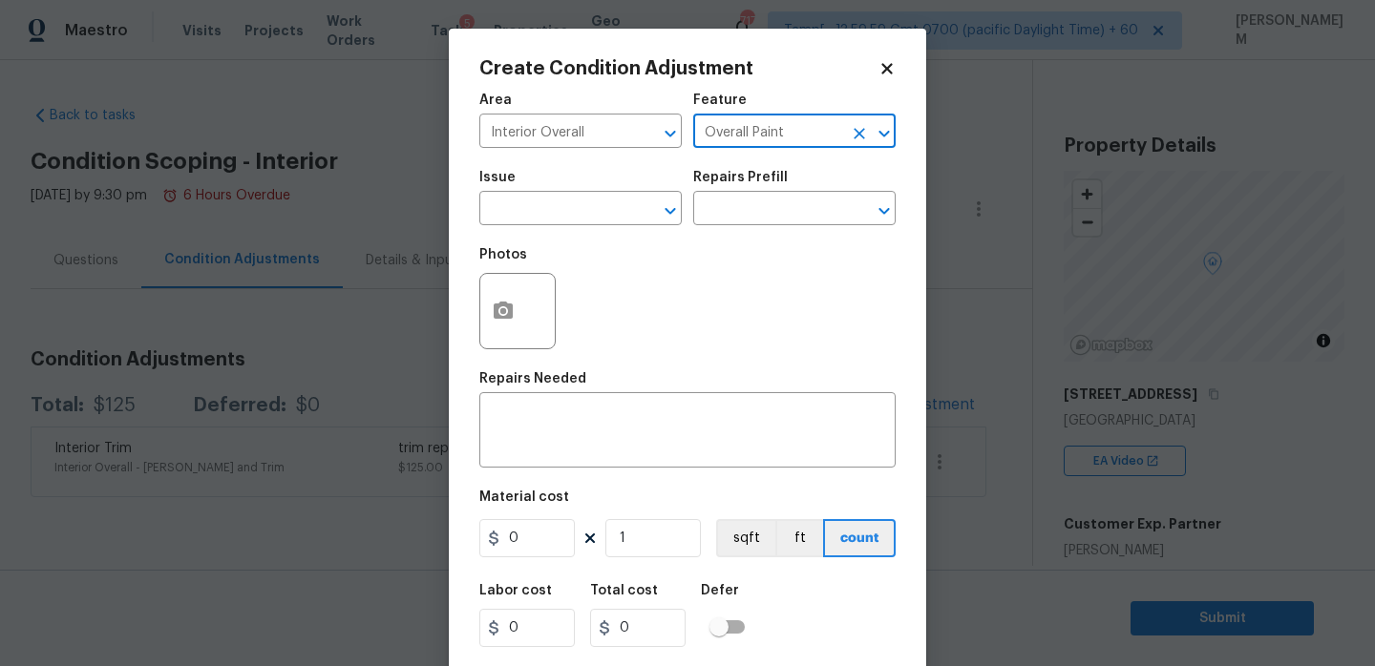
click at [571, 195] on div "Issue" at bounding box center [580, 183] width 202 height 25
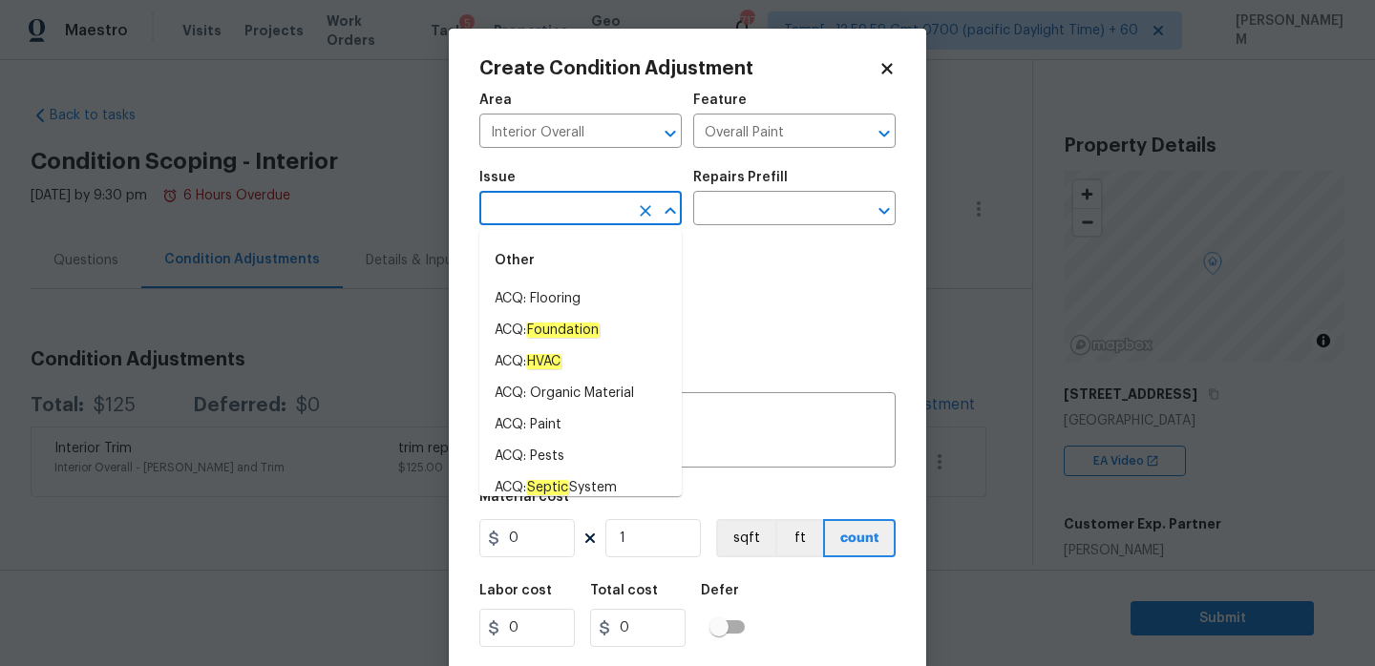
click at [571, 208] on input "text" at bounding box center [553, 211] width 149 height 30
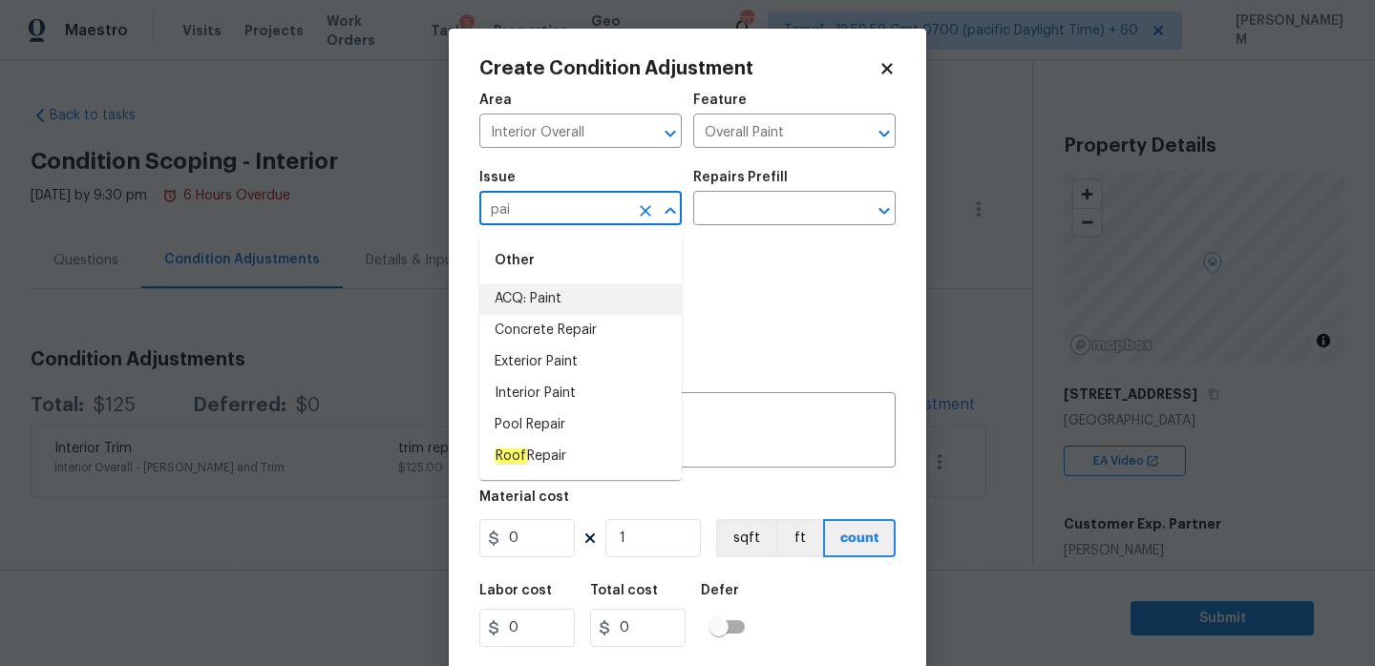
click at [563, 295] on li "ACQ: Paint" at bounding box center [580, 300] width 202 height 32
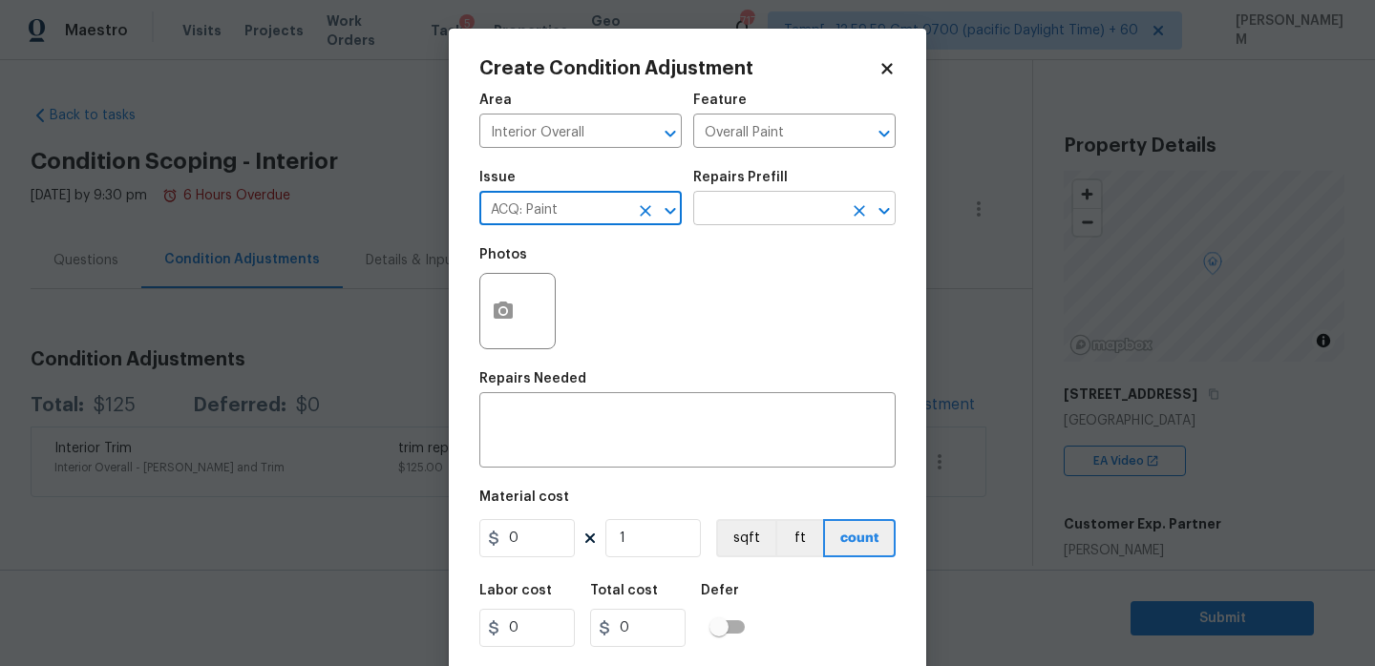
type input "ACQ: Paint"
click at [774, 220] on input "text" at bounding box center [767, 211] width 149 height 30
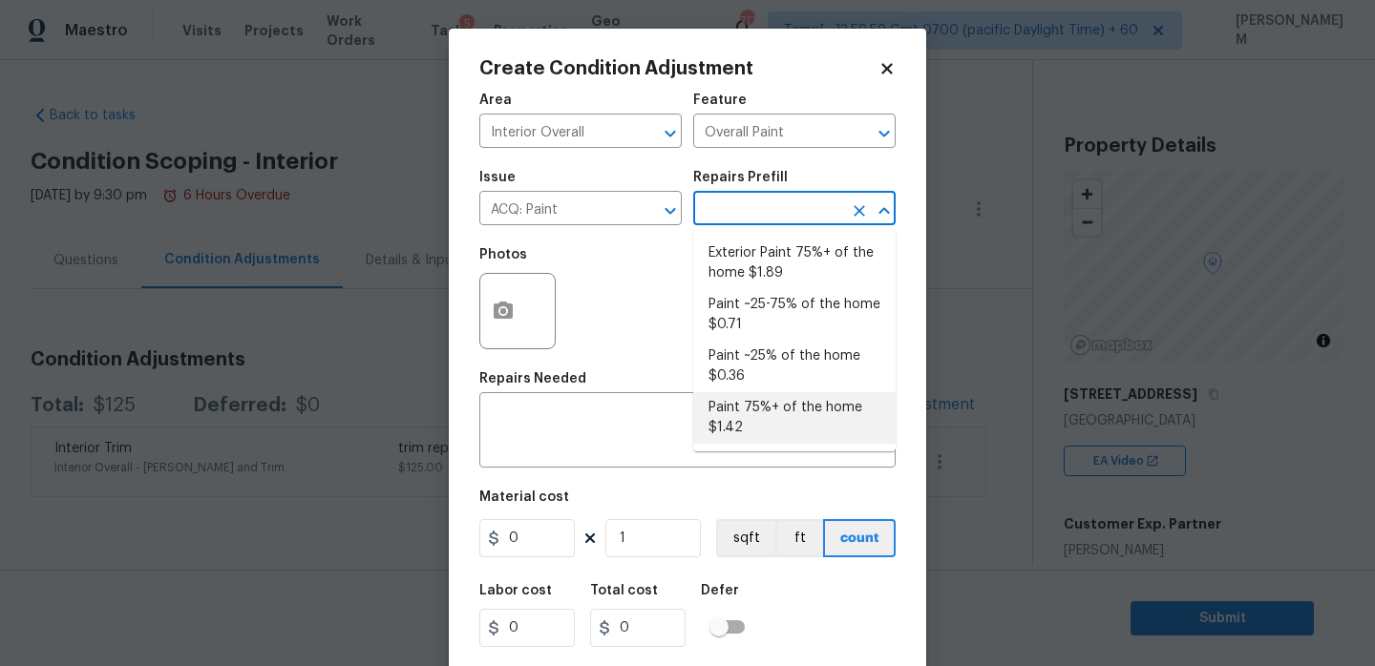
click at [789, 413] on li "Paint 75%+ of the home $1.42" at bounding box center [794, 418] width 202 height 52
type input "Acquisition"
type textarea "Acquisition Scope: 75%+ of the home will likely require interior paint"
type input "1.42"
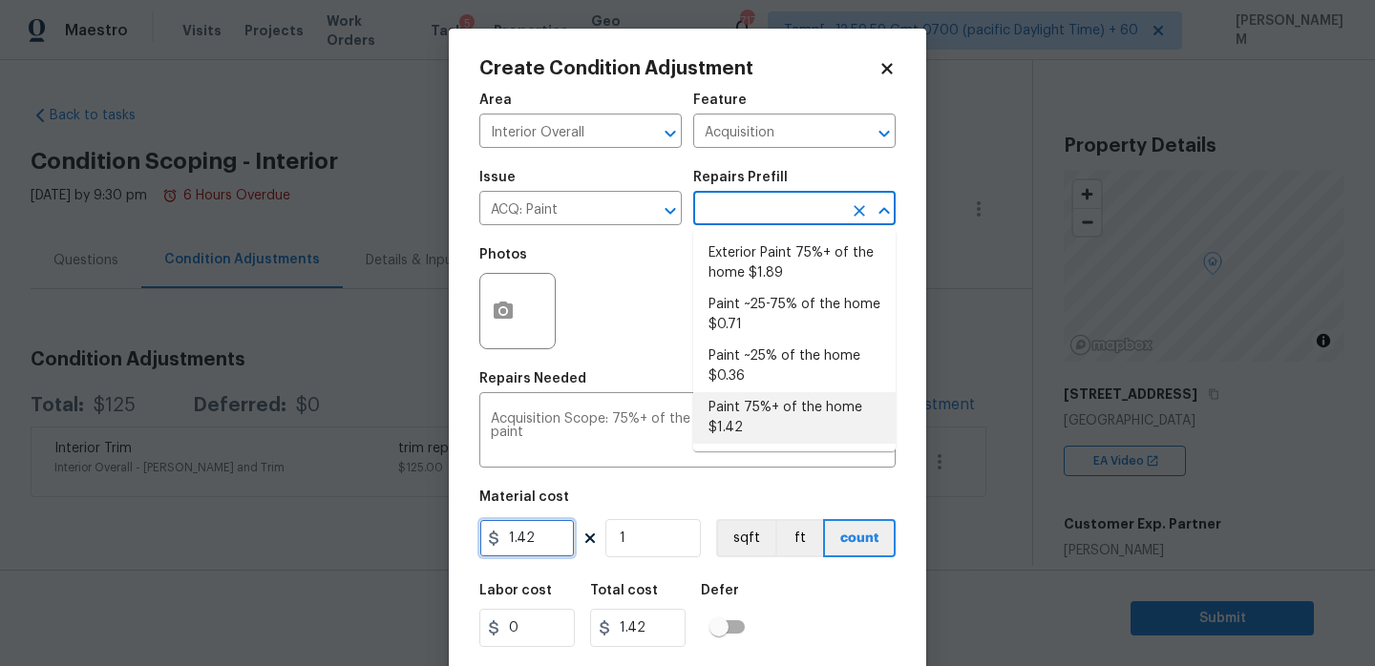
click at [554, 530] on input "1.42" at bounding box center [526, 538] width 95 height 38
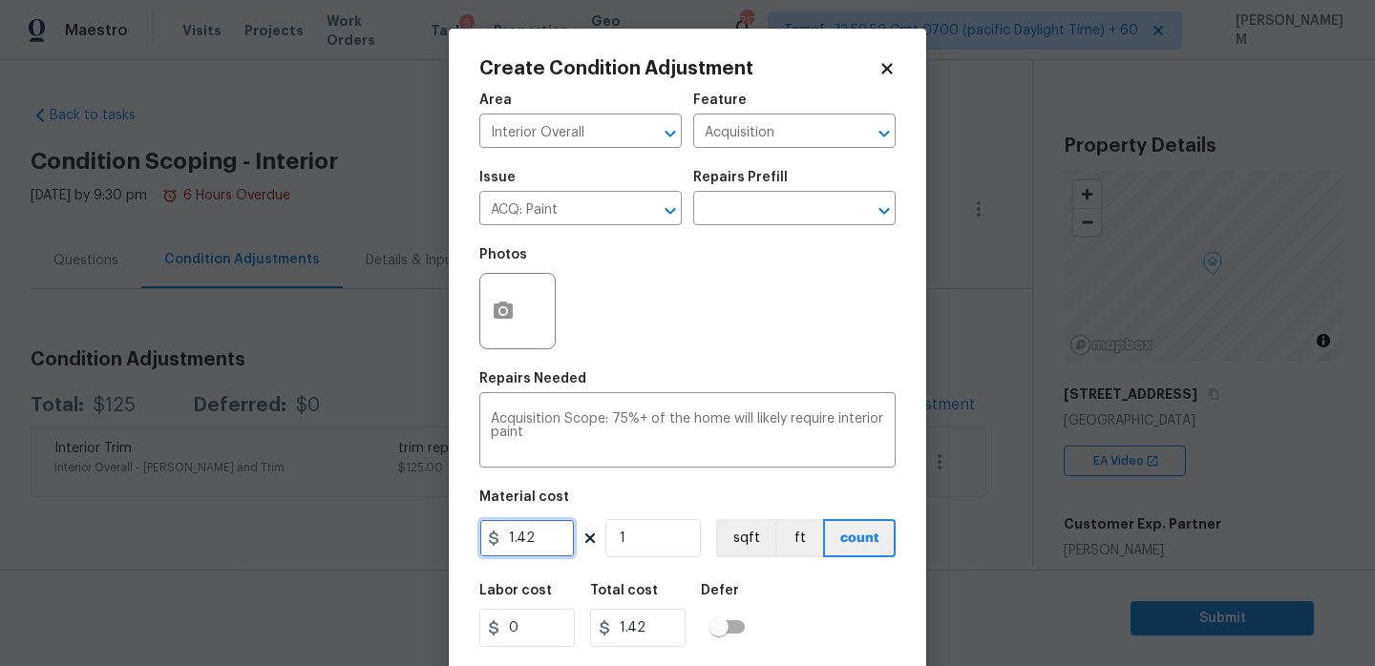
click at [554, 530] on input "1.42" at bounding box center [526, 538] width 95 height 38
type input "2.2"
click at [654, 533] on input "1" at bounding box center [652, 538] width 95 height 38
type input "12"
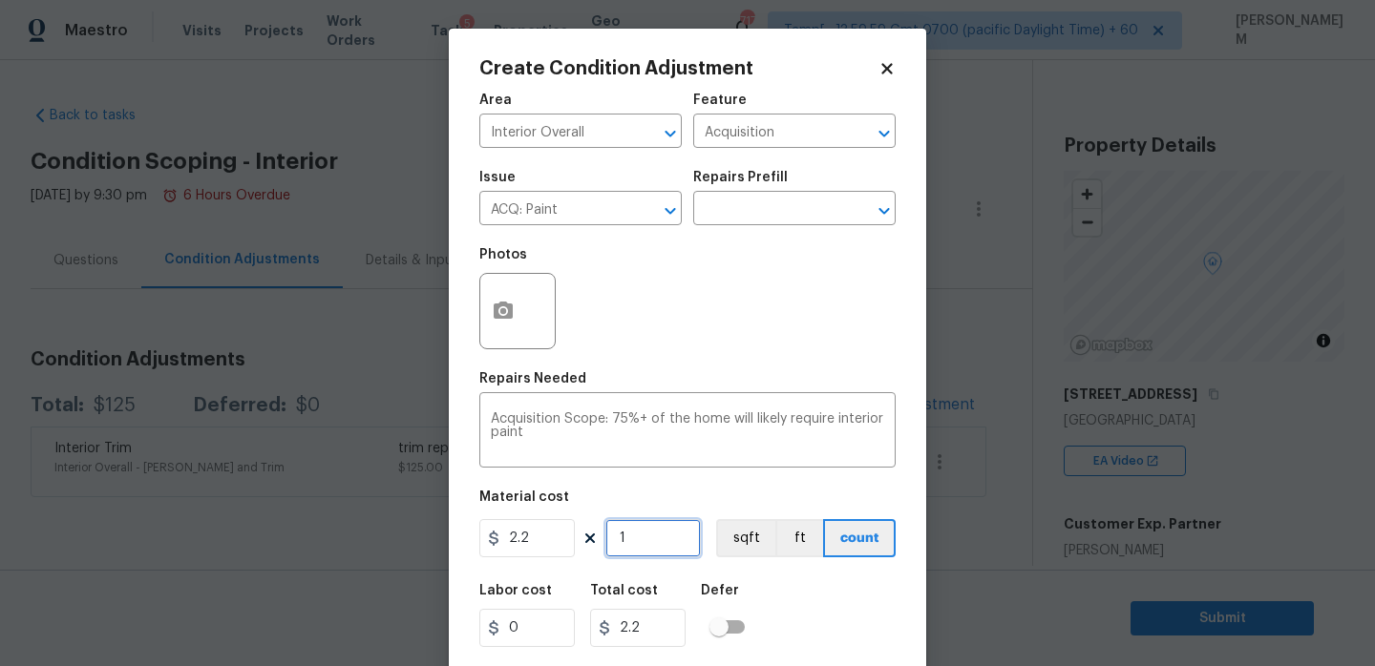
type input "26.400000000000006"
type input "1"
type input "2.2"
type input "12"
type input "26.400000000000006"
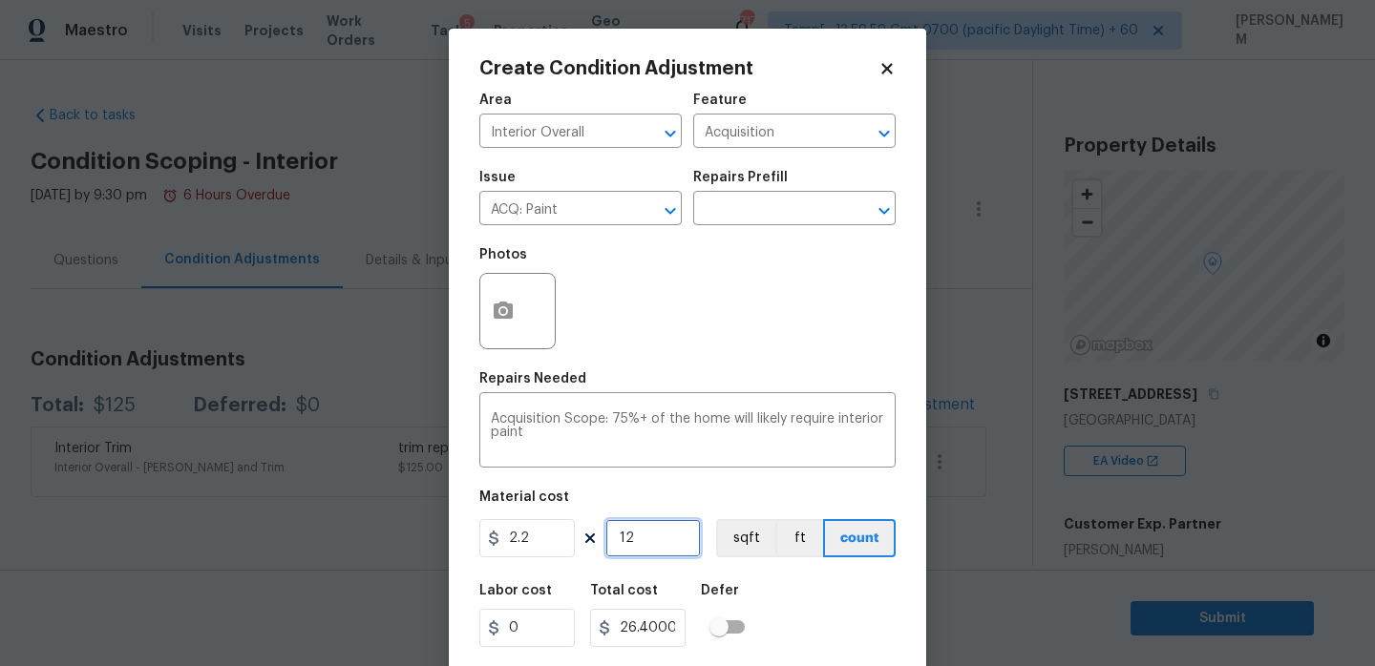
type input "1"
type input "2.2"
type input "11"
type input "24.200000000000003"
type input "112"
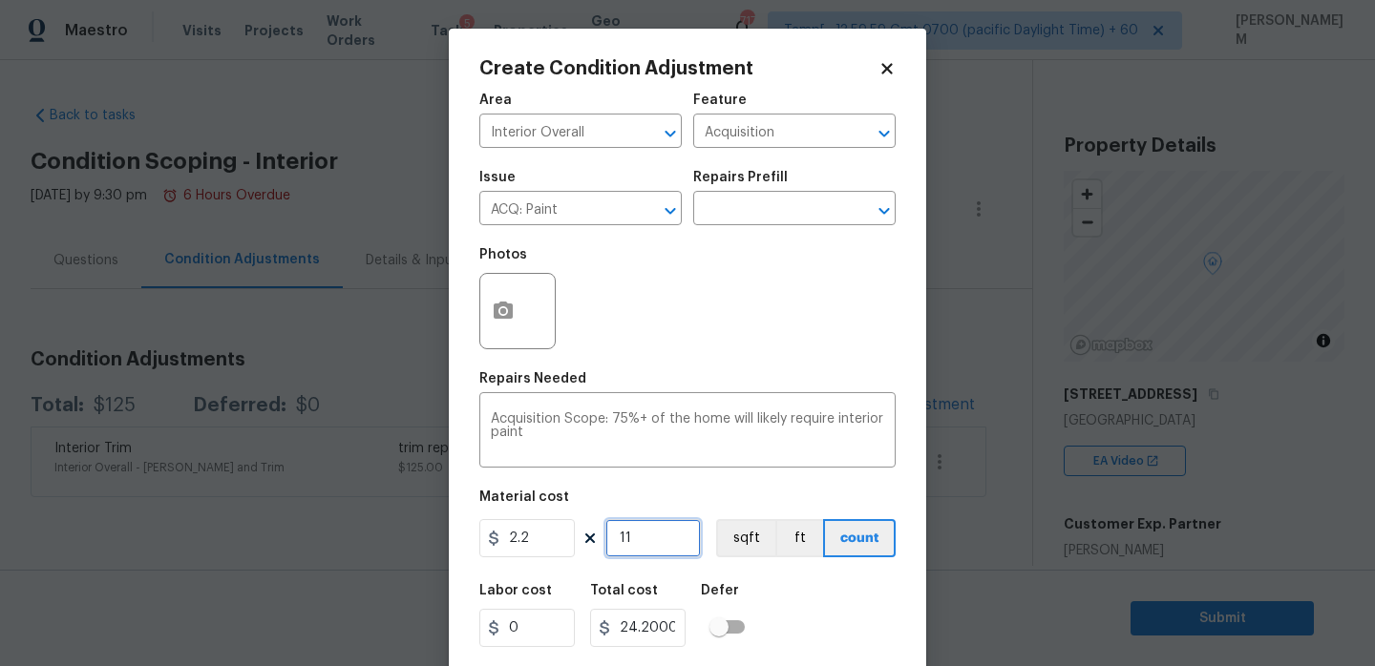
type input "246.40000000000003"
type input "1122"
type input "2468.4"
type input "1122"
click at [671, 627] on input "2468.4" at bounding box center [637, 628] width 95 height 38
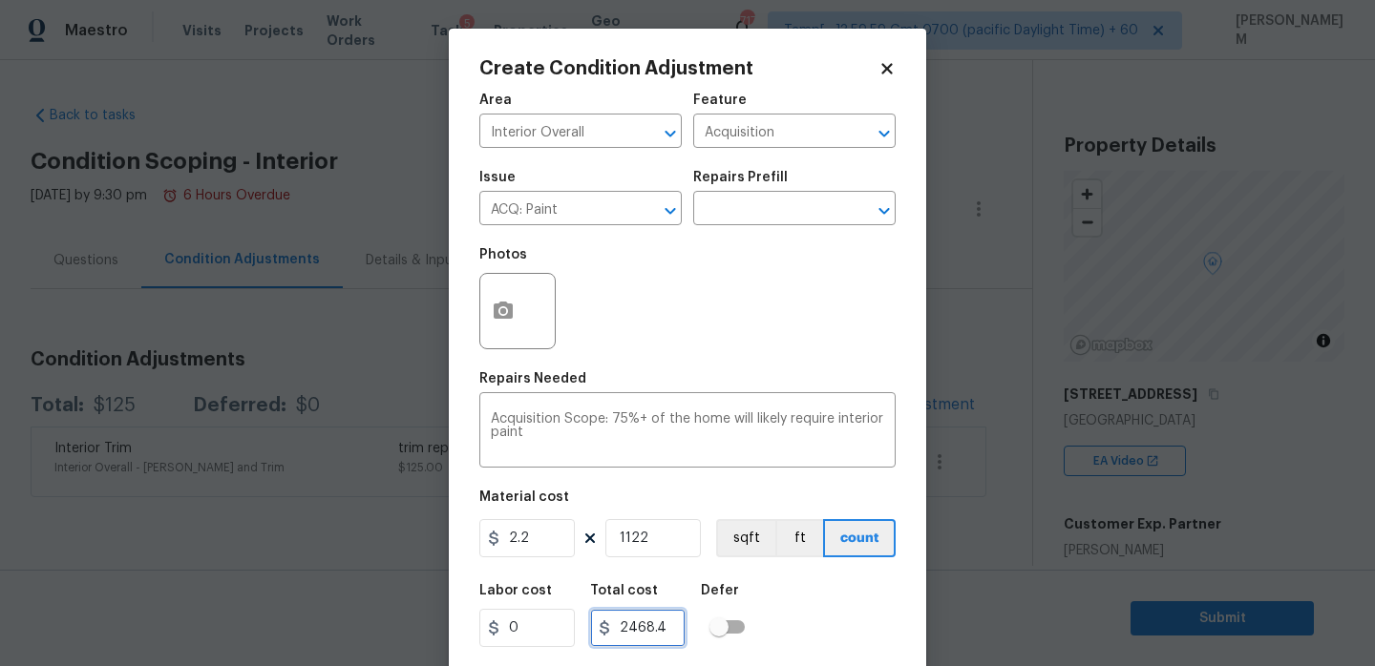
type input "2468.4"
click at [546, 539] on input "2.2" at bounding box center [526, 538] width 95 height 38
drag, startPoint x: 674, startPoint y: 632, endPoint x: 584, endPoint y: 633, distance: 89.7
click at [584, 633] on div "Labor cost 0 Total cost 2468.4 Defer" at bounding box center [687, 616] width 416 height 86
drag, startPoint x: 537, startPoint y: 540, endPoint x: 469, endPoint y: 537, distance: 68.8
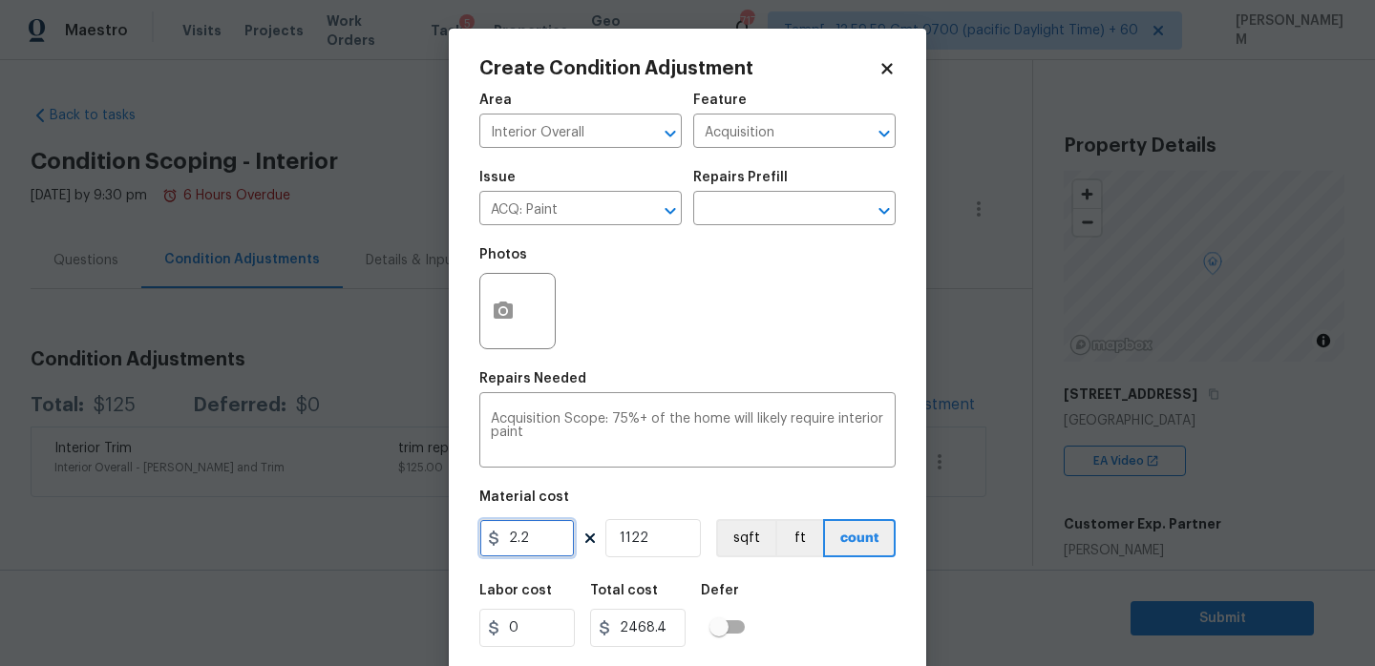
click at [469, 538] on div "Create Condition Adjustment Area Interior Overall ​ Feature Acquisition ​ Issue…" at bounding box center [687, 353] width 477 height 649
paste input "468.4"
type input "2468.4"
type input "2769544.8"
click at [642, 536] on input "1122" at bounding box center [652, 538] width 95 height 38
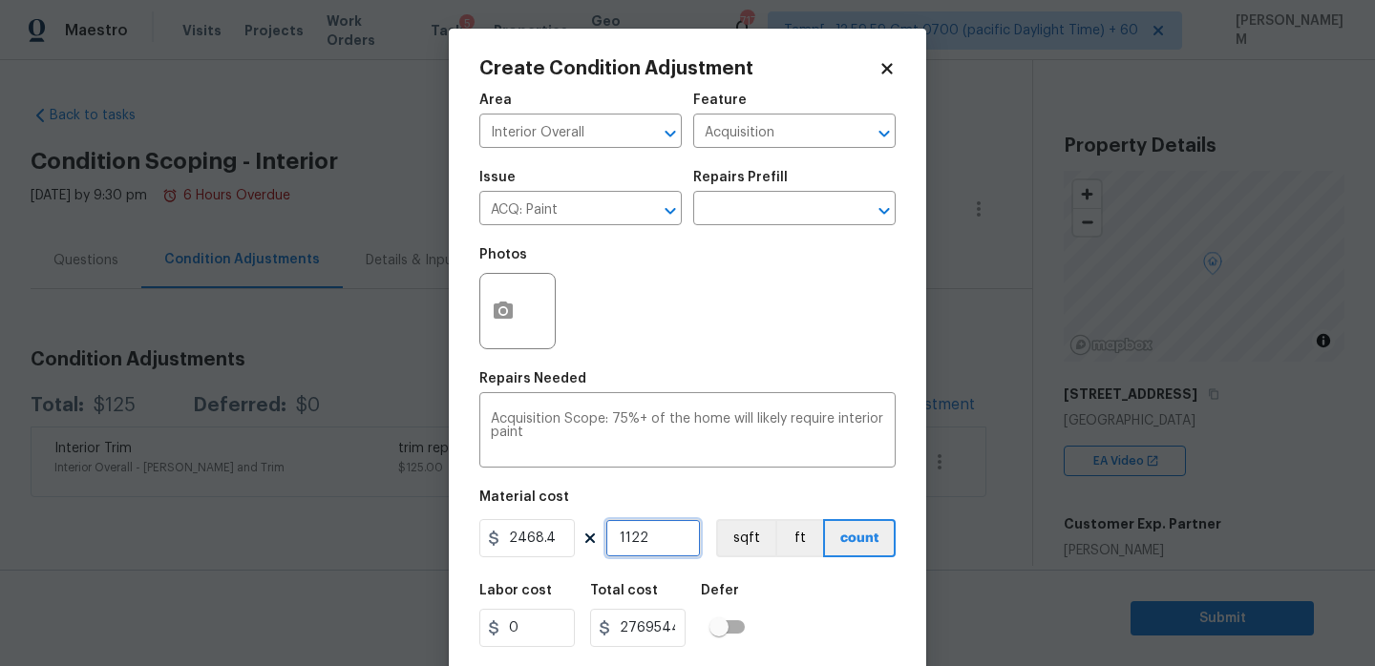
click at [642, 536] on input "1122" at bounding box center [652, 538] width 95 height 38
type input "0"
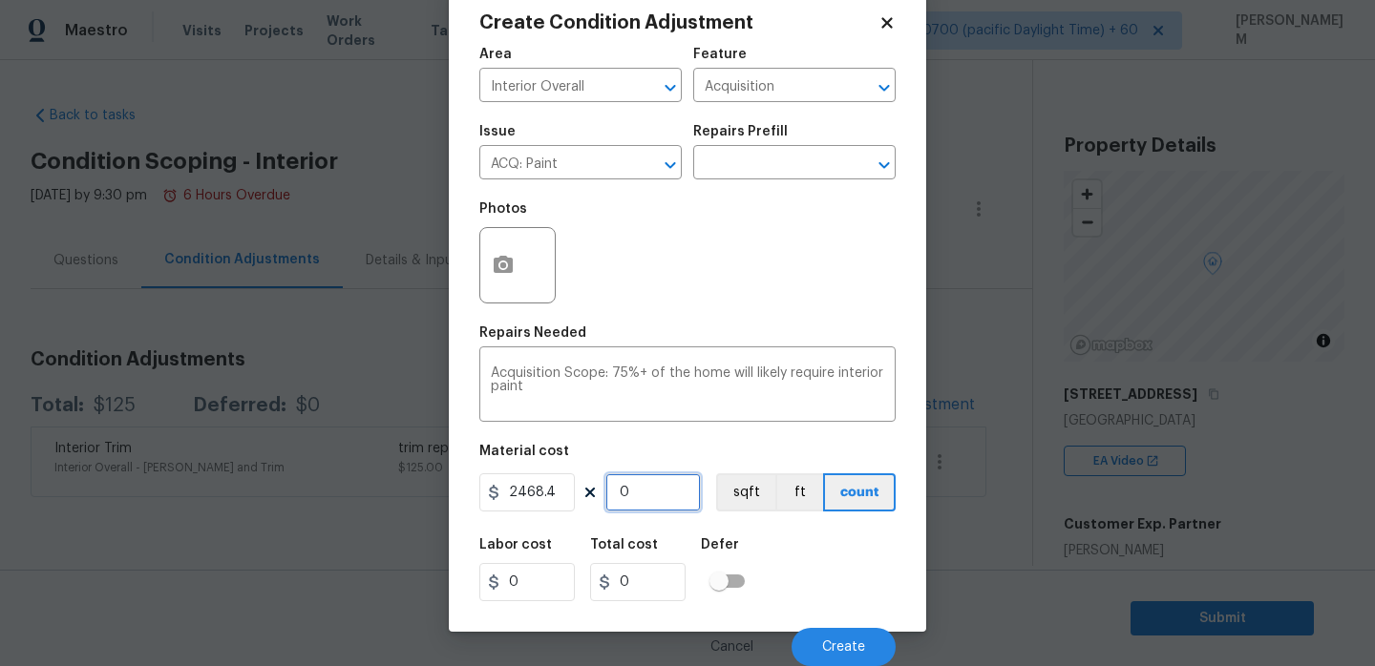
type input "0"
click at [496, 256] on icon "button" at bounding box center [503, 265] width 23 height 23
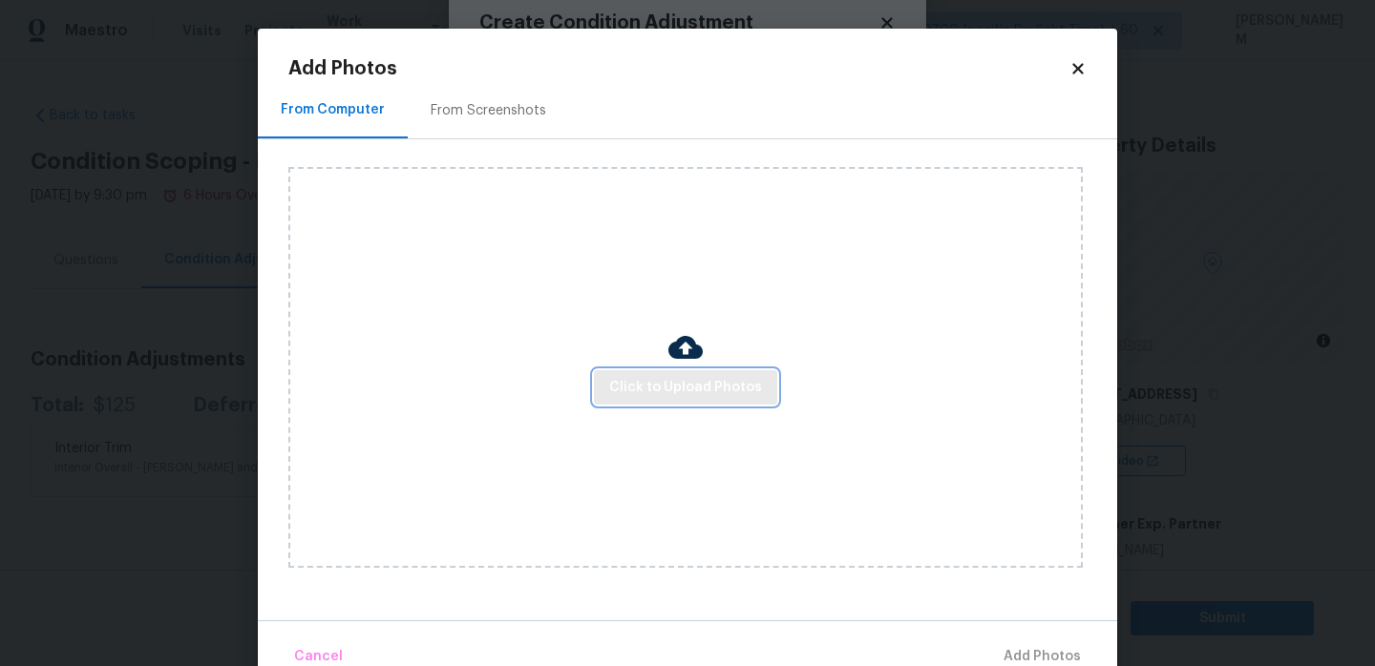
click at [732, 378] on span "Click to Upload Photos" at bounding box center [685, 388] width 153 height 24
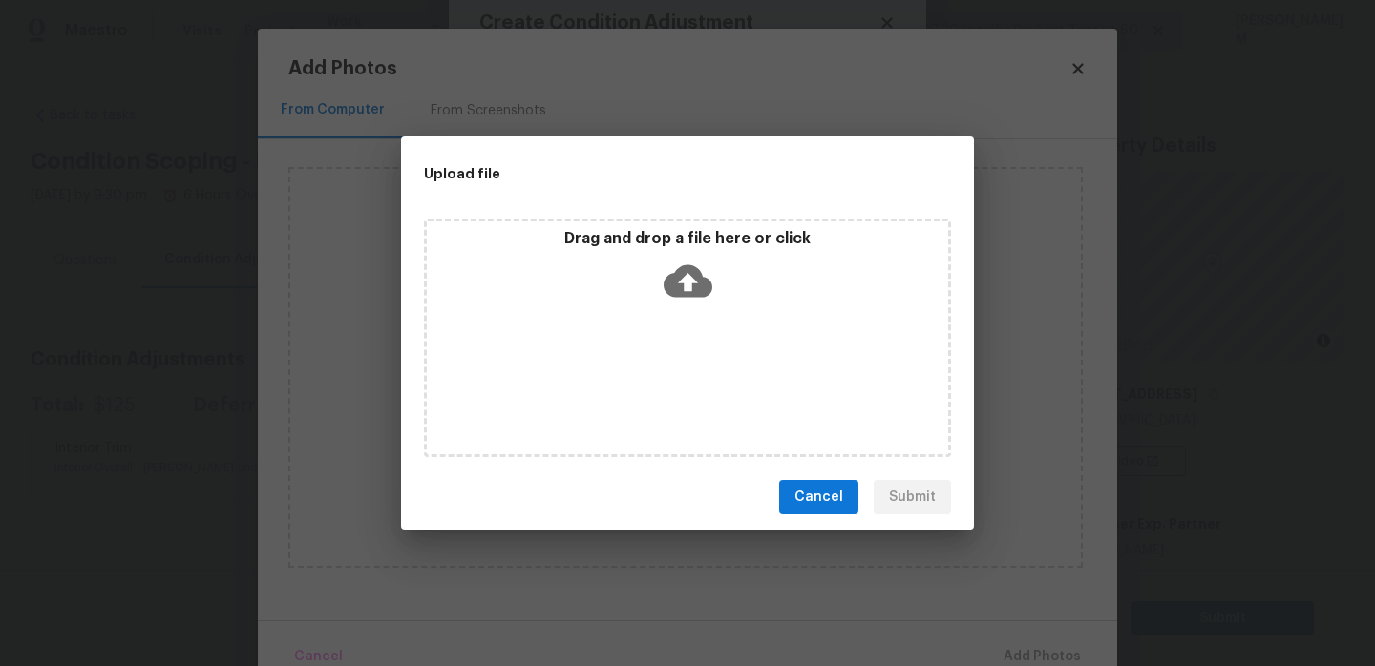
click at [688, 292] on icon at bounding box center [687, 281] width 49 height 32
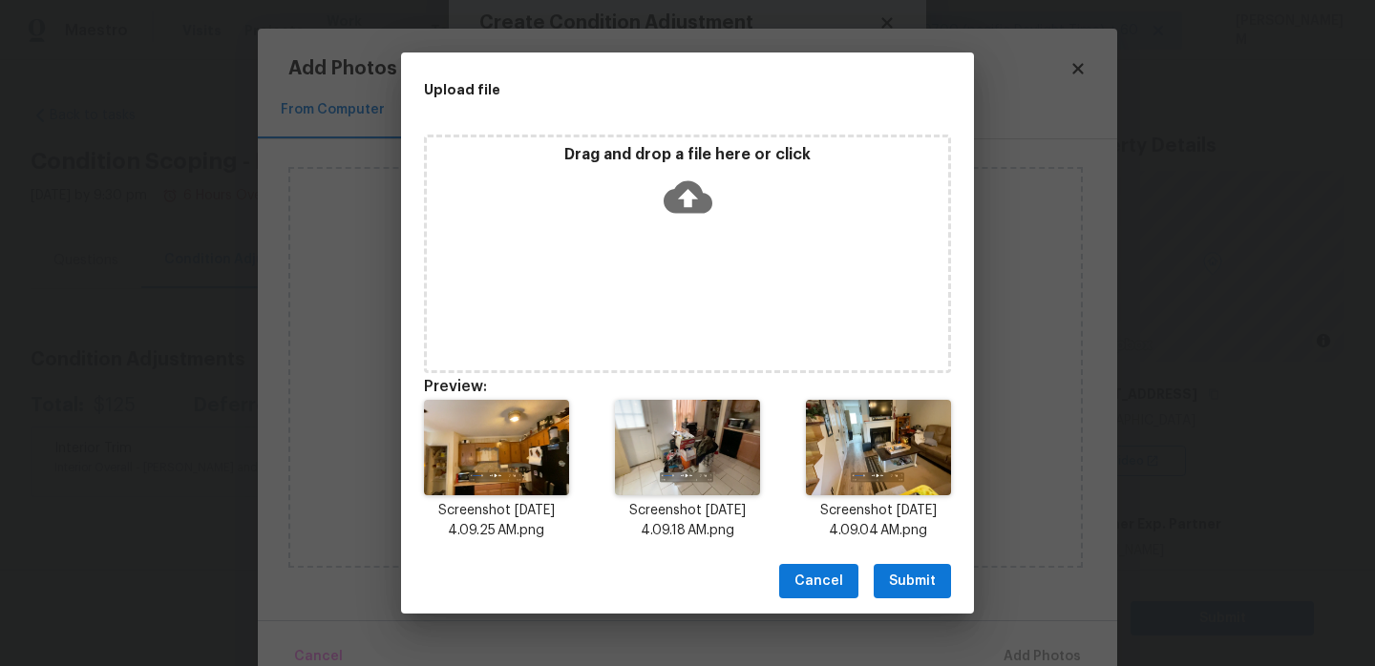
click at [926, 578] on span "Submit" at bounding box center [912, 582] width 47 height 24
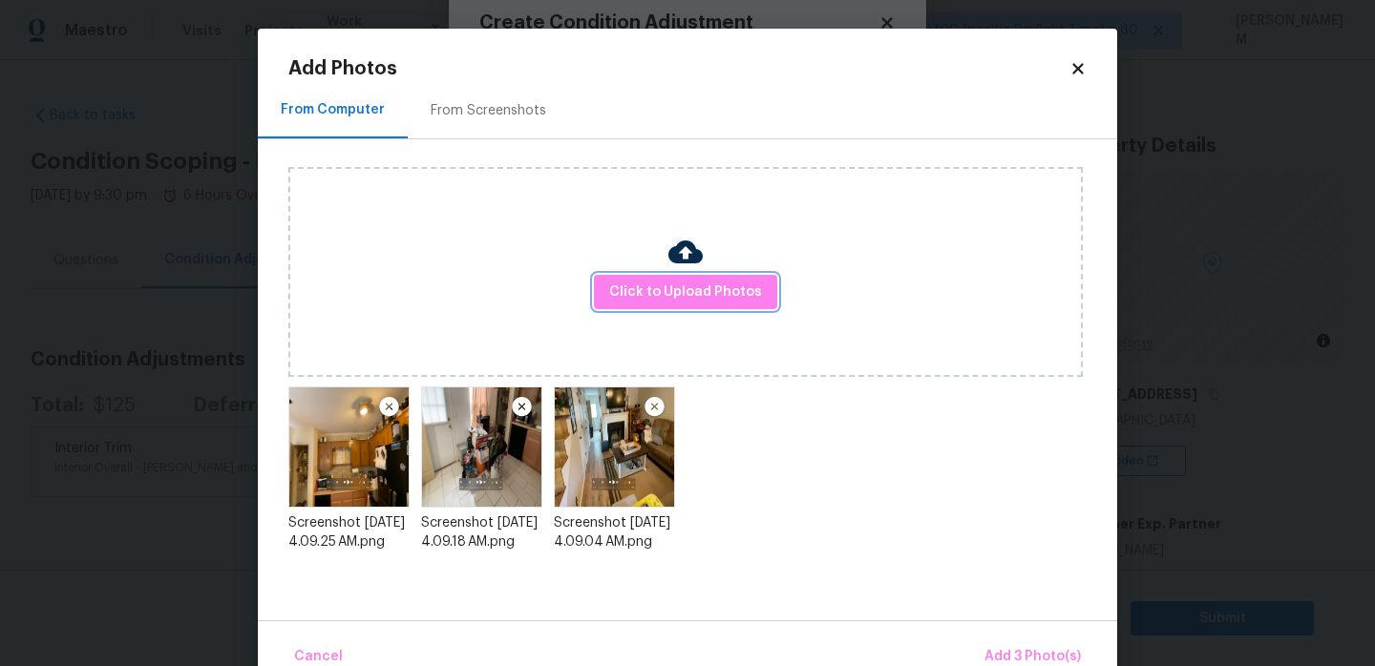
scroll to position [40, 0]
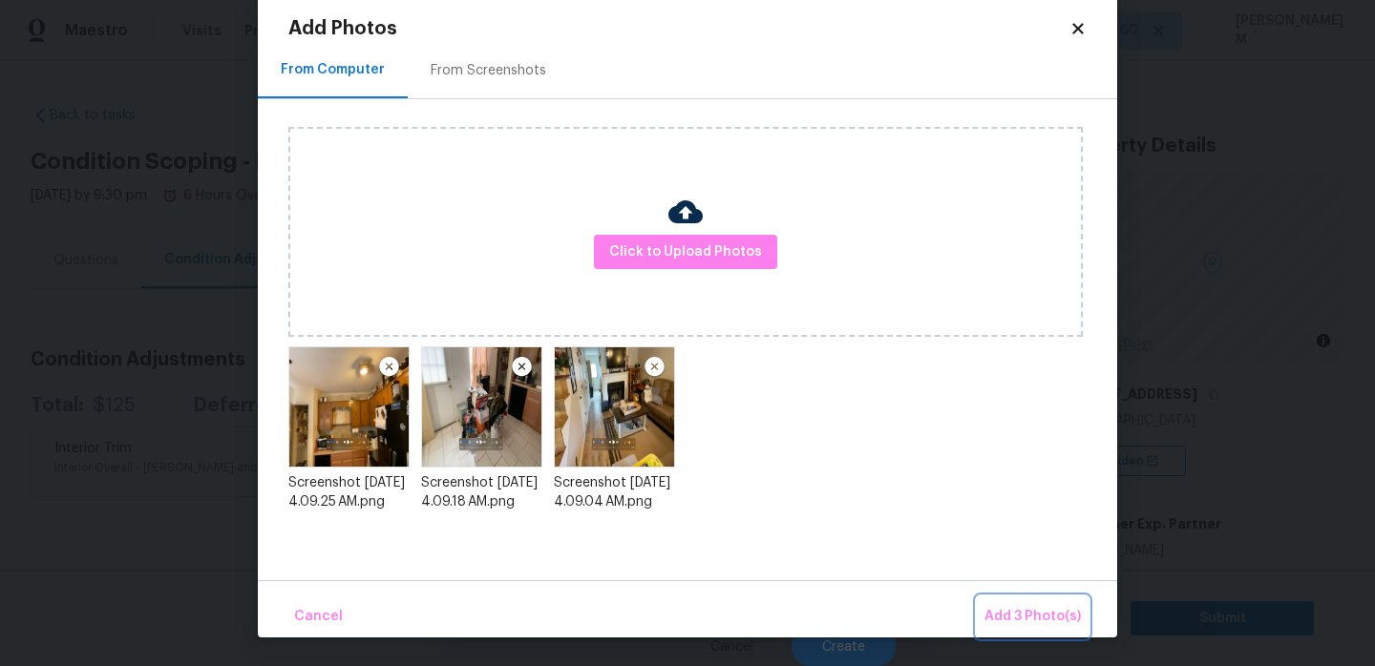
click at [1031, 615] on span "Add 3 Photo(s)" at bounding box center [1032, 617] width 96 height 24
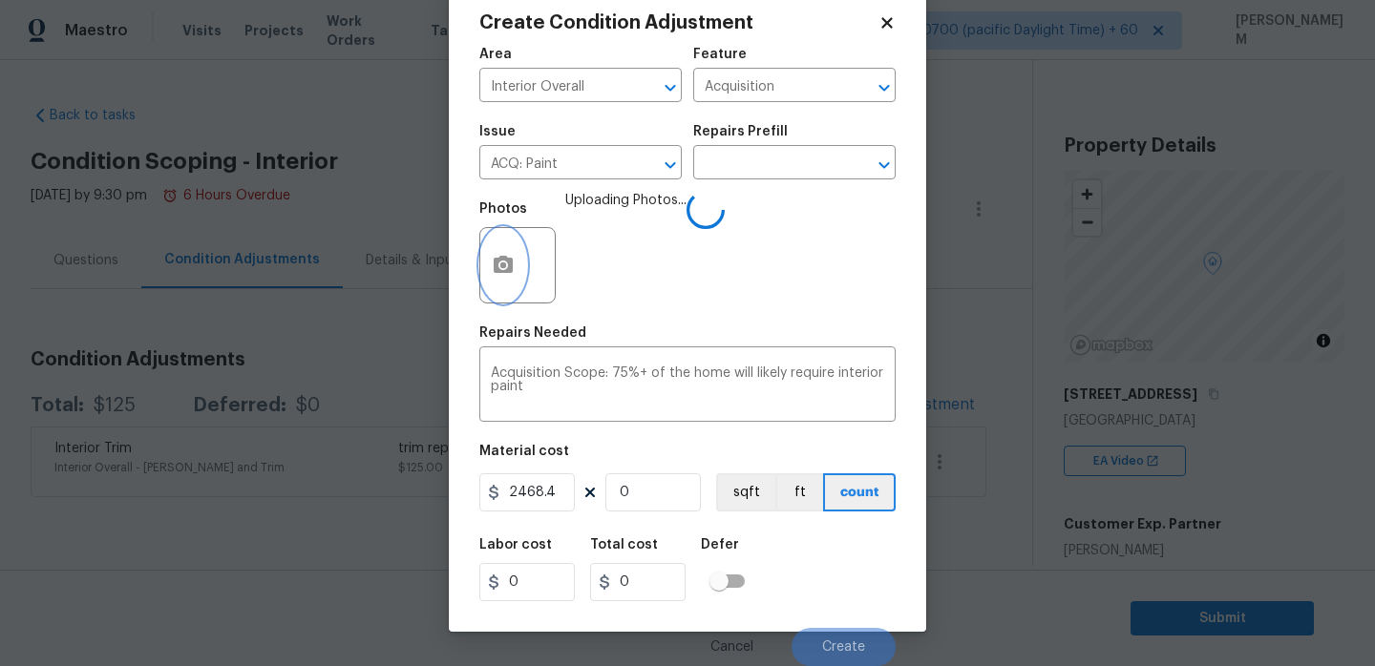
scroll to position [0, 0]
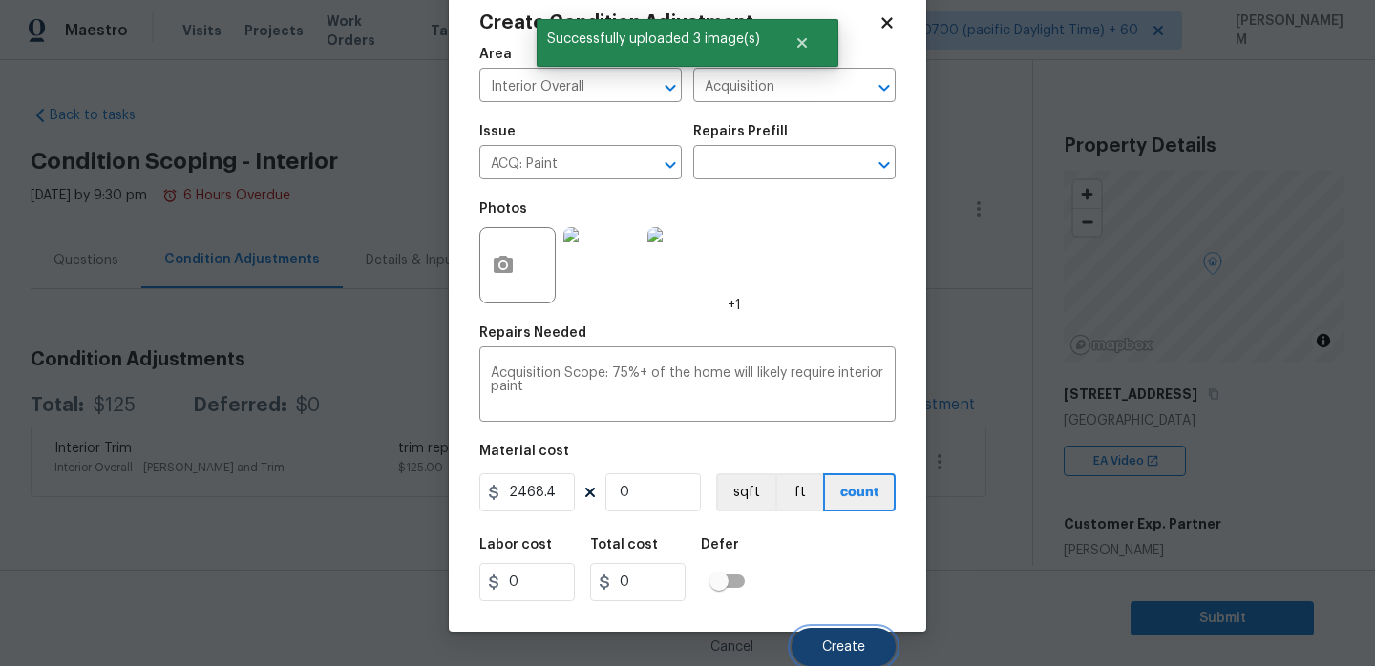
click at [854, 645] on span "Create" at bounding box center [843, 648] width 43 height 14
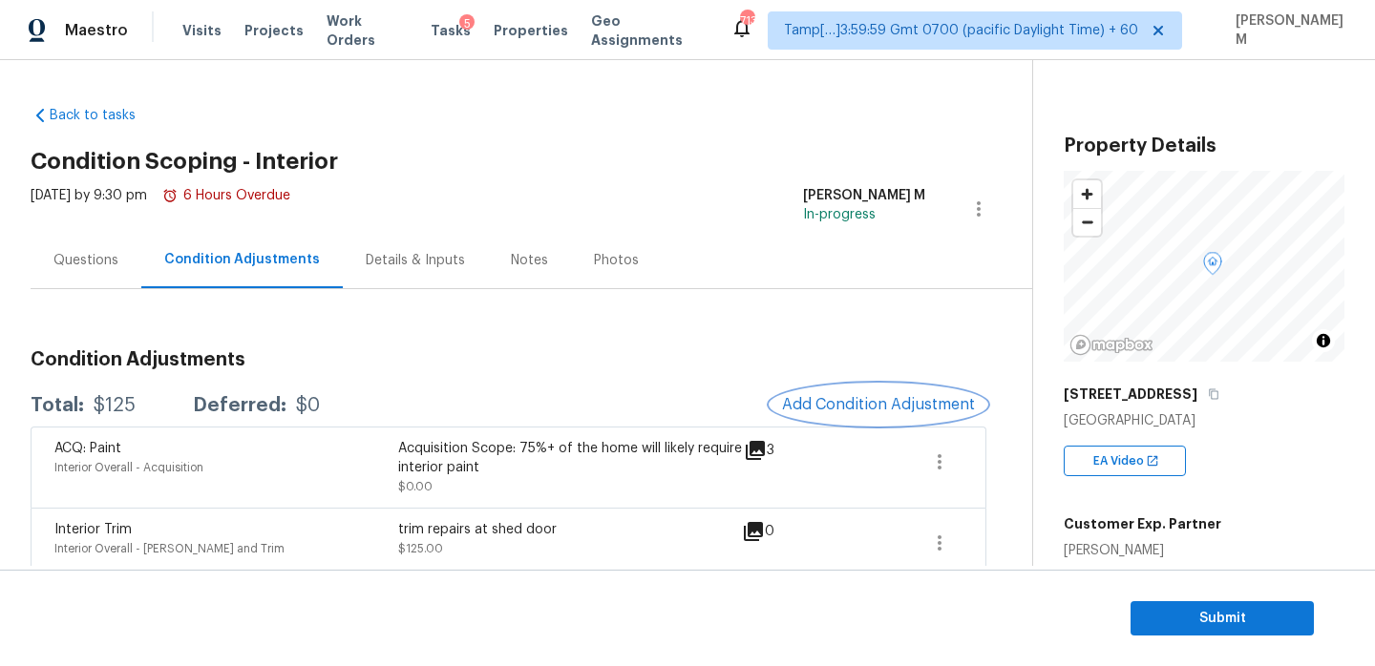
scroll to position [18, 0]
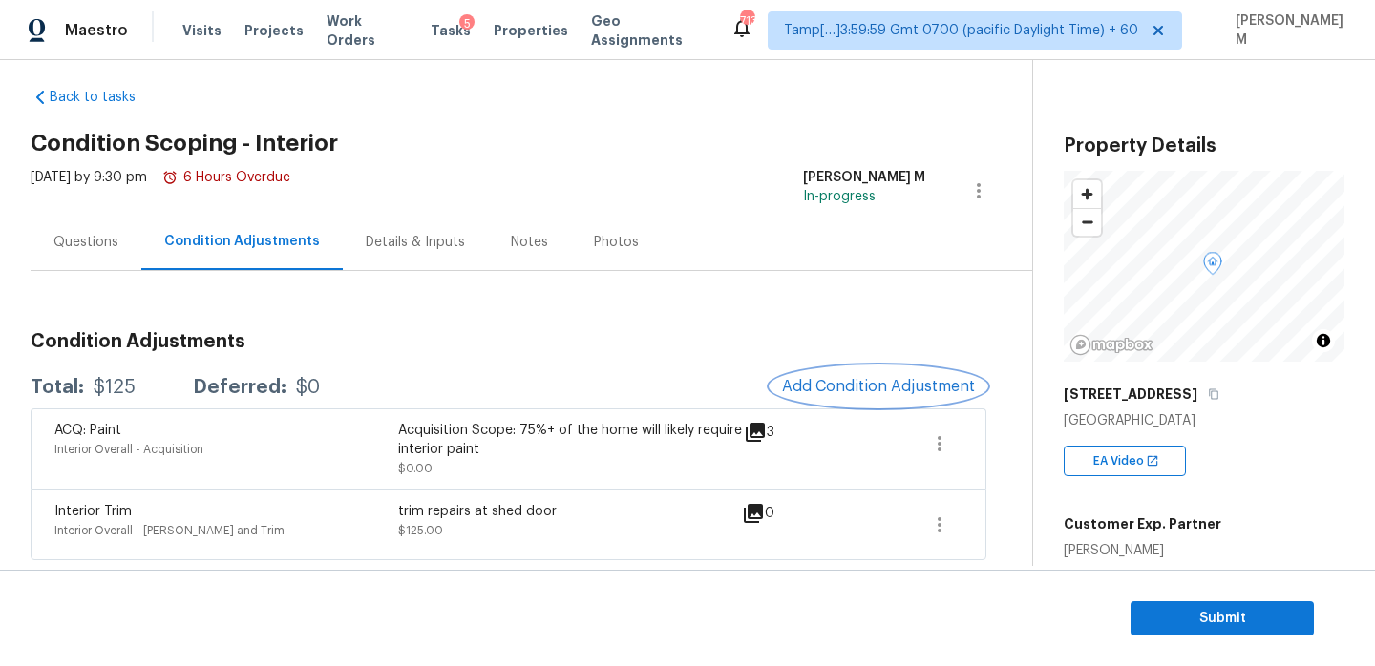
click at [915, 380] on span "Add Condition Adjustment" at bounding box center [878, 386] width 193 height 17
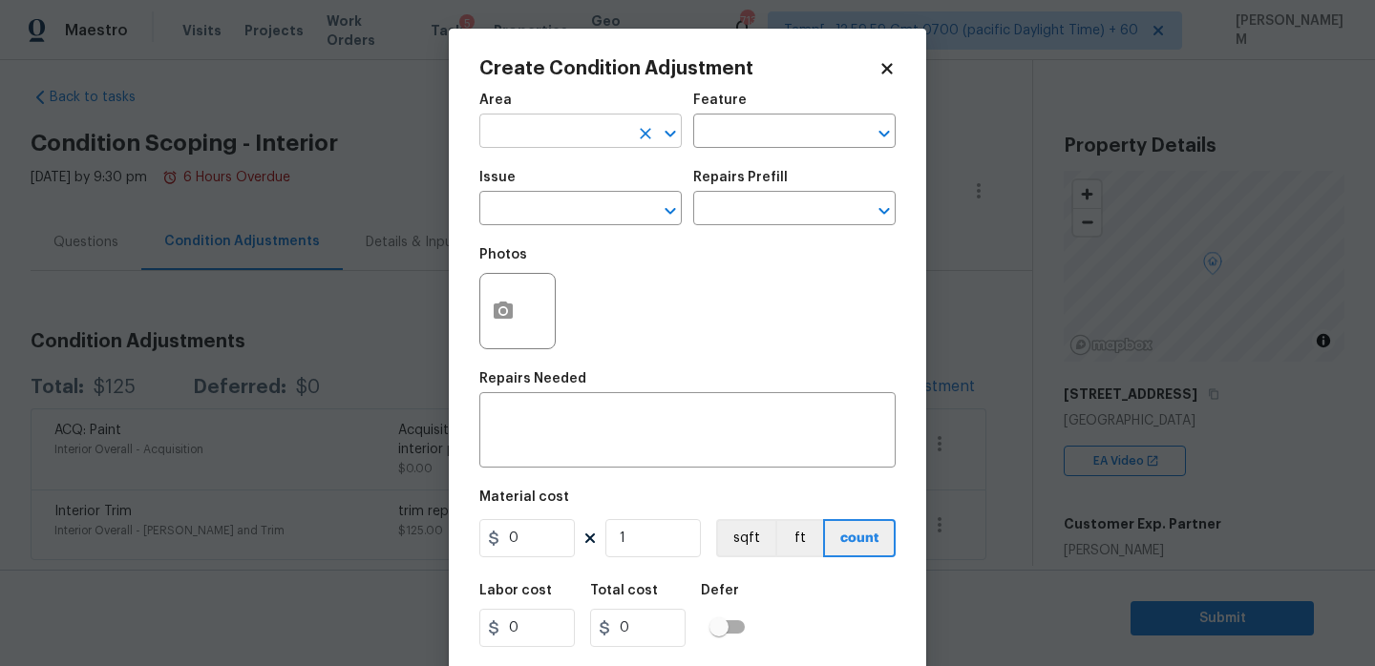
click at [584, 143] on input "text" at bounding box center [553, 133] width 149 height 30
click at [594, 210] on li "Interior Overall" at bounding box center [580, 208] width 202 height 32
type input "Interior Overall"
click at [746, 131] on input "text" at bounding box center [767, 133] width 149 height 30
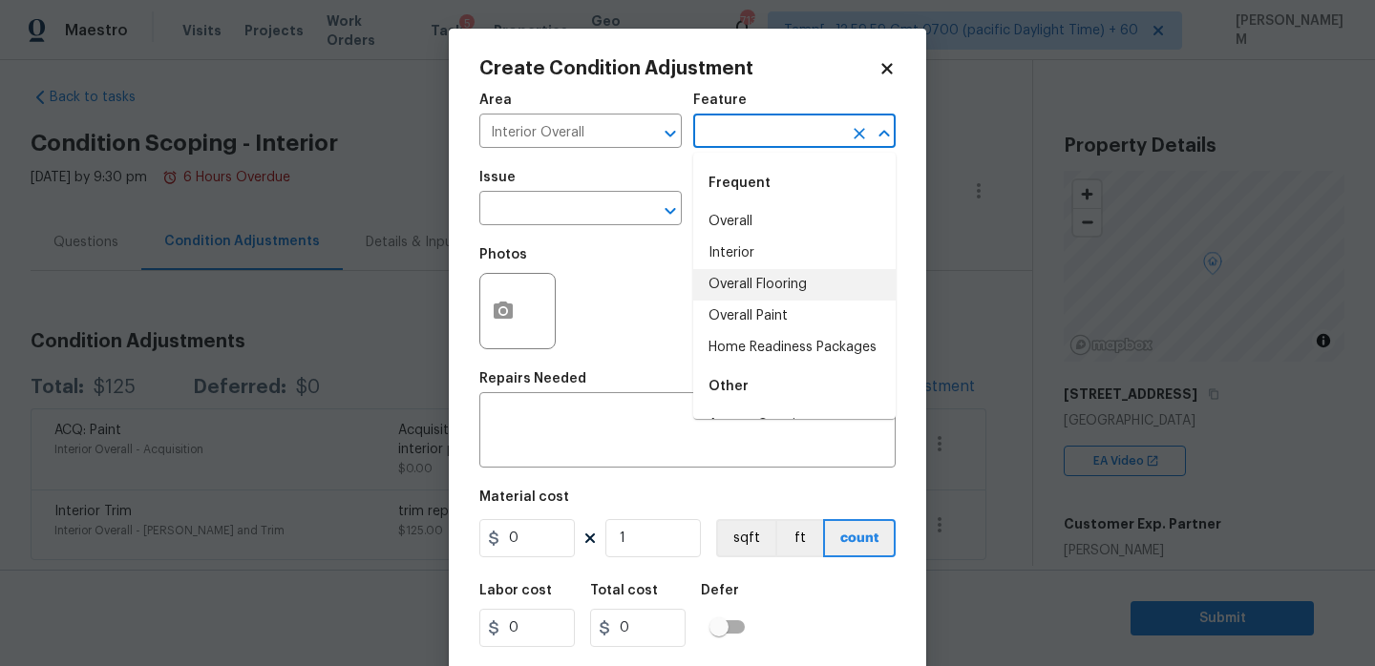
click at [783, 285] on li "Overall Flooring" at bounding box center [794, 285] width 202 height 32
type input "Overall Flooring"
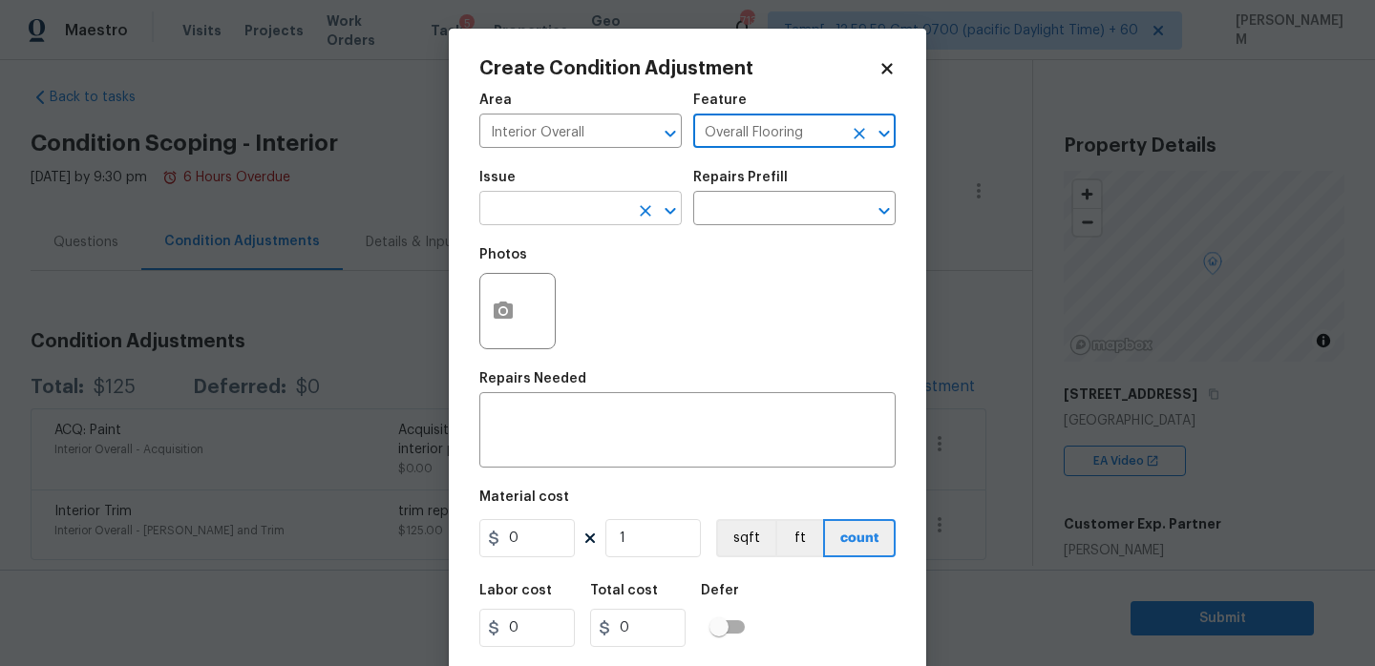
click at [591, 199] on input "text" at bounding box center [553, 211] width 149 height 30
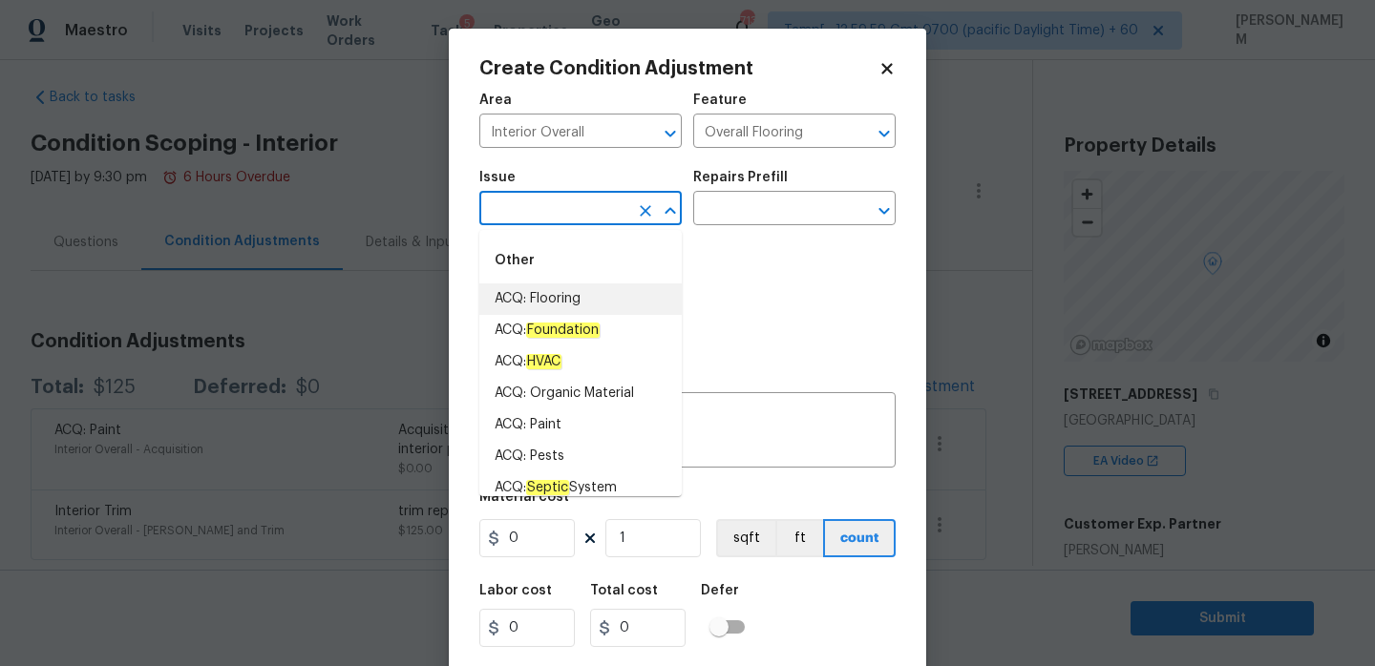
click at [595, 305] on li "ACQ: Flooring" at bounding box center [580, 300] width 202 height 32
type input "ACQ: Flooring"
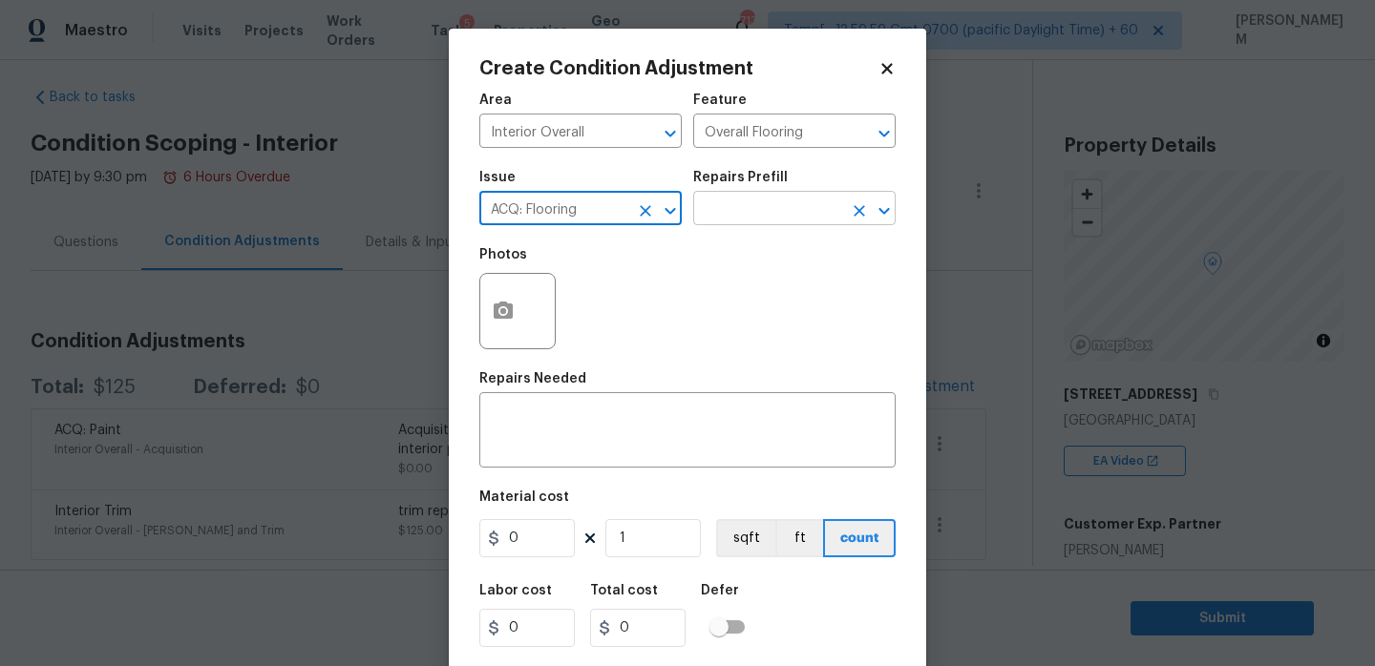
click at [740, 202] on input "text" at bounding box center [767, 211] width 149 height 30
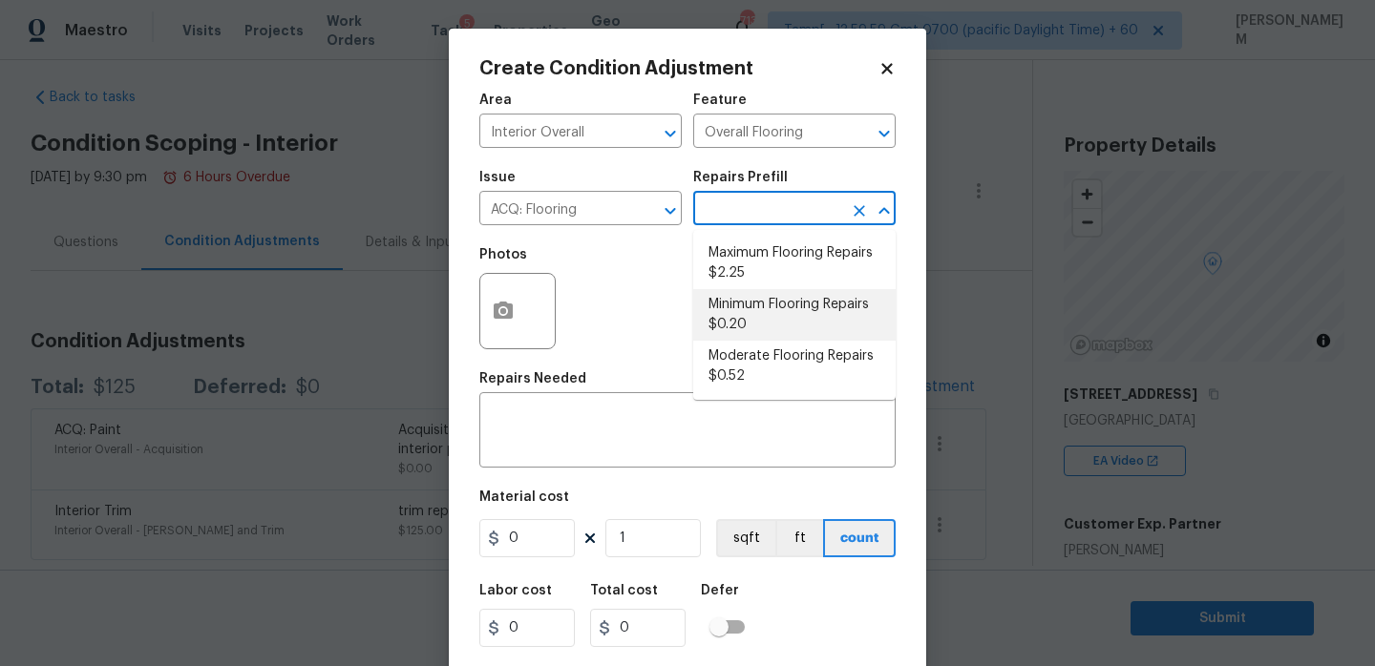
click at [762, 319] on li "Minimum Flooring Repairs $0.20" at bounding box center [794, 315] width 202 height 52
type input "Acquisition"
type textarea "Acquisition Scope: Minimum flooring repairs"
type input "0.2"
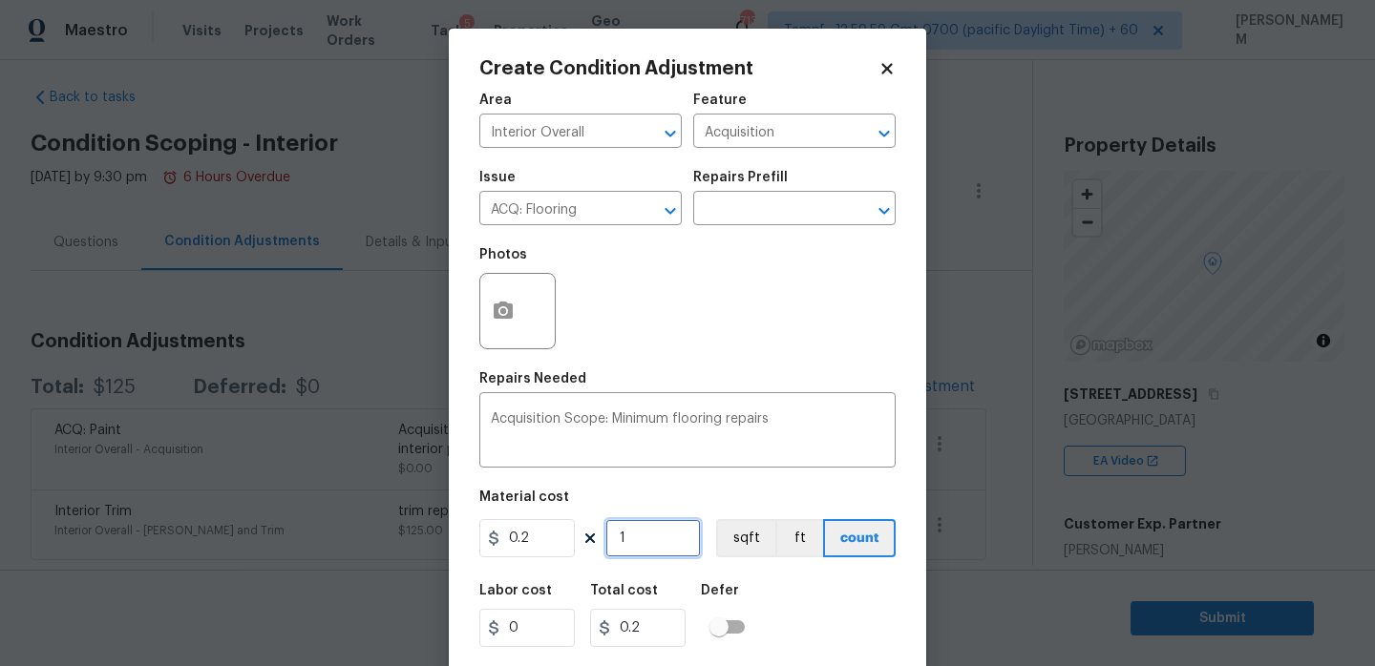
click at [653, 536] on input "1" at bounding box center [652, 538] width 95 height 38
type input "11"
type input "2.2"
type input "112"
type input "22.4"
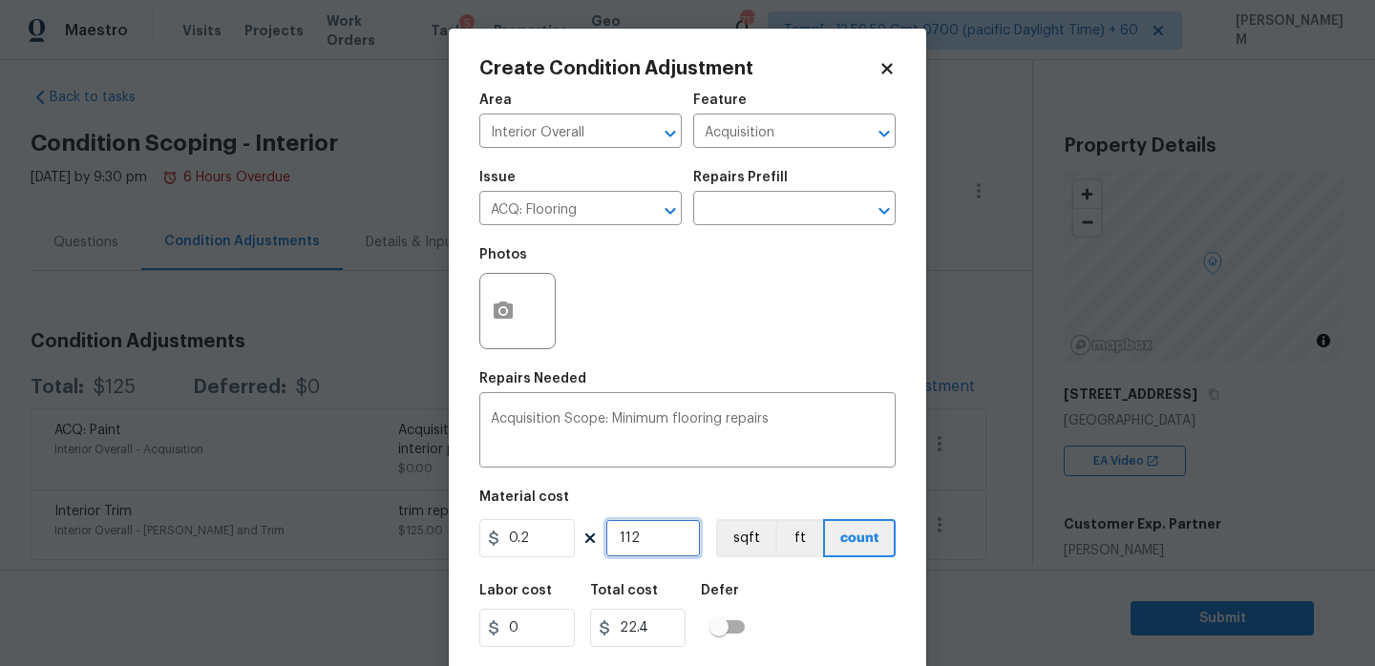
type input "1122"
type input "224.4"
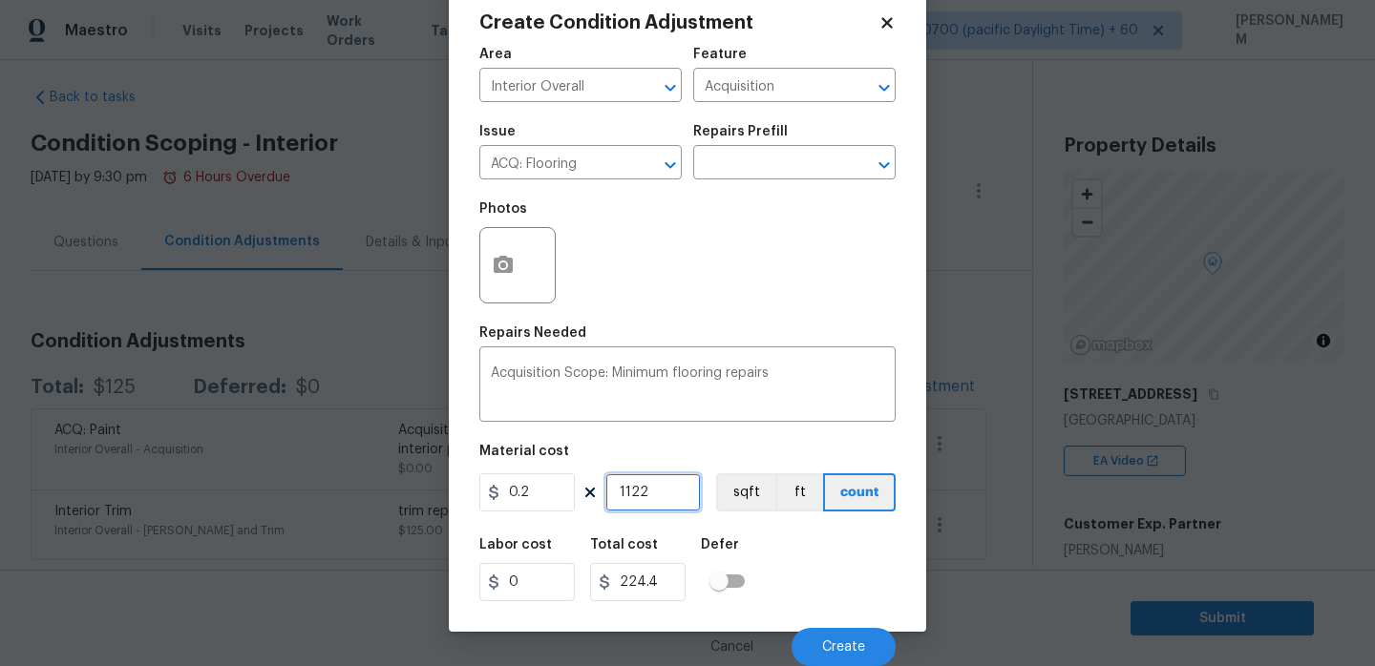
type input "1122"
click at [502, 252] on button "button" at bounding box center [503, 265] width 46 height 74
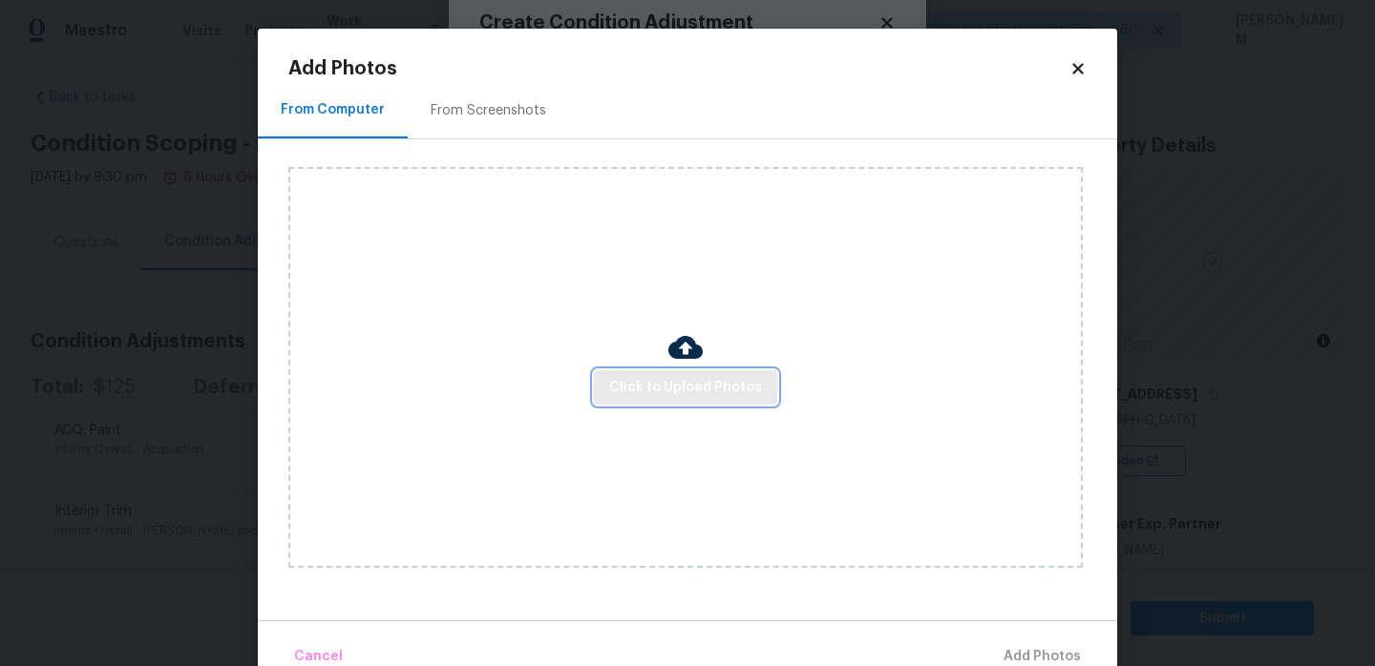
click at [693, 391] on span "Click to Upload Photos" at bounding box center [685, 388] width 153 height 24
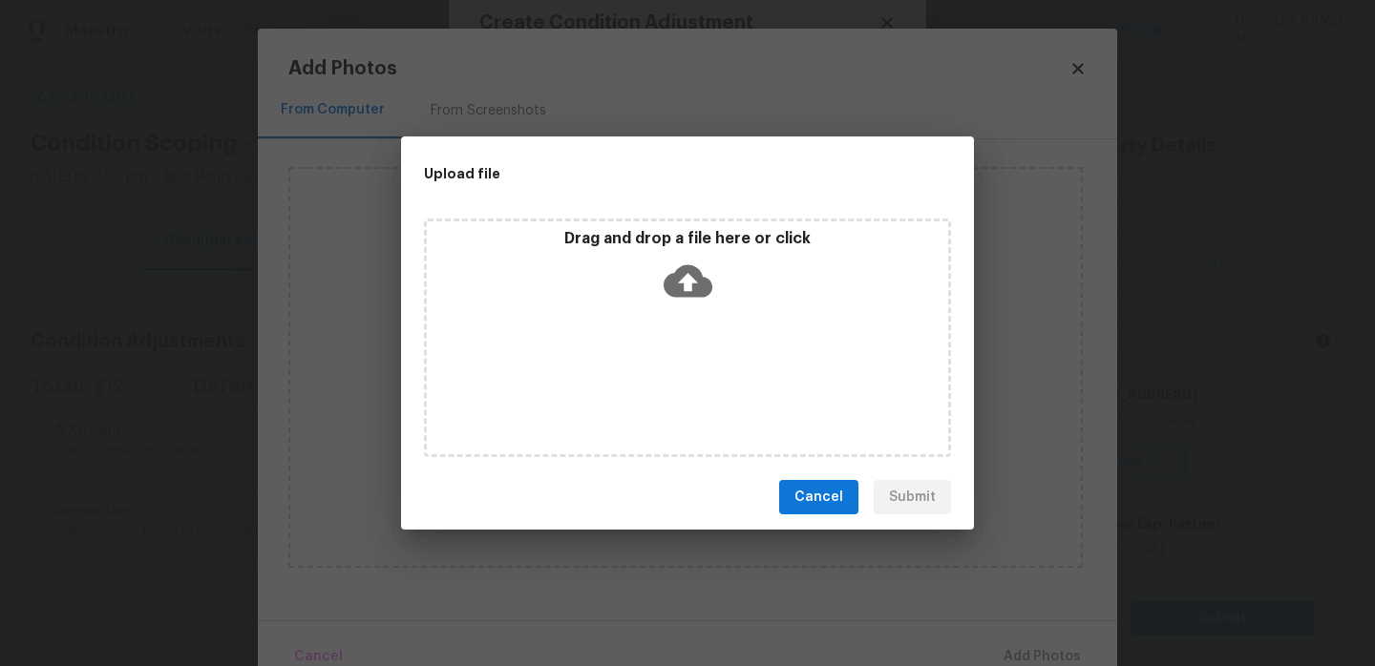
click at [692, 291] on icon at bounding box center [687, 281] width 49 height 32
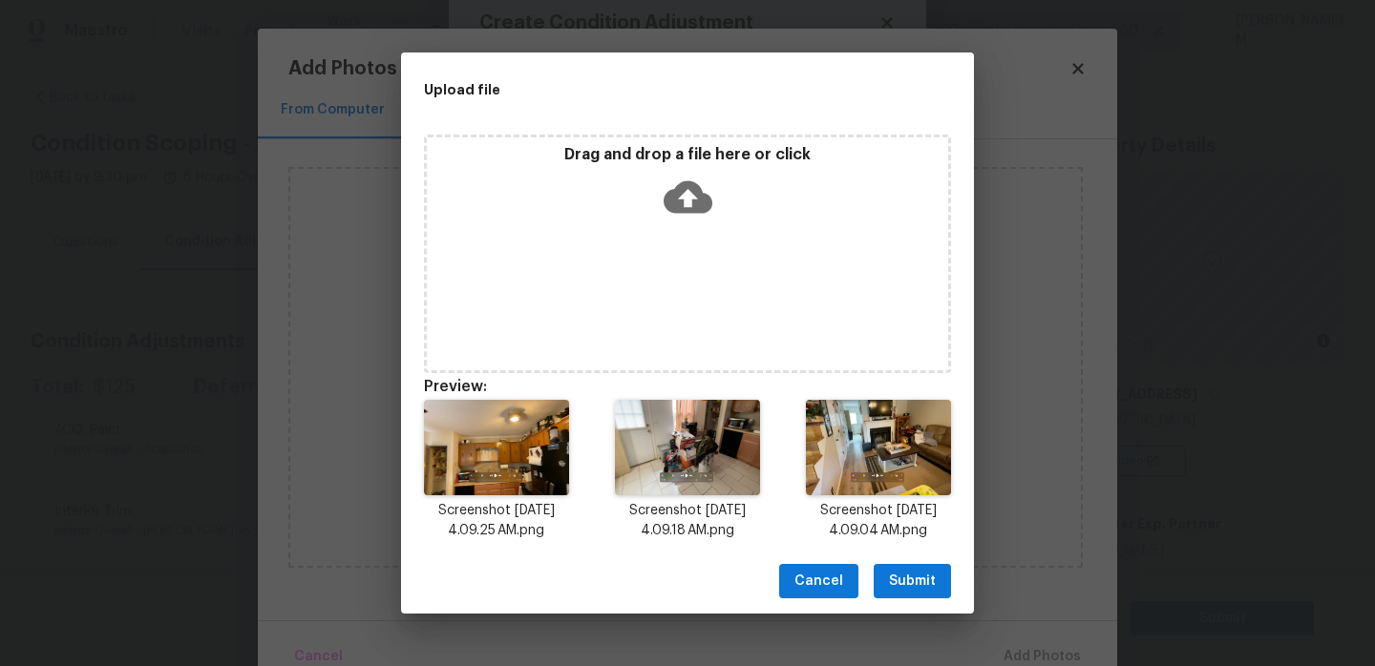
click at [922, 608] on div "Cancel Submit" at bounding box center [687, 582] width 573 height 66
click at [908, 581] on span "Submit" at bounding box center [912, 582] width 47 height 24
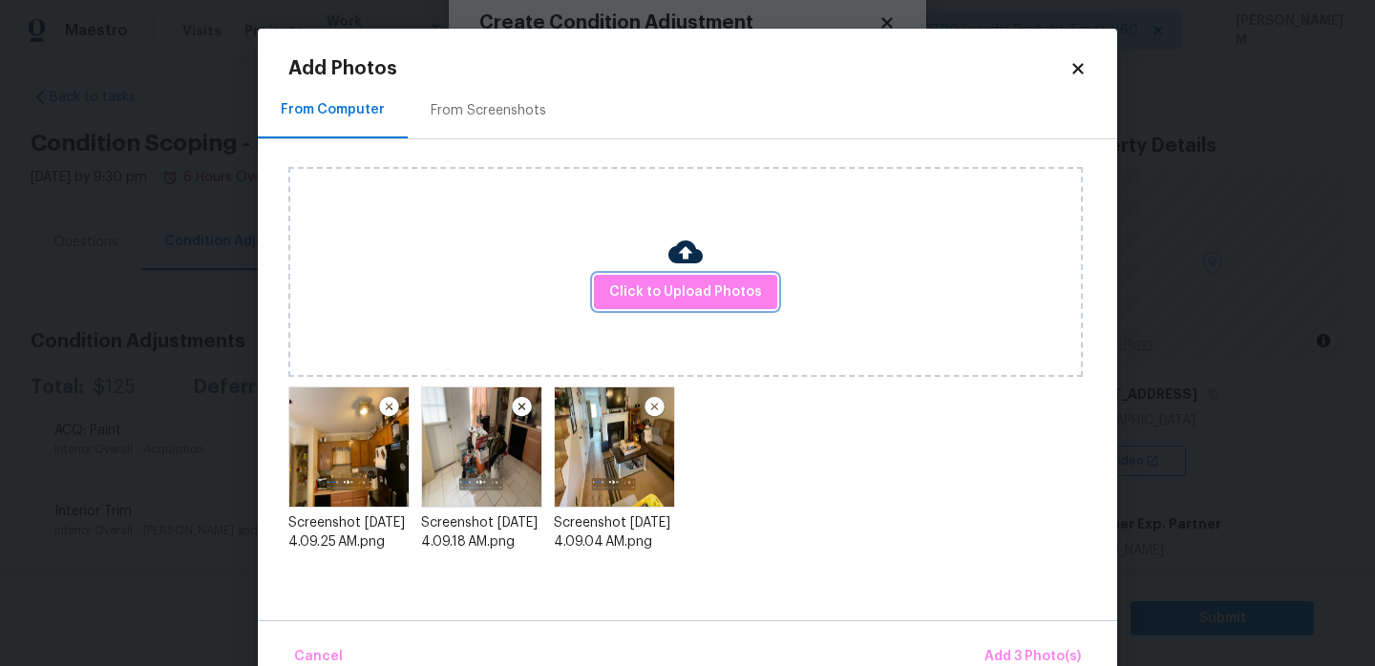
scroll to position [40, 0]
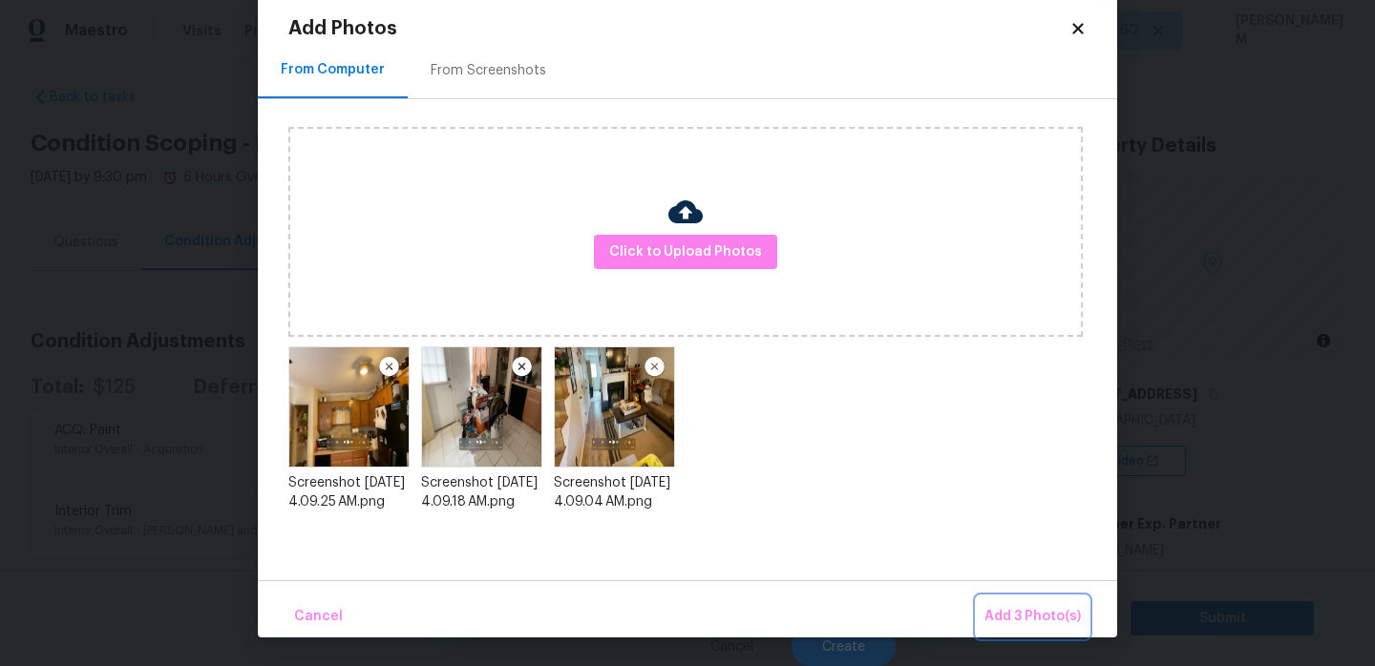
click at [1061, 619] on span "Add 3 Photo(s)" at bounding box center [1032, 617] width 96 height 24
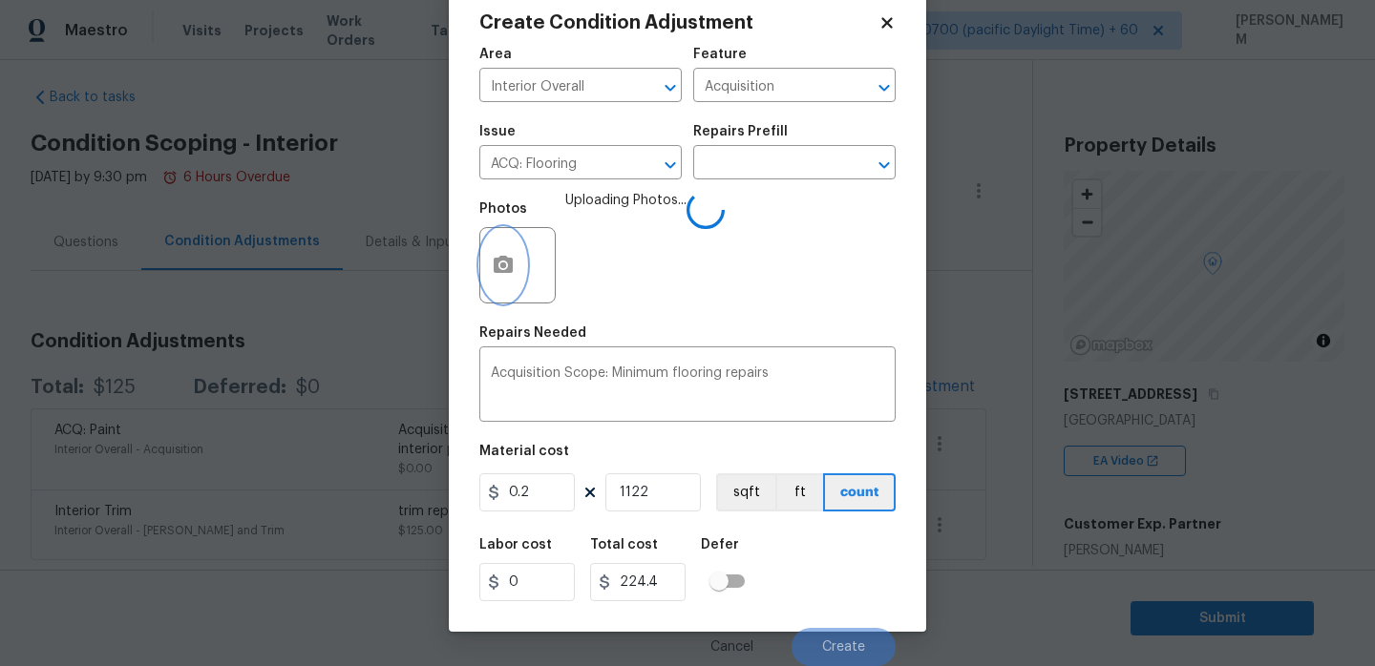
scroll to position [0, 0]
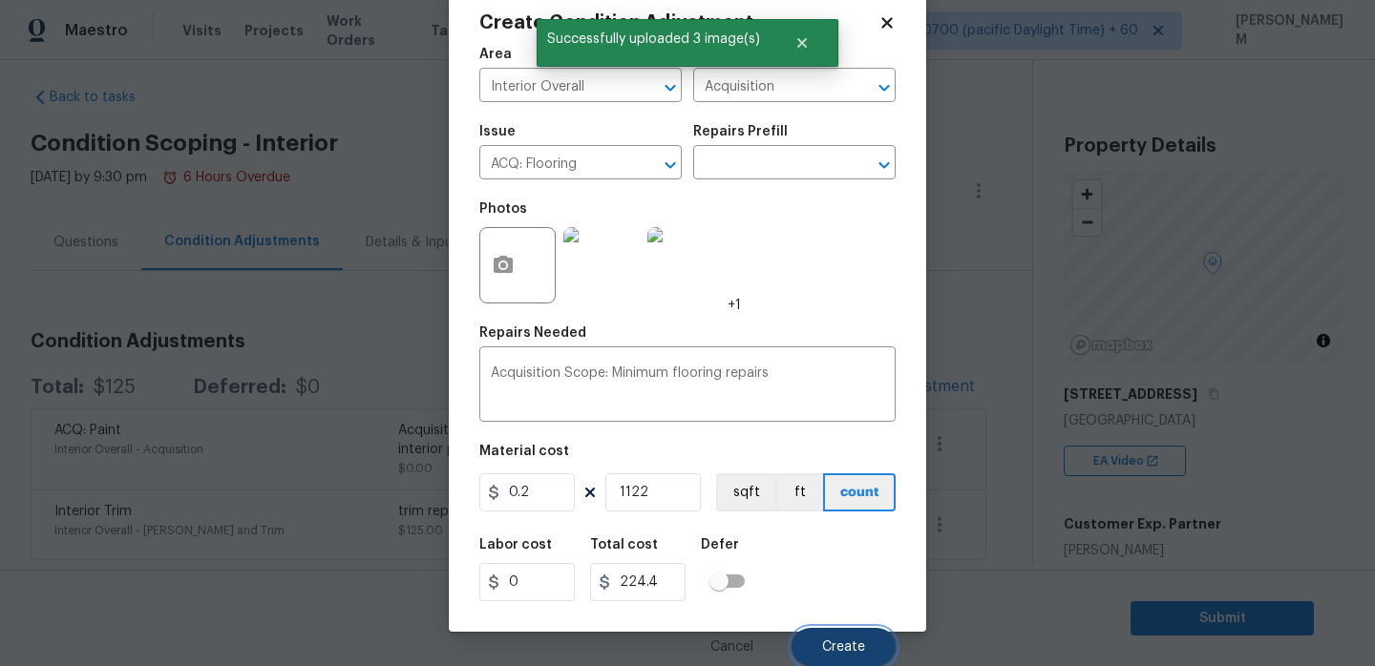
click at [839, 647] on span "Create" at bounding box center [843, 648] width 43 height 14
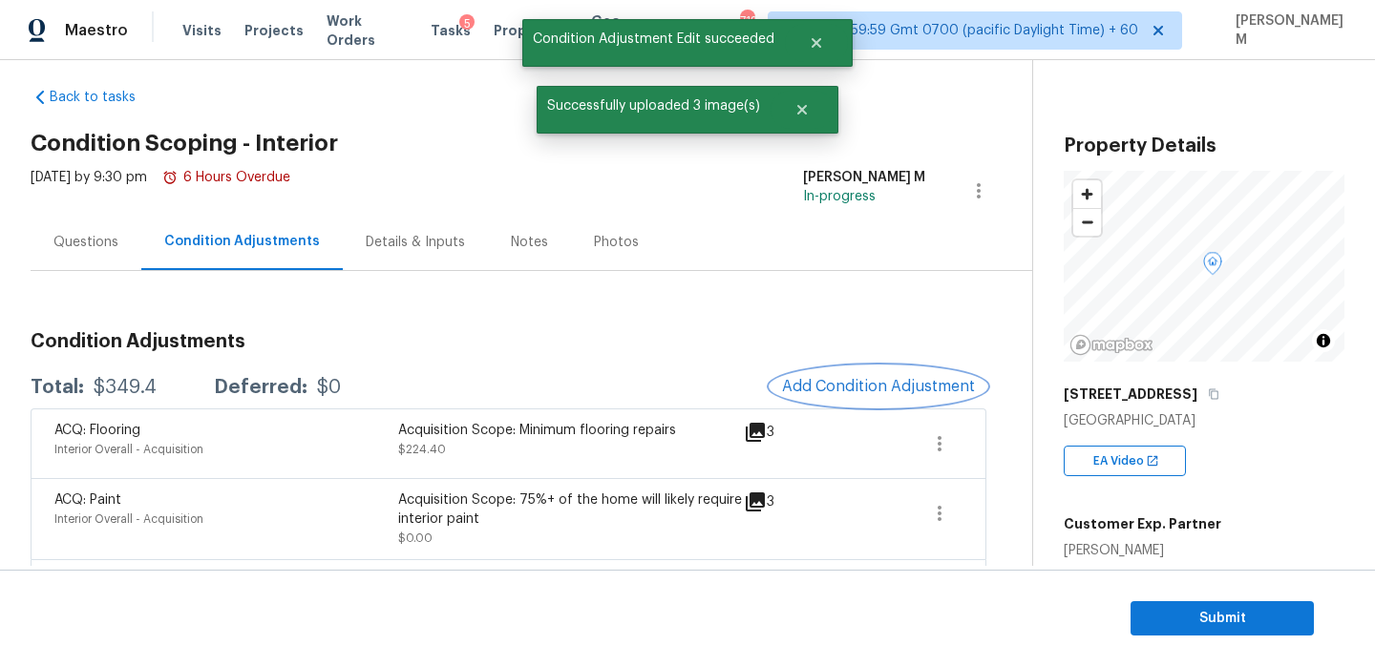
scroll to position [88, 0]
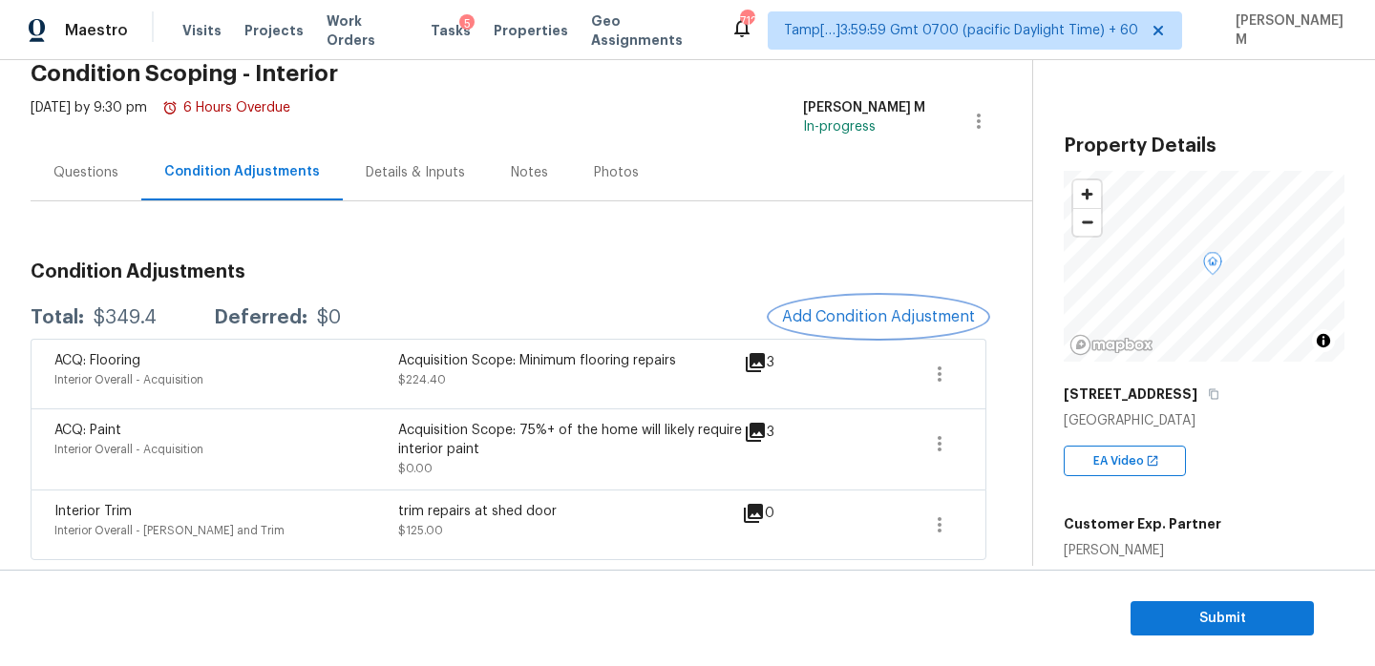
click at [861, 318] on span "Add Condition Adjustment" at bounding box center [878, 316] width 193 height 17
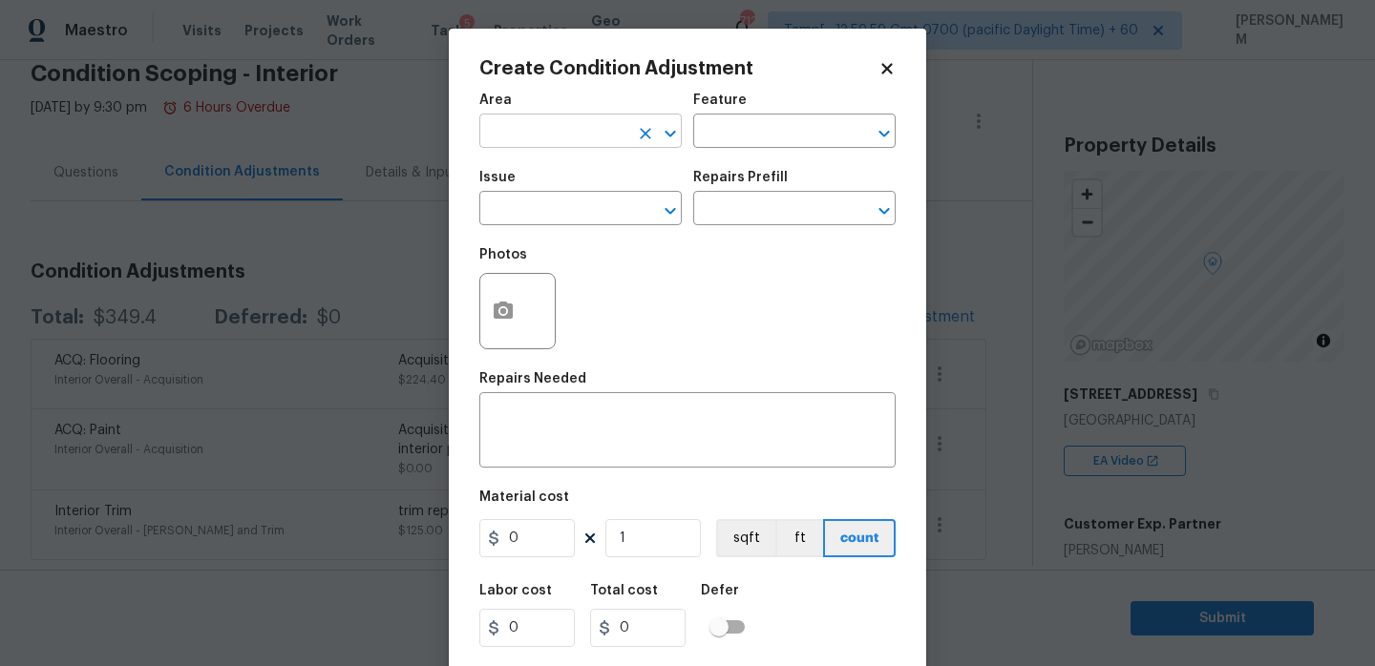
click at [544, 137] on input "text" at bounding box center [553, 133] width 149 height 30
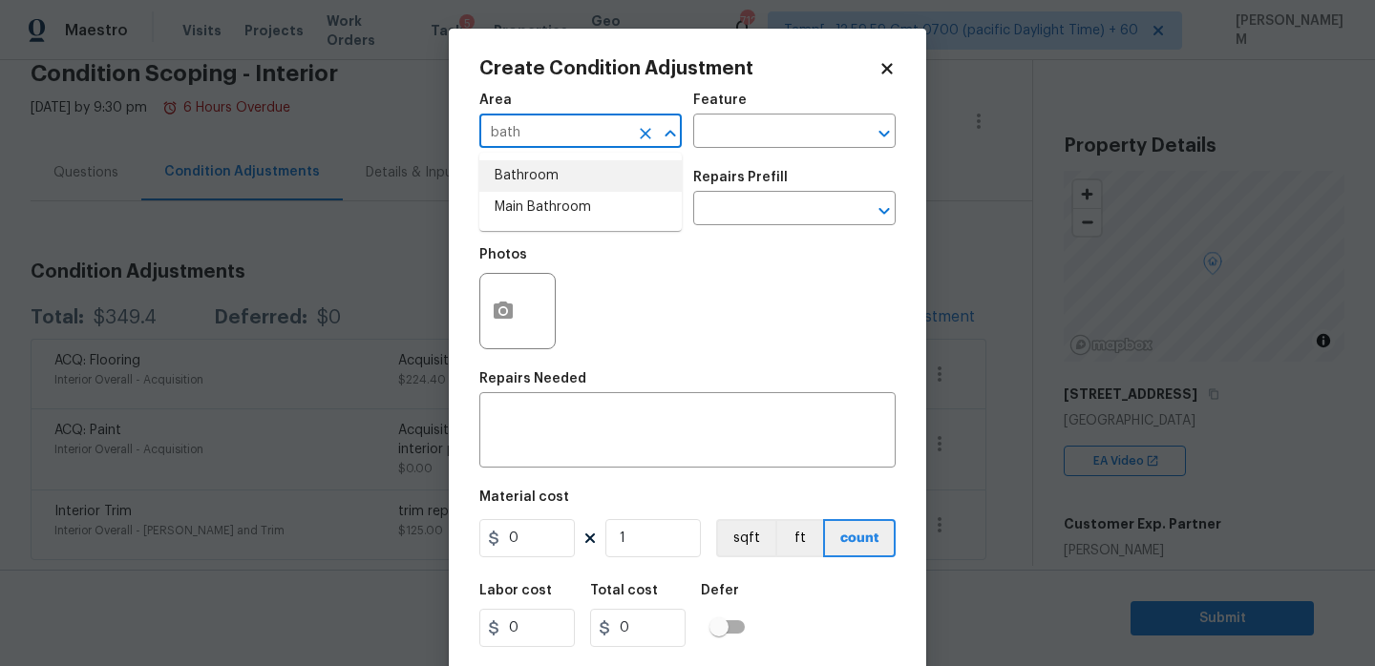
click at [563, 183] on li "Bathroom" at bounding box center [580, 176] width 202 height 32
type input "Bathroom"
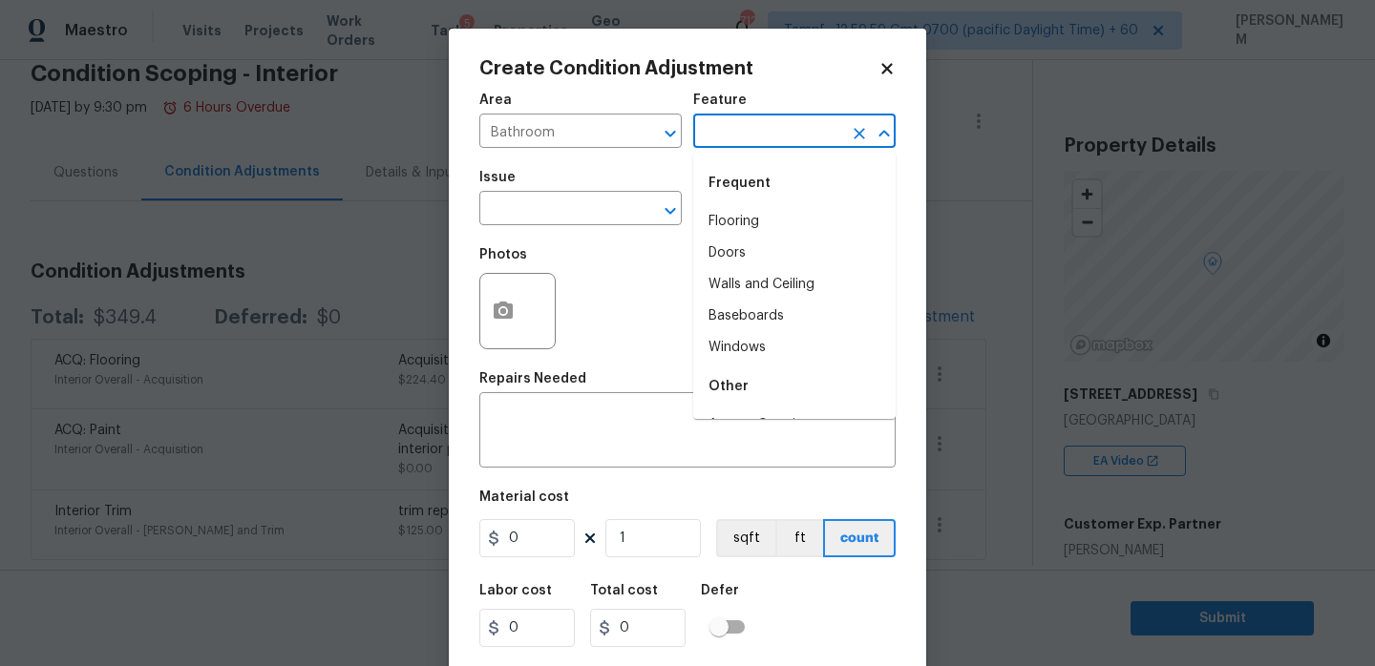
click at [737, 128] on input "text" at bounding box center [767, 133] width 149 height 30
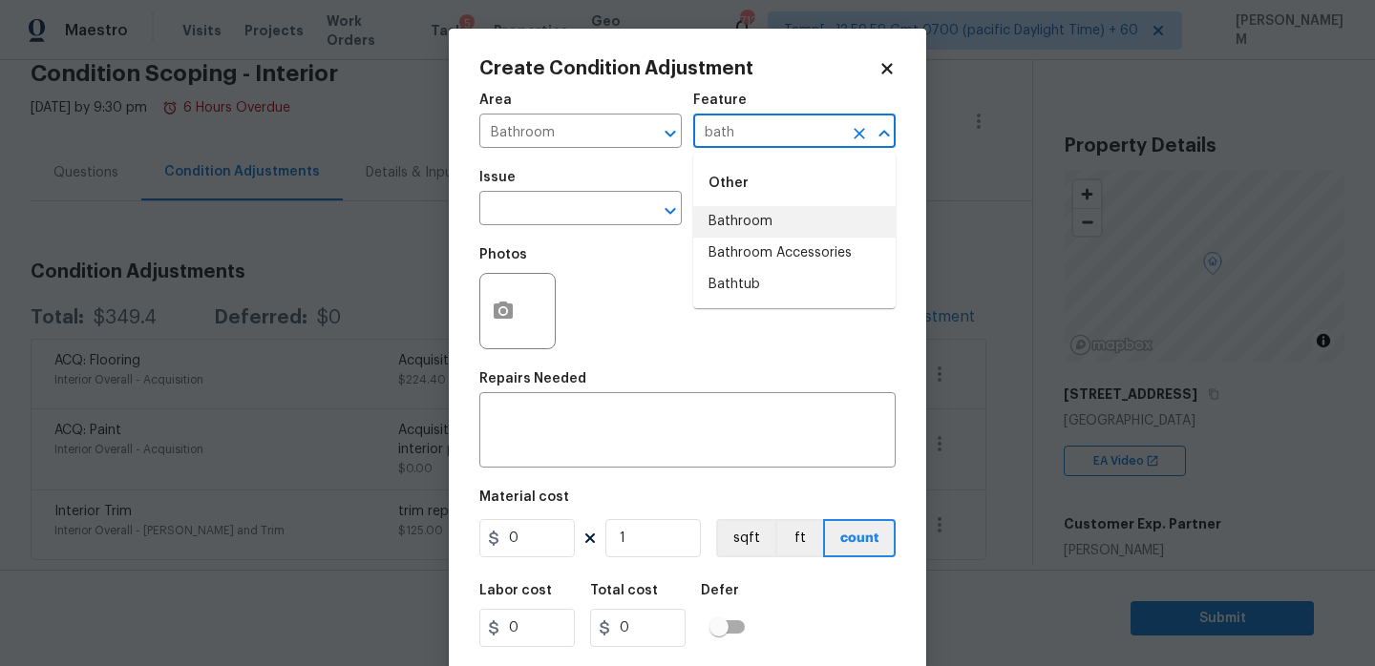
click at [741, 224] on li "Bathroom" at bounding box center [794, 222] width 202 height 32
type input "Bathroom"
click at [548, 221] on input "text" at bounding box center [553, 211] width 149 height 30
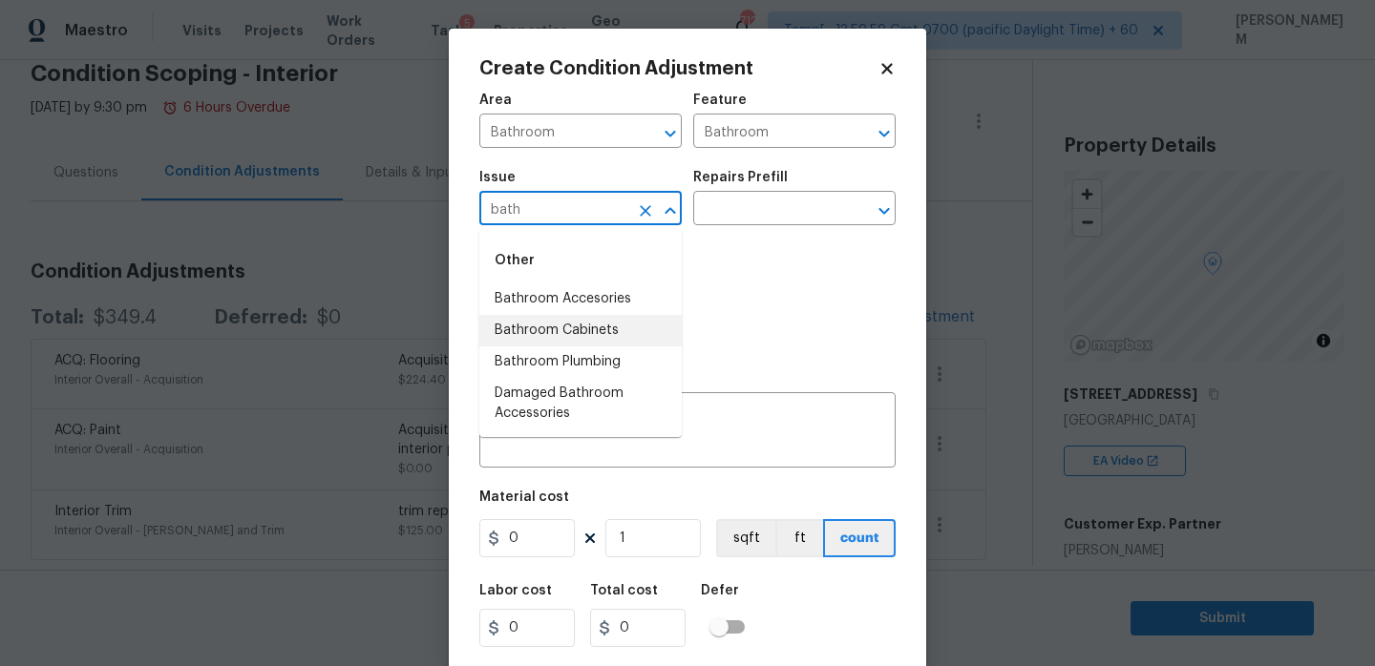
click at [580, 334] on li "Bathroom Cabinets" at bounding box center [580, 331] width 202 height 32
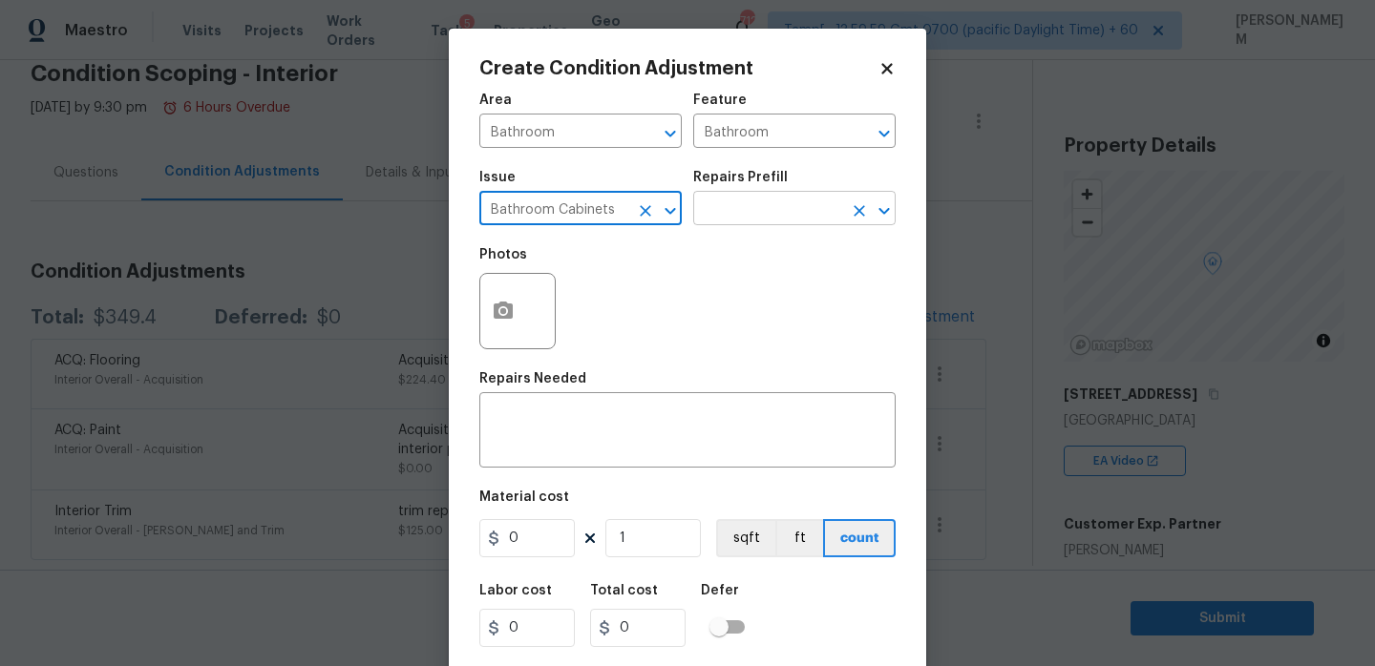
type input "Bathroom Cabinets"
click at [736, 214] on input "text" at bounding box center [767, 211] width 149 height 30
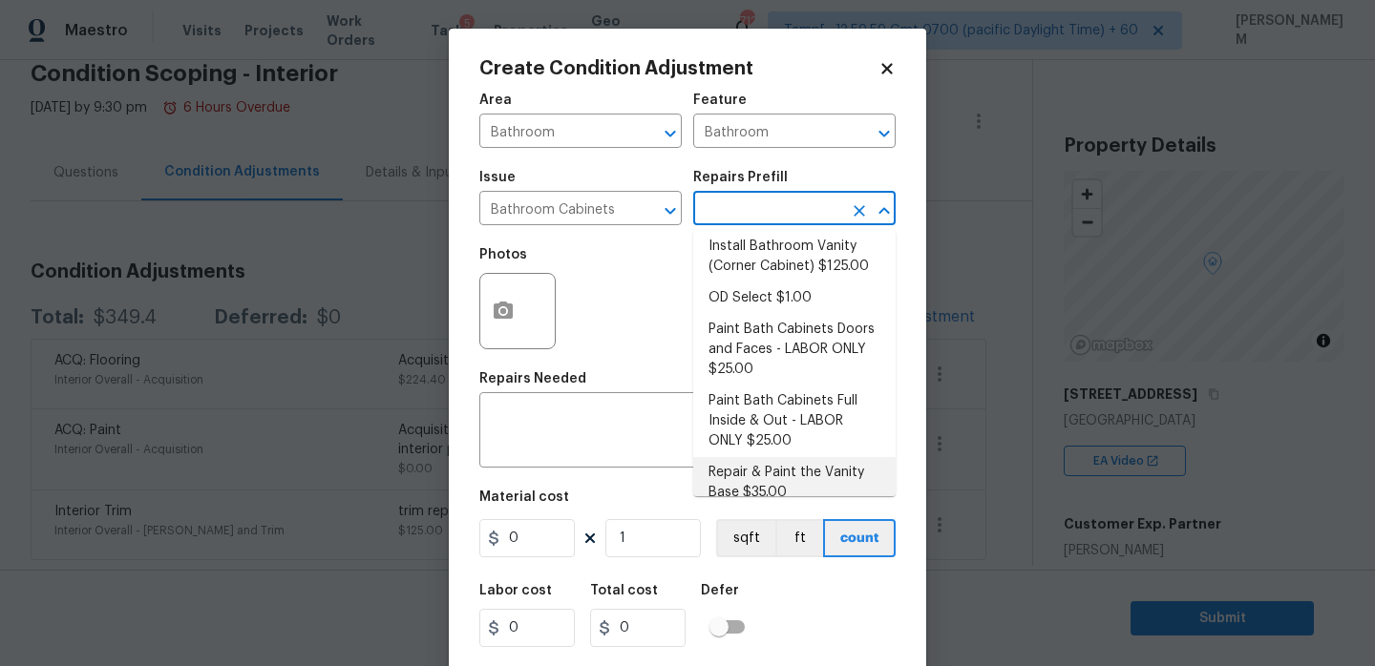
scroll to position [290, 0]
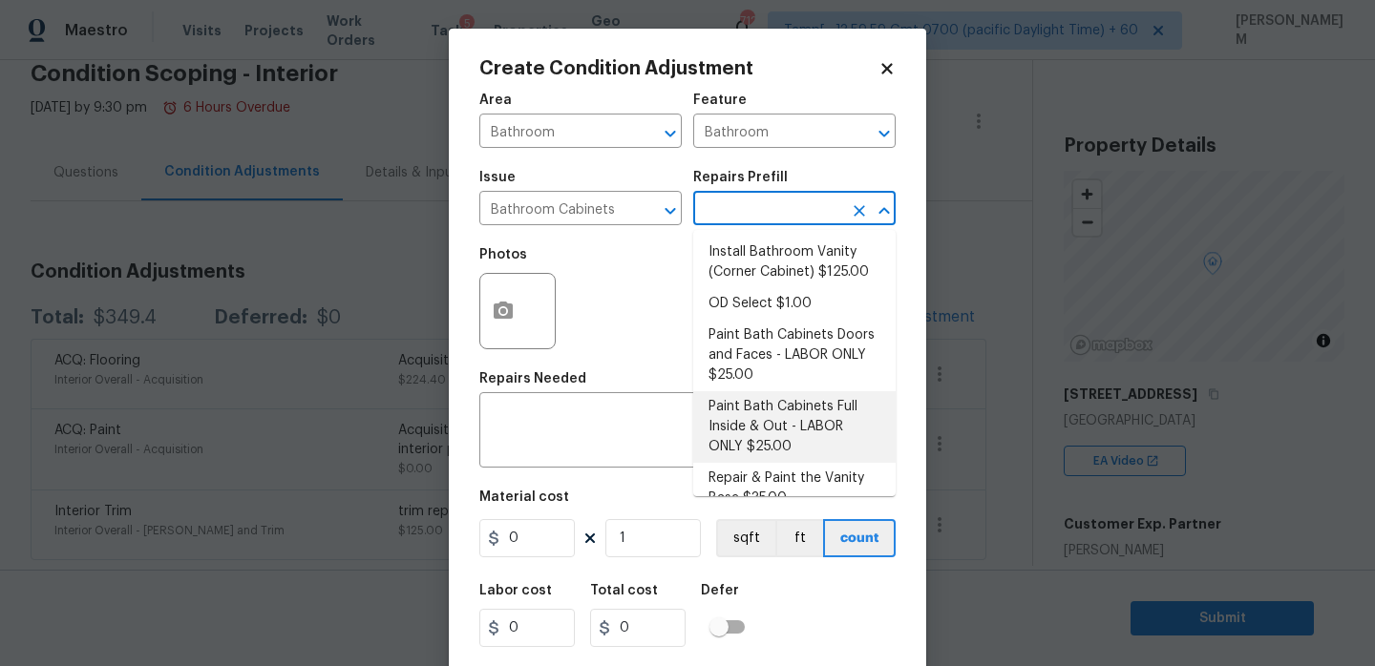
click at [788, 402] on li "Paint Bath Cabinets Full Inside & Out - LABOR ONLY $25.00" at bounding box center [794, 427] width 202 height 72
type input "Cabinets"
type textarea "Prep, sand, mask and apply 2 coats of paint to the bathroom cabinet doors, inte…"
type input "25"
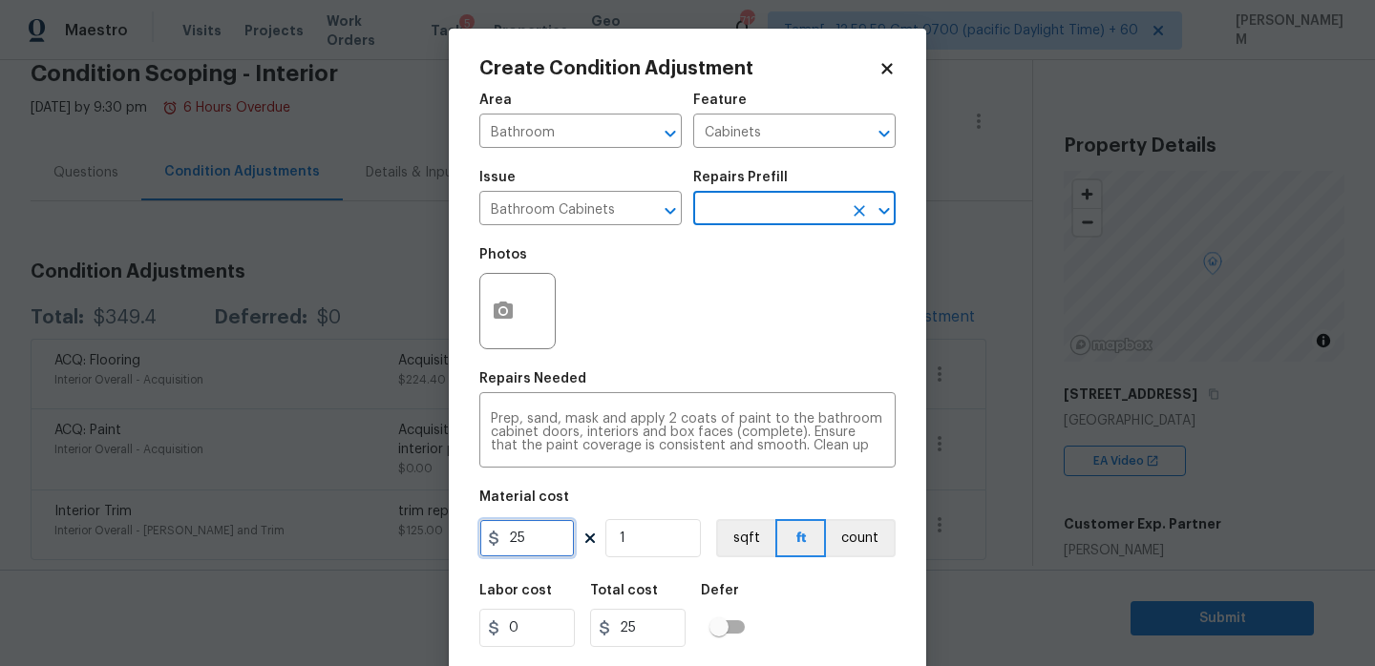
click at [530, 543] on input "25" at bounding box center [526, 538] width 95 height 38
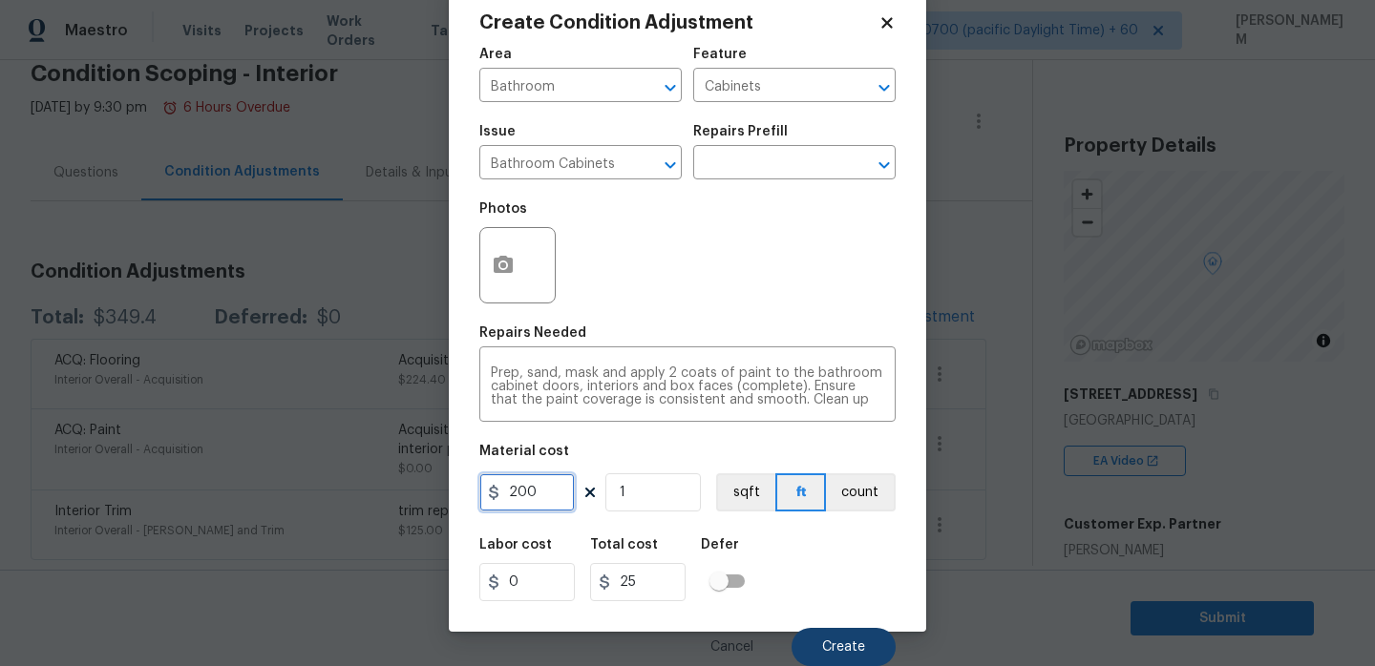
type input "200"
click at [844, 634] on button "Create" at bounding box center [843, 647] width 104 height 38
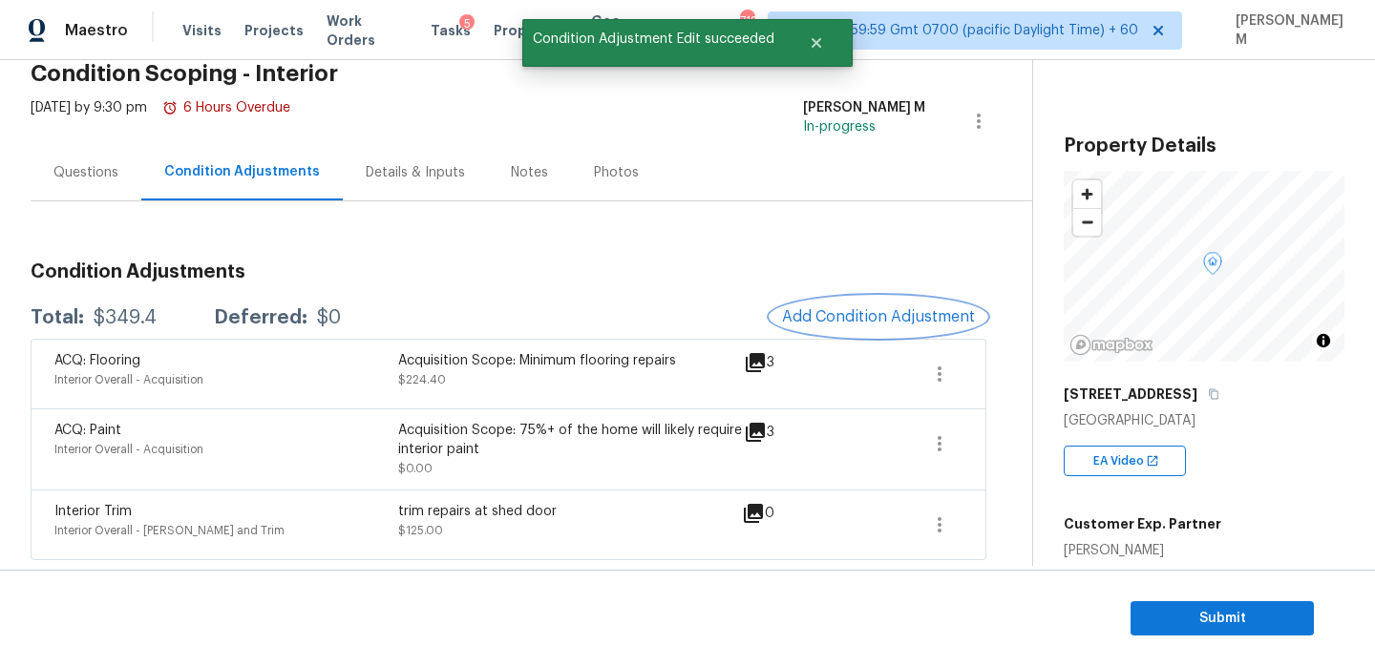
scroll to position [0, 0]
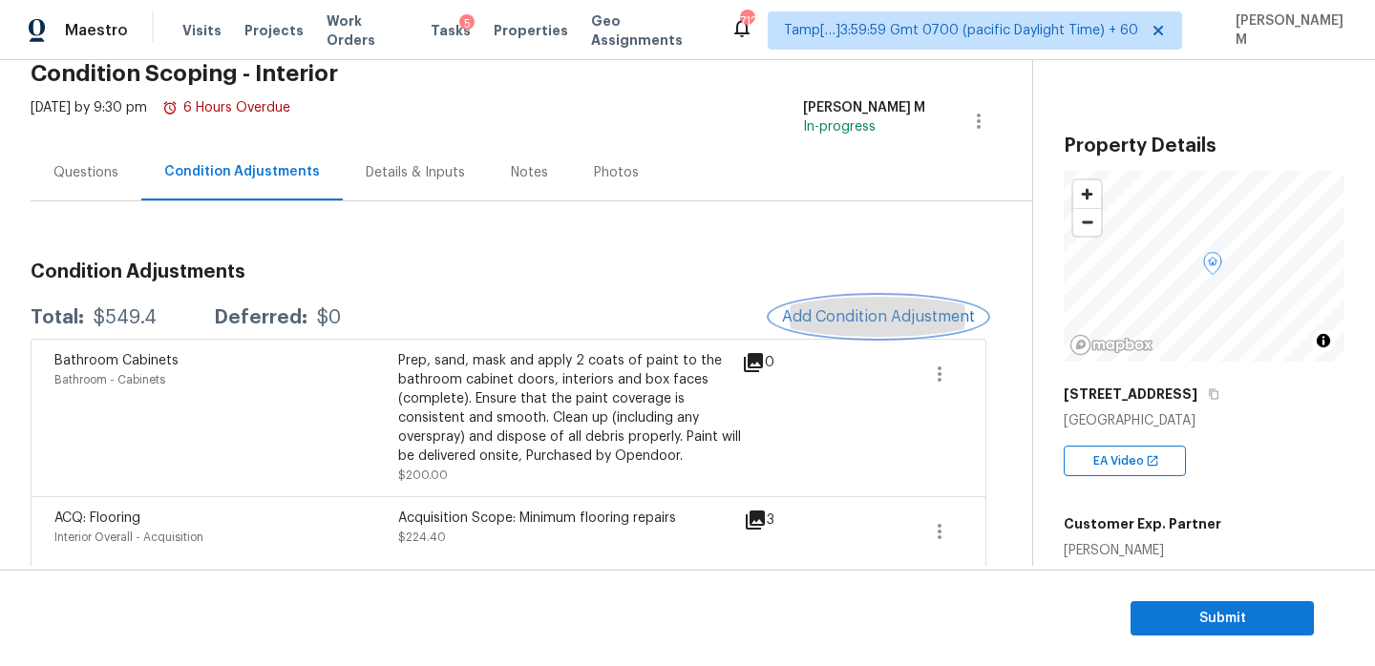
click at [872, 312] on span "Add Condition Adjustment" at bounding box center [878, 316] width 193 height 17
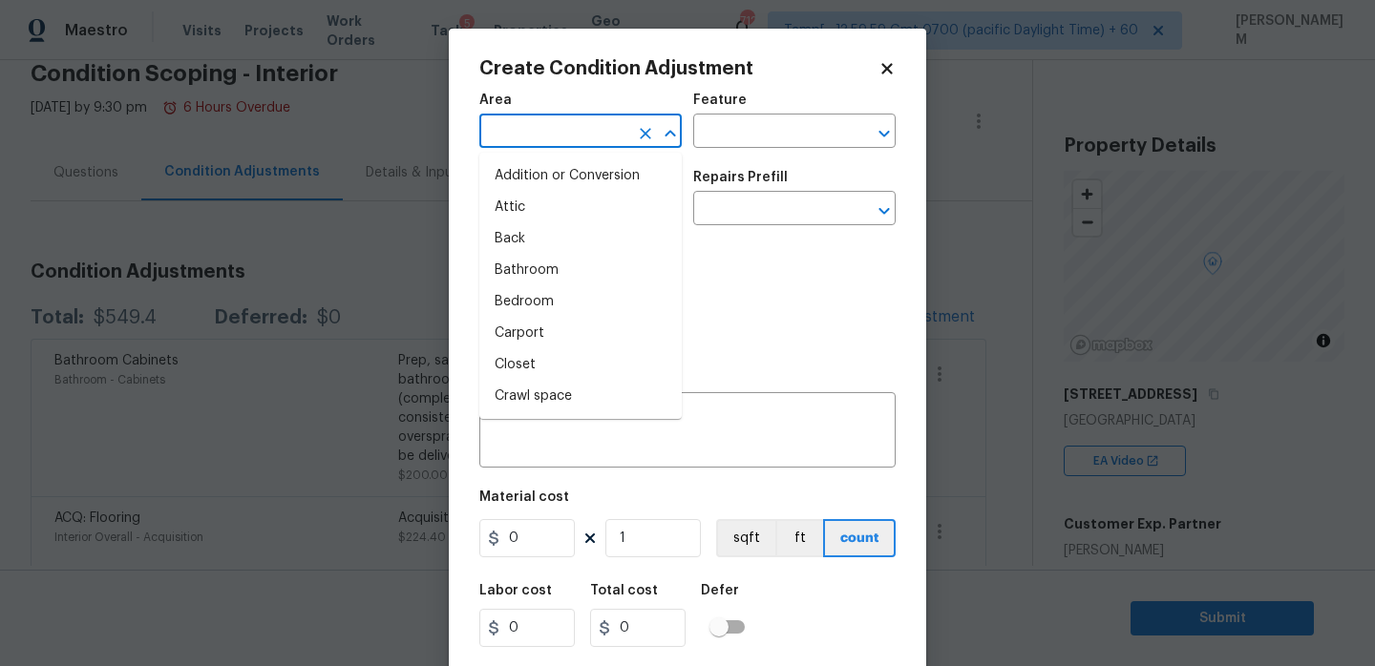
click at [566, 139] on input "text" at bounding box center [553, 133] width 149 height 30
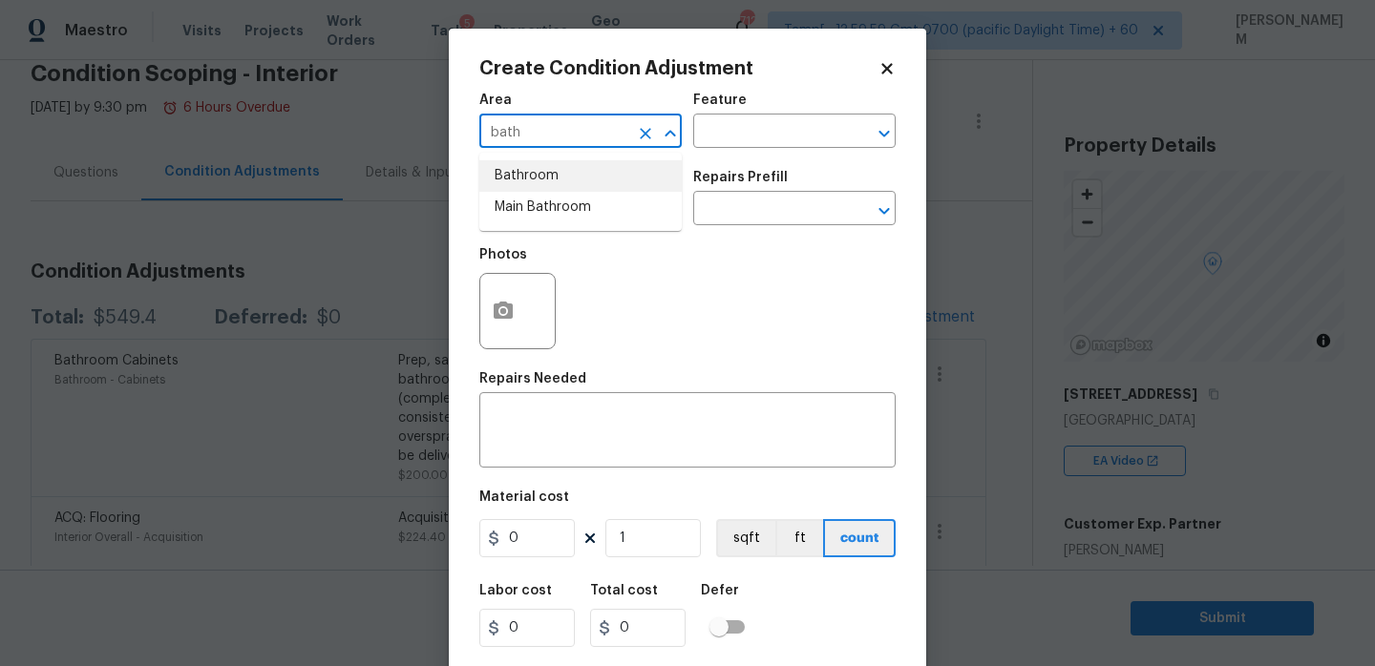
click at [571, 172] on li "Bathroom" at bounding box center [580, 176] width 202 height 32
type input "Bathroom"
click at [749, 149] on div "Area Bathroom ​ Feature ​" at bounding box center [687, 120] width 416 height 77
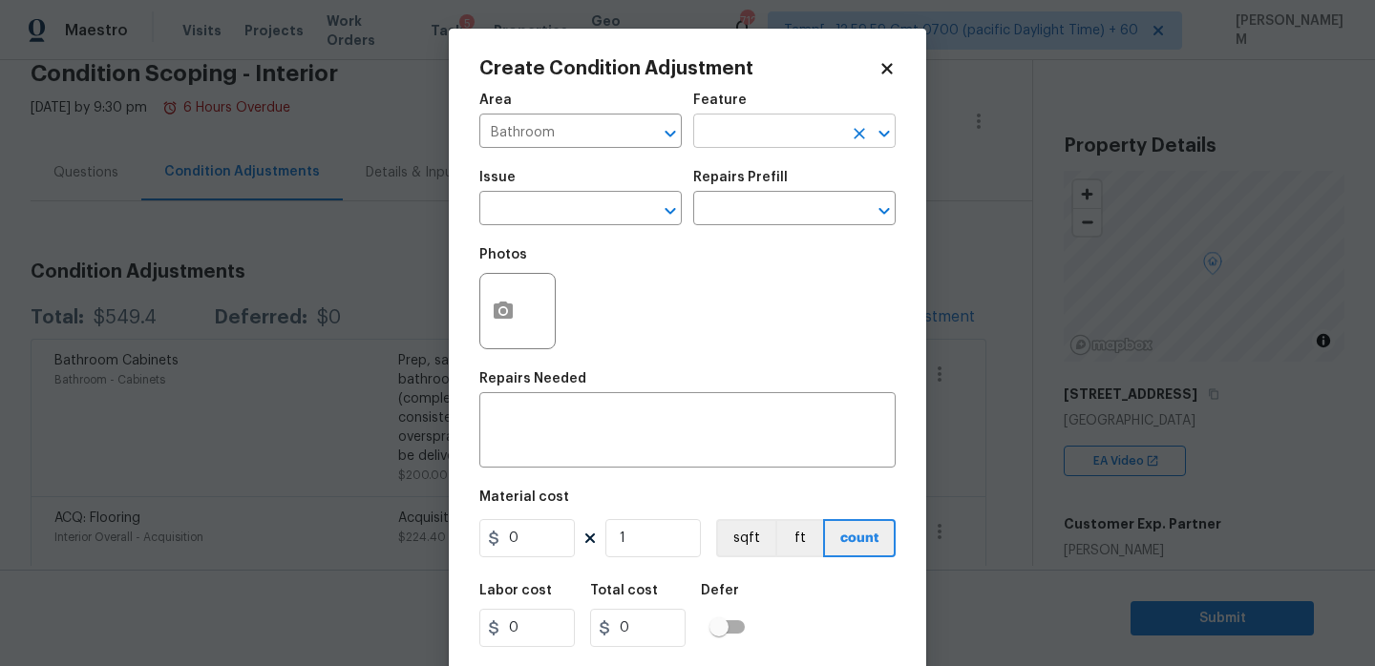
click at [749, 146] on input "text" at bounding box center [767, 133] width 149 height 30
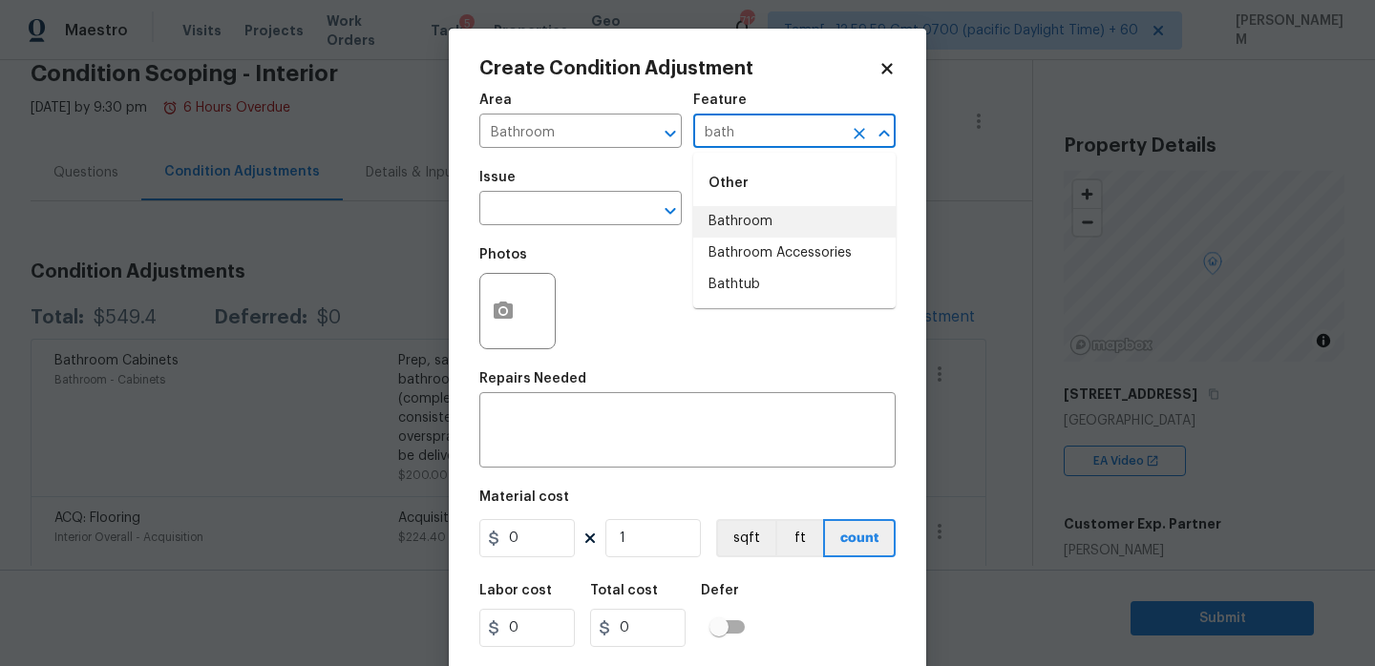
click at [777, 222] on li "Bathroom" at bounding box center [794, 222] width 202 height 32
type input "Bathroom"
click at [573, 221] on input "text" at bounding box center [553, 211] width 149 height 30
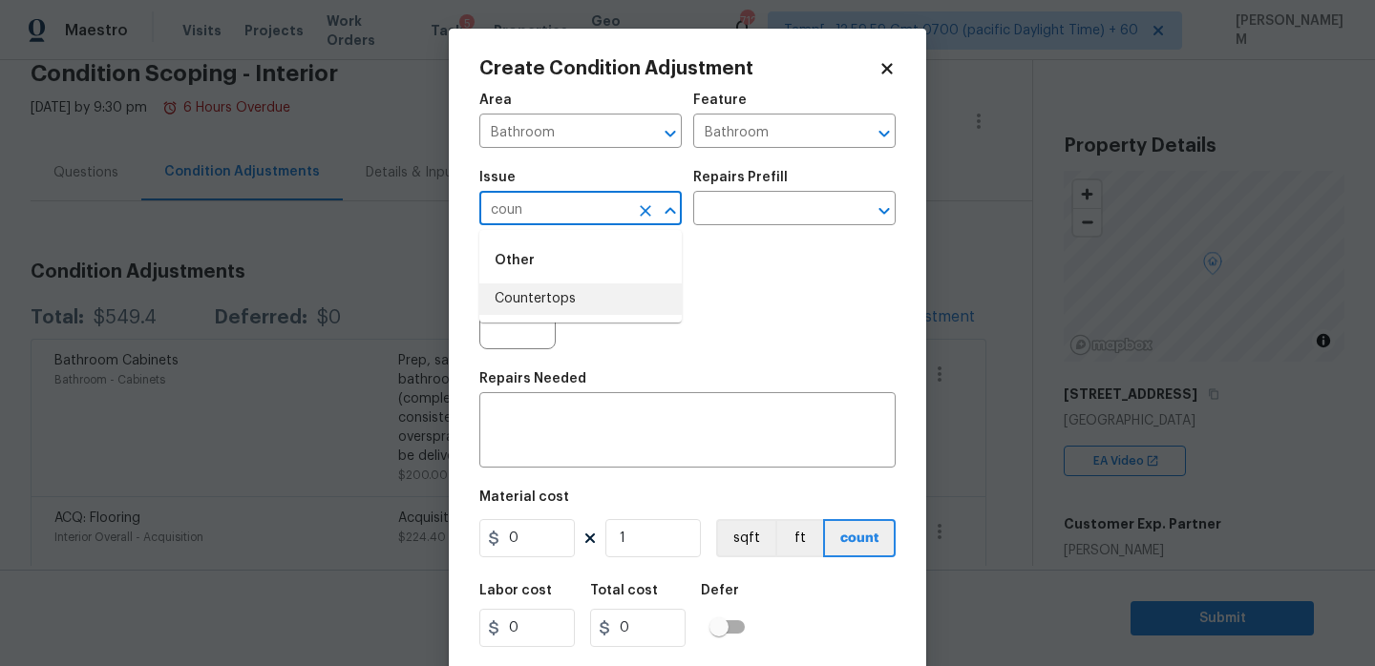
click at [567, 292] on li "Countertops" at bounding box center [580, 300] width 202 height 32
type input "Countertops"
click at [784, 204] on input "text" at bounding box center [767, 211] width 149 height 30
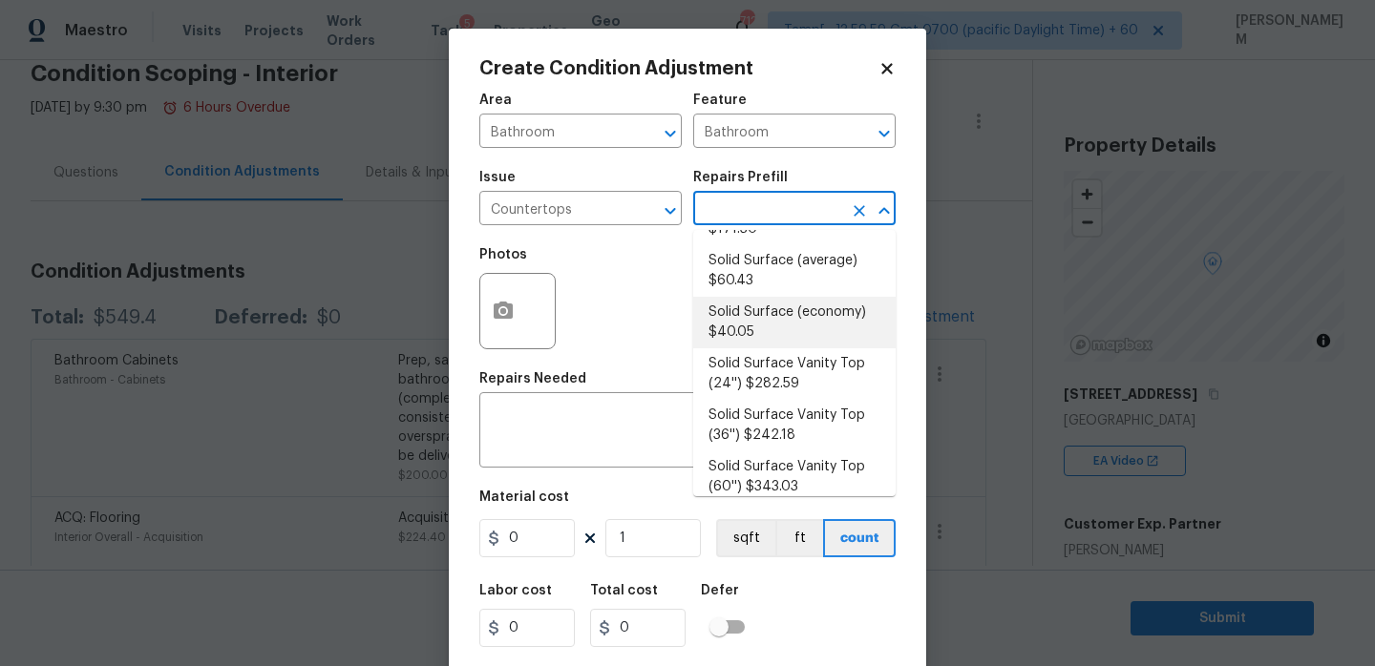
scroll to position [514, 0]
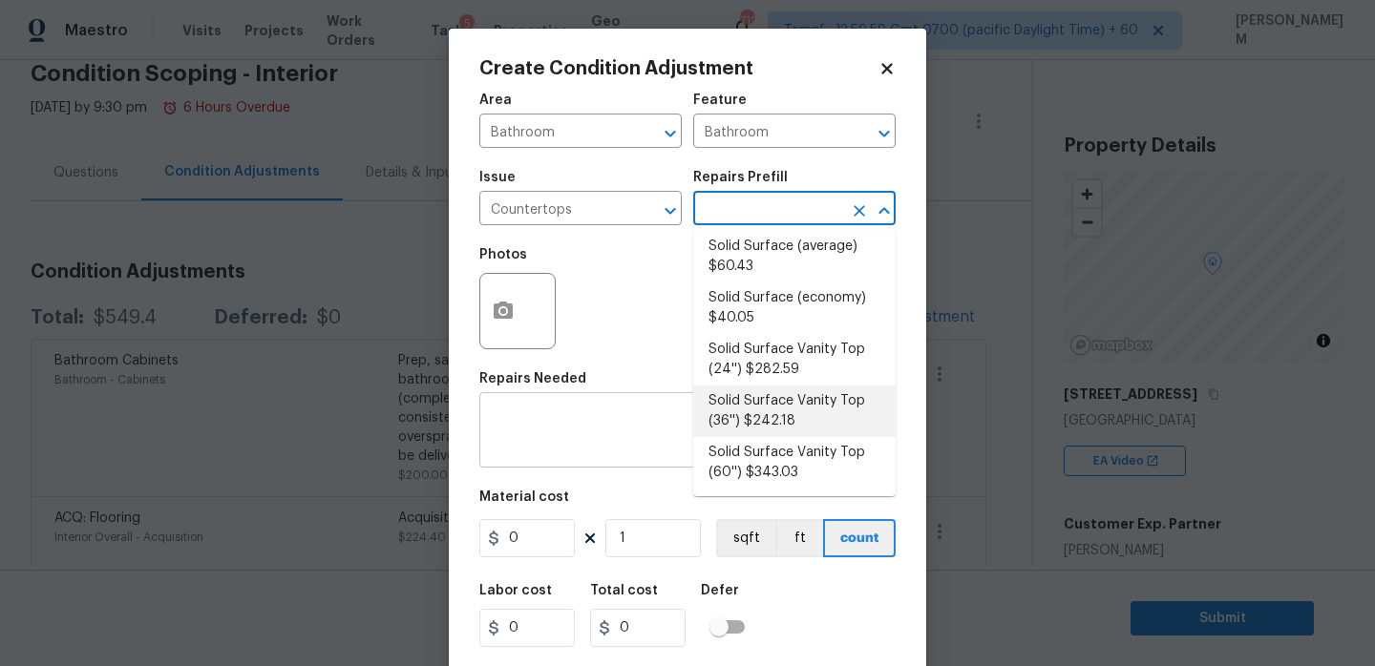
click at [617, 438] on textarea at bounding box center [687, 432] width 393 height 40
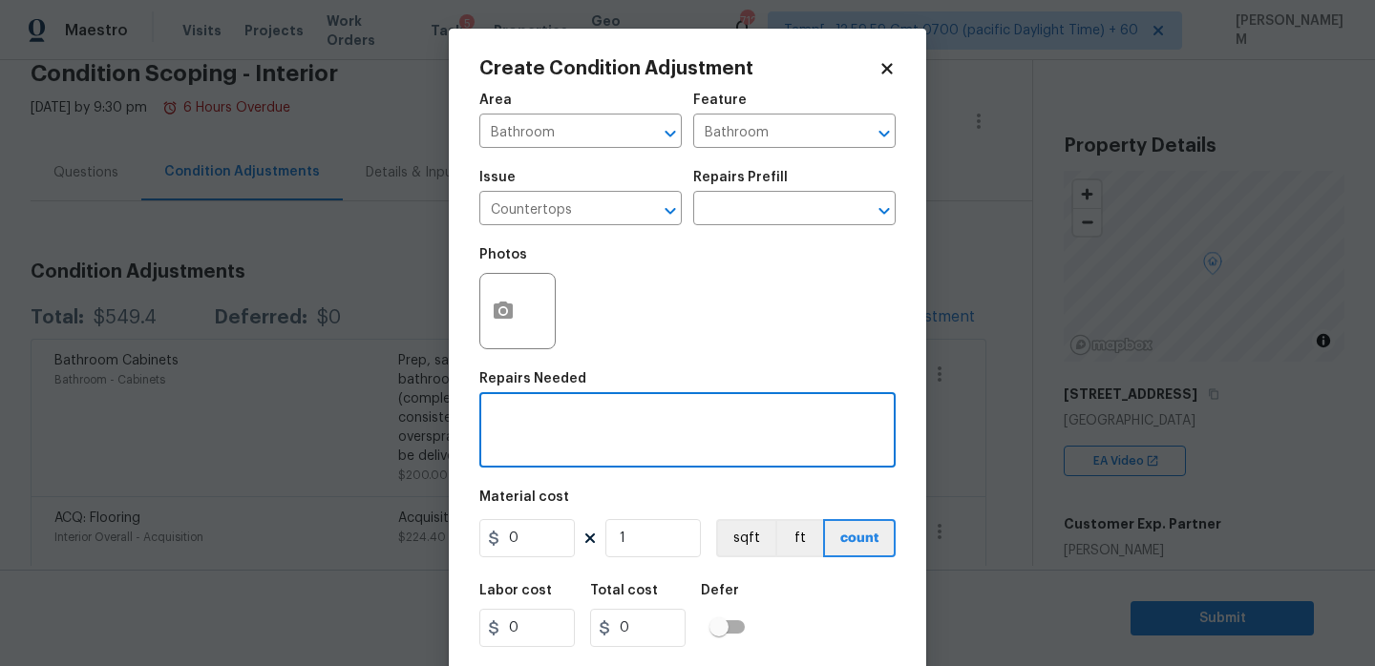
paste textarea "laminate countertop scope for resurfacing"
drag, startPoint x: 664, startPoint y: 420, endPoint x: 548, endPoint y: 425, distance: 116.6
click at [548, 425] on textarea "laminate countertop scope for resurfacing" at bounding box center [687, 432] width 393 height 40
type textarea "laminate countertop for resurfacing"
click at [551, 541] on input "0" at bounding box center [526, 538] width 95 height 38
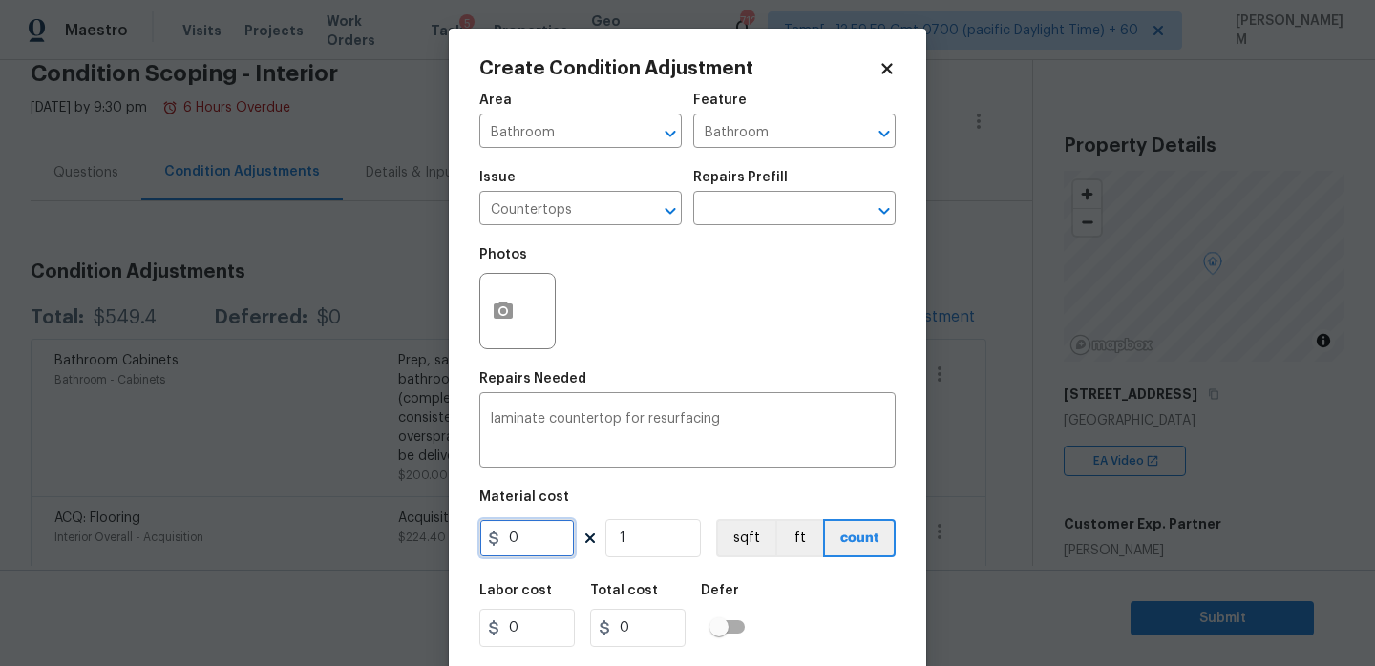
click at [551, 541] on input "0" at bounding box center [526, 538] width 95 height 38
type input "250"
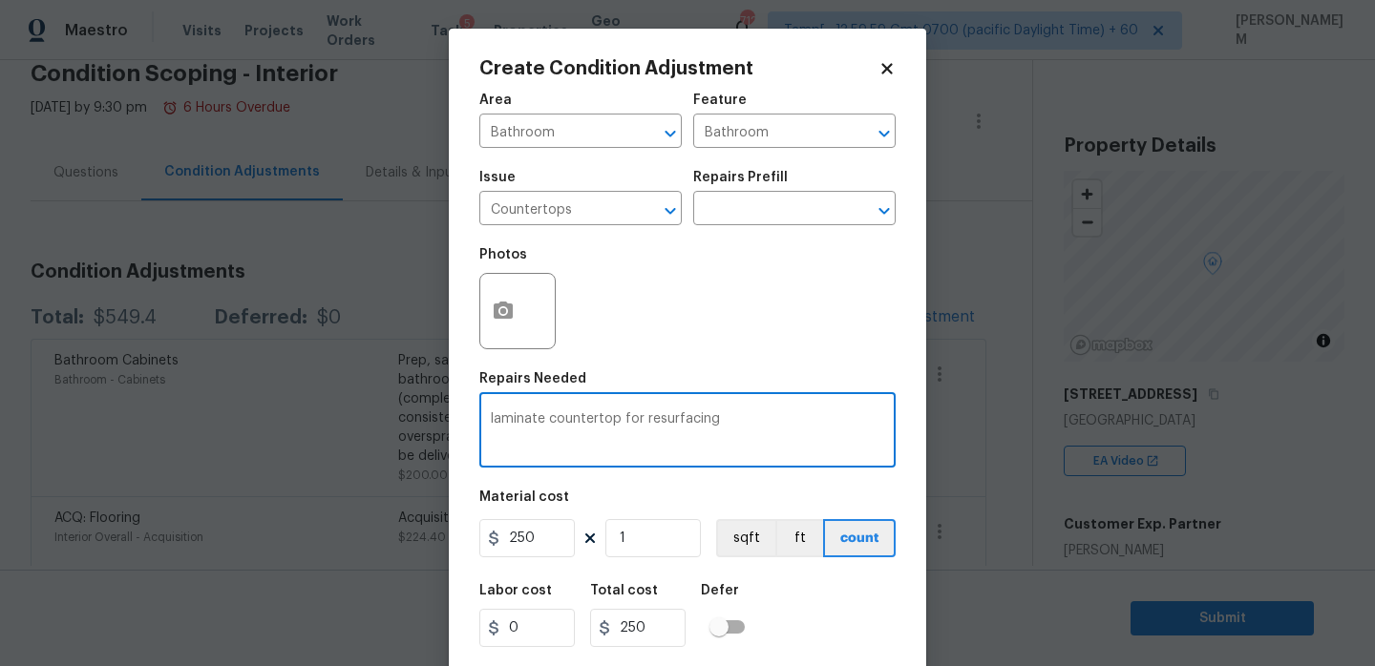
click at [499, 416] on textarea "laminate countertop for resurfacing" at bounding box center [687, 432] width 393 height 40
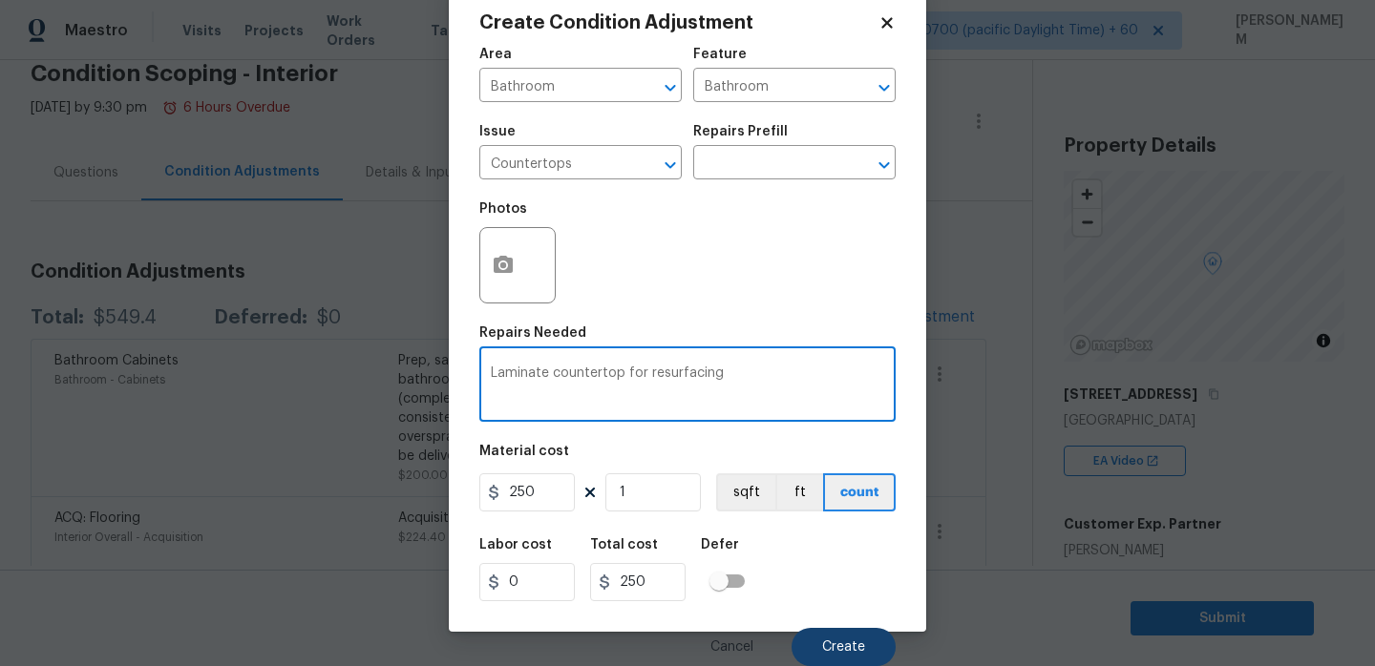
type textarea "Laminate countertop for resurfacing"
click at [853, 642] on span "Create" at bounding box center [843, 648] width 43 height 14
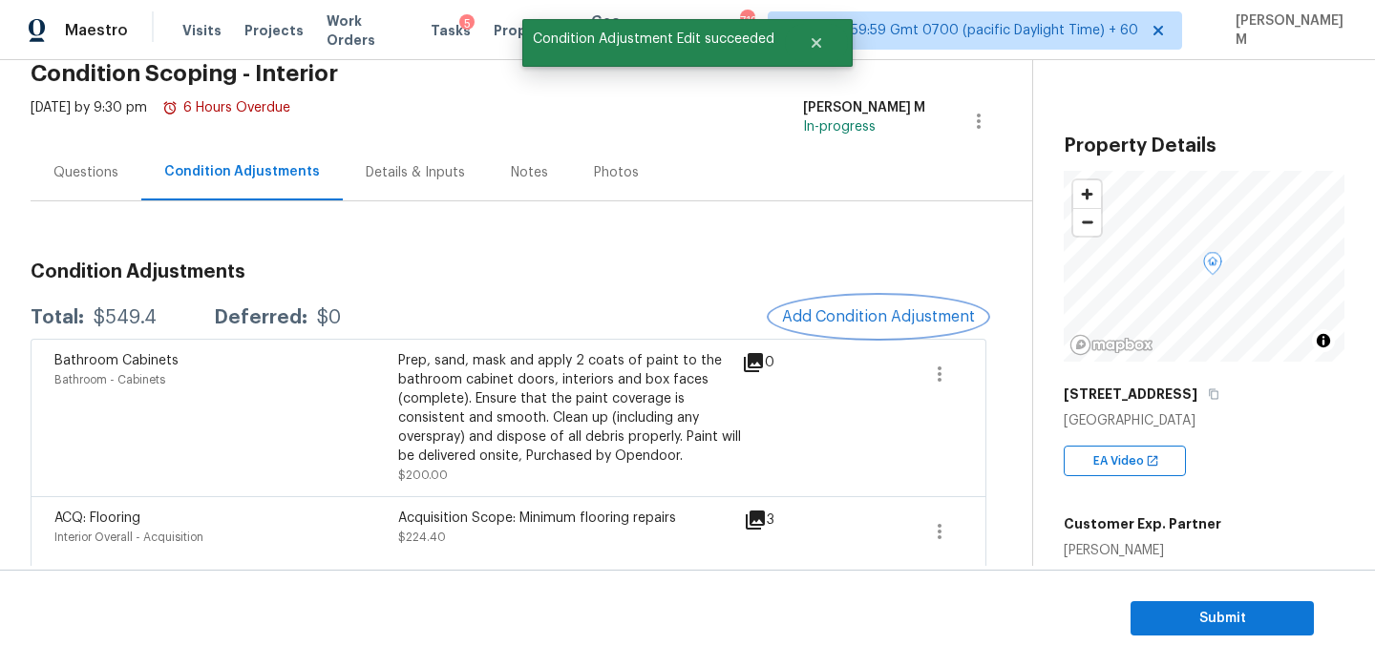
scroll to position [0, 0]
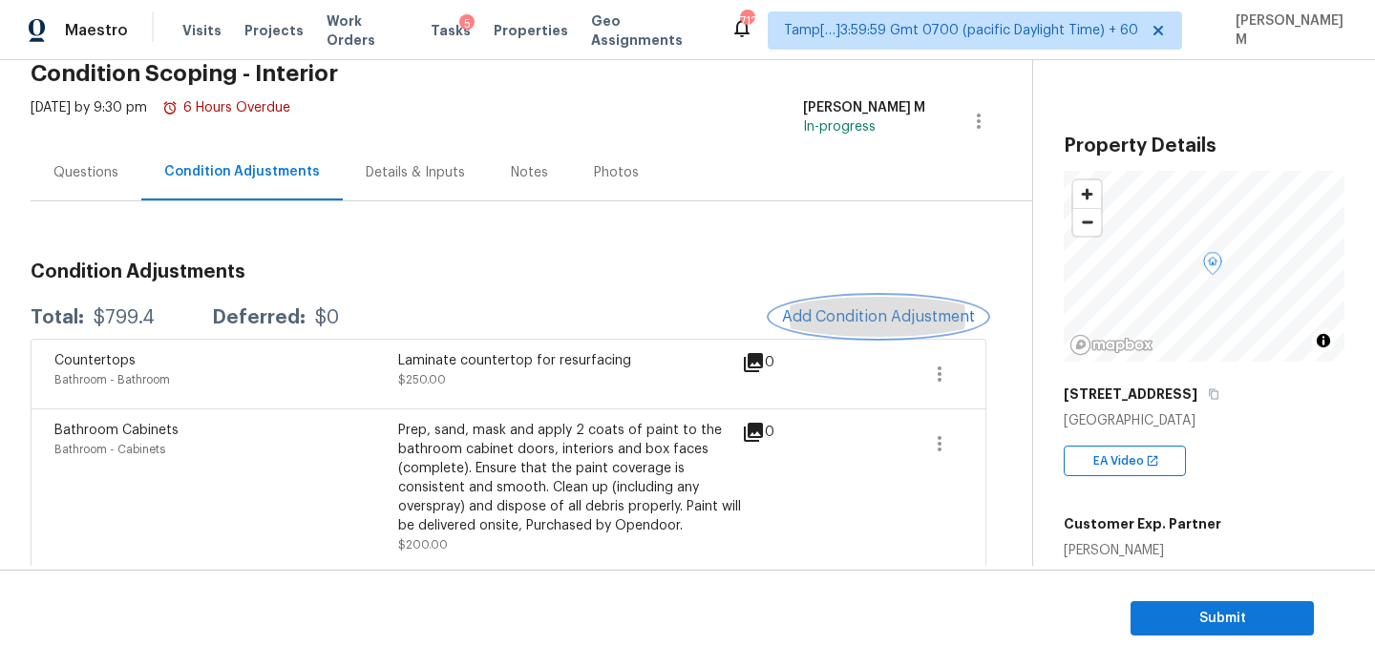
click at [849, 305] on button "Add Condition Adjustment" at bounding box center [878, 317] width 216 height 40
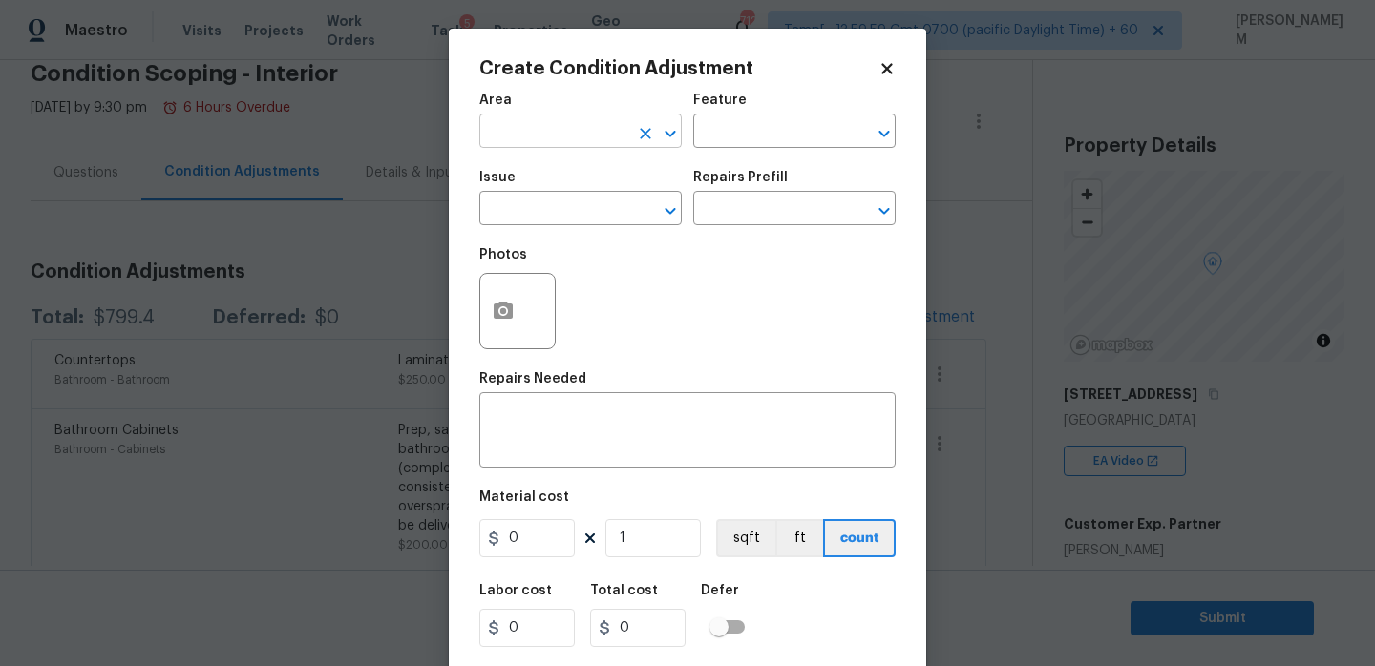
click at [511, 122] on input "text" at bounding box center [553, 133] width 149 height 30
click at [573, 177] on li "HVAC" at bounding box center [580, 176] width 202 height 32
type input "HVAC"
click at [749, 142] on input "text" at bounding box center [767, 133] width 149 height 30
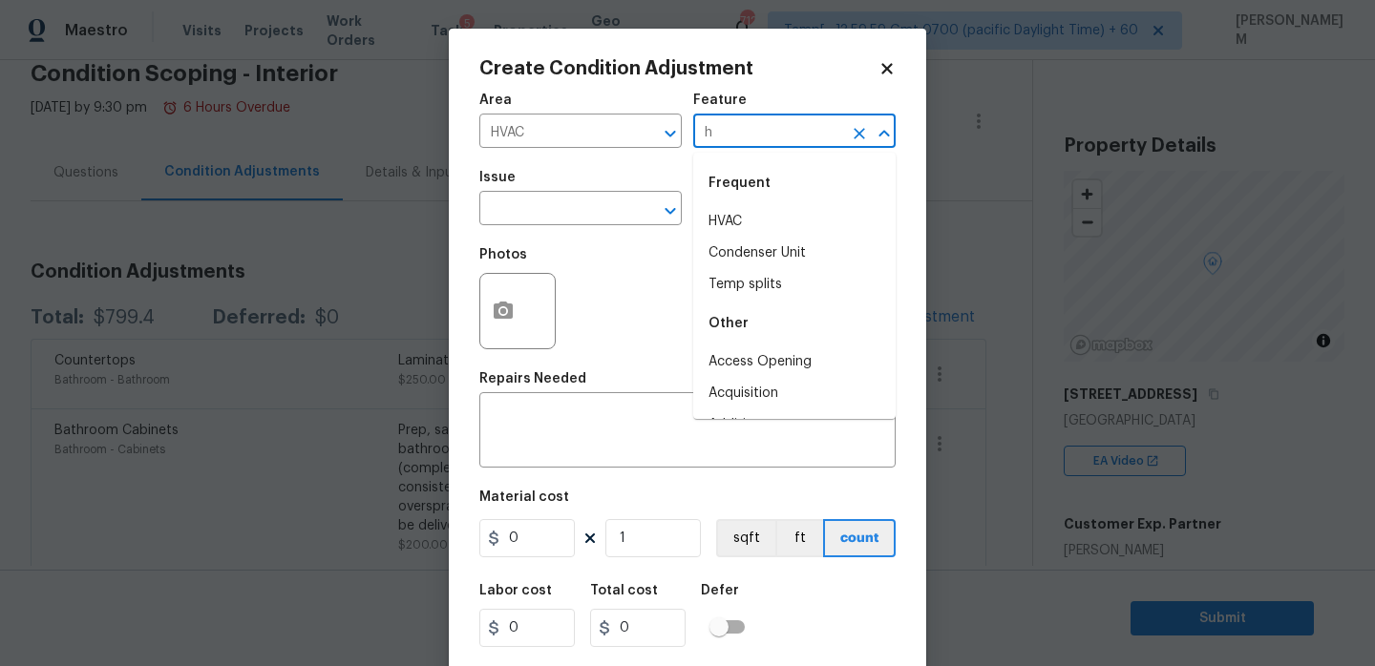
type input "hv"
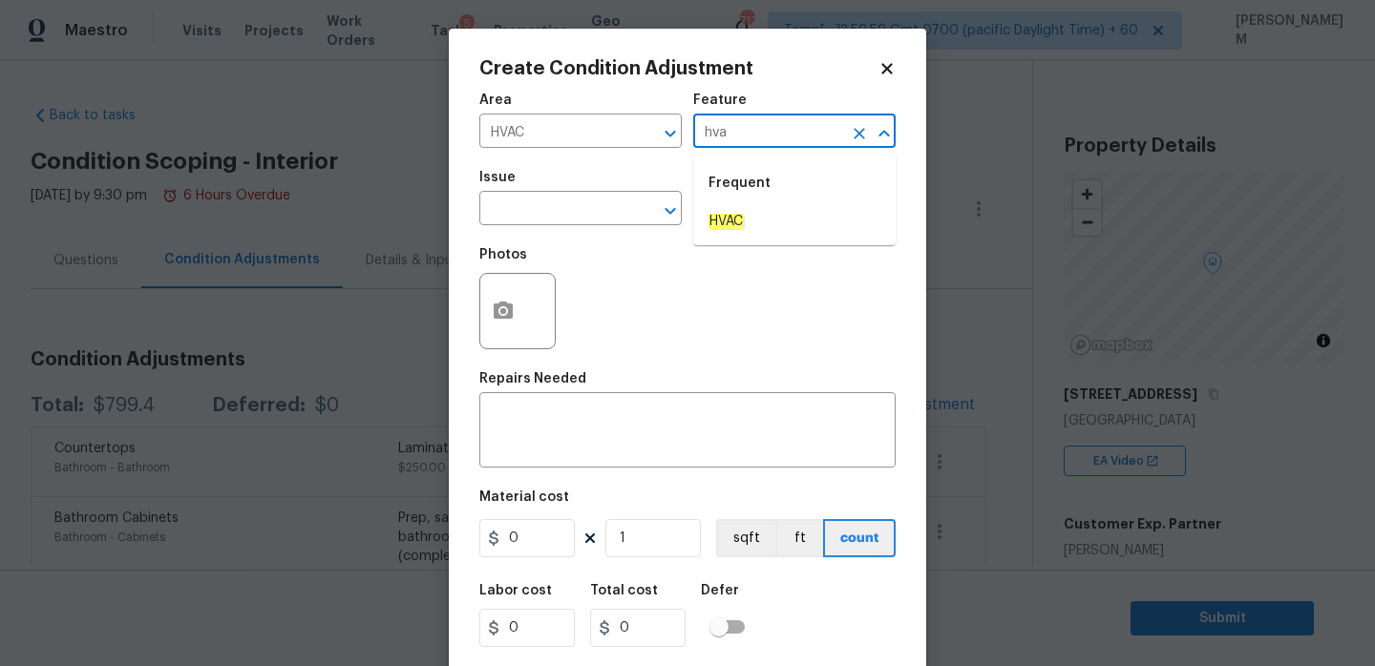
scroll to position [88, 0]
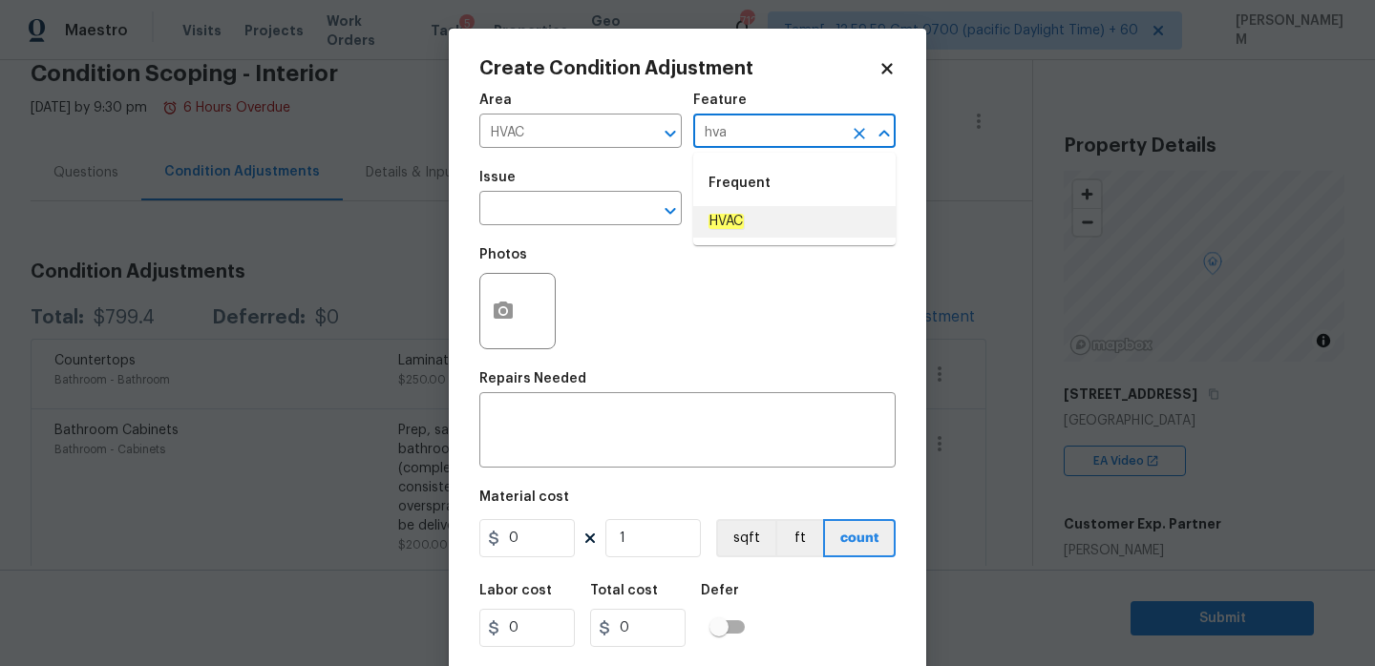
click at [777, 225] on li "HVAC" at bounding box center [794, 222] width 202 height 32
type input "HVAC"
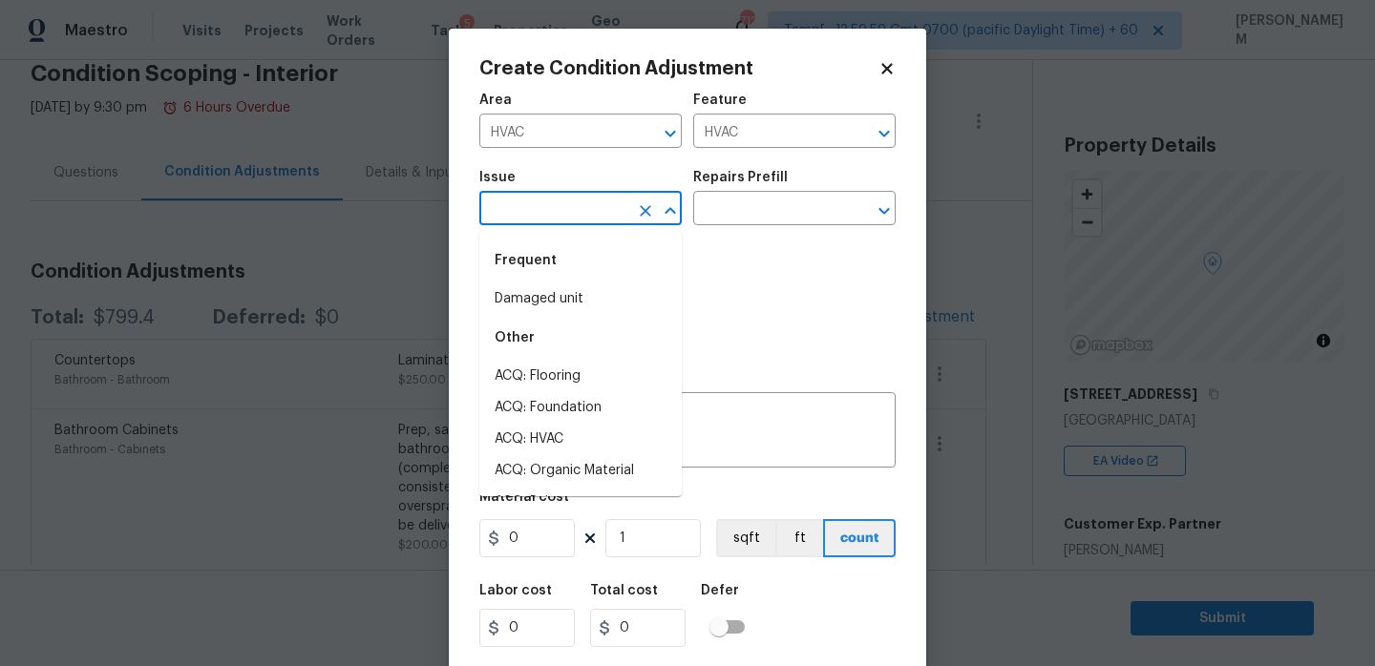
click at [617, 200] on input "text" at bounding box center [553, 211] width 149 height 30
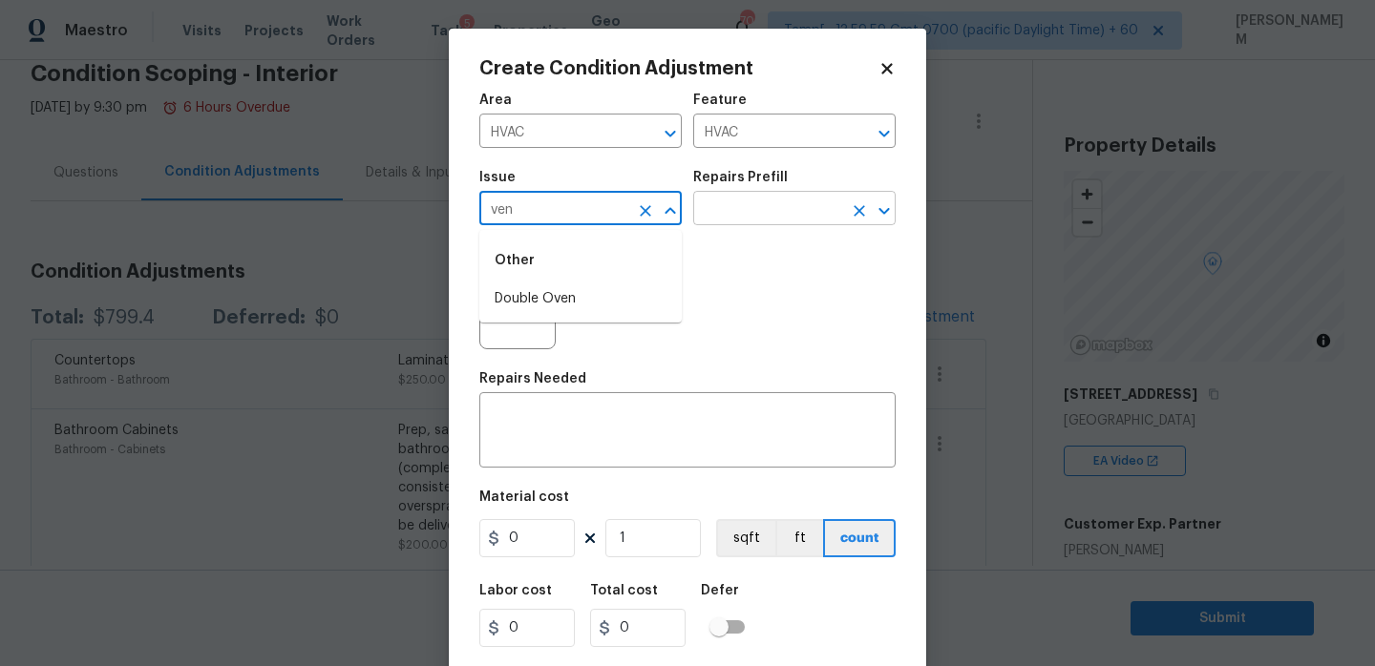
type input "ven"
click at [768, 206] on input "text" at bounding box center [767, 211] width 149 height 30
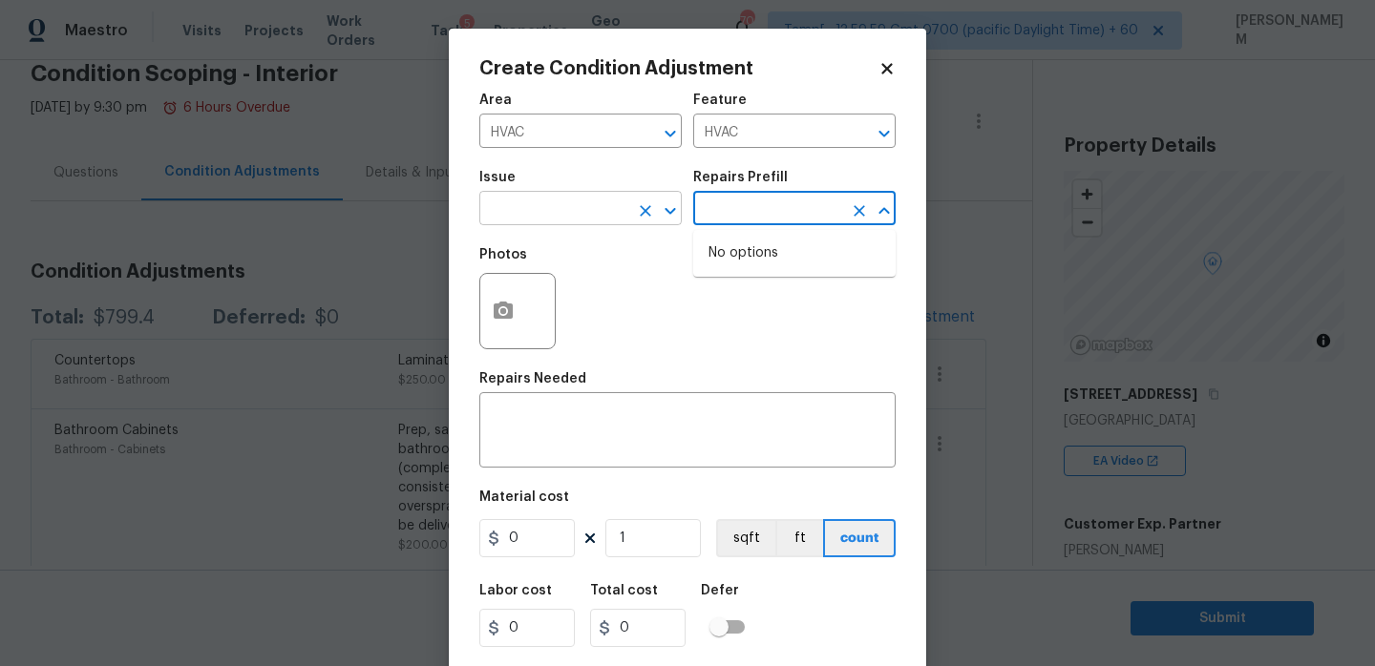
click at [599, 199] on input "text" at bounding box center [553, 211] width 149 height 30
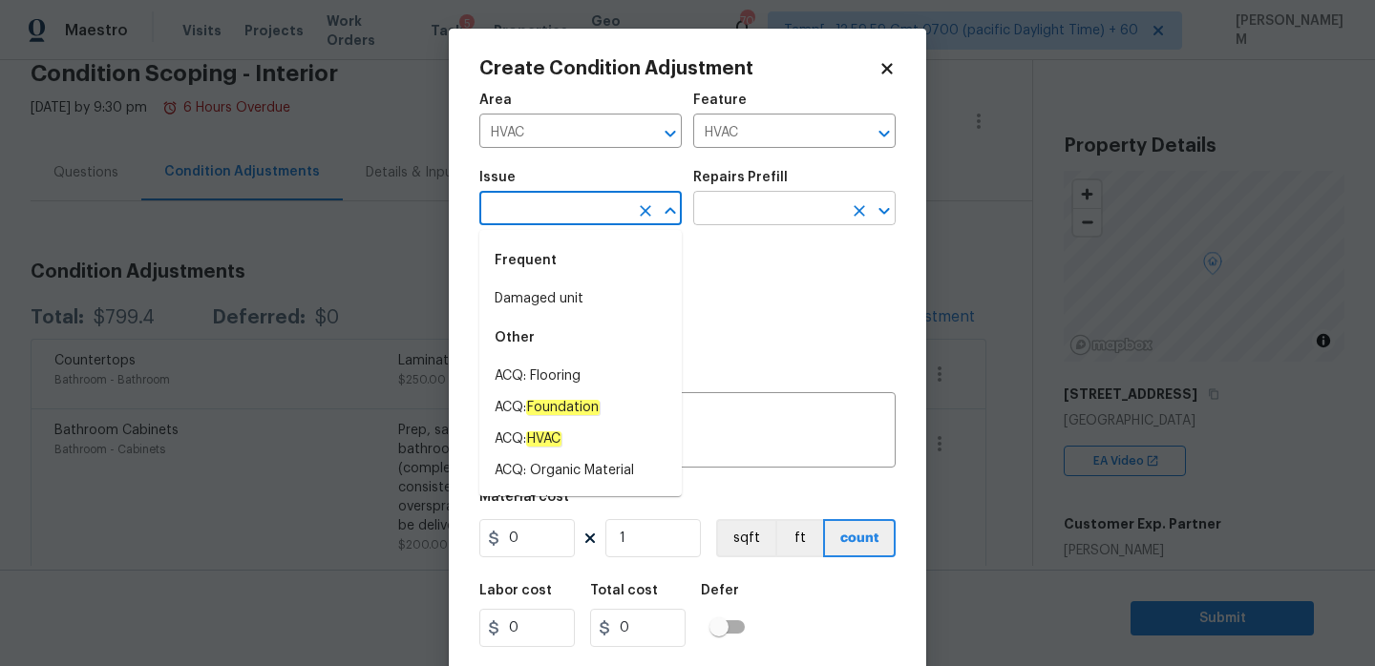
click at [734, 211] on input "text" at bounding box center [767, 211] width 149 height 30
click at [564, 203] on input "text" at bounding box center [553, 211] width 149 height 30
click at [554, 431] on em "HVAC" at bounding box center [543, 438] width 35 height 15
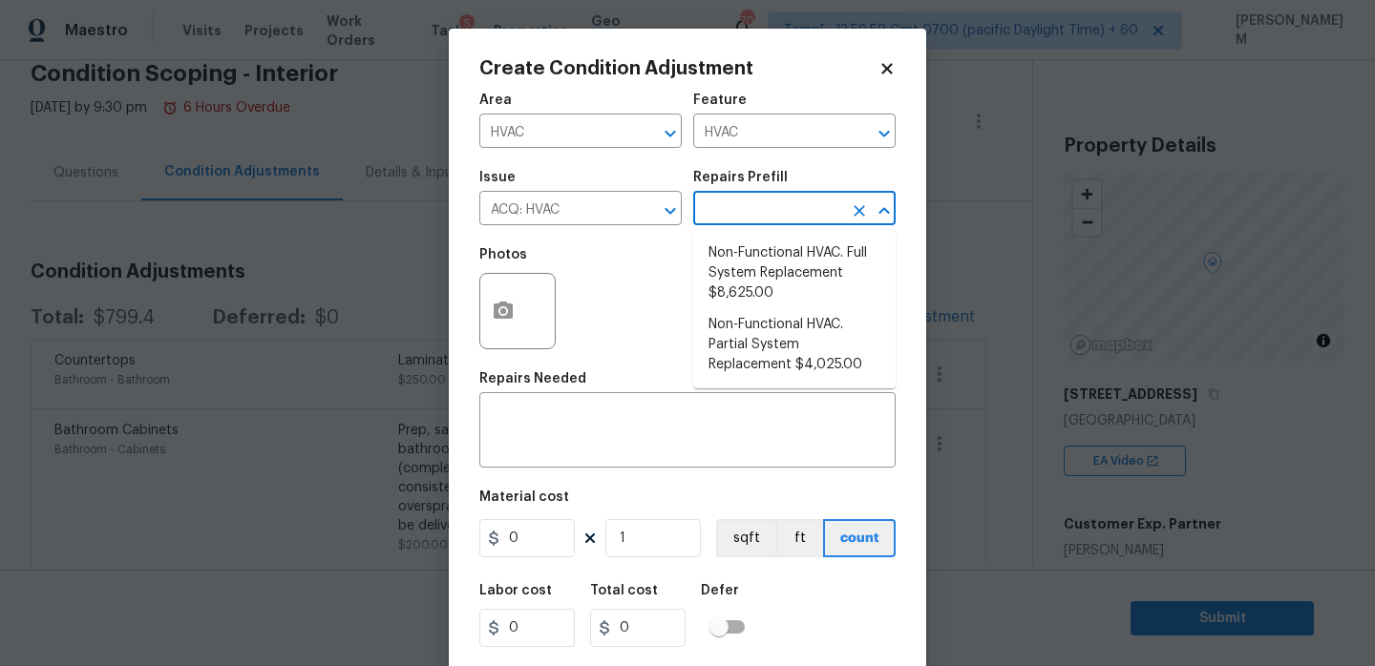
click at [754, 214] on input "text" at bounding box center [767, 211] width 149 height 30
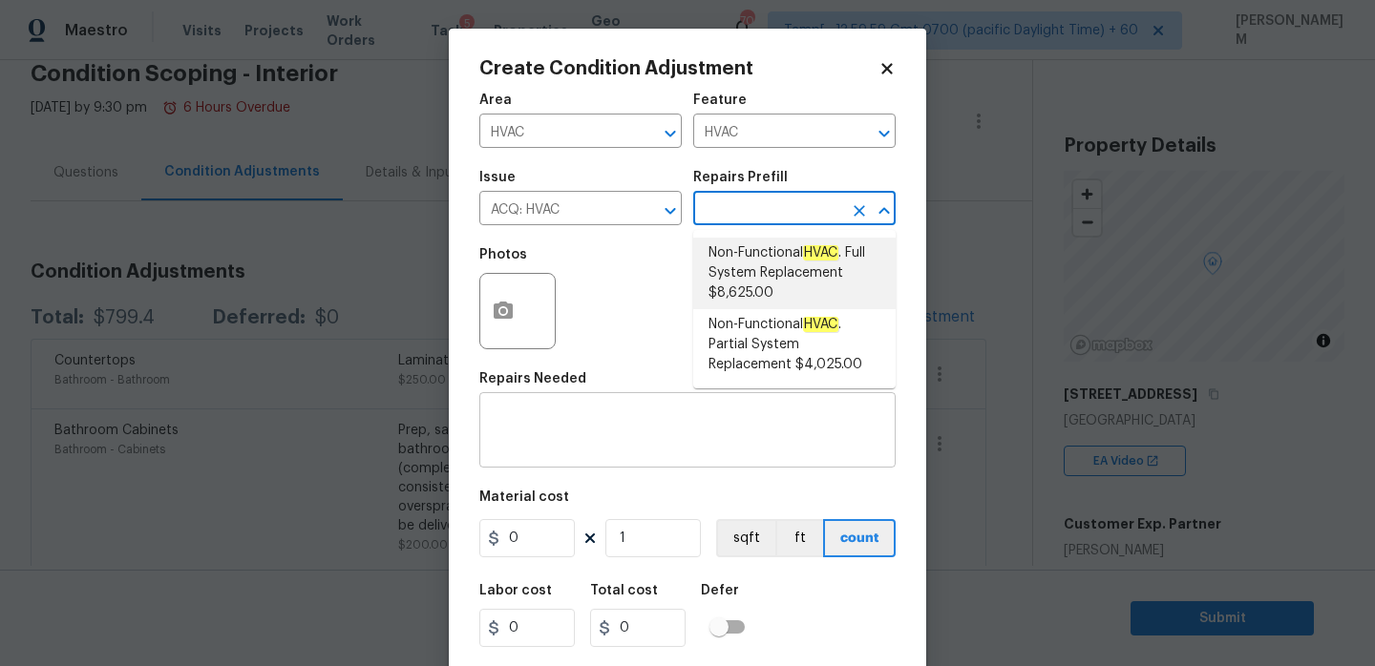
click at [613, 457] on div "x ​" at bounding box center [687, 432] width 416 height 71
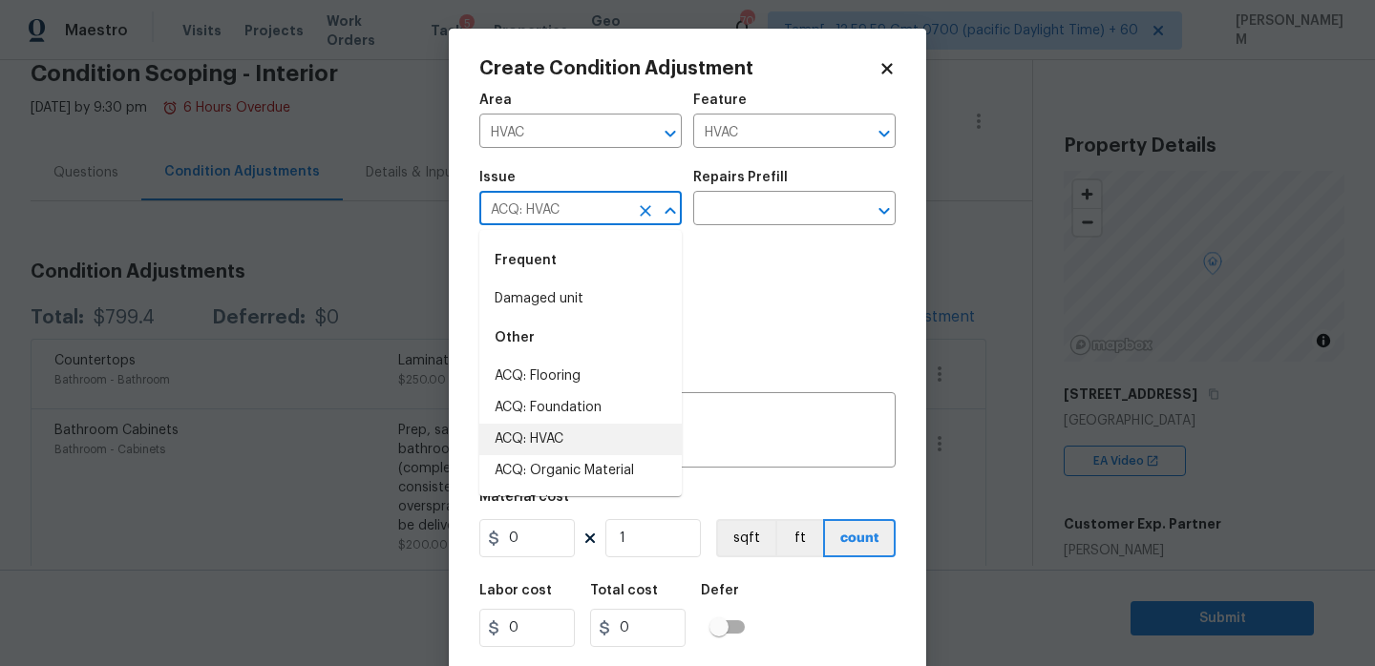
click at [620, 213] on input "ACQ: HVAC" at bounding box center [553, 211] width 149 height 30
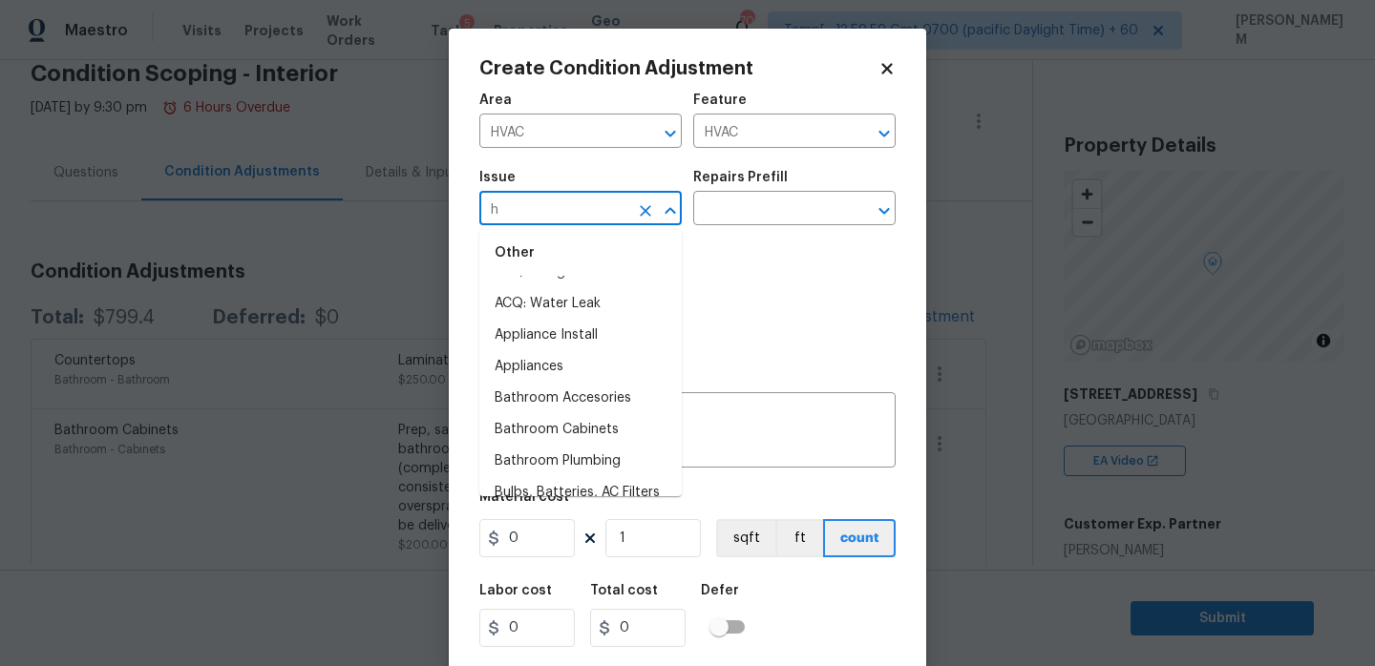
scroll to position [0, 0]
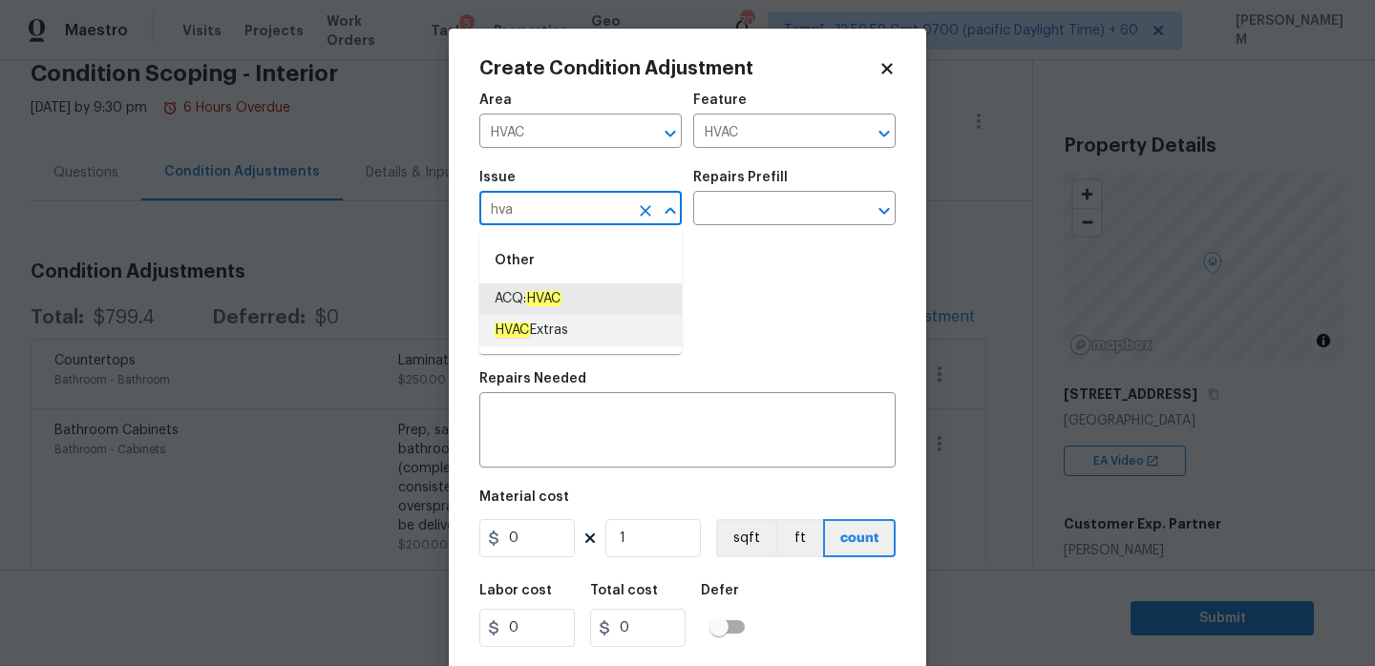
click at [564, 335] on span "HVAC Extras" at bounding box center [531, 331] width 74 height 20
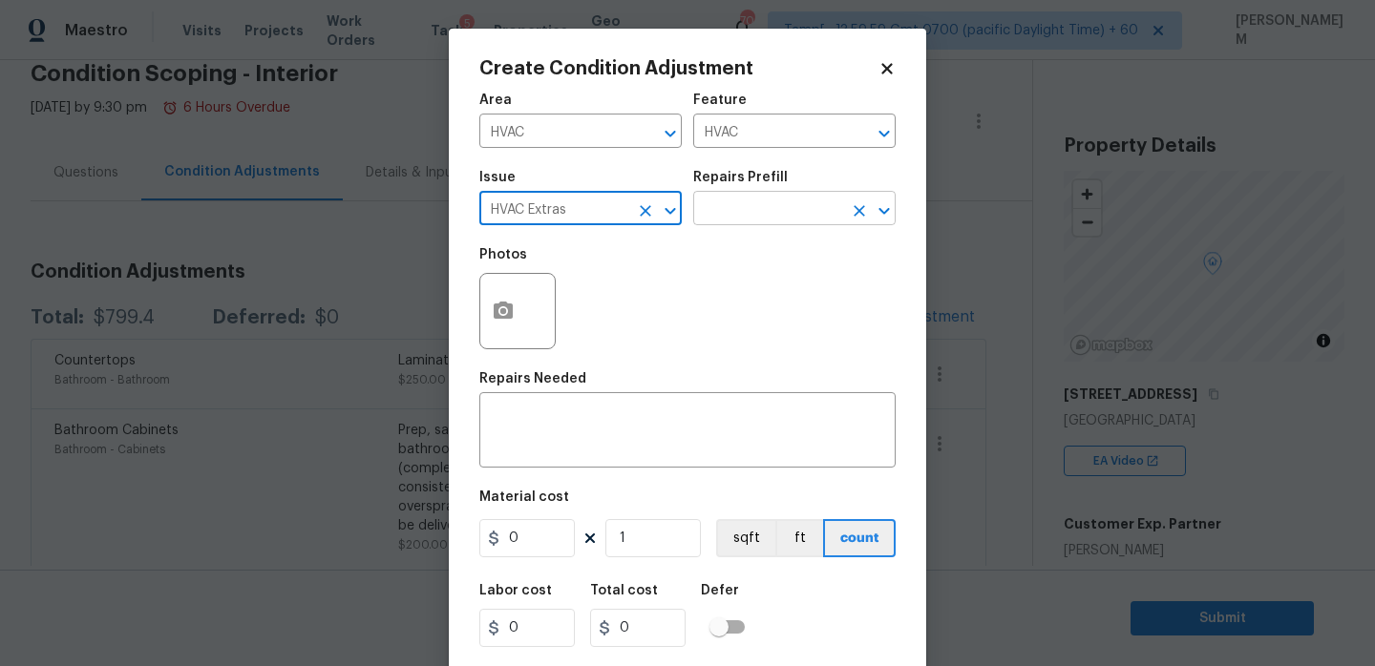
type input "HVAC Extras"
click at [769, 208] on input "text" at bounding box center [767, 211] width 149 height 30
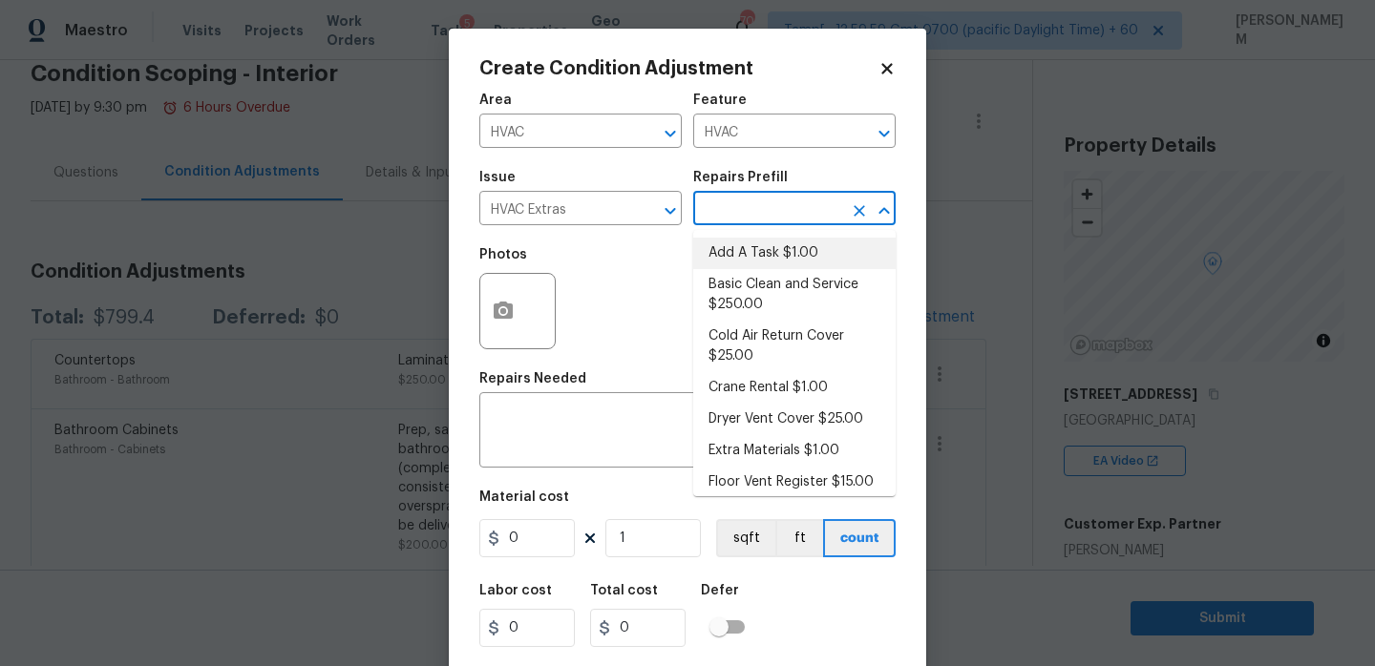
type input "b"
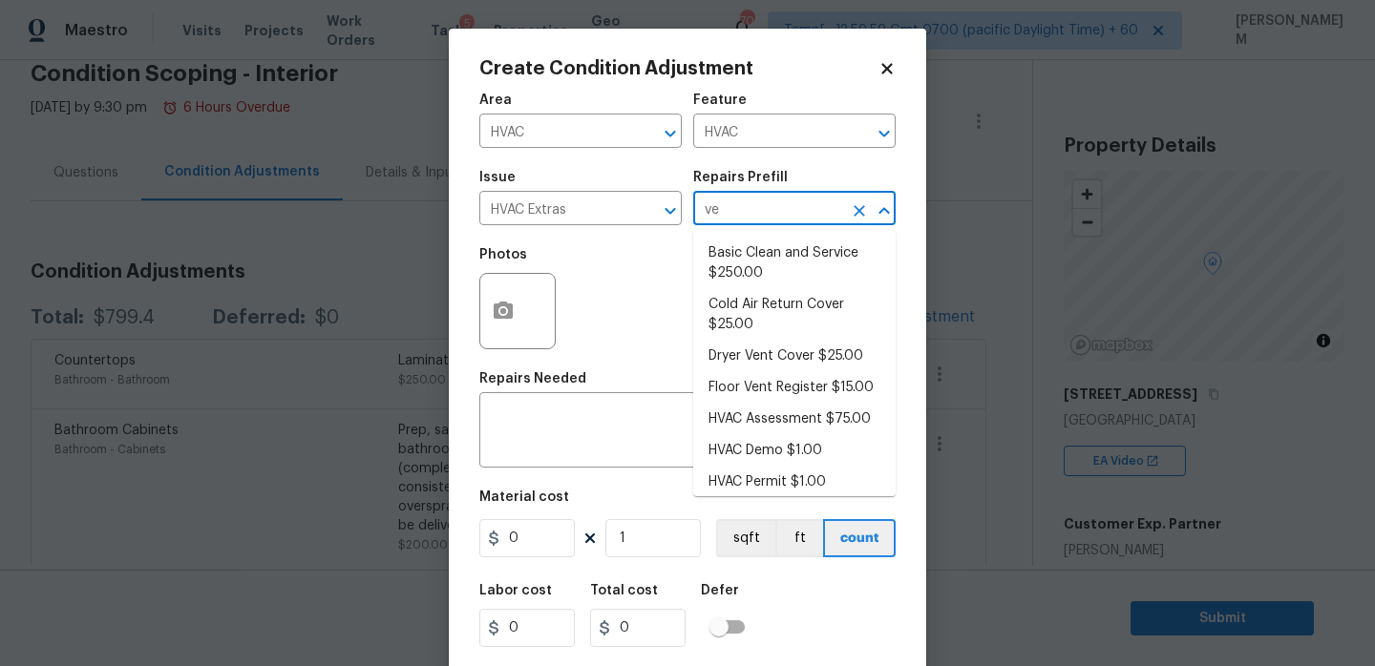
type input "ven"
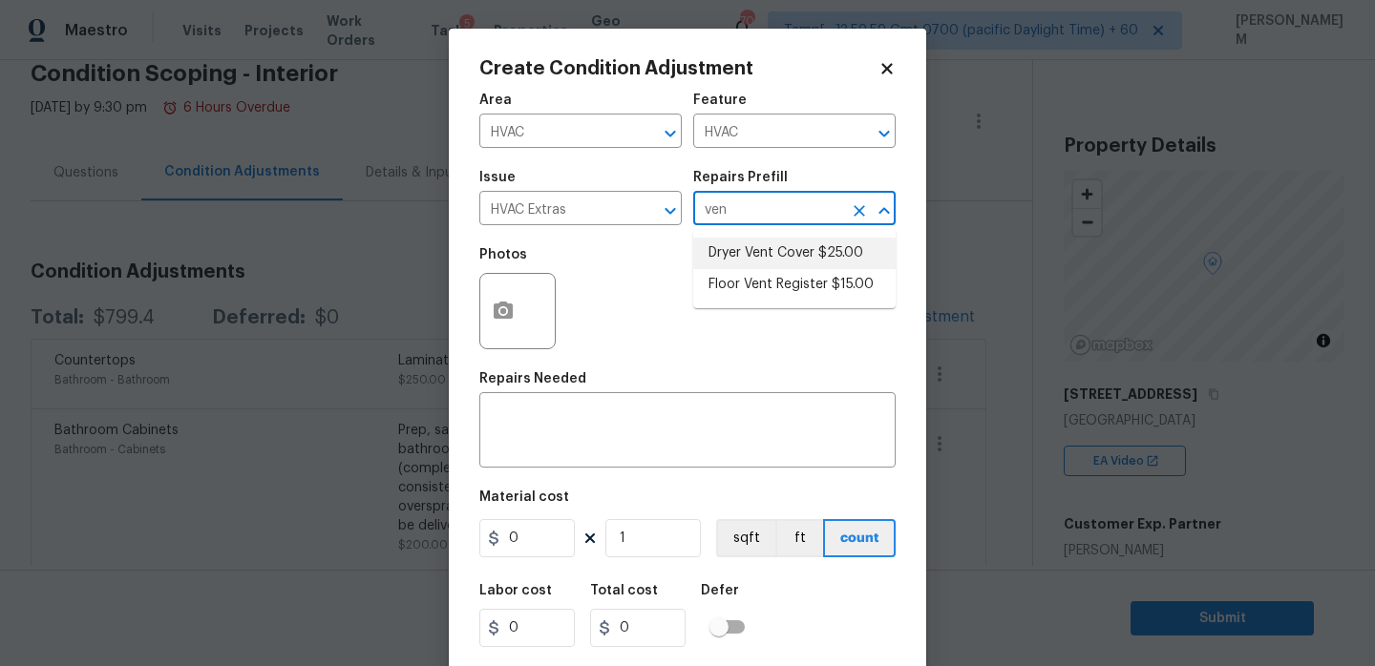
click at [778, 252] on li "Dryer Vent Cover $25.00" at bounding box center [794, 254] width 202 height 32
type input "25"
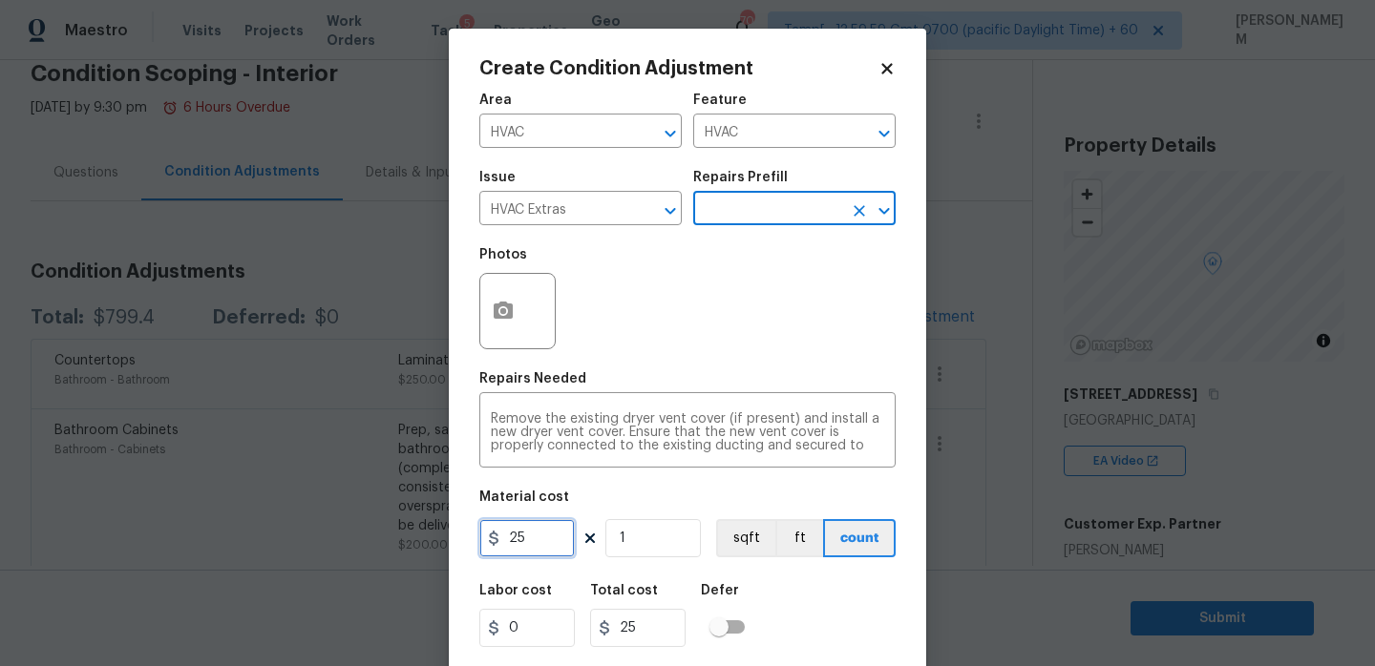
click at [542, 536] on input "25" at bounding box center [526, 538] width 95 height 38
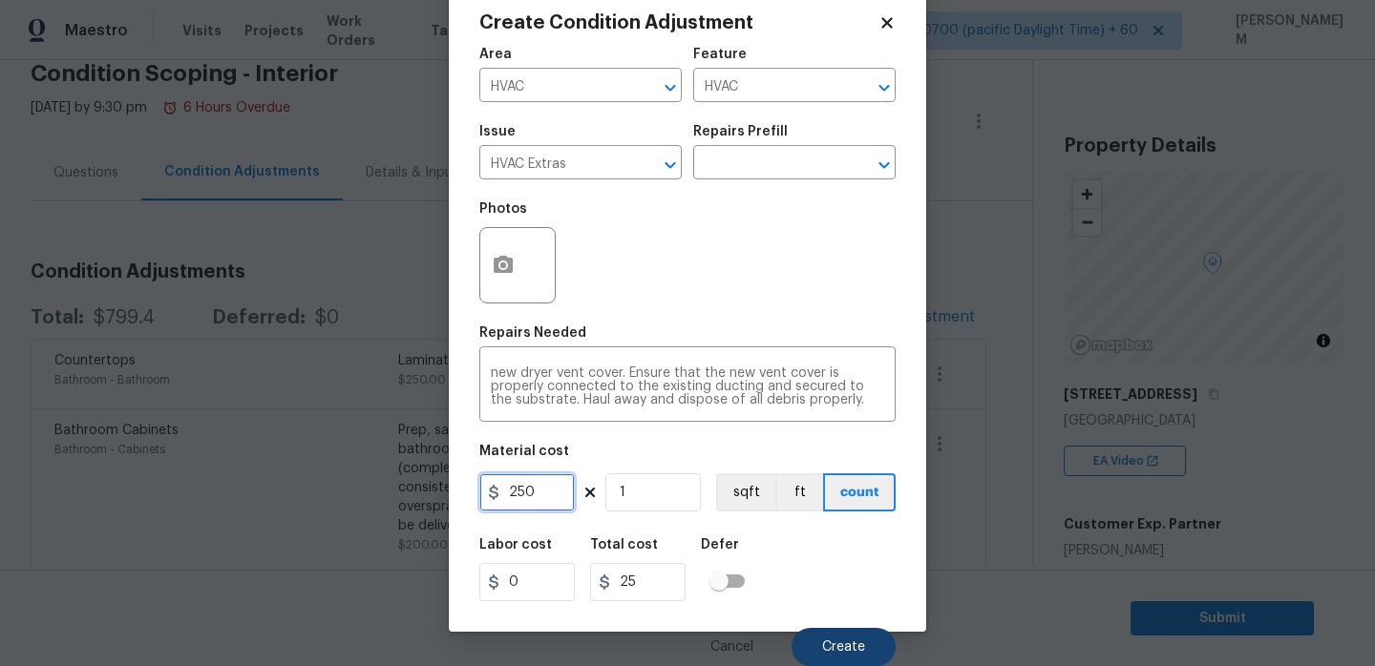
type input "250"
click at [841, 641] on span "Create" at bounding box center [843, 648] width 43 height 14
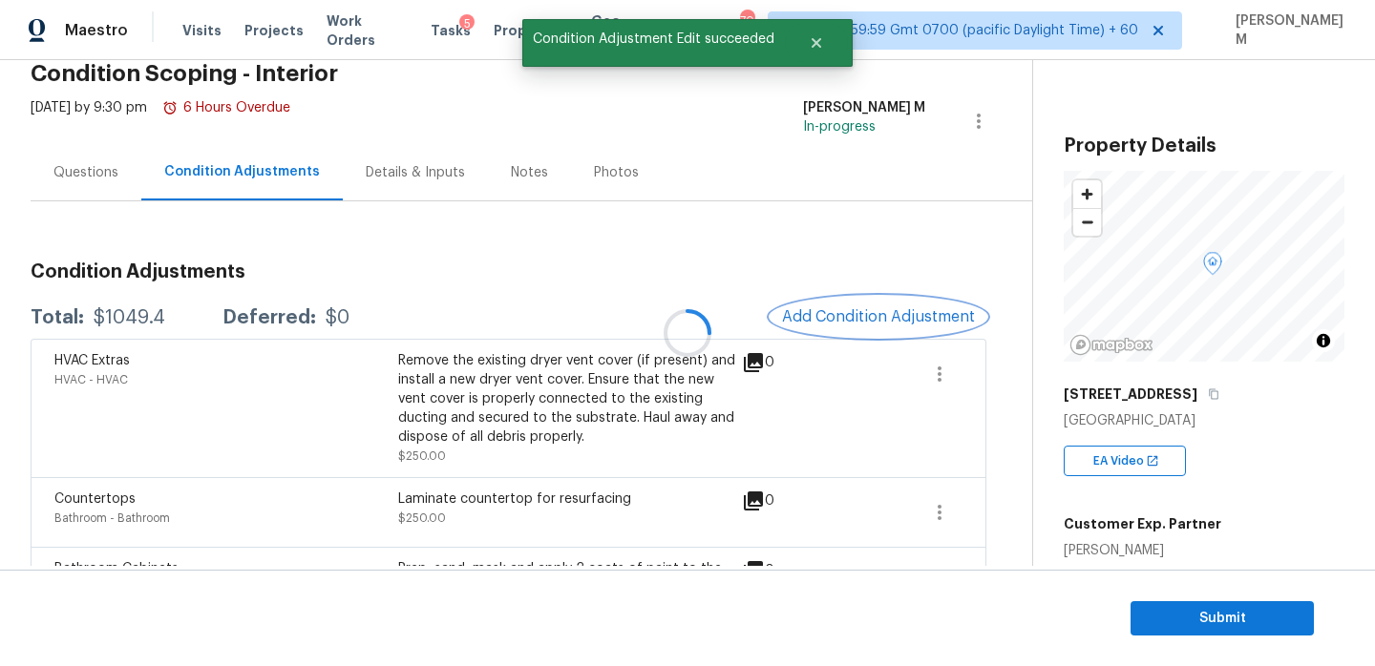
scroll to position [0, 0]
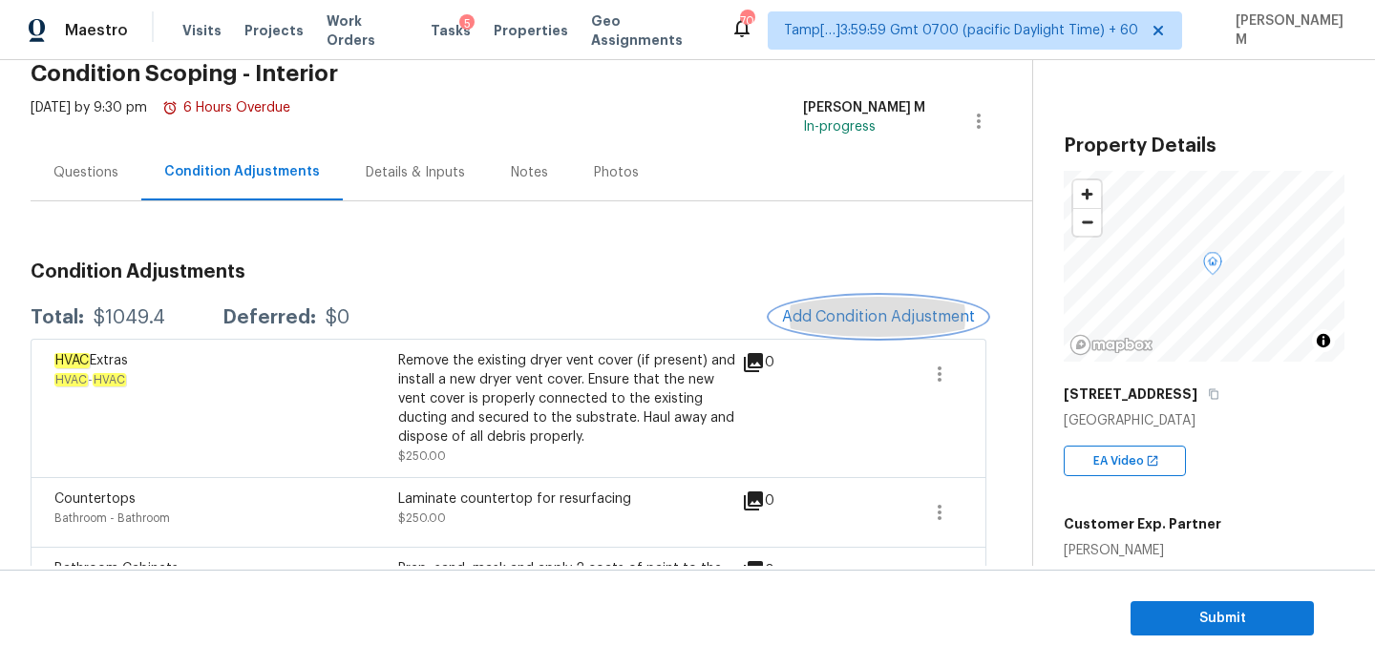
click at [905, 321] on span "Add Condition Adjustment" at bounding box center [878, 316] width 193 height 17
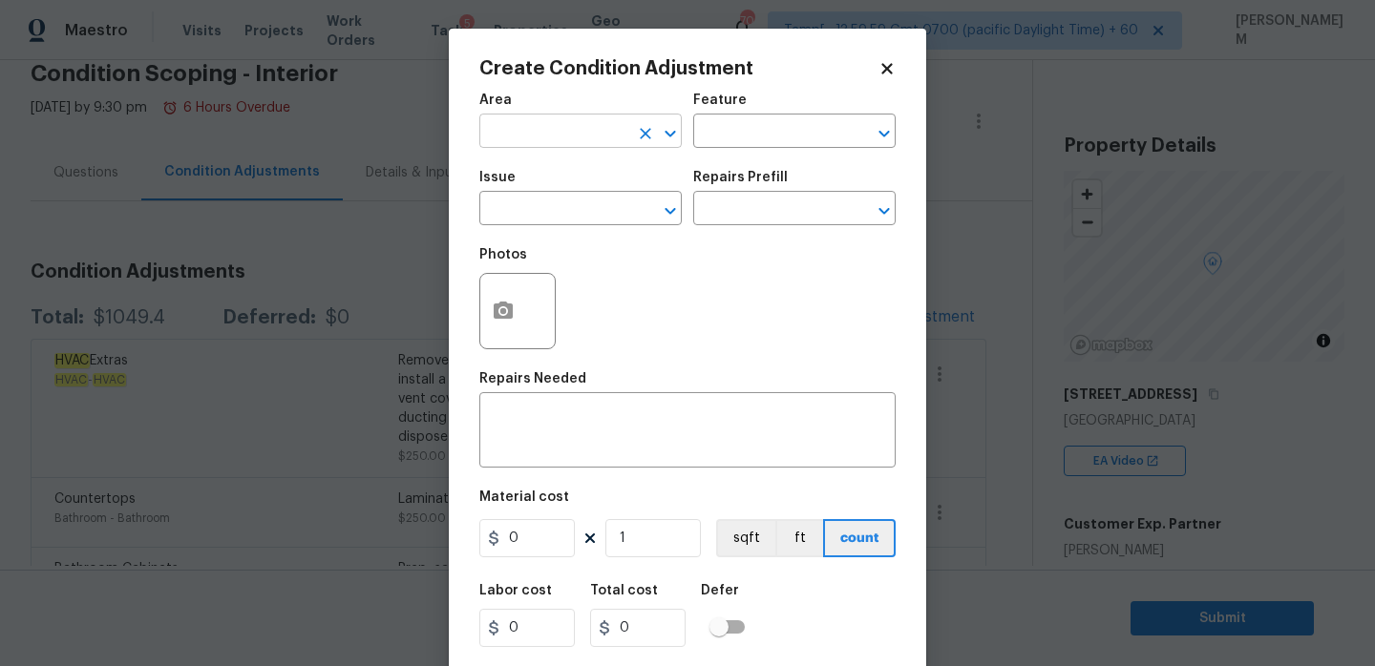
click at [565, 137] on input "text" at bounding box center [553, 133] width 149 height 30
click at [580, 168] on li "Electrical" at bounding box center [580, 176] width 202 height 32
type input "Electrical"
click at [739, 144] on input "text" at bounding box center [767, 133] width 149 height 30
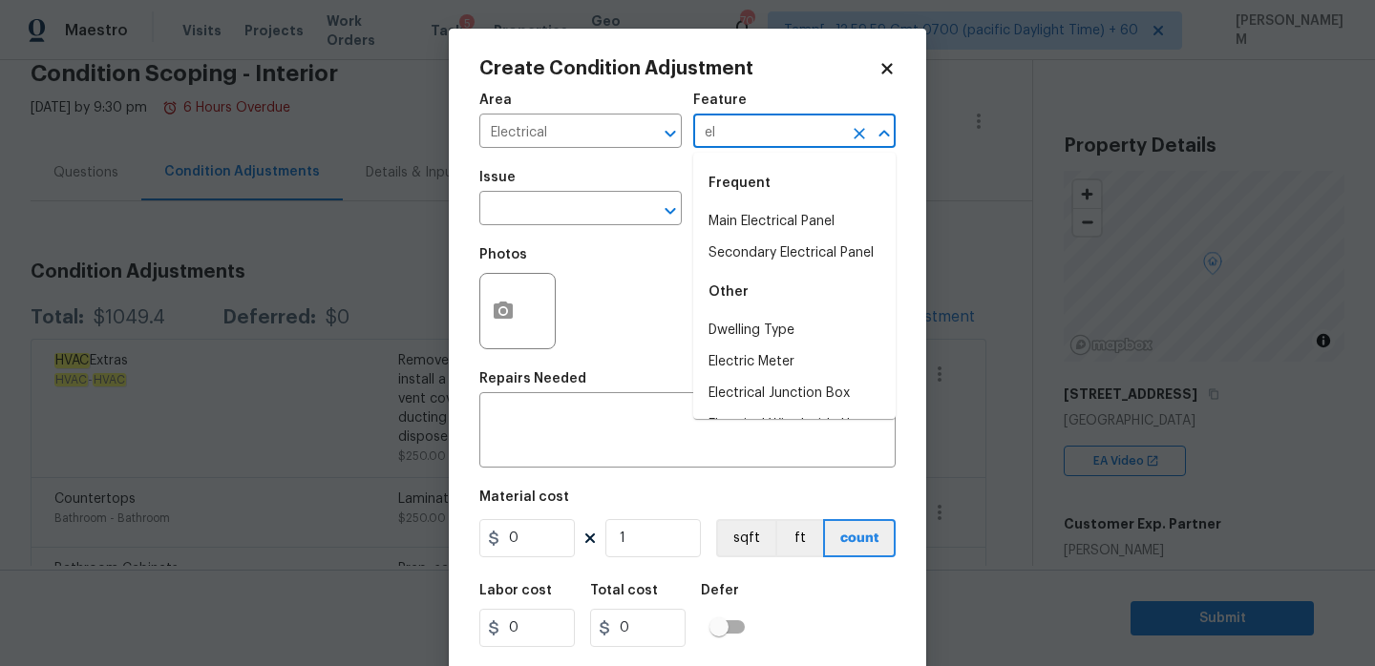
type input "e"
click at [784, 223] on li "Main Electrical Panel" at bounding box center [794, 222] width 202 height 32
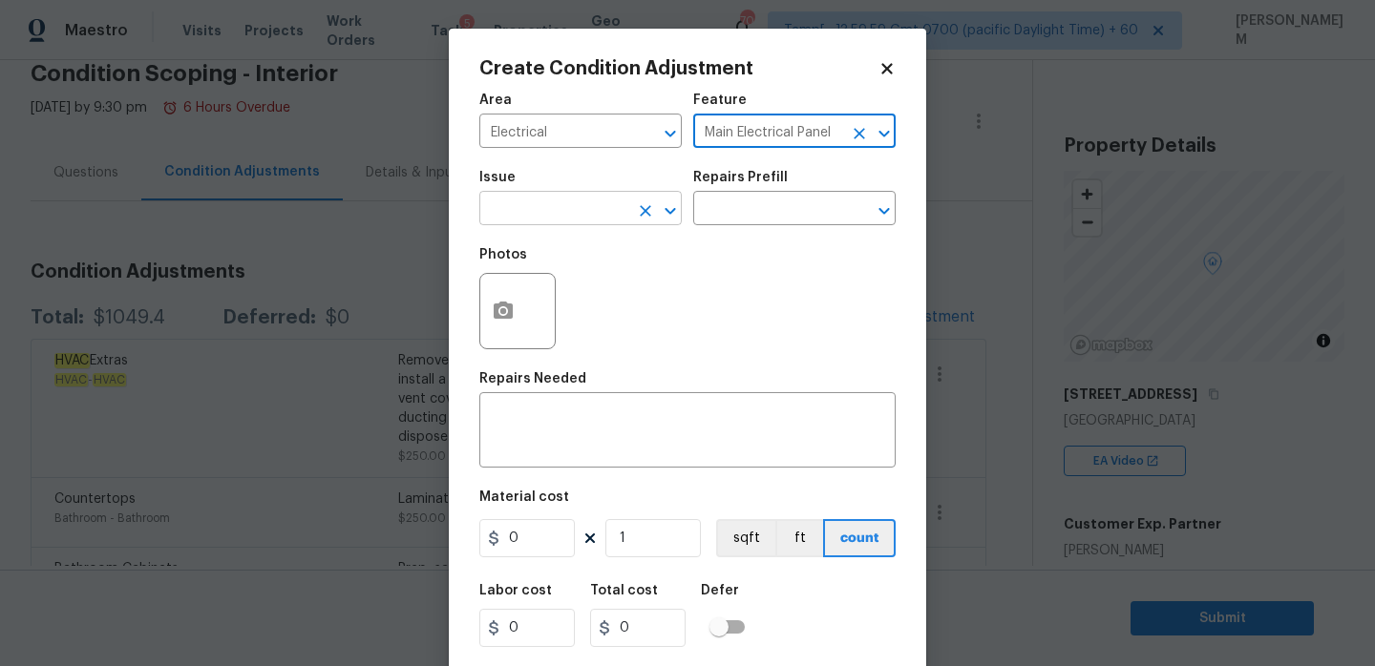
type input "Main Electrical Panel"
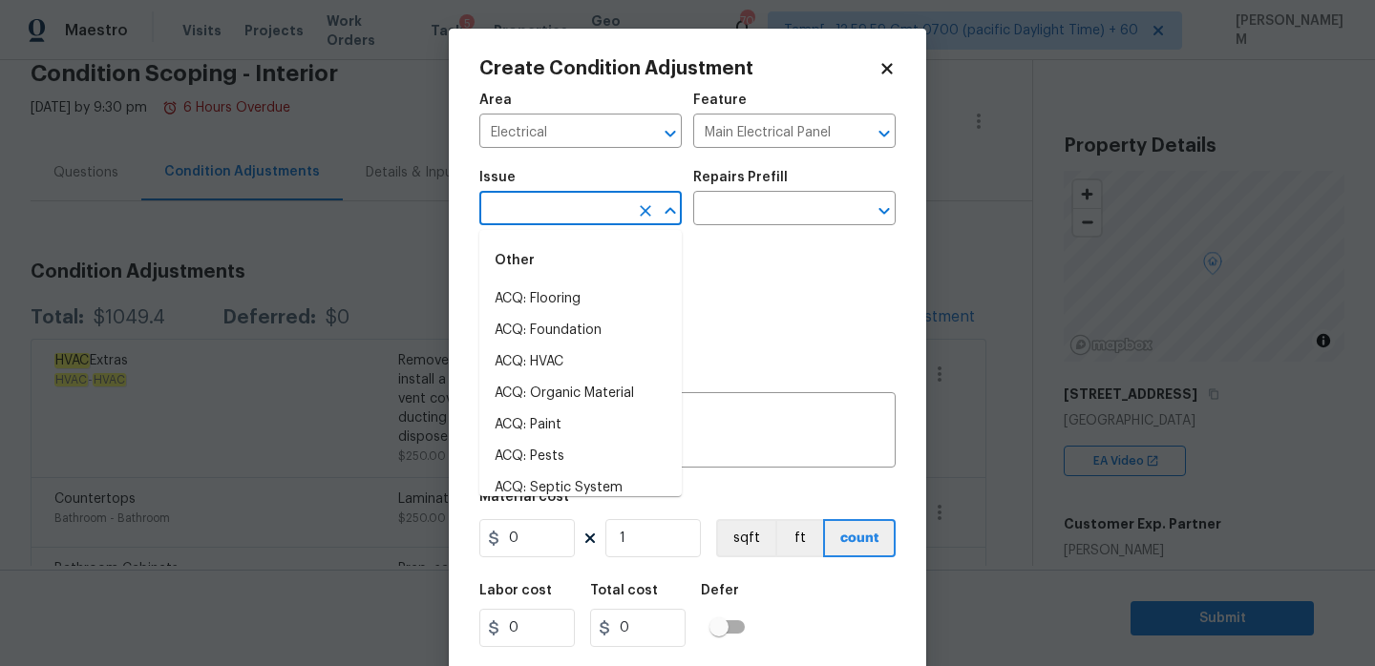
click at [596, 206] on input "text" at bounding box center [553, 211] width 149 height 30
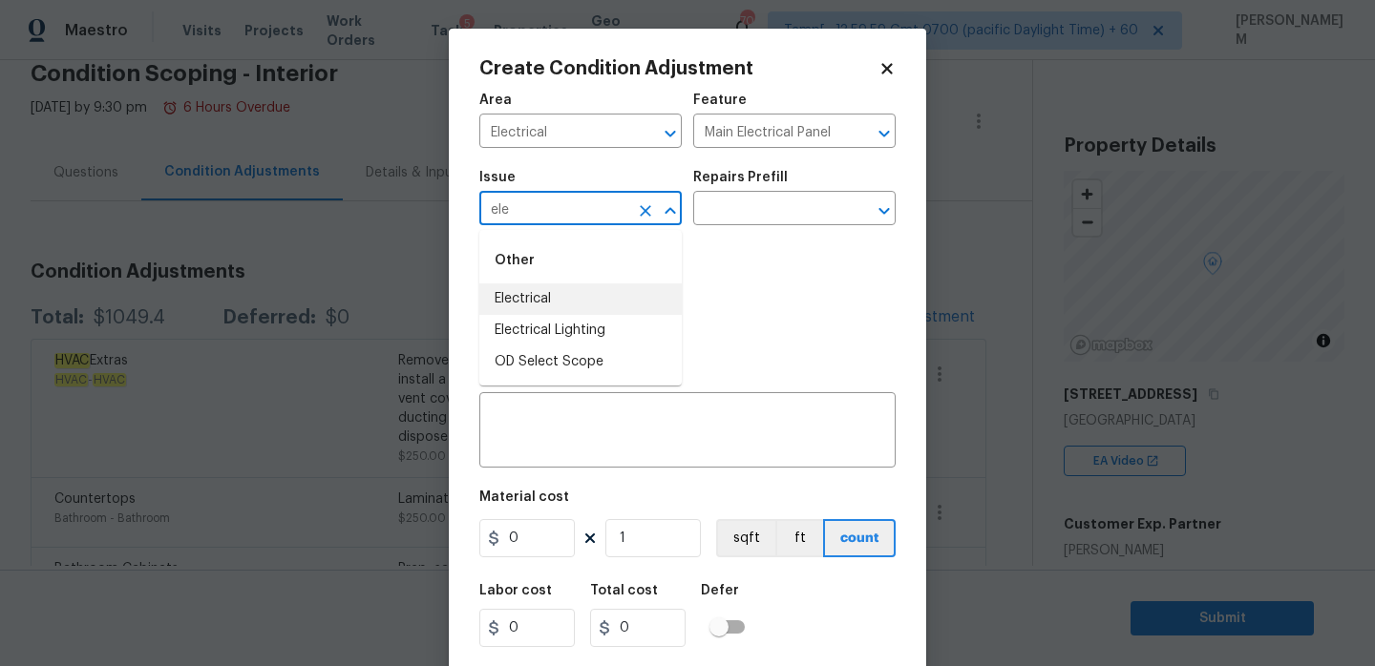
click at [583, 278] on div "Other" at bounding box center [580, 261] width 202 height 46
click at [599, 286] on li "Electrical" at bounding box center [580, 300] width 202 height 32
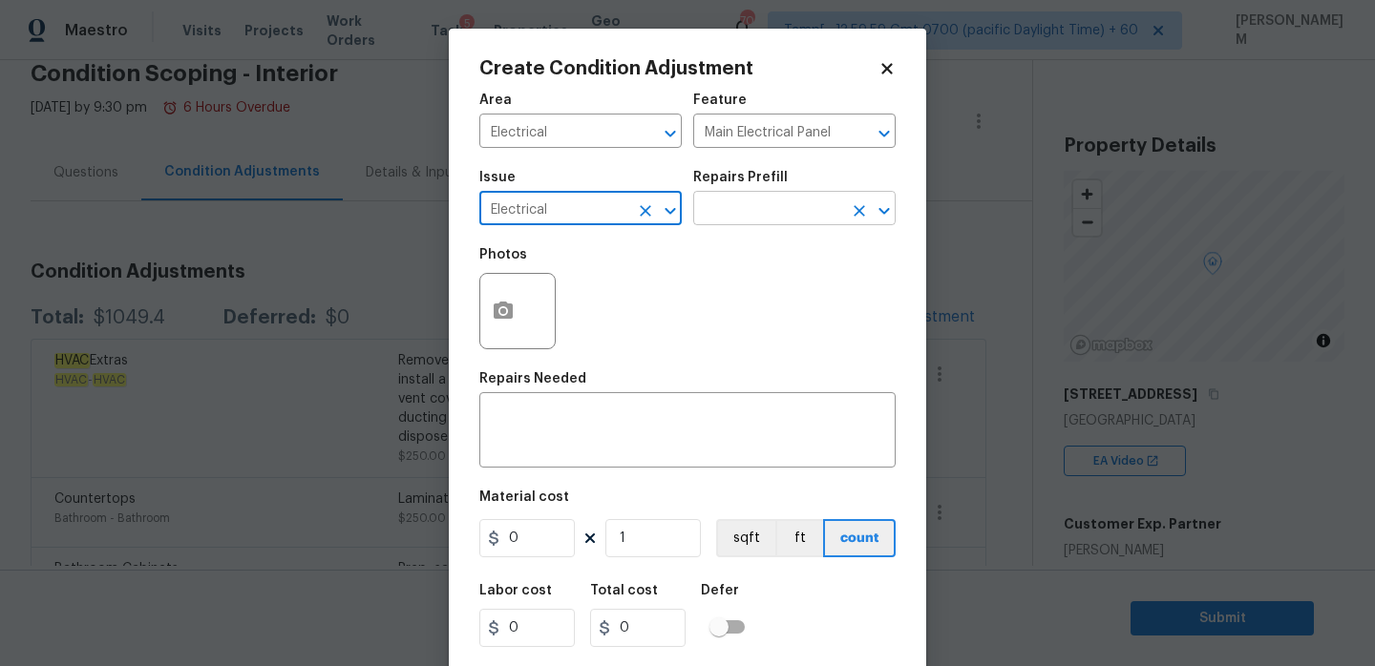
type input "Electrical"
click at [761, 206] on input "text" at bounding box center [767, 211] width 149 height 30
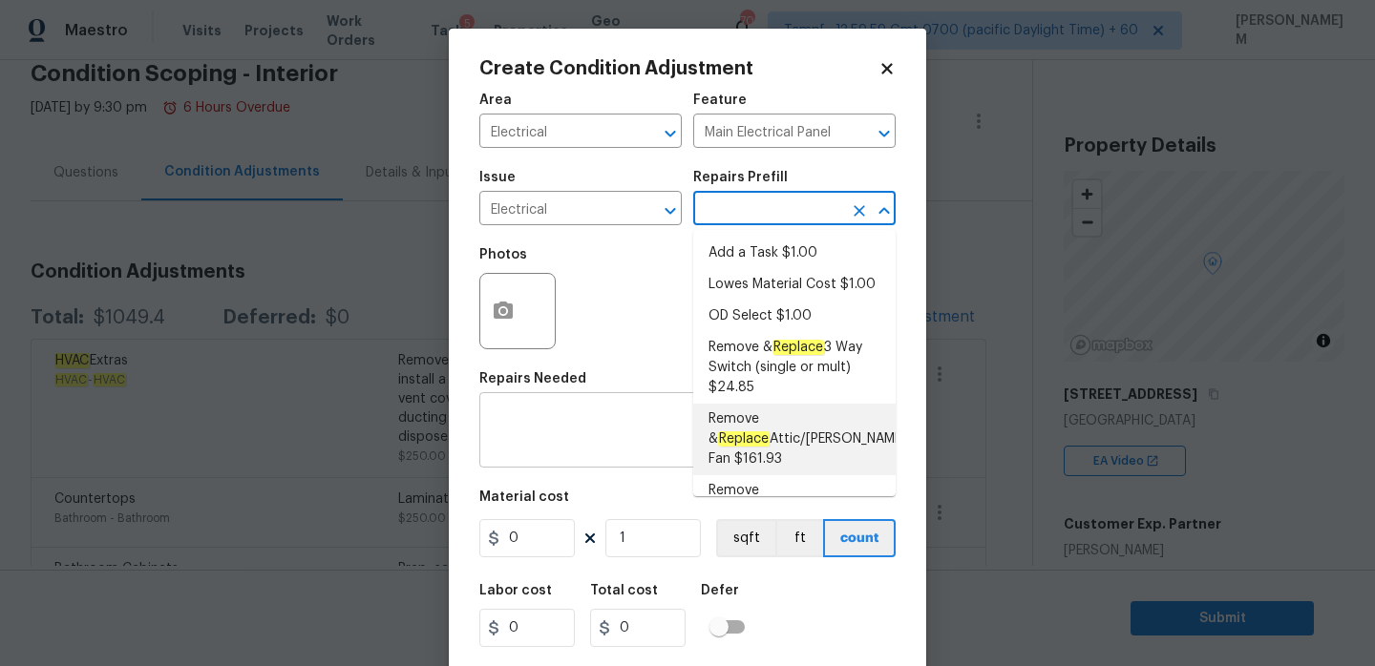
click at [641, 428] on textarea at bounding box center [687, 432] width 393 height 40
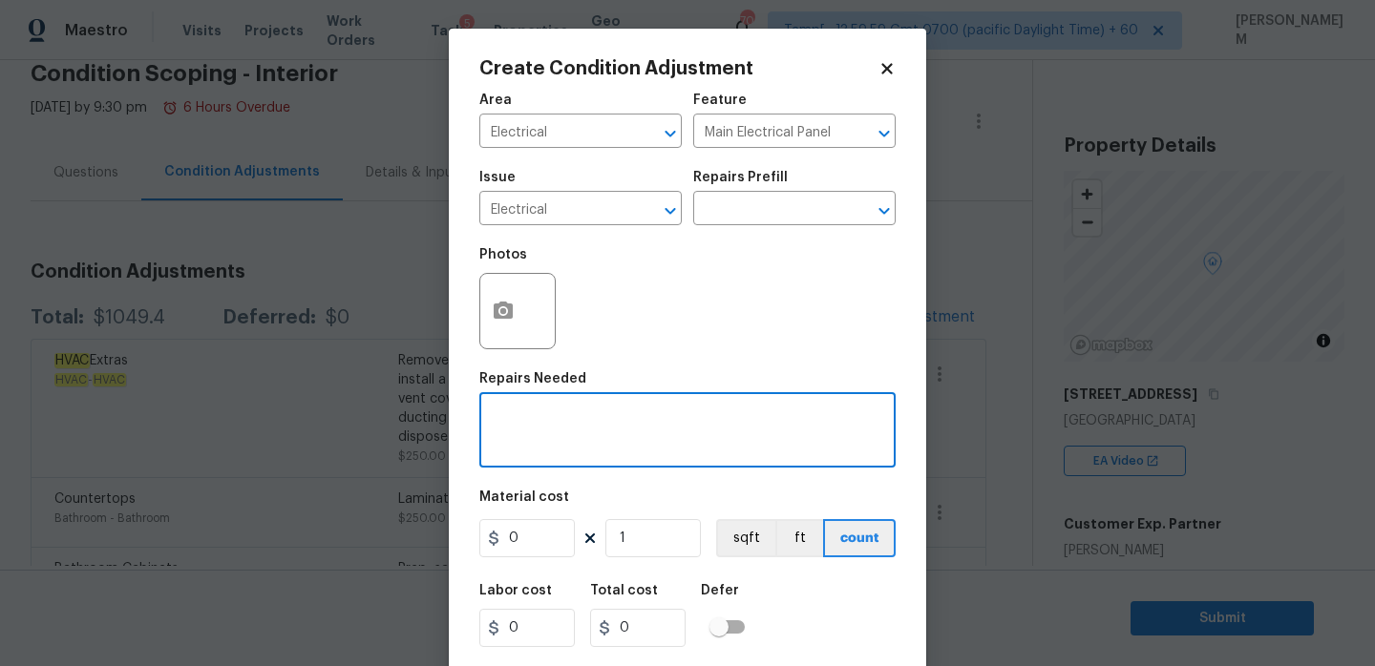
paste textarea "light fixture installation throughout, several flush mounts missing"
click at [498, 416] on textarea "light fixture installation throughout, several flush mounts missing" at bounding box center [687, 432] width 393 height 40
type textarea "Light fixture installation throughout, several flush mounts missing"
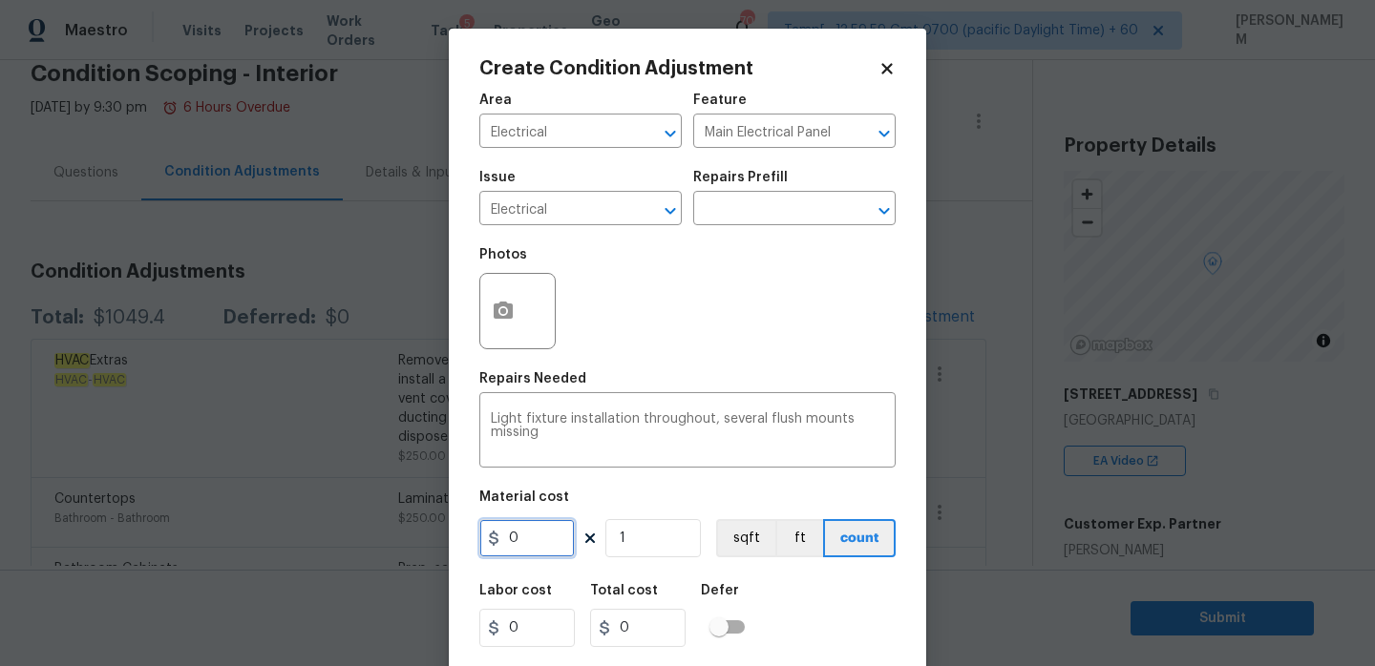
click at [540, 545] on input "0" at bounding box center [526, 538] width 95 height 38
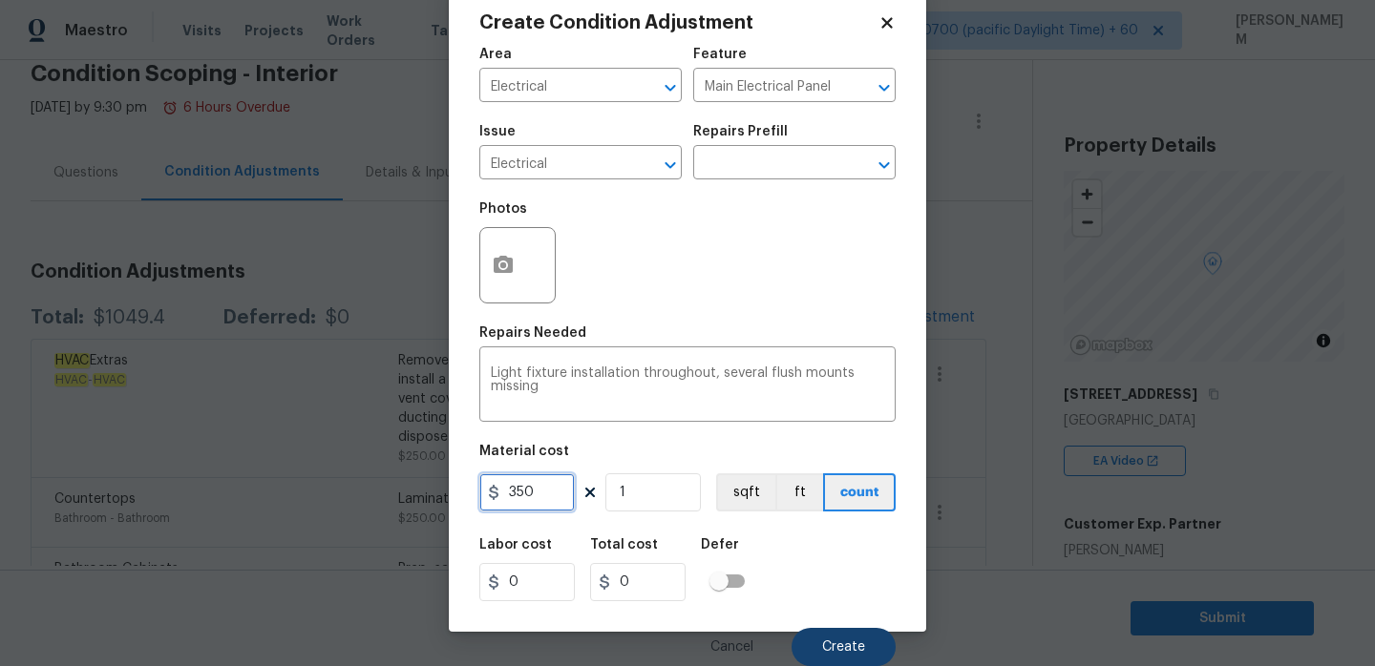
type input "350"
click at [838, 645] on span "Create" at bounding box center [843, 648] width 43 height 14
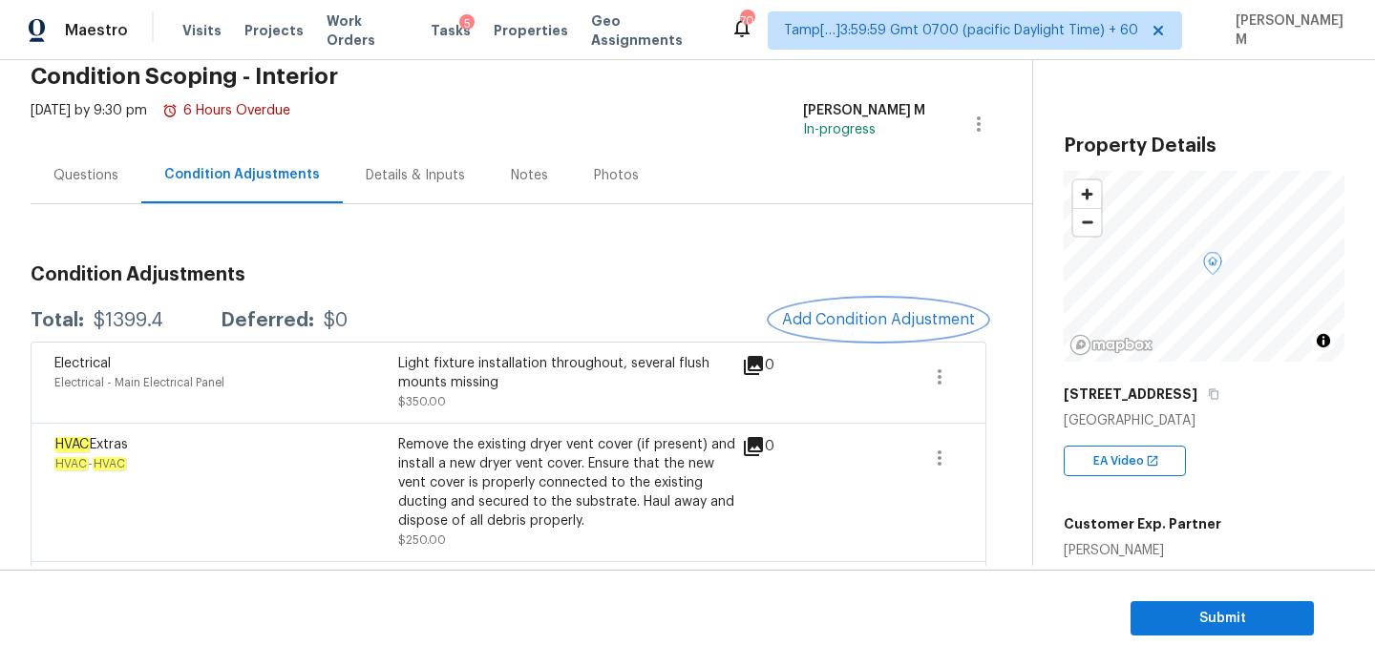
scroll to position [0, 0]
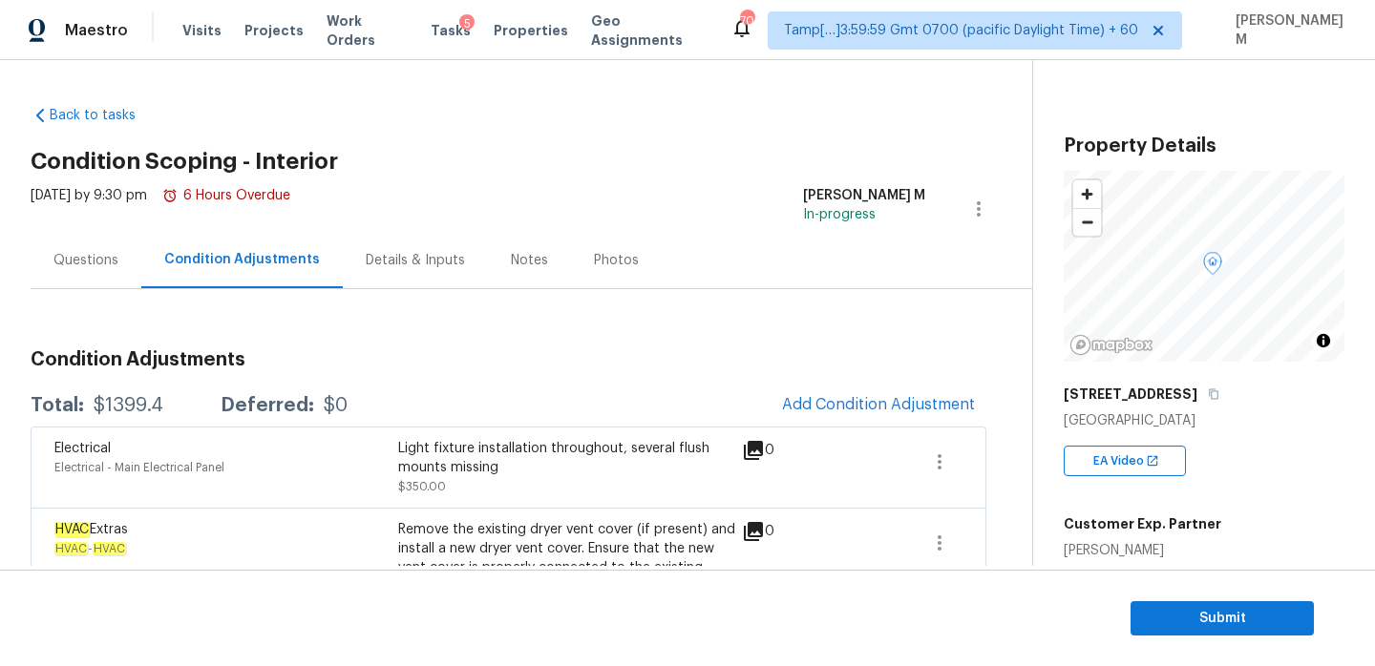
click at [105, 258] on div "Questions" at bounding box center [85, 260] width 65 height 19
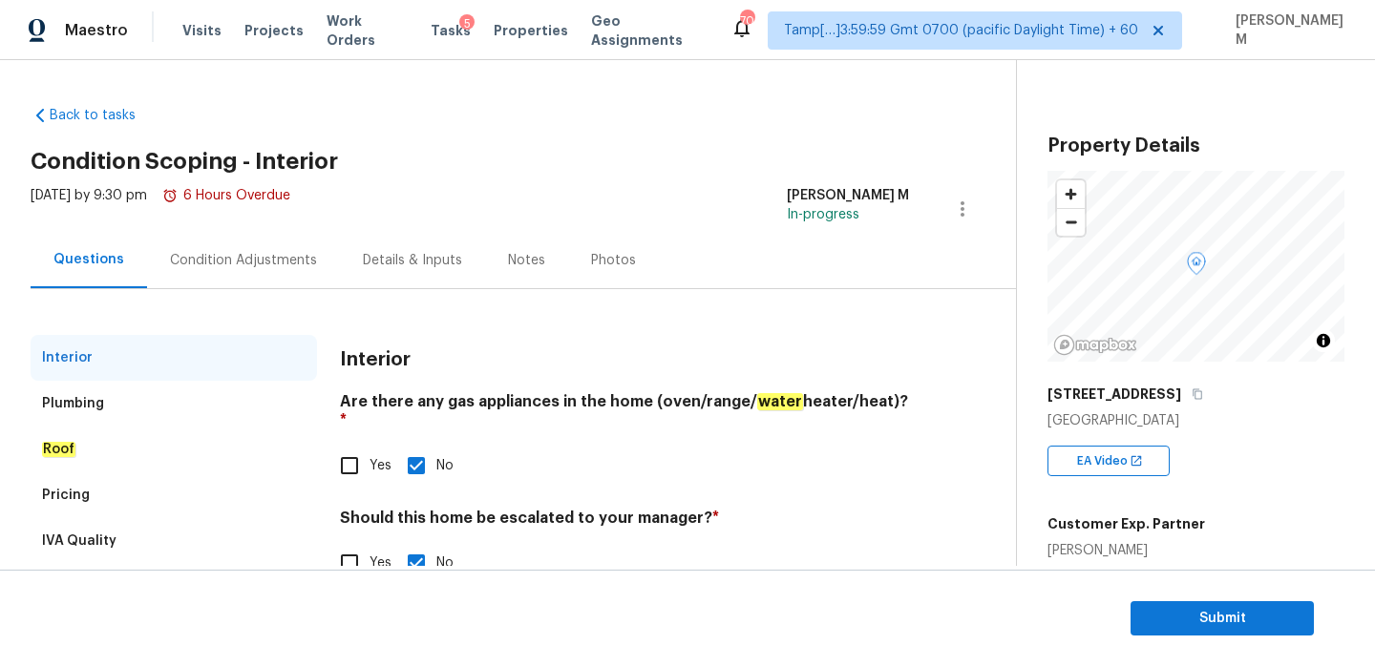
scroll to position [50, 0]
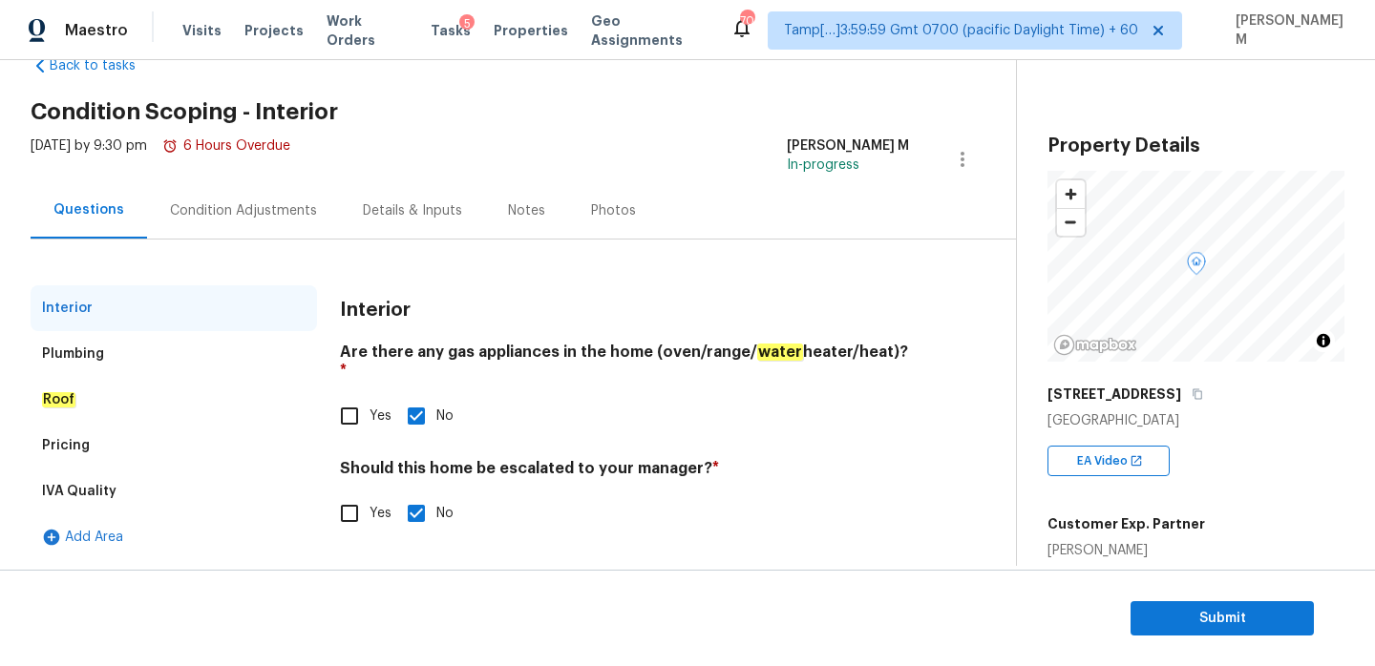
click at [195, 219] on div "Condition Adjustments" at bounding box center [243, 210] width 147 height 19
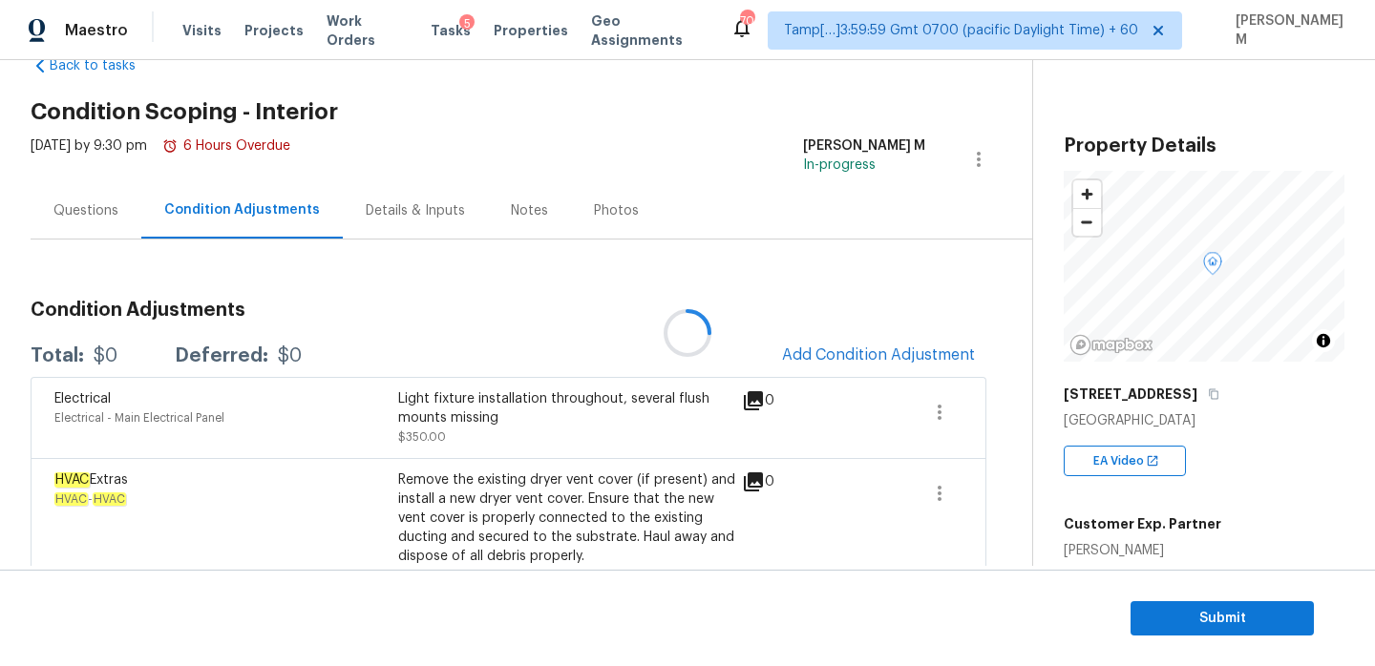
click at [116, 219] on div "Questions" at bounding box center [85, 210] width 65 height 19
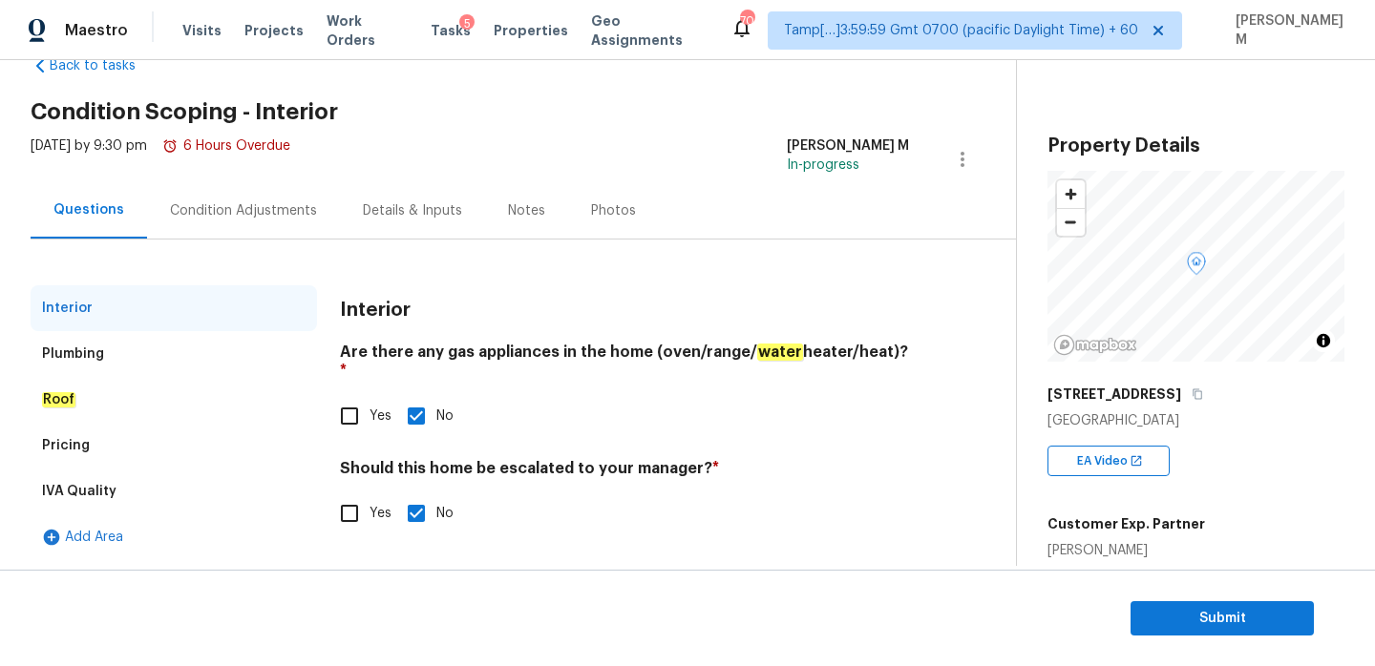
click at [125, 368] on div "Plumbing" at bounding box center [174, 354] width 286 height 46
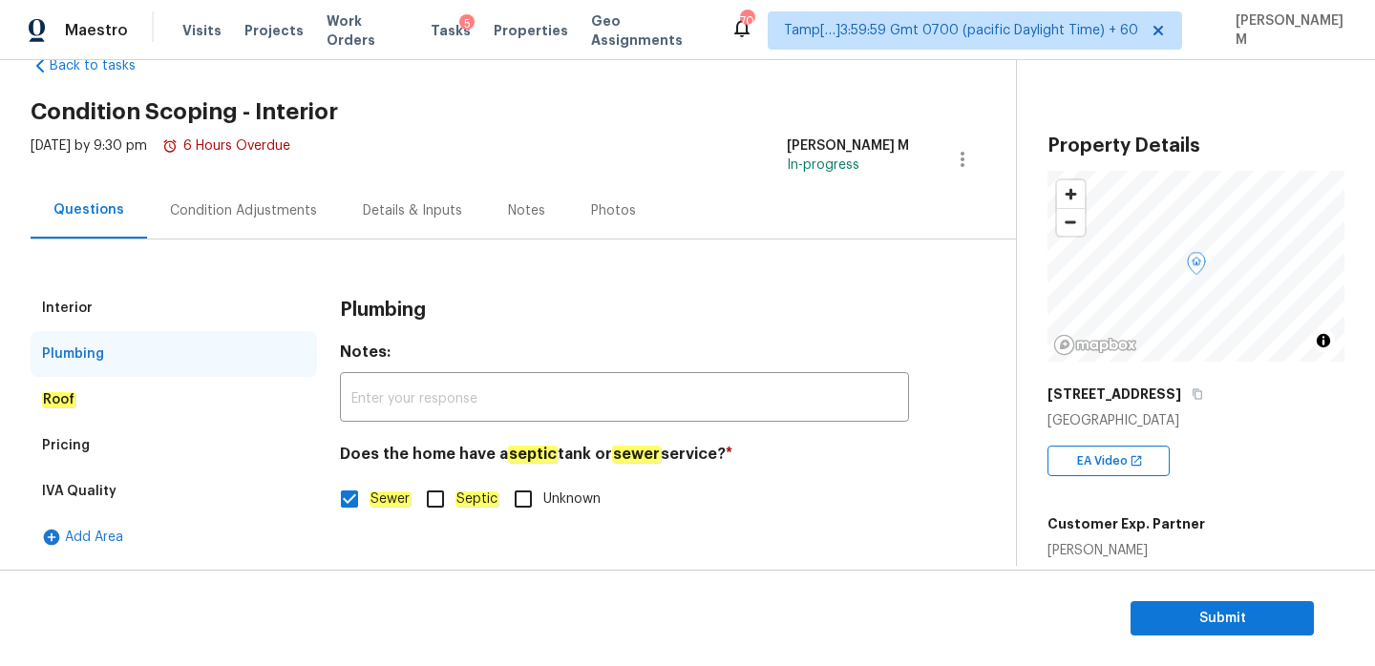
click at [125, 392] on div "Roof" at bounding box center [174, 400] width 286 height 46
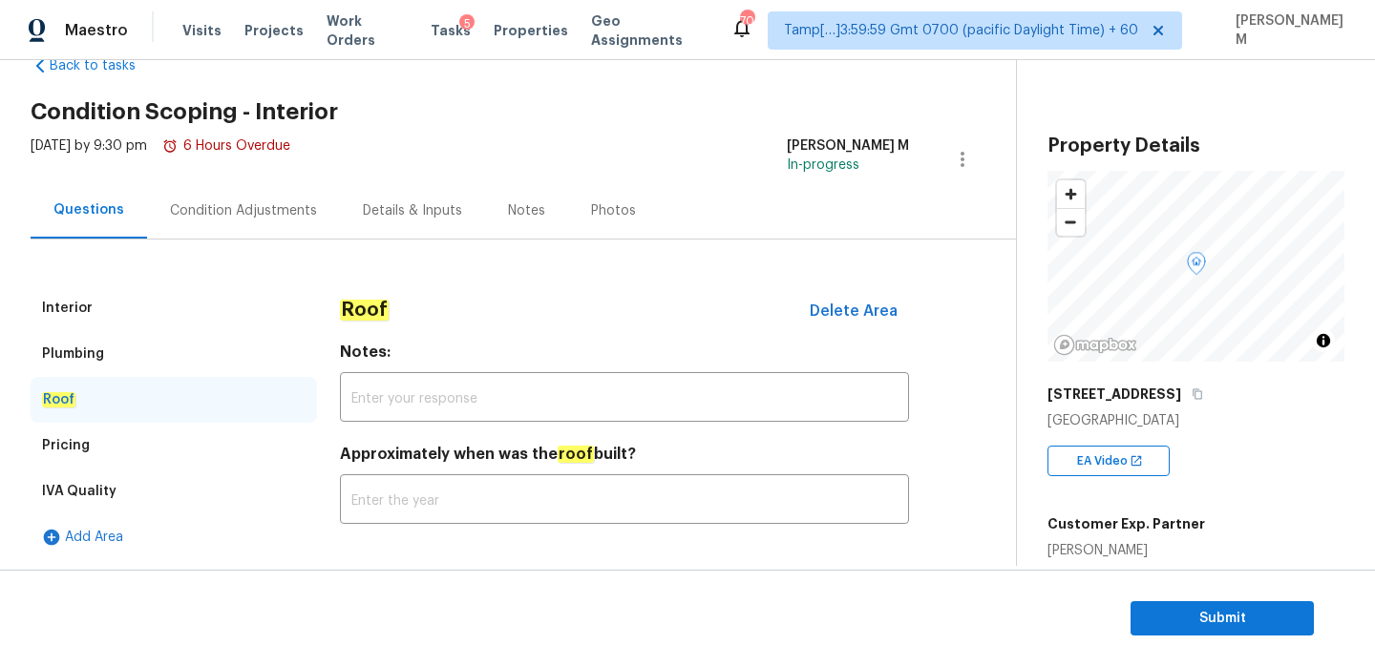
click at [125, 432] on div "Pricing" at bounding box center [174, 446] width 286 height 46
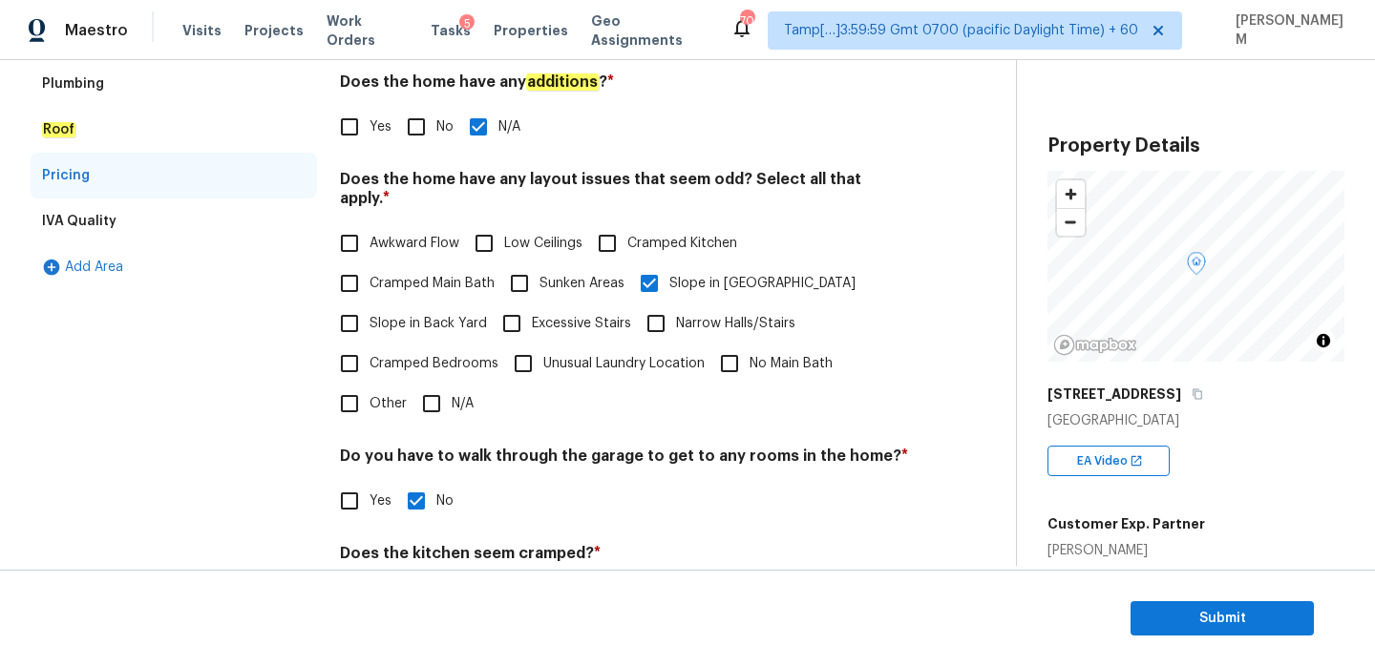
click at [60, 222] on div "IVA Quality" at bounding box center [79, 221] width 74 height 19
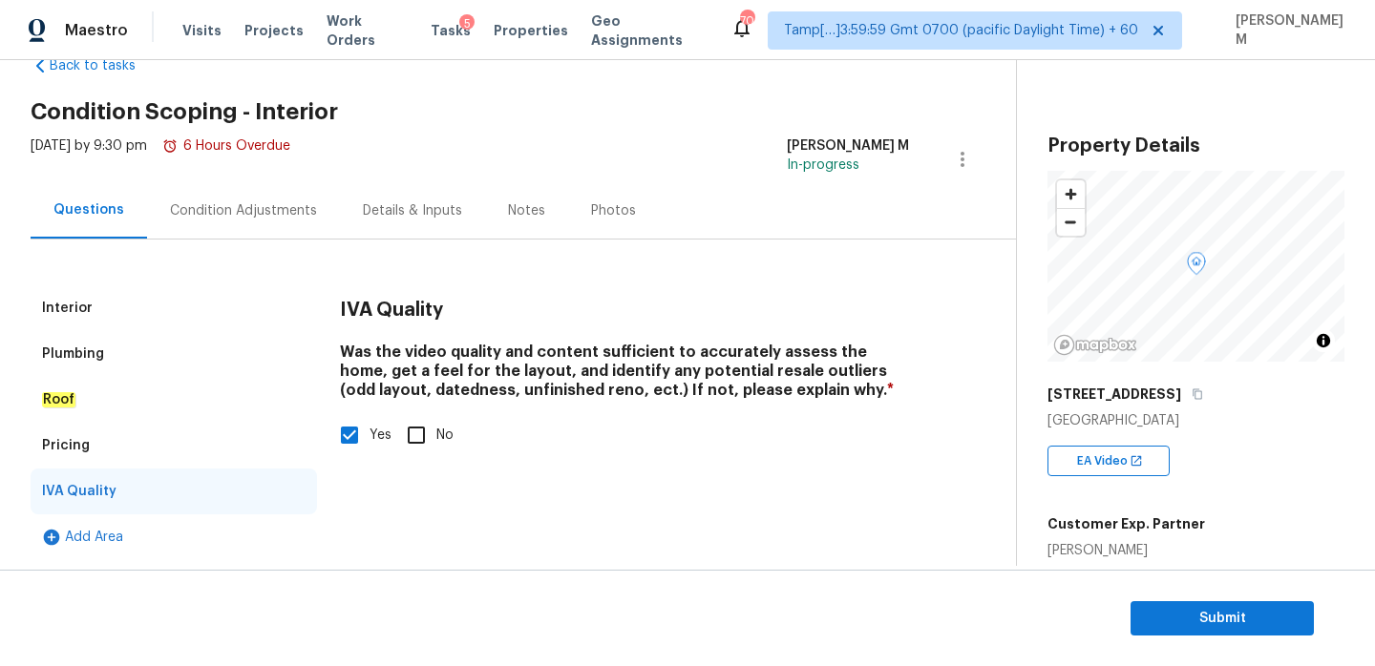
scroll to position [50, 0]
click at [276, 219] on div "Condition Adjustments" at bounding box center [243, 210] width 147 height 19
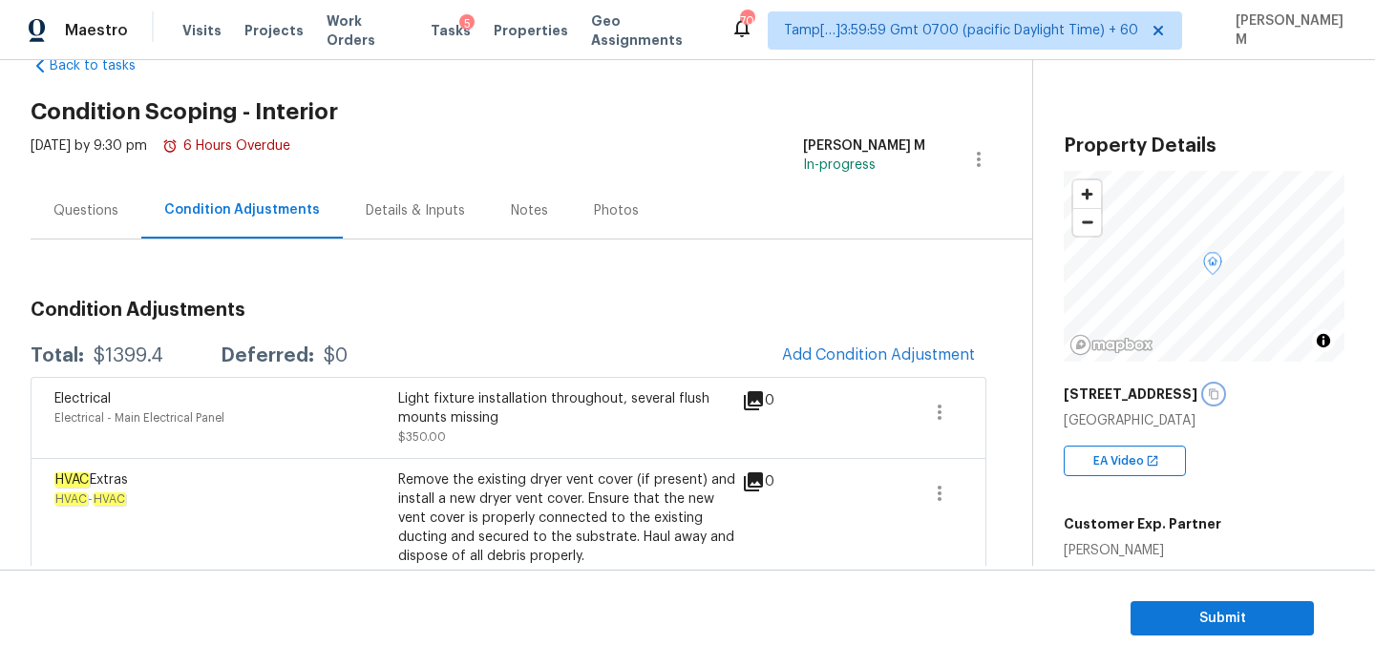
click at [1213, 388] on button "button" at bounding box center [1213, 394] width 17 height 17
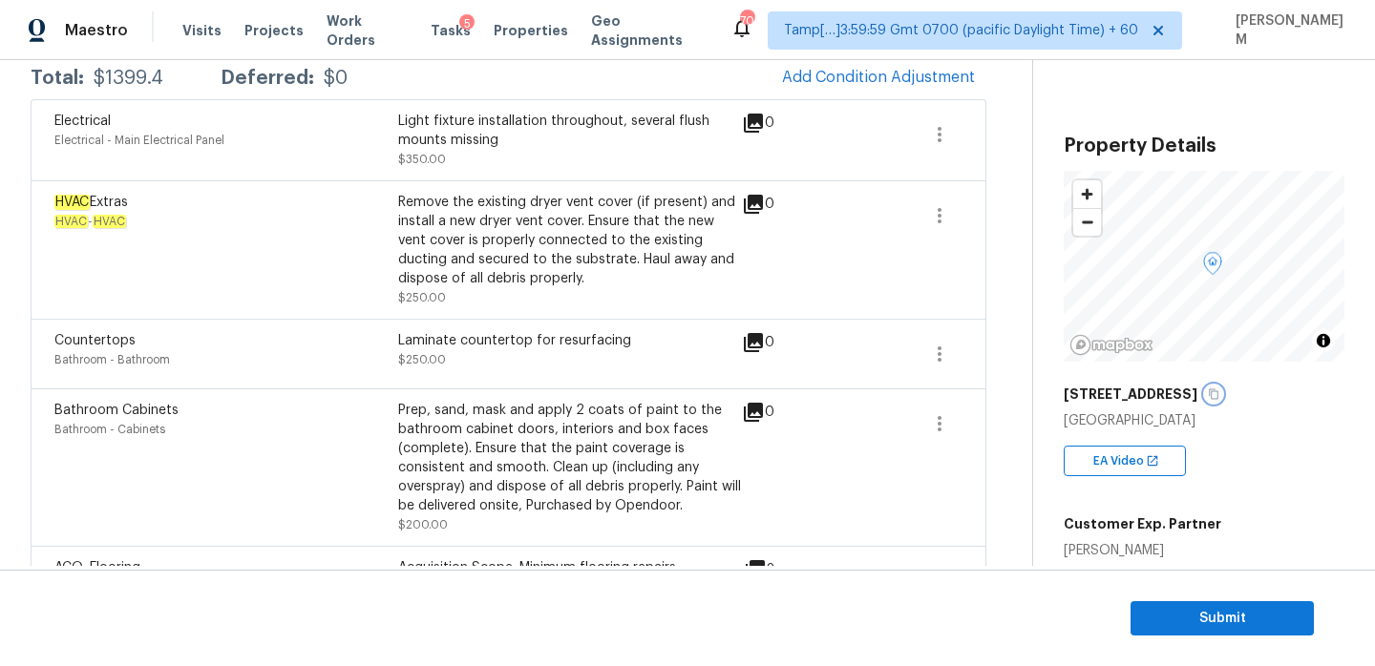
scroll to position [536, 0]
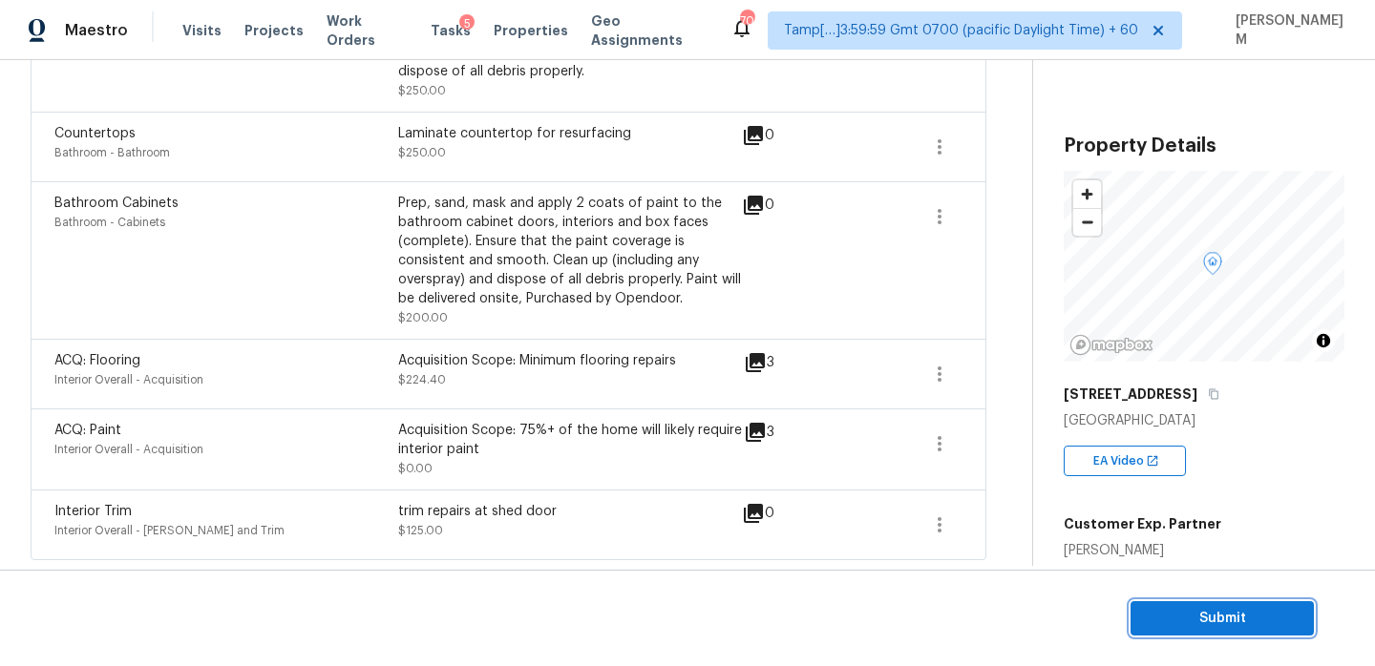
click at [1178, 601] on button "Submit" at bounding box center [1221, 618] width 183 height 35
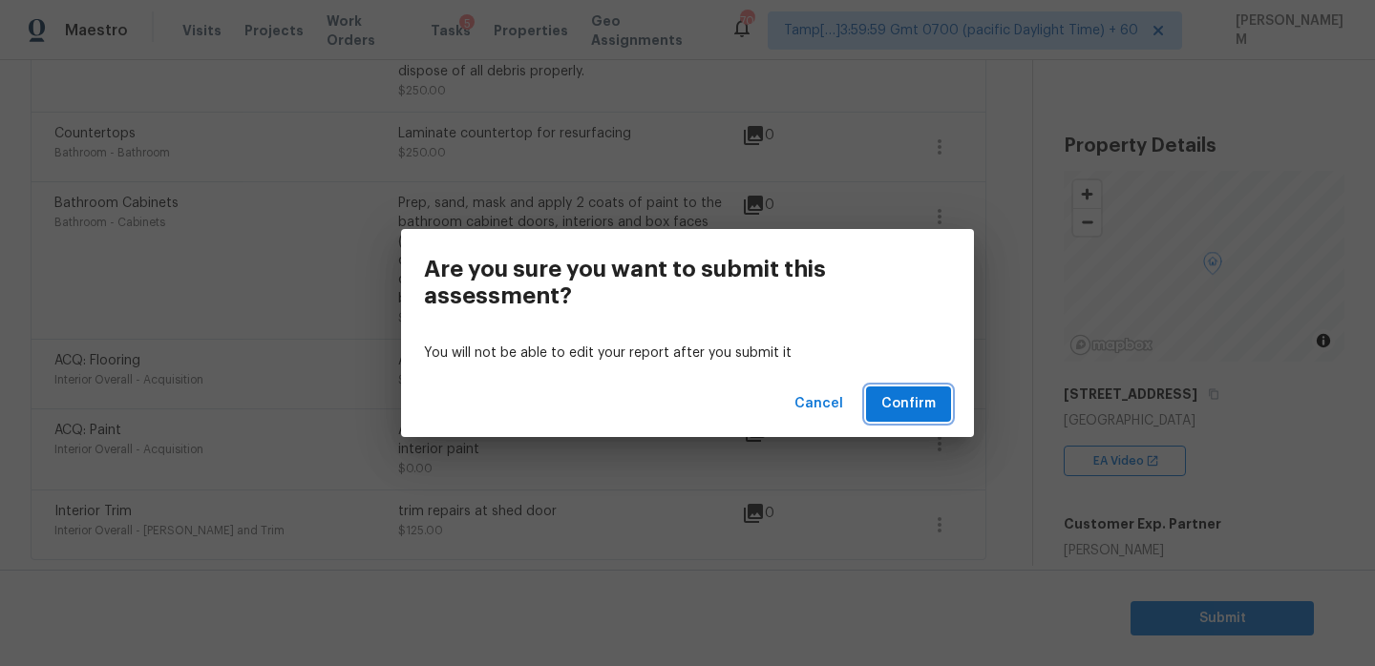
click at [923, 396] on span "Confirm" at bounding box center [908, 404] width 54 height 24
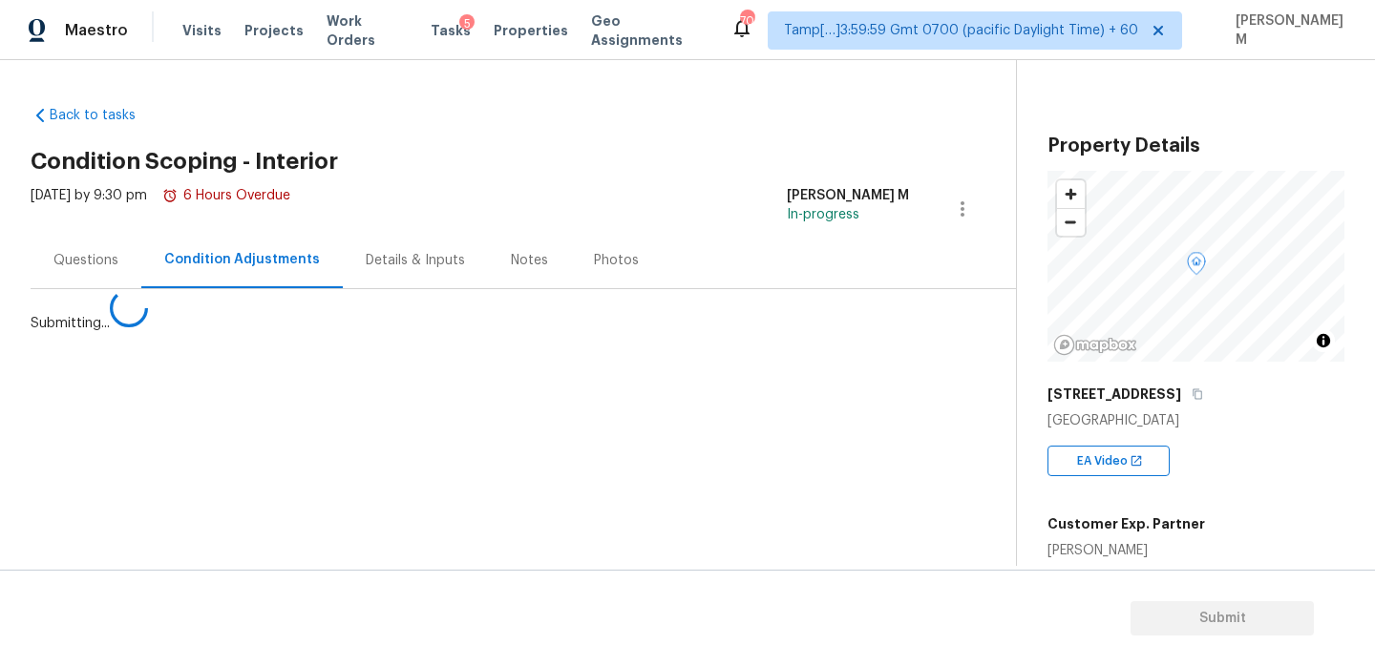
scroll to position [0, 0]
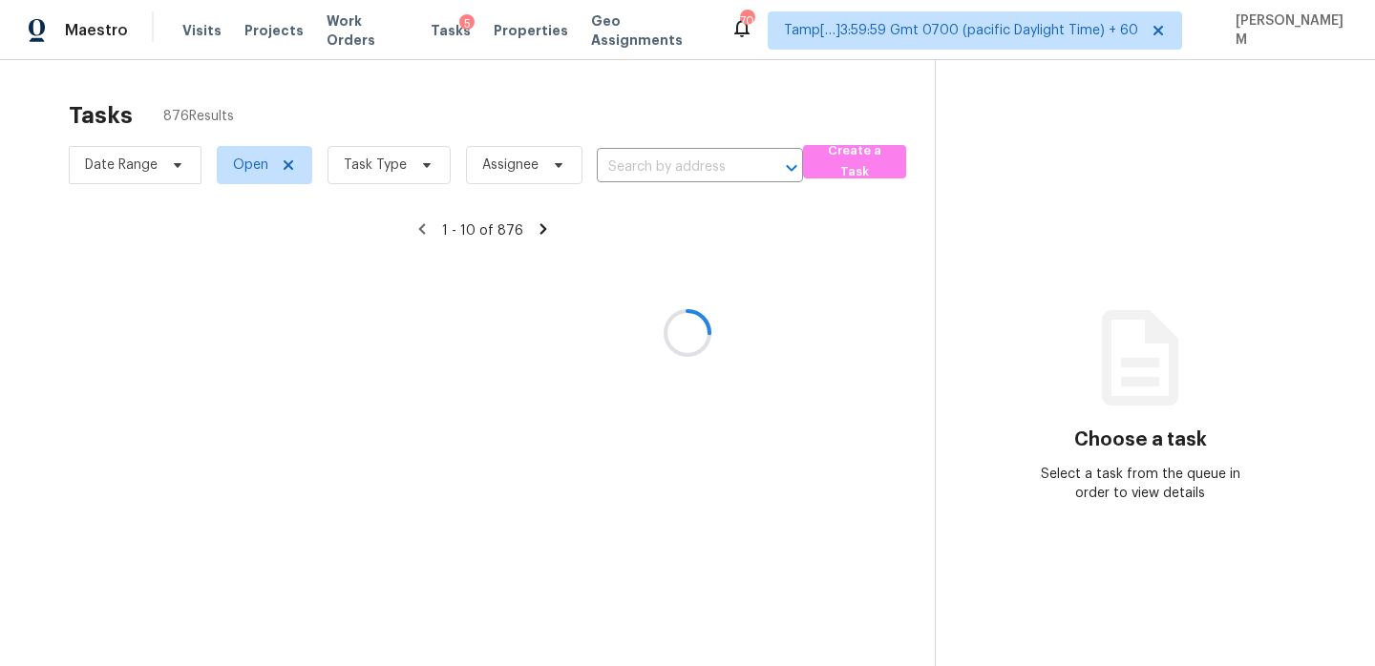
click at [393, 167] on div at bounding box center [687, 333] width 1375 height 666
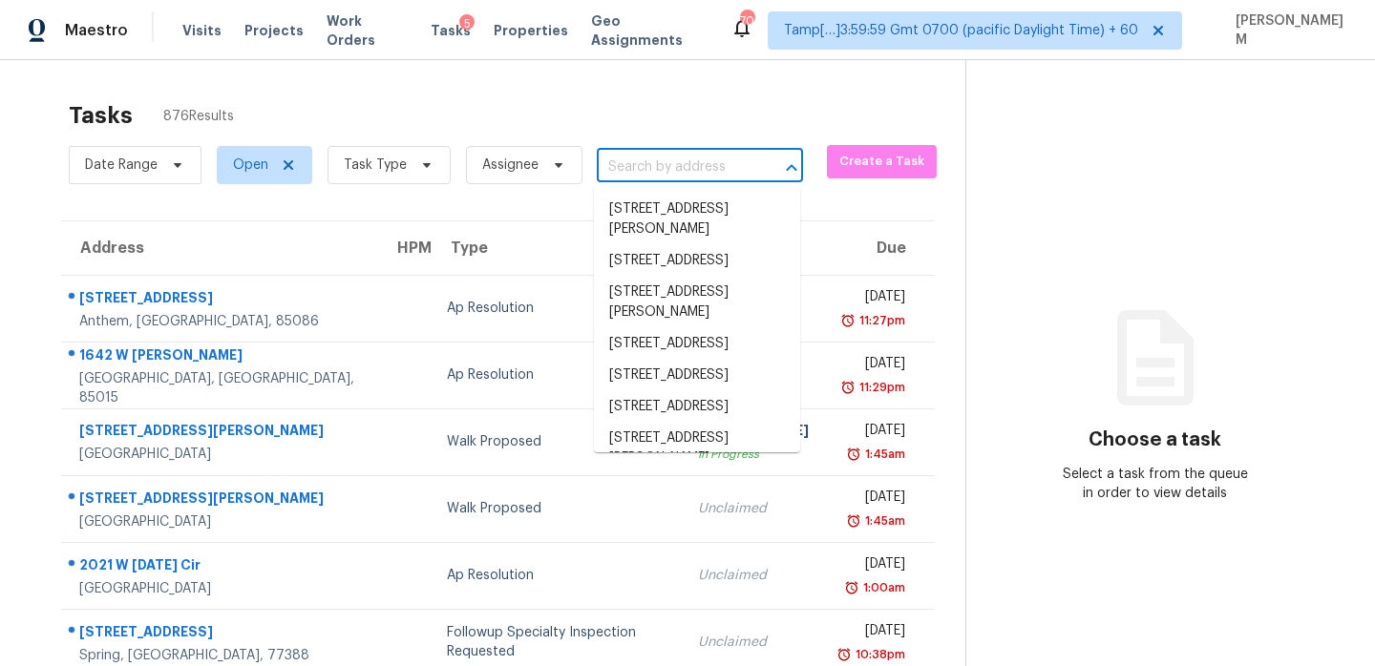
click at [669, 173] on input "text" at bounding box center [673, 168] width 153 height 30
paste input "[STREET_ADDRESS]"
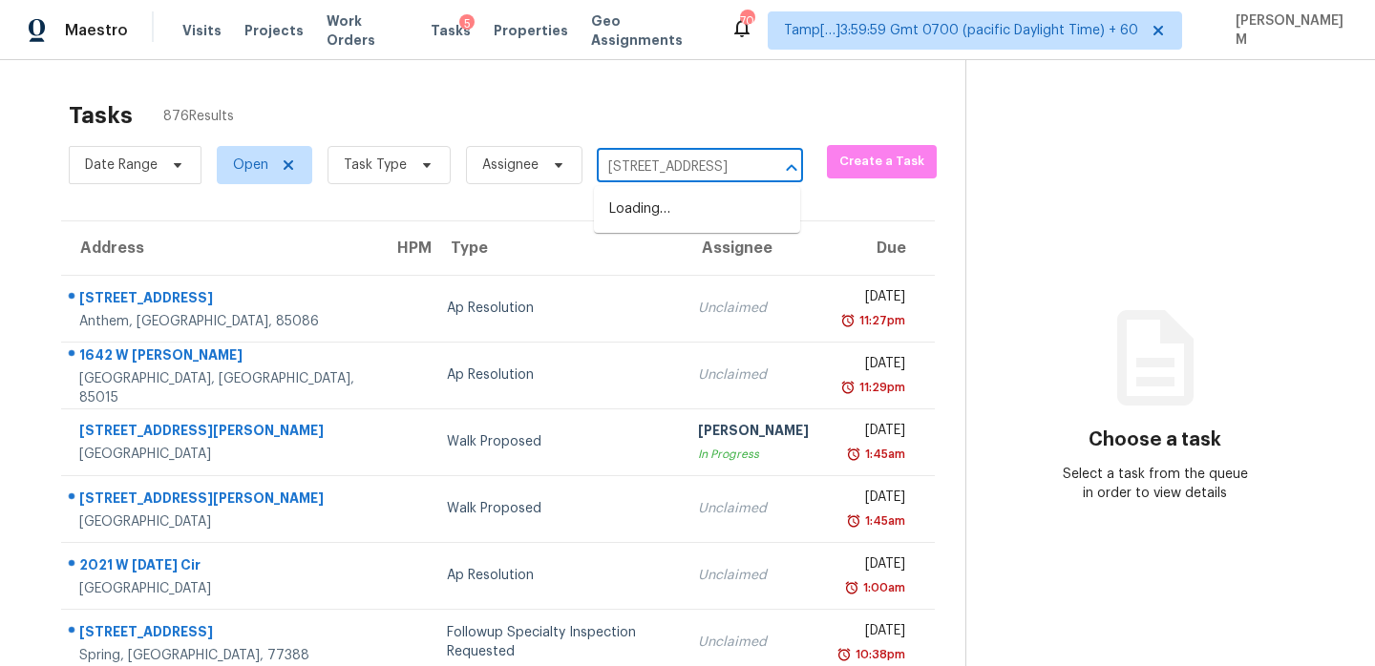
click at [633, 168] on input "[STREET_ADDRESS]" at bounding box center [673, 168] width 153 height 30
drag, startPoint x: 637, startPoint y: 162, endPoint x: 848, endPoint y: 168, distance: 211.0
click at [848, 168] on div "Date Range Open Task Type Assignee [STREET_ADDRESS] ​ Create a Task" at bounding box center [517, 165] width 896 height 50
type input "[STREET_ADDRESS]"
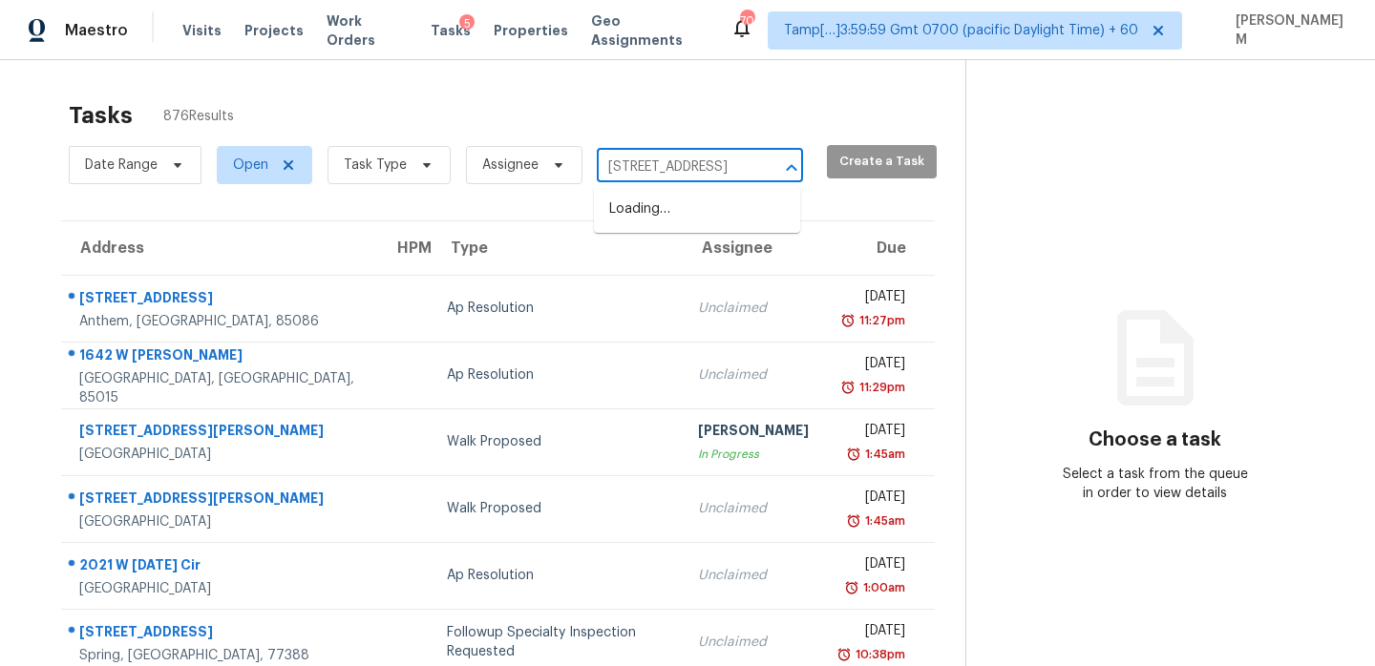
scroll to position [0, 0]
click at [735, 225] on li "[STREET_ADDRESS]" at bounding box center [697, 210] width 206 height 32
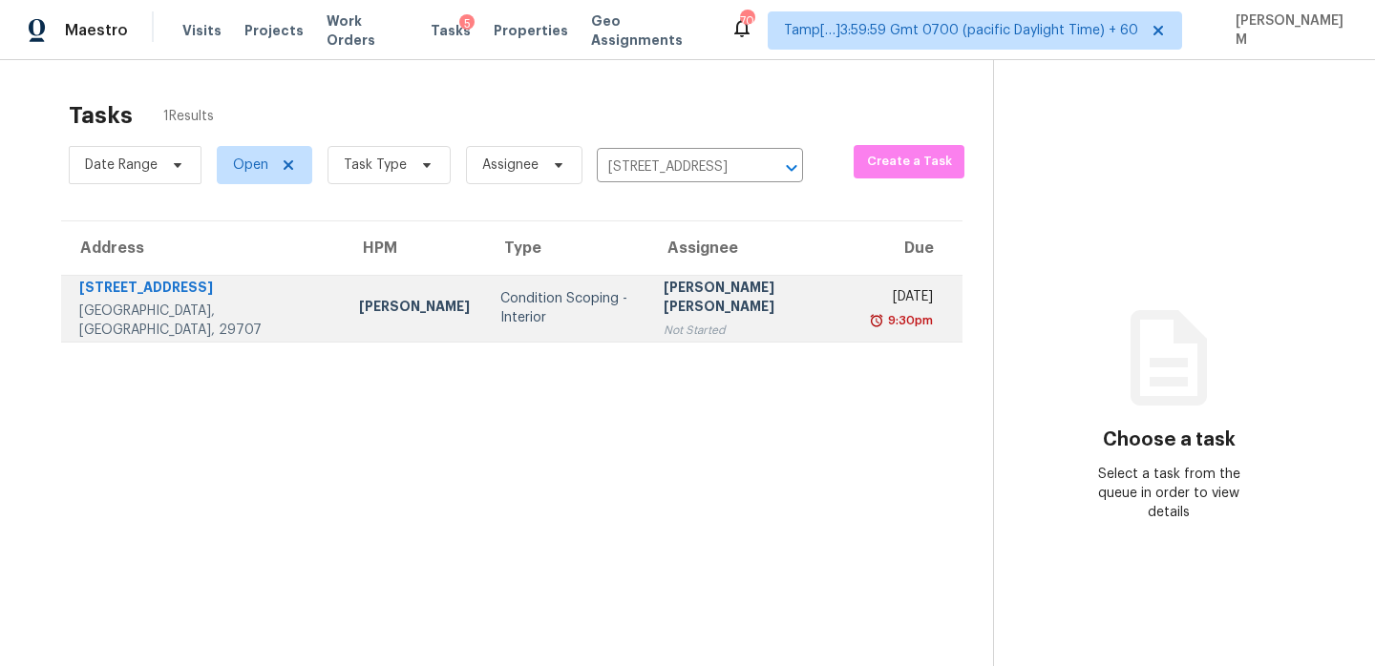
click at [859, 320] on td "[DATE] 9:30pm" at bounding box center [910, 308] width 103 height 67
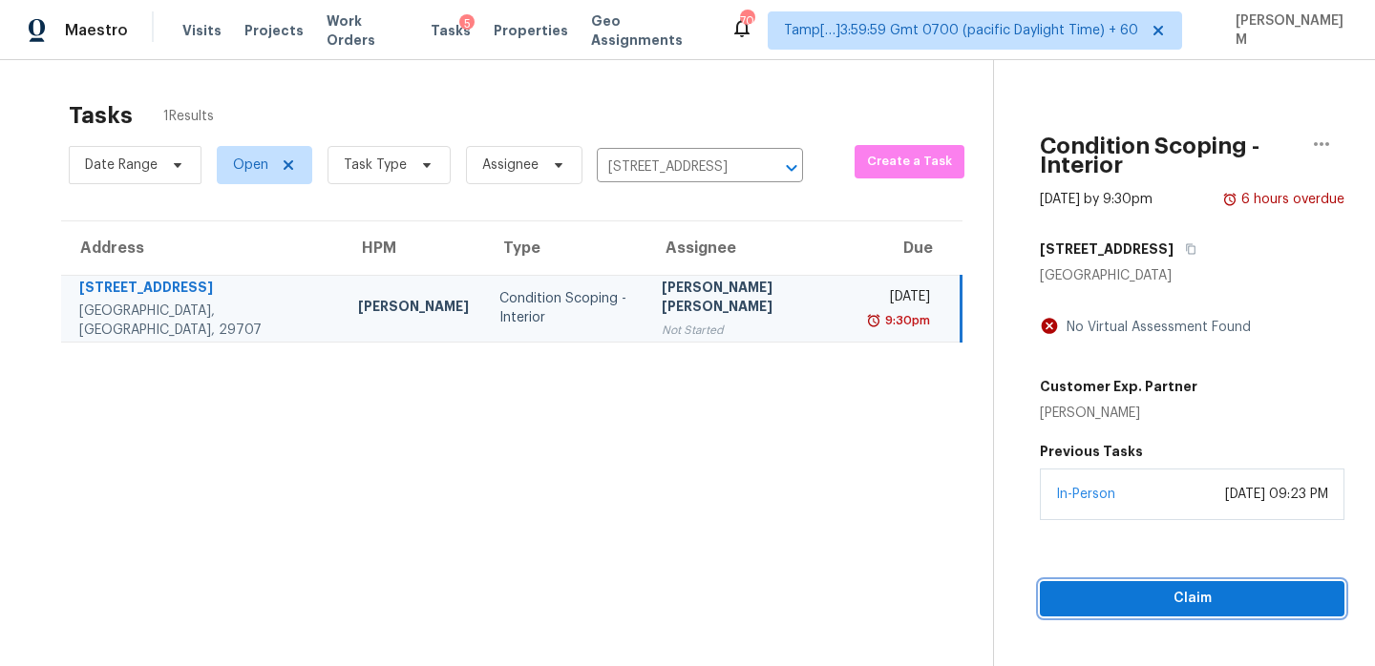
click at [1198, 587] on span "Claim" at bounding box center [1192, 599] width 274 height 24
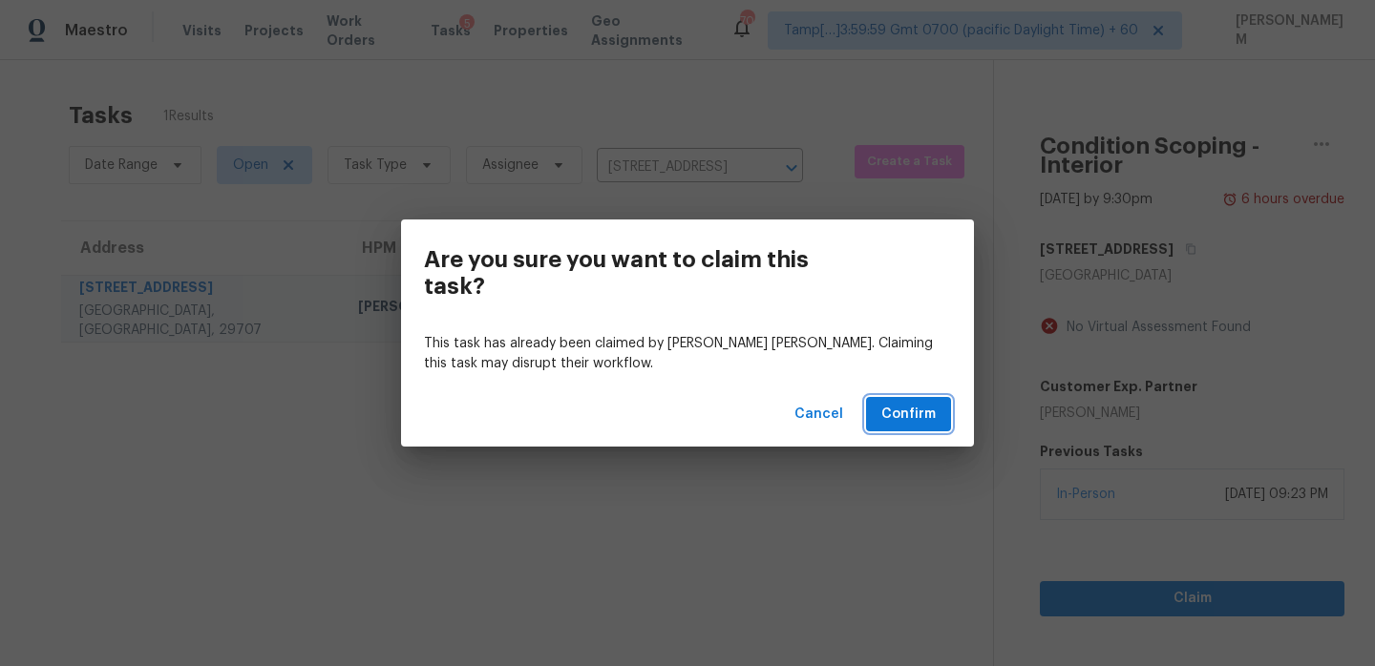
click at [887, 419] on span "Confirm" at bounding box center [908, 415] width 54 height 24
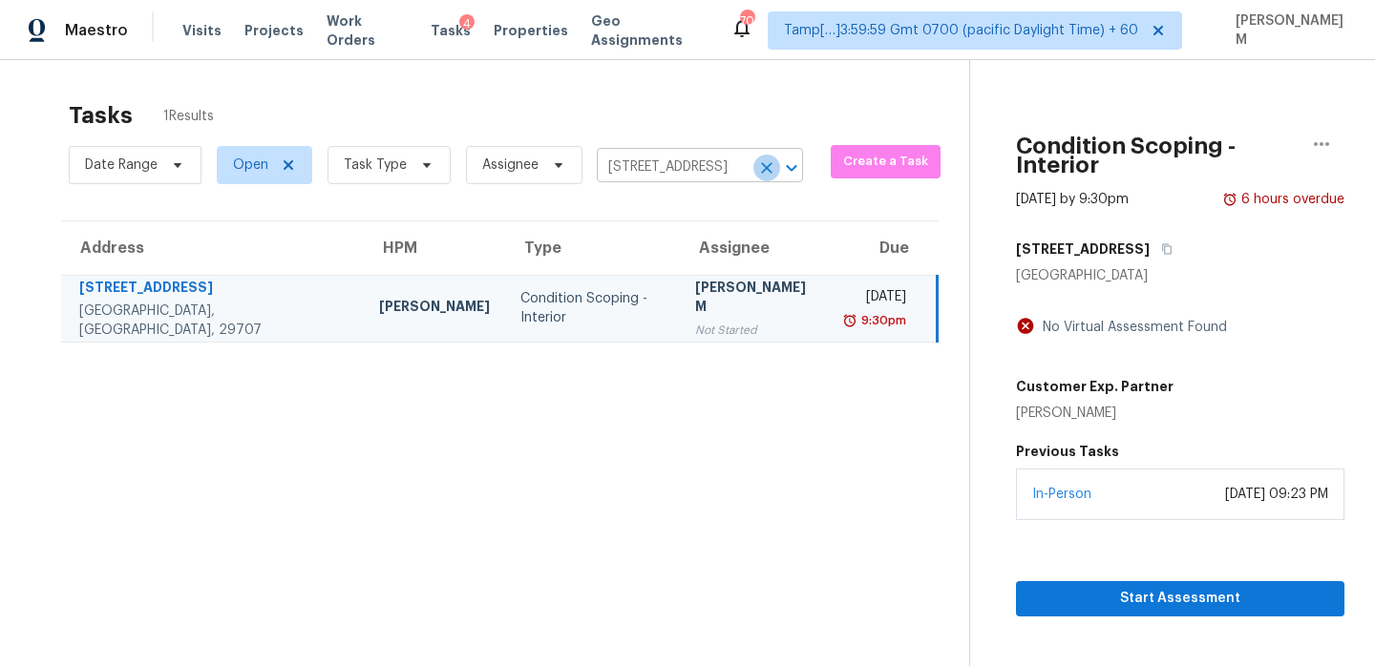
click at [764, 167] on icon "Clear" at bounding box center [766, 167] width 11 height 11
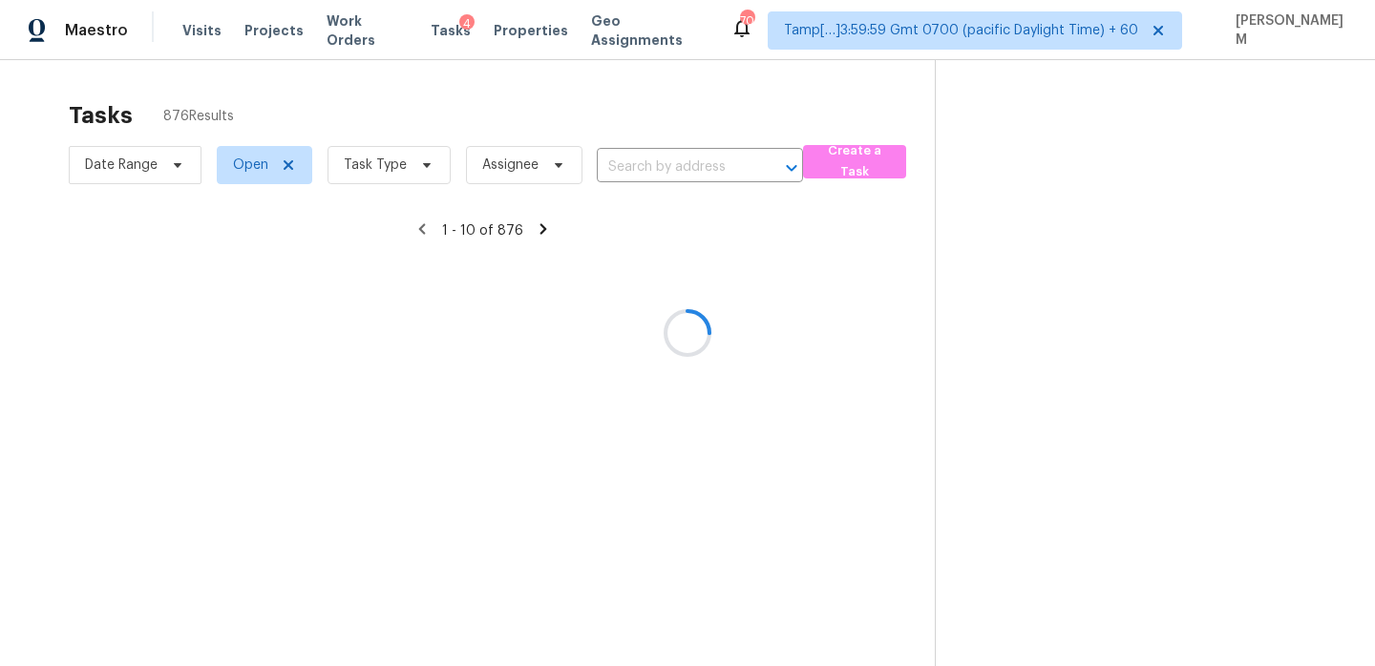
click at [712, 162] on div at bounding box center [687, 333] width 1375 height 666
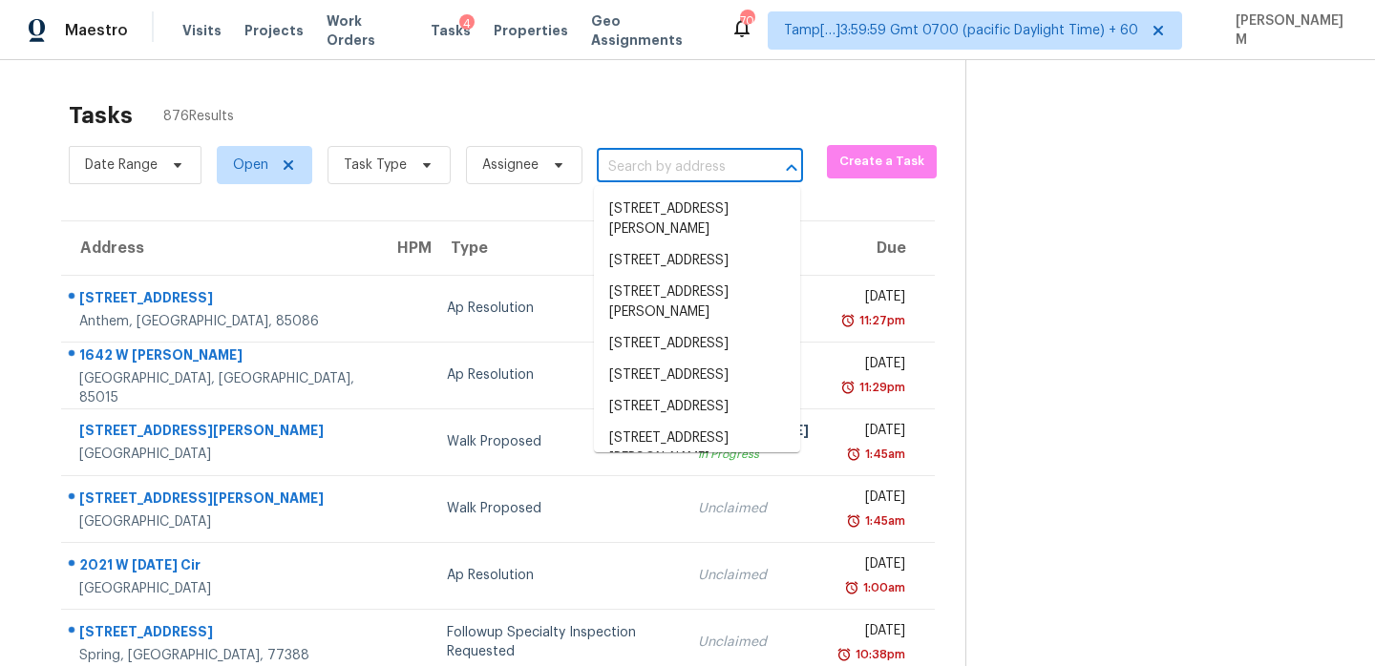
click at [688, 174] on input "text" at bounding box center [673, 168] width 153 height 30
paste input "[STREET_ADDRESS]"
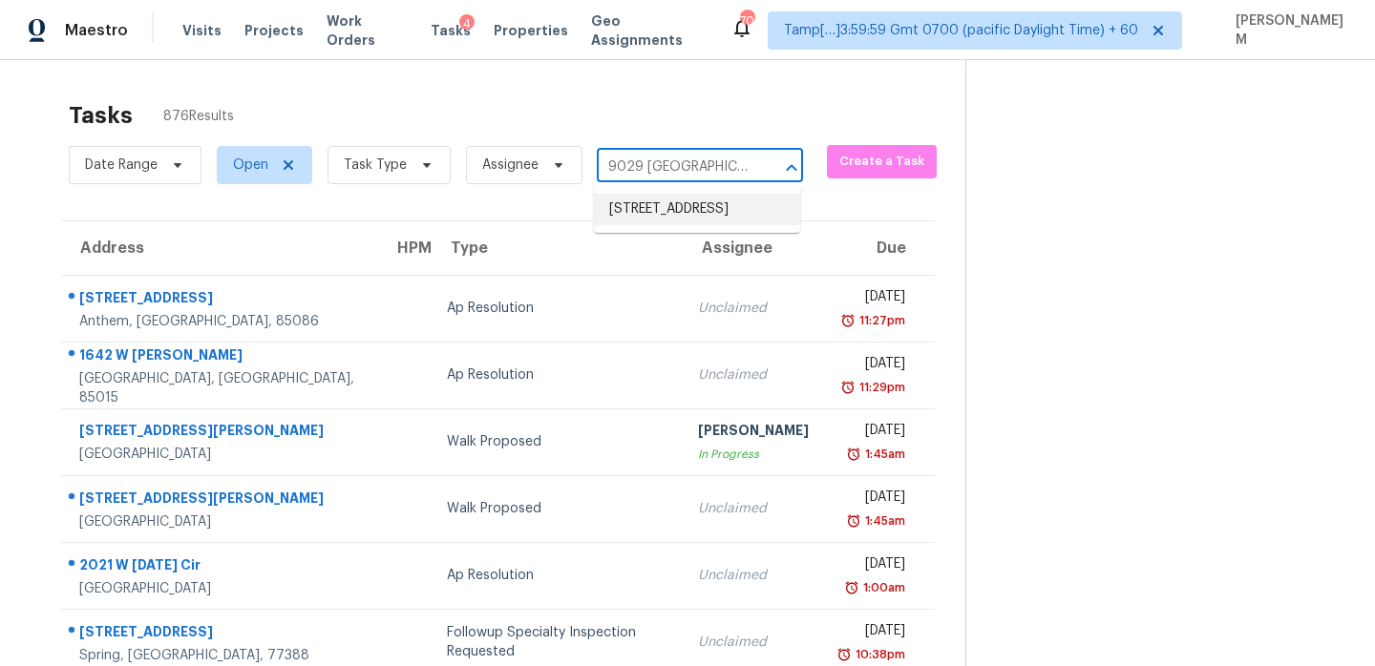
type input "9029 [GEOGRAPHIC_DATA]"
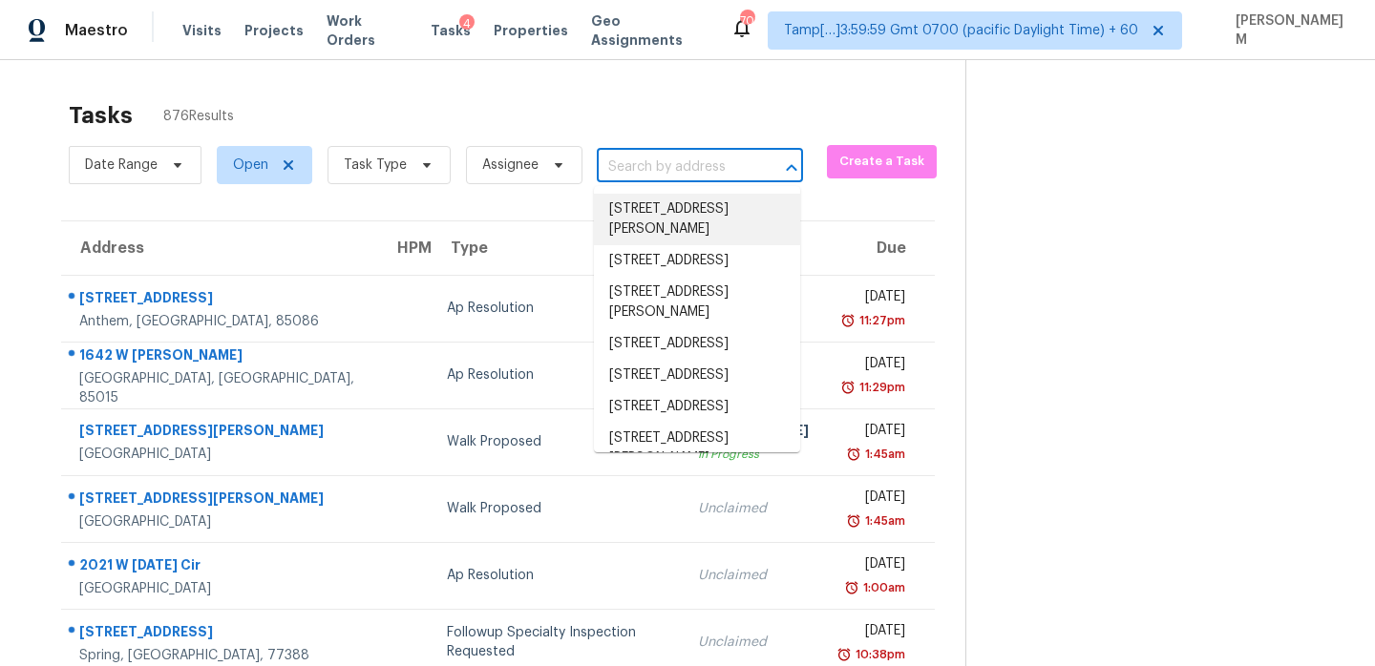
paste input "[STREET_ADDRESS]"
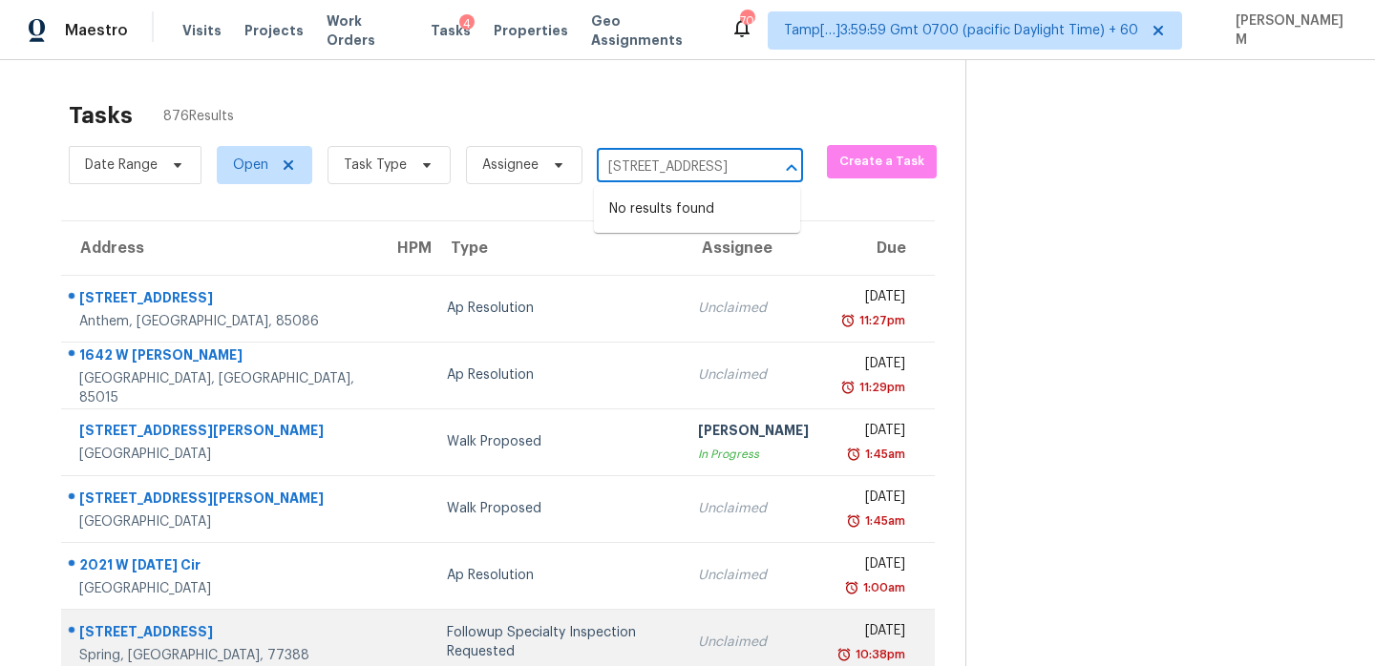
type input "[STREET_ADDRESS]"
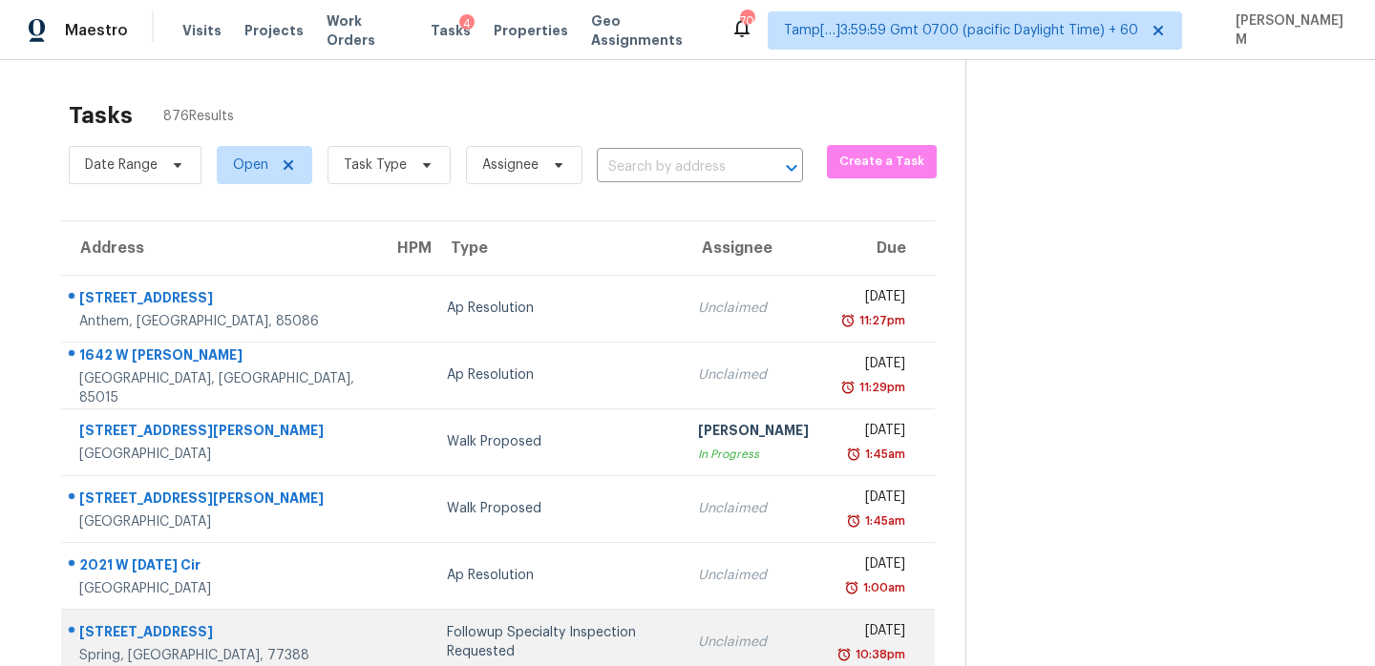
scroll to position [0, 0]
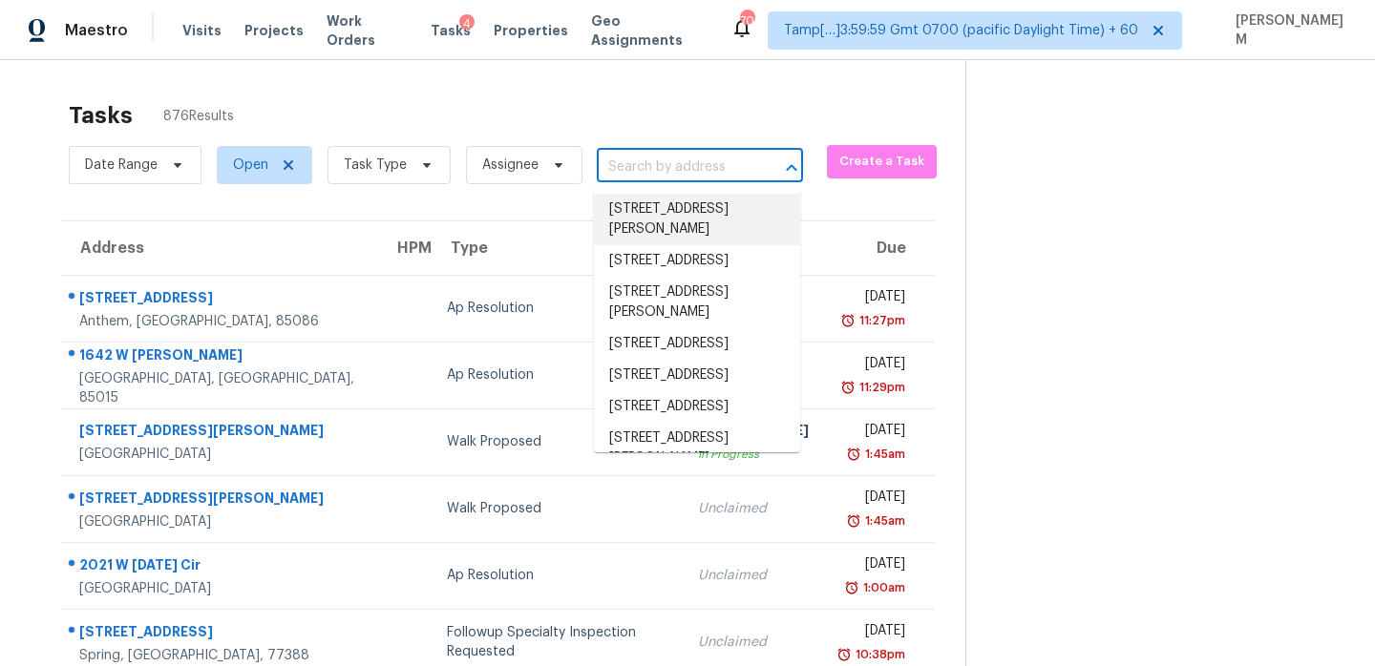
paste input "[STREET_ADDRESS]"
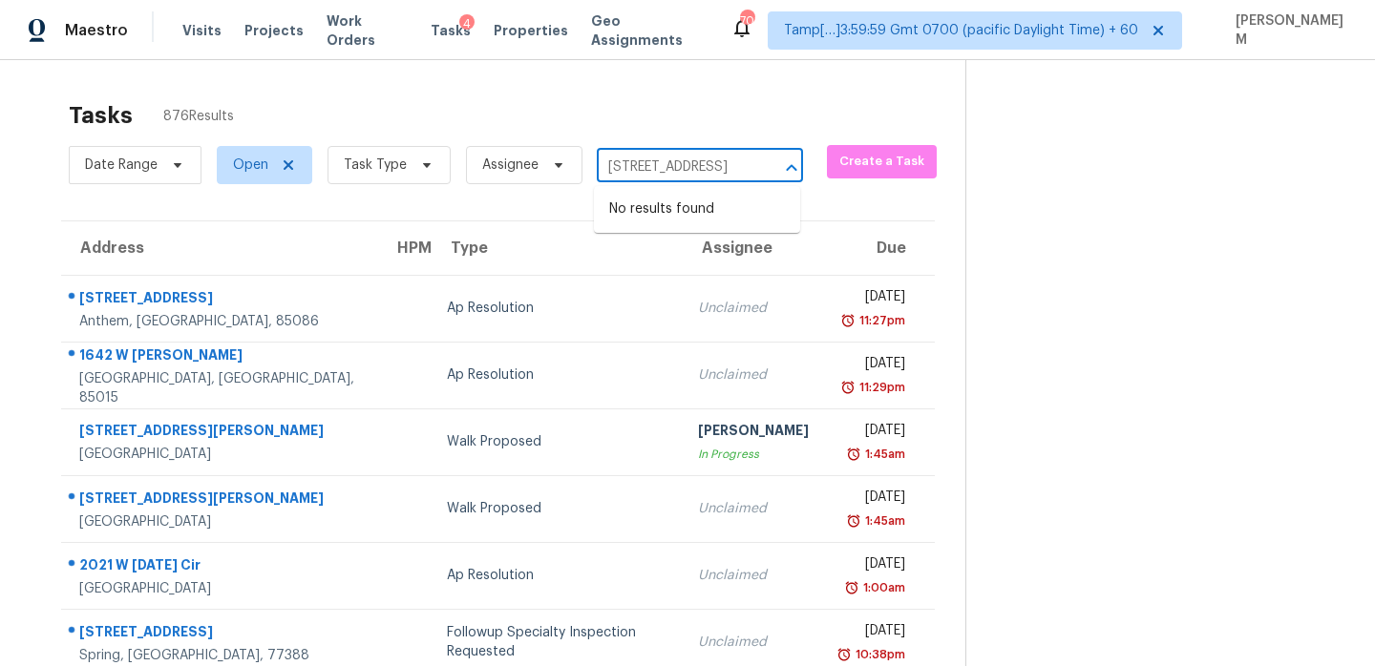
scroll to position [0, 124]
drag, startPoint x: 632, startPoint y: 170, endPoint x: 802, endPoint y: 175, distance: 170.0
click at [802, 175] on div "Date Range Open Task Type Assignee [STREET_ADDRESS] ​ Create a Task" at bounding box center [517, 165] width 896 height 50
type input "[STREET_ADDRESS]"
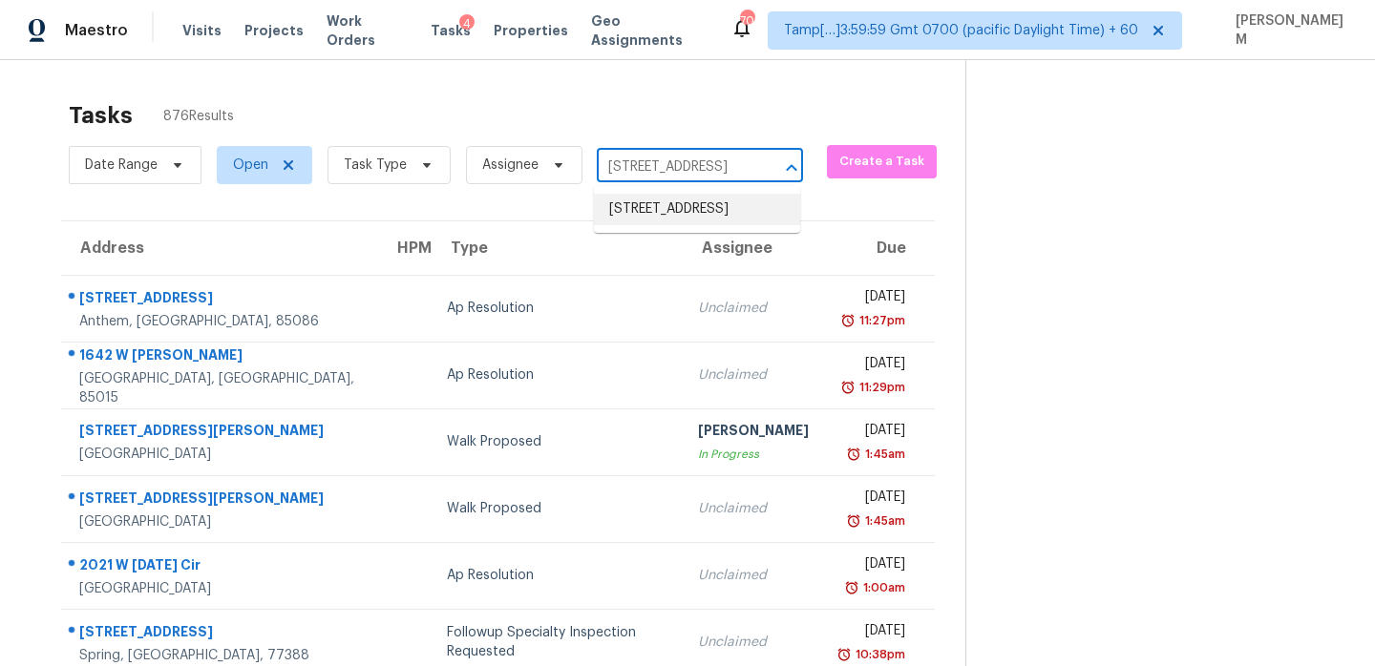
click at [722, 225] on li "[STREET_ADDRESS]" at bounding box center [697, 210] width 206 height 32
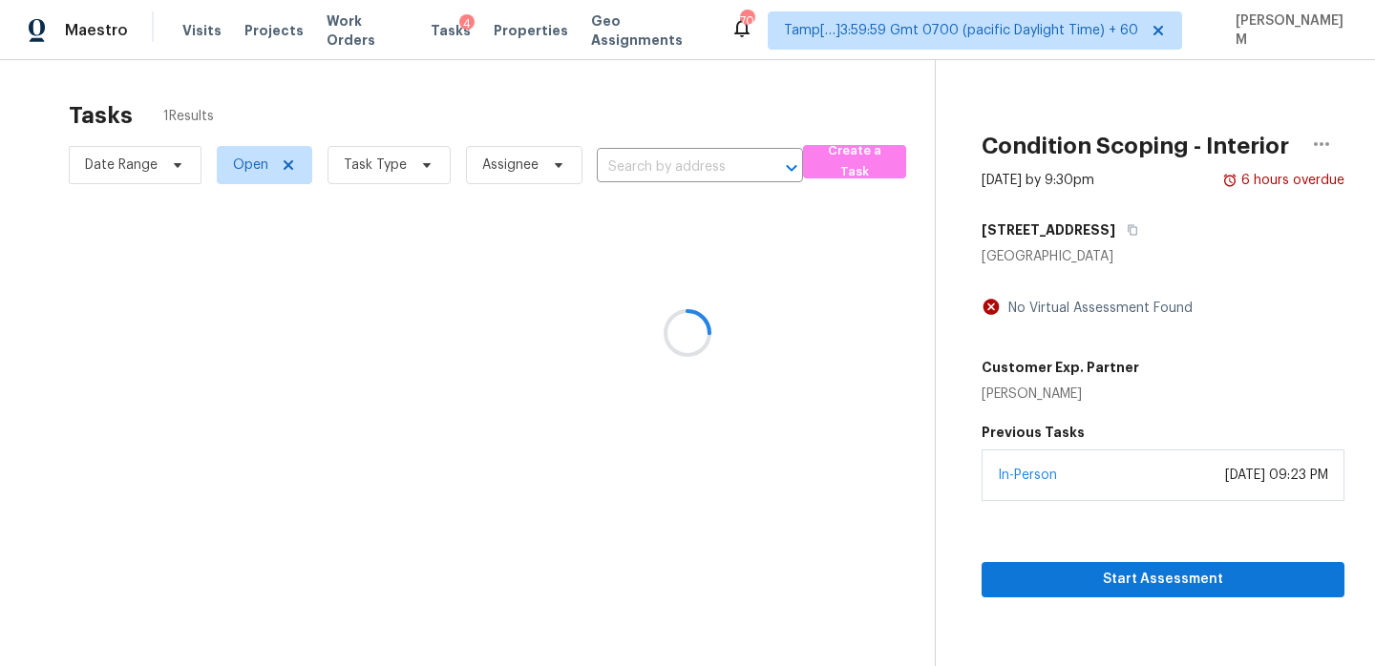
type input "[STREET_ADDRESS]"
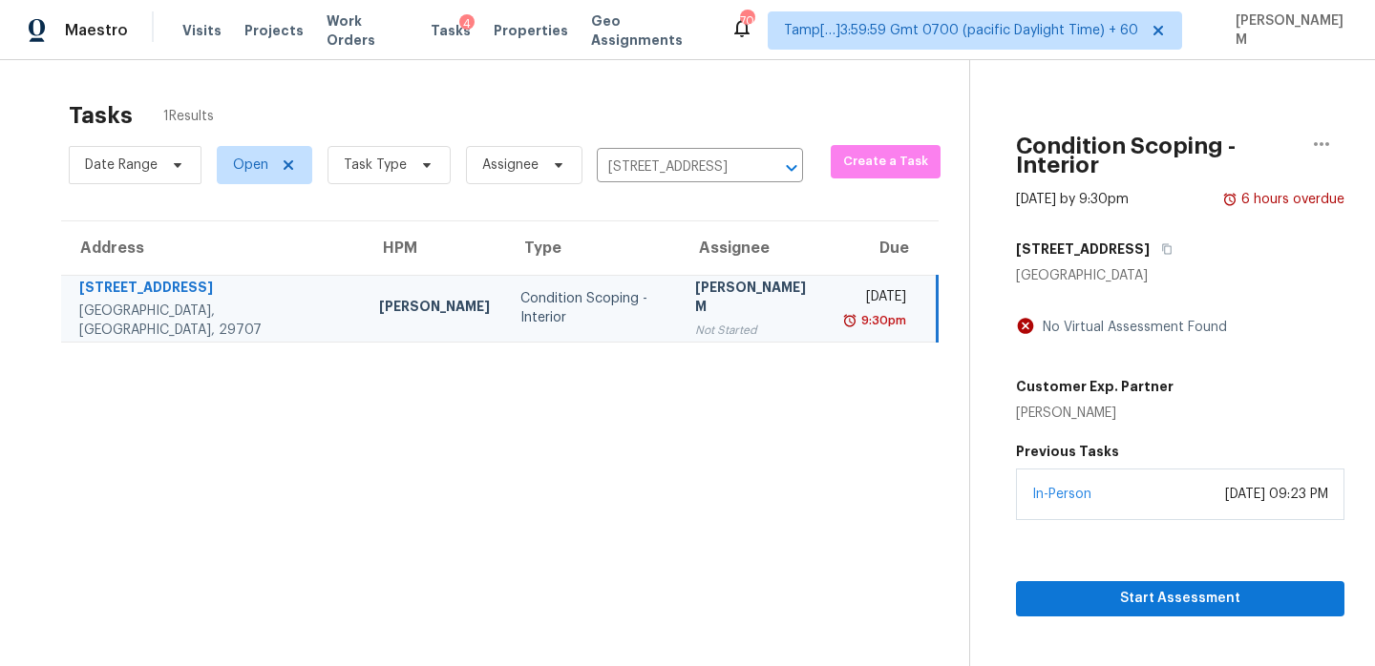
click at [695, 313] on div "[PERSON_NAME] M" at bounding box center [755, 299] width 121 height 43
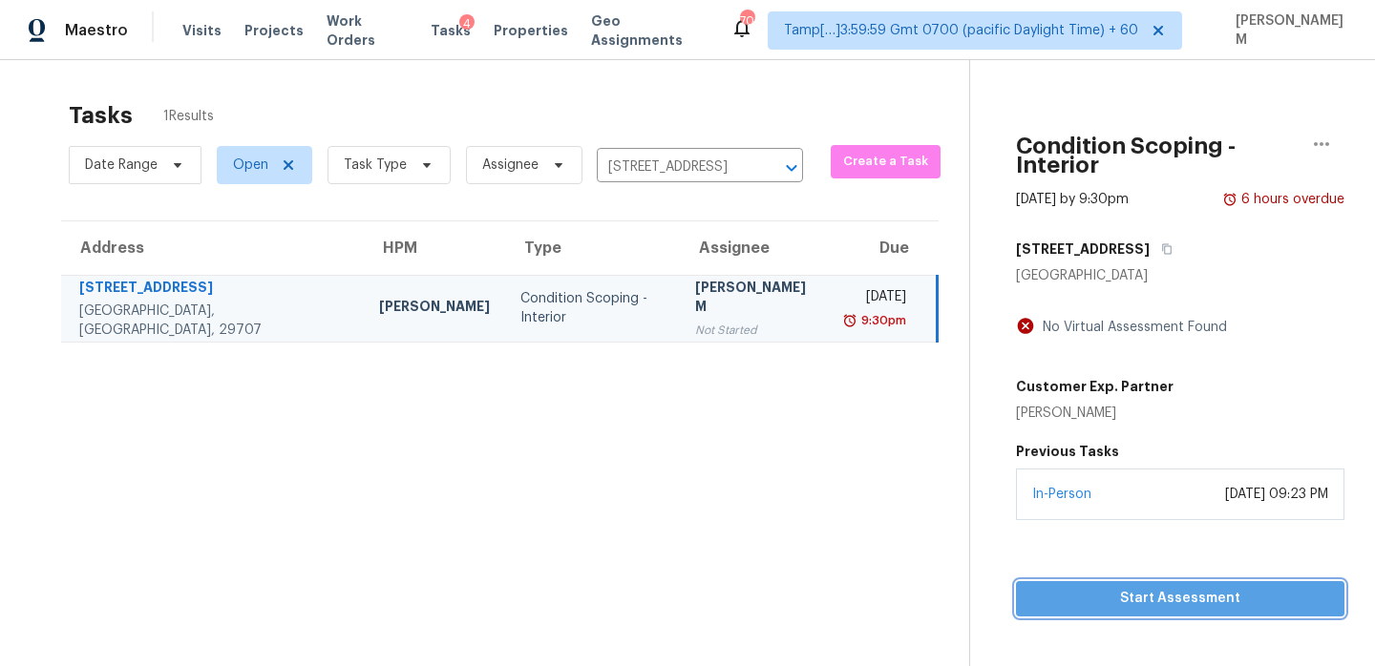
click at [1110, 593] on button "Start Assessment" at bounding box center [1180, 598] width 328 height 35
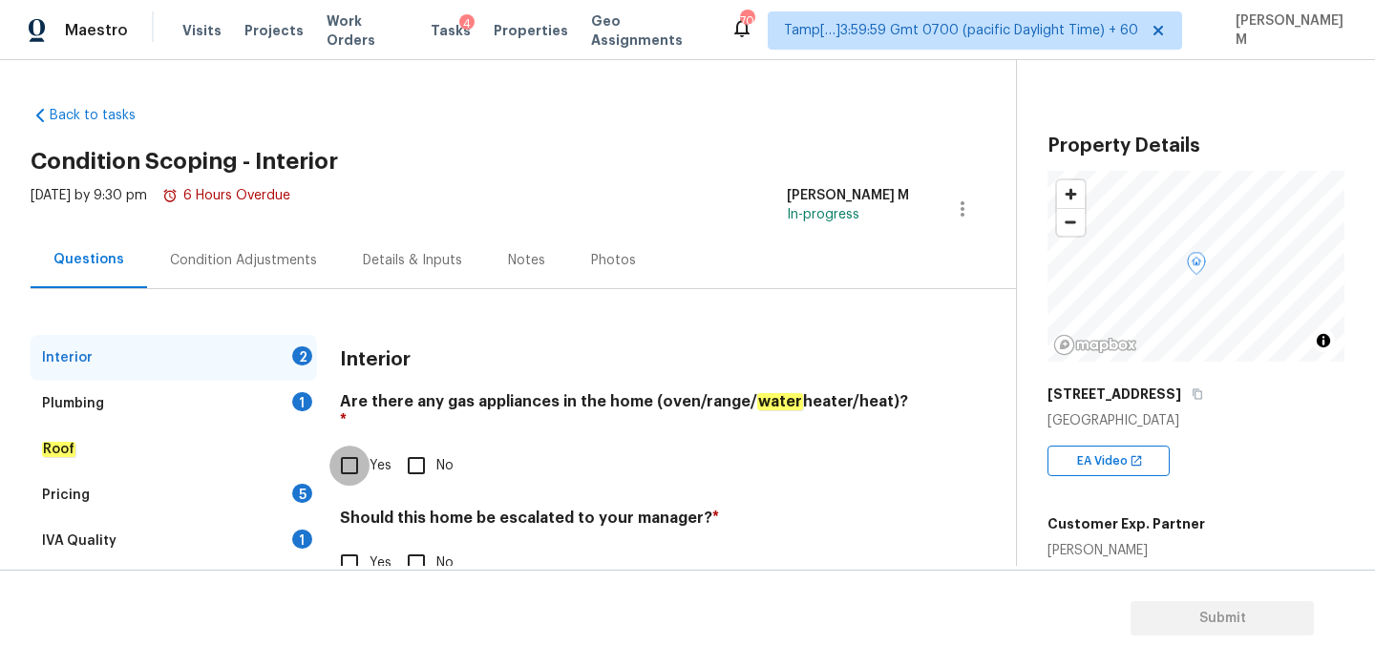
click at [363, 446] on input "Yes" at bounding box center [349, 466] width 40 height 40
checkbox input "true"
click at [419, 543] on input "No" at bounding box center [416, 563] width 40 height 40
checkbox input "true"
click at [206, 410] on div "Plumbing 1" at bounding box center [174, 404] width 286 height 46
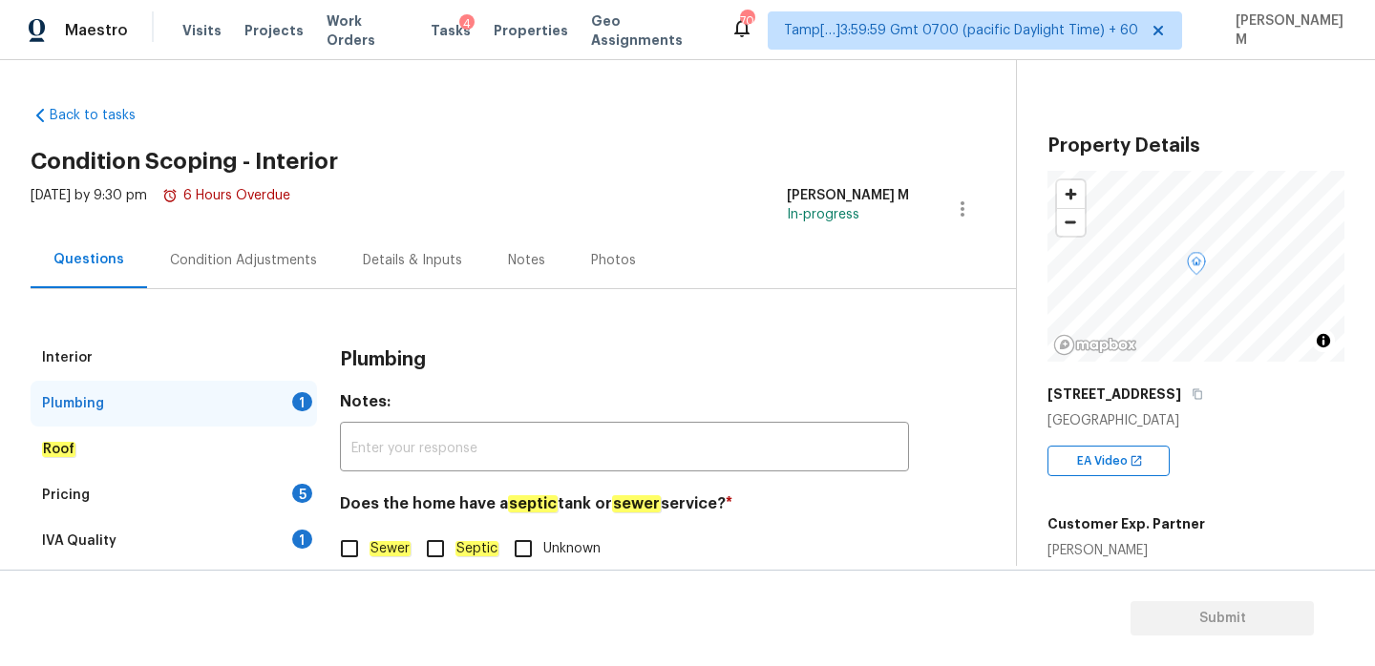
scroll to position [50, 0]
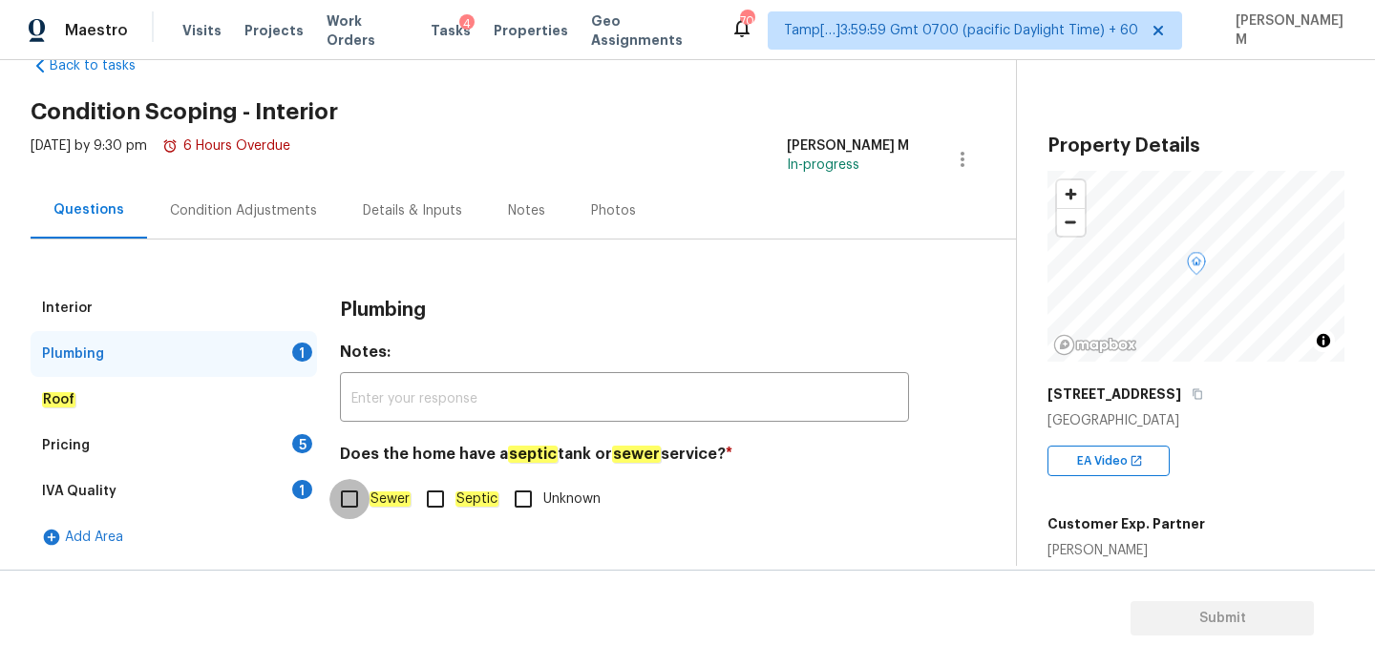
click at [353, 489] on input "Sewer" at bounding box center [349, 499] width 40 height 40
checkbox input "true"
click at [192, 433] on div "Pricing 5" at bounding box center [174, 446] width 286 height 46
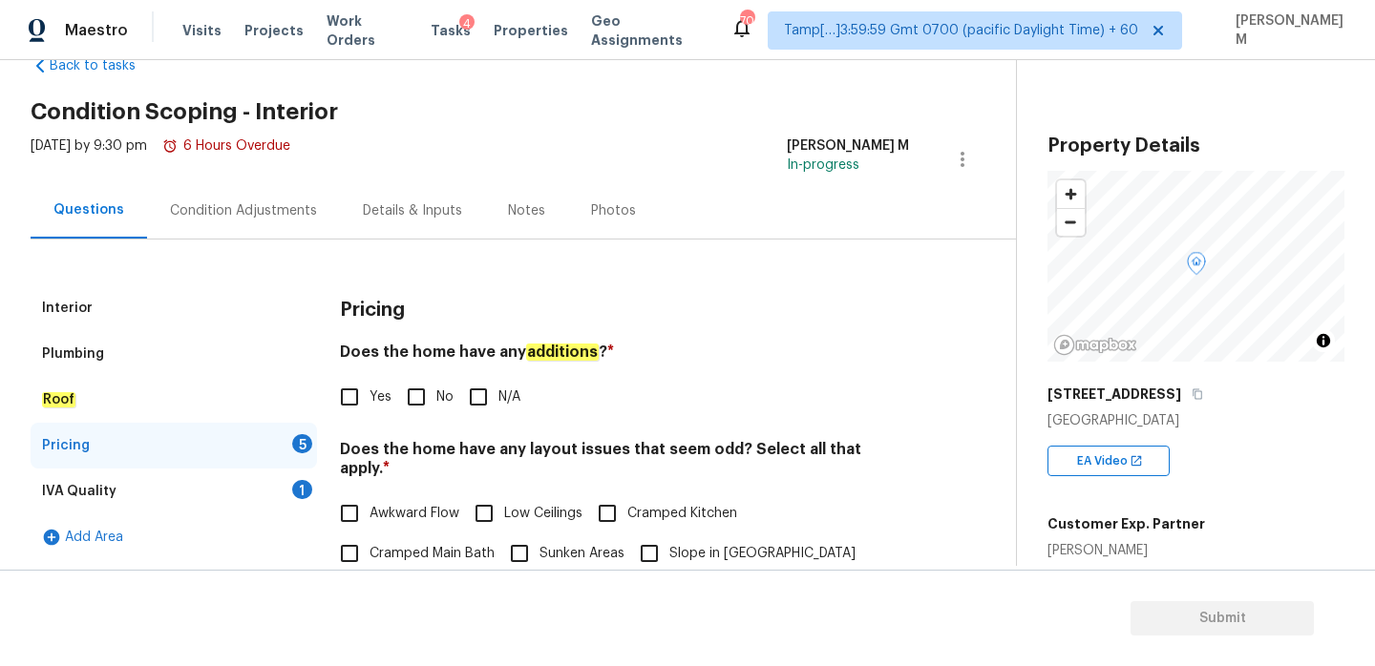
click at [491, 393] on input "N/A" at bounding box center [478, 397] width 40 height 40
checkbox input "true"
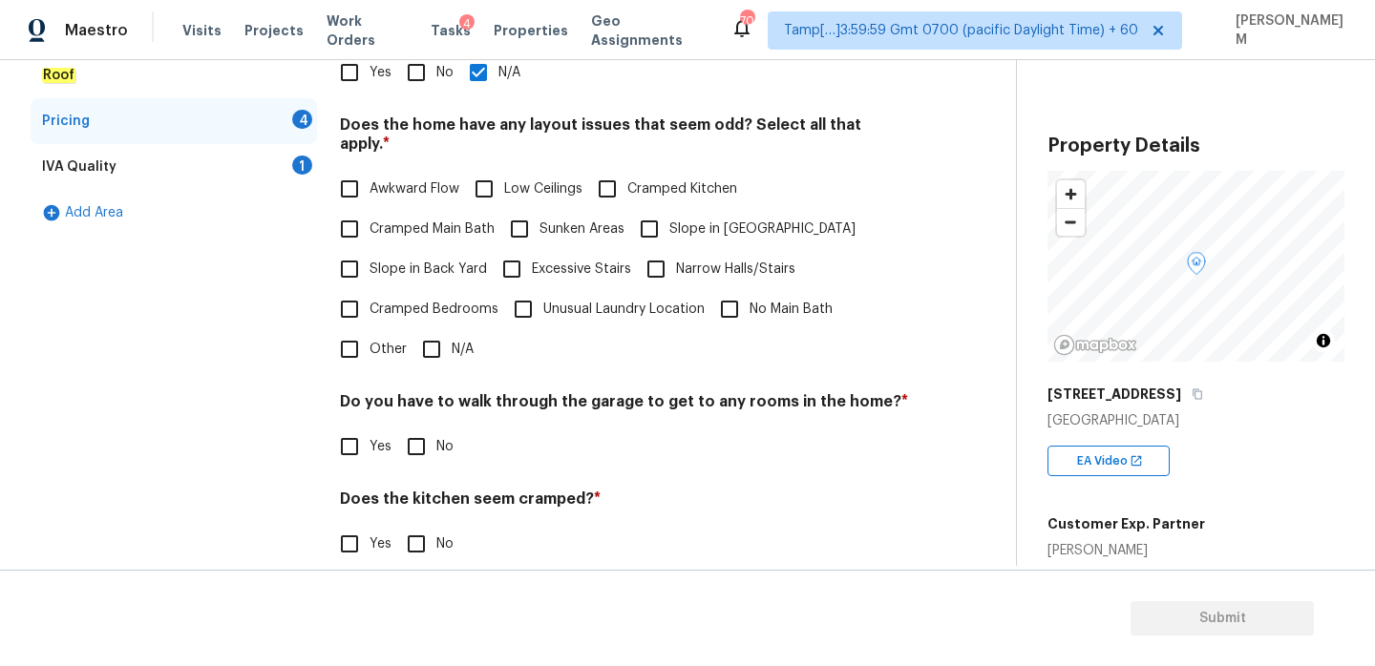
scroll to position [421, 0]
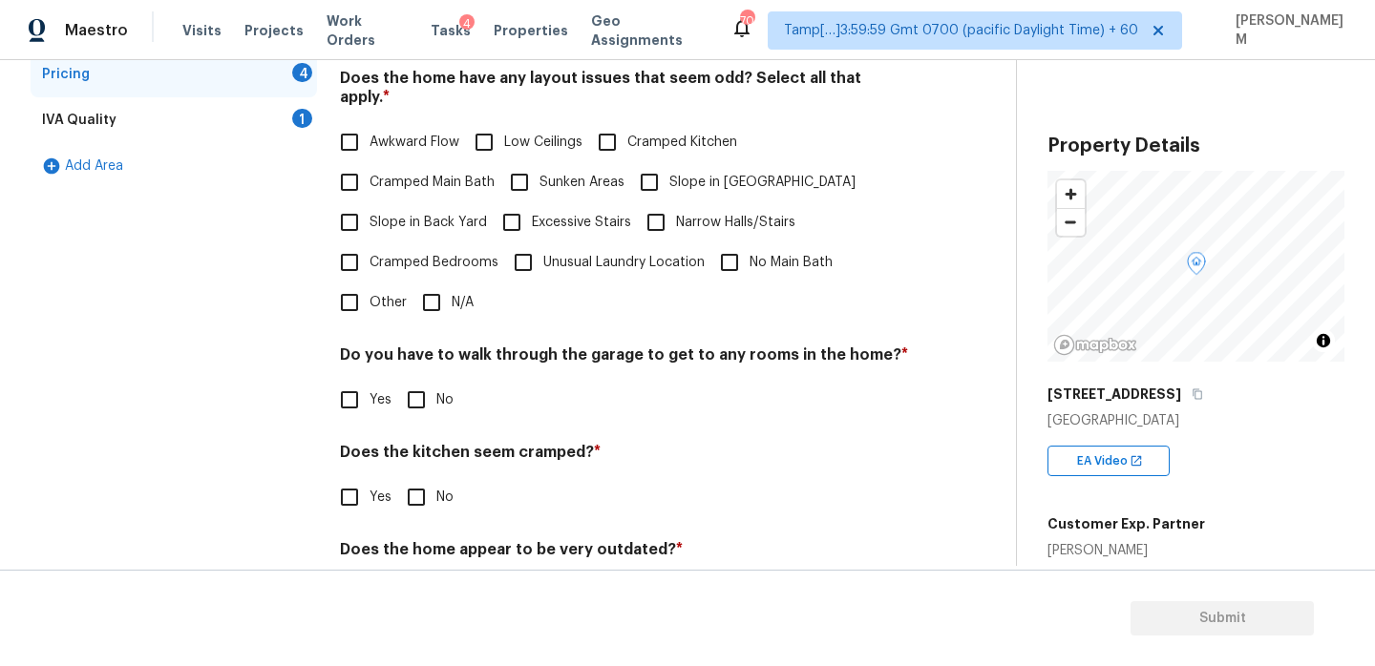
click at [430, 283] on input "N/A" at bounding box center [431, 303] width 40 height 40
checkbox input "true"
click at [358, 202] on input "Slope in Back Yard" at bounding box center [349, 222] width 40 height 40
checkbox input "true"
click at [661, 171] on input "Slope in [GEOGRAPHIC_DATA]" at bounding box center [649, 182] width 40 height 40
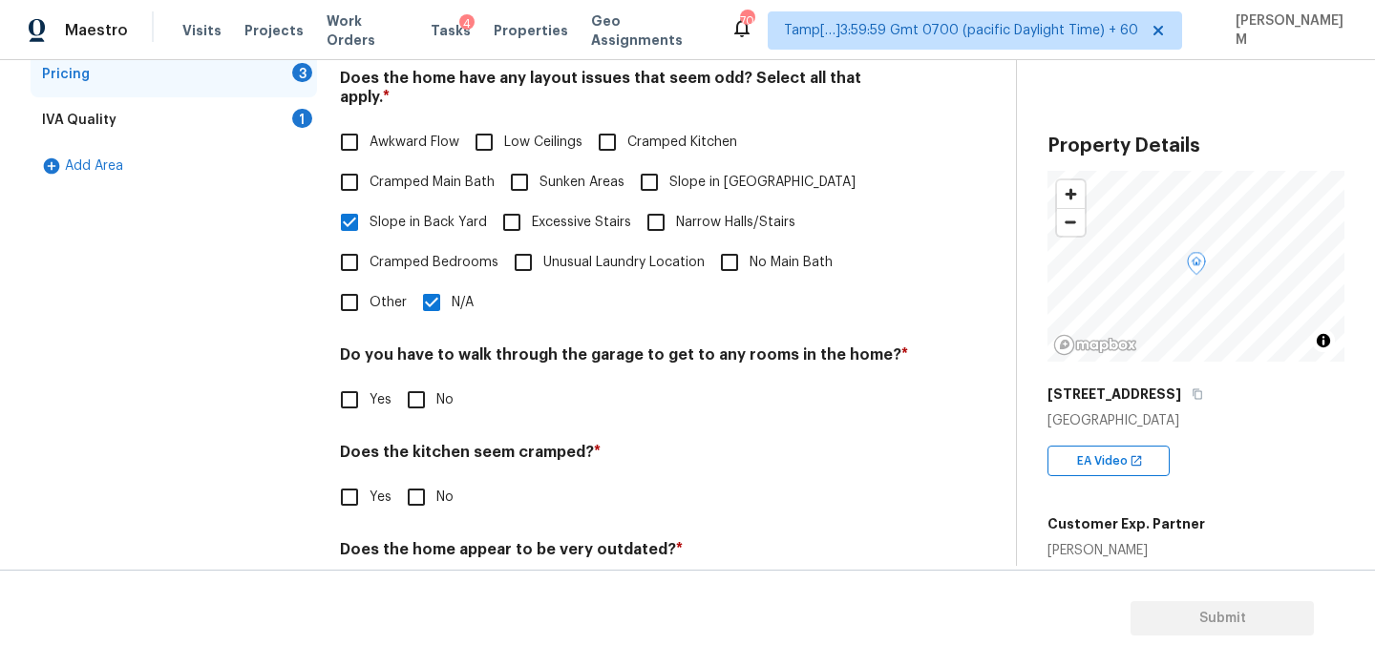
checkbox input "true"
click at [440, 285] on input "N/A" at bounding box center [431, 303] width 40 height 40
checkbox input "false"
click at [362, 209] on input "Slope in Back Yard" at bounding box center [349, 222] width 40 height 40
checkbox input "false"
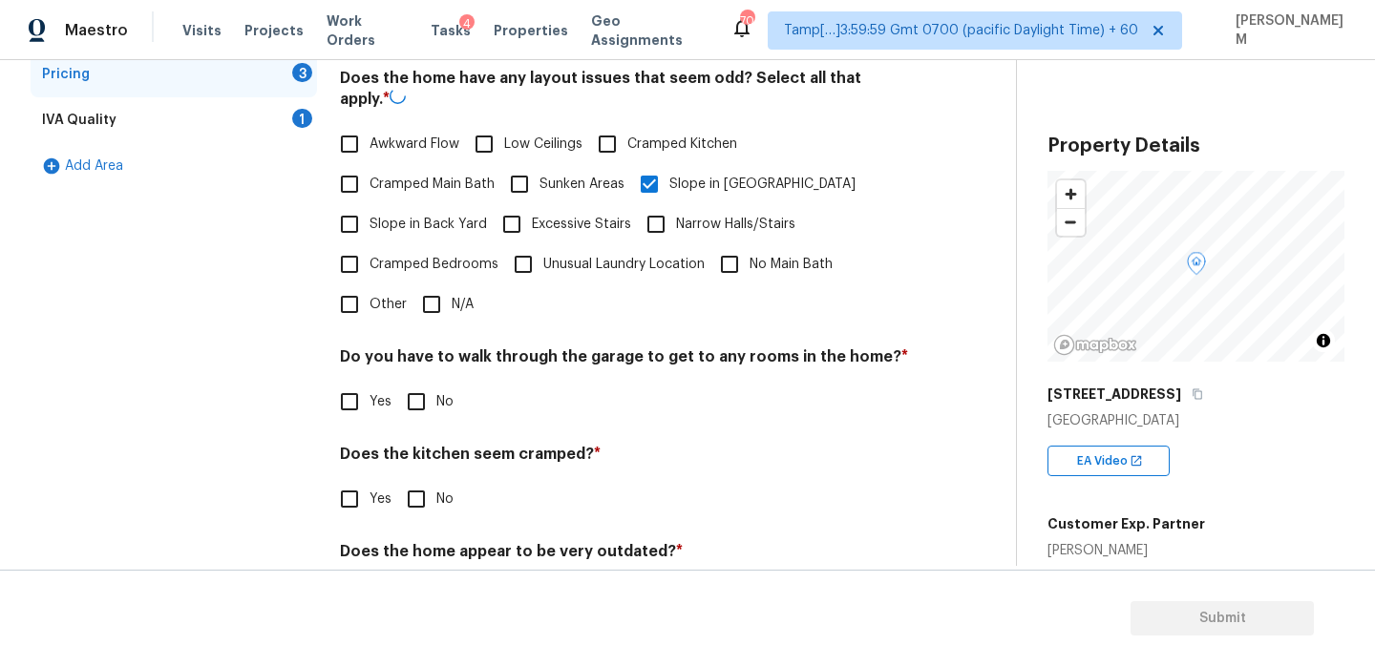
scroll to position [479, 0]
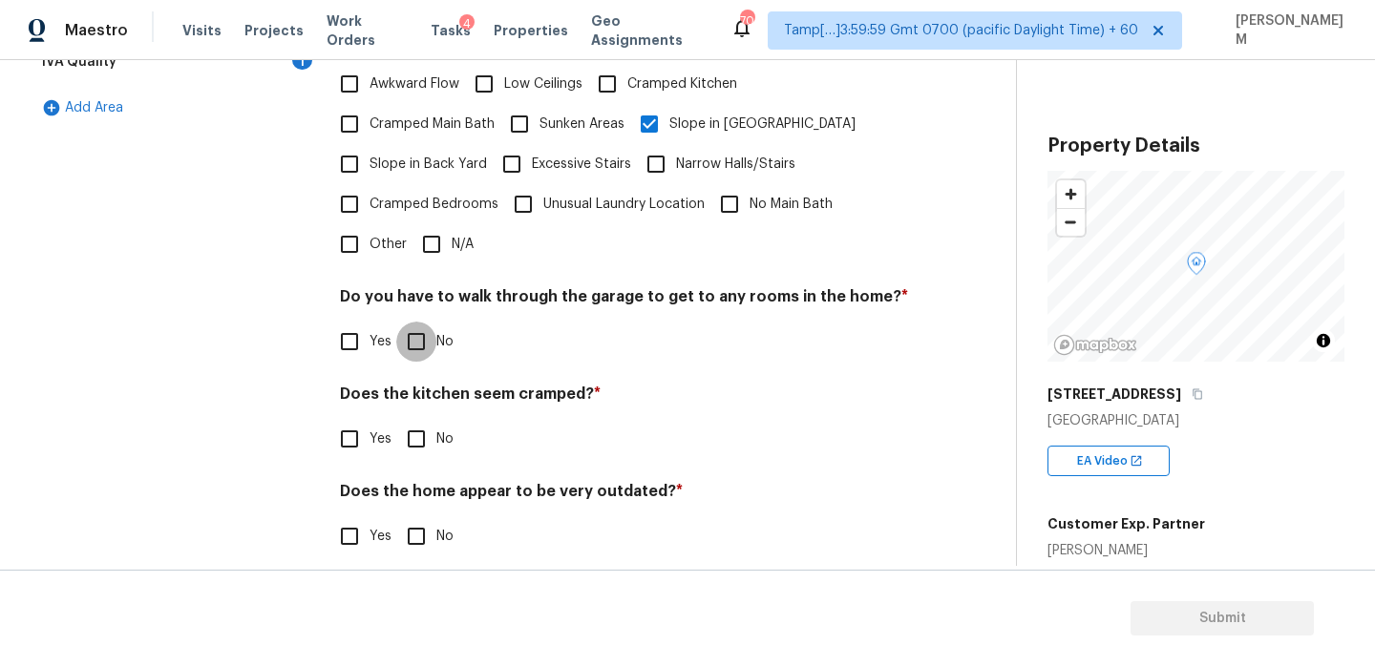
click at [399, 322] on input "No" at bounding box center [416, 342] width 40 height 40
checkbox input "true"
click at [419, 419] on input "No" at bounding box center [416, 439] width 40 height 40
checkbox input "true"
click at [427, 516] on input "No" at bounding box center [416, 536] width 40 height 40
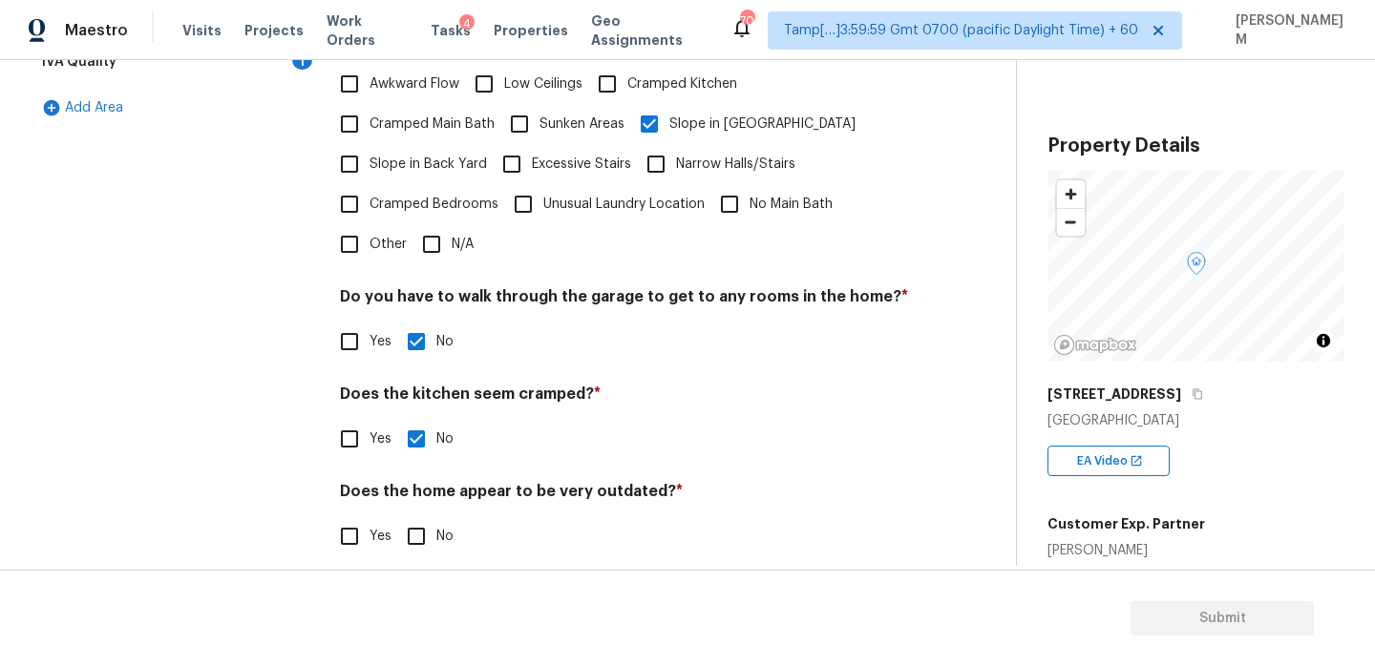
checkbox input "true"
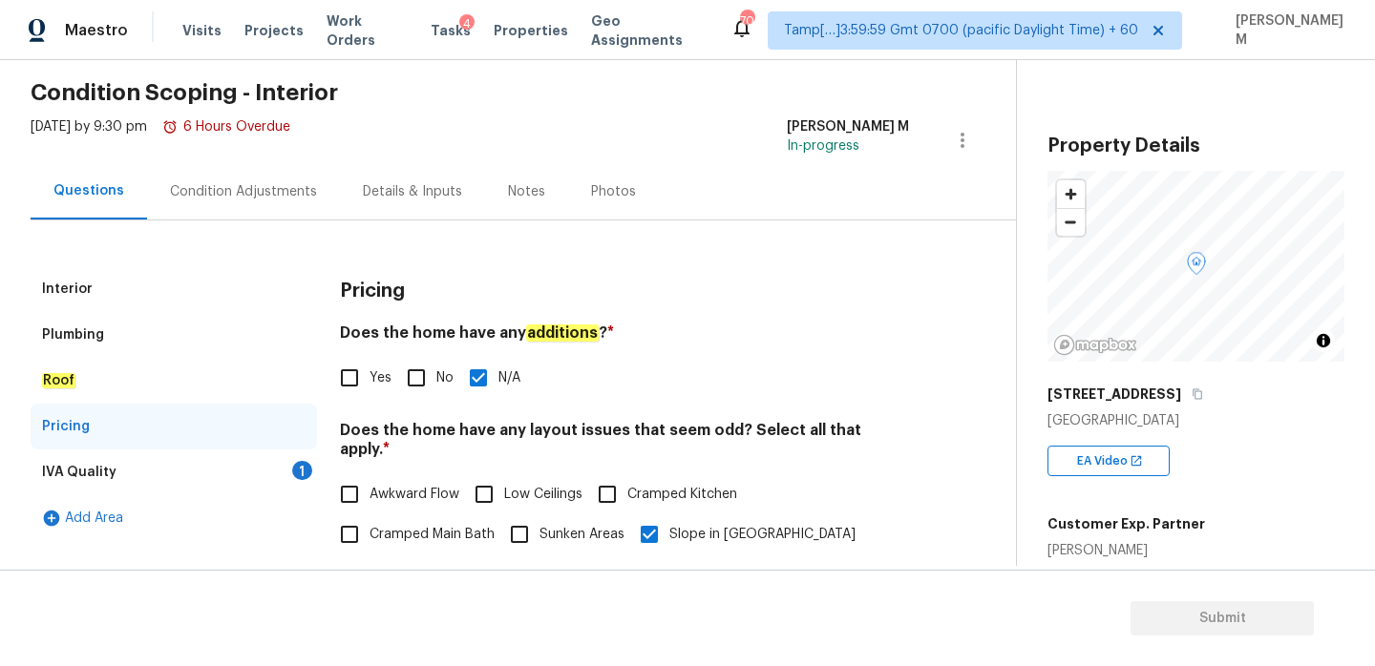
click at [264, 462] on div "IVA Quality 1" at bounding box center [174, 473] width 286 height 46
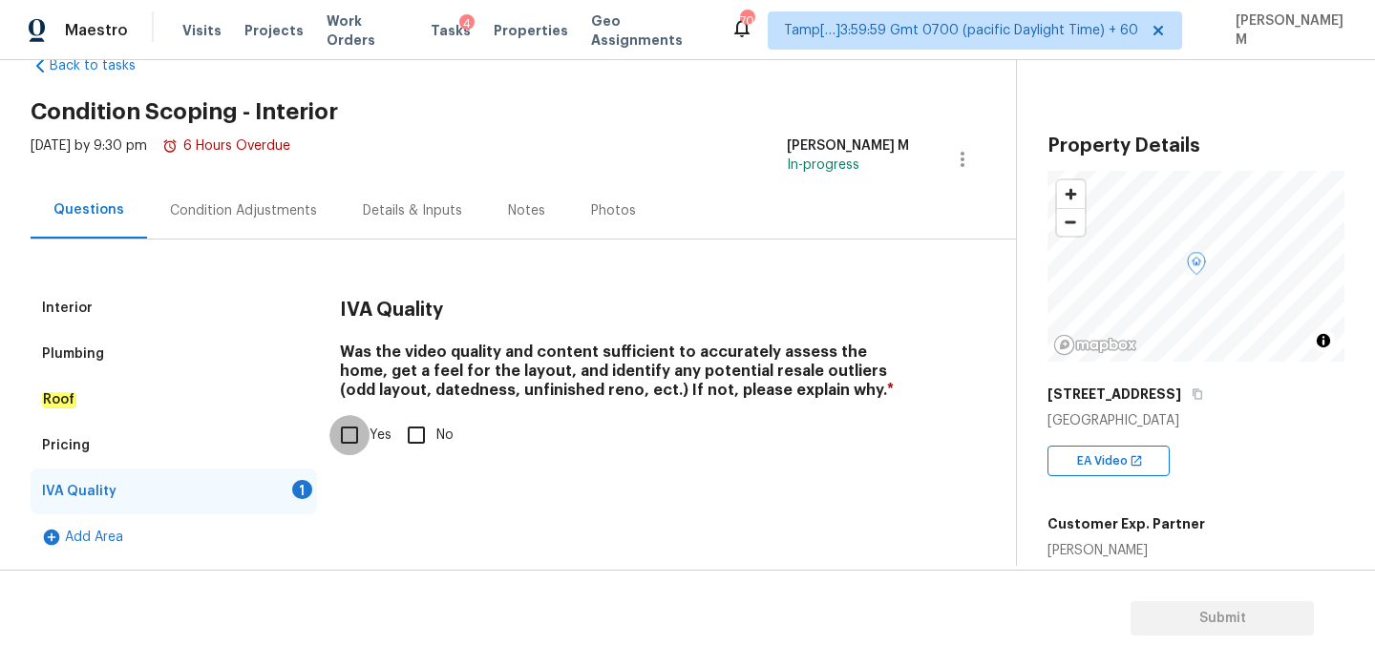
click at [362, 423] on input "Yes" at bounding box center [349, 435] width 40 height 40
checkbox input "true"
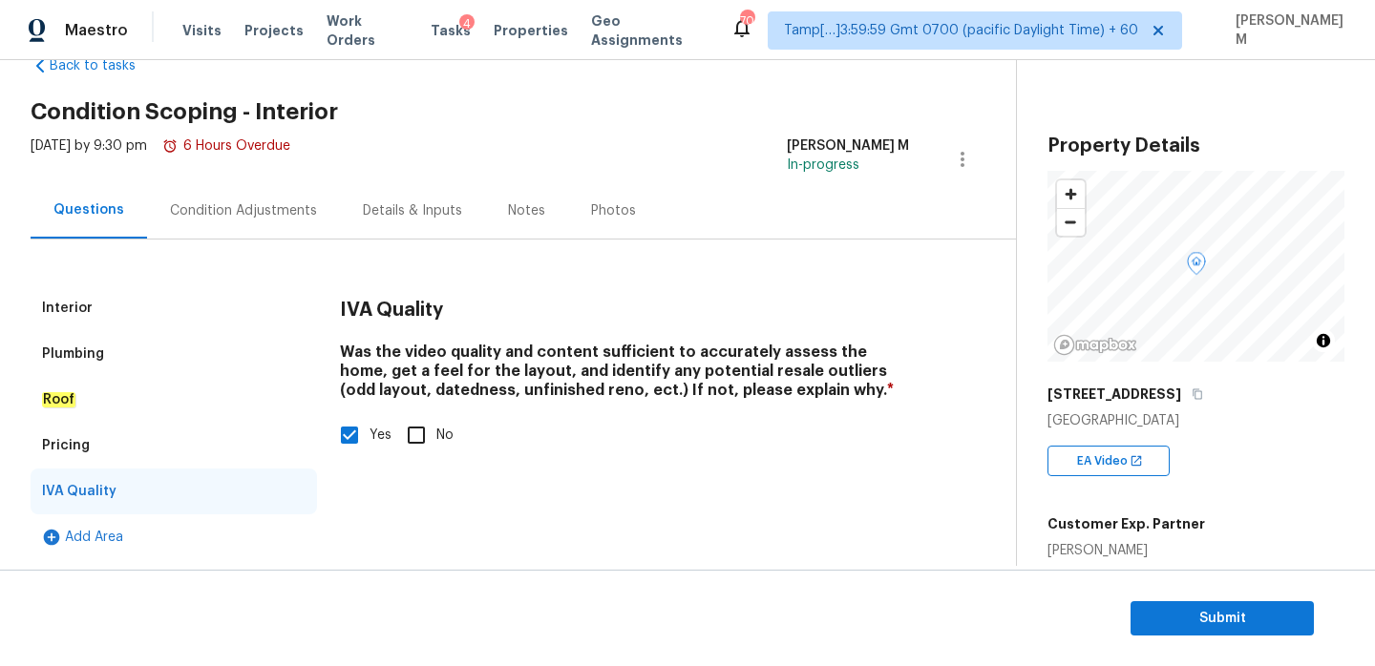
click at [289, 219] on div "Condition Adjustments" at bounding box center [243, 210] width 147 height 19
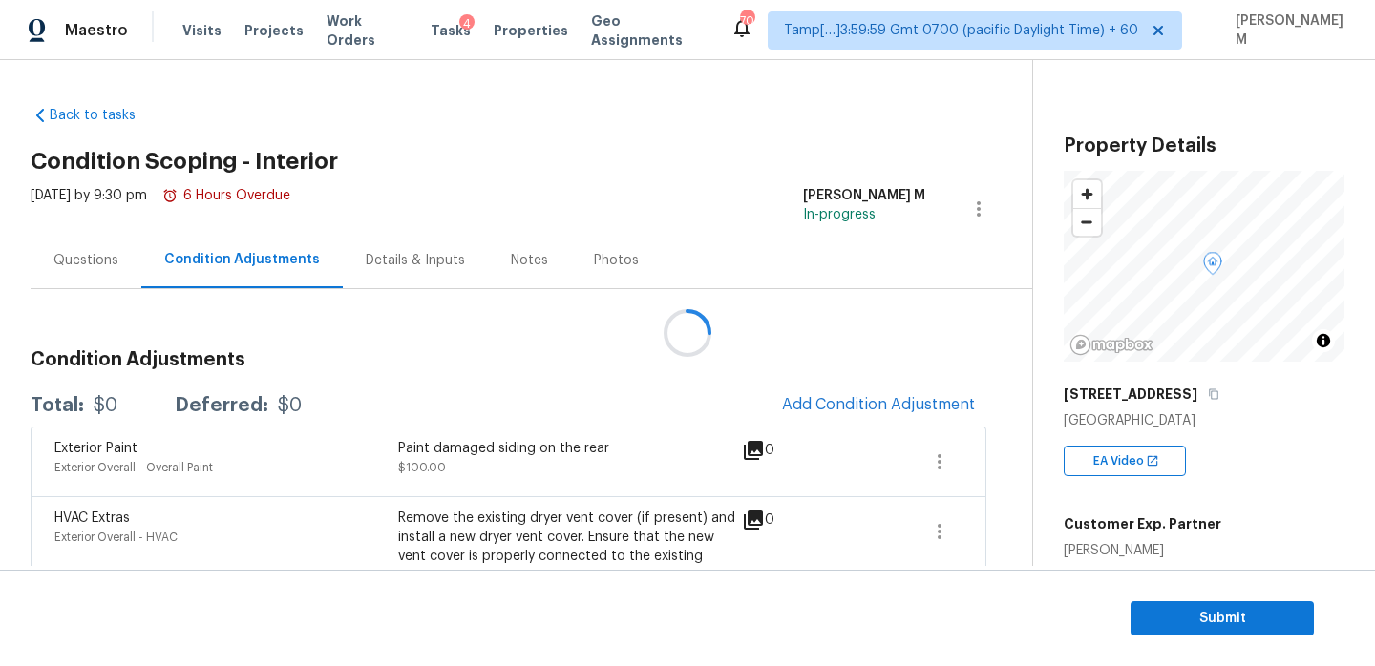
click at [100, 277] on div at bounding box center [687, 333] width 1375 height 666
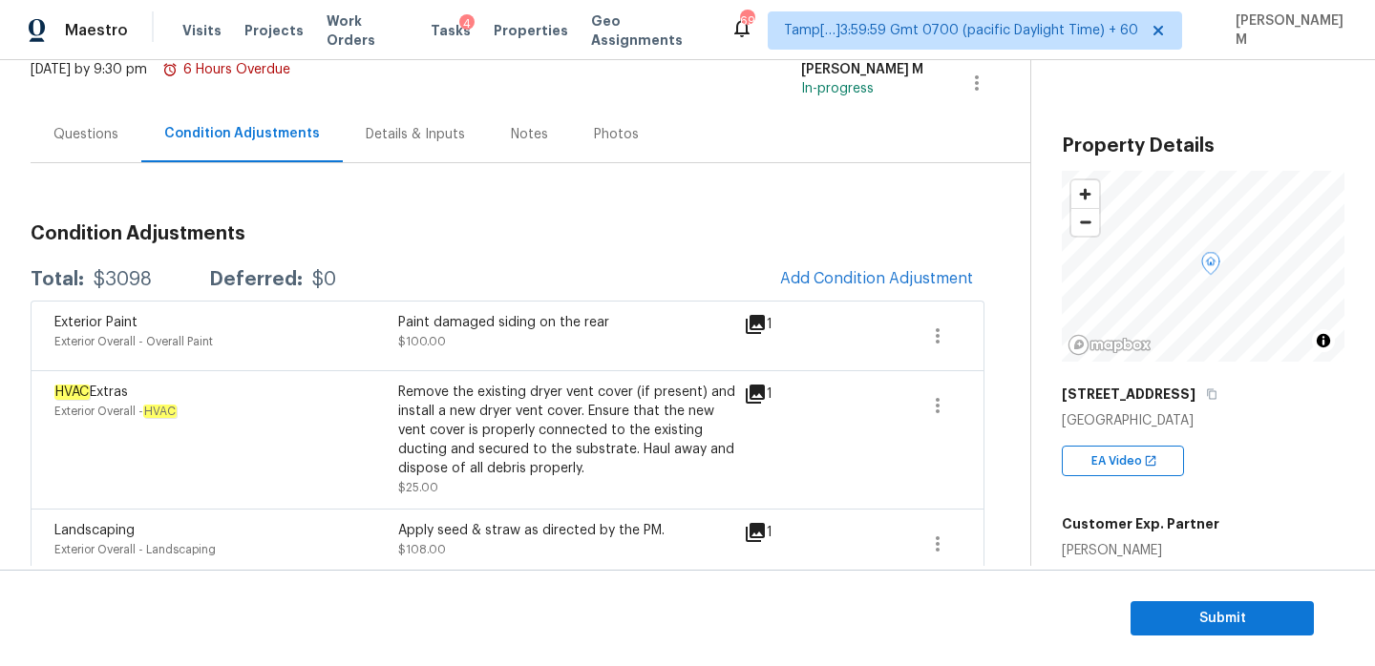
scroll to position [120, 0]
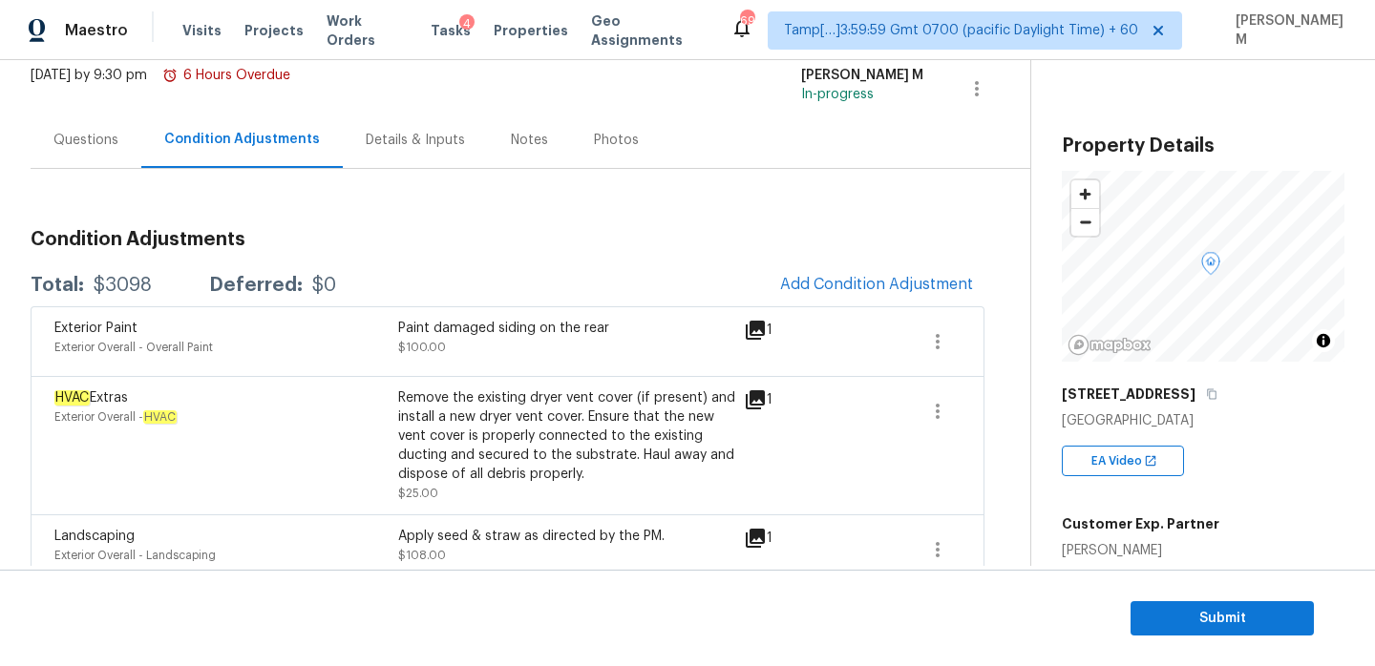
click at [77, 153] on div "Questions" at bounding box center [86, 140] width 111 height 56
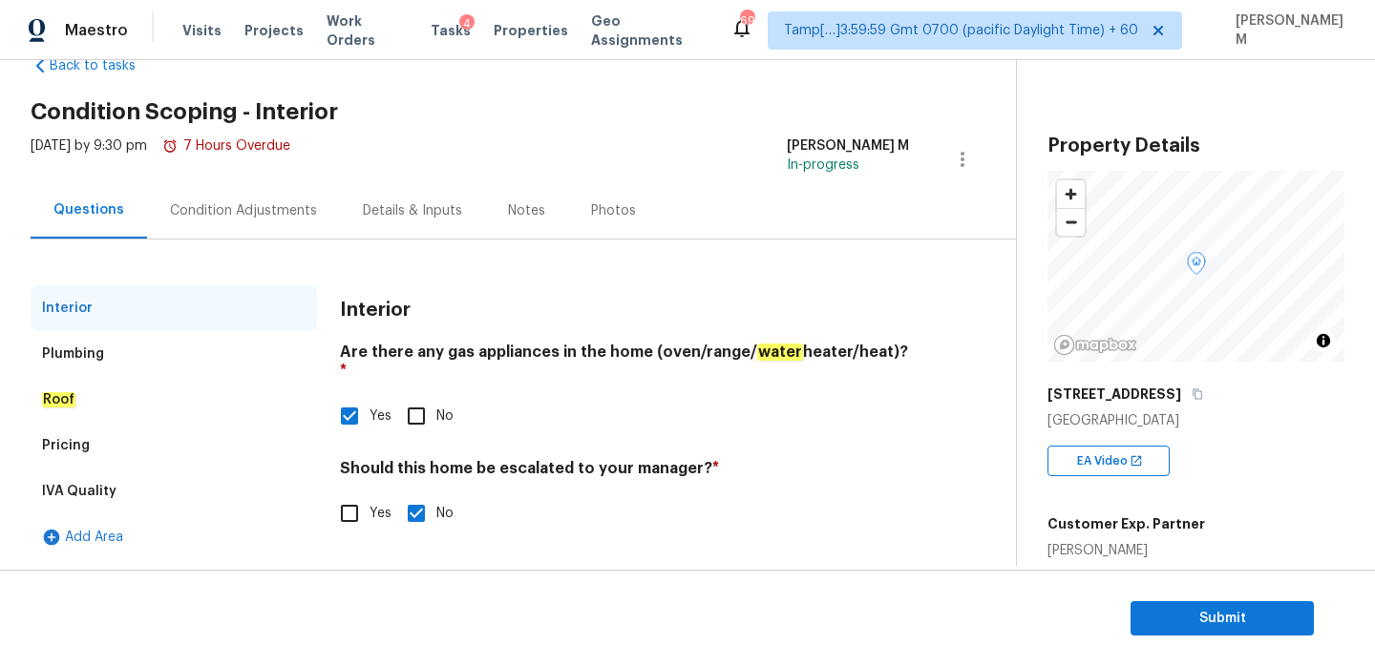
click at [96, 356] on div "Plumbing" at bounding box center [73, 354] width 62 height 19
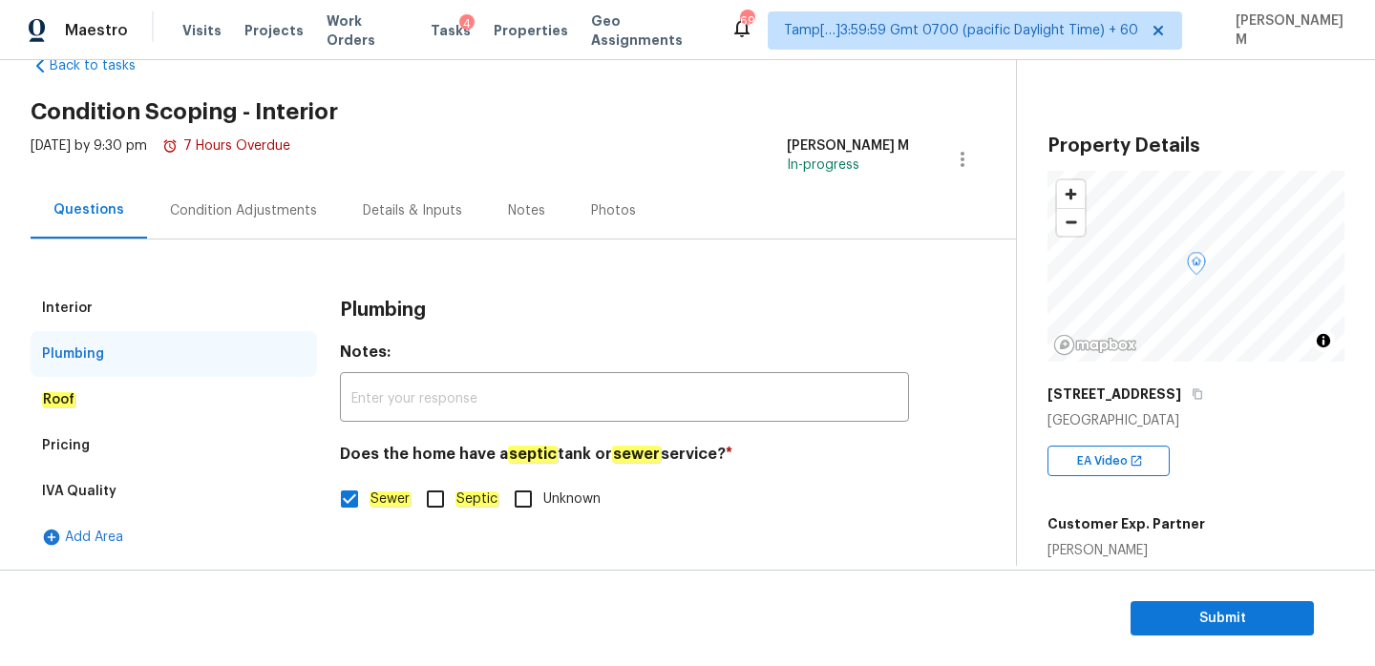
click at [120, 385] on div "Roof" at bounding box center [174, 400] width 286 height 46
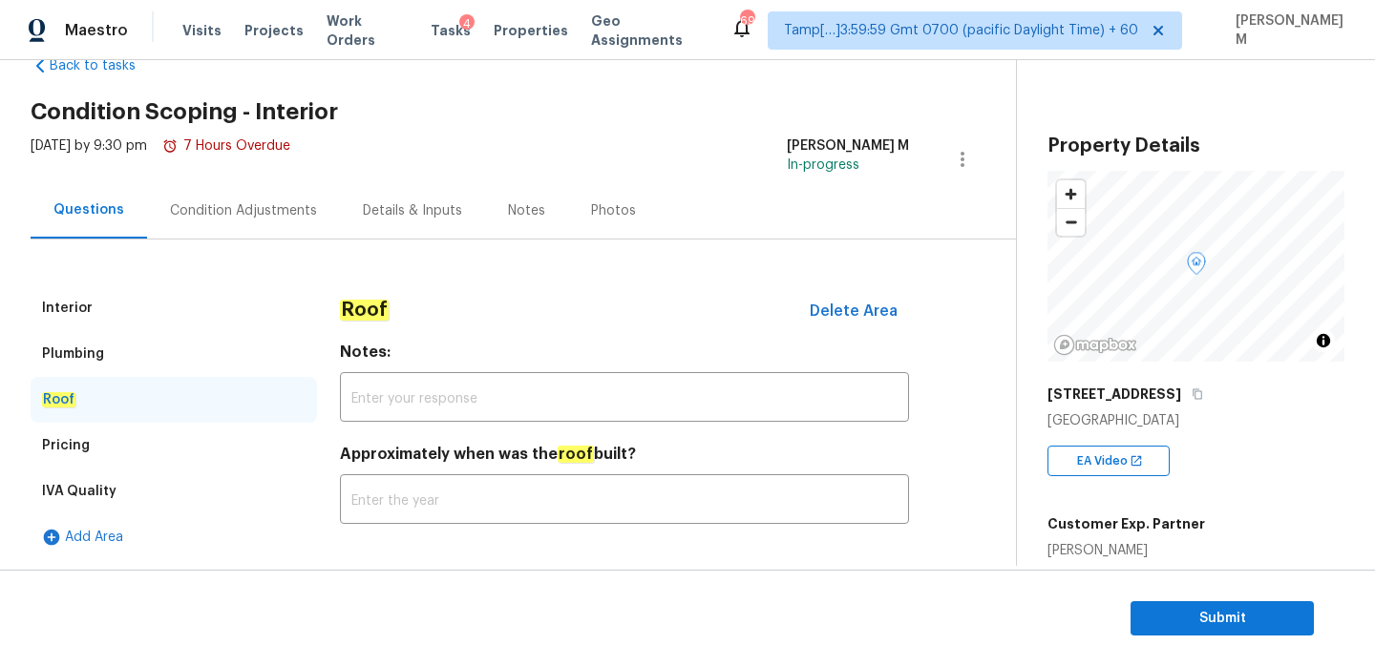
click at [129, 413] on div "Roof" at bounding box center [174, 400] width 286 height 46
click at [130, 431] on div "Pricing" at bounding box center [174, 446] width 286 height 46
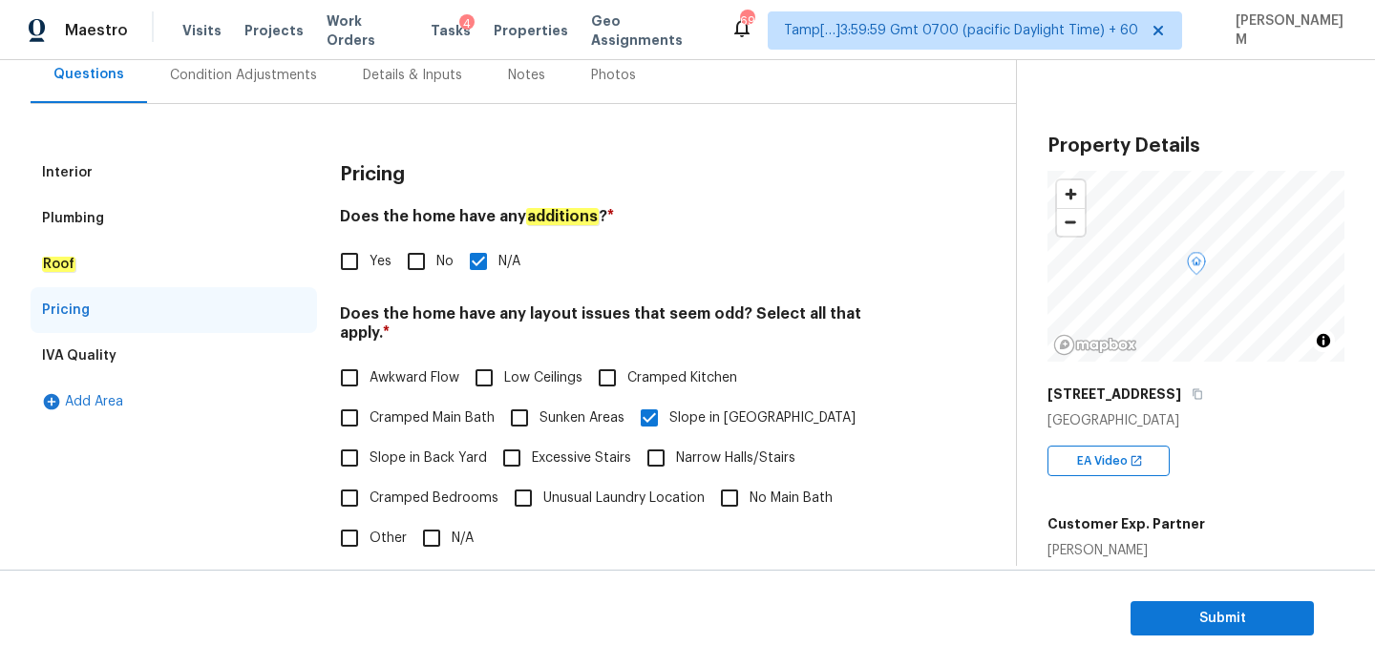
scroll to position [206, 0]
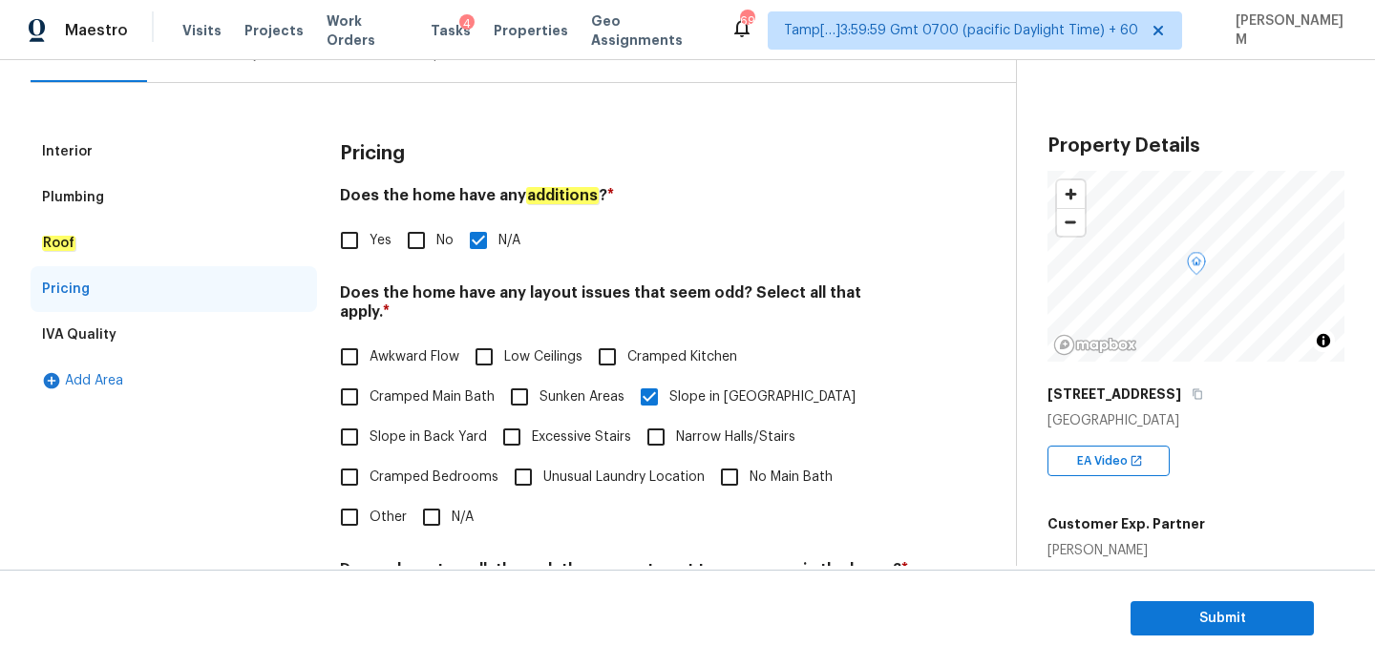
click at [381, 428] on span "Slope in Back Yard" at bounding box center [427, 438] width 117 height 20
click at [369, 424] on input "Slope in Back Yard" at bounding box center [349, 437] width 40 height 40
checkbox input "true"
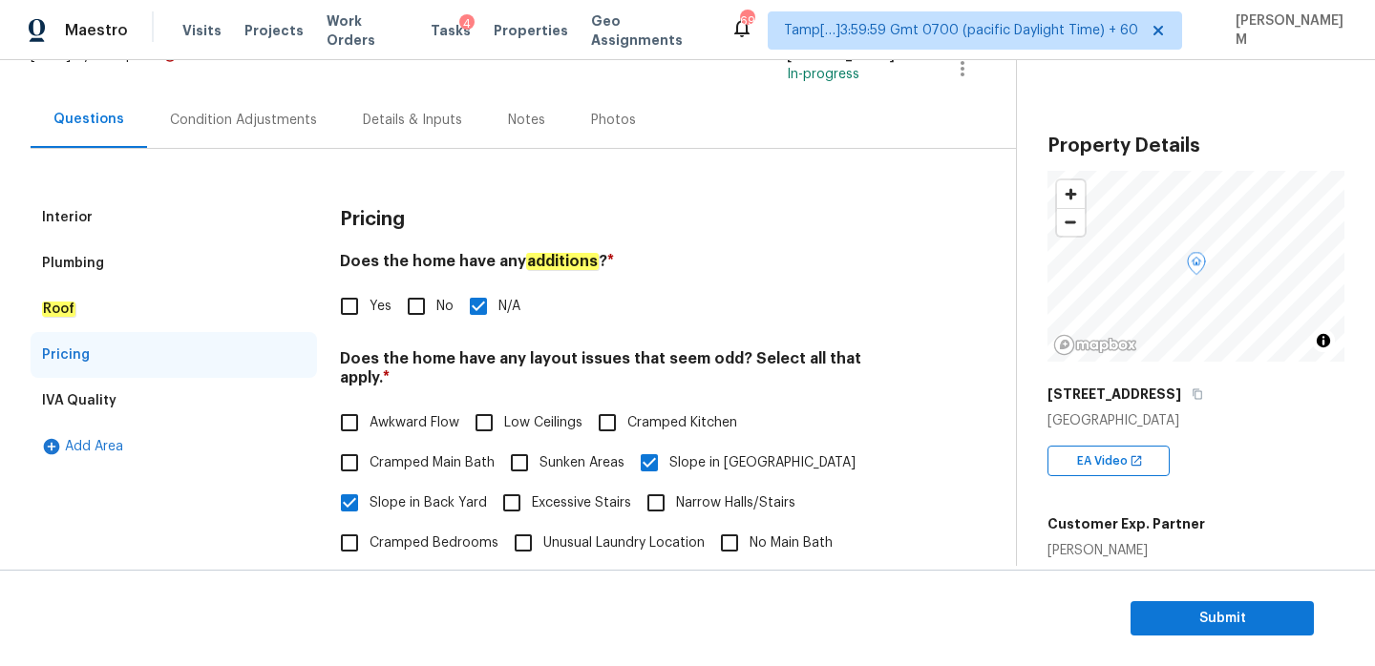
scroll to position [92, 0]
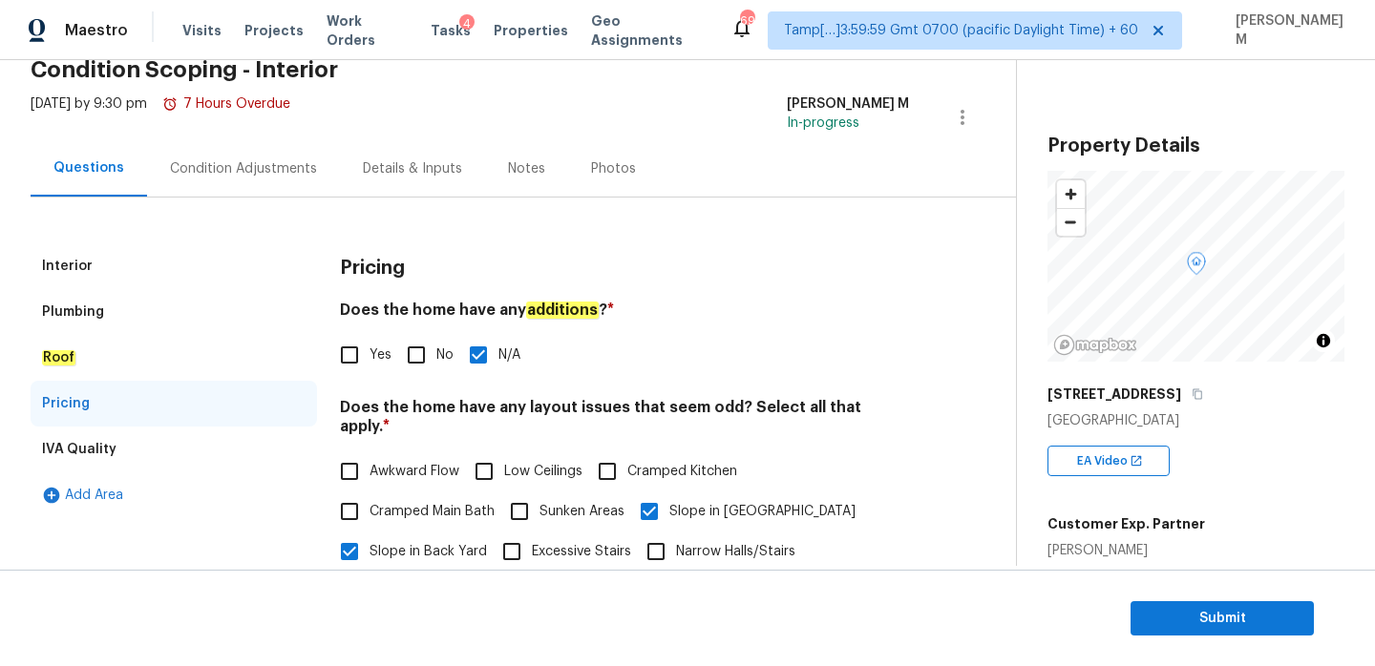
click at [205, 168] on div "Condition Adjustments" at bounding box center [243, 168] width 147 height 19
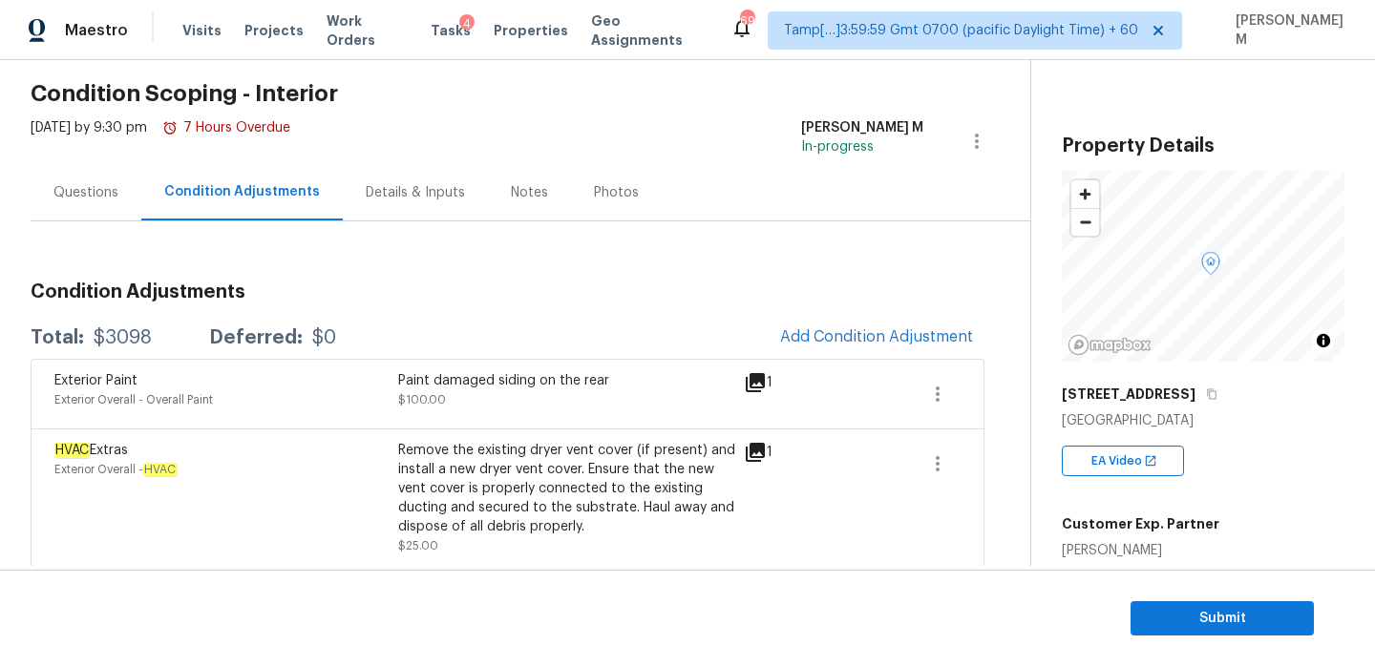
scroll to position [50, 0]
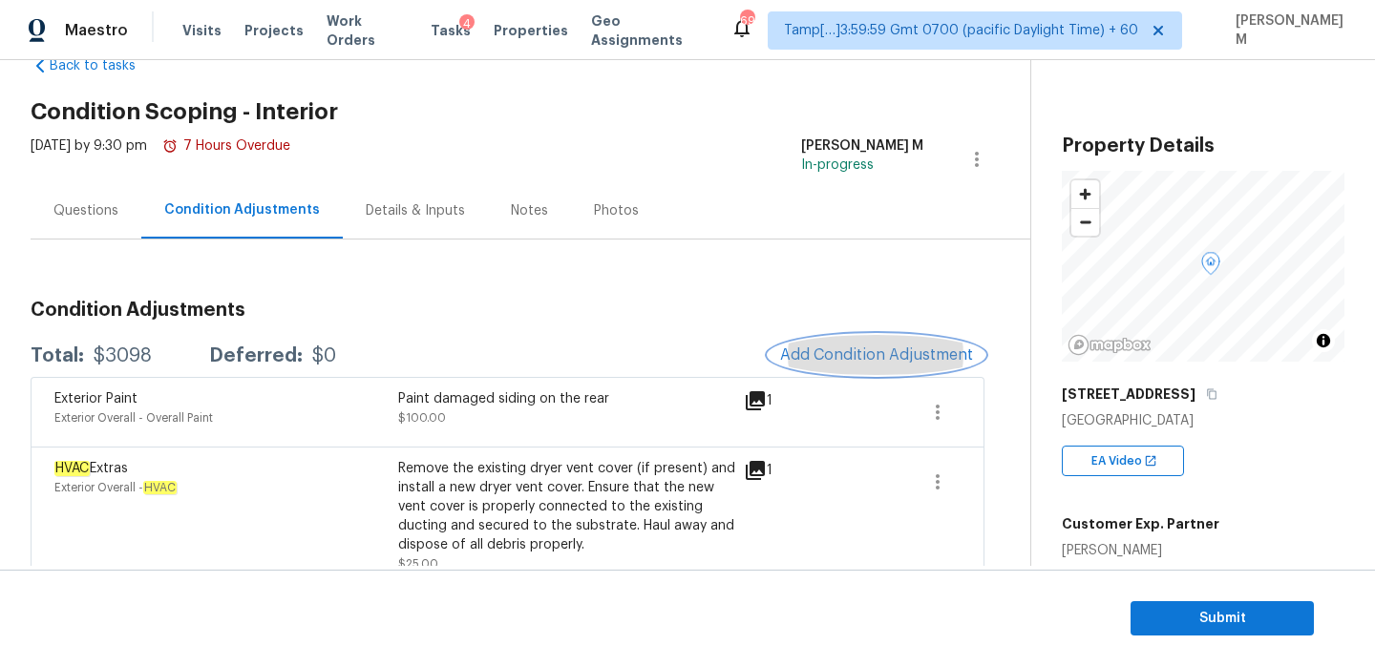
click at [845, 360] on span "Add Condition Adjustment" at bounding box center [876, 355] width 193 height 17
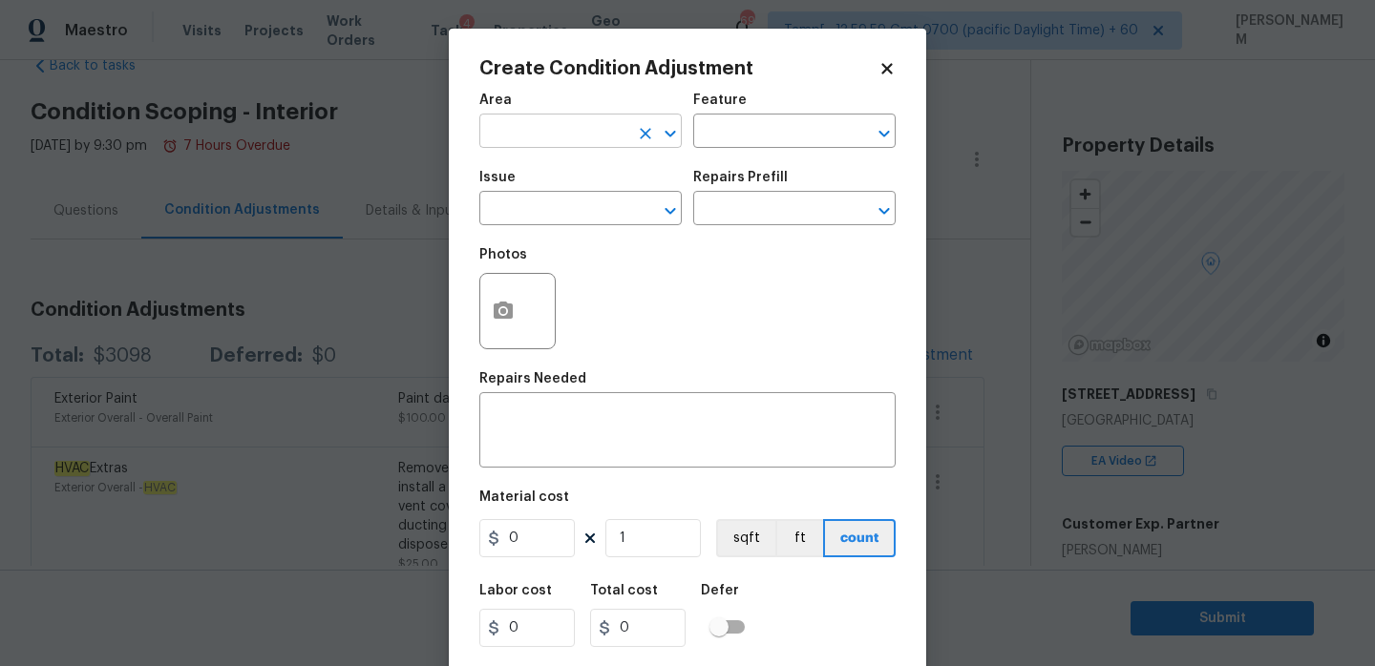
click at [579, 129] on input "text" at bounding box center [553, 133] width 149 height 30
click at [611, 213] on li "Interior Overall" at bounding box center [580, 208] width 202 height 32
type input "Interior Overall"
click at [766, 113] on div "Feature" at bounding box center [794, 106] width 202 height 25
click at [760, 126] on input "text" at bounding box center [767, 133] width 149 height 30
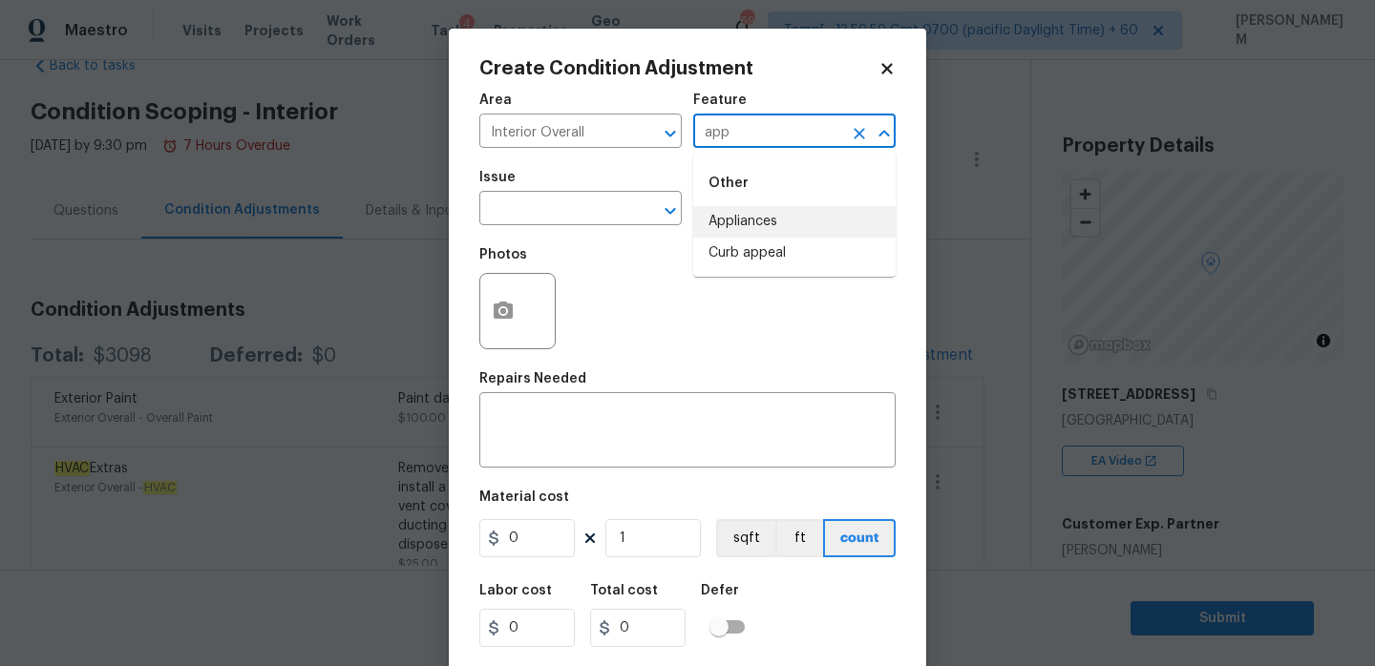
click at [768, 214] on li "Appliances" at bounding box center [794, 222] width 202 height 32
type input "Appliances"
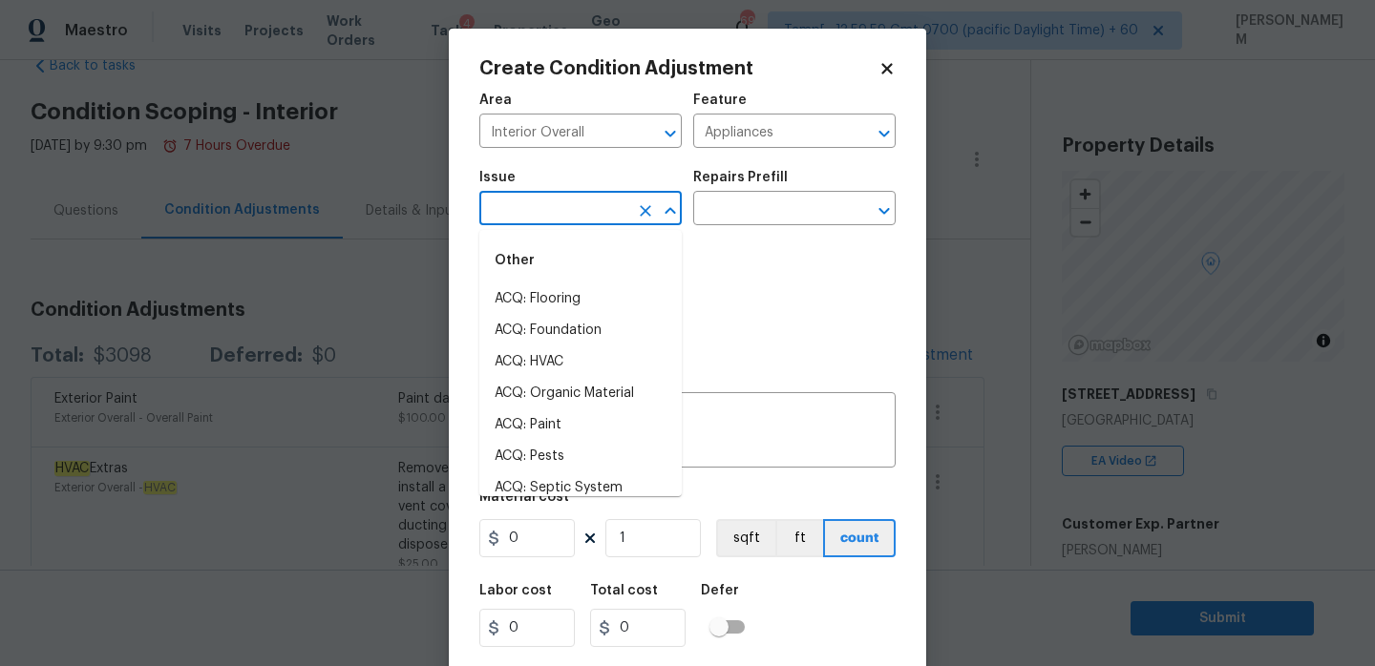
click at [594, 211] on input "text" at bounding box center [553, 211] width 149 height 30
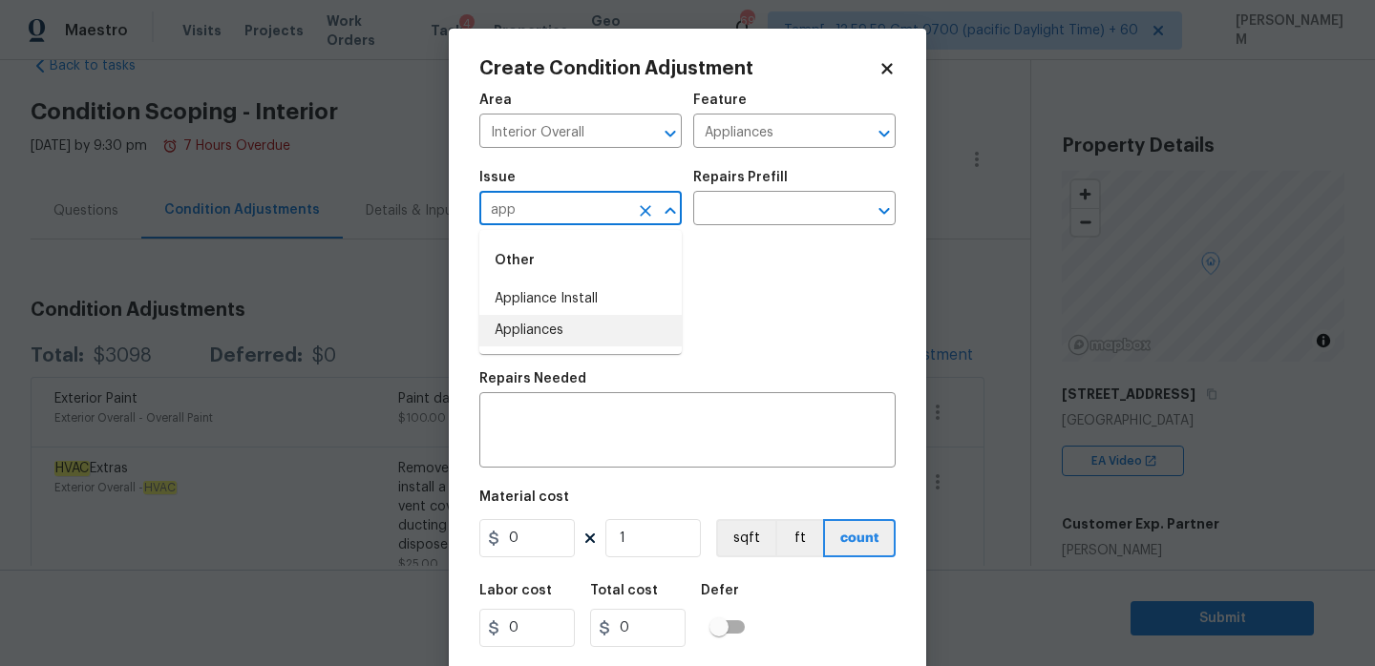
click at [575, 324] on li "Appliances" at bounding box center [580, 331] width 202 height 32
type input "Appliances"
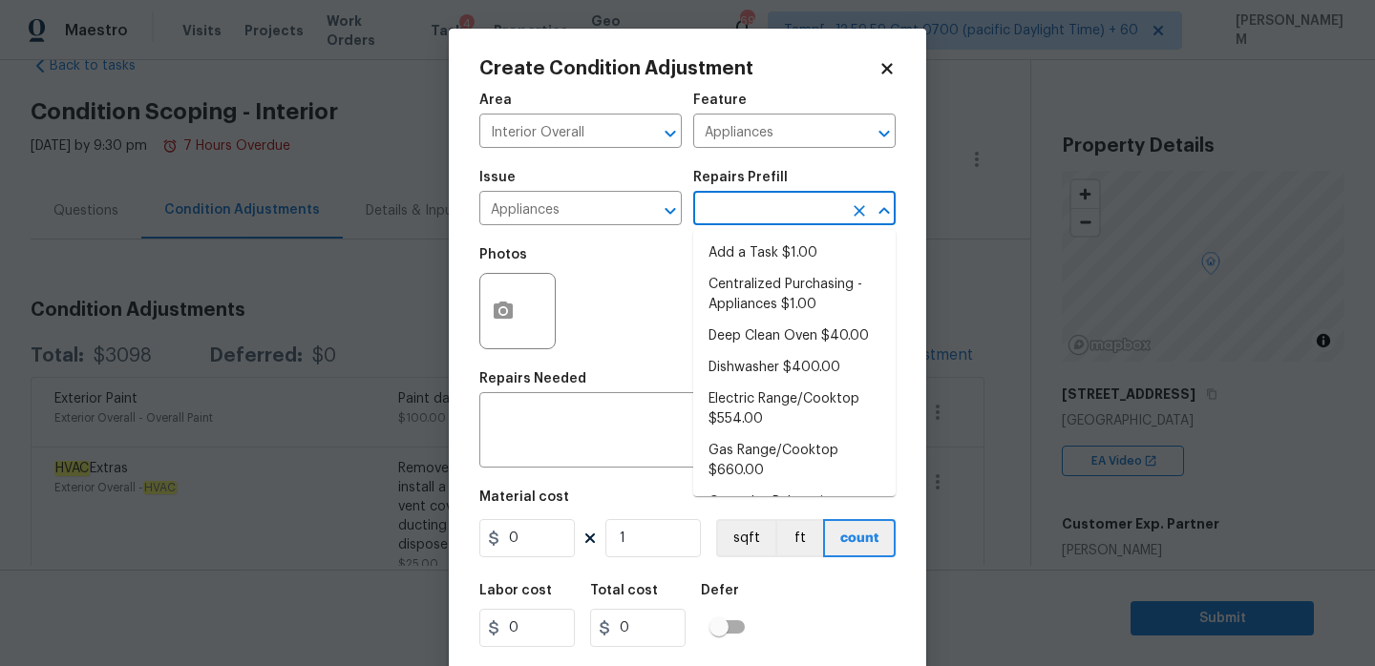
click at [727, 211] on input "text" at bounding box center [767, 211] width 149 height 30
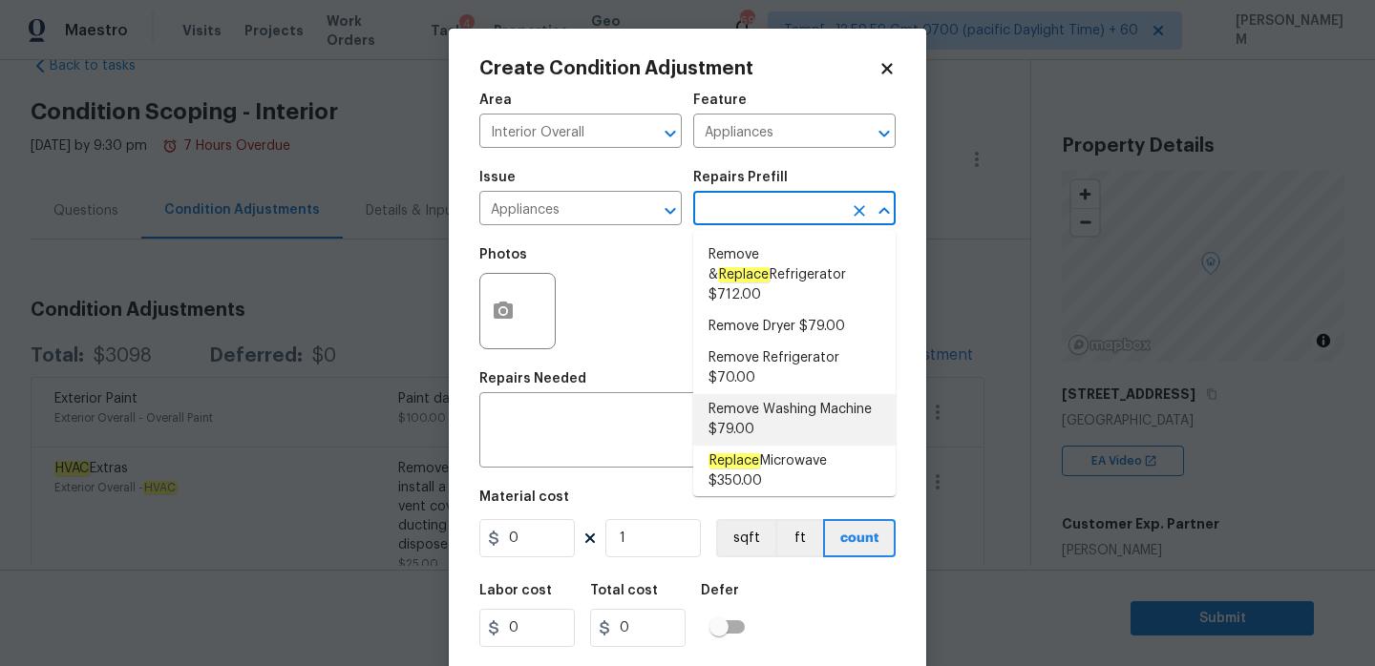
scroll to position [474, 0]
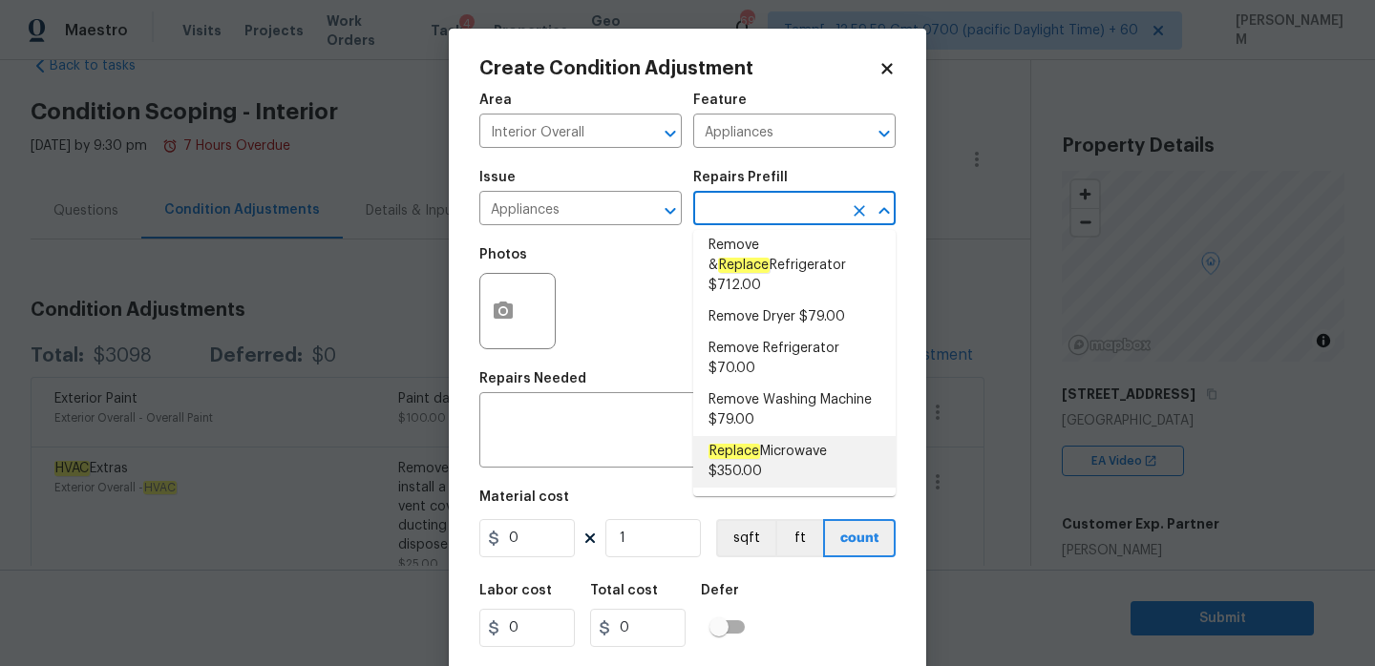
click at [784, 442] on span "Replace Microwave $350.00" at bounding box center [794, 462] width 172 height 40
type textarea "Remove the existing microwave and replace it with a new microwave"
type input "350"
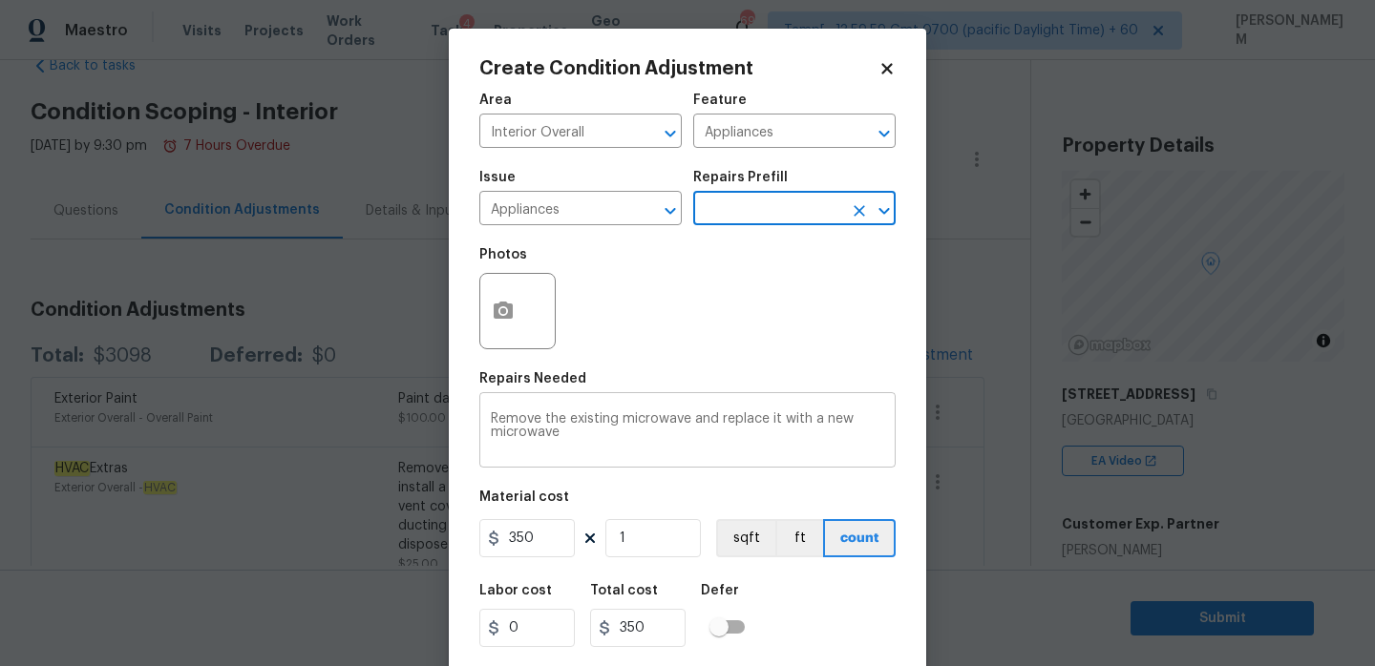
scroll to position [47, 0]
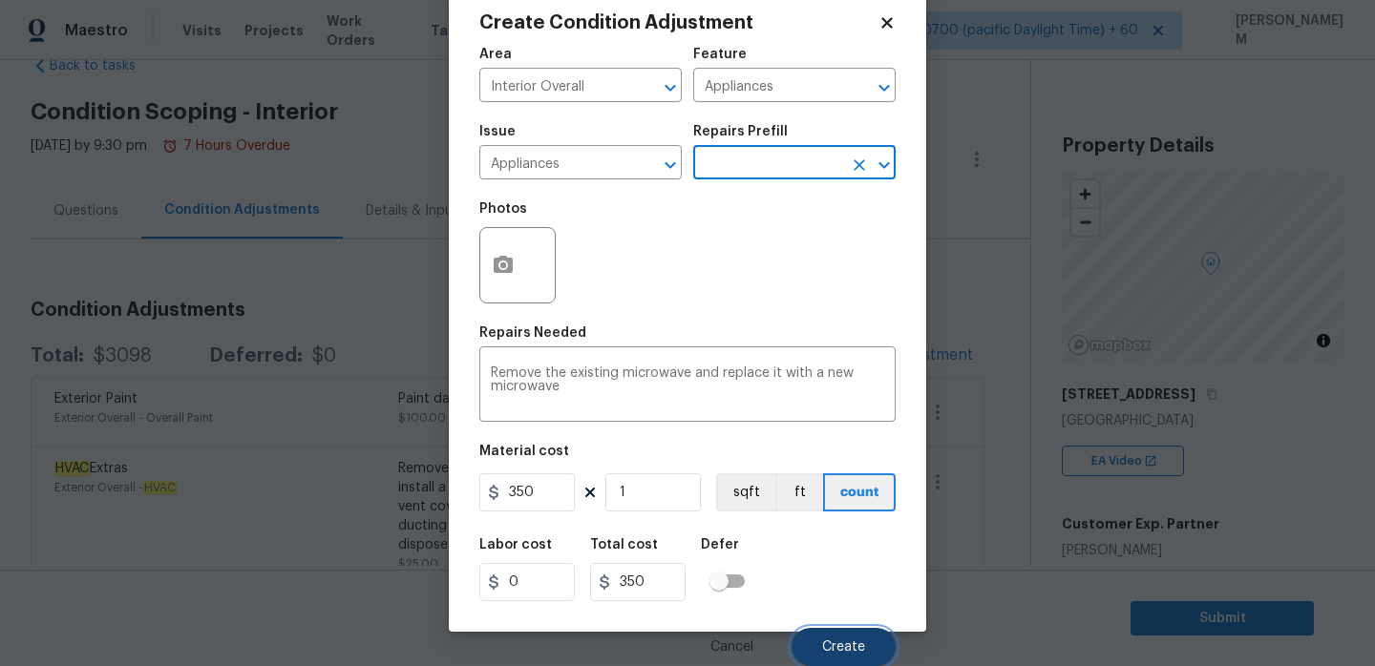
click at [833, 642] on span "Create" at bounding box center [843, 648] width 43 height 14
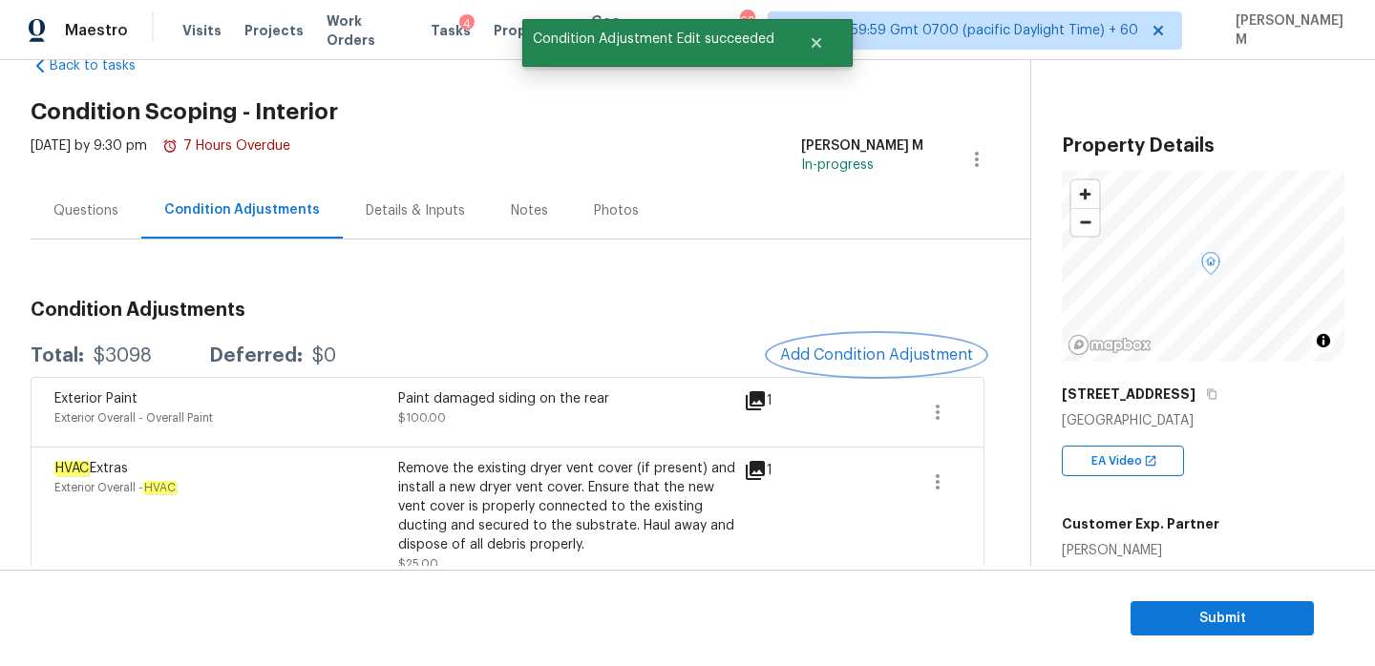
scroll to position [0, 0]
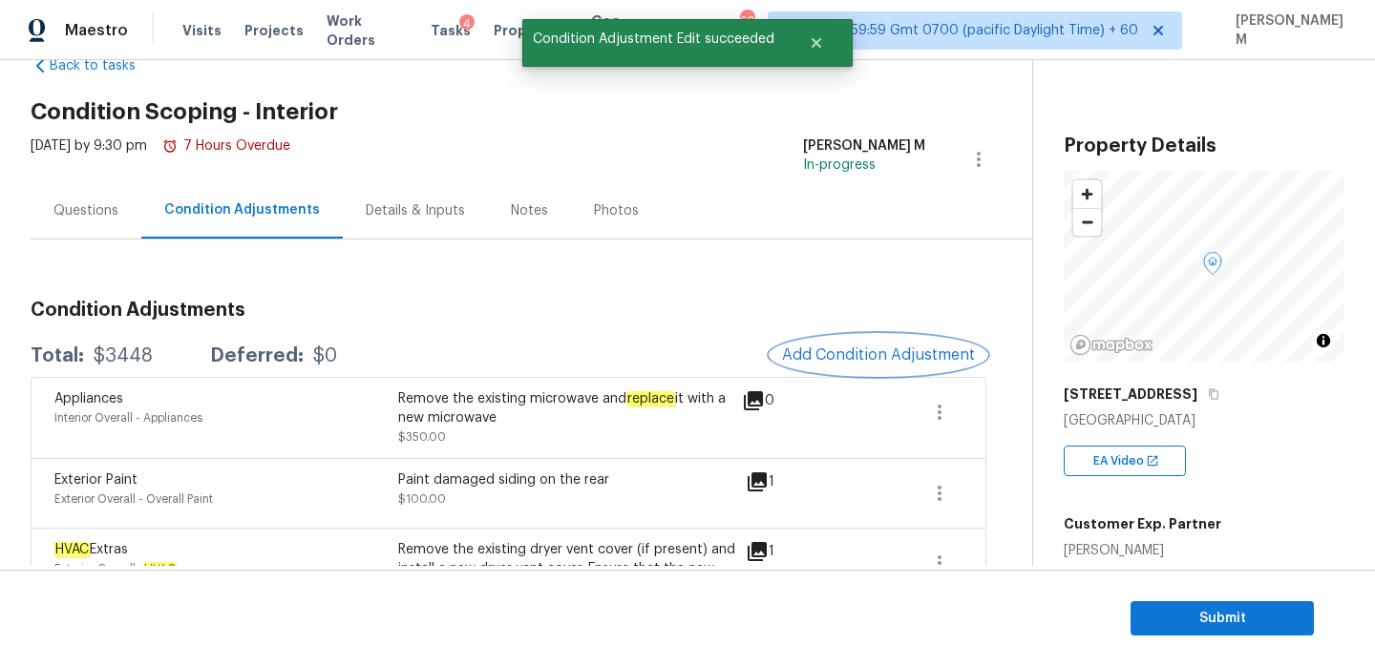
click at [880, 349] on span "Add Condition Adjustment" at bounding box center [878, 355] width 193 height 17
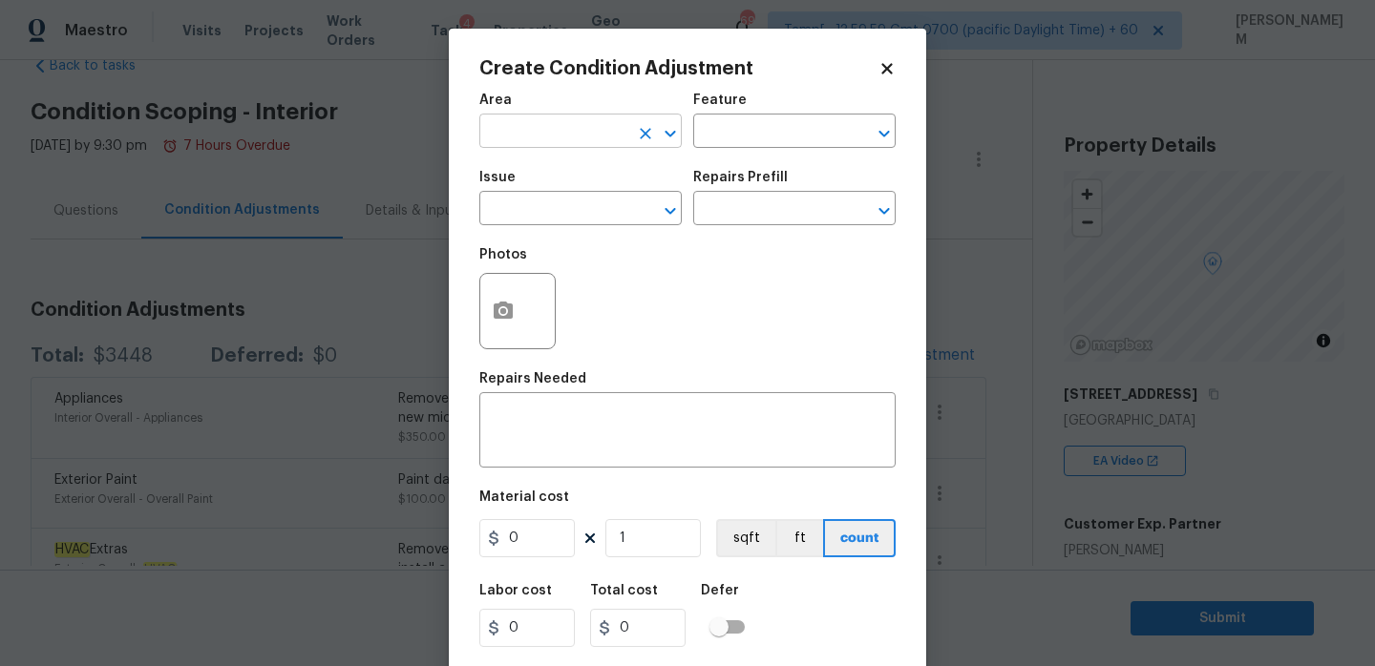
click at [586, 134] on input "text" at bounding box center [553, 133] width 149 height 30
click at [607, 208] on li "Interior Overall" at bounding box center [580, 208] width 202 height 32
type input "Interior Overall"
click at [726, 142] on input "text" at bounding box center [767, 133] width 149 height 30
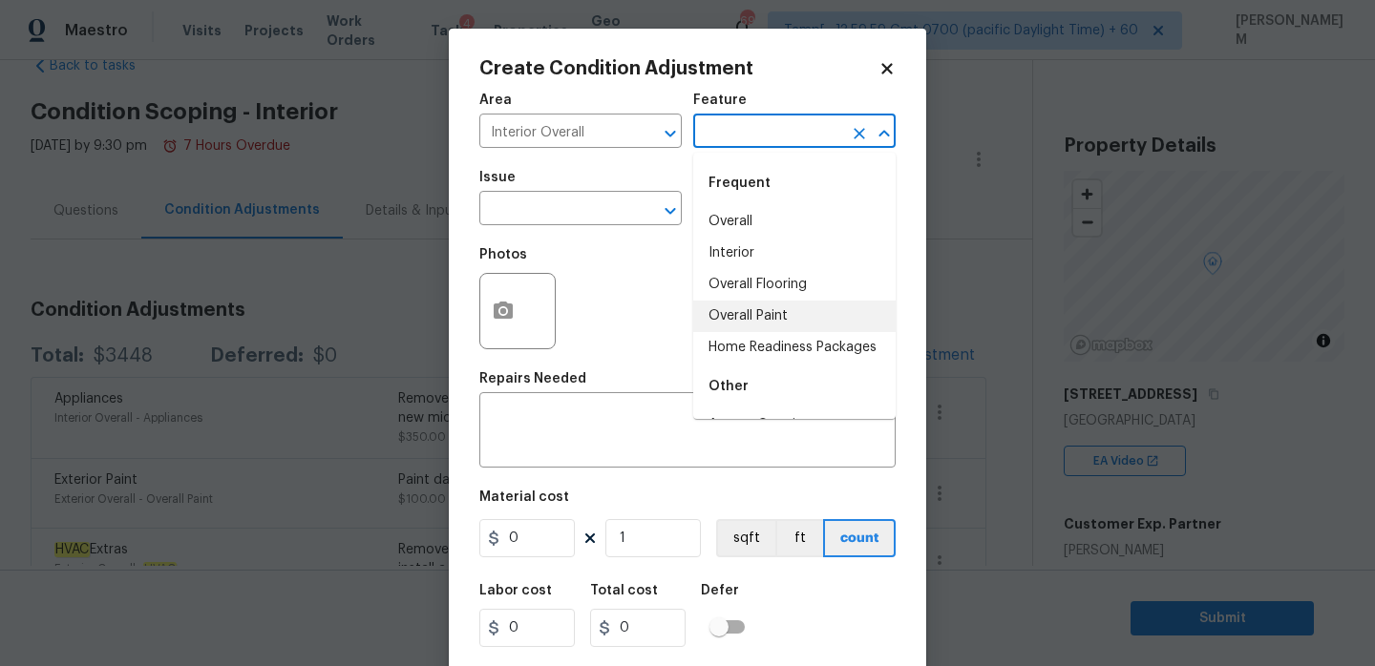
click at [775, 309] on li "Overall Paint" at bounding box center [794, 317] width 202 height 32
type input "Overall Paint"
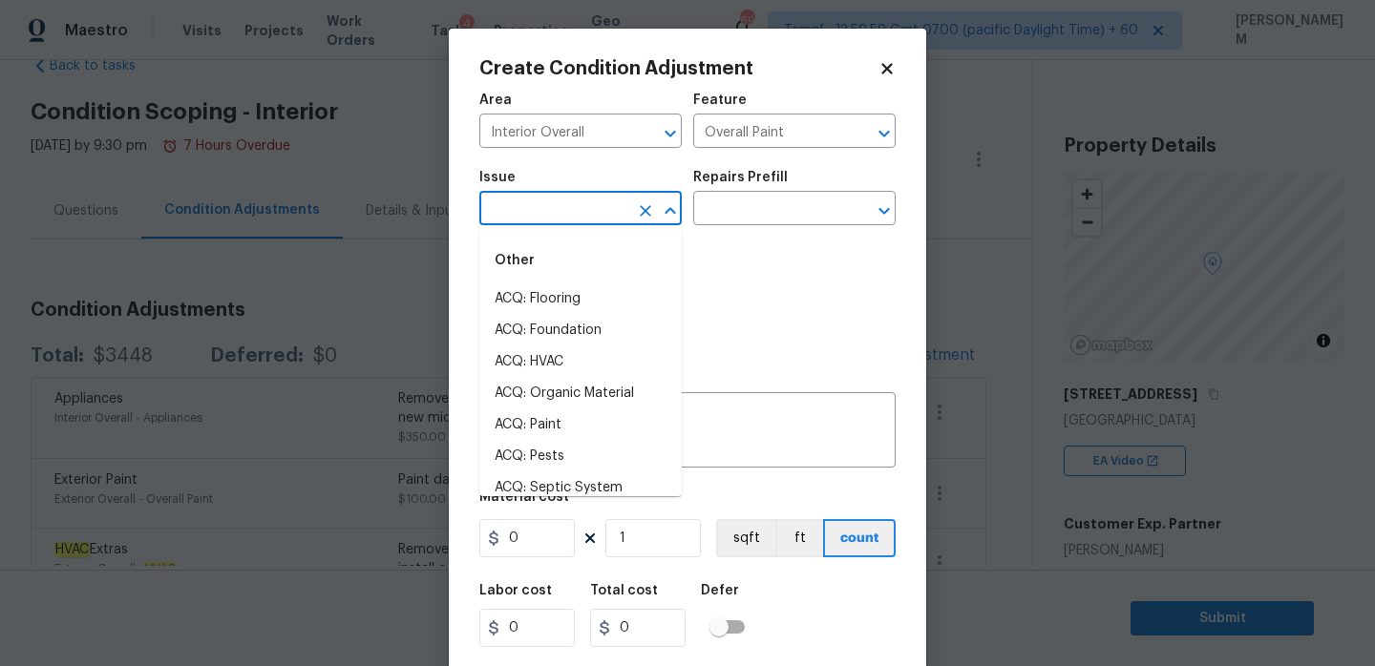
click at [578, 214] on input "text" at bounding box center [553, 211] width 149 height 30
click at [582, 433] on li "ACQ: Paint" at bounding box center [580, 426] width 202 height 32
type input "ACQ: Paint"
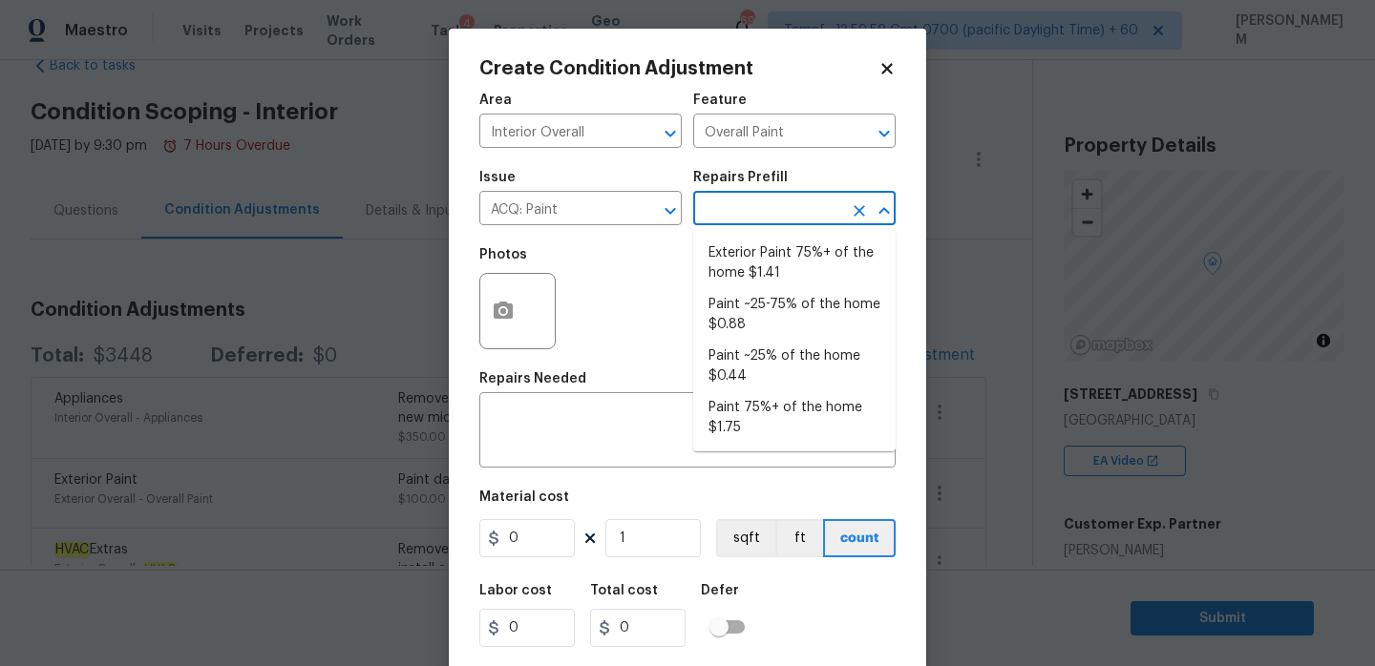
click at [753, 217] on input "text" at bounding box center [767, 211] width 149 height 30
click at [797, 421] on li "Paint 75%+ of the home $1.75" at bounding box center [794, 418] width 202 height 52
type input "Acquisition"
type textarea "Acquisition Scope: 75%+ of the home will likely require interior paint"
type input "1.75"
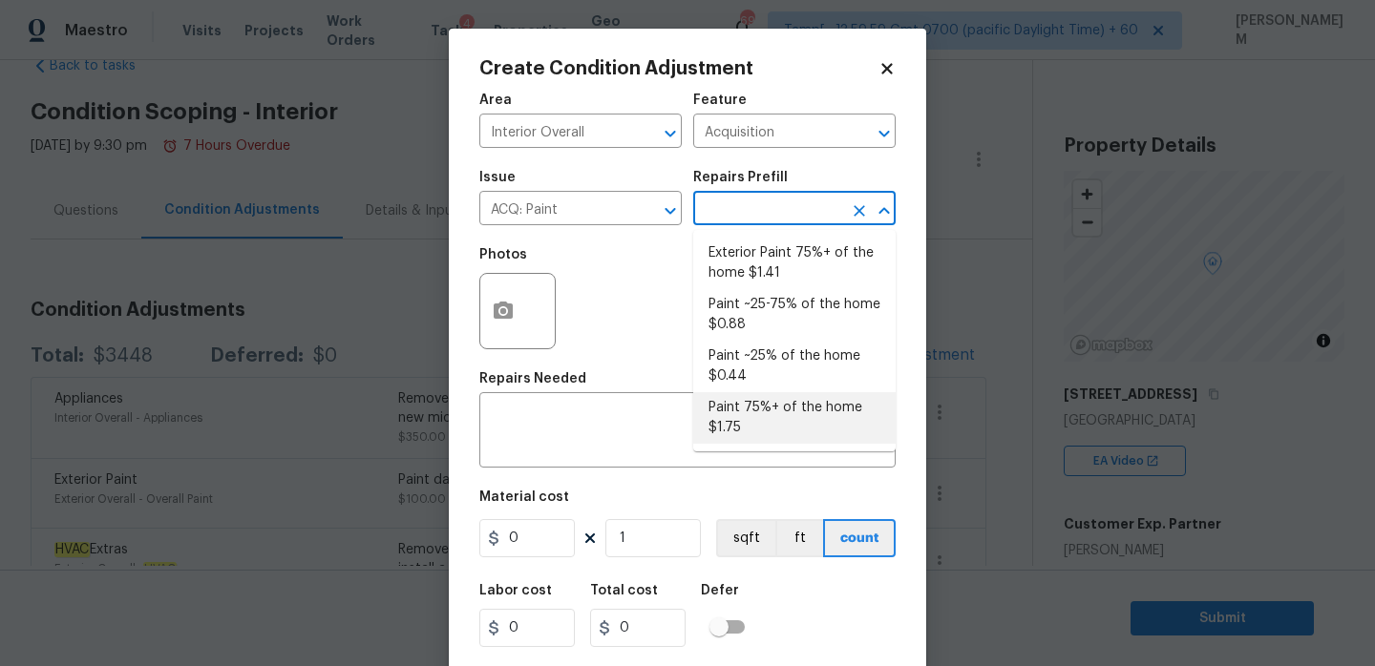
type input "1.75"
click at [746, 212] on input "text" at bounding box center [767, 211] width 149 height 30
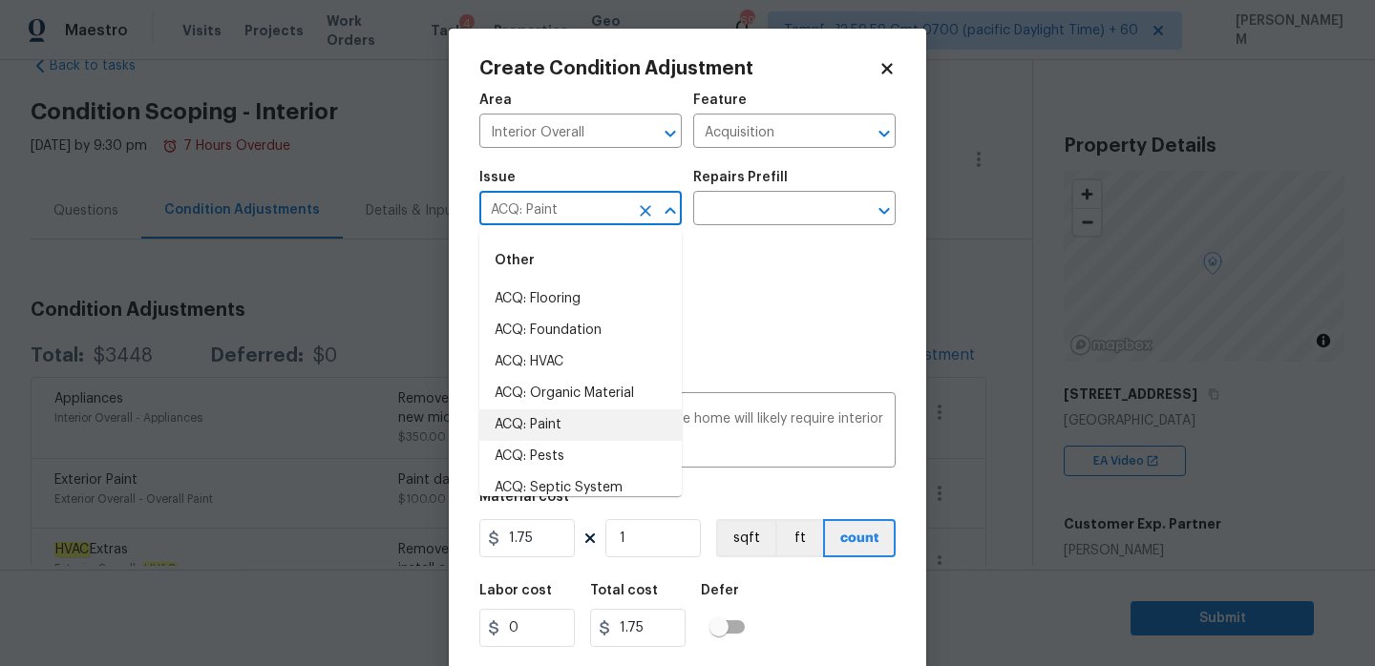
click at [572, 217] on input "ACQ: Paint" at bounding box center [553, 211] width 149 height 30
click at [586, 298] on li "ACQ: Flooring" at bounding box center [580, 300] width 202 height 32
type input "ACQ: Flooring"
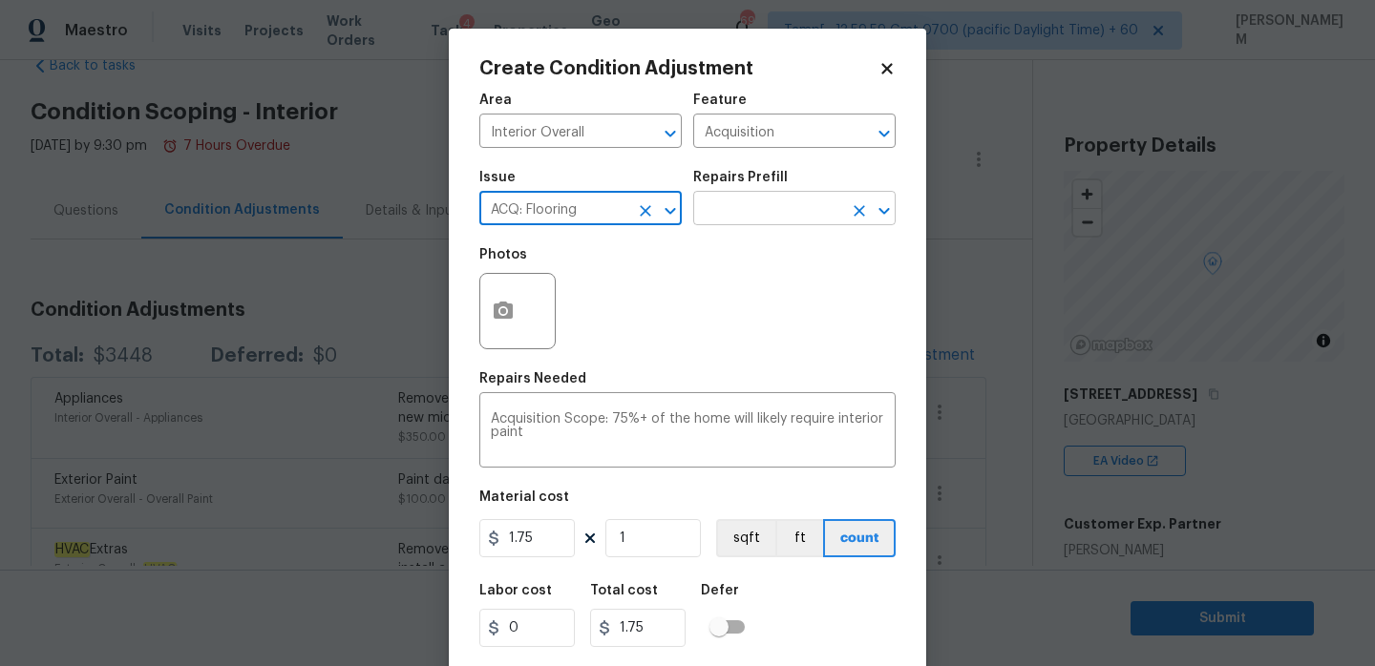
click at [755, 204] on input "text" at bounding box center [767, 211] width 149 height 30
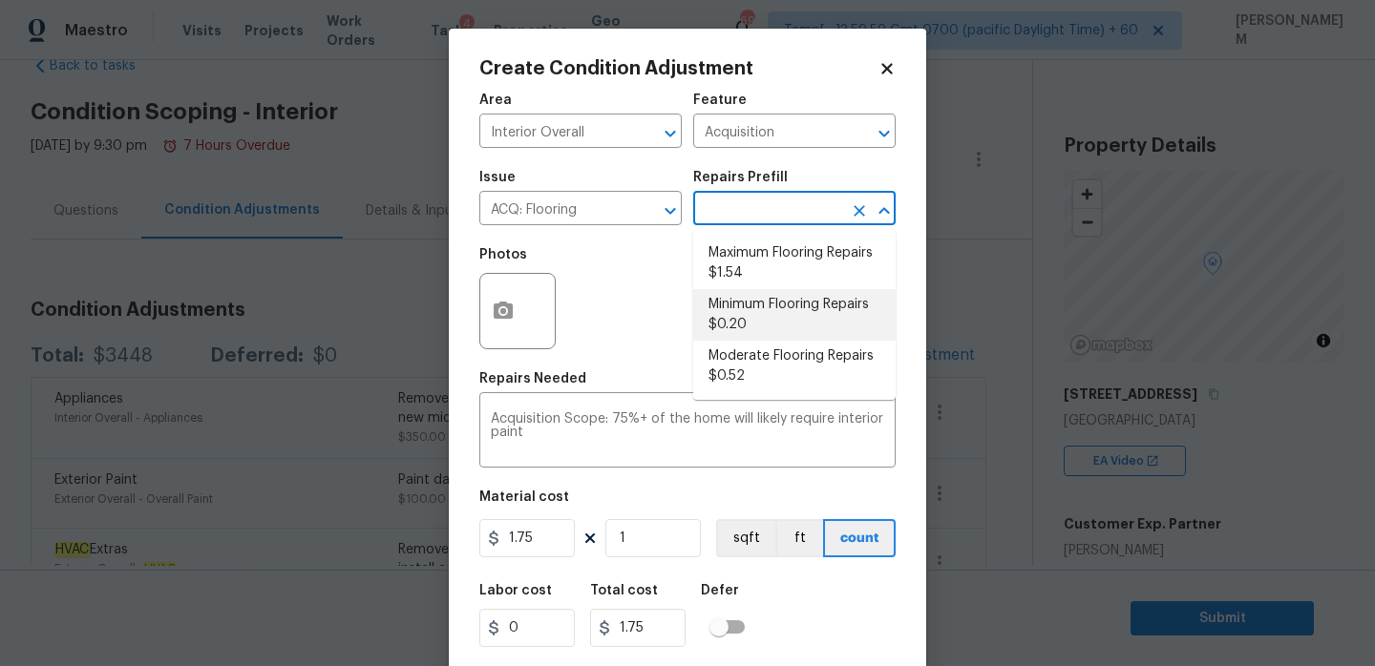
click at [780, 311] on li "Minimum Flooring Repairs $0.20" at bounding box center [794, 315] width 202 height 52
type textarea "Acquisition Scope: Minimum flooring repairs"
type input "0.2"
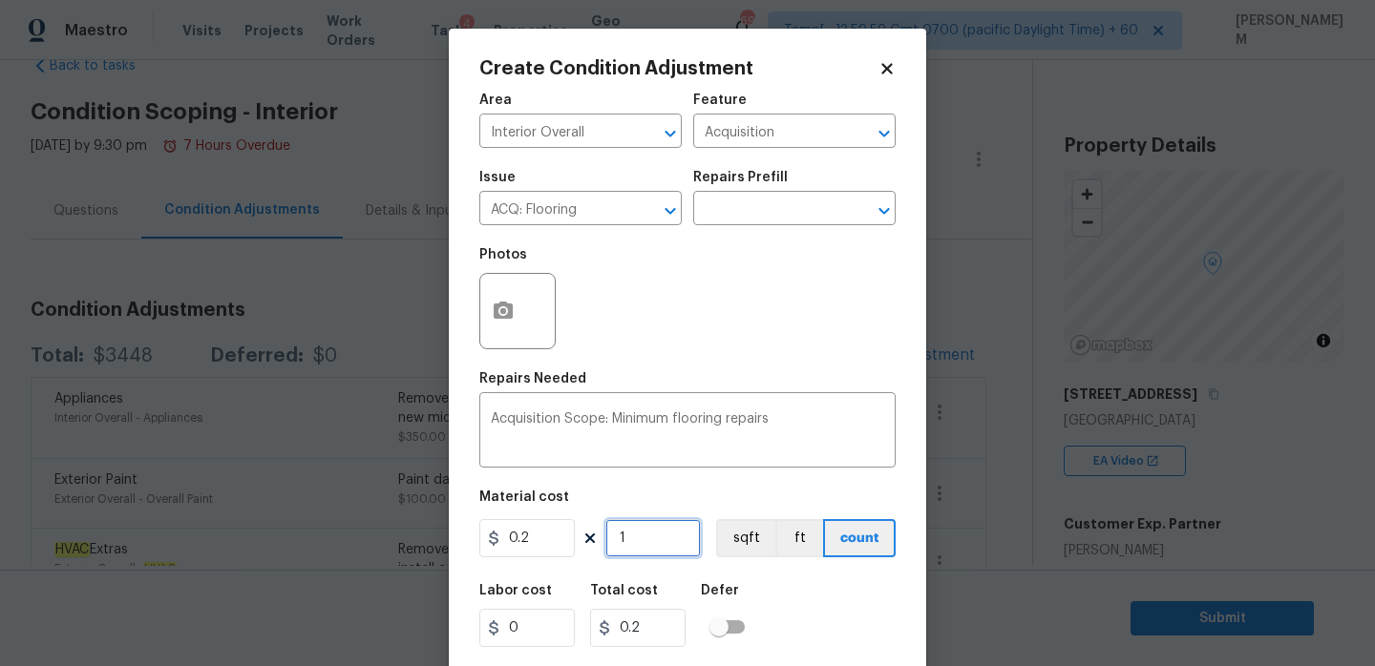
drag, startPoint x: 641, startPoint y: 539, endPoint x: 478, endPoint y: 533, distance: 162.4
click at [479, 533] on div "0.2 1 sqft ft count" at bounding box center [687, 538] width 416 height 38
paste input "4023"
type input "4023"
type input "804.6"
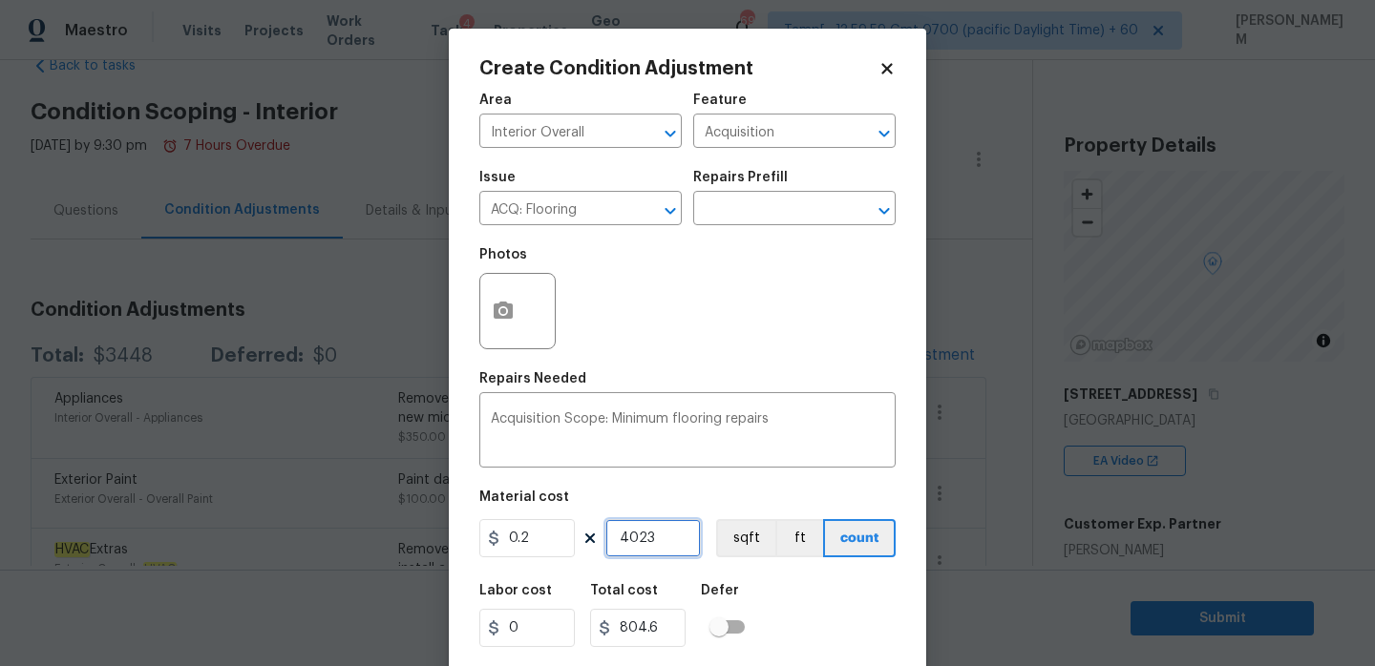
scroll to position [47, 0]
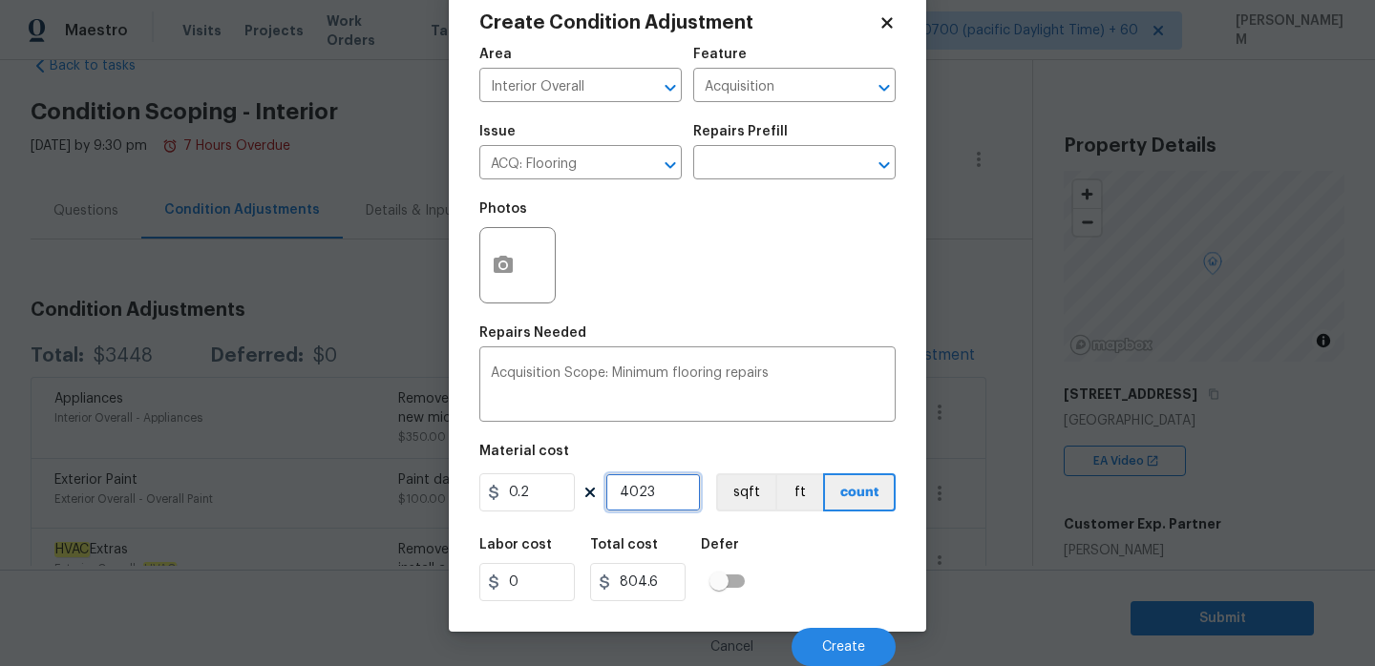
type input "4023"
click at [515, 280] on button "button" at bounding box center [503, 265] width 46 height 74
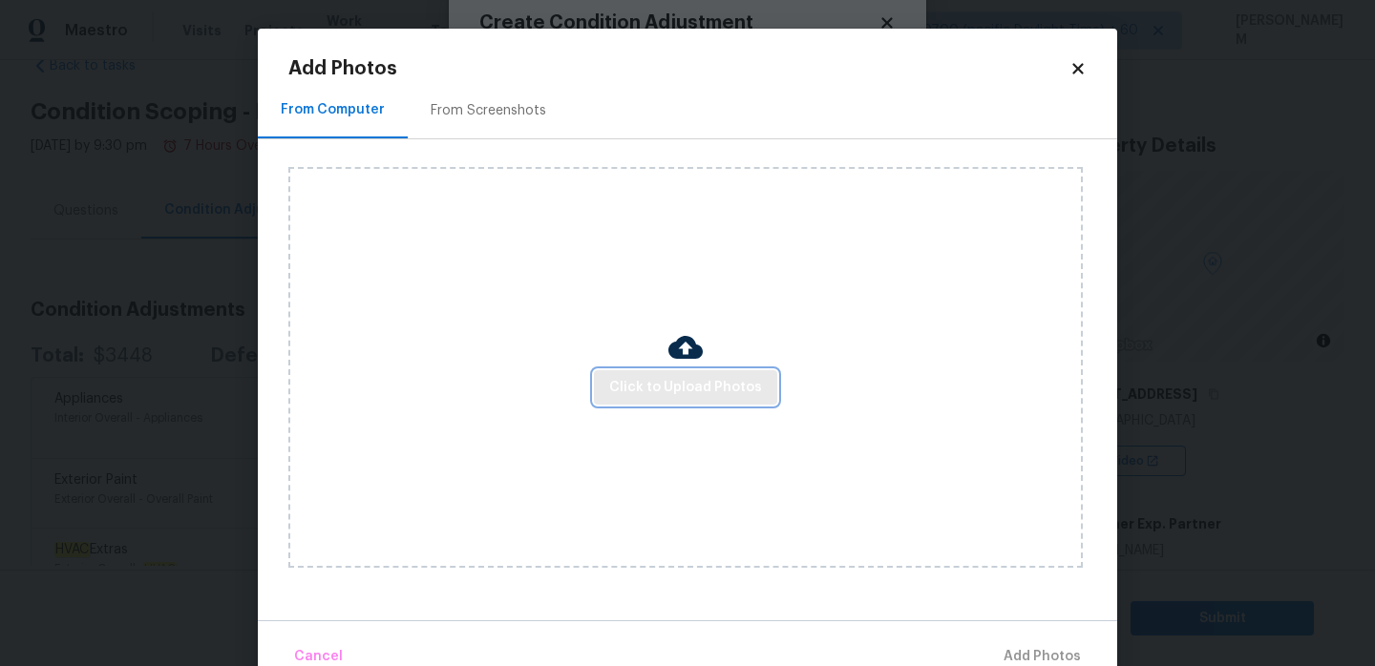
click at [657, 379] on span "Click to Upload Photos" at bounding box center [685, 388] width 153 height 24
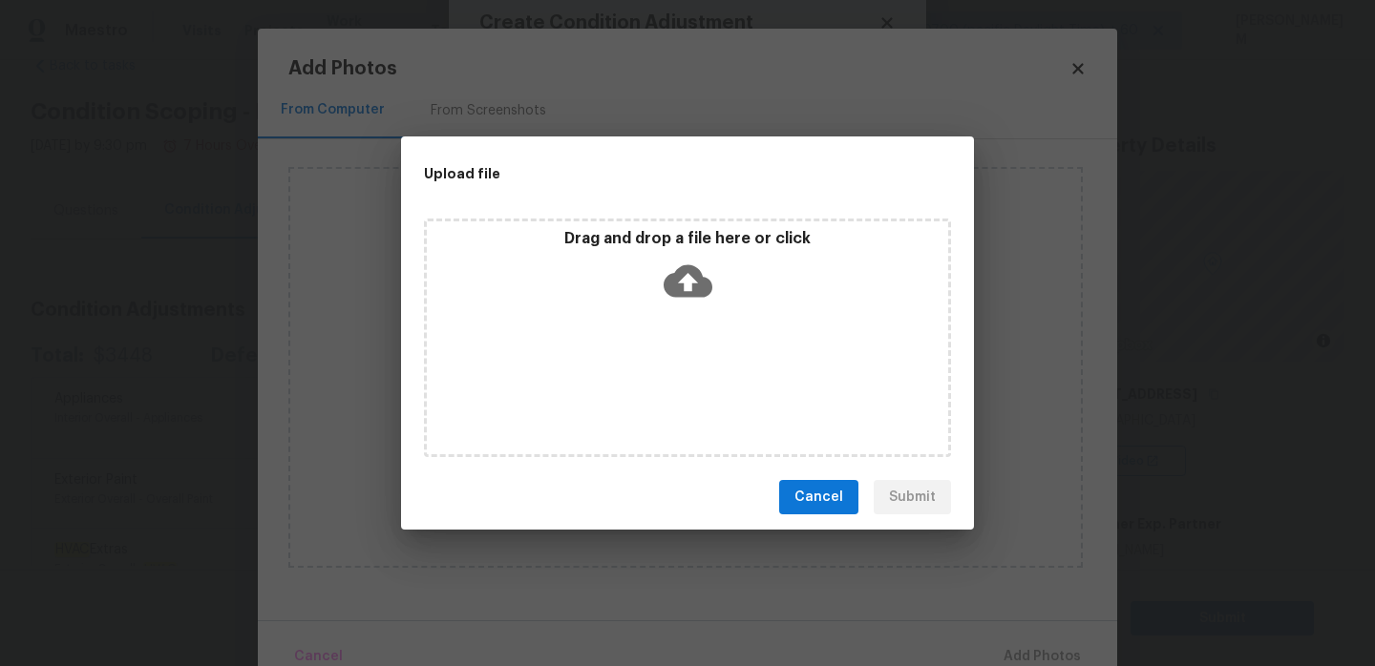
click at [679, 270] on icon at bounding box center [687, 281] width 49 height 32
